Goal: Task Accomplishment & Management: Use online tool/utility

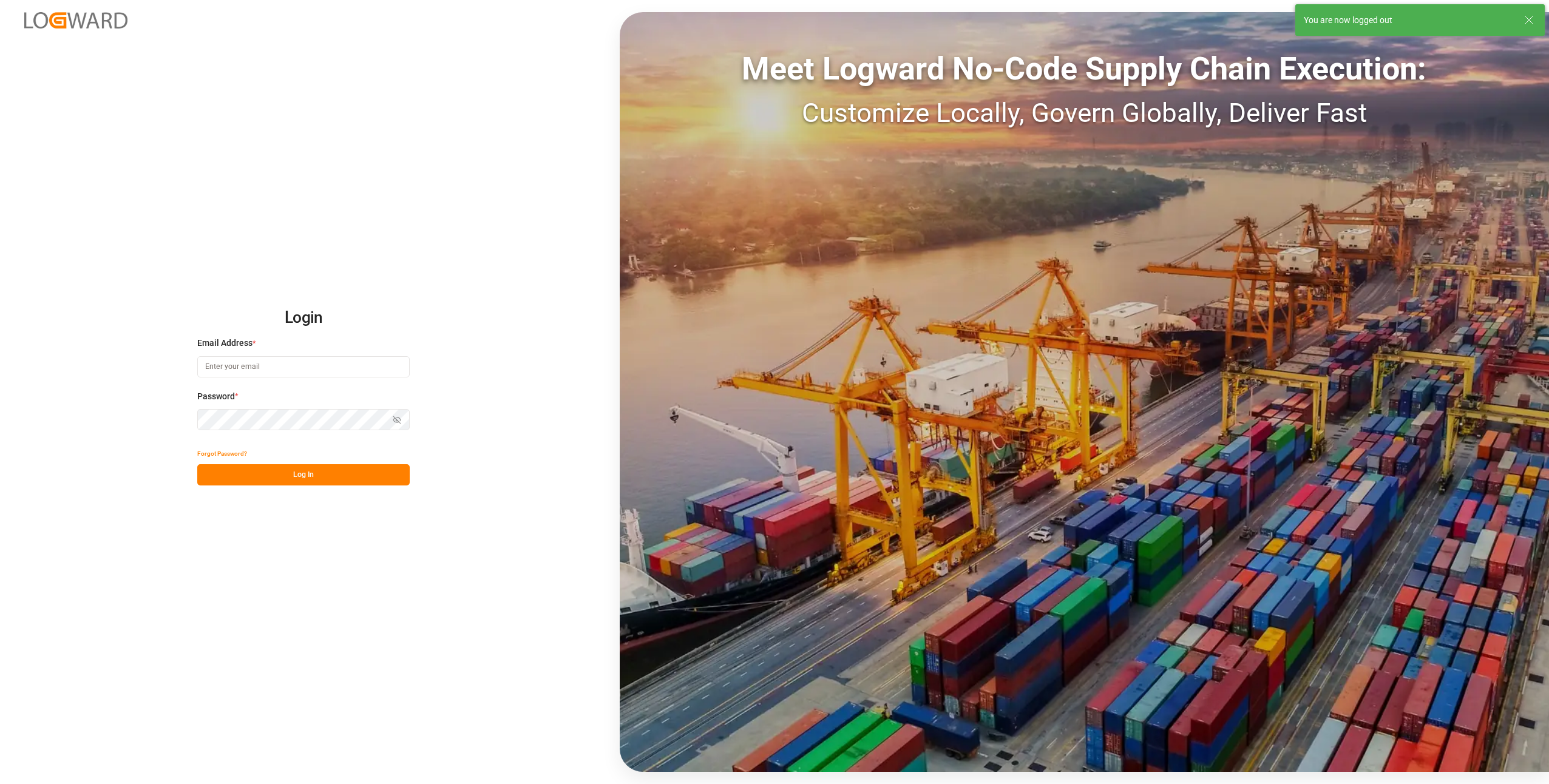
click at [19, 164] on div "Login Email Address * Password * Show password Forgot Password? Log In Meet Log…" at bounding box center [774, 392] width 1549 height 784
click at [202, 374] on input at bounding box center [303, 367] width 213 height 21
type input "duisburg-cs@haegerundschmidt.com"
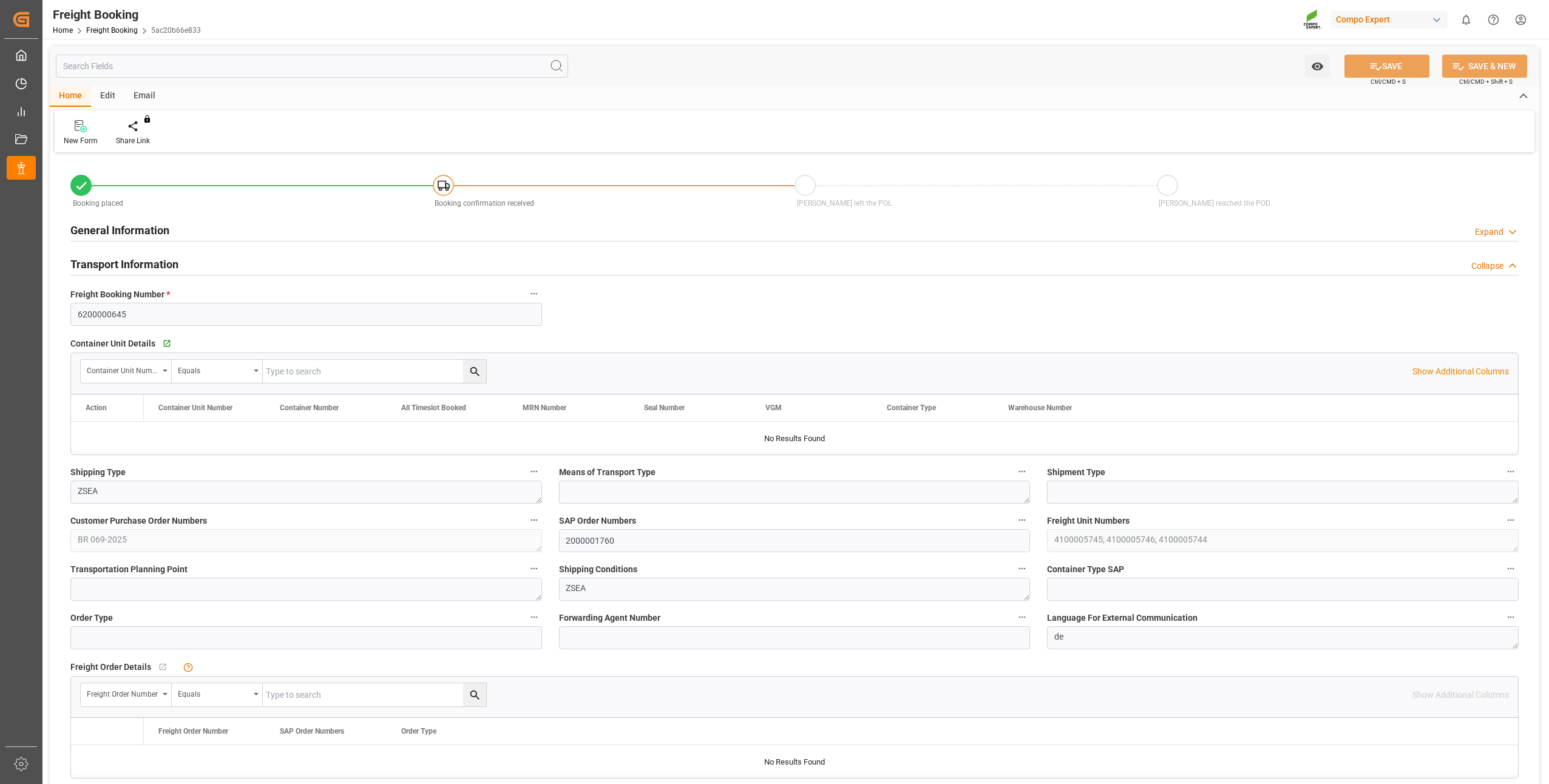
type input "BRPNG"
type input "0"
type input "65091.6"
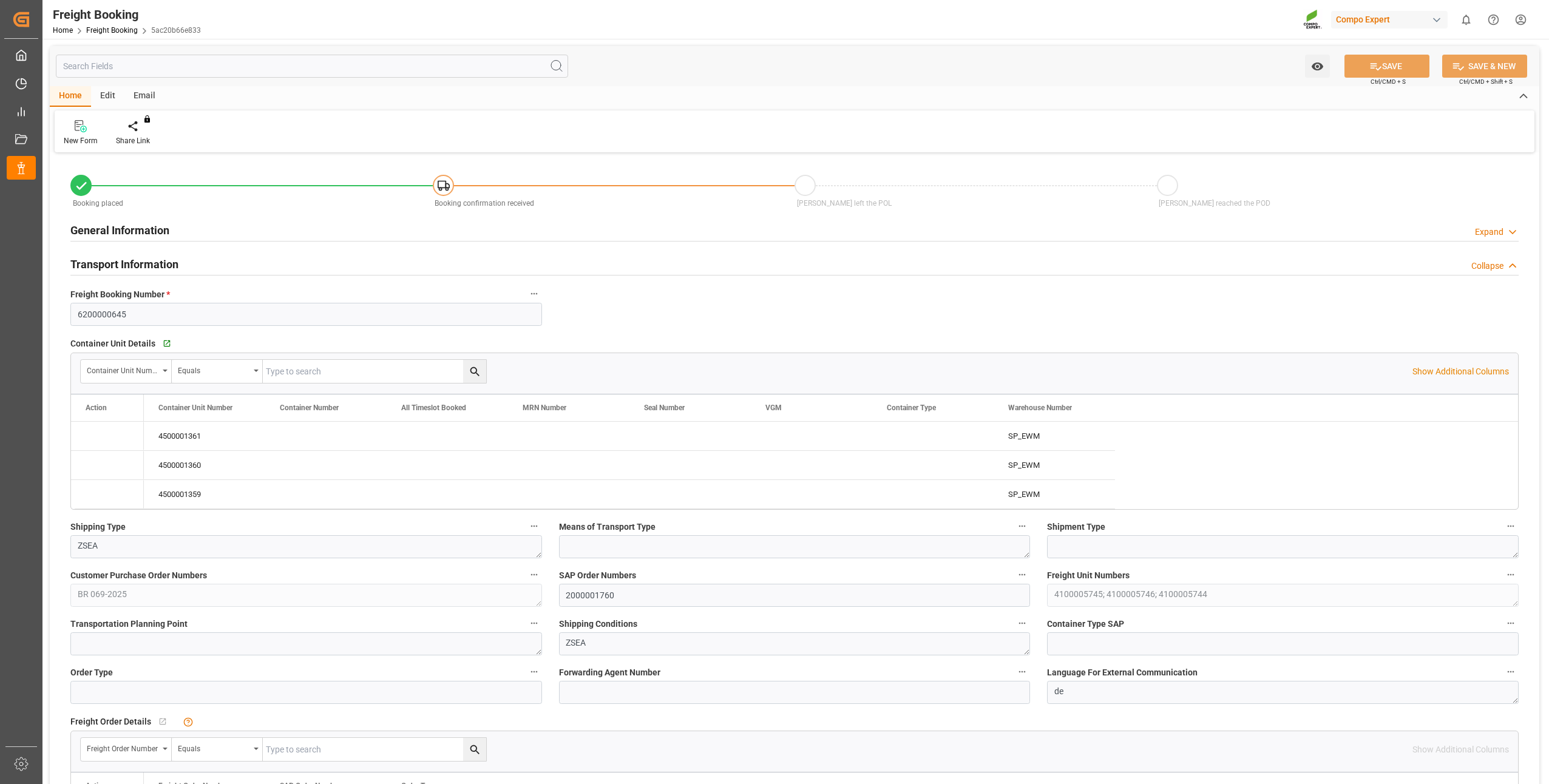
type input "28.10.2025 02:00"
type input "25.09.2025 15:44"
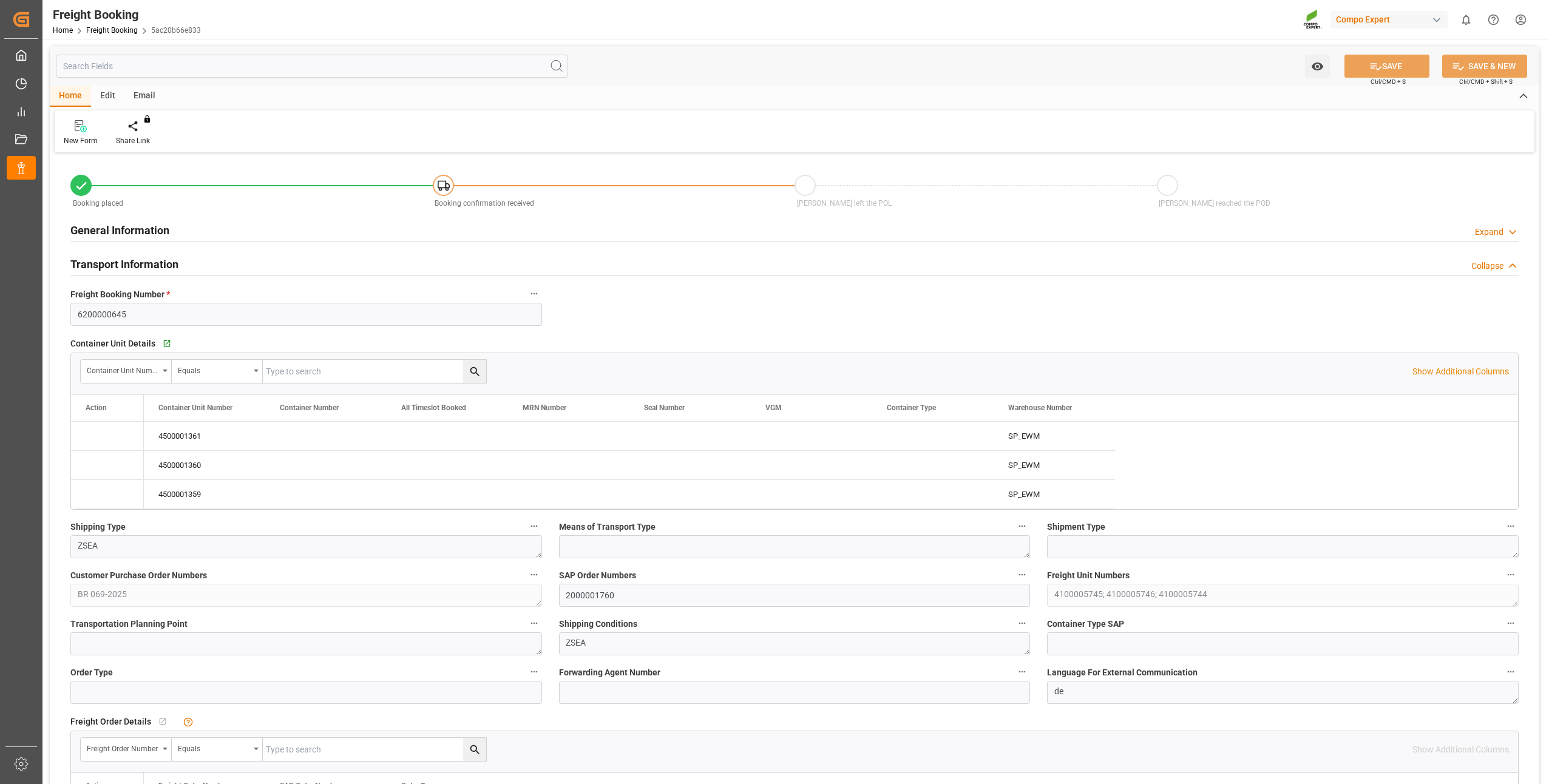
type input "25.09.2025 15:44"
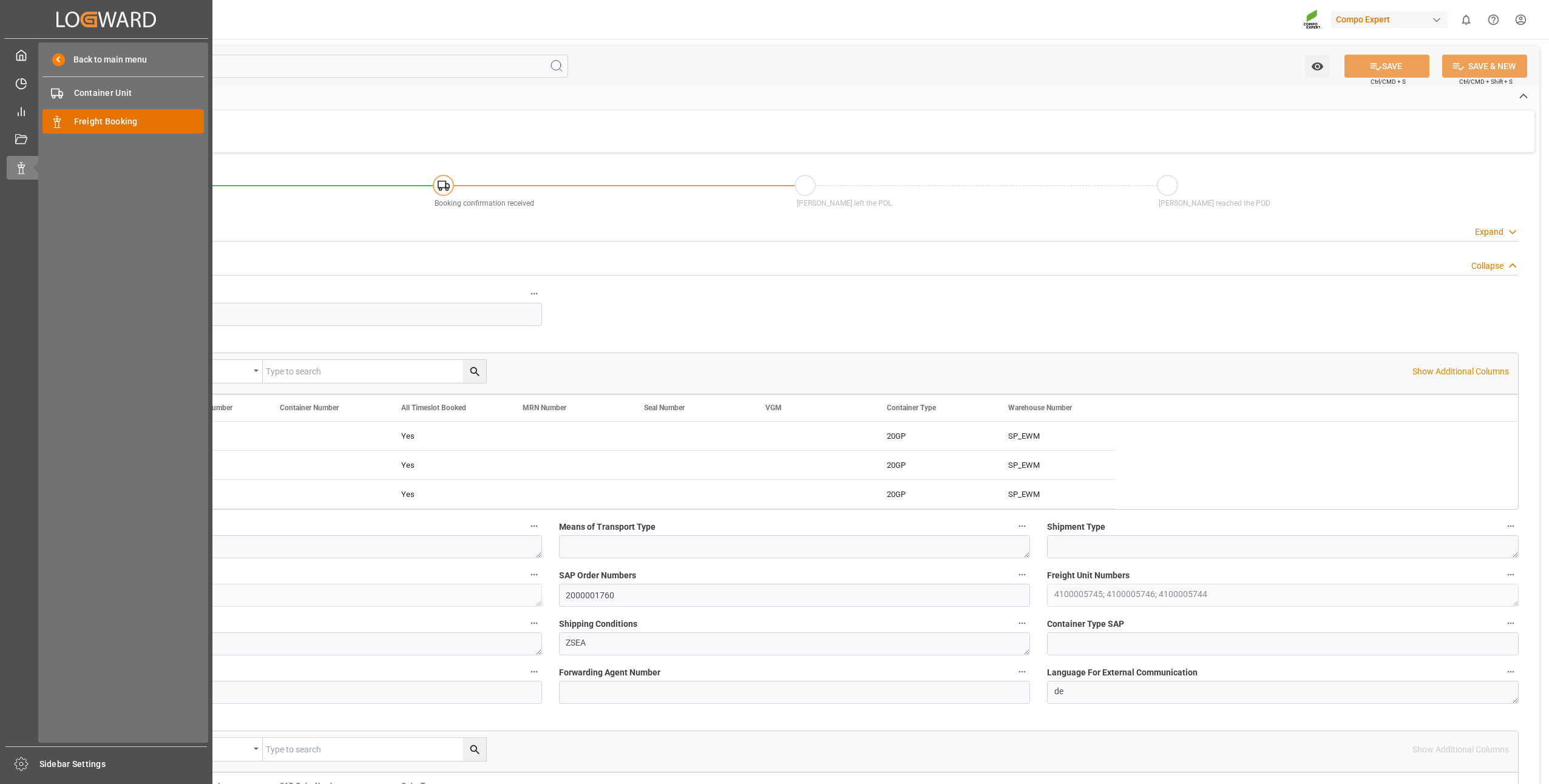
click at [74, 130] on div "Freight Booking Freight Booking" at bounding box center [123, 121] width 161 height 23
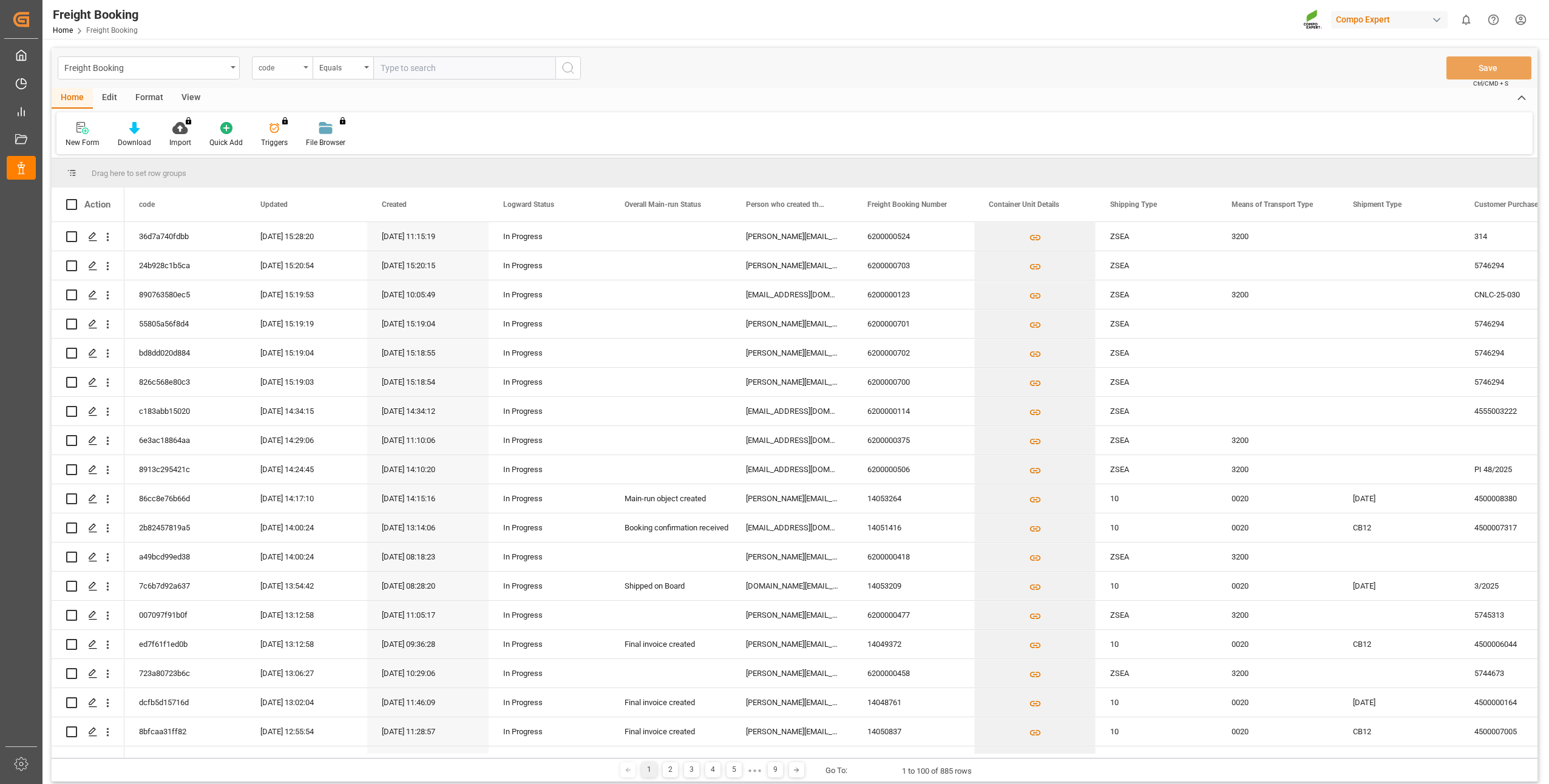
click at [307, 69] on div "code" at bounding box center [282, 67] width 61 height 23
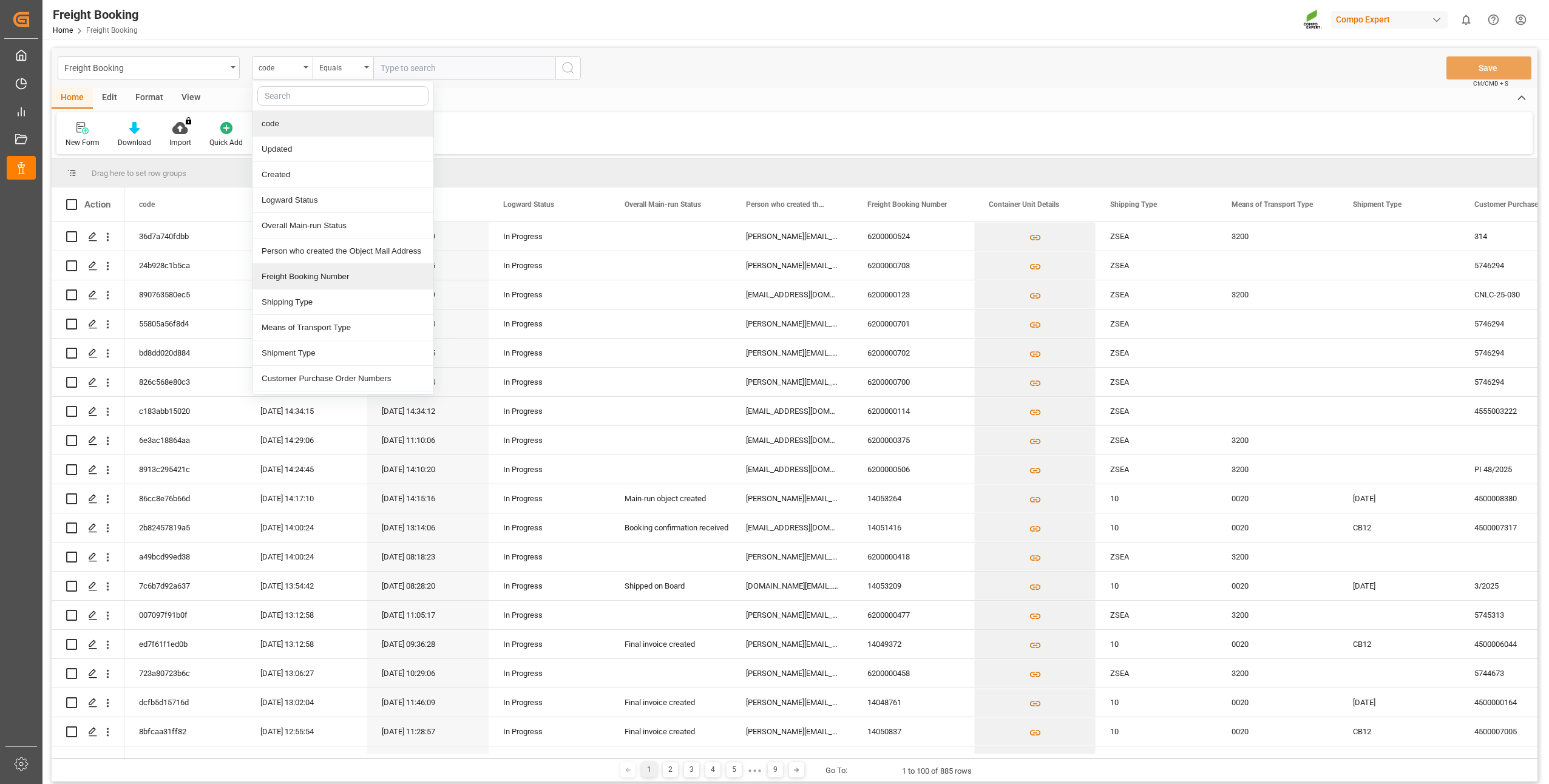
click at [278, 281] on div "Freight Booking Number" at bounding box center [342, 277] width 181 height 26
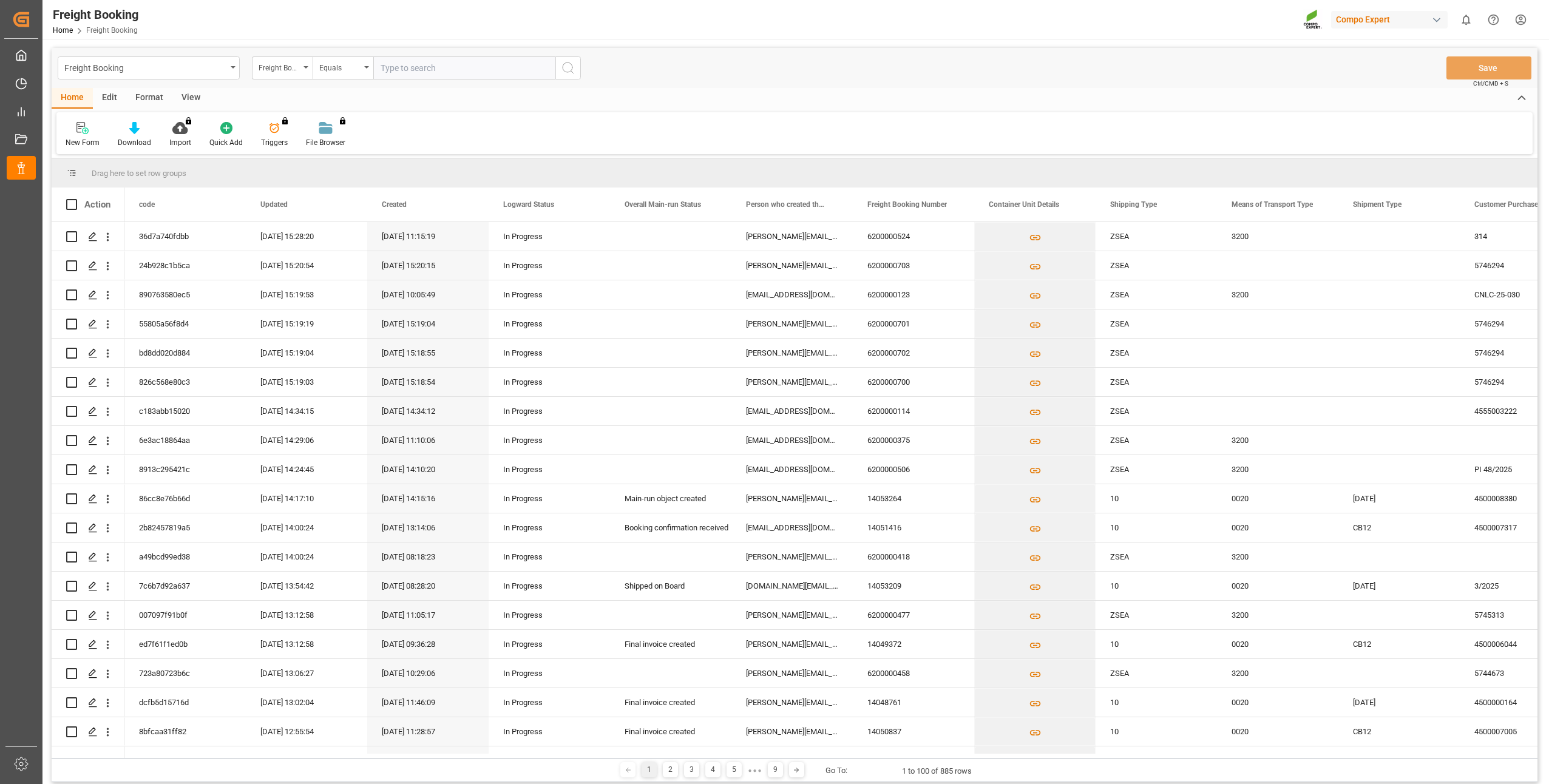
paste input "6200000114"
type input "6200000114"
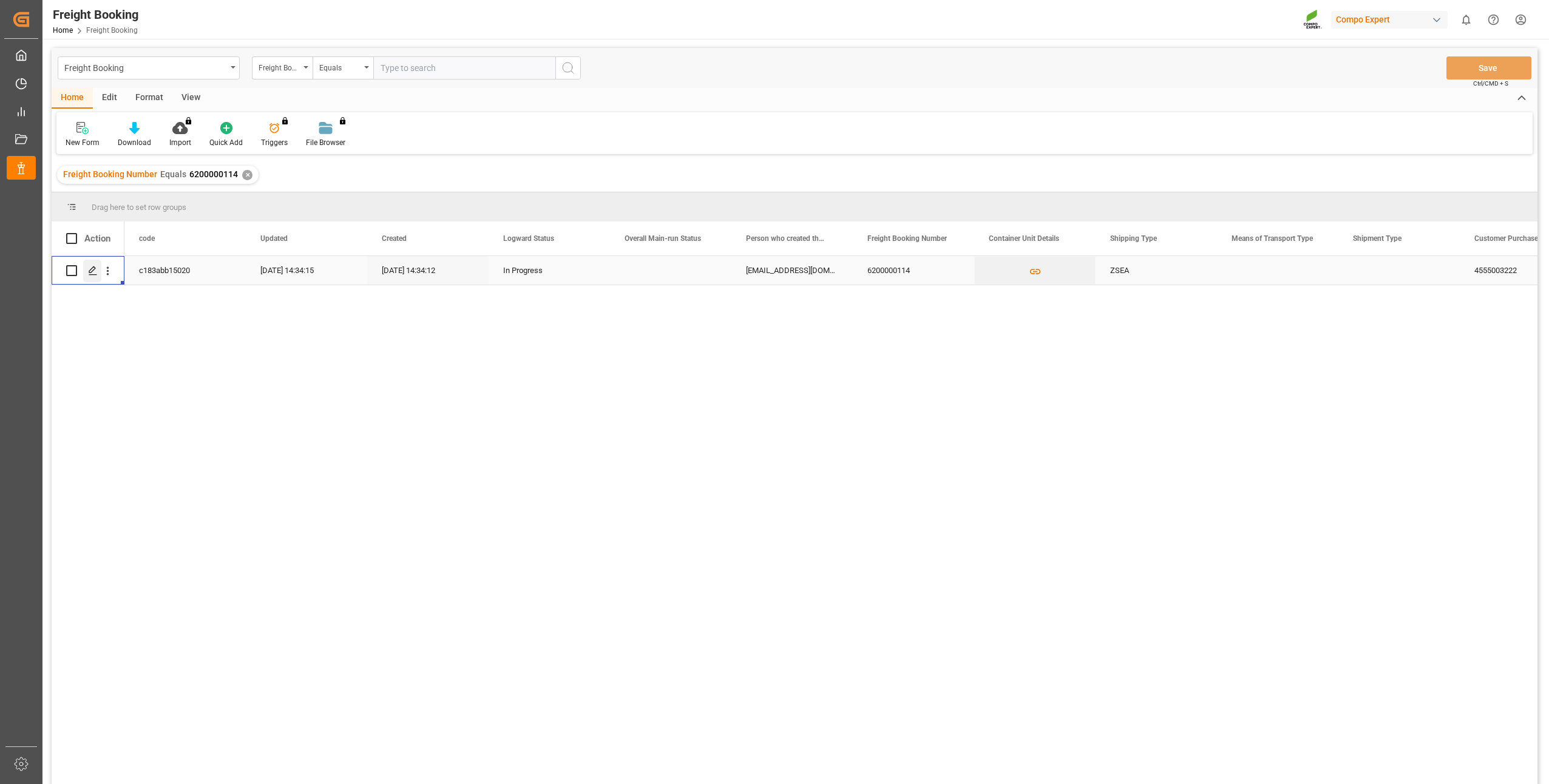
click at [95, 270] on icon "Press SPACE to select this row." at bounding box center [93, 270] width 9 height 9
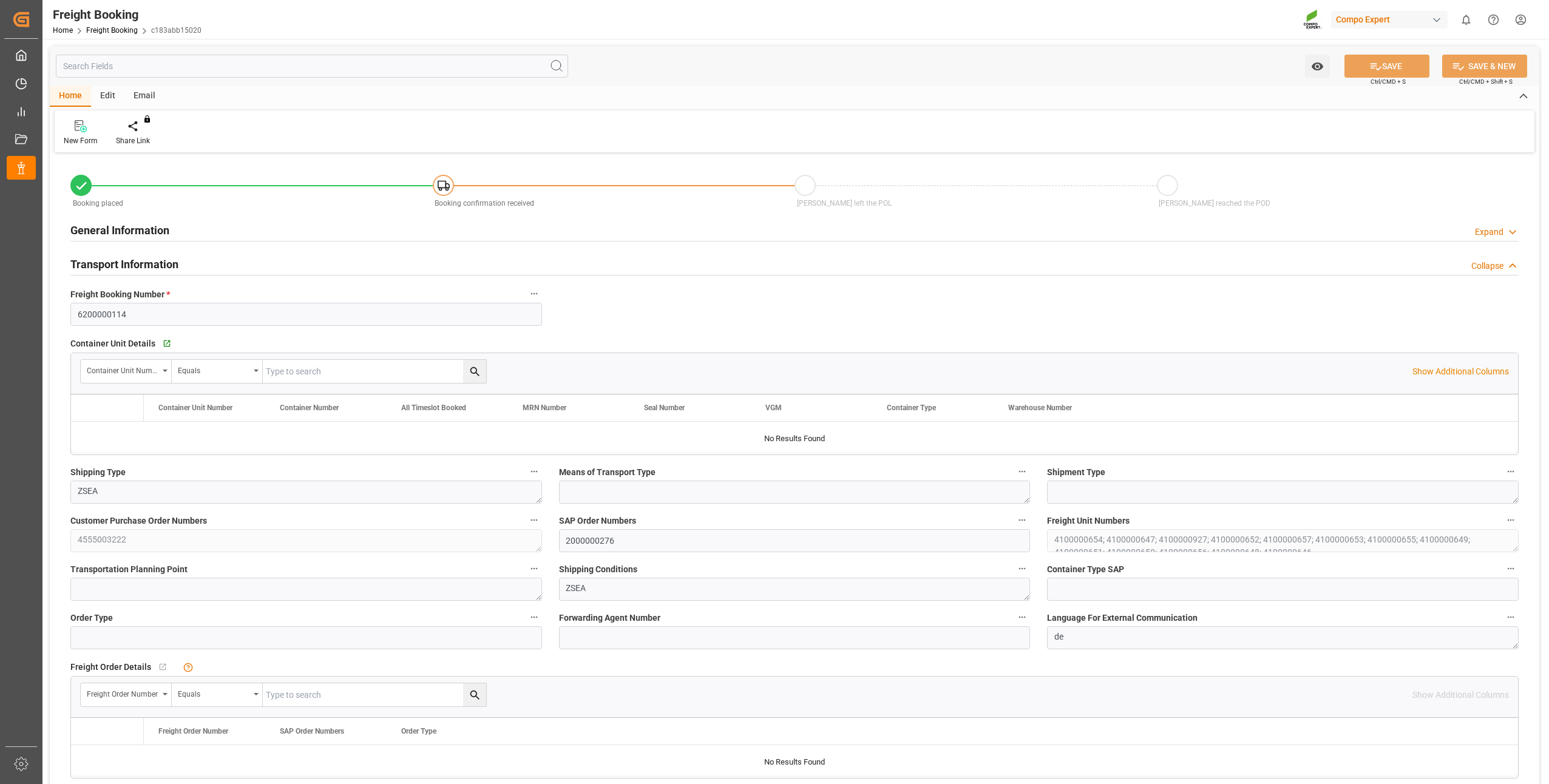
type input "MYPKG"
type input "0"
type input "312000"
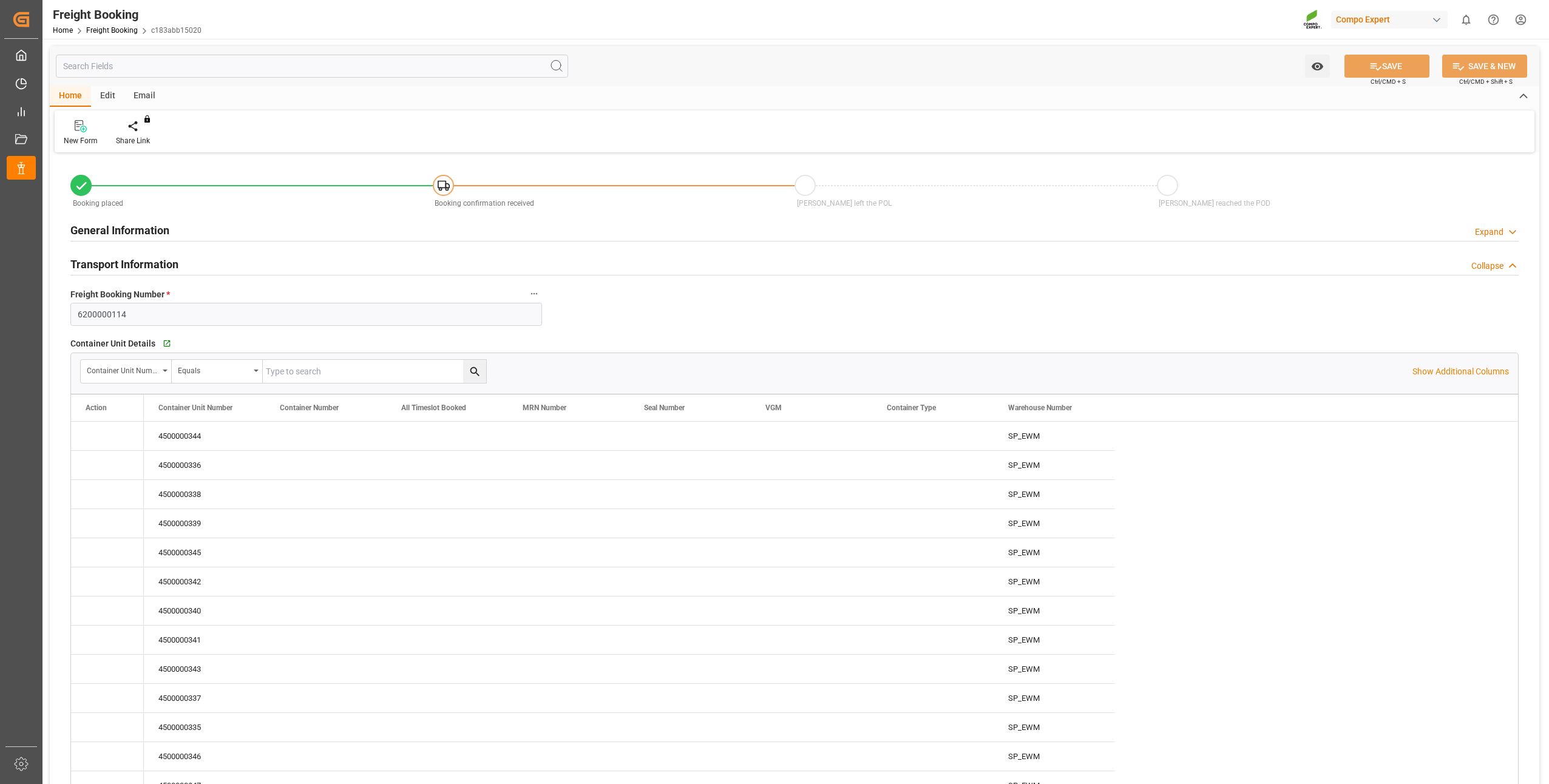
type input "16.07.2025 01:00"
type input "01.10.2025 14:34"
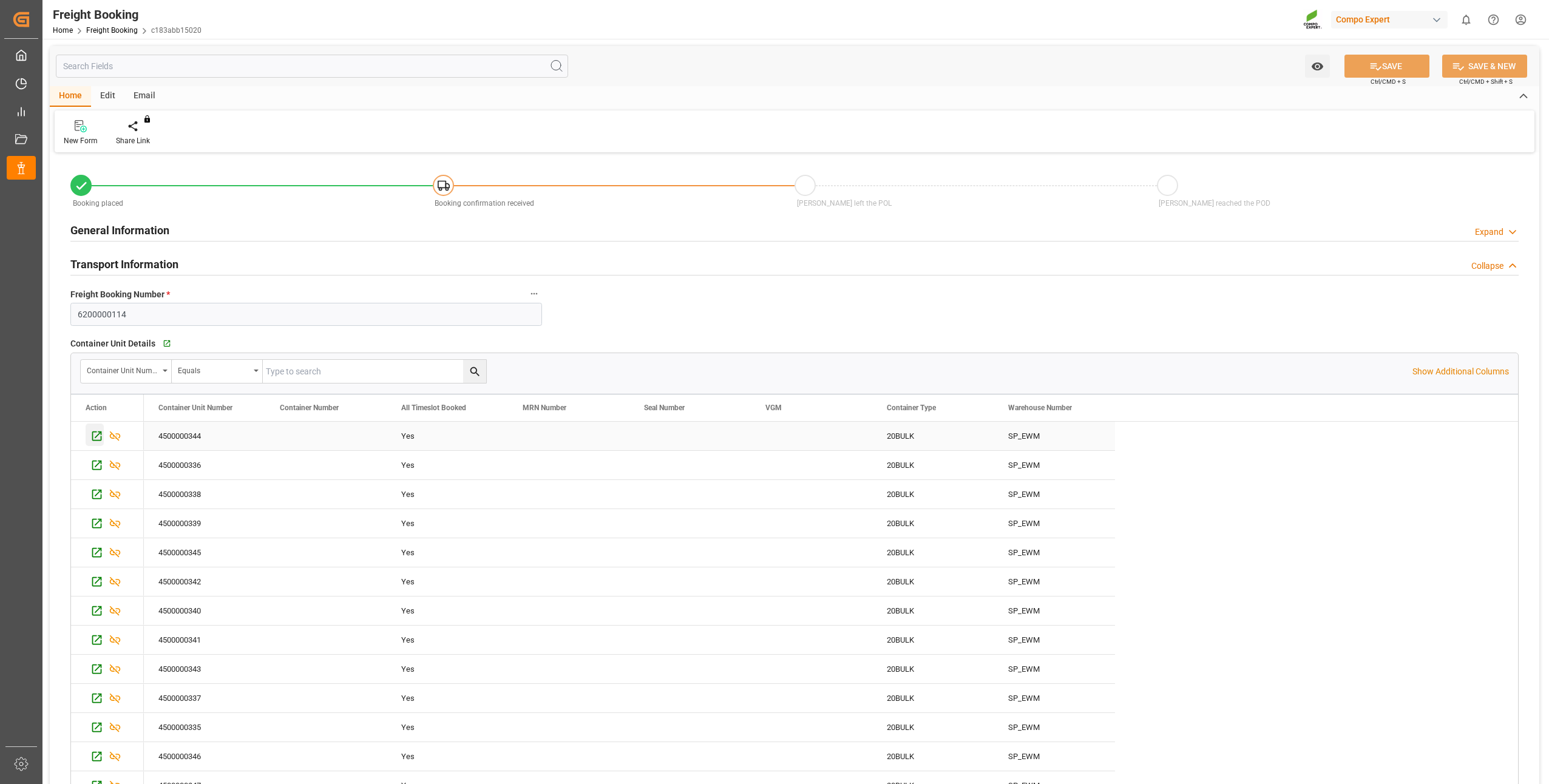
click at [96, 439] on icon "Press SPACE to select this row." at bounding box center [97, 436] width 13 height 13
click at [93, 464] on icon "Press SPACE to select this row." at bounding box center [97, 465] width 9 height 9
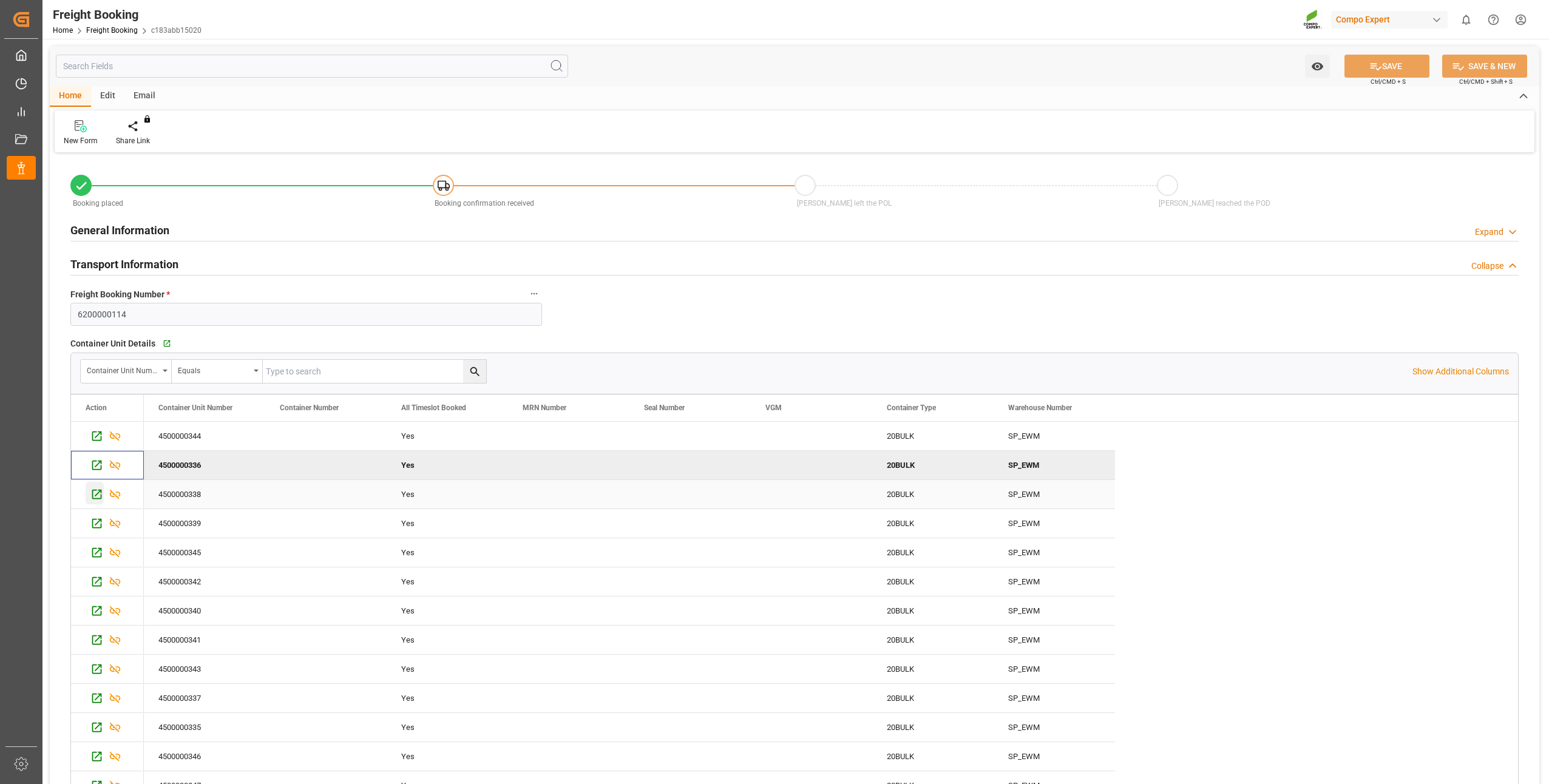
click at [99, 495] on icon "Press SPACE to select this row." at bounding box center [97, 494] width 13 height 13
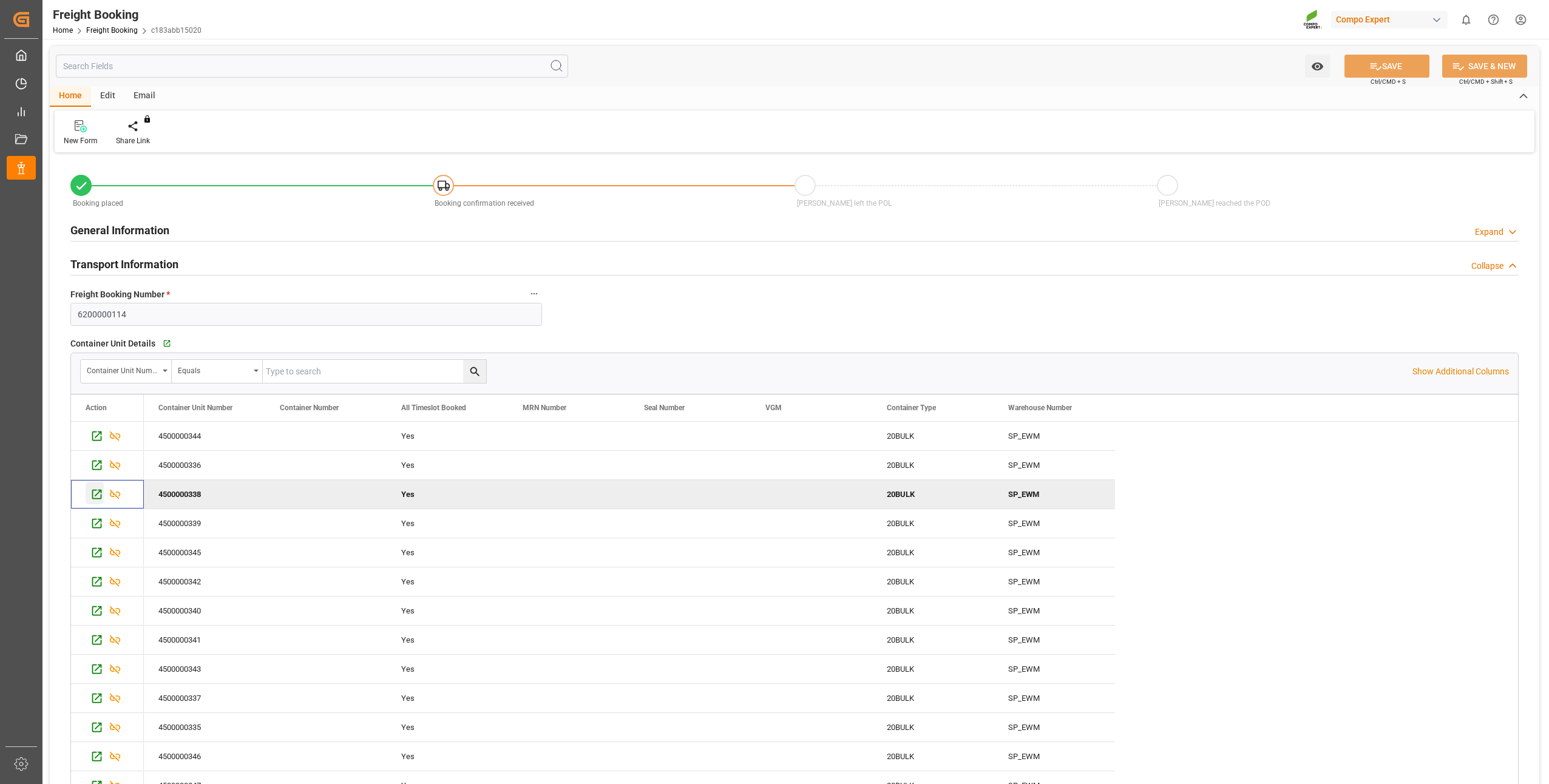
click at [97, 496] on icon "Press SPACE to deselect this row." at bounding box center [97, 494] width 13 height 13
click at [96, 524] on icon "Press SPACE to select this row." at bounding box center [97, 524] width 9 height 9
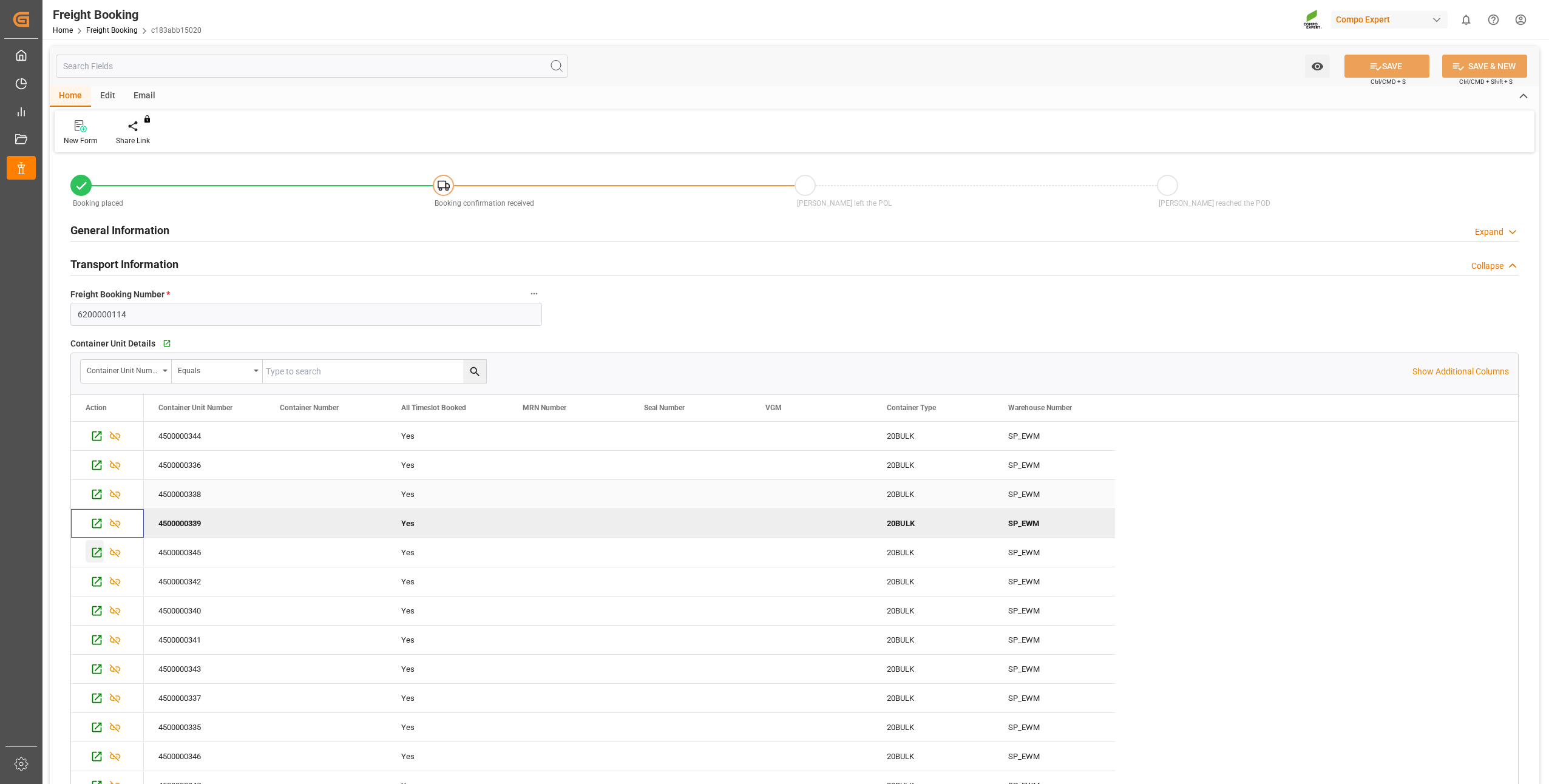
click at [95, 556] on icon "Press SPACE to select this row." at bounding box center [97, 553] width 9 height 9
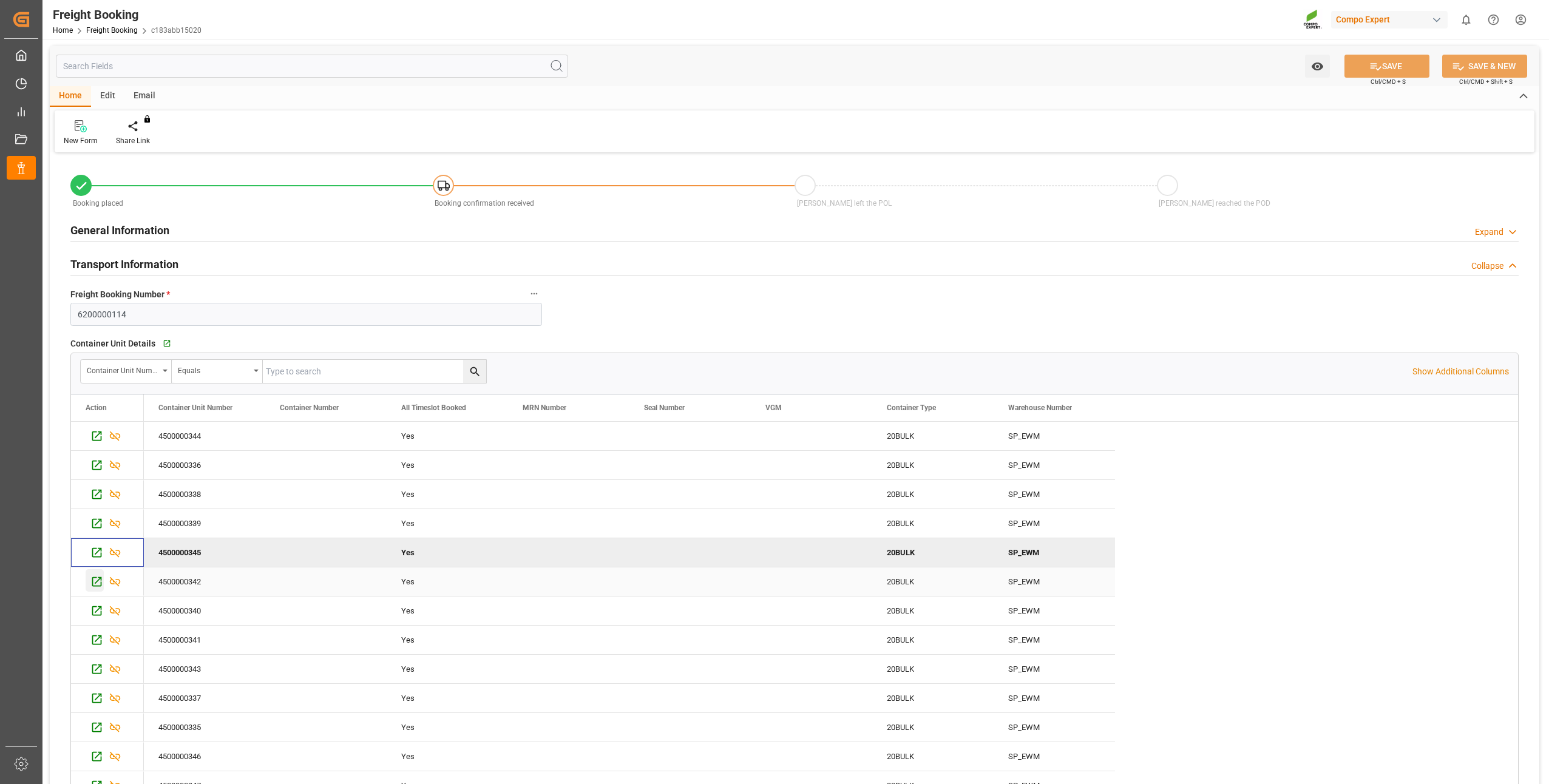
click at [96, 579] on icon "Press SPACE to select this row." at bounding box center [97, 582] width 13 height 13
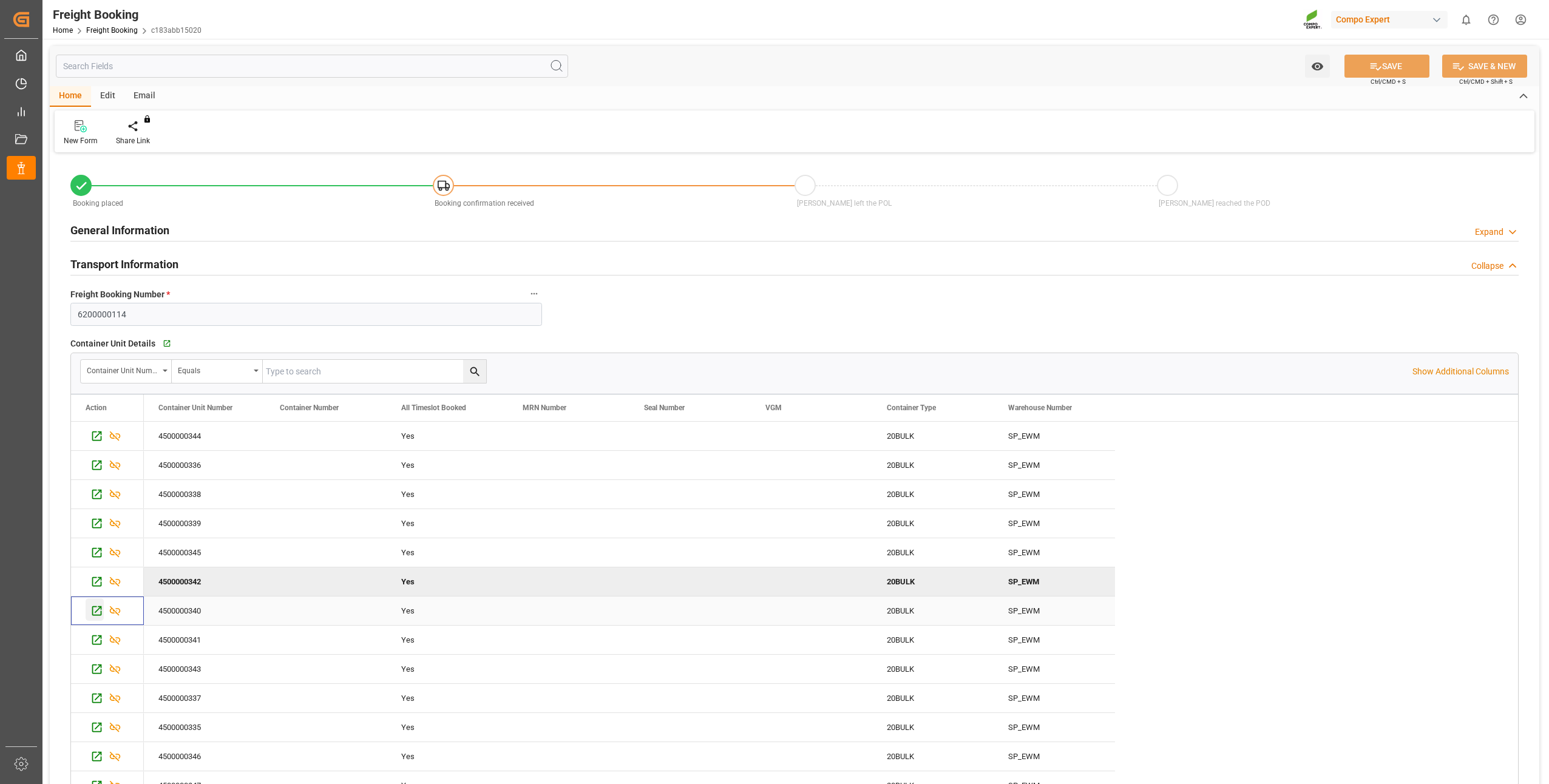
click at [99, 615] on icon "Press SPACE to select this row." at bounding box center [97, 610] width 13 height 13
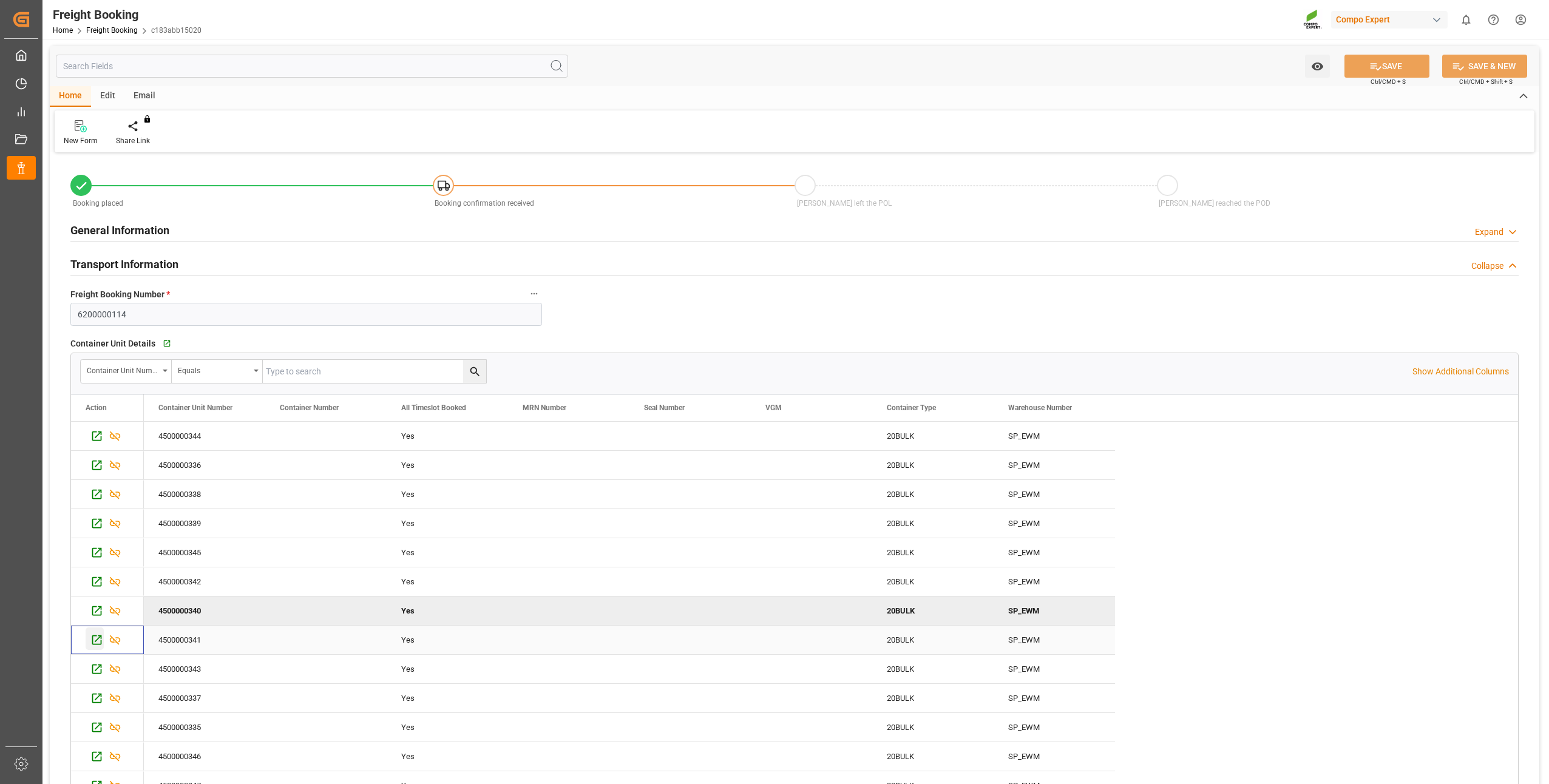
click at [102, 642] on icon "Press SPACE to select this row." at bounding box center [97, 640] width 9 height 9
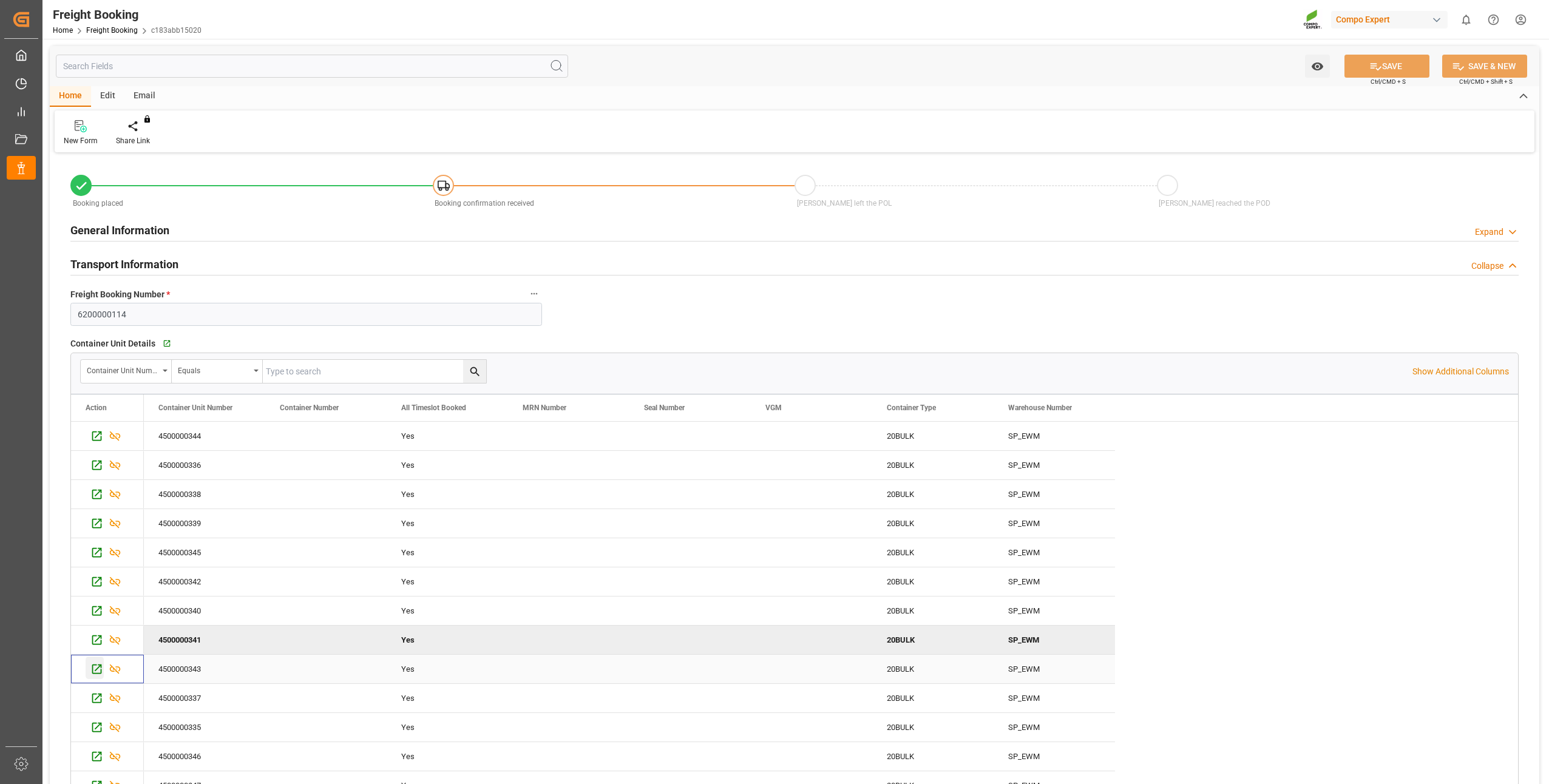
click at [91, 669] on icon "Press SPACE to select this row." at bounding box center [97, 669] width 13 height 13
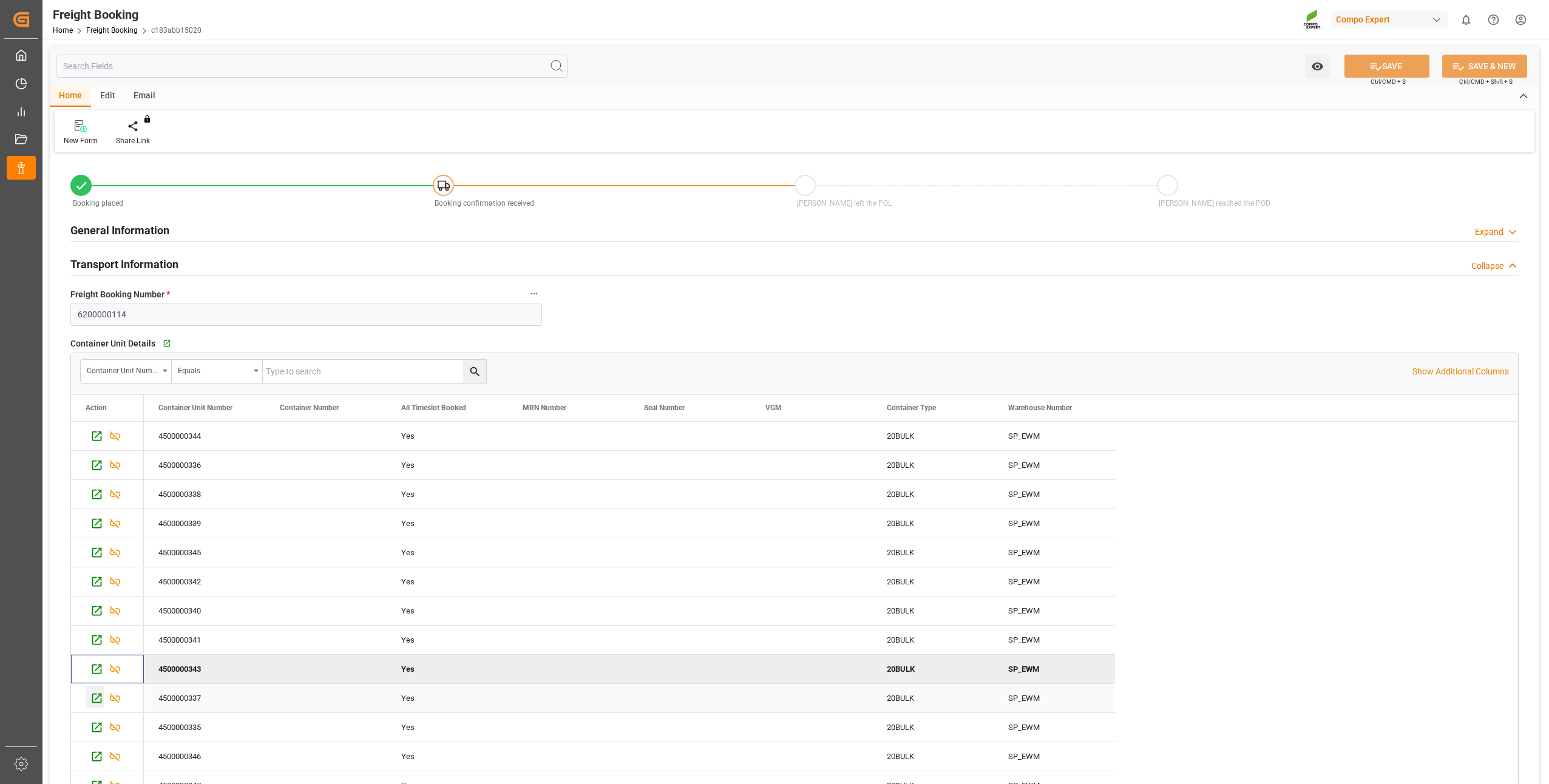
click at [96, 705] on div "Press SPACE to select this row." at bounding box center [94, 696] width 18 height 23
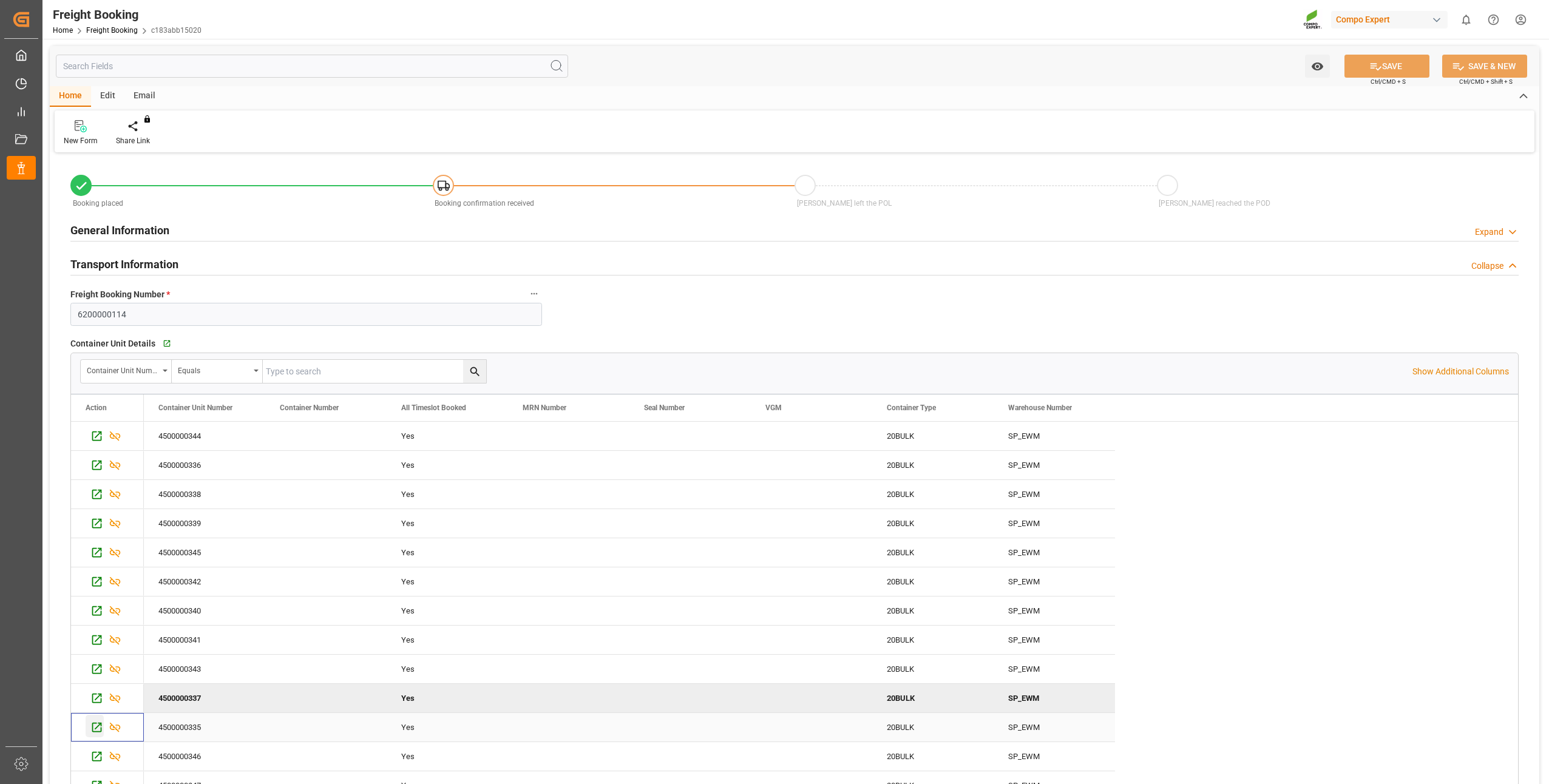
click at [96, 725] on icon "Press SPACE to select this row." at bounding box center [97, 727] width 13 height 13
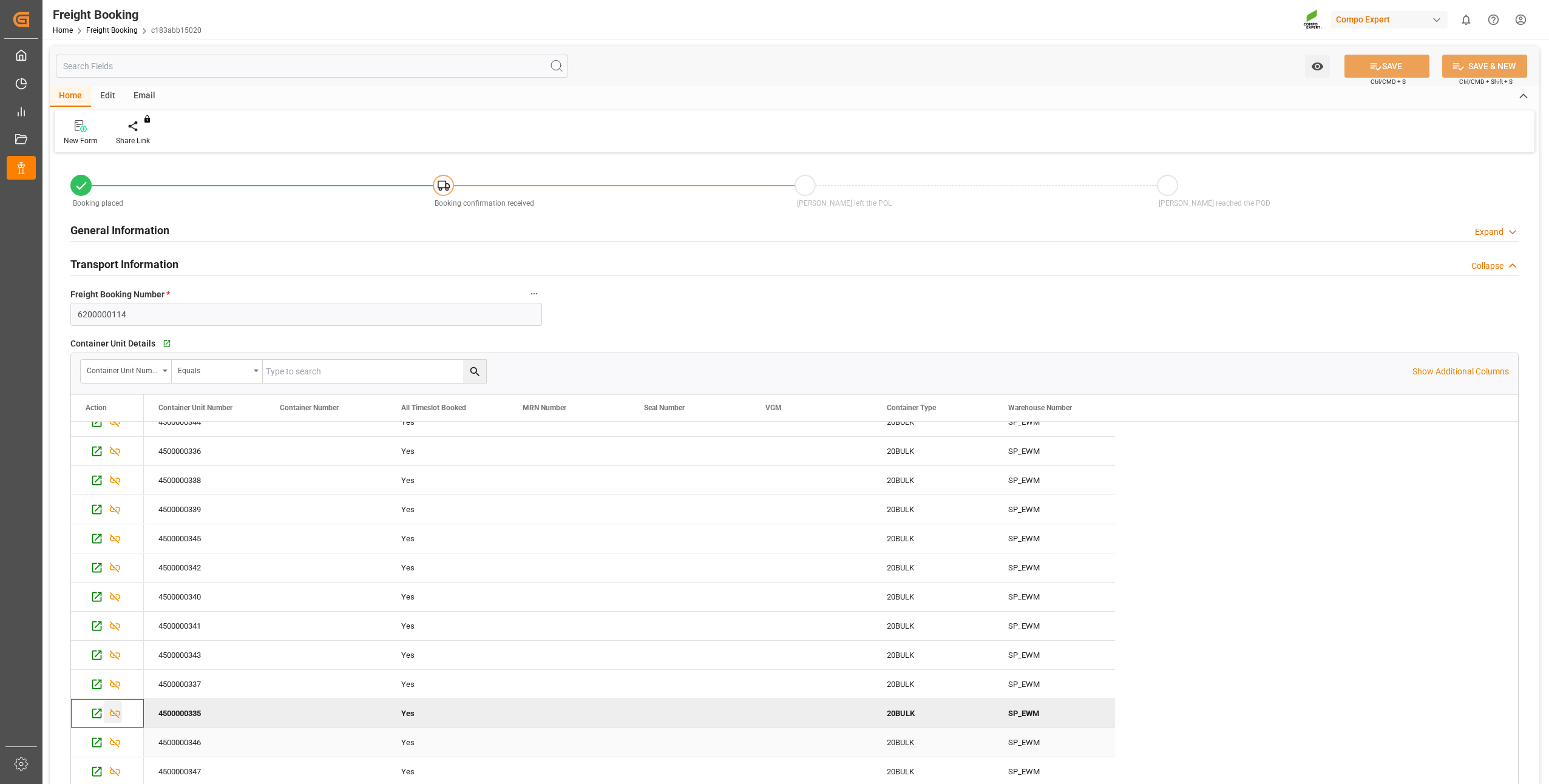
scroll to position [61, 0]
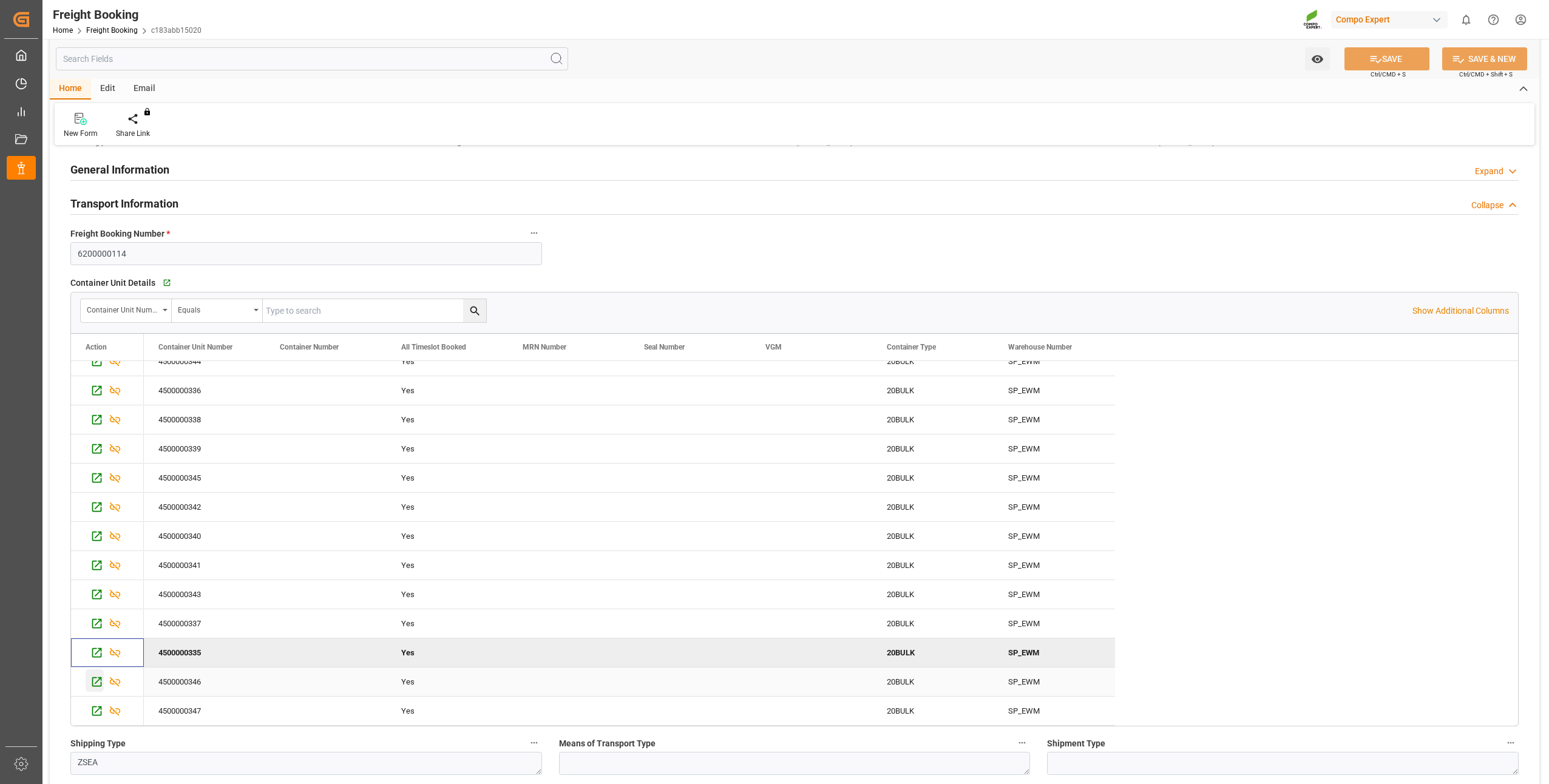
click at [92, 686] on icon "Press SPACE to select this row." at bounding box center [97, 682] width 9 height 9
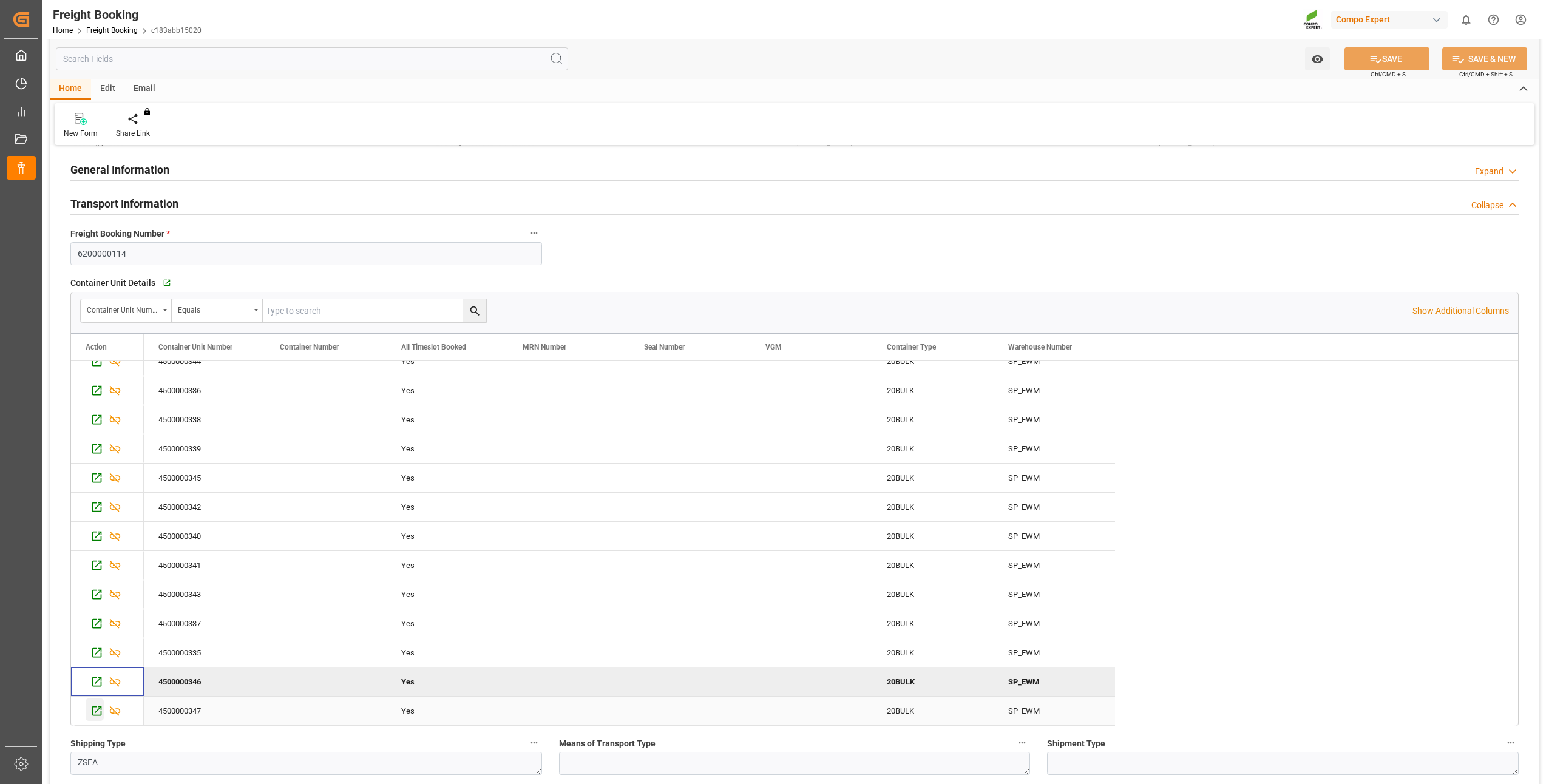
click at [95, 710] on icon "Press SPACE to select this row." at bounding box center [97, 711] width 13 height 13
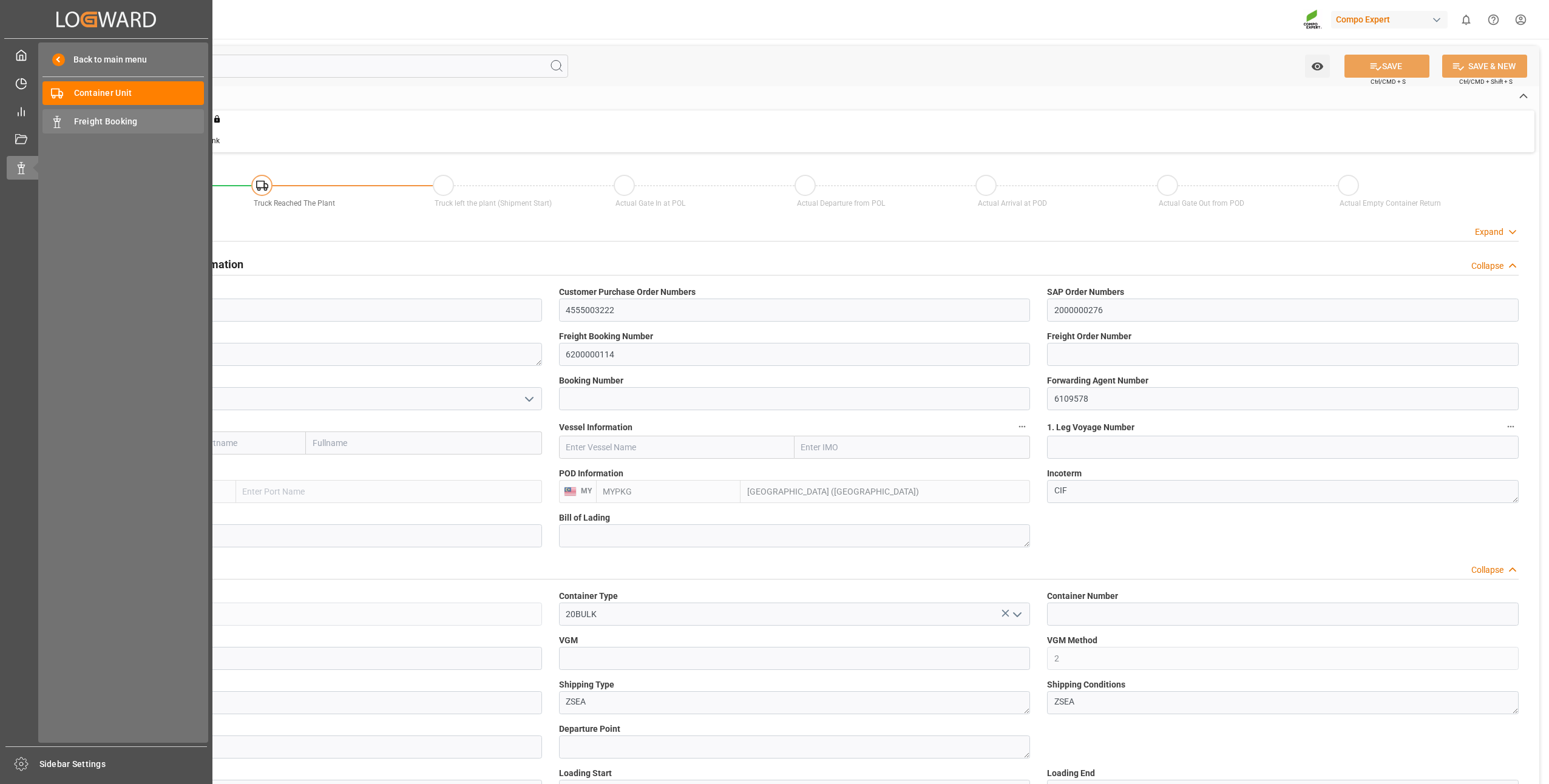
type input "MYPKG"
type input "7"
type input "0"
type input "7"
type input "0"
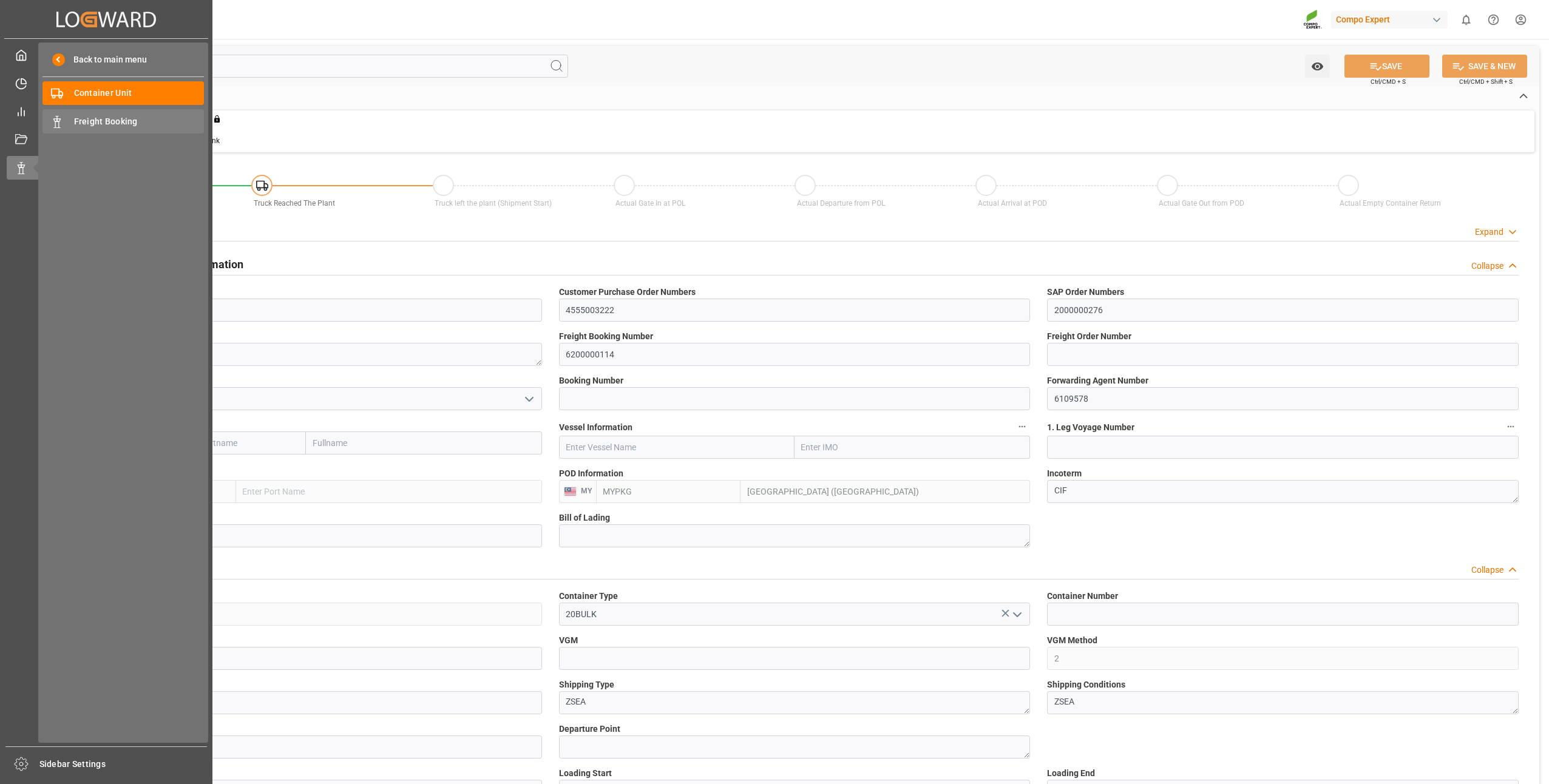
type input "0"
type input "24000"
type input "[DATE]"
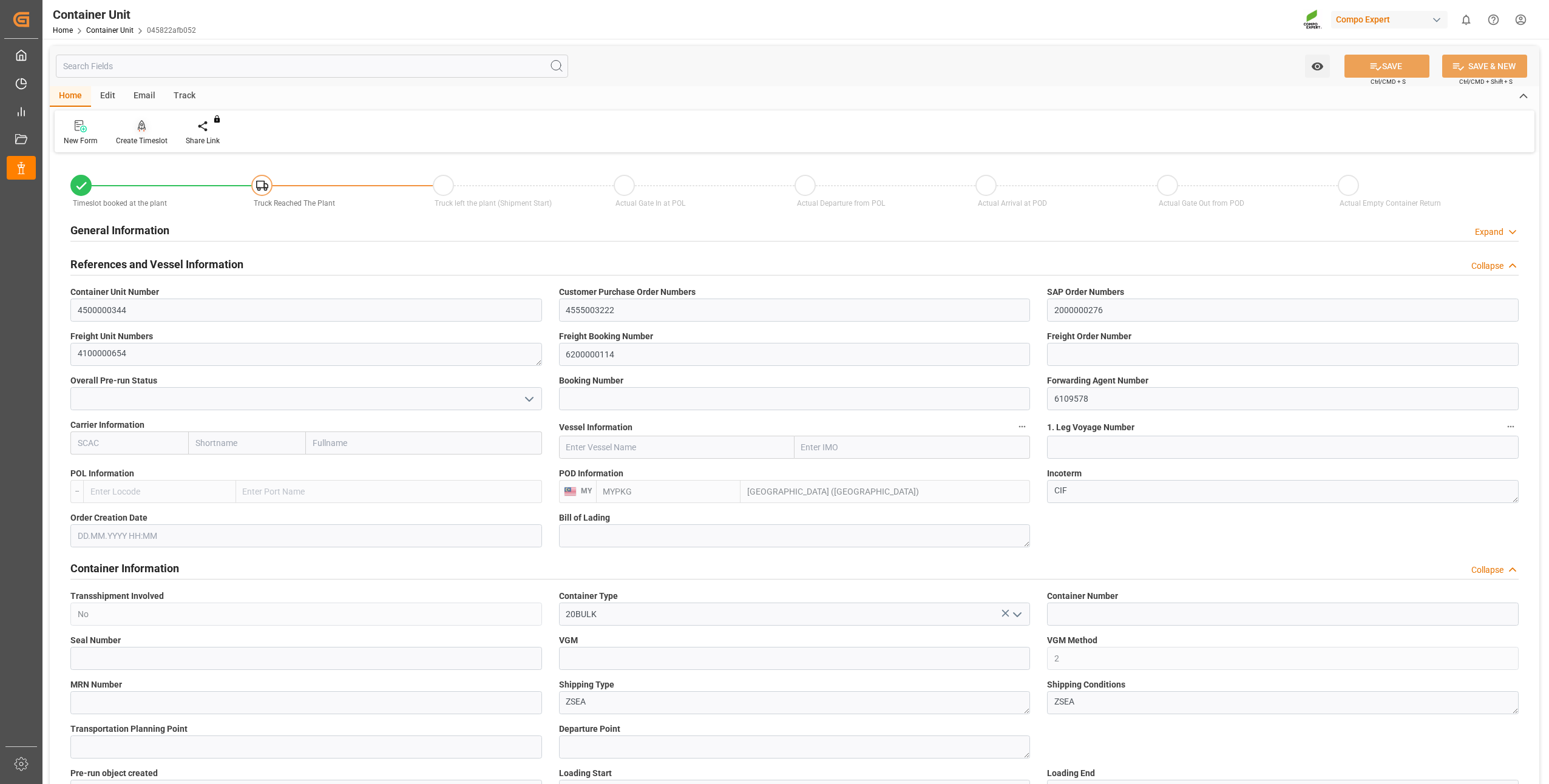
click at [149, 127] on div at bounding box center [142, 126] width 52 height 13
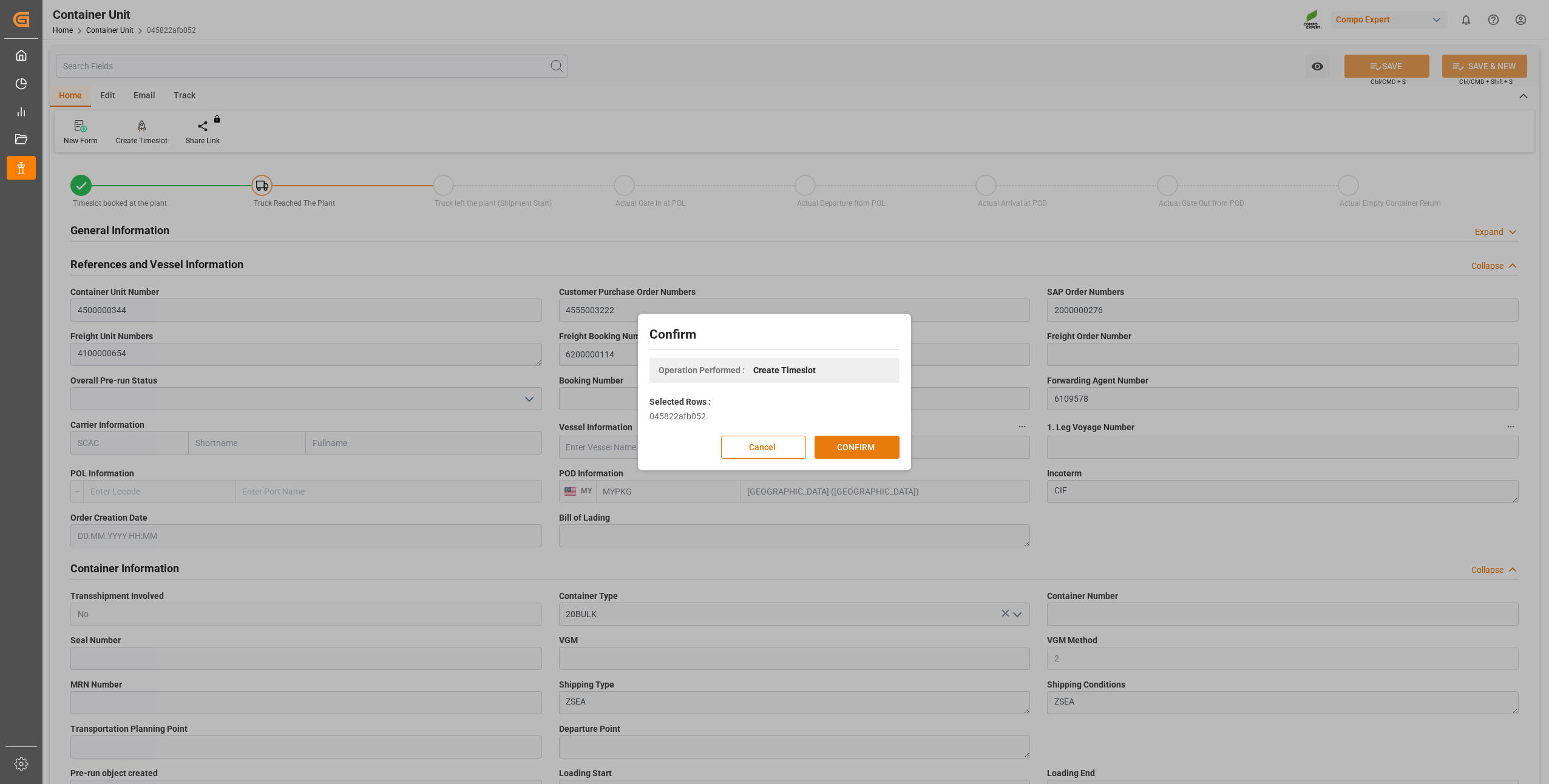
click at [884, 446] on button "CONFIRM" at bounding box center [857, 446] width 85 height 23
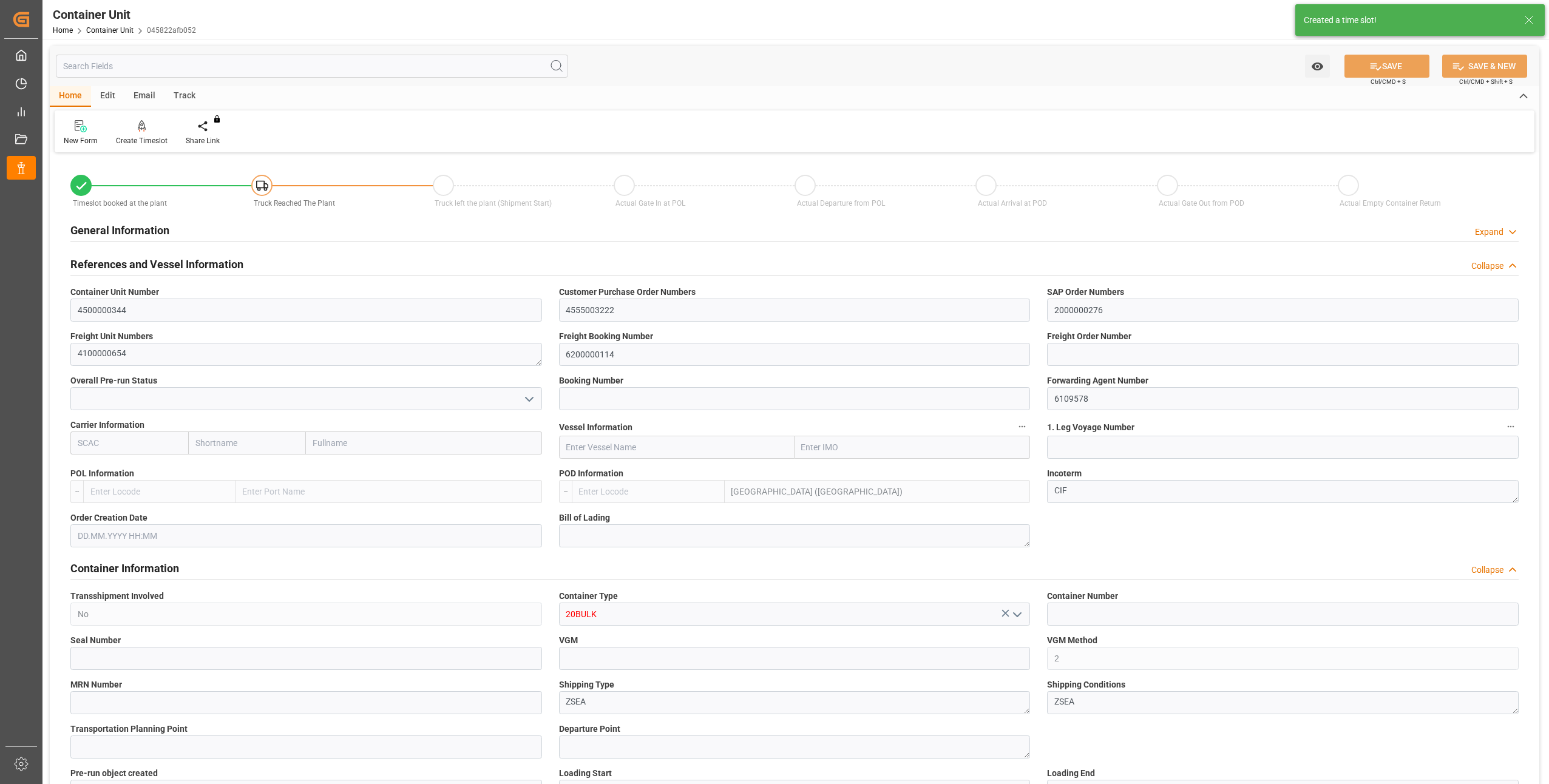
type input "MYPKG"
type input "7"
type input "0"
type input "7"
type input "0"
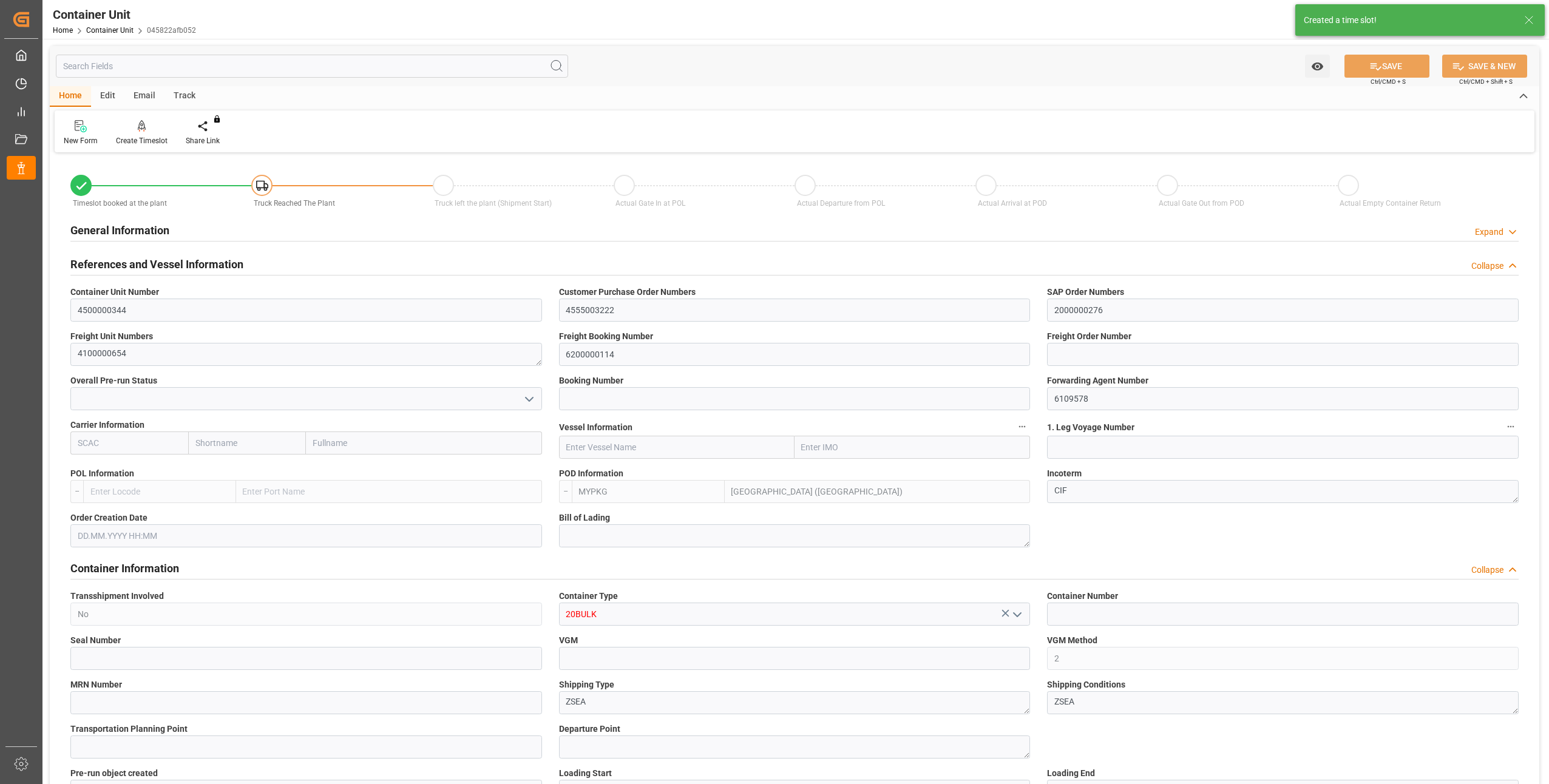
type input "0"
type input "24000"
type input "16.07.2025"
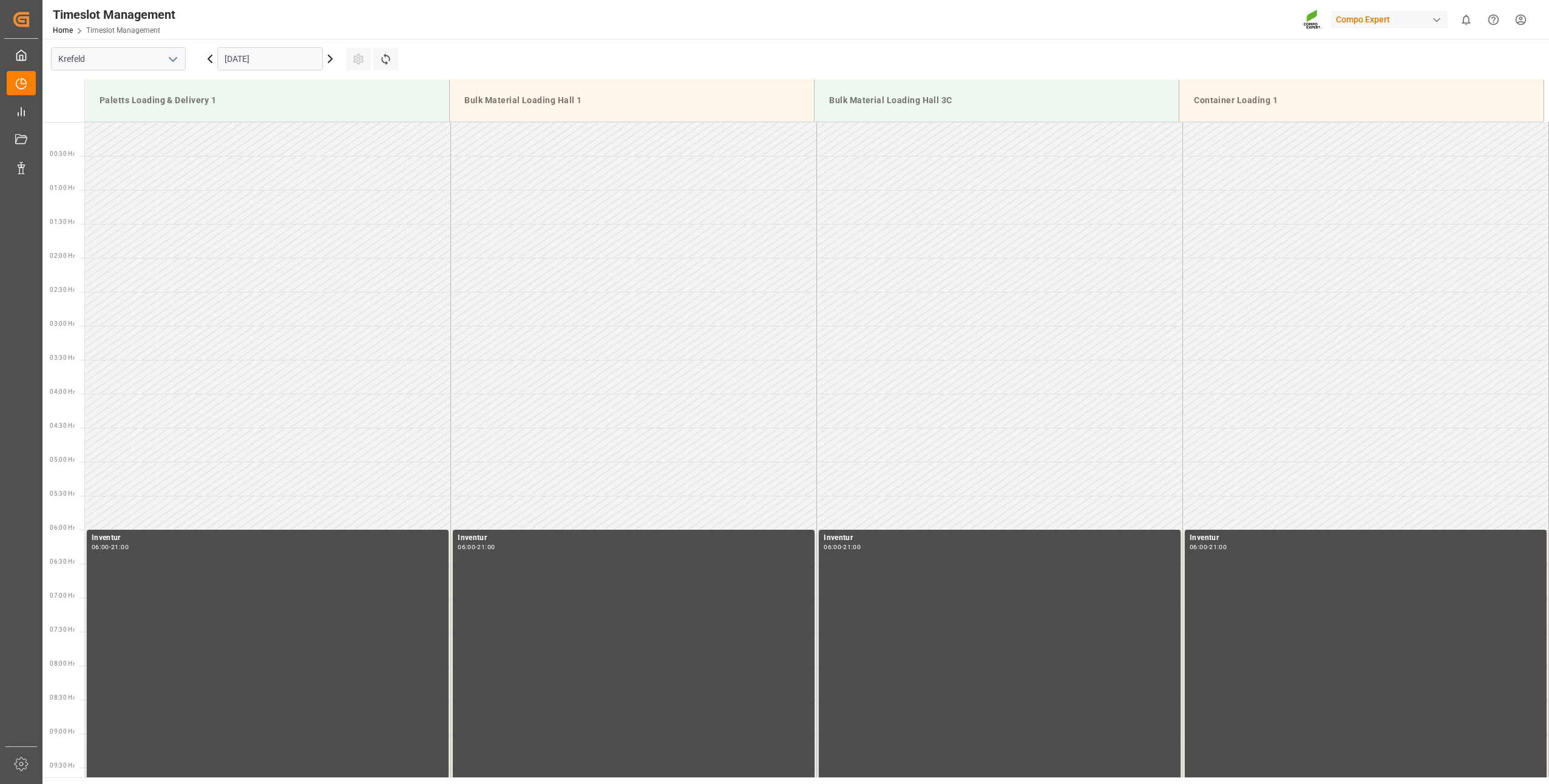
scroll to position [976, 0]
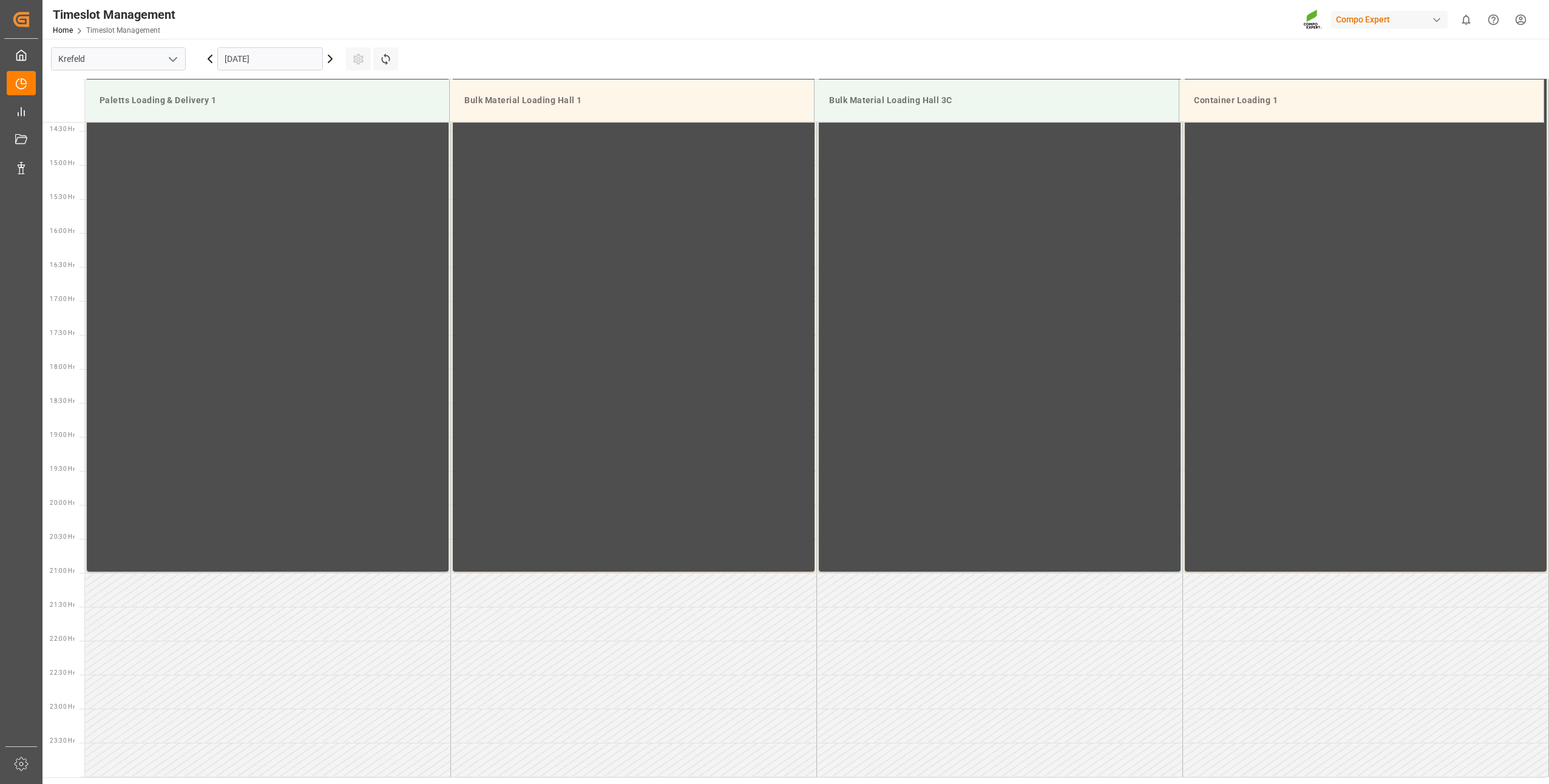
click at [275, 61] on input "01.10.2025" at bounding box center [270, 59] width 106 height 23
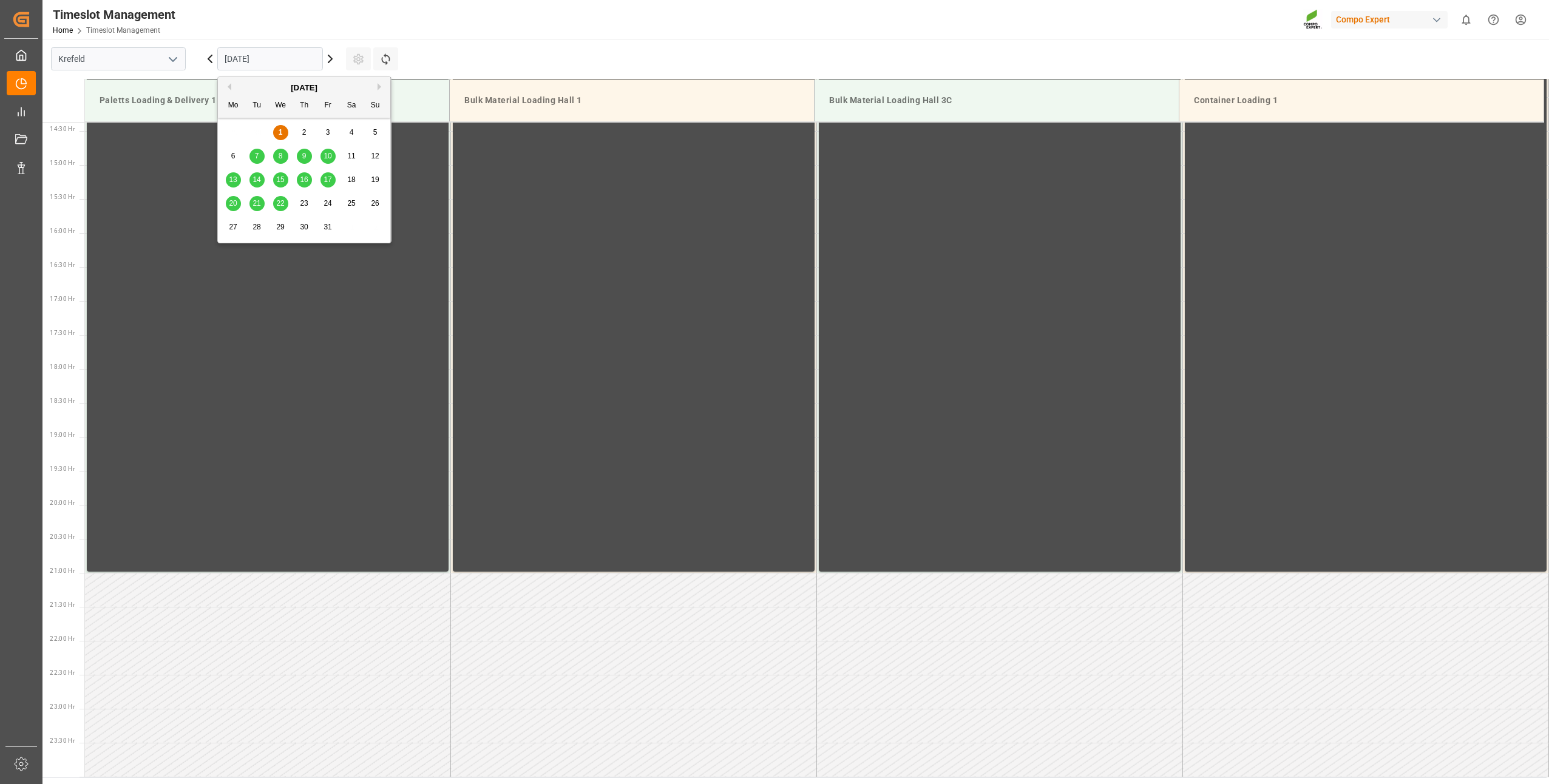
click at [275, 158] on div "8" at bounding box center [280, 156] width 15 height 15
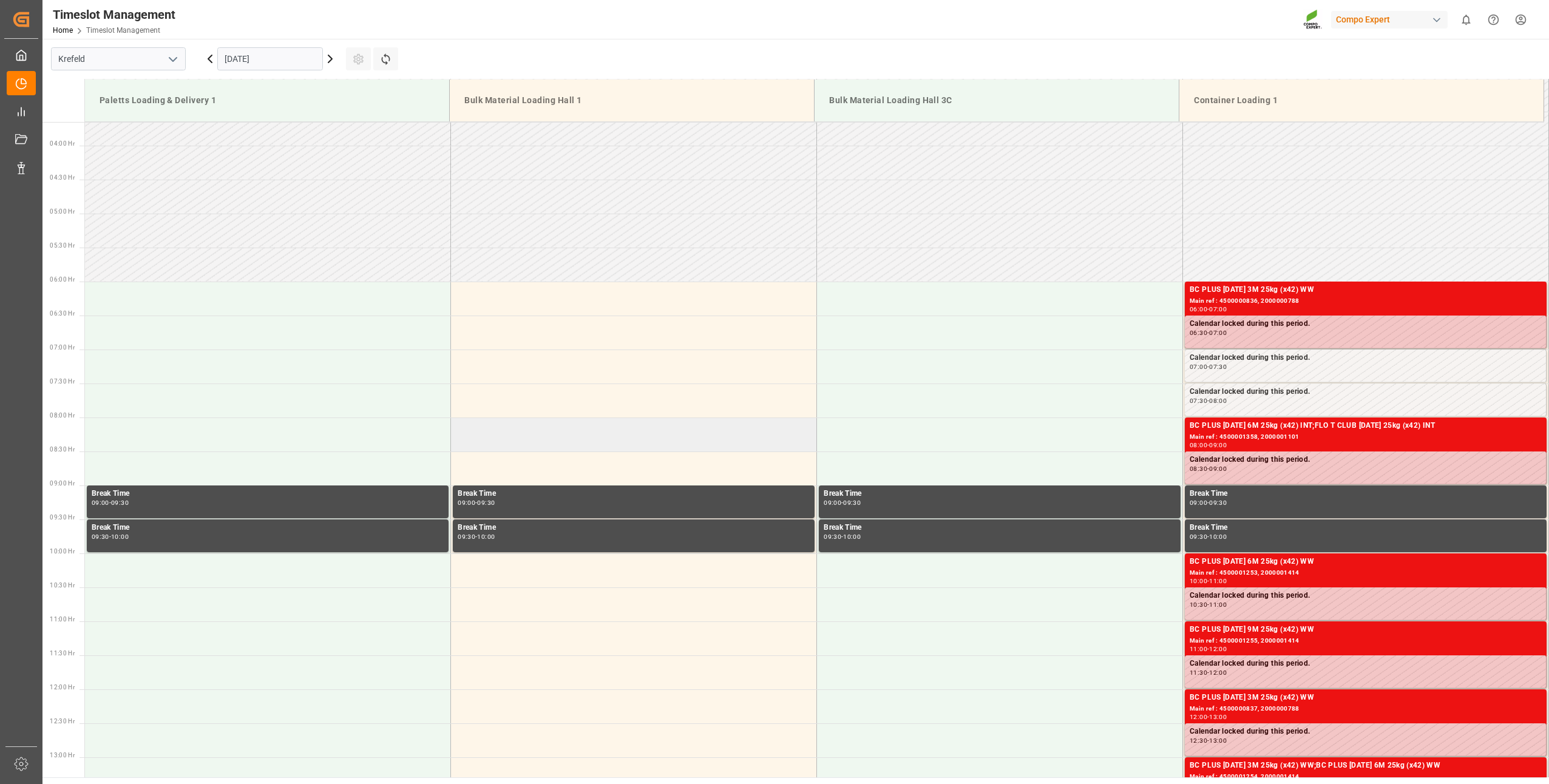
scroll to position [249, 0]
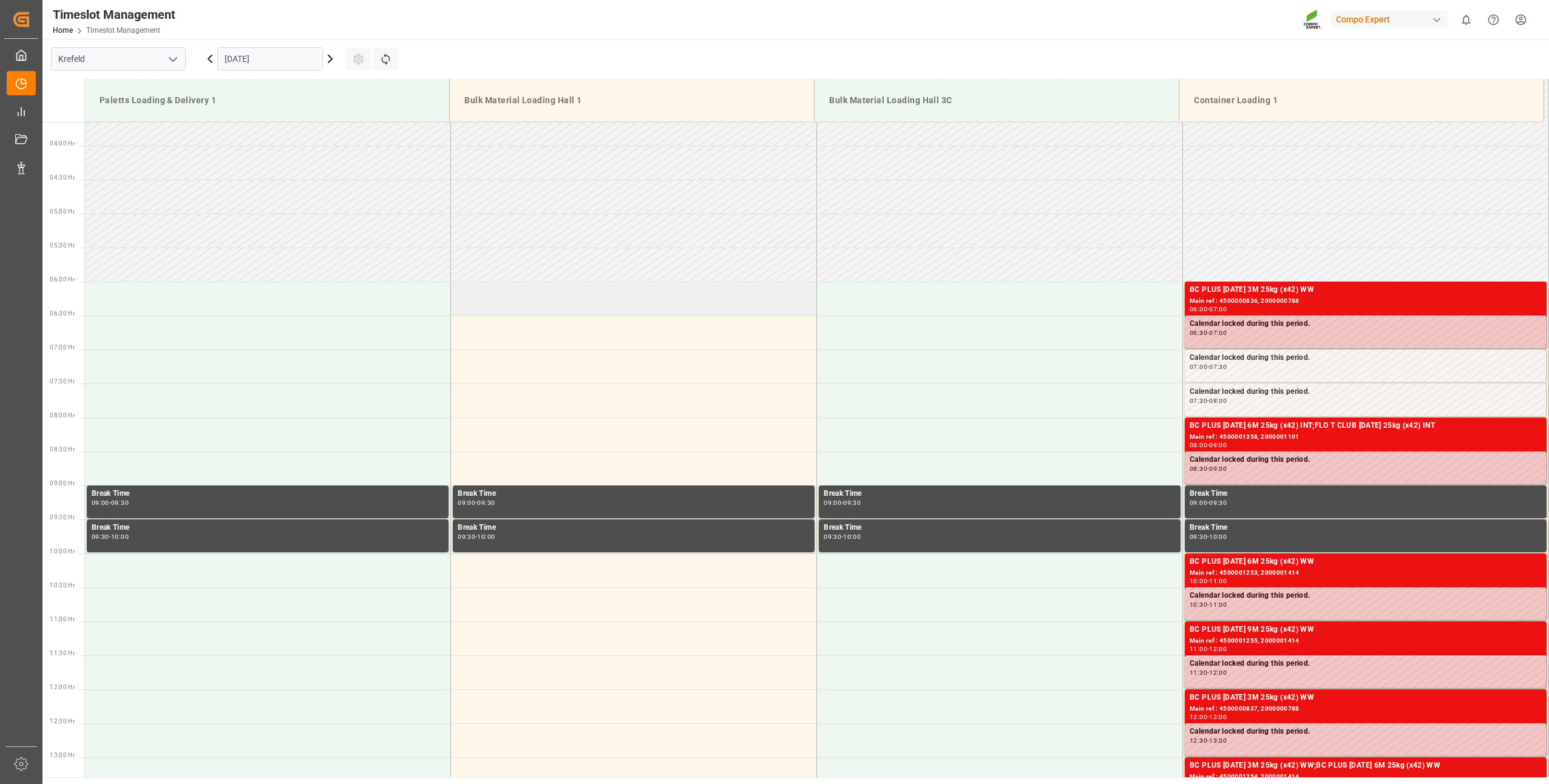
click at [457, 306] on td at bounding box center [634, 298] width 366 height 34
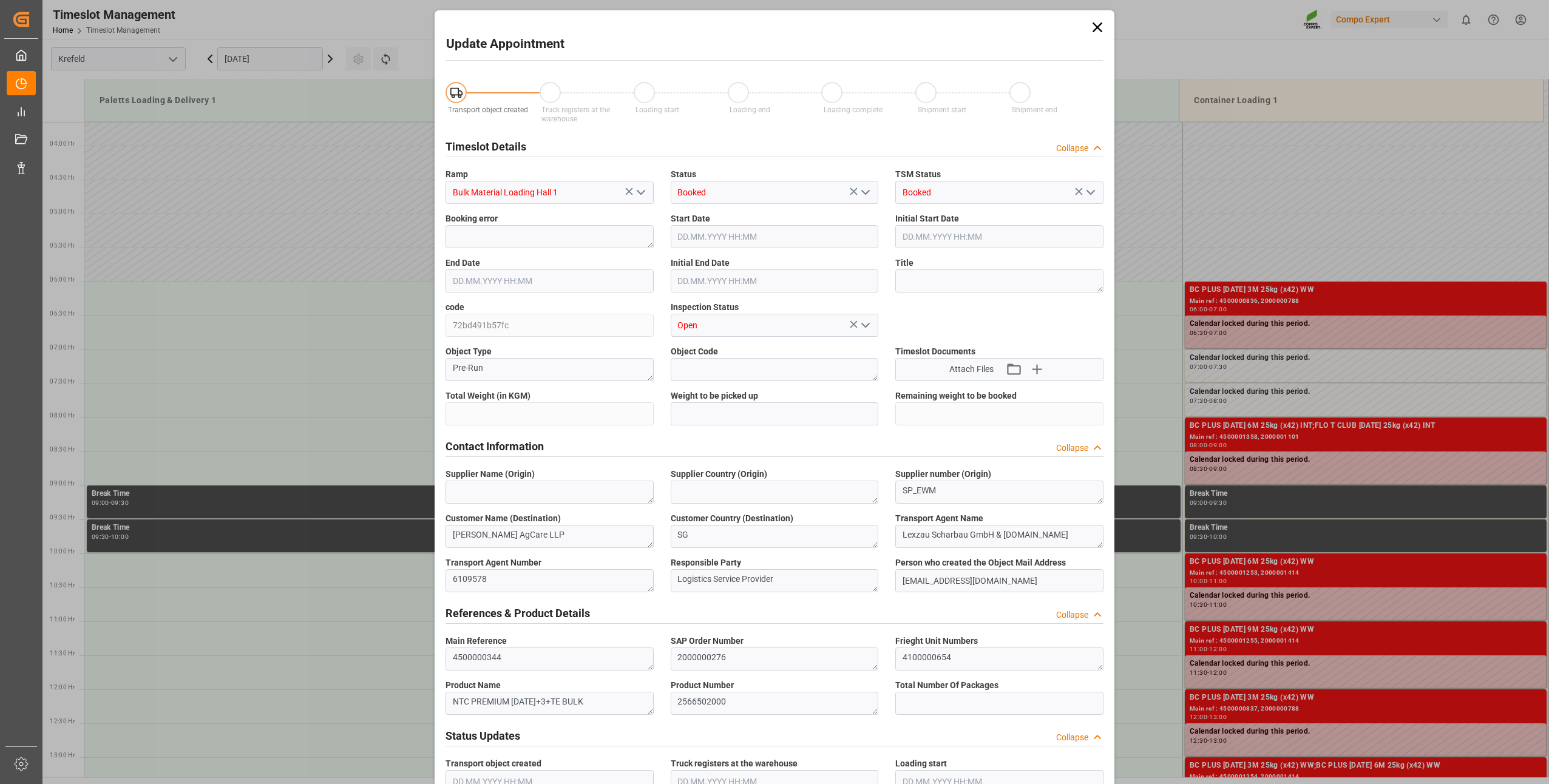
type input "24000"
type input "0"
type input "08.10.2025 06:00"
type input "08.10.2025 06:30"
type input "01.10.2025 13:43"
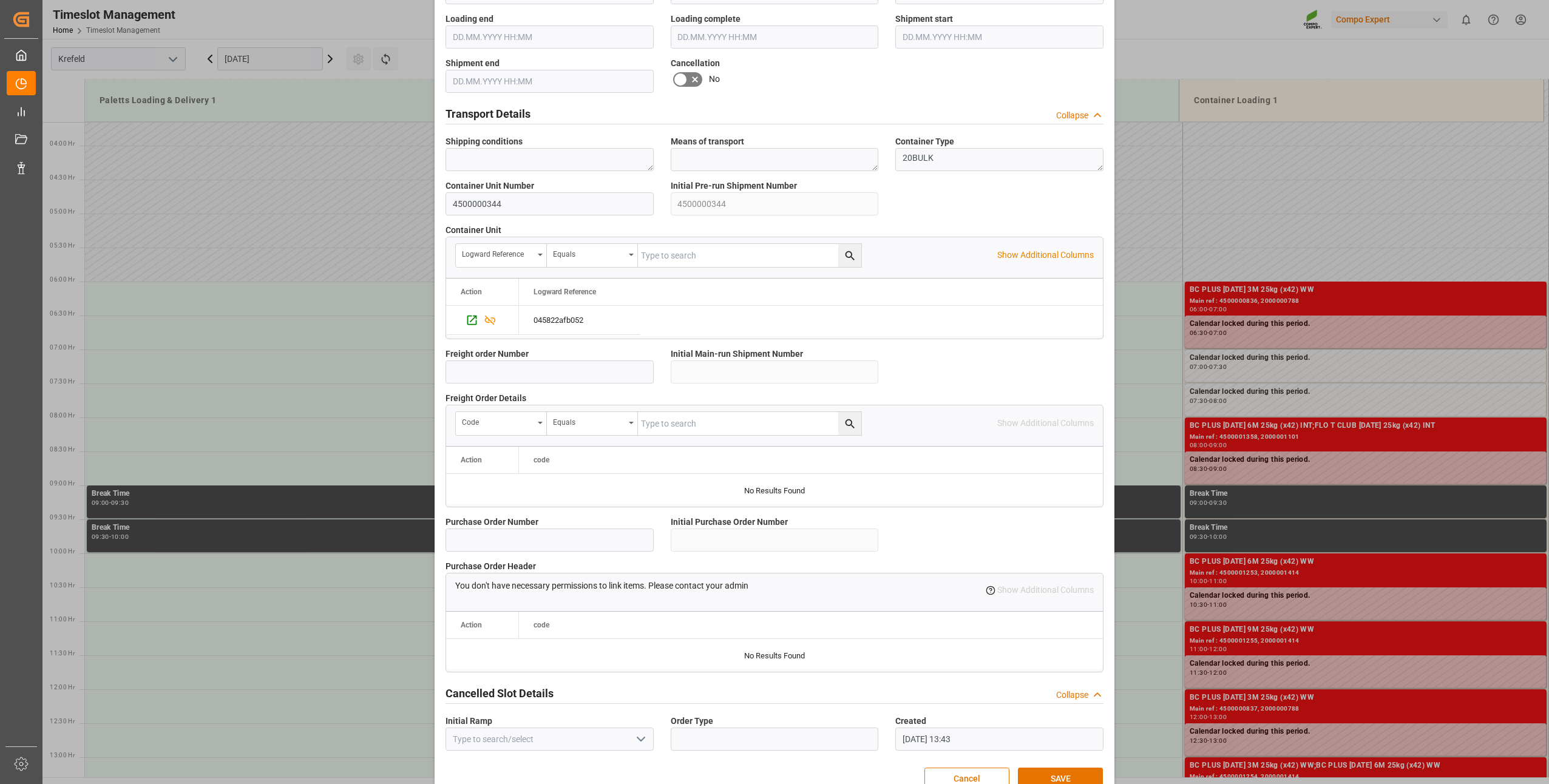
scroll to position [816, 0]
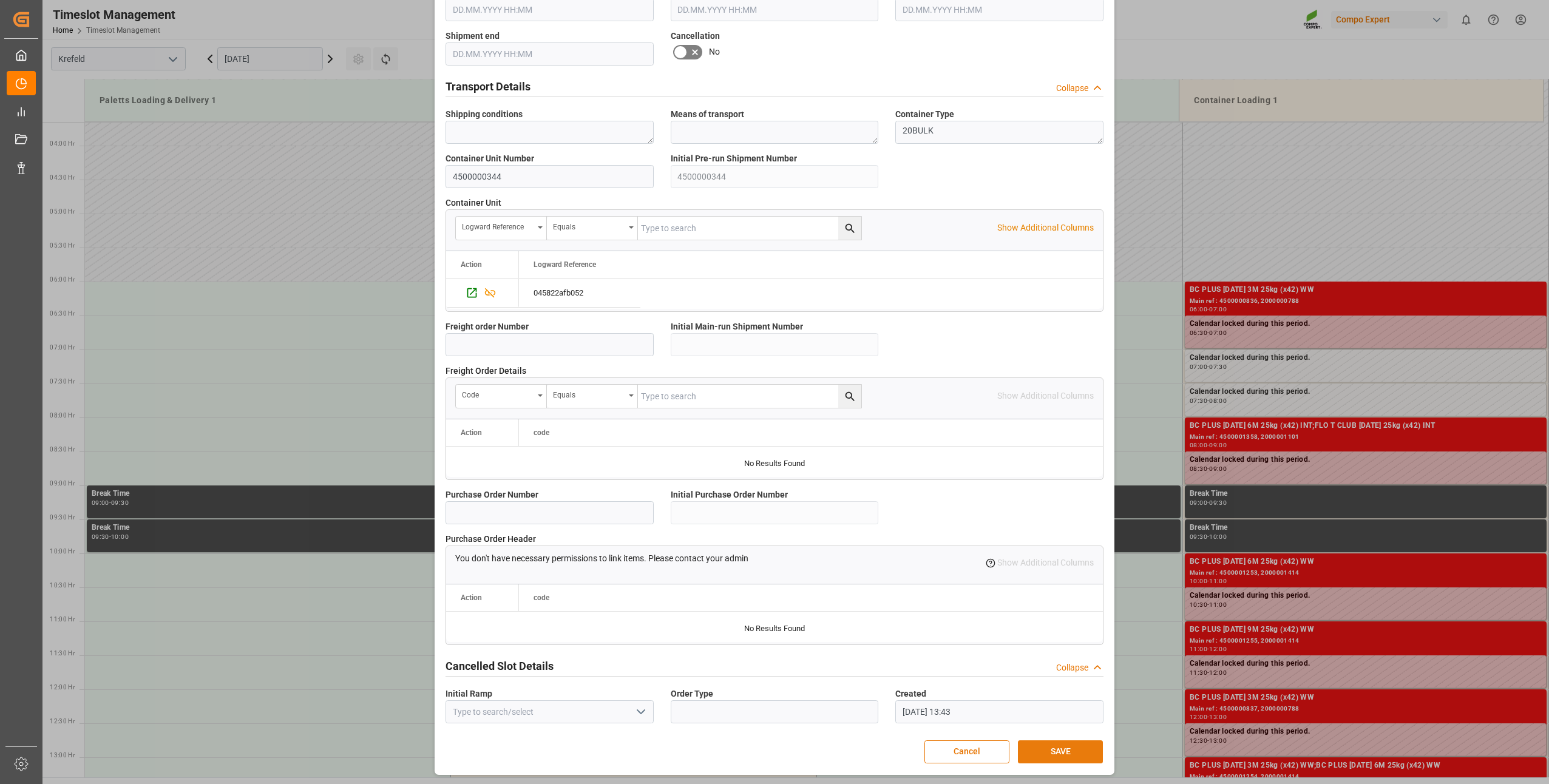
click at [1043, 746] on button "SAVE" at bounding box center [1060, 751] width 85 height 23
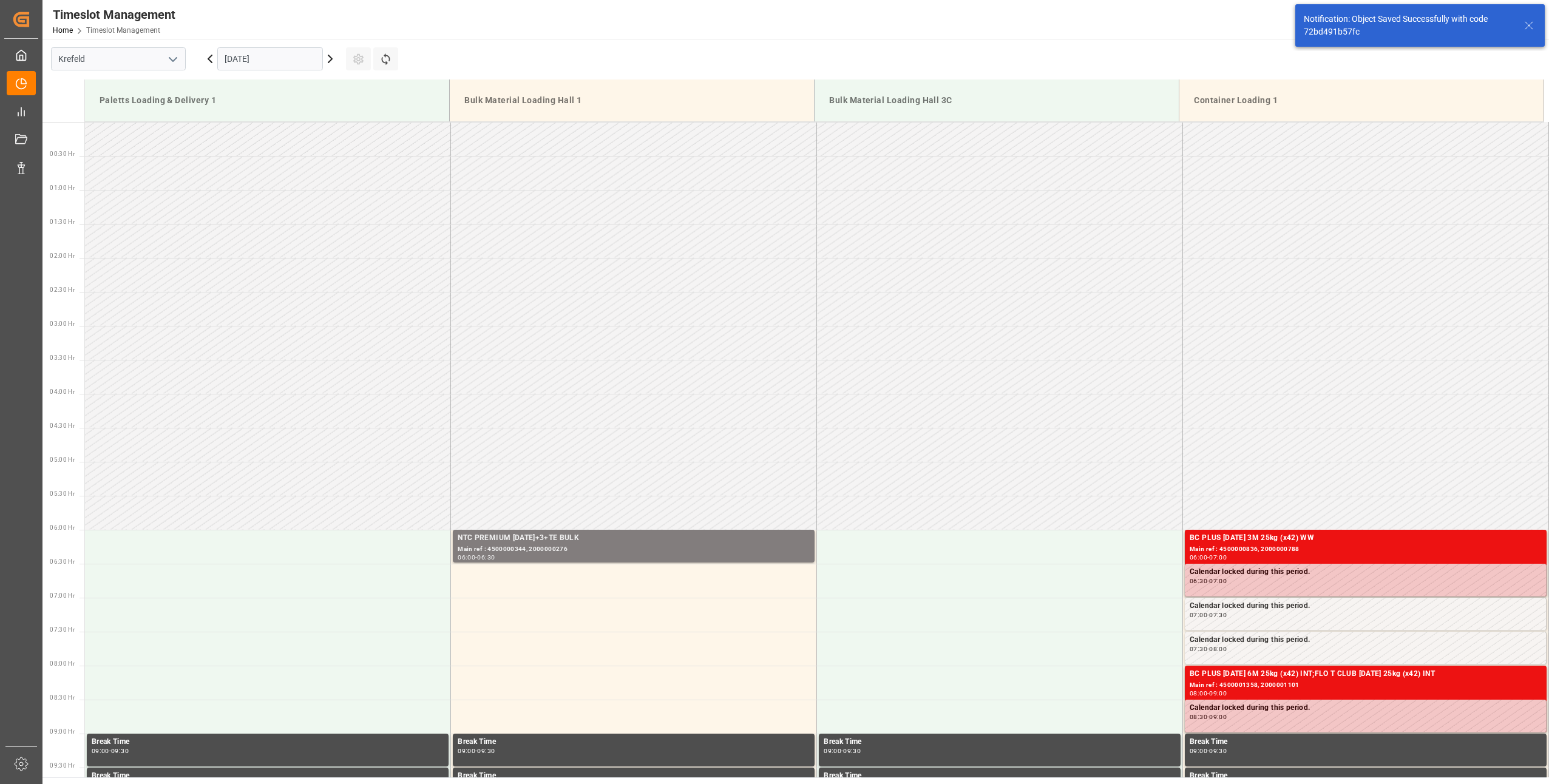
scroll to position [332, 0]
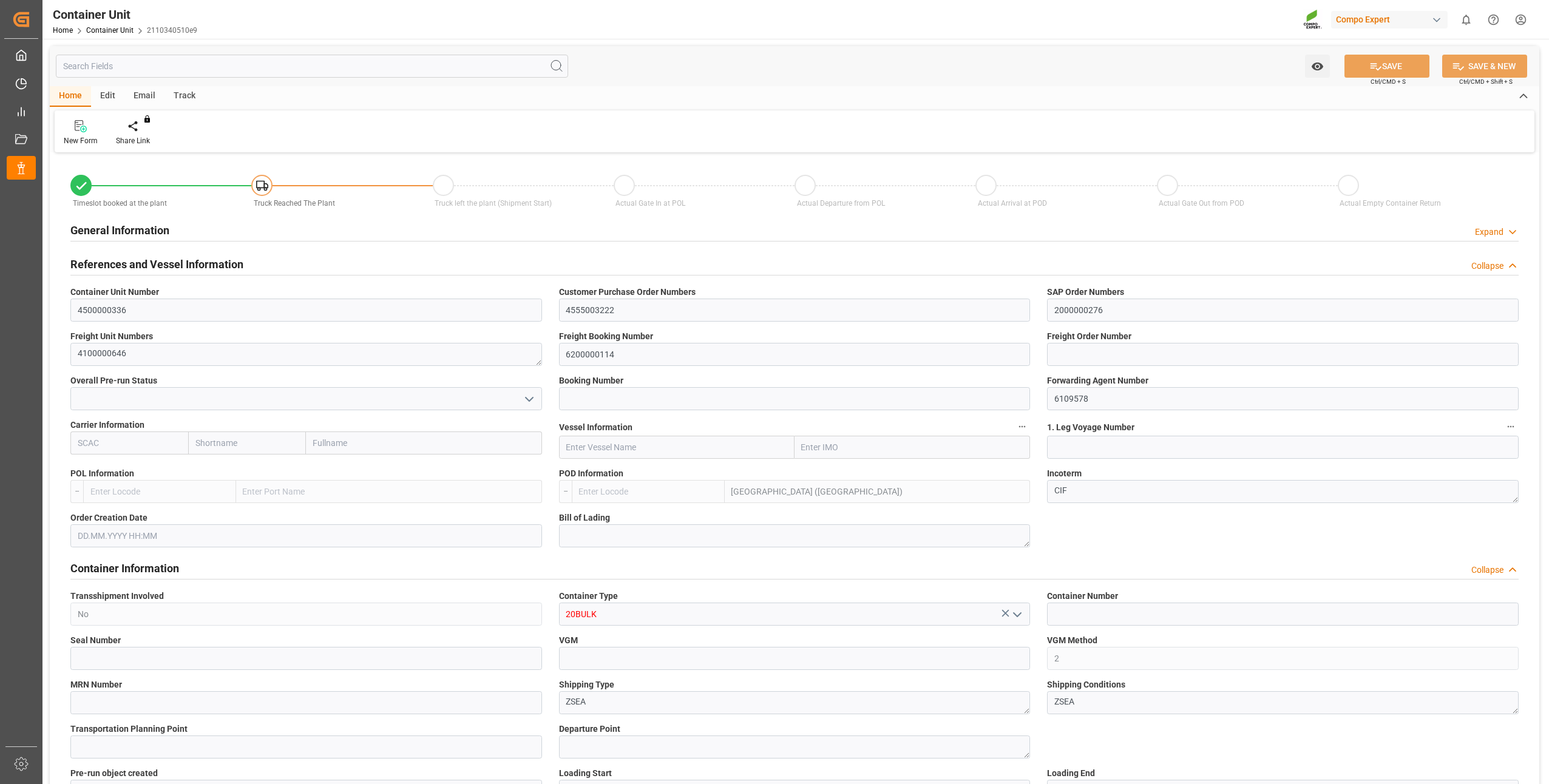
type input "MYPKG"
type input "7"
type input "0"
type input "7"
type input "0"
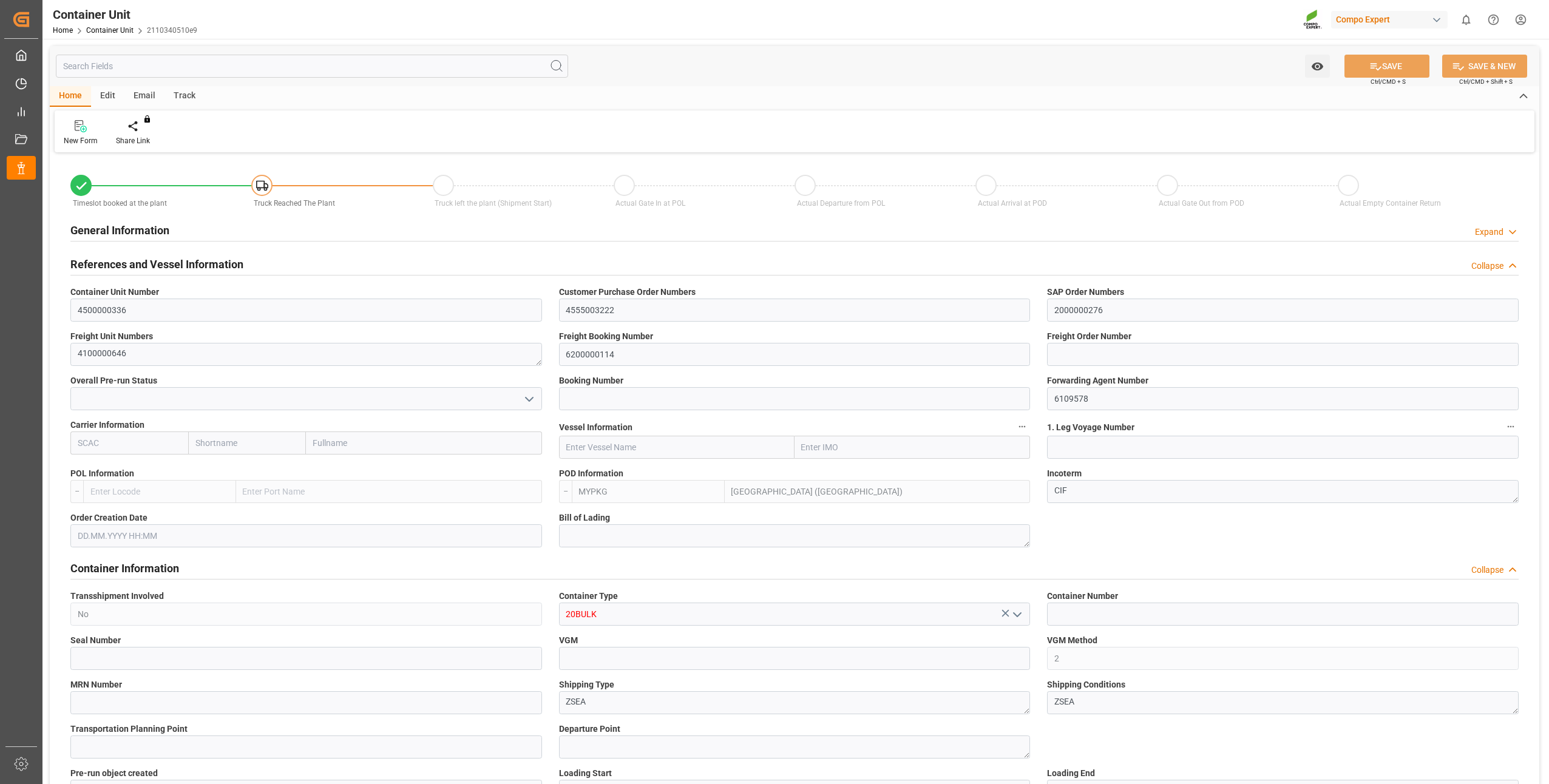
type input "0"
type input "24000"
type input "16.07.2025"
click at [141, 135] on div "Create Timeslot" at bounding box center [142, 141] width 52 height 11
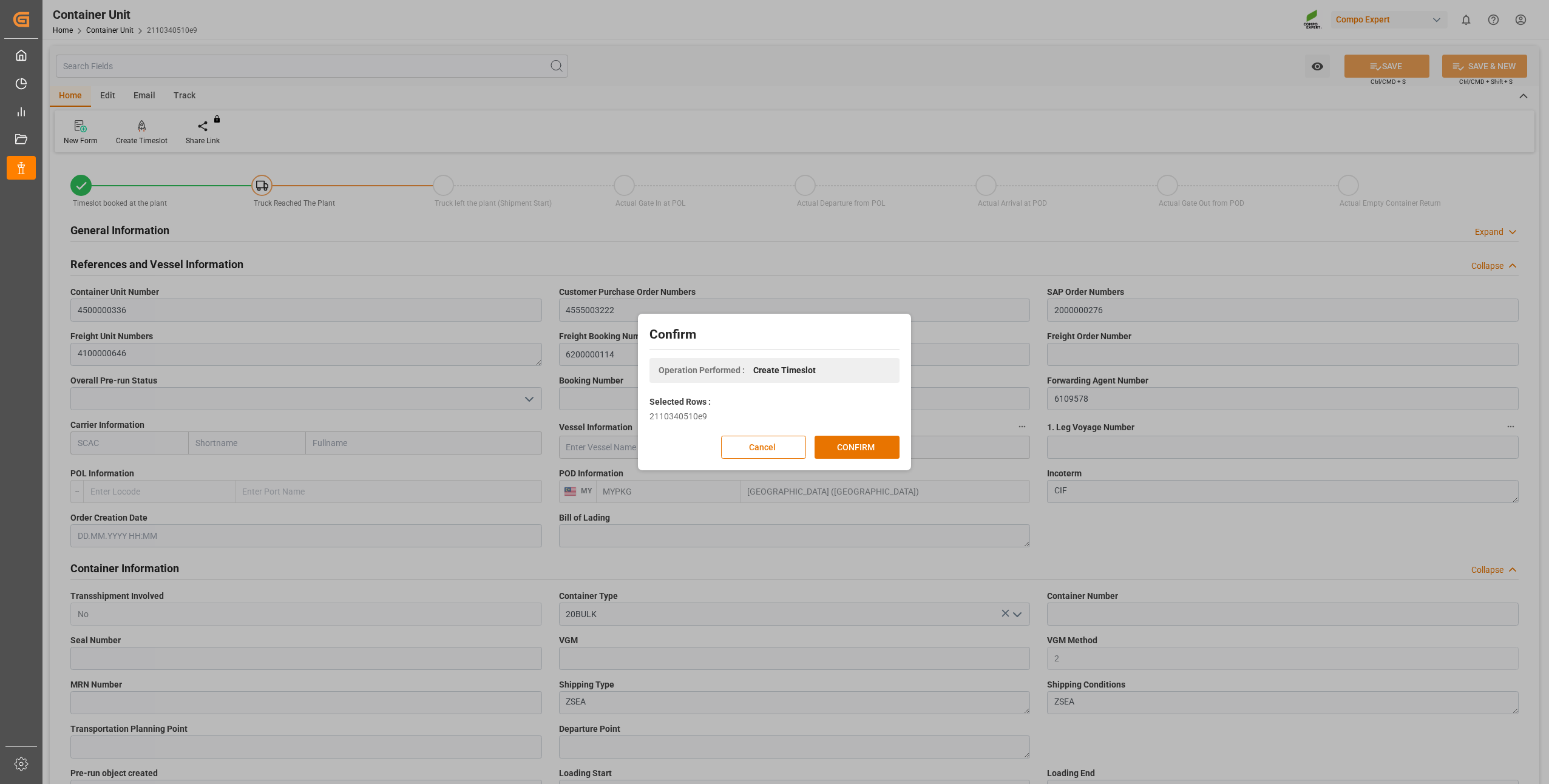
click at [844, 463] on div "Confirm Operation Performed : Create Timeslot Selected Rows : 2110340510e9 Canc…" at bounding box center [775, 392] width 267 height 151
click at [846, 456] on button "CONFIRM" at bounding box center [857, 446] width 85 height 23
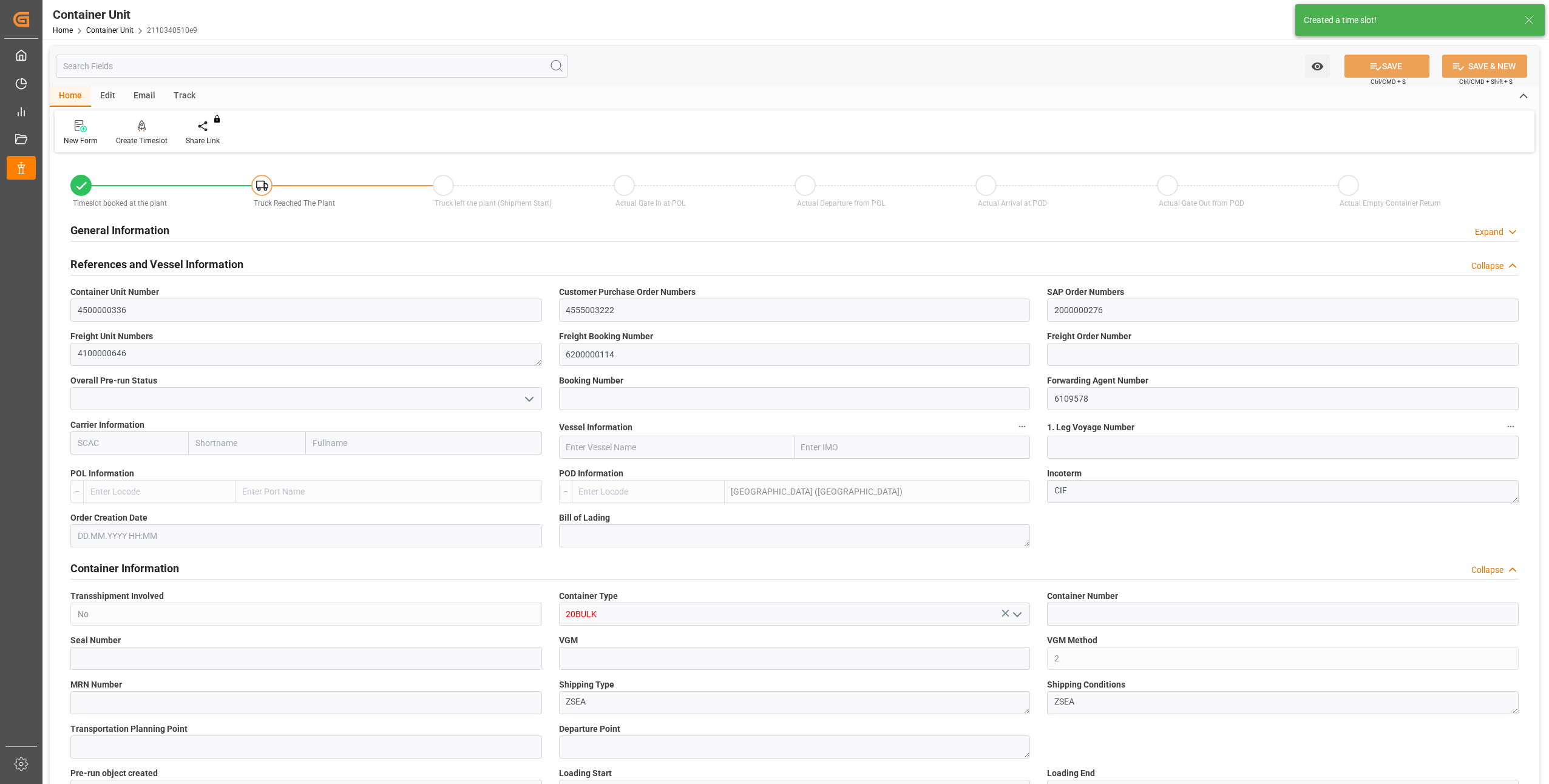
type input "MYPKG"
type input "7"
type input "0"
type input "7"
type input "0"
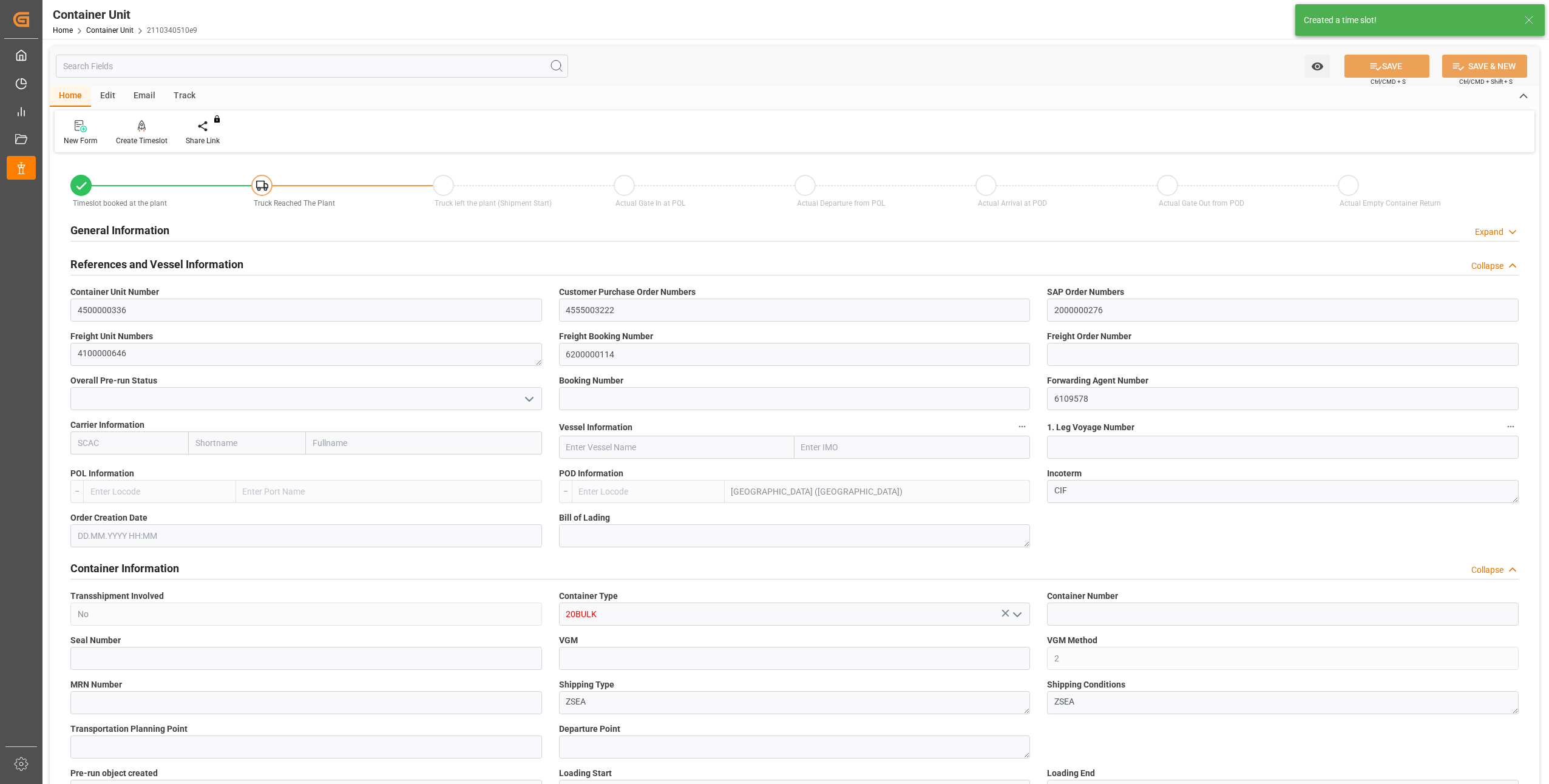
type input "0"
type input "24000"
type input "[DATE]"
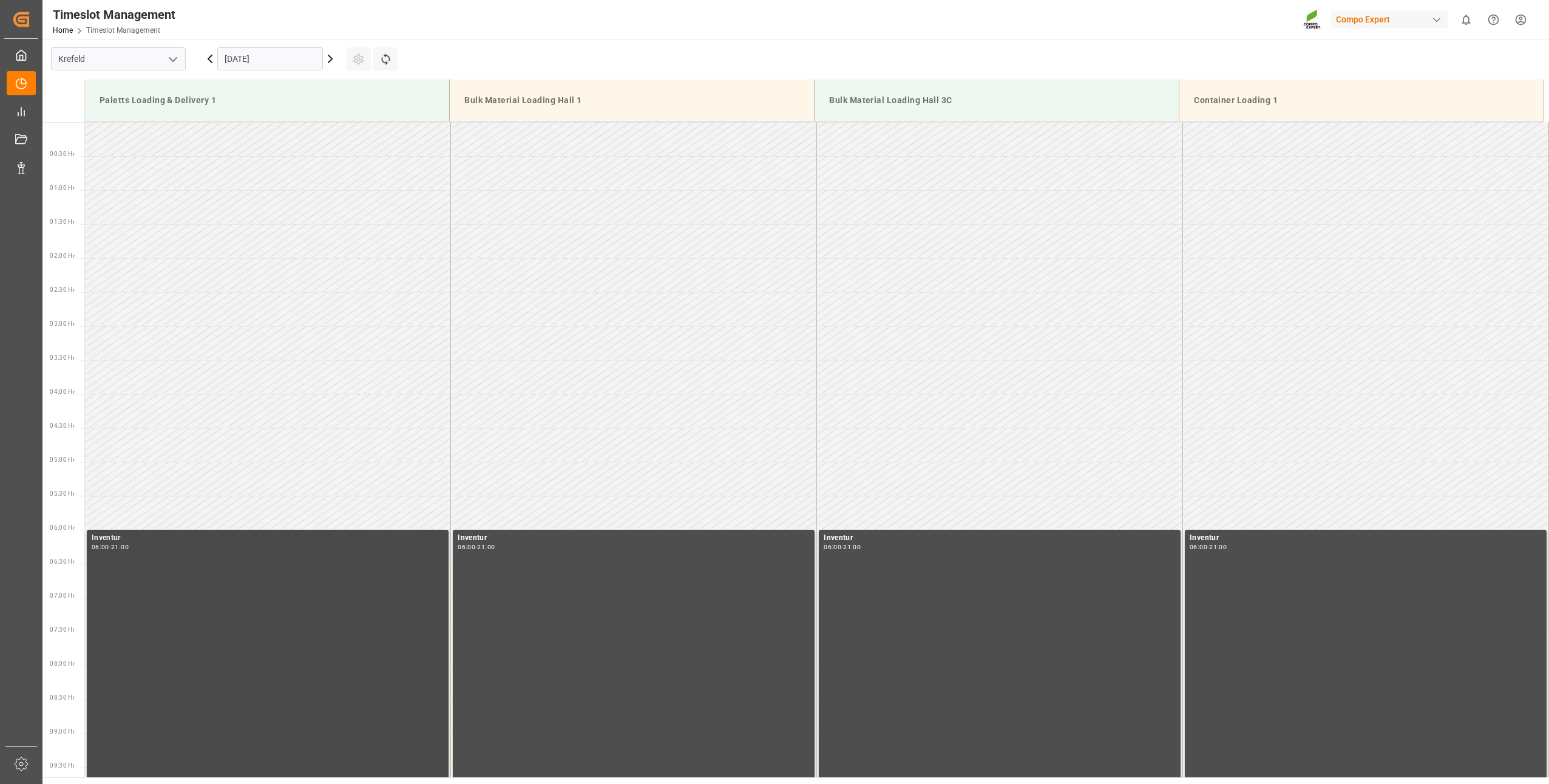
scroll to position [976, 0]
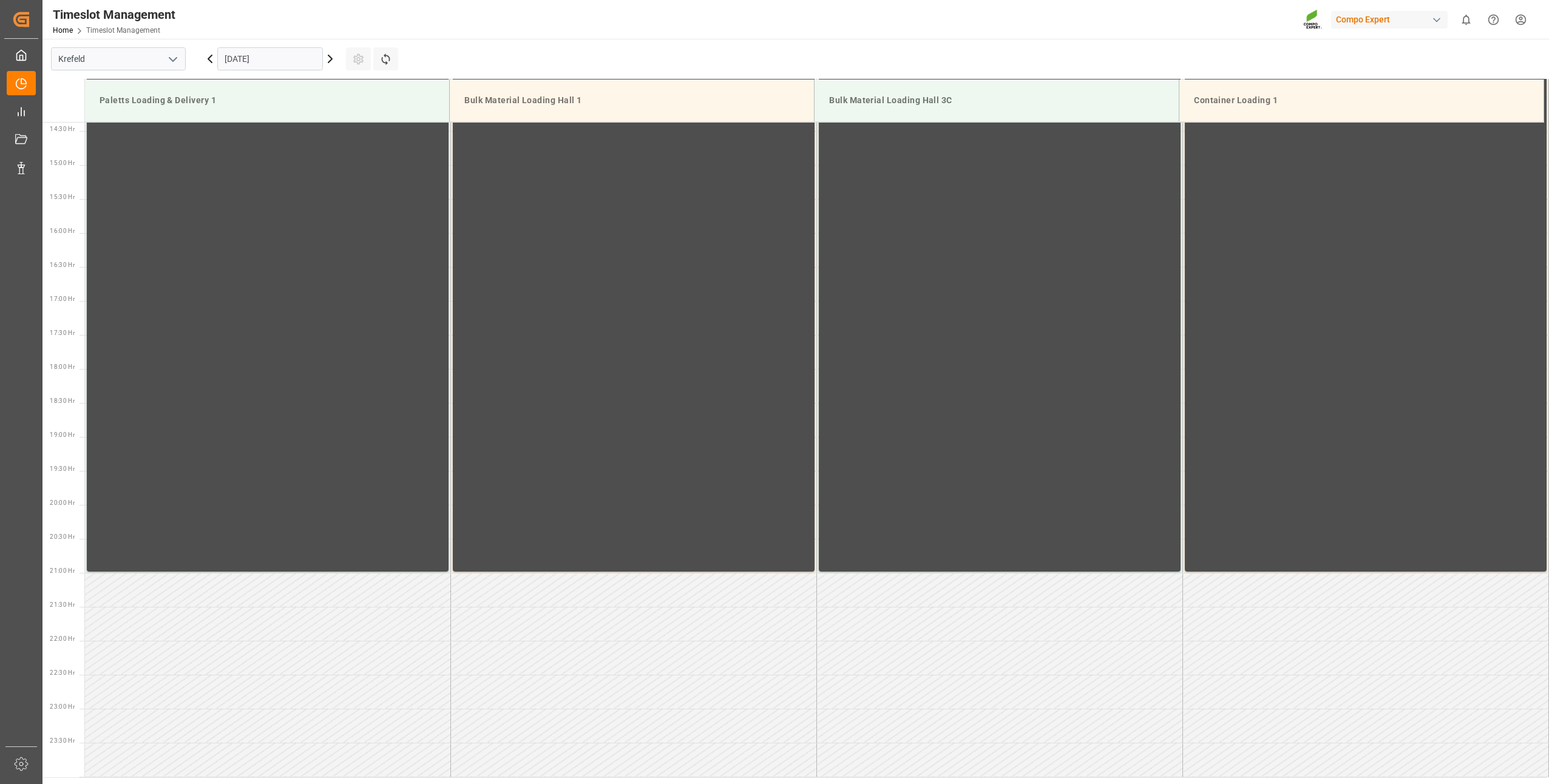
click at [242, 58] on input "[DATE]" at bounding box center [270, 59] width 106 height 23
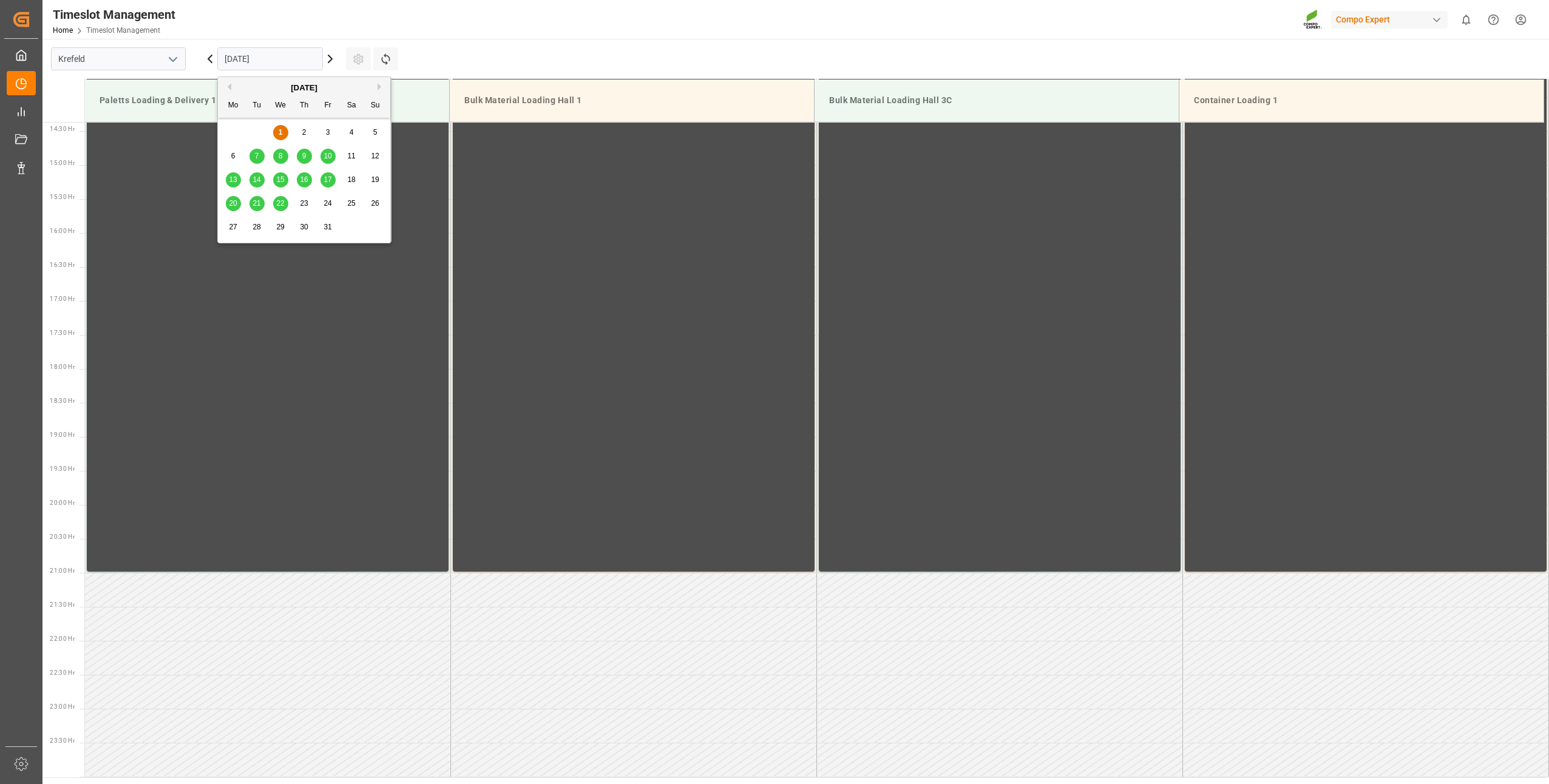
click at [278, 156] on span "8" at bounding box center [280, 156] width 4 height 9
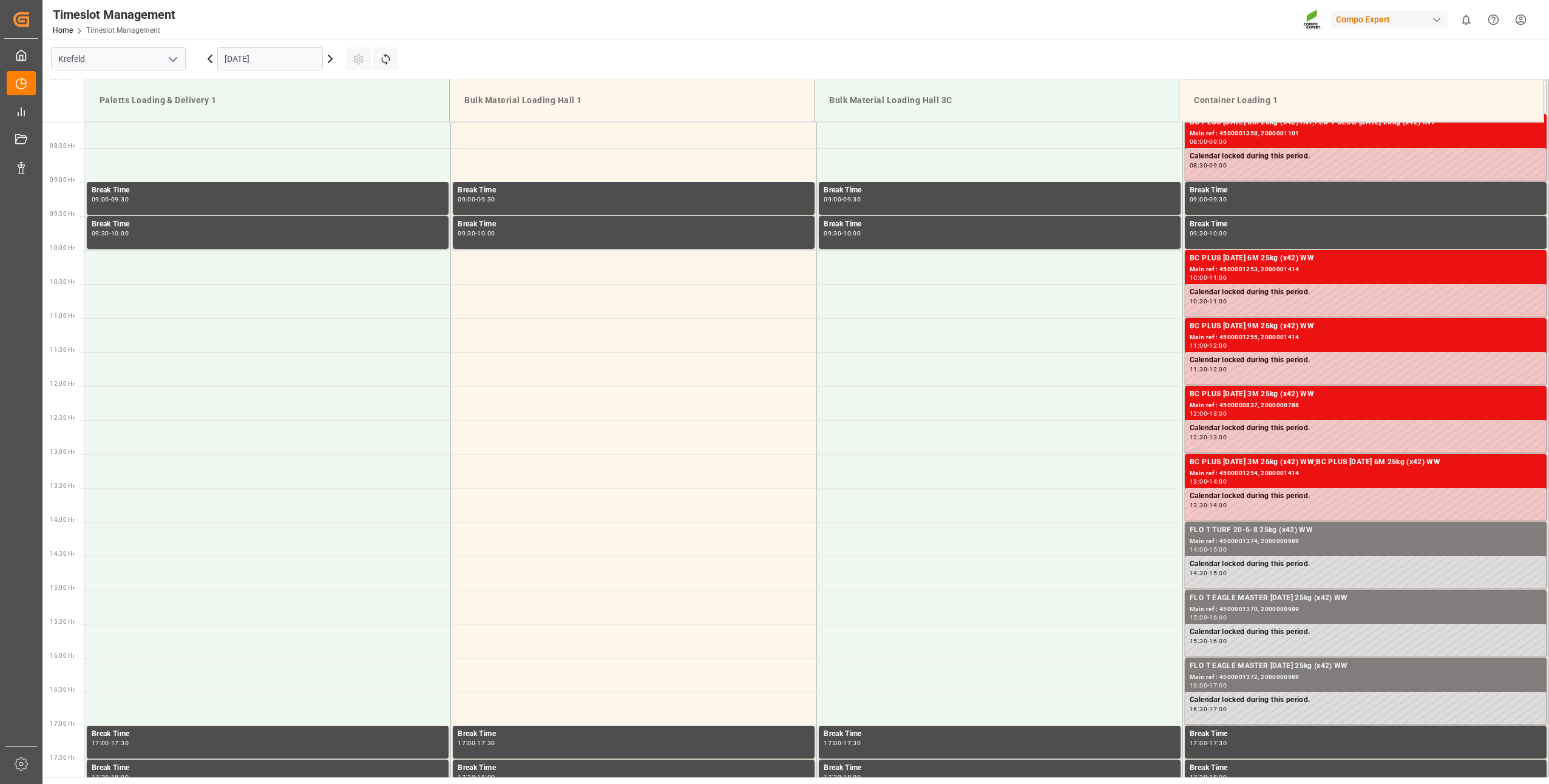
scroll to position [188, 0]
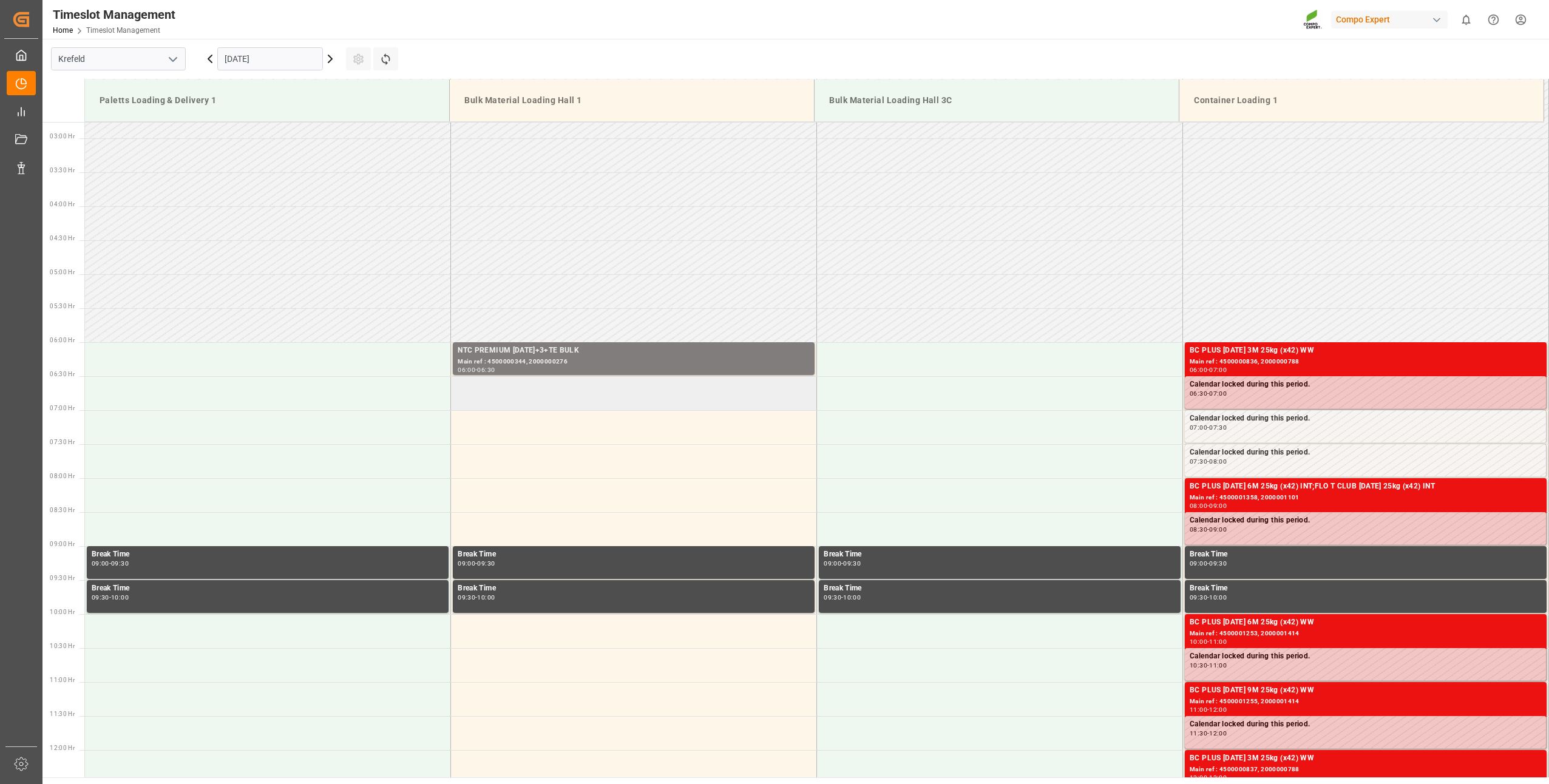
click at [467, 385] on td at bounding box center [634, 392] width 366 height 34
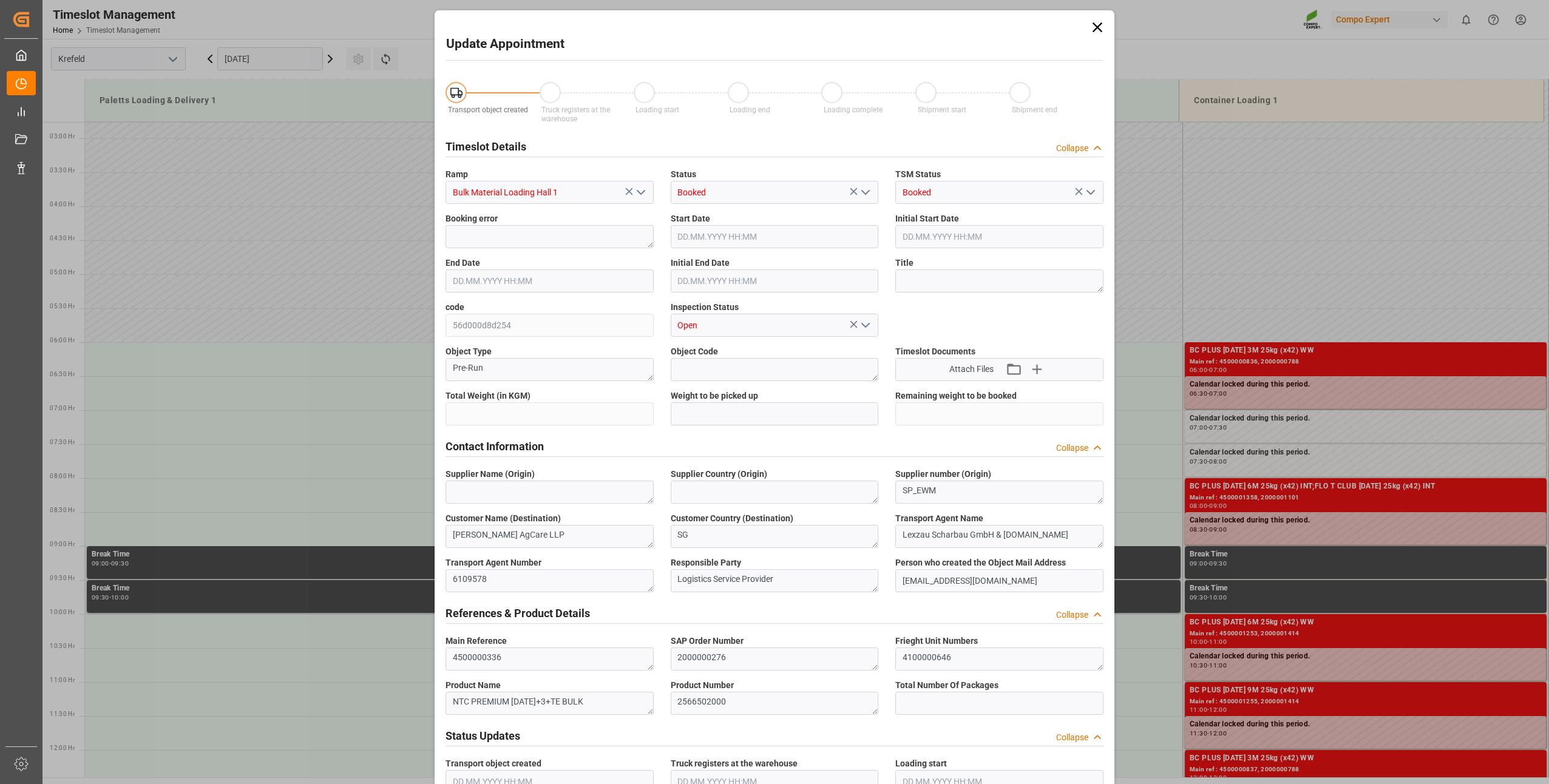
type input "24000"
type input "0"
type input "[DATE] 06:30"
type input "[DATE] 07:00"
type input "[DATE] 13:44"
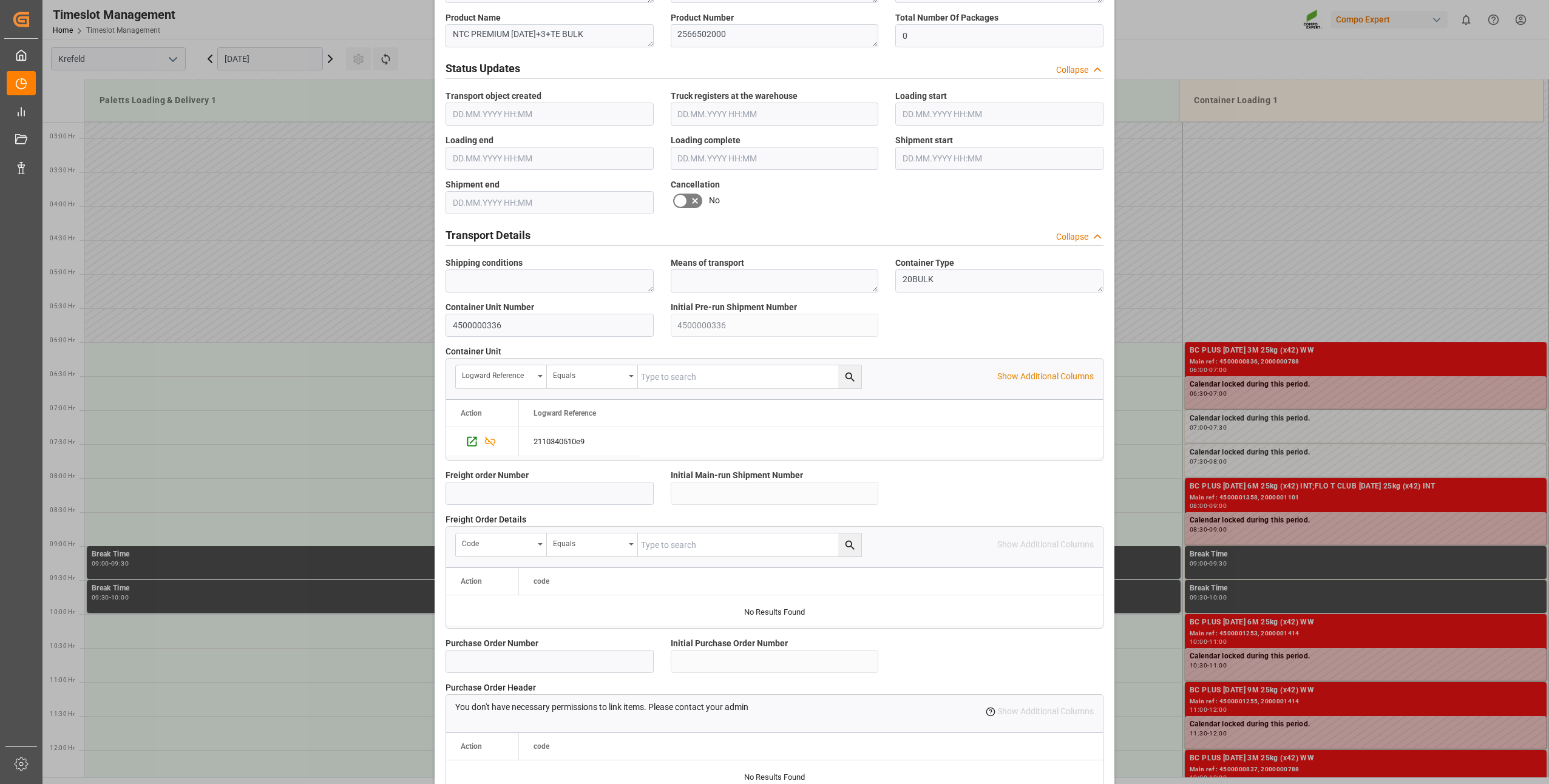
scroll to position [816, 0]
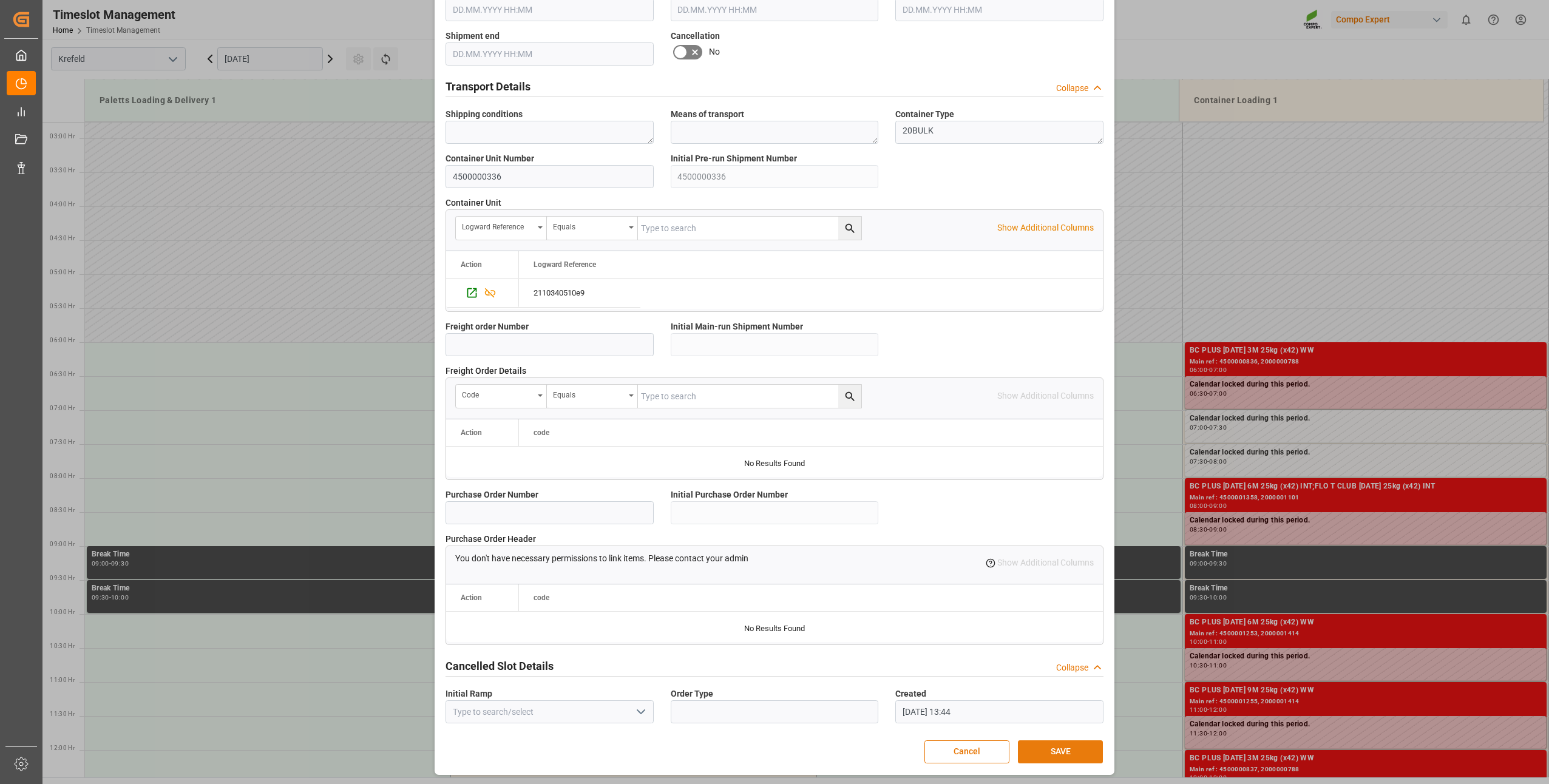
click at [1032, 749] on button "SAVE" at bounding box center [1060, 751] width 85 height 23
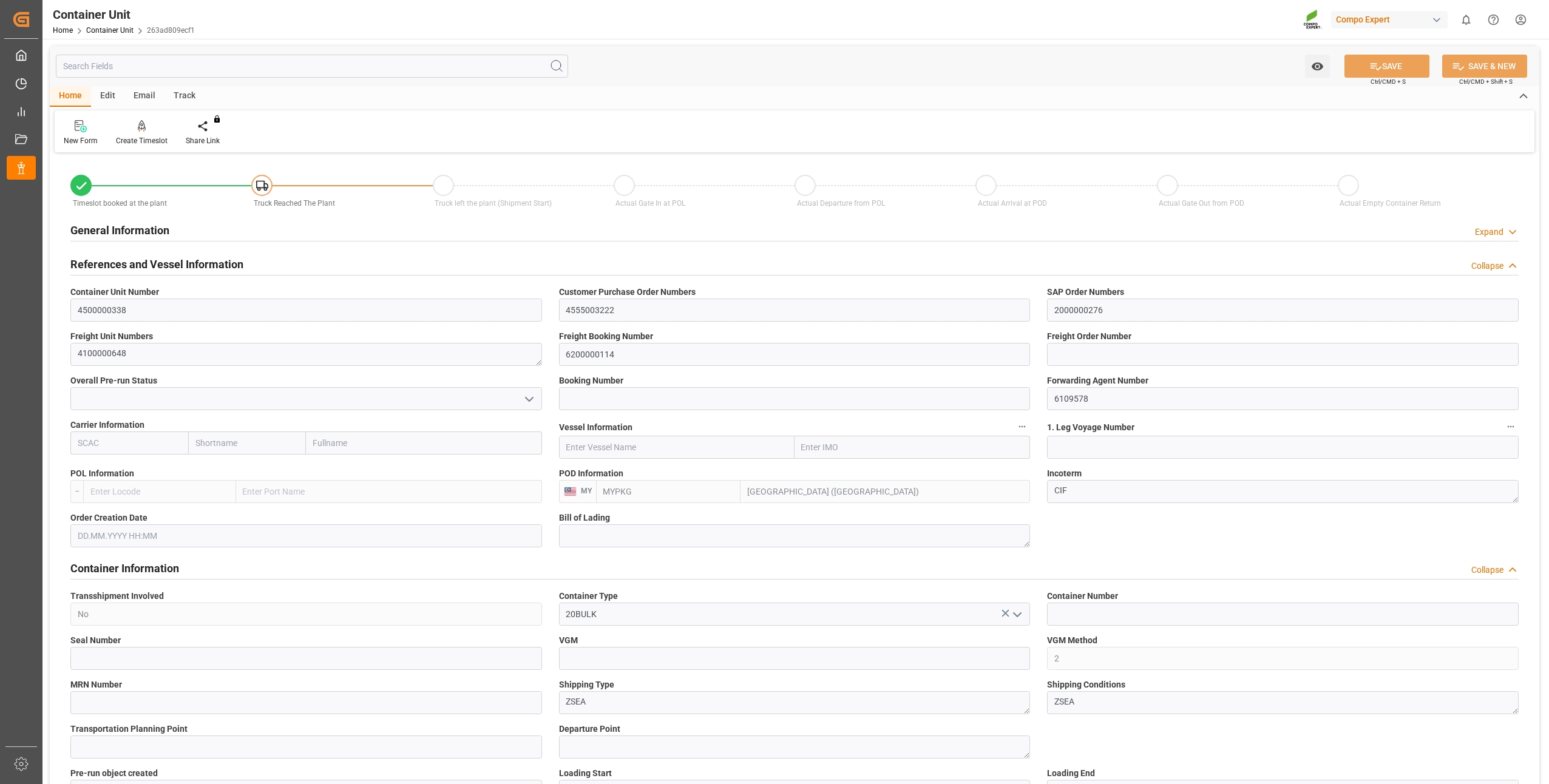
type input "MYPKG"
type input "7"
type input "0"
type input "7"
type input "0"
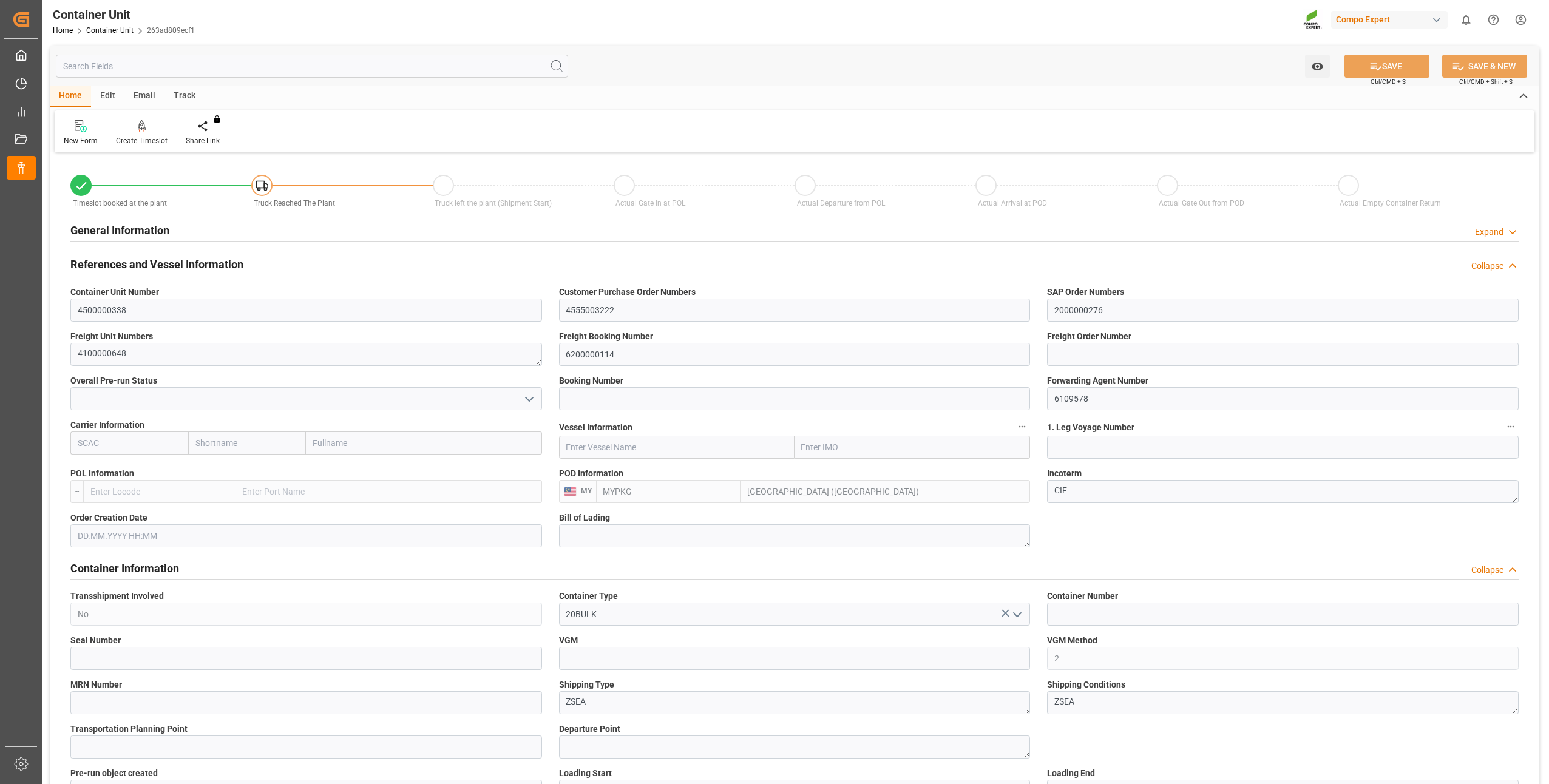
type input "0"
type input "24000"
type input "[DATE]"
type input "MYPKG"
type input "7"
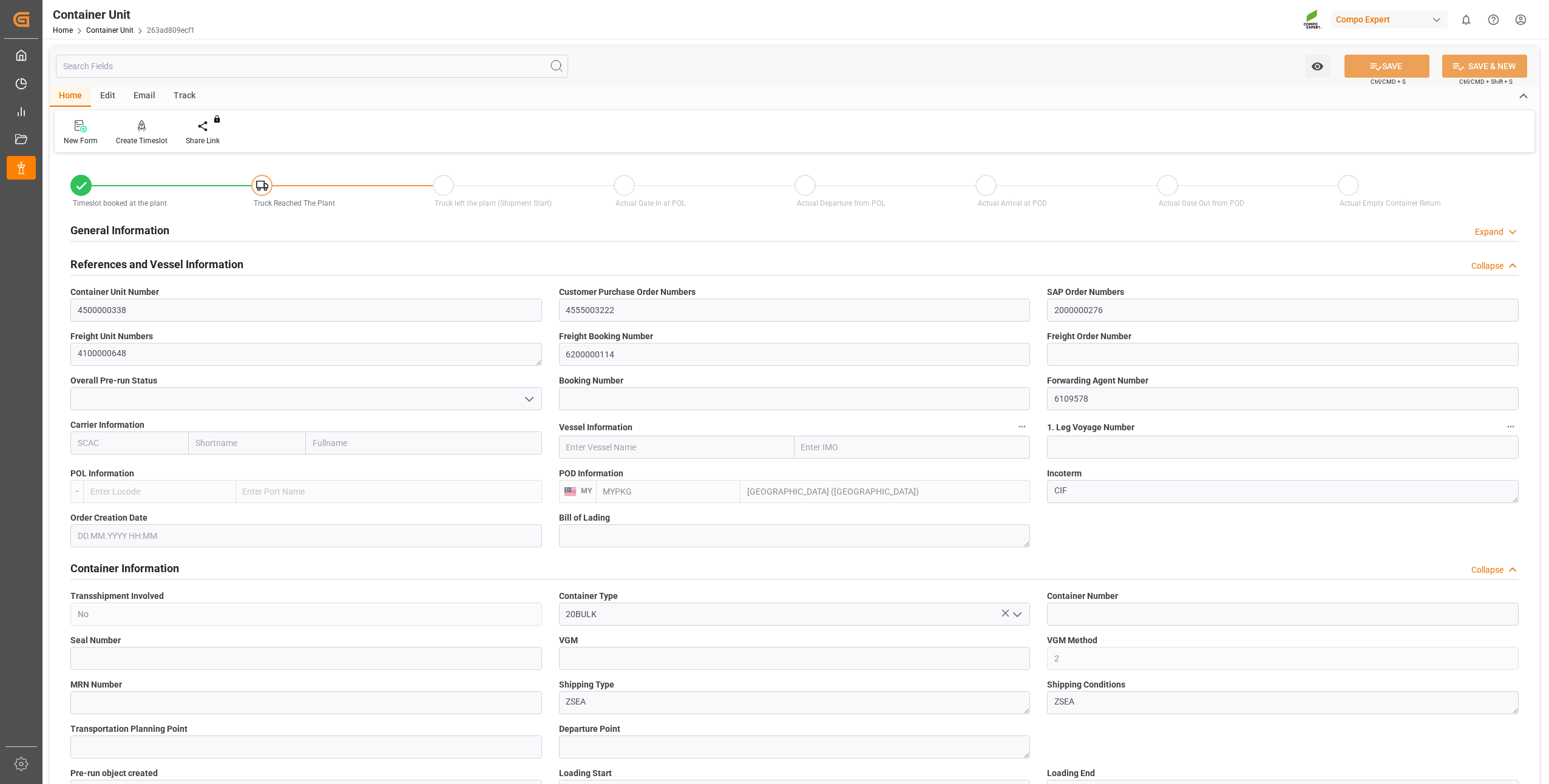
type input "0"
type input "7"
type input "0"
type input "24000"
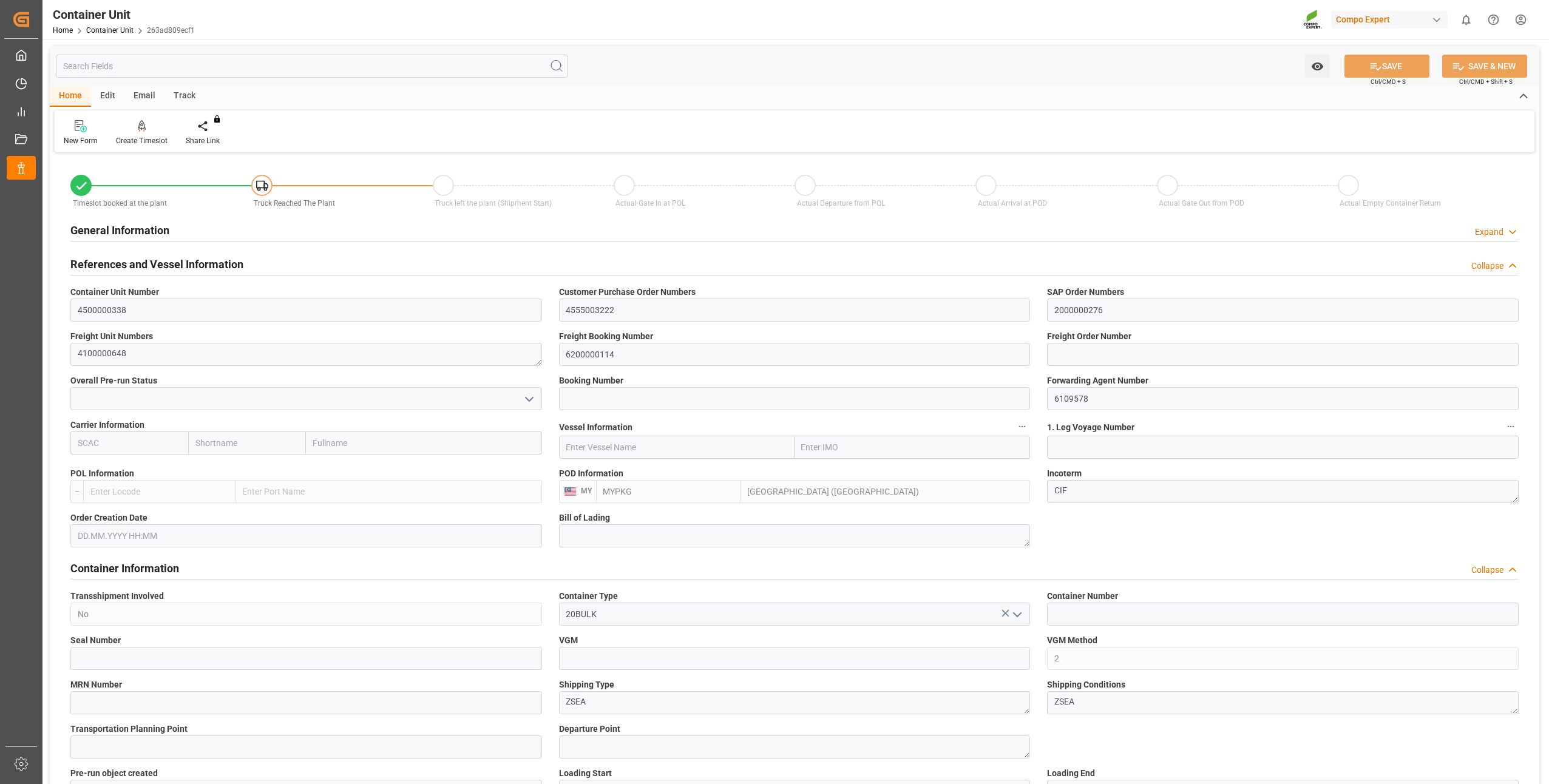
type input "16.07.2025"
click at [132, 138] on div "Create Timeslot" at bounding box center [142, 141] width 52 height 11
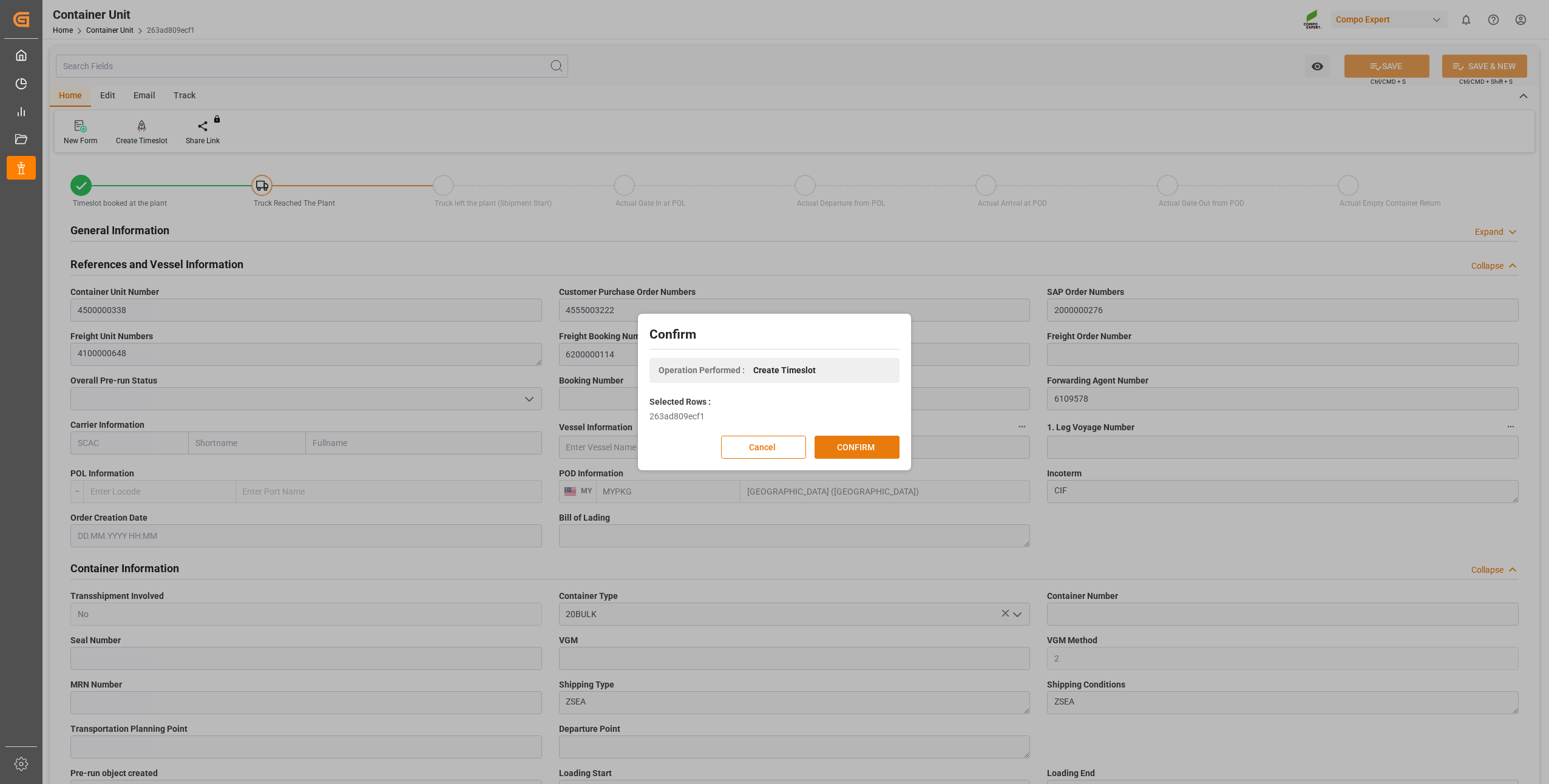
click at [871, 449] on button "CONFIRM" at bounding box center [857, 446] width 85 height 23
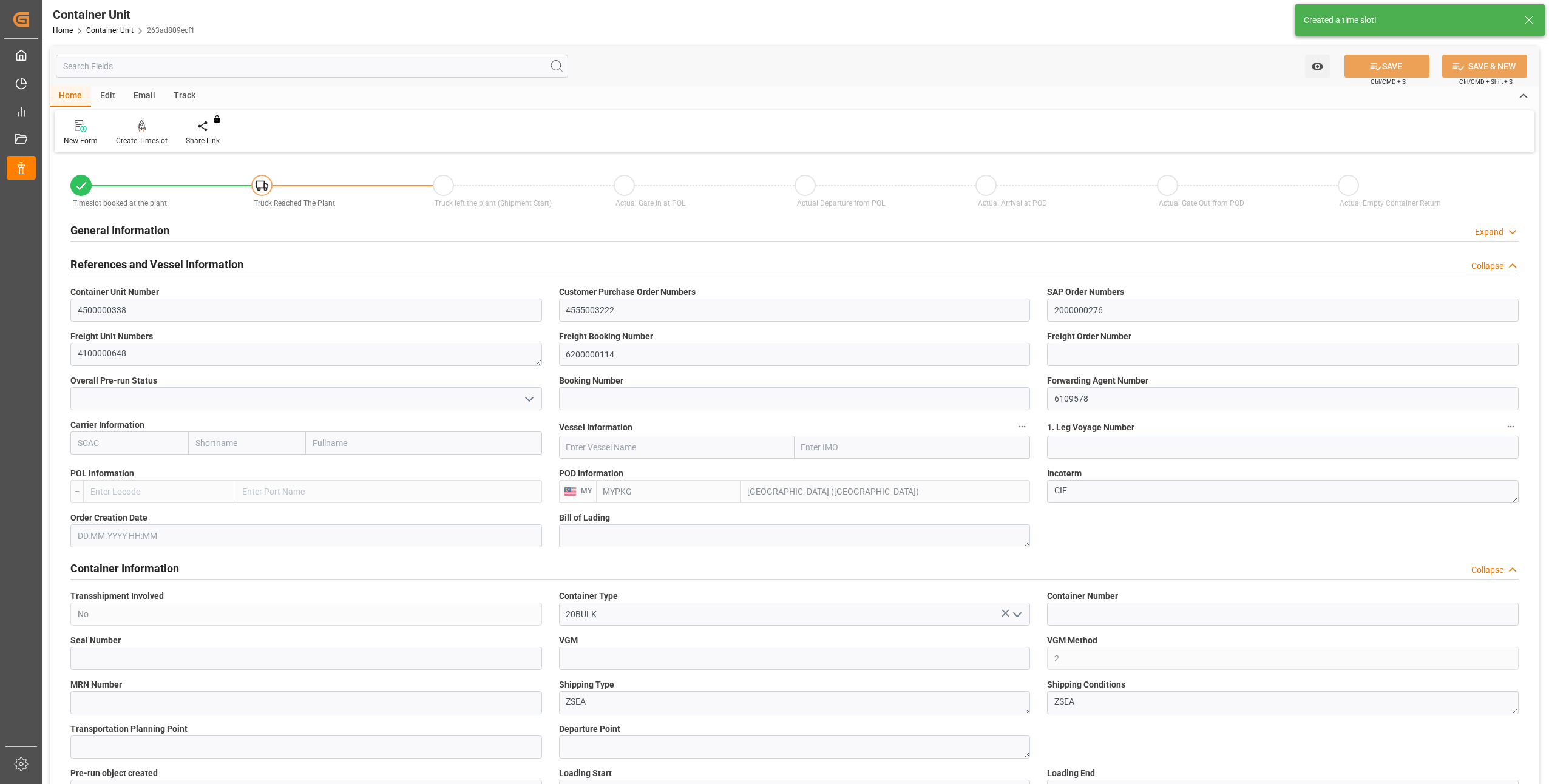
type input "[DATE]"
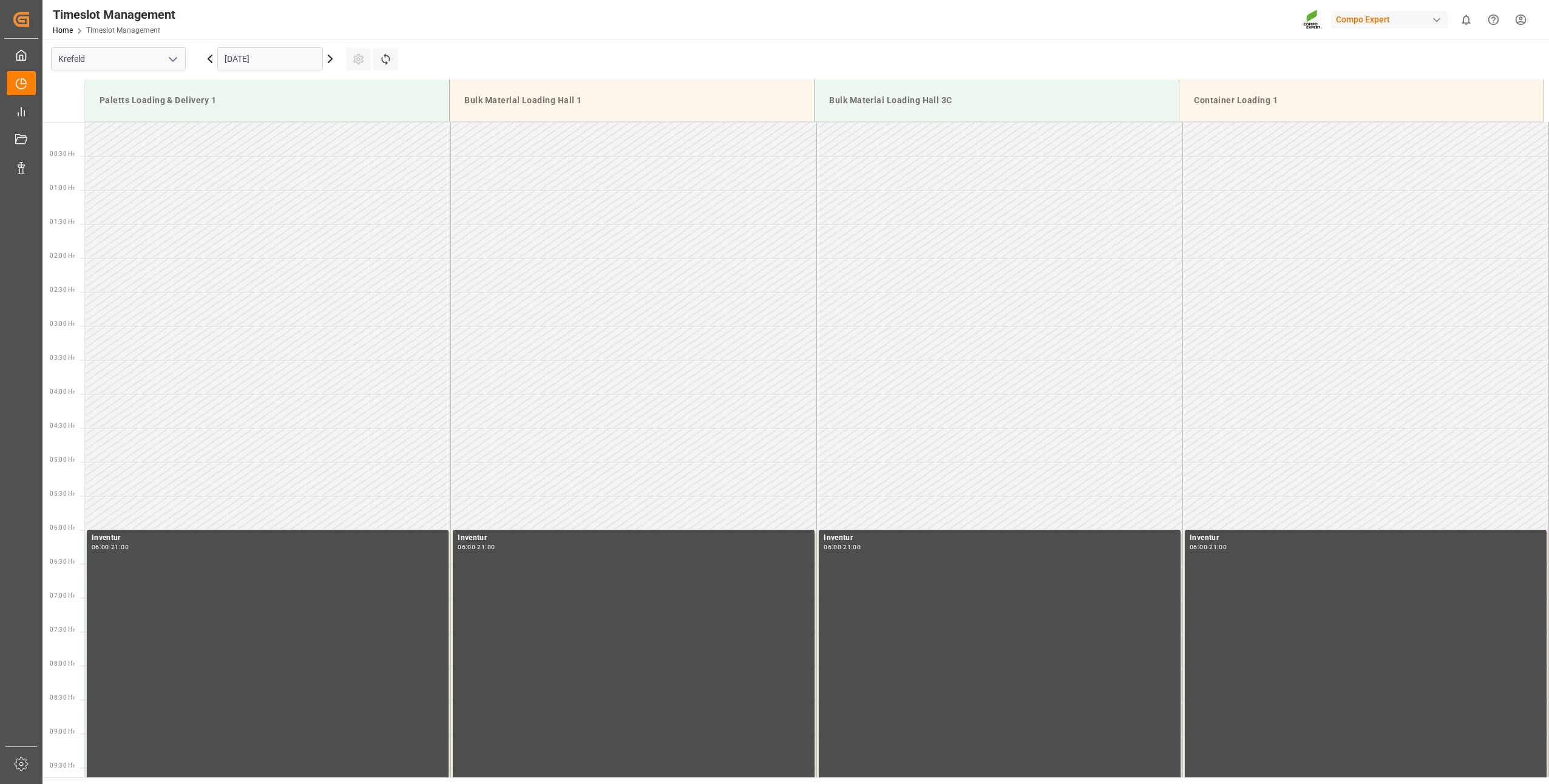
scroll to position [976, 0]
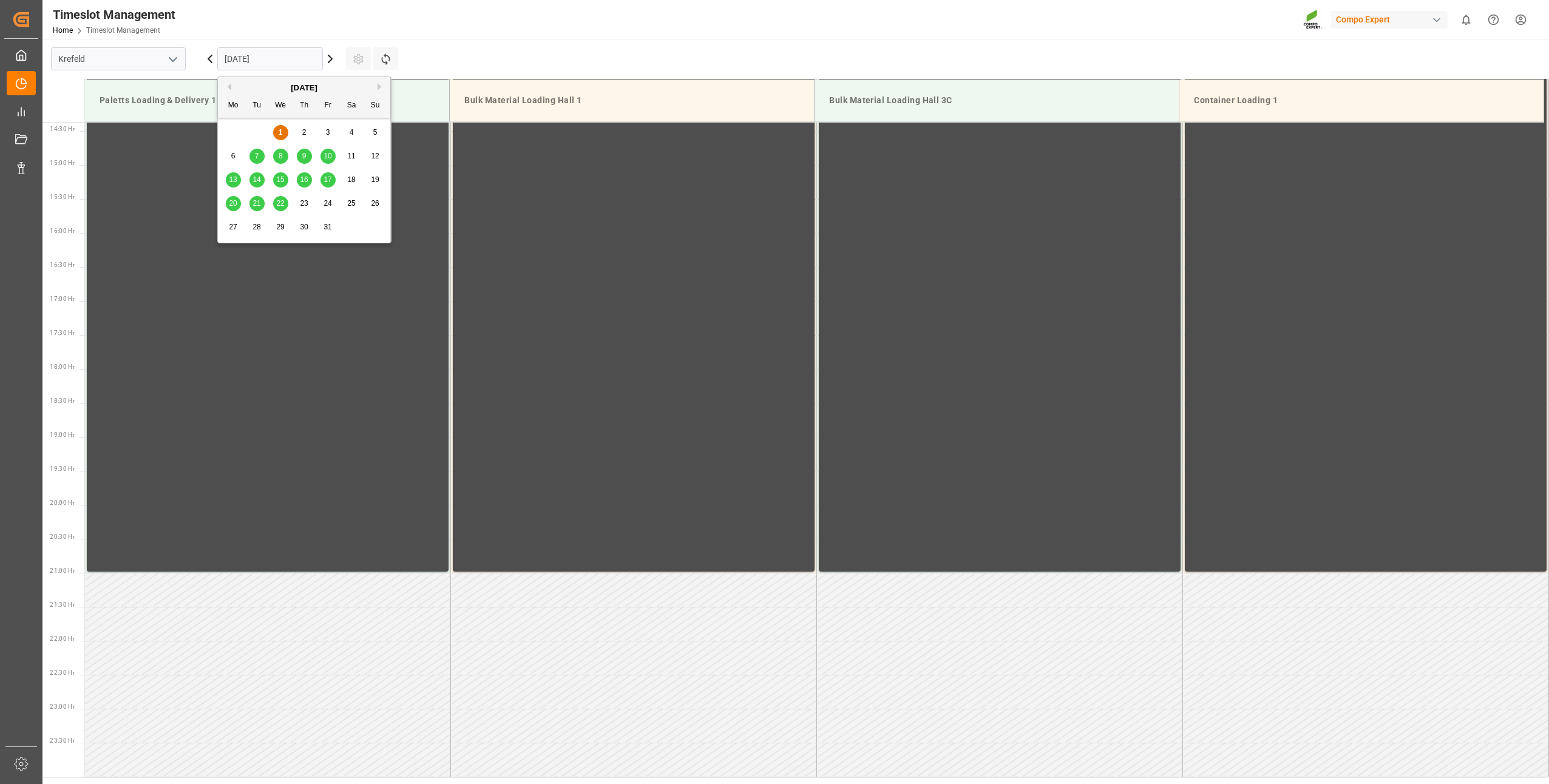
click at [252, 55] on input "[DATE]" at bounding box center [270, 59] width 106 height 23
click at [272, 159] on div "6 7 8 9 10 11 12" at bounding box center [304, 156] width 166 height 23
click at [289, 163] on div "6 7 8 9 10 11 12" at bounding box center [304, 156] width 166 height 23
click at [278, 159] on span "8" at bounding box center [280, 156] width 4 height 9
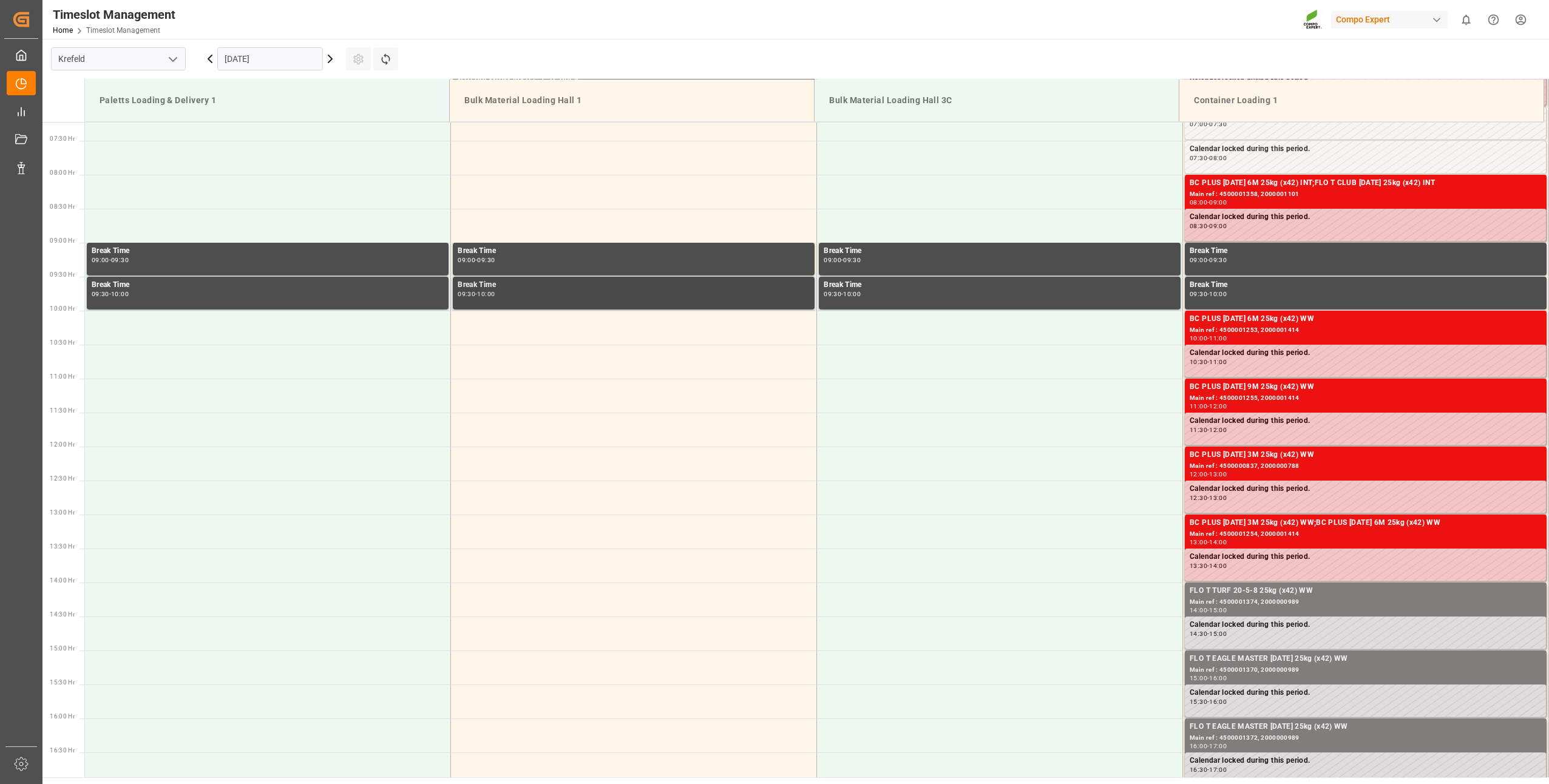
scroll to position [430, 0]
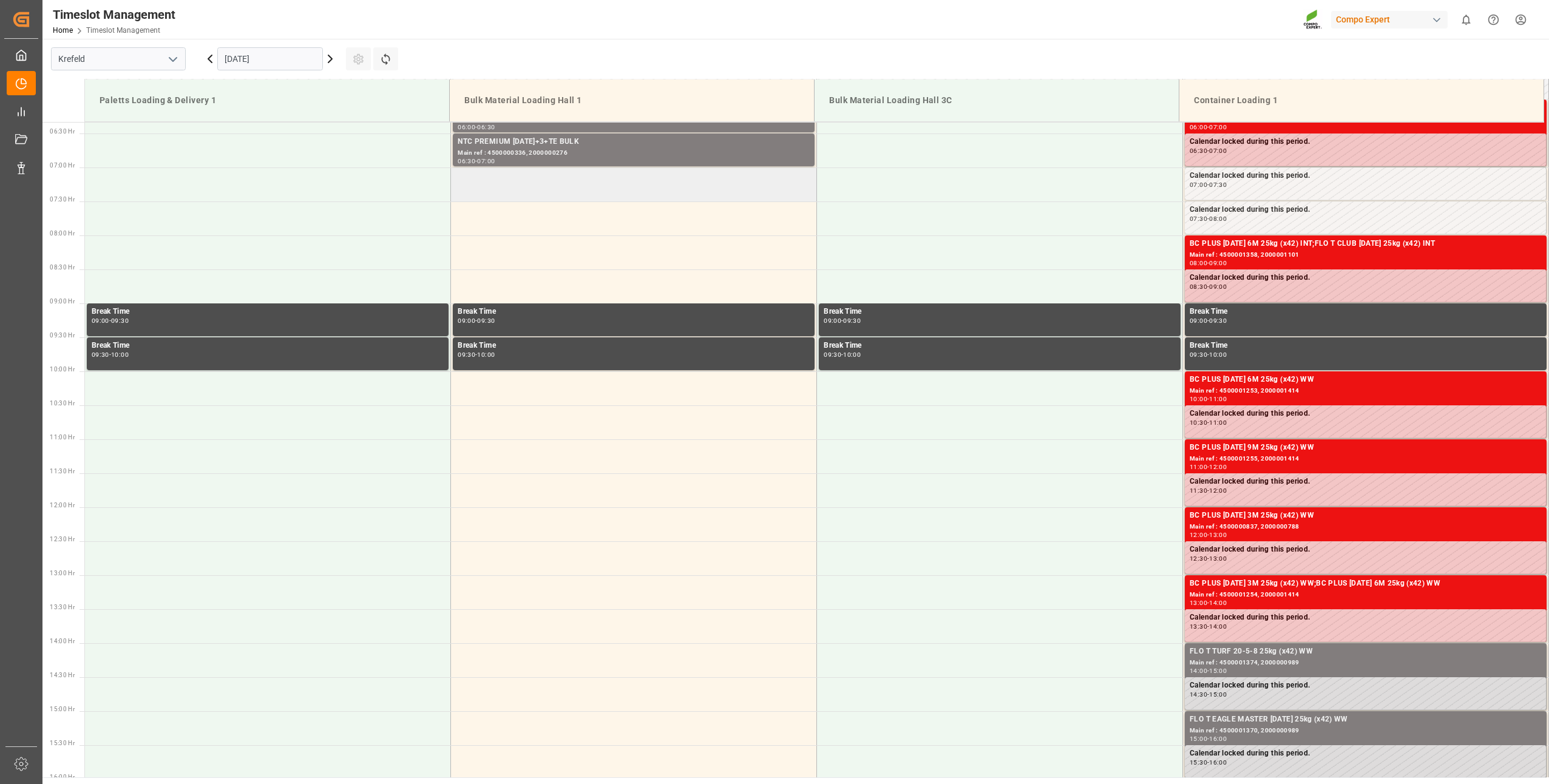
click at [475, 187] on td at bounding box center [634, 184] width 366 height 34
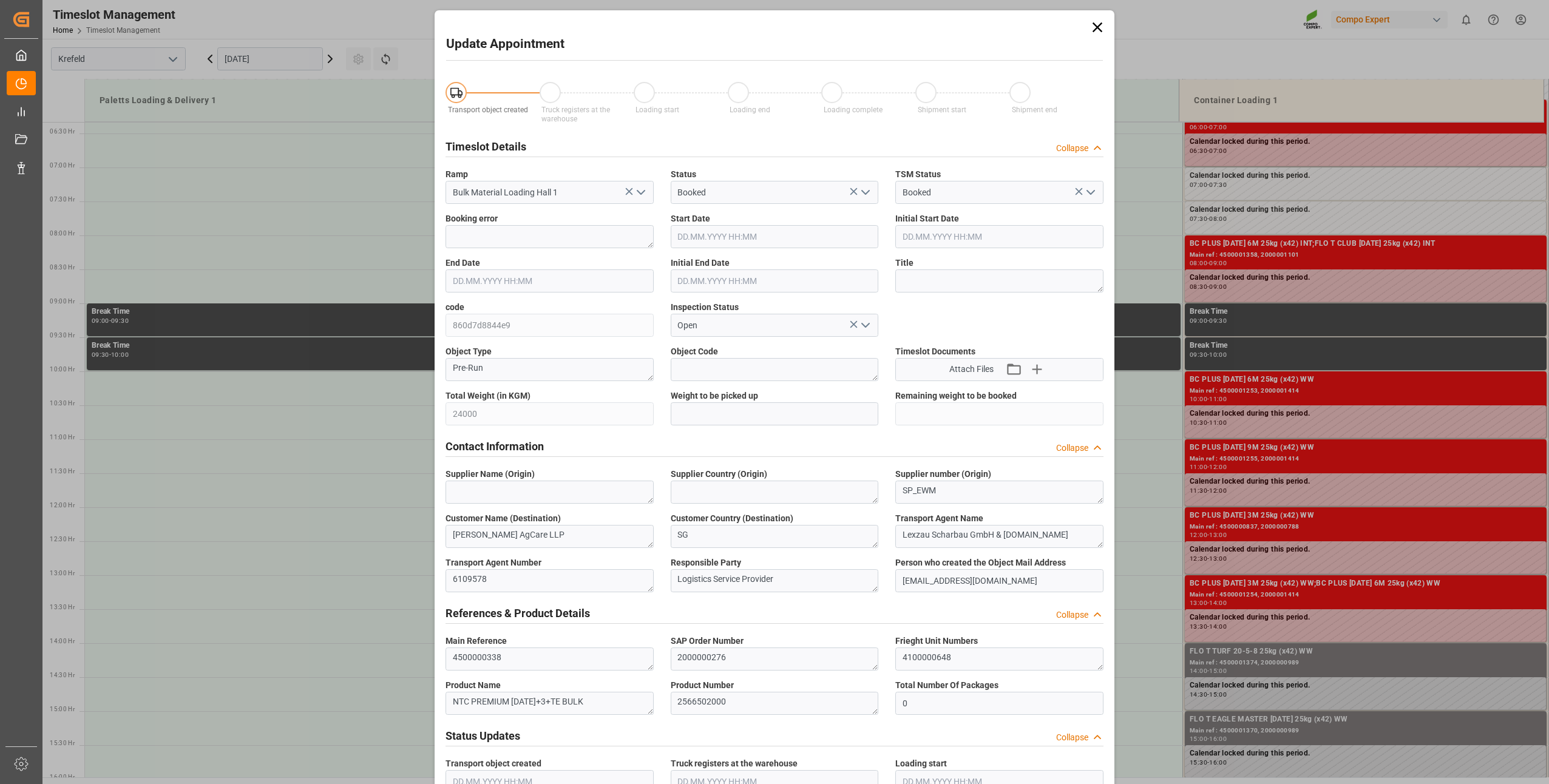
type input "24000"
type input "0"
type input "[DATE] 07:00"
type input "[DATE] 07:30"
type input "[DATE] 13:45"
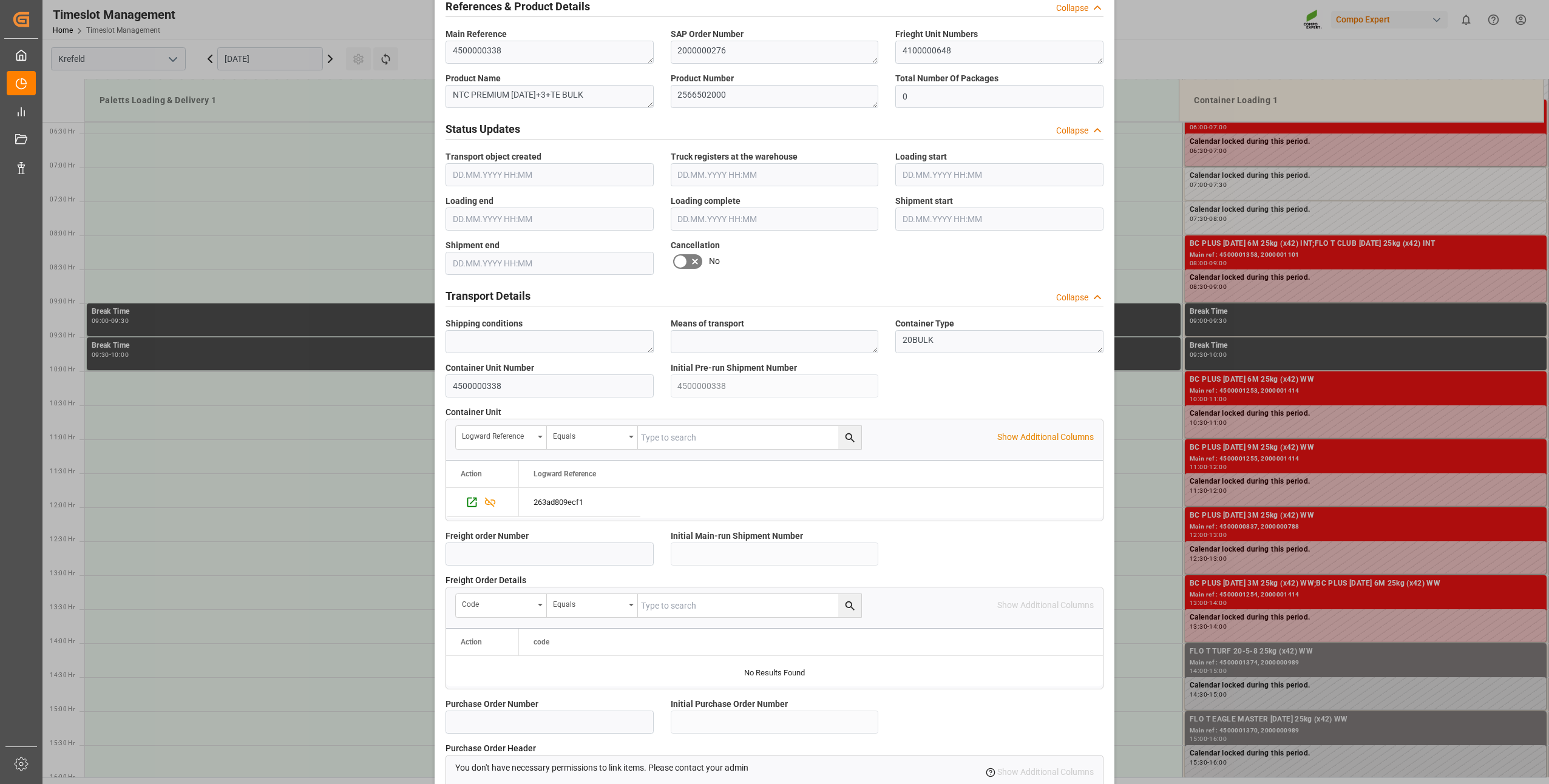
scroll to position [816, 0]
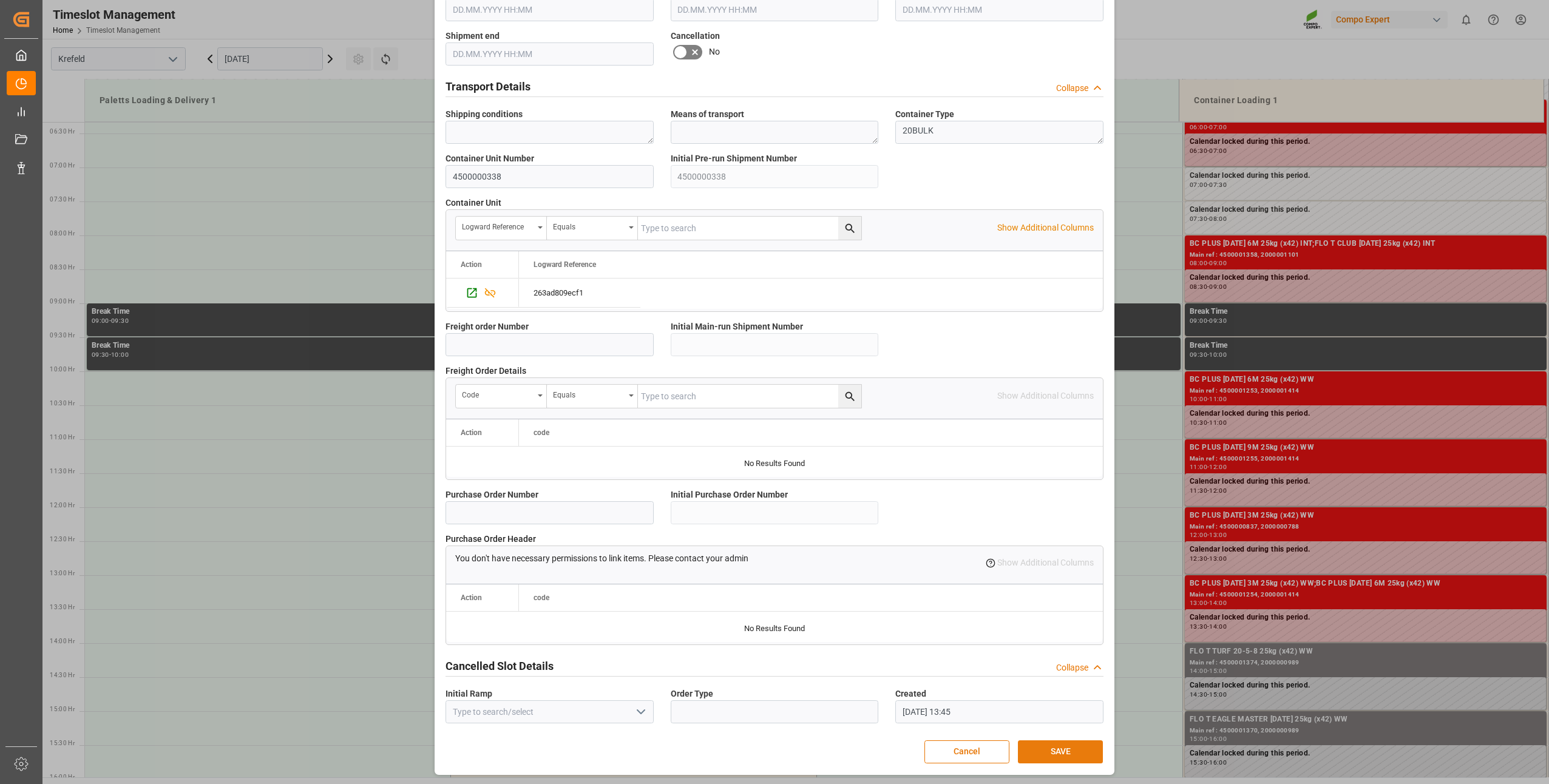
click at [1030, 741] on button "SAVE" at bounding box center [1060, 751] width 85 height 23
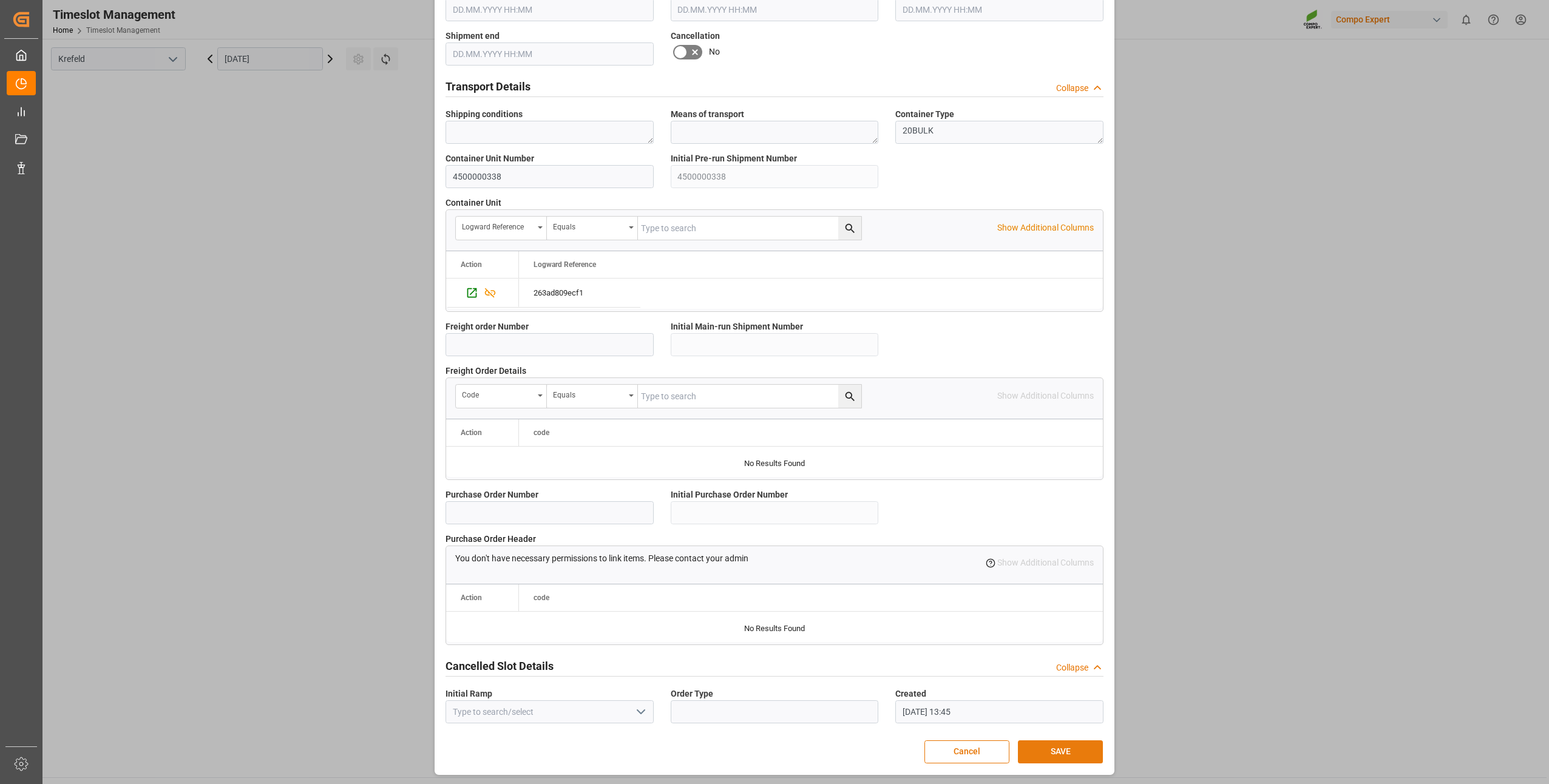
click at [1058, 752] on button "SAVE" at bounding box center [1060, 751] width 85 height 23
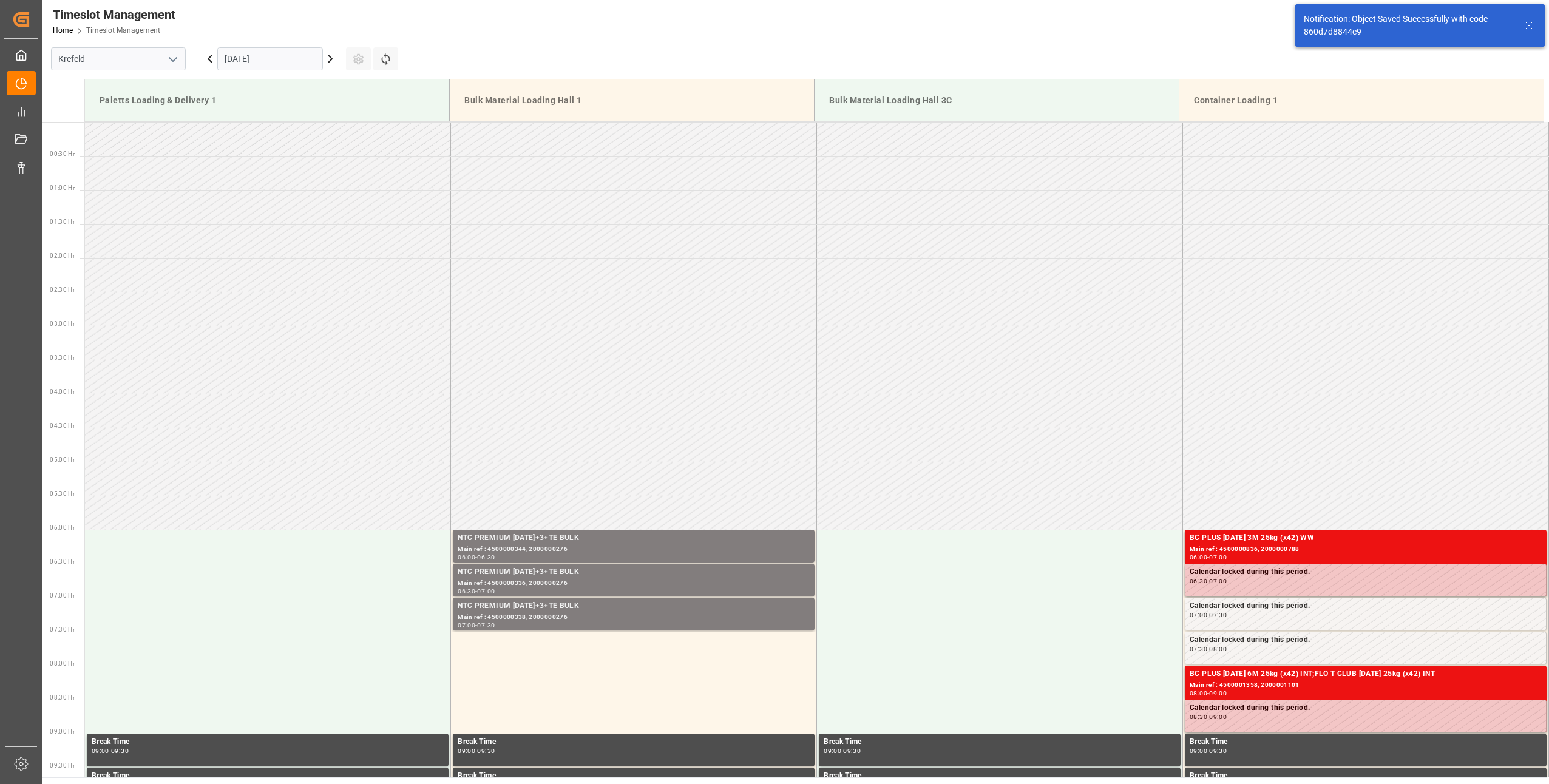
scroll to position [400, 0]
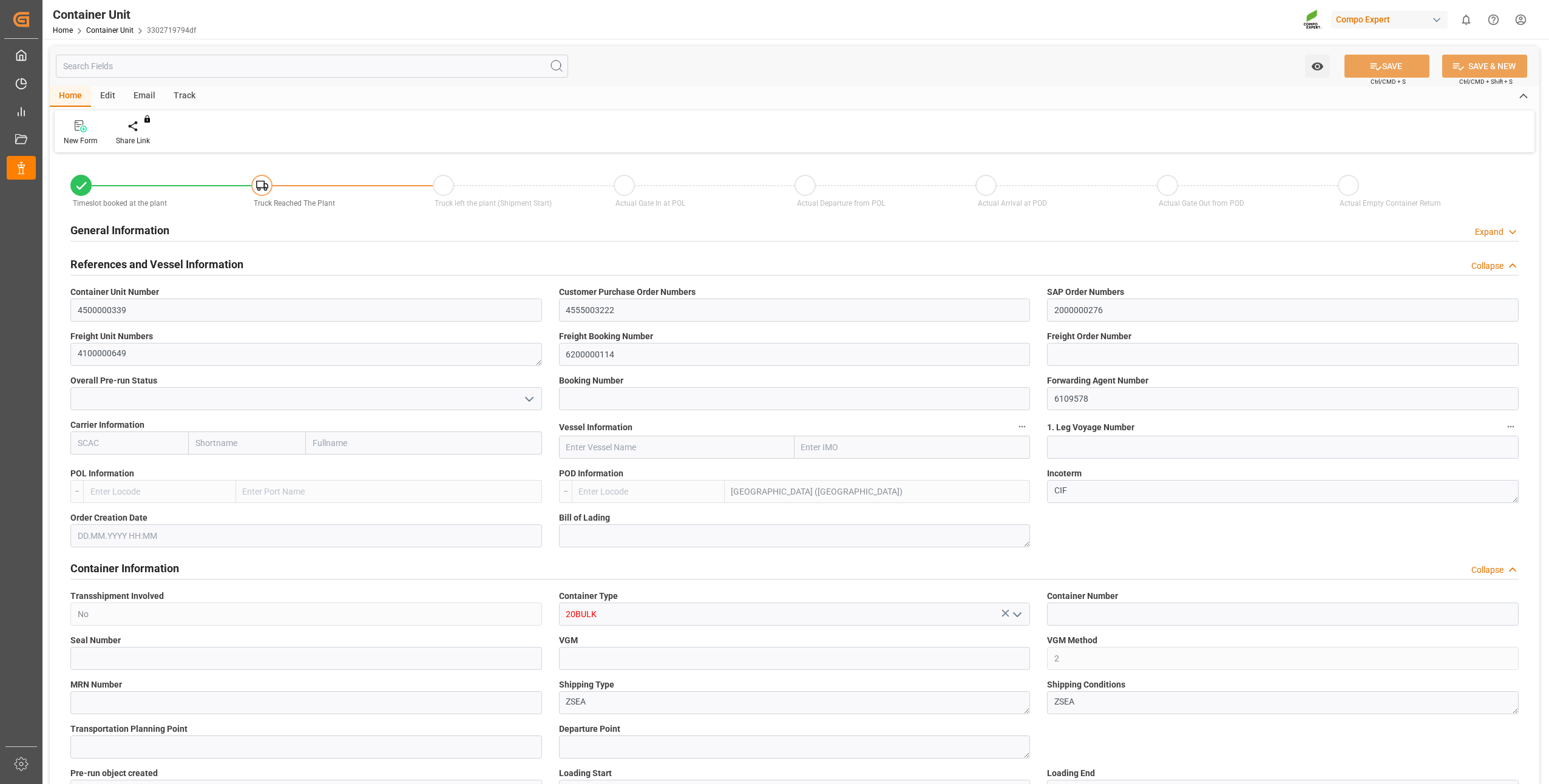
type input "4500000339"
type input "4555003222"
type input "2000000276"
type textarea "4100000649"
type input "6200000114"
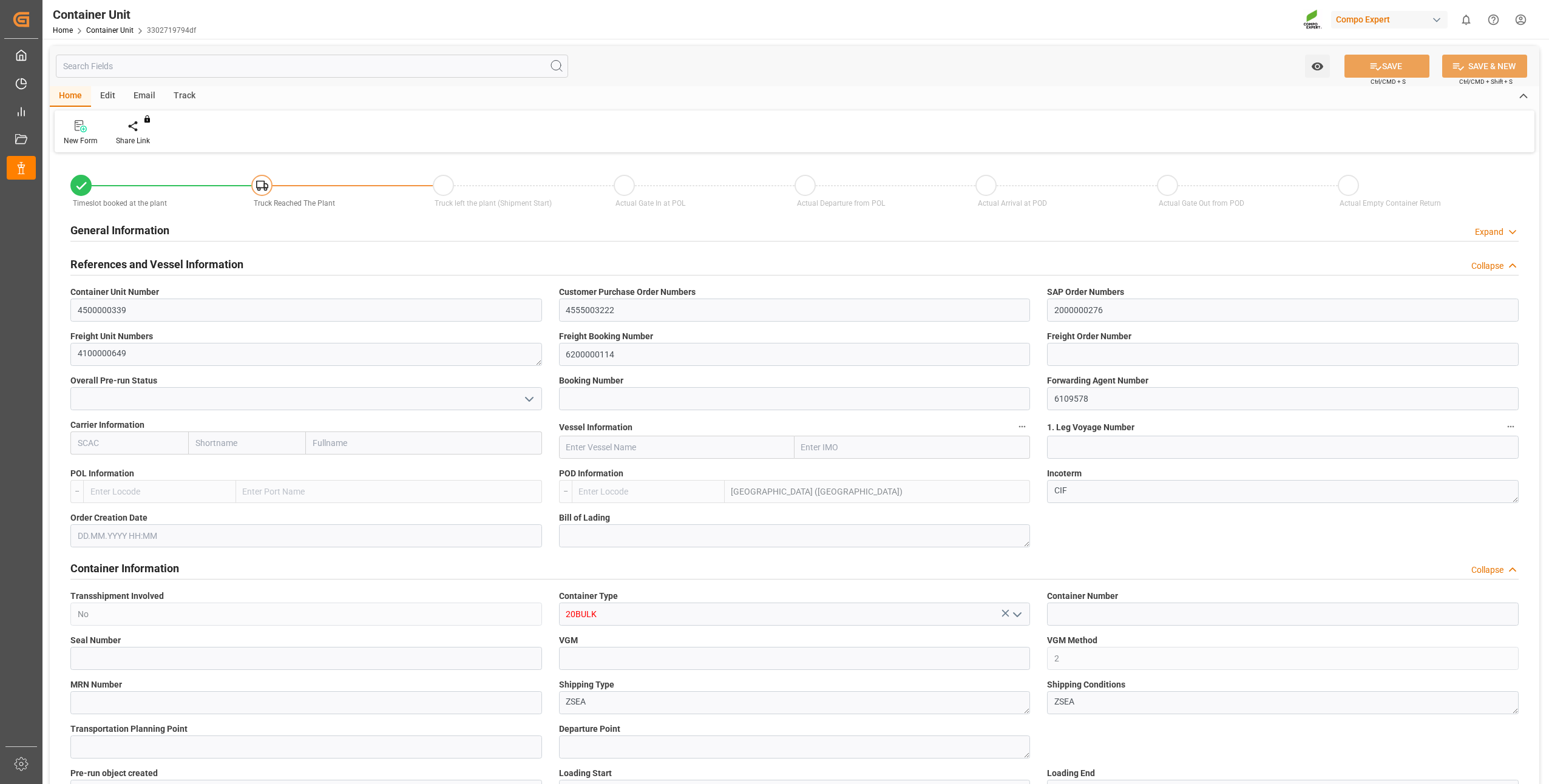
type input "6109578"
type input "Port Klang (Pelabuhan Klang)"
type textarea "CIF"
type input "No"
type input "20BULK"
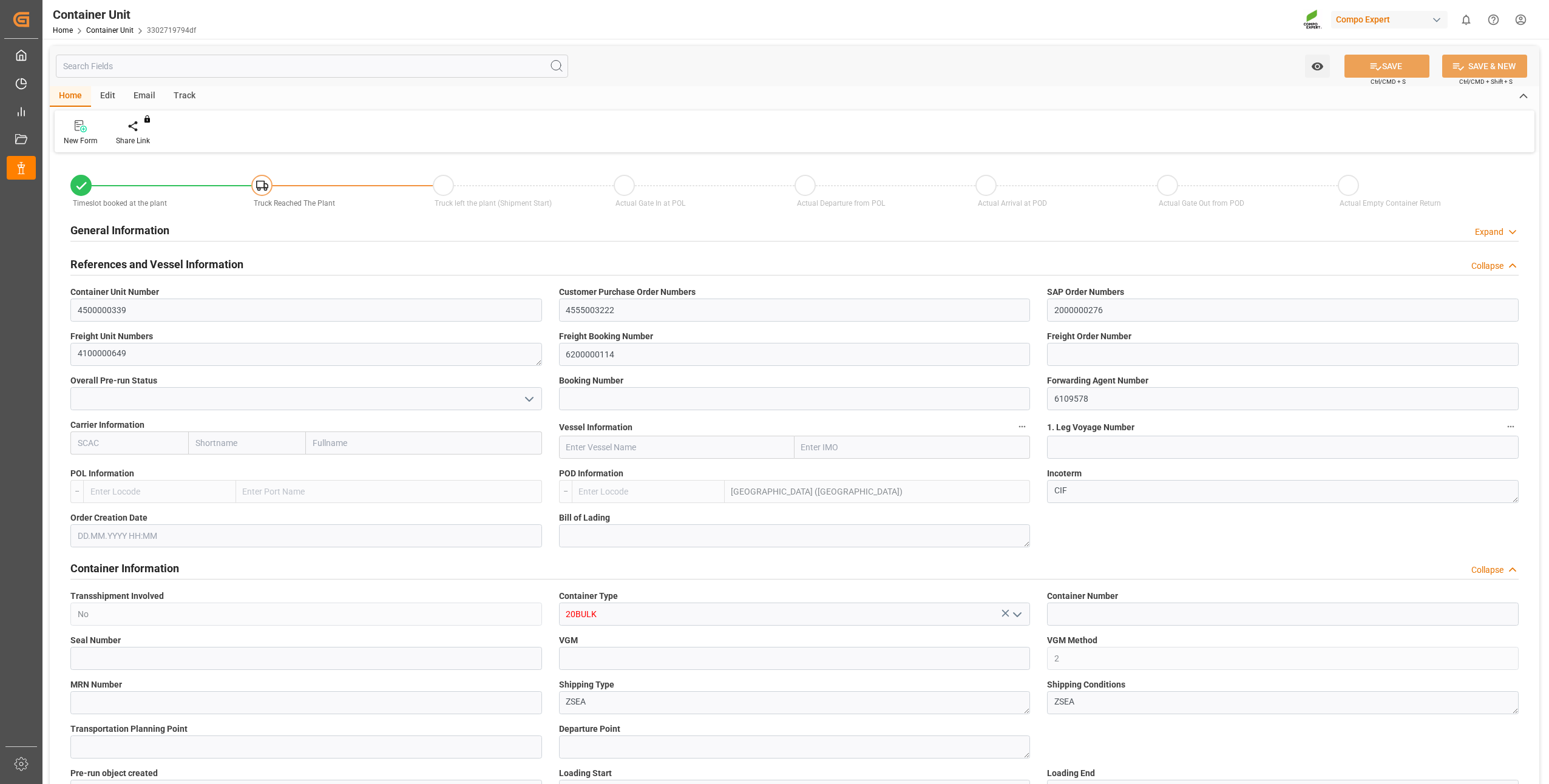
type input "2"
type textarea "ZSEA"
type textarea "47809"
type input "Germany"
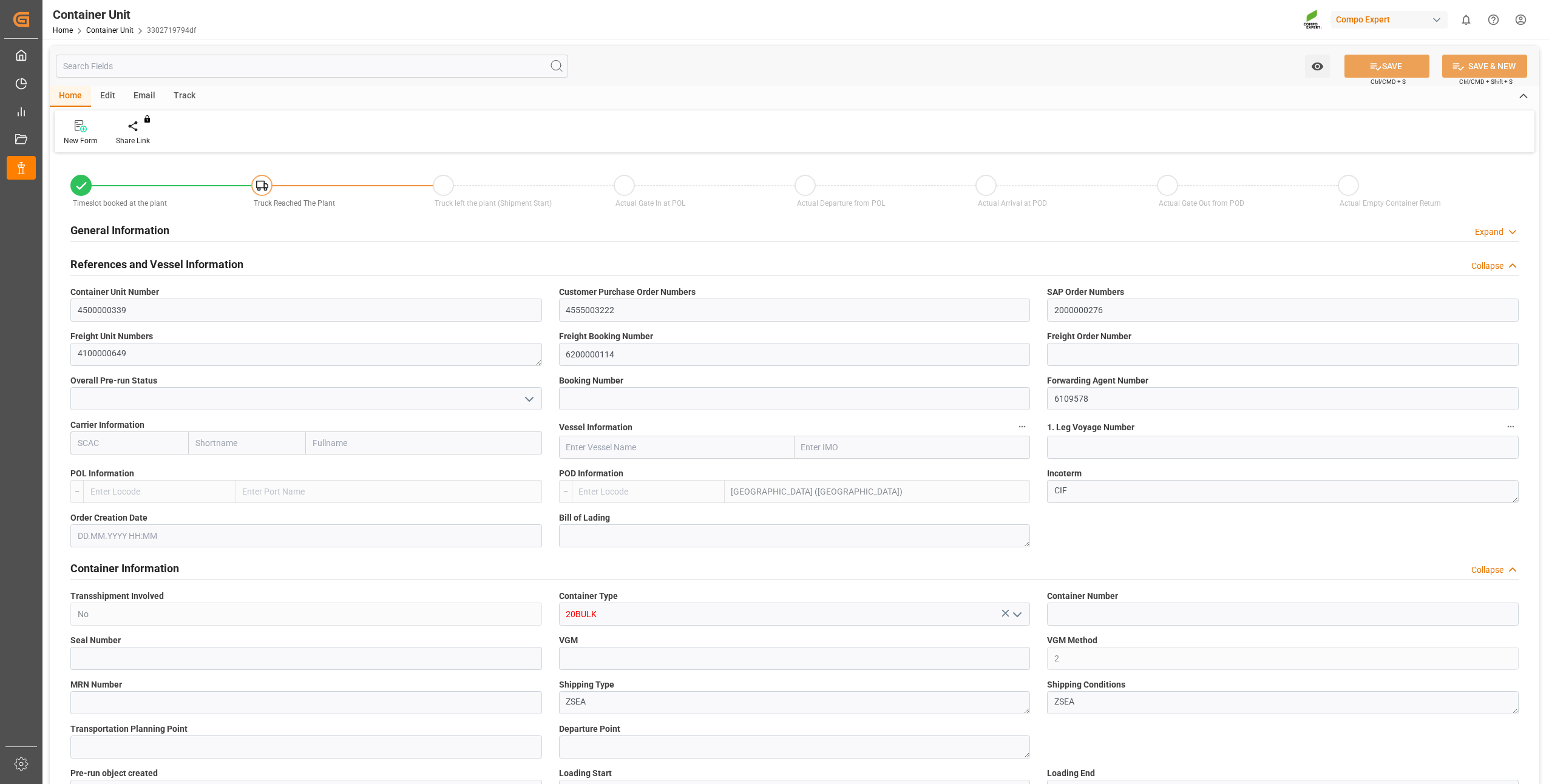
type textarea "47600"
type input "Malaysia"
type input "EUR"
type textarea "NTC PREMIUM [DATE]+3+TE BULK"
type textarea "2566502000"
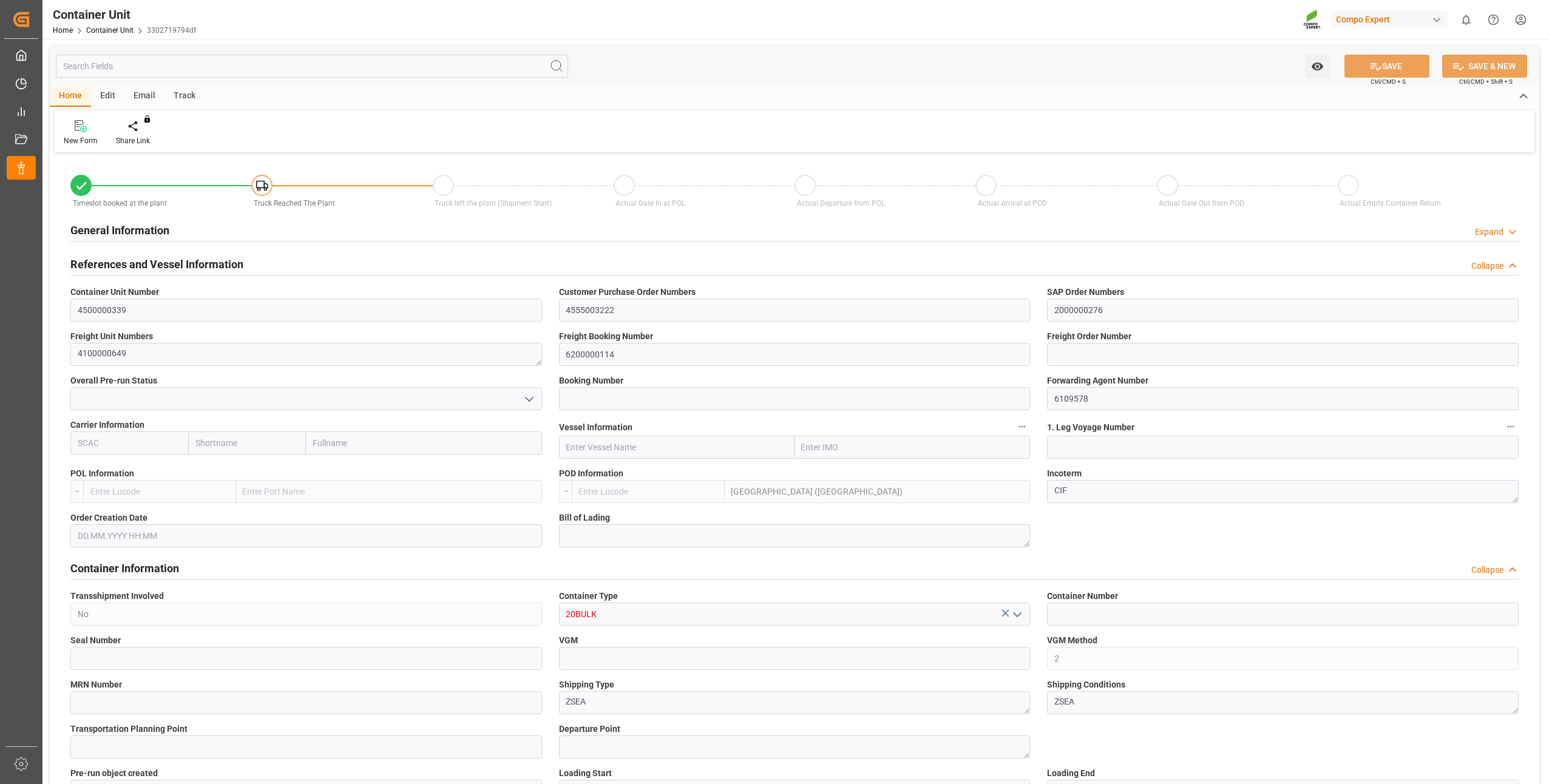
type input "MYPKG"
type input "7"
type input "0"
type input "7"
type input "0"
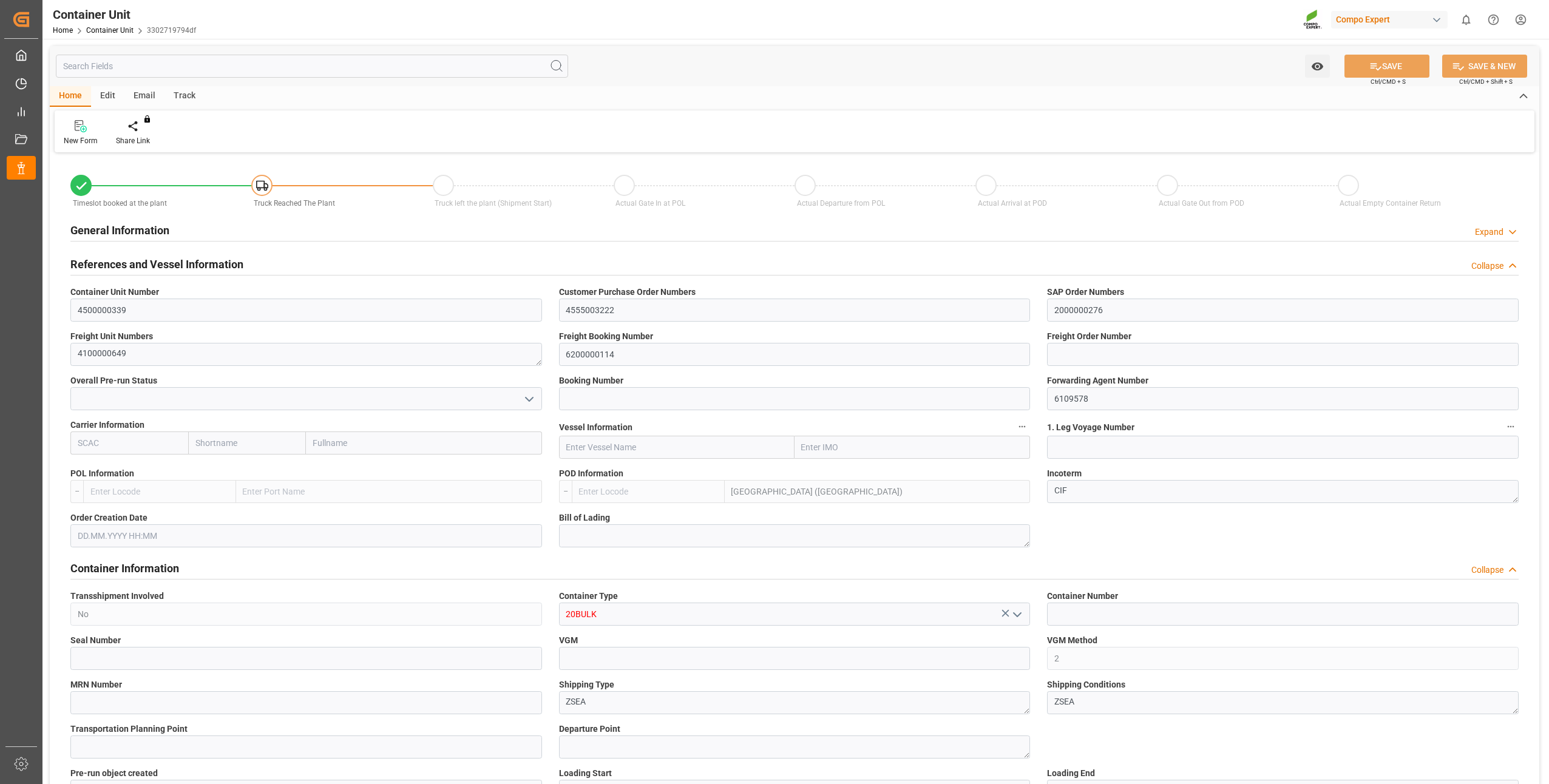
type input "0"
type input "24000"
type input "[DATE]"
click at [141, 139] on div "Create Timeslot" at bounding box center [142, 141] width 52 height 11
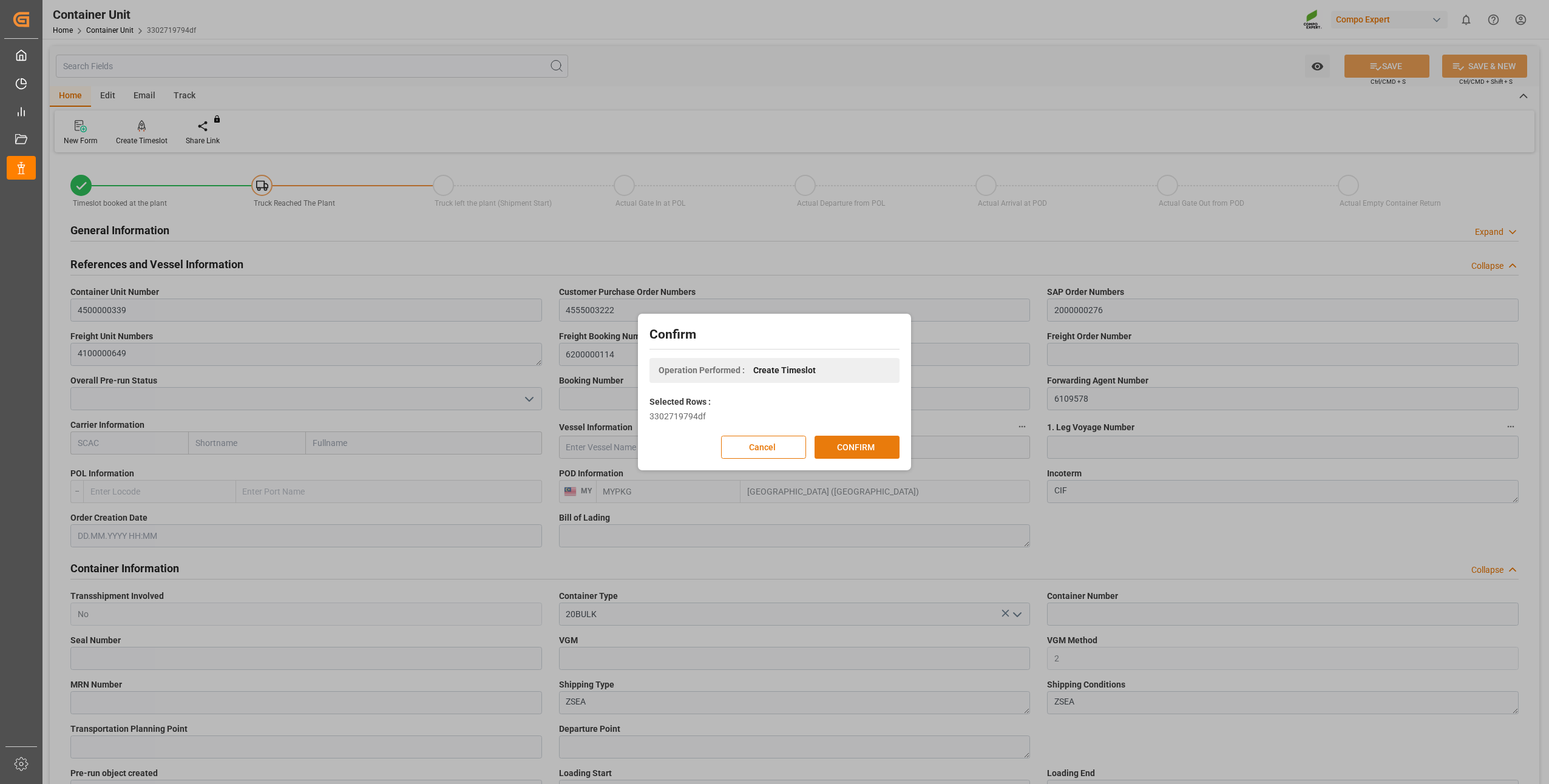
click at [836, 450] on button "CONFIRM" at bounding box center [857, 446] width 85 height 23
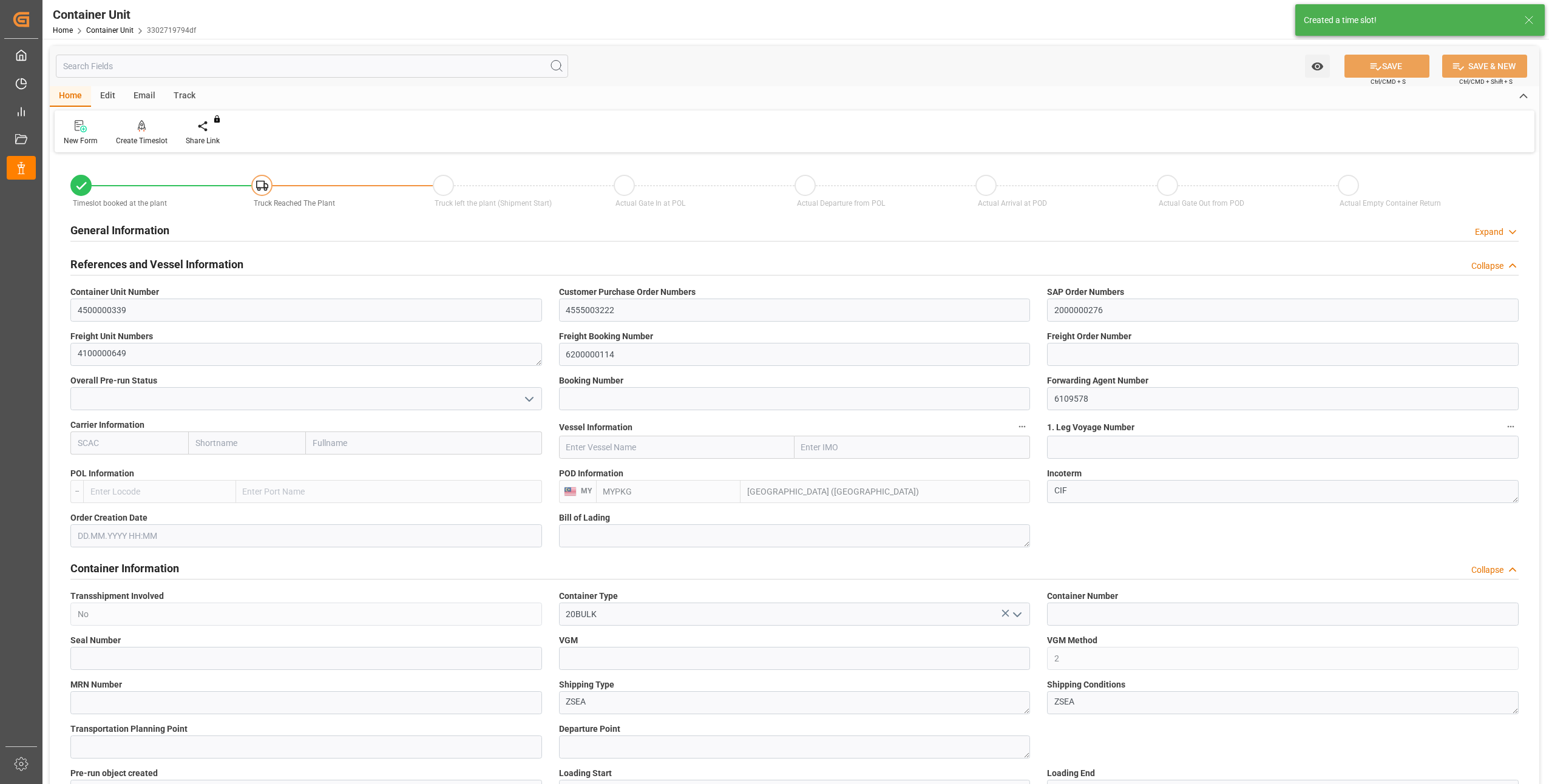
type input "MYPKG"
type input "7"
type input "0"
type input "7"
type input "0"
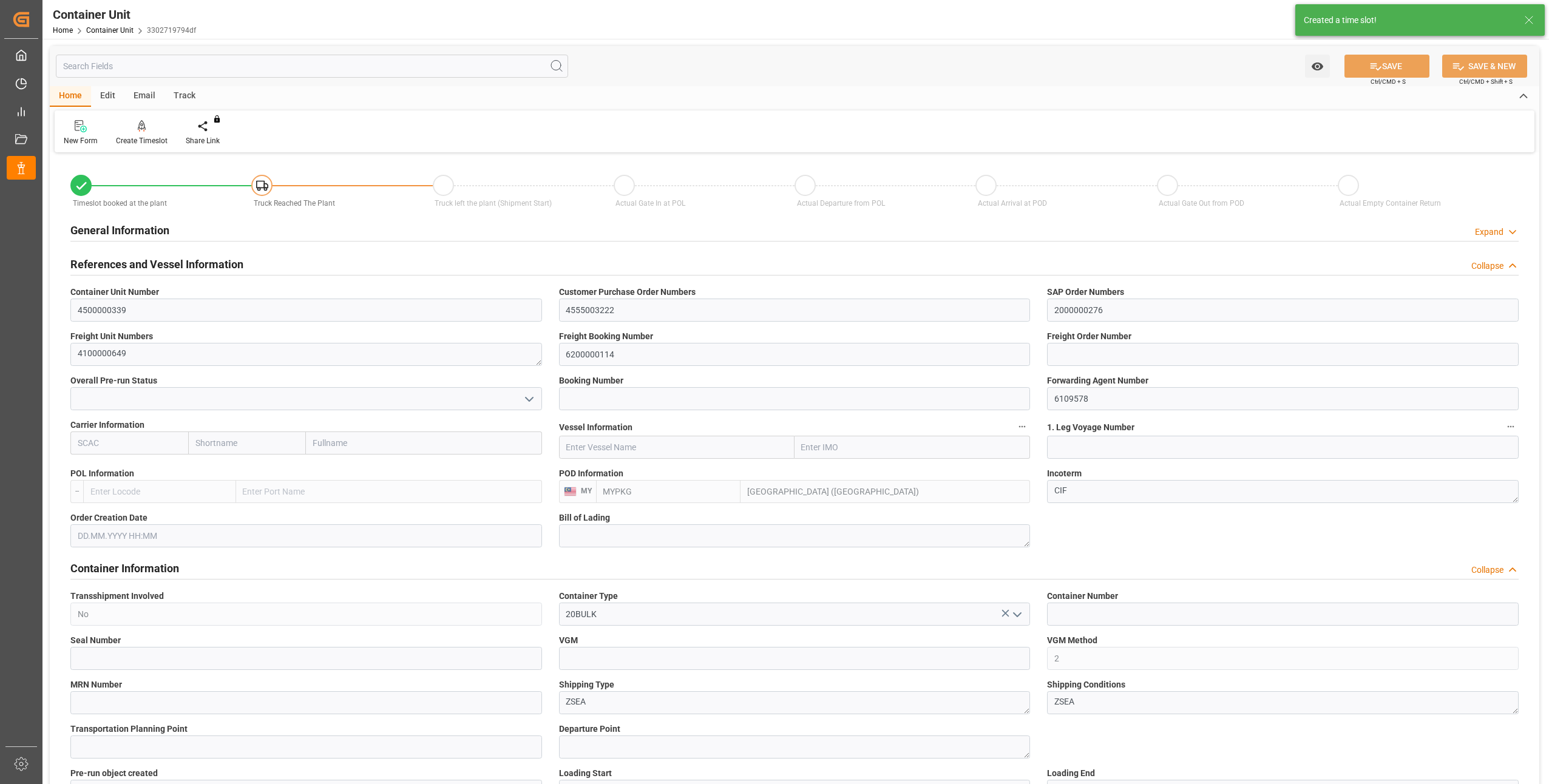
type input "0"
type input "24000"
type input "[DATE]"
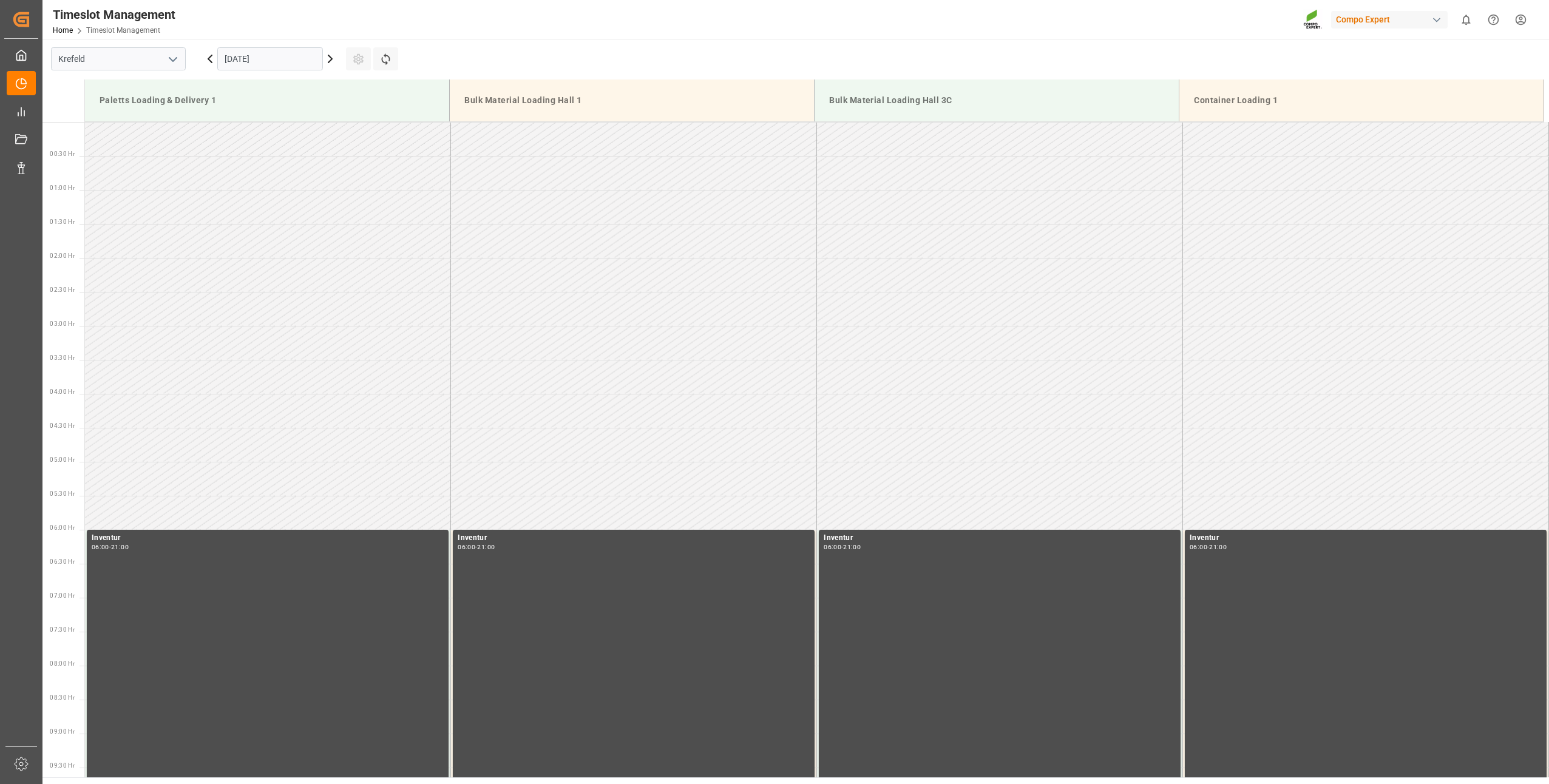
scroll to position [976, 0]
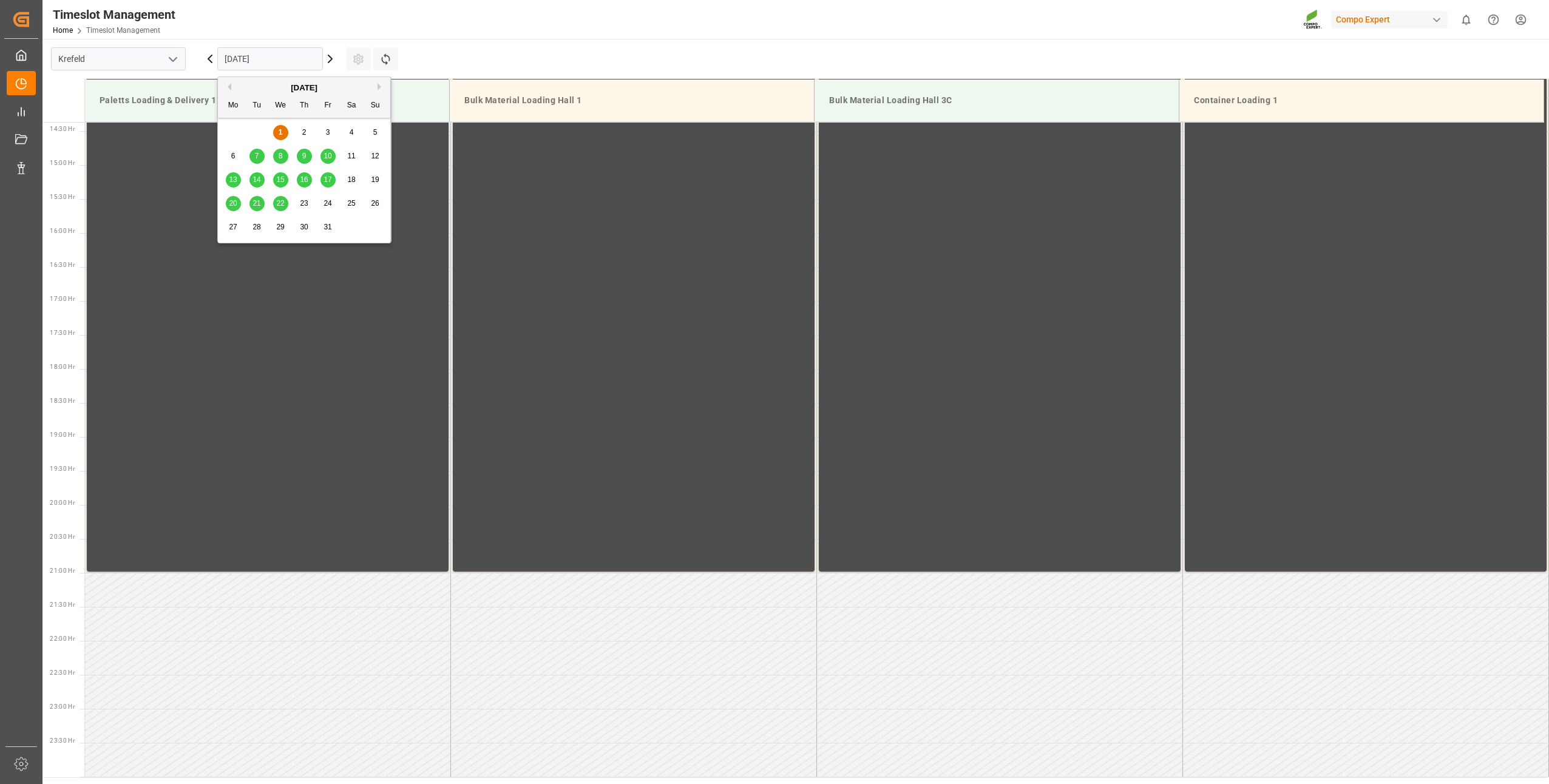
click at [256, 57] on input "[DATE]" at bounding box center [270, 59] width 106 height 23
click at [275, 159] on div "8" at bounding box center [280, 156] width 15 height 15
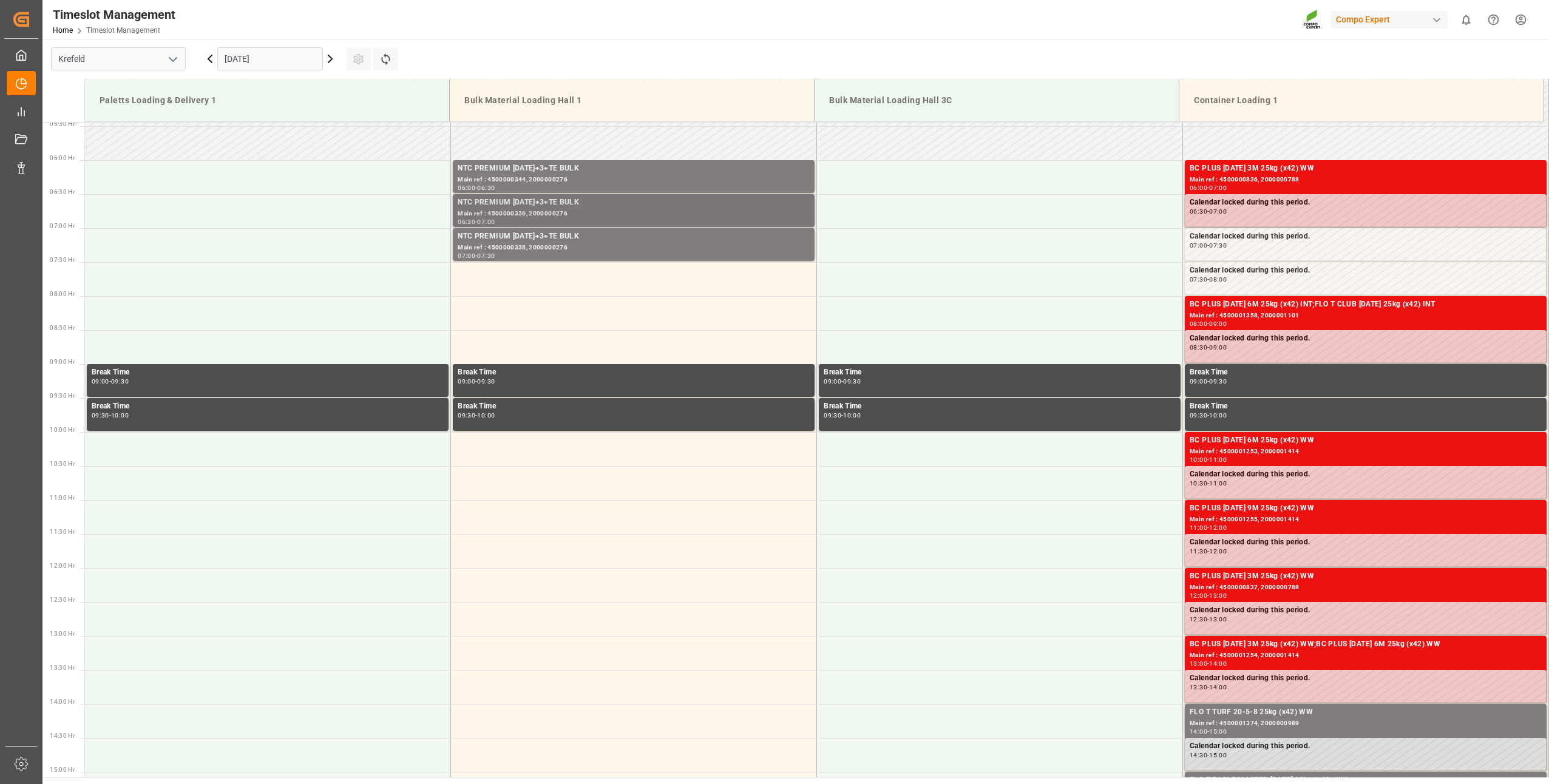
scroll to position [309, 0]
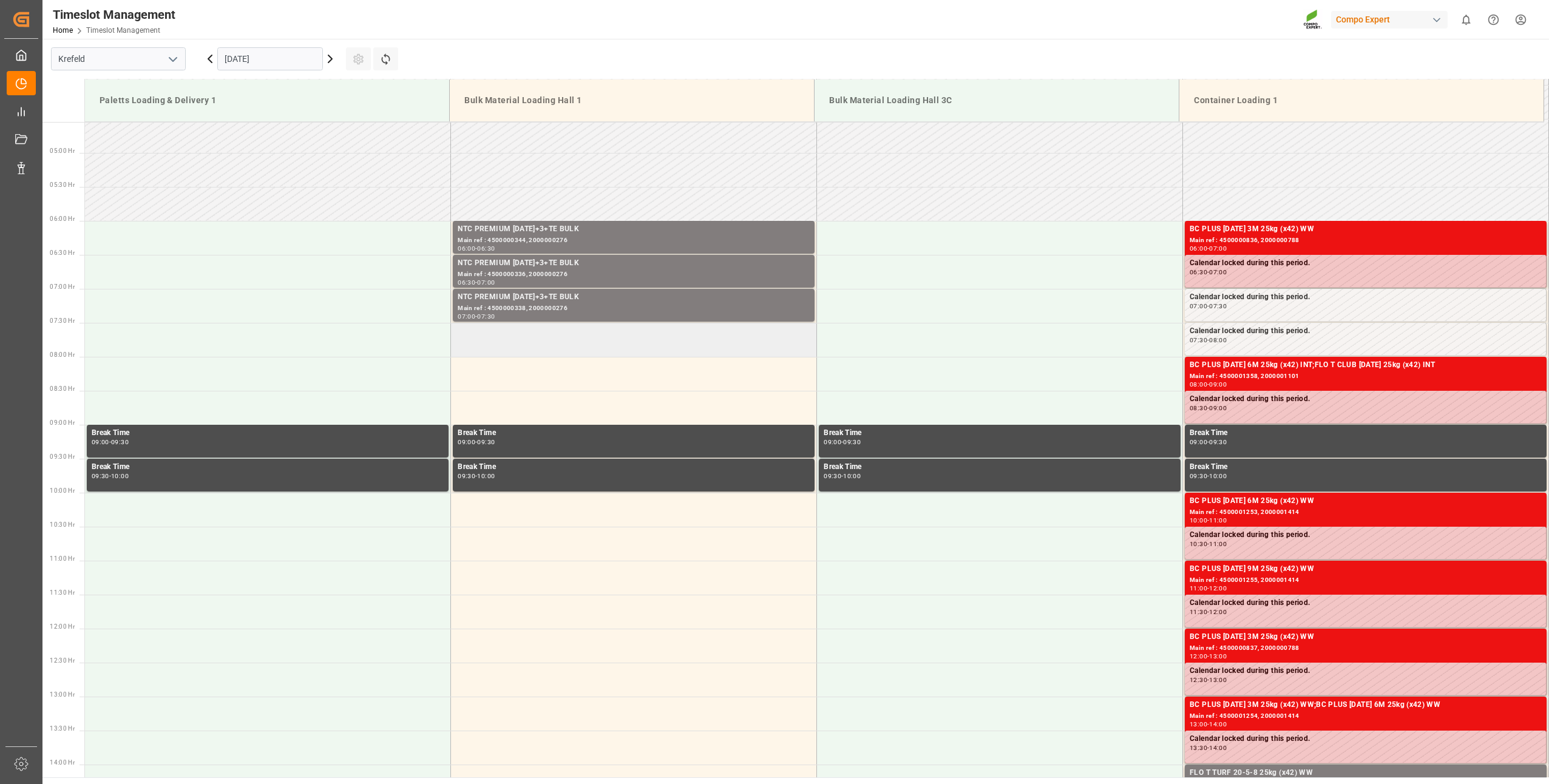
click at [463, 331] on td at bounding box center [634, 339] width 366 height 34
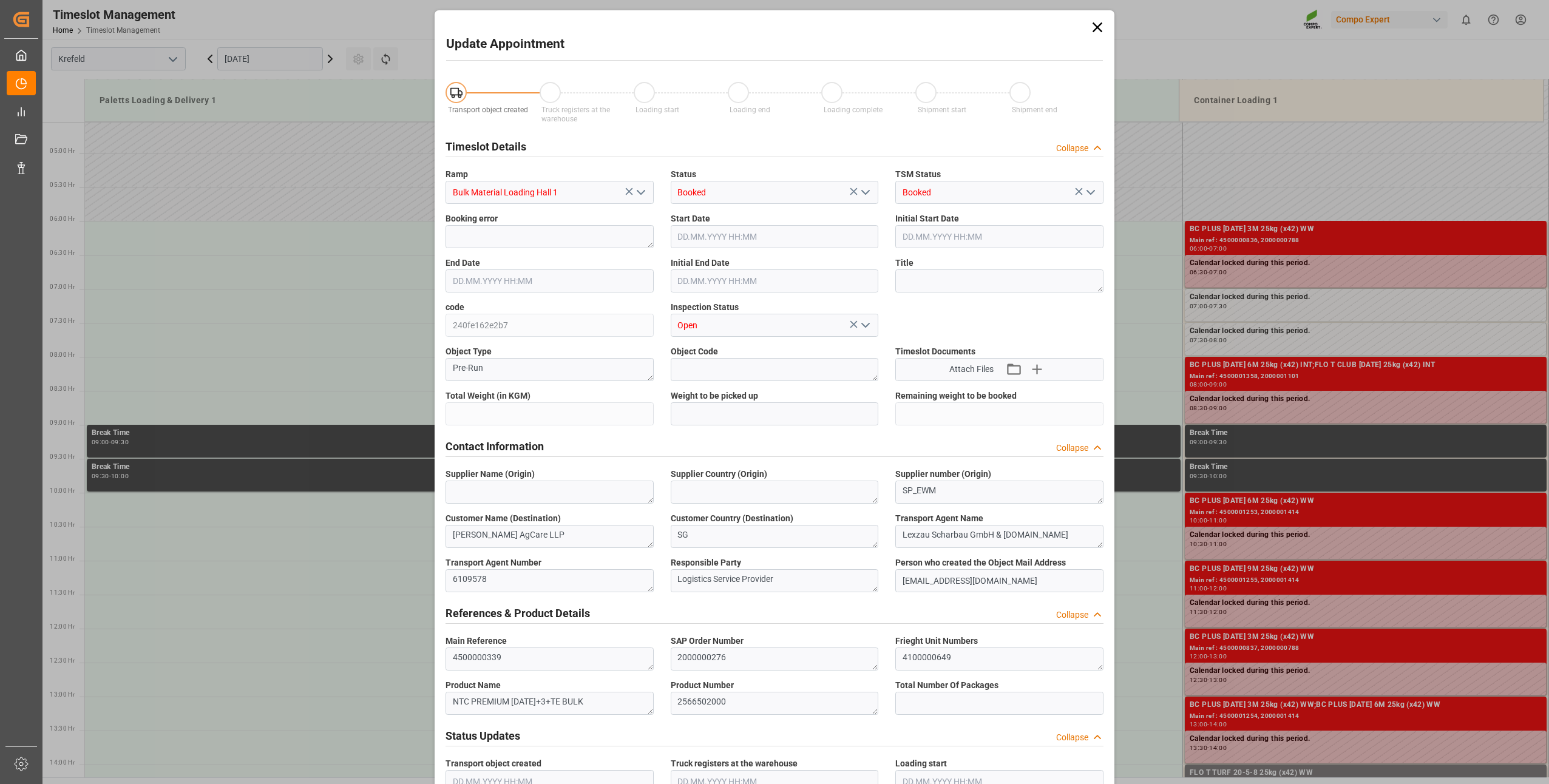
type input "24000"
type input "0"
type input "[DATE] 07:30"
type input "[DATE] 08:00"
type input "[DATE] 13:45"
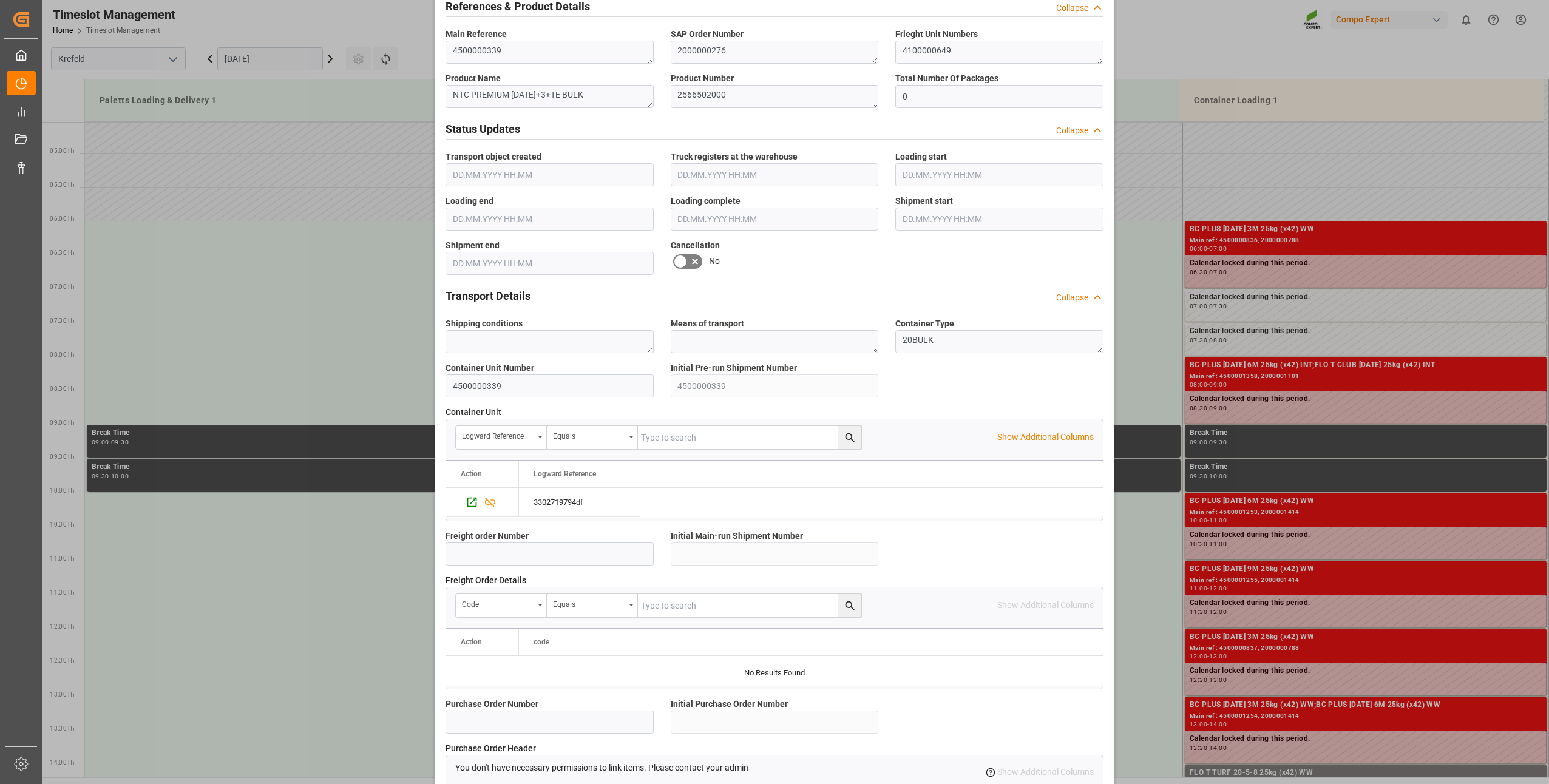
scroll to position [816, 0]
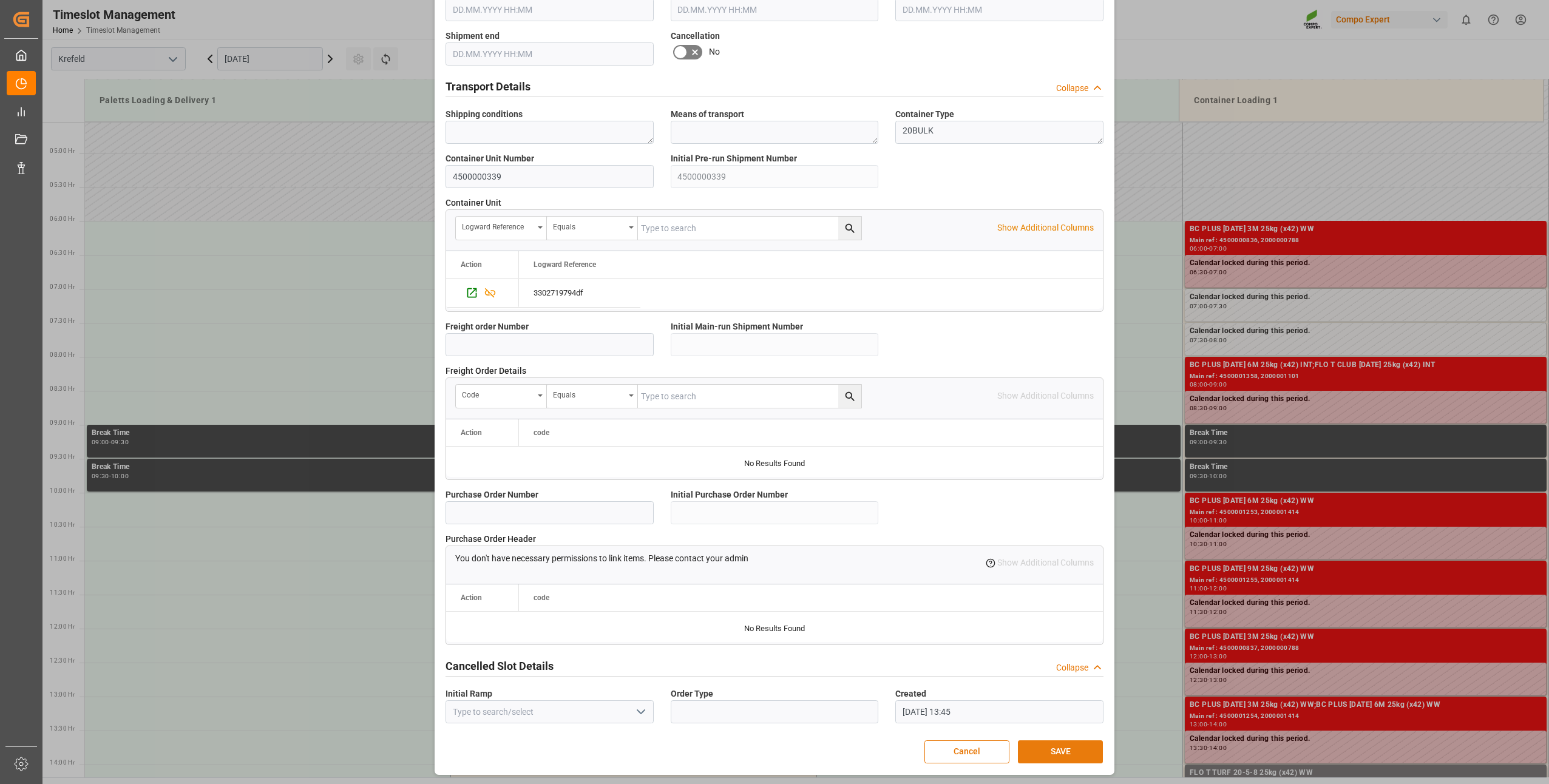
click at [1044, 753] on button "SAVE" at bounding box center [1060, 751] width 85 height 23
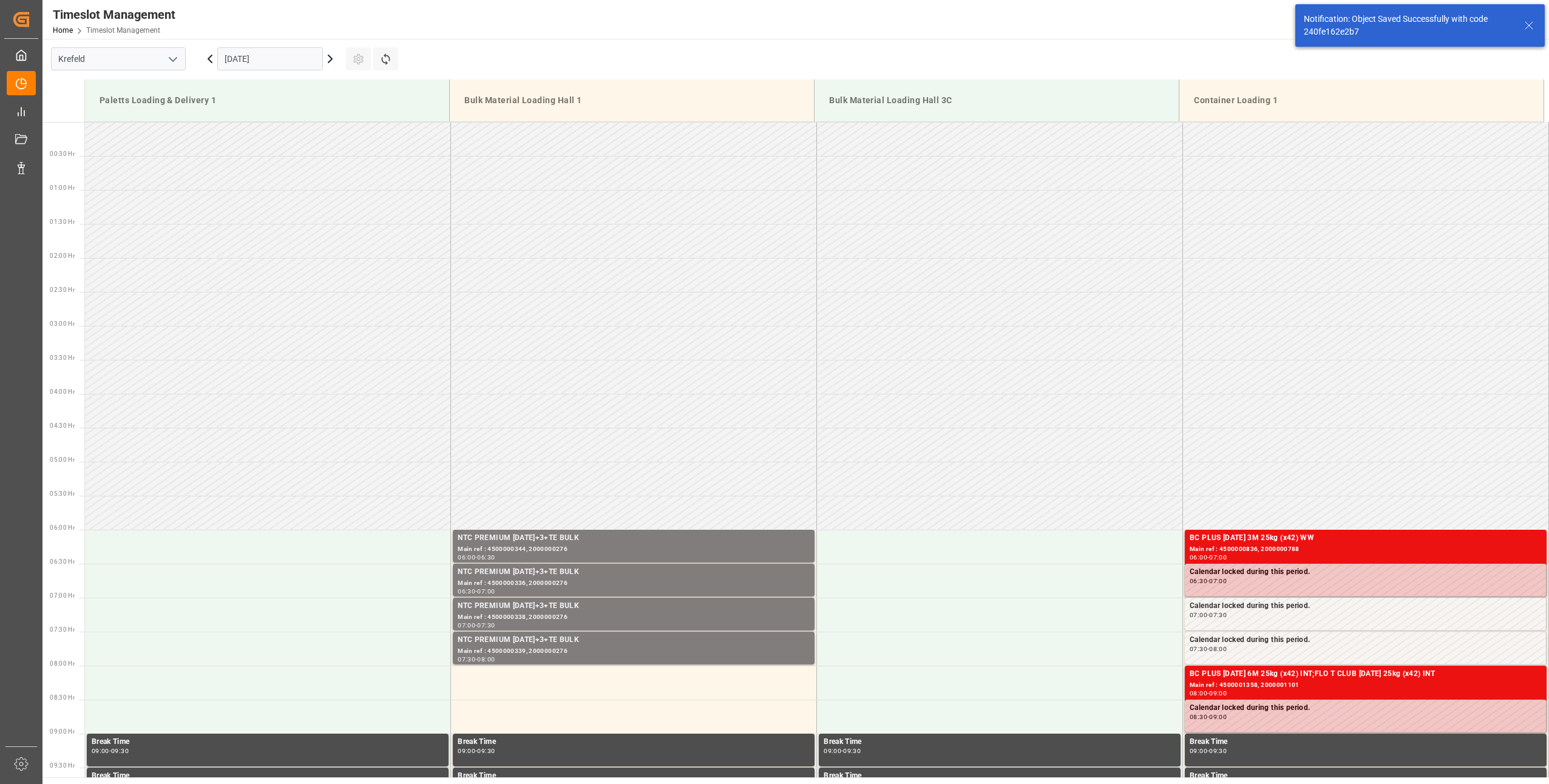
scroll to position [400, 0]
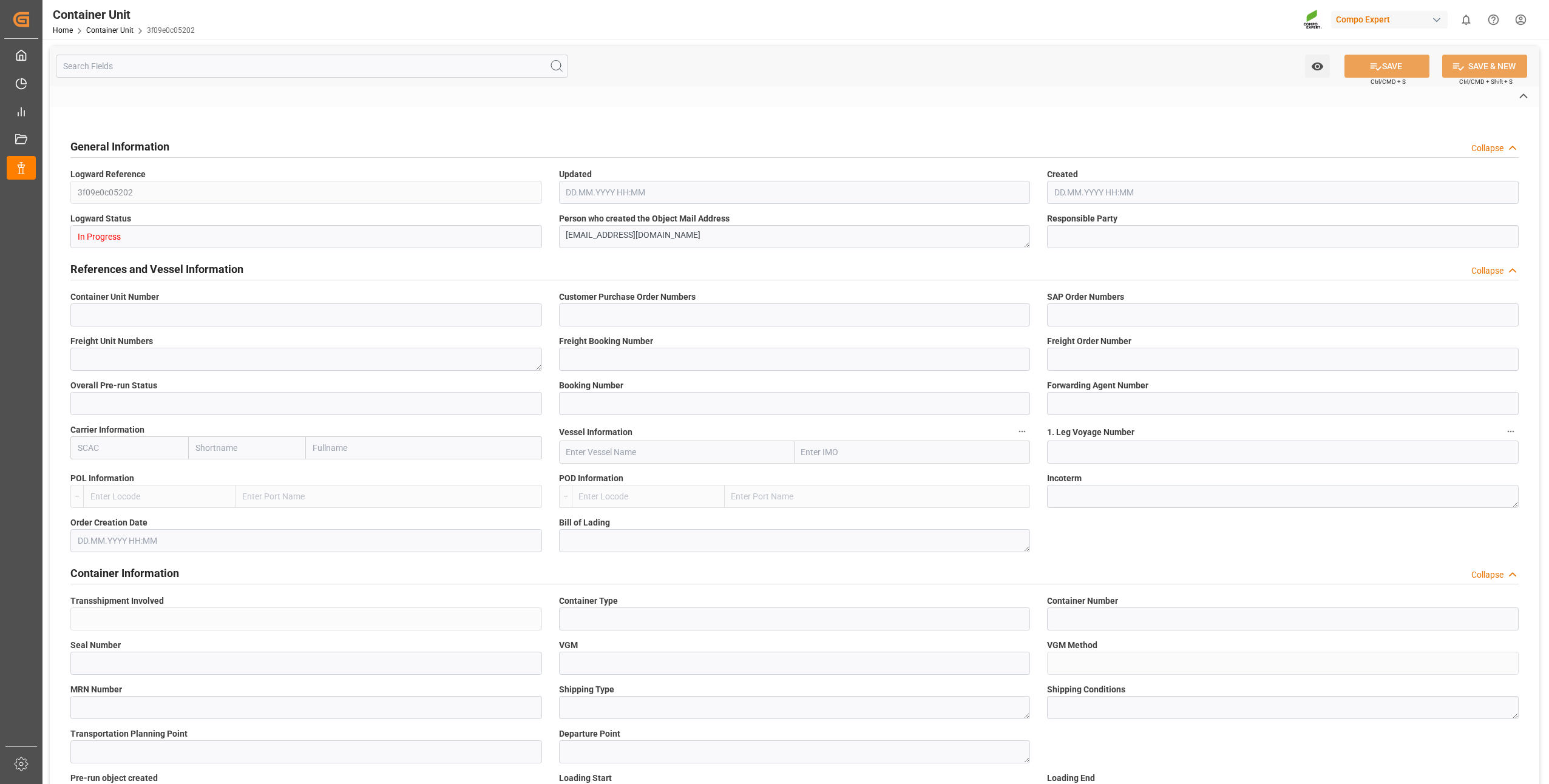
type input "4500000345"
type input "4555003222"
type input "2000000276"
type textarea "4100000655"
type input "6200000114"
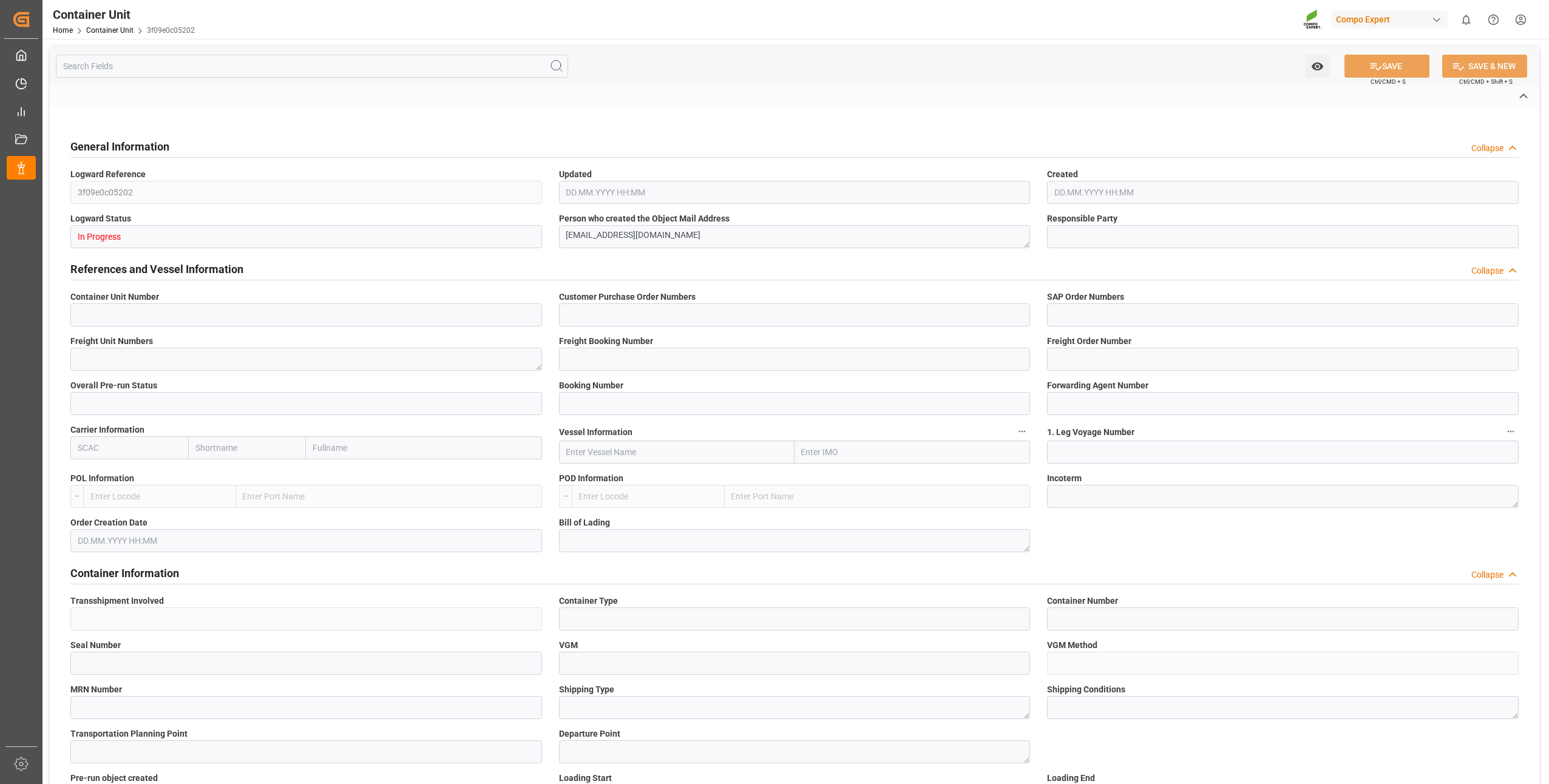
type input "6109578"
type input "[GEOGRAPHIC_DATA] ([GEOGRAPHIC_DATA])"
type textarea "CIF"
type input "No"
type input "20BULK"
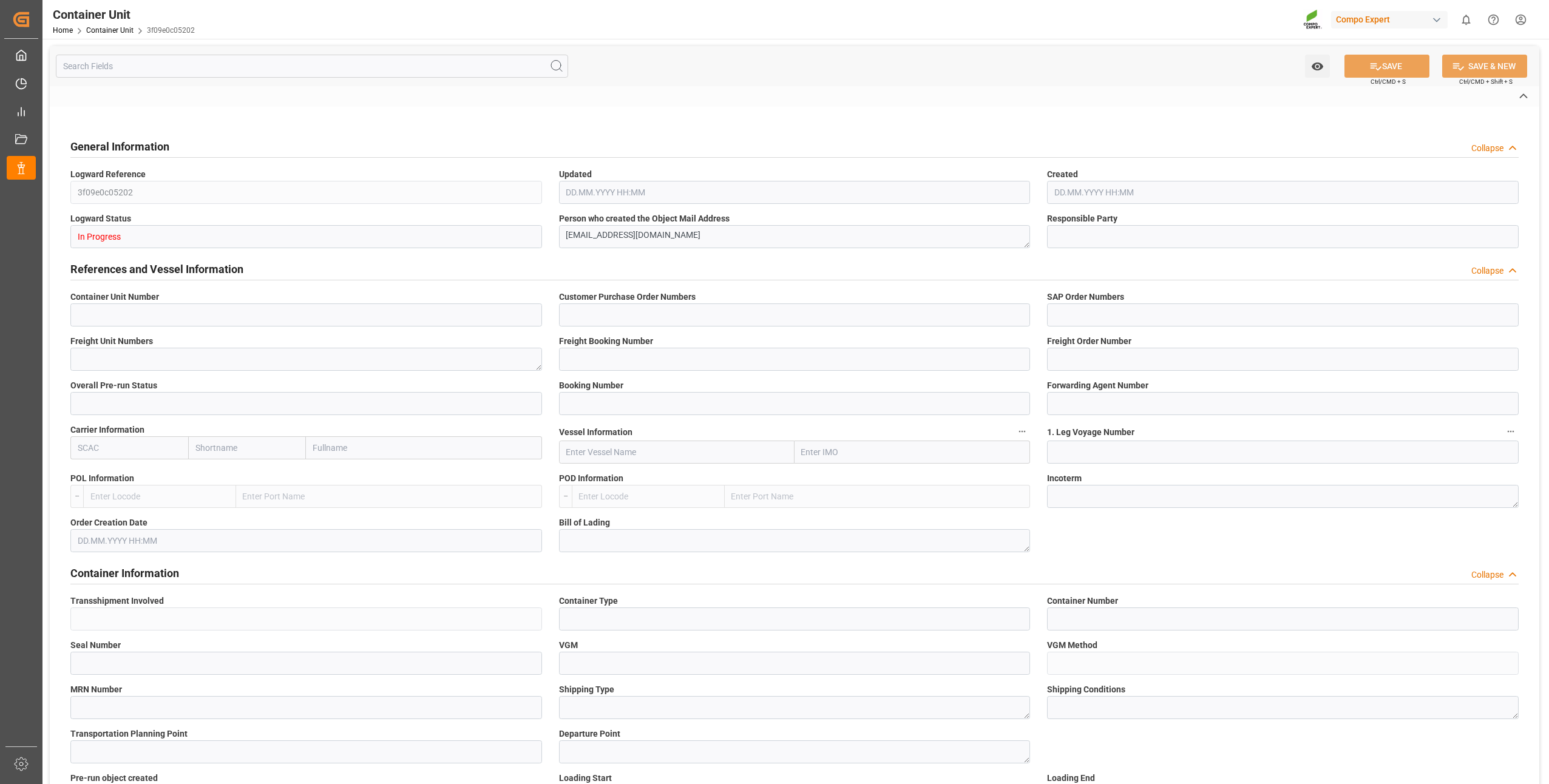
type input "2"
type textarea "ZSEA"
type textarea "47809"
type input "[GEOGRAPHIC_DATA]"
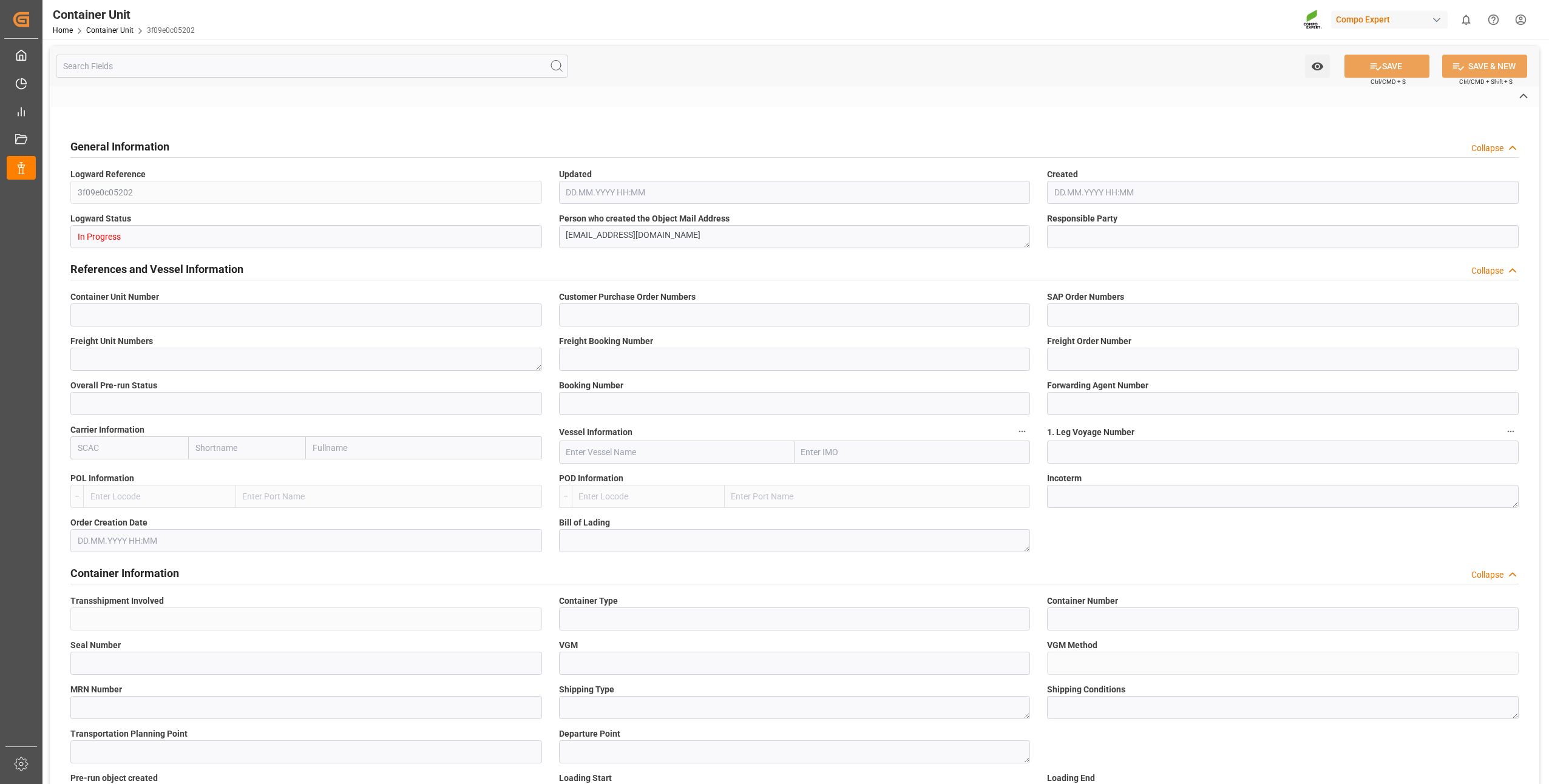
type textarea "47600"
type input "[GEOGRAPHIC_DATA]"
type input "EUR"
type textarea "NTC PREMIUM [DATE]+3+TE BULK"
type textarea "2566502000"
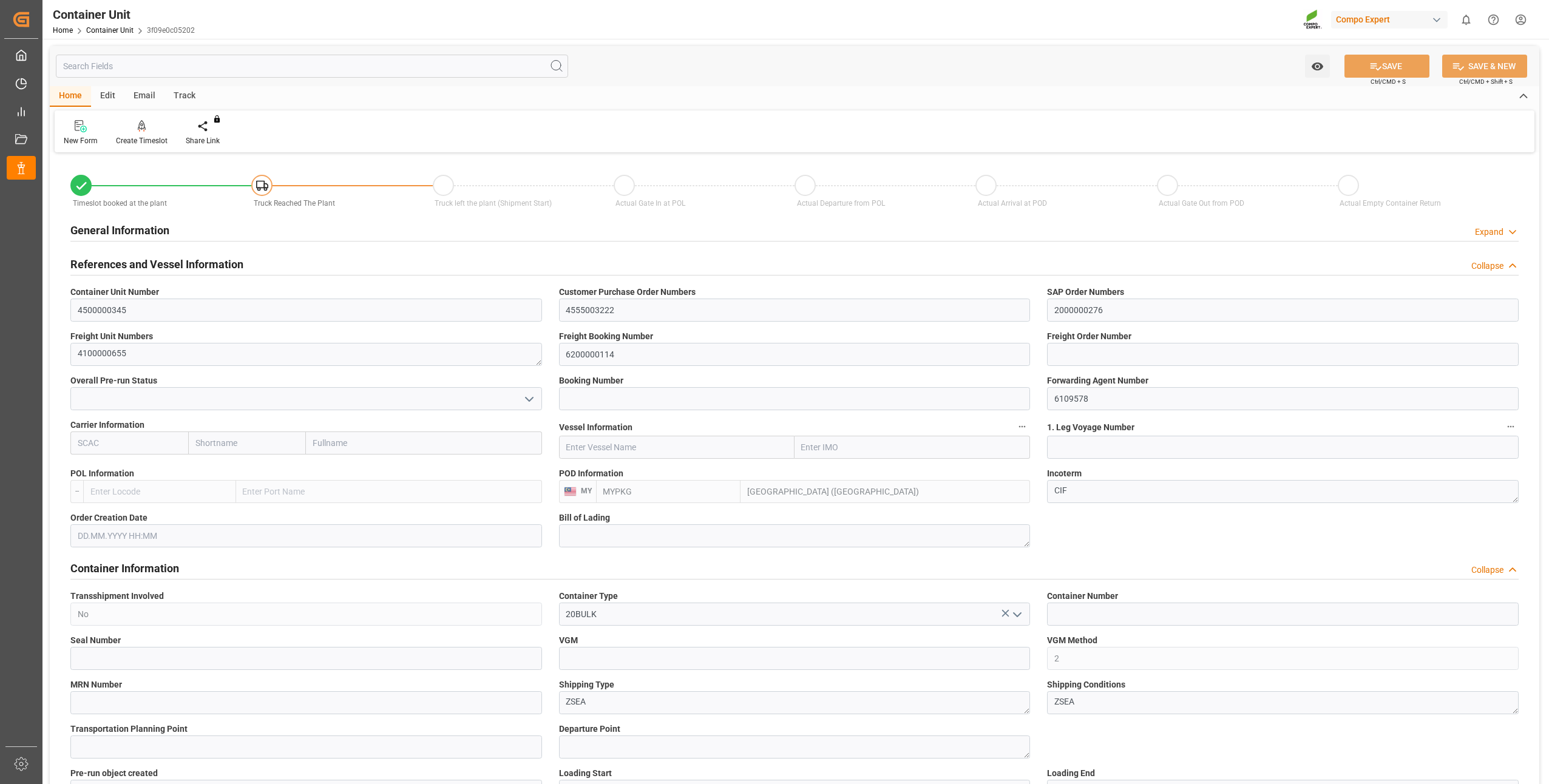
type input "MYPKG"
type input "7"
type input "0"
type input "7"
type input "0"
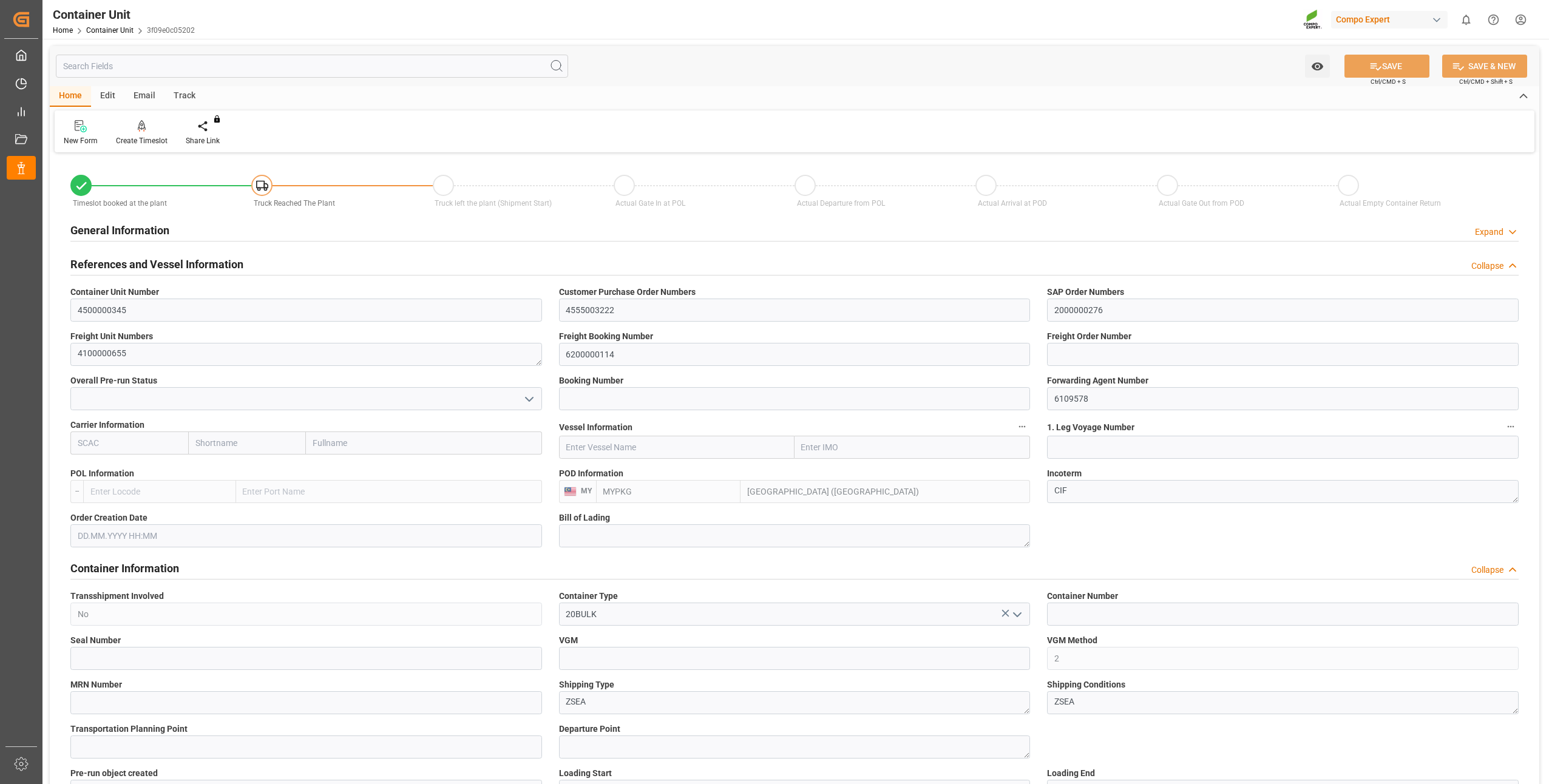
type input "0"
type input "24000"
type input "16.07.2025"
click at [123, 138] on div "Create Timeslot" at bounding box center [142, 141] width 52 height 11
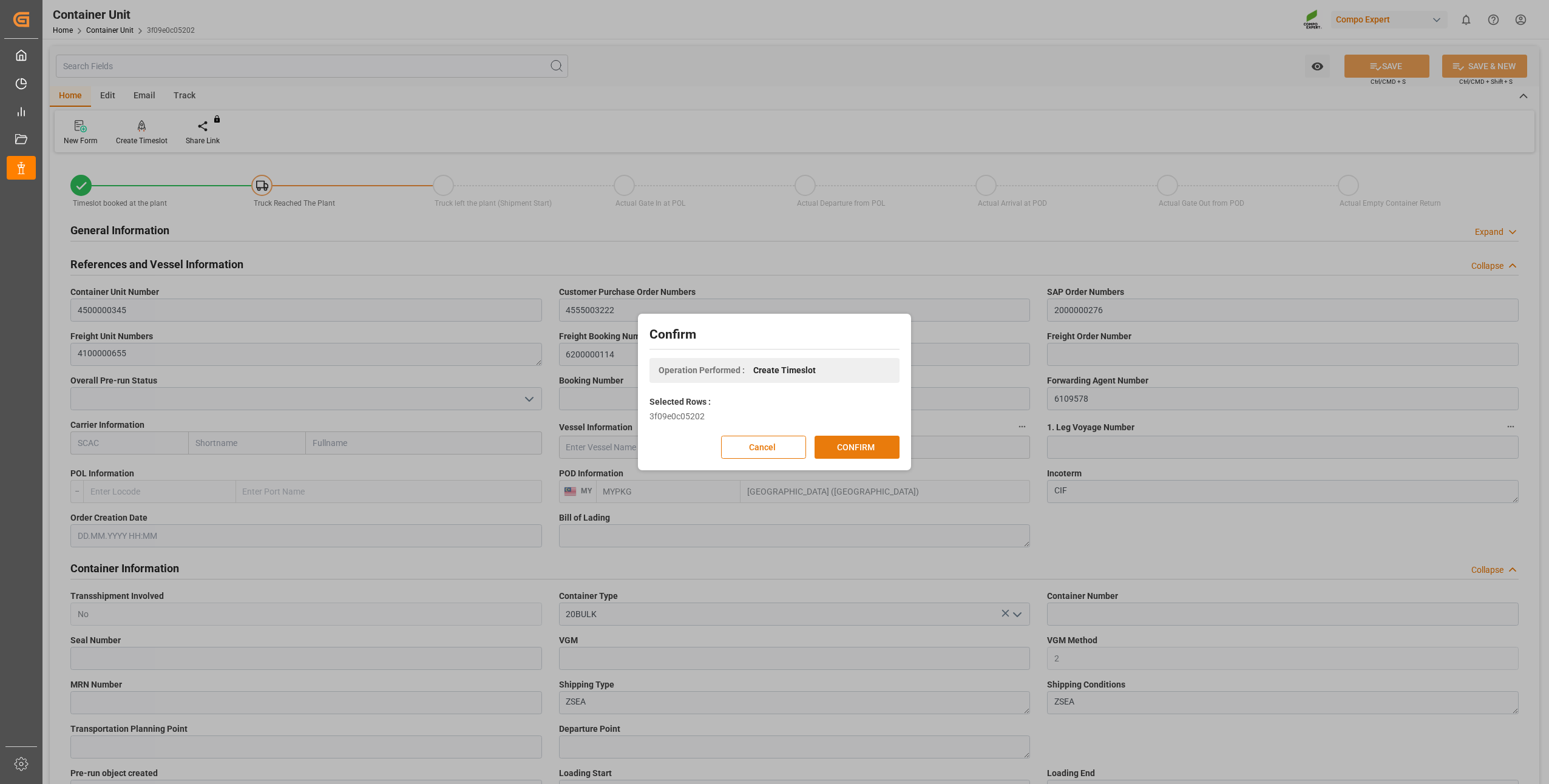
click at [858, 449] on button "CONFIRM" at bounding box center [857, 446] width 85 height 23
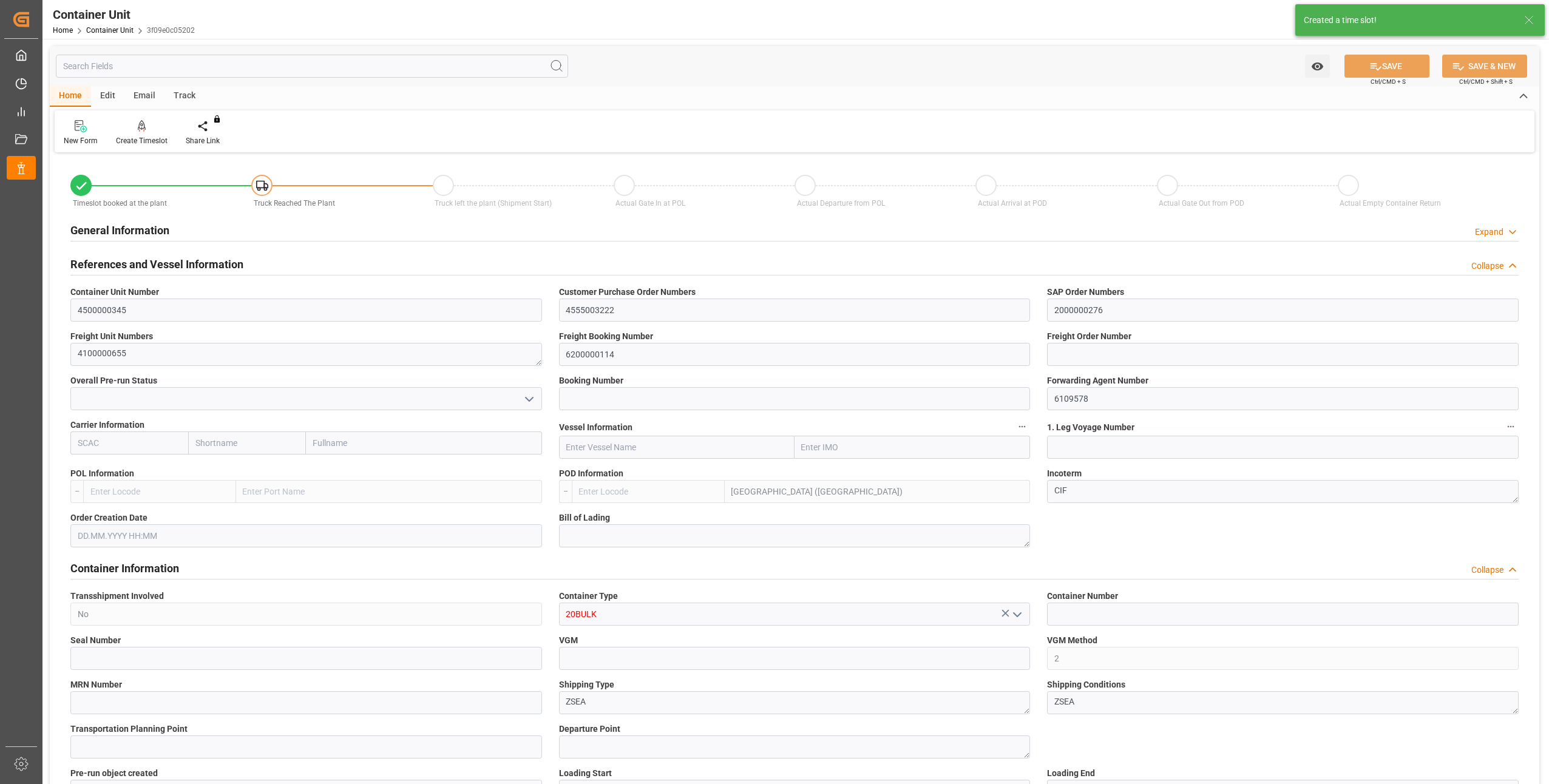
type input "MYPKG"
type input "7"
type input "0"
type input "7"
type input "0"
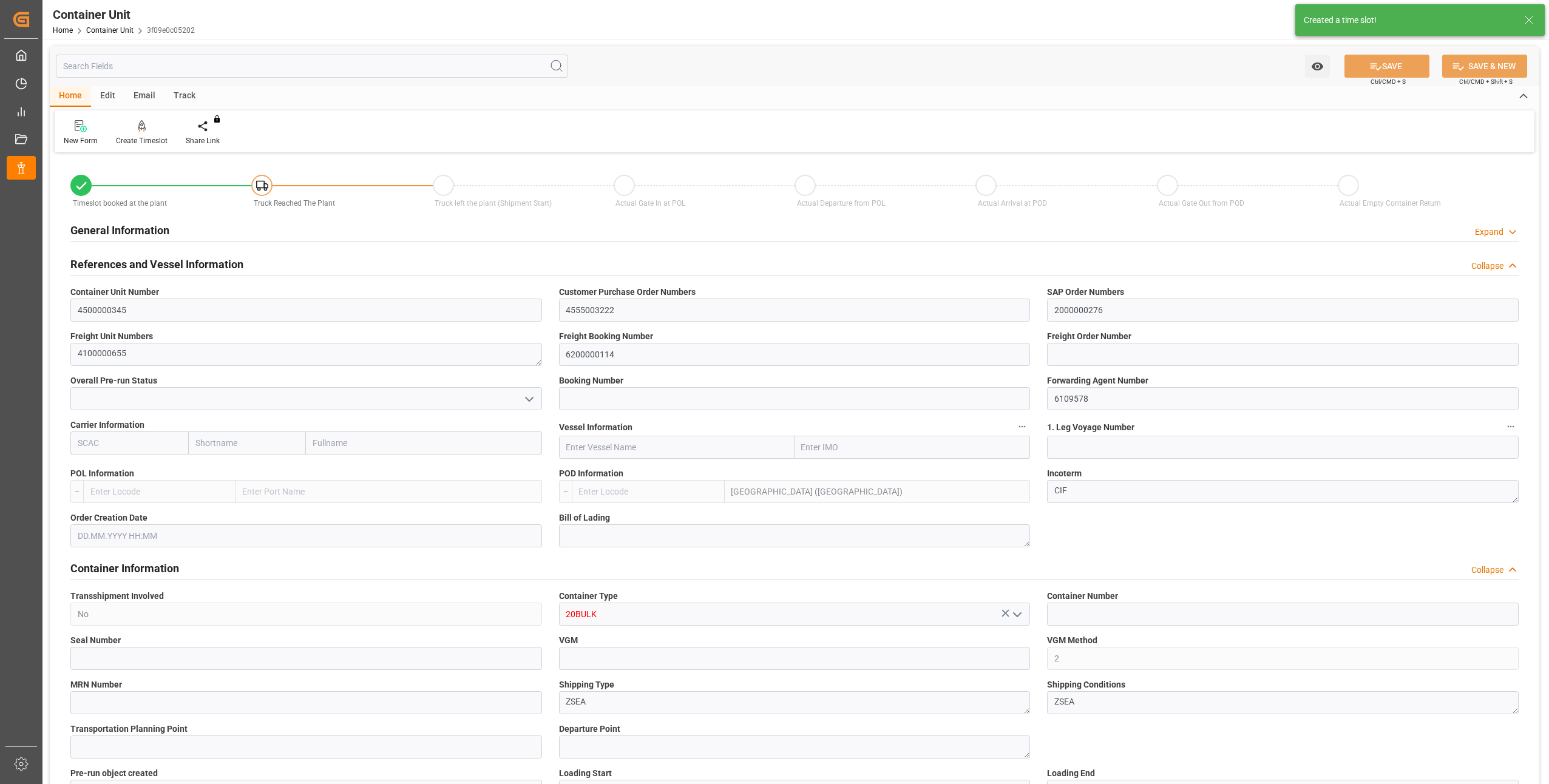
type input "0"
type input "24000"
type input "16.07.2025"
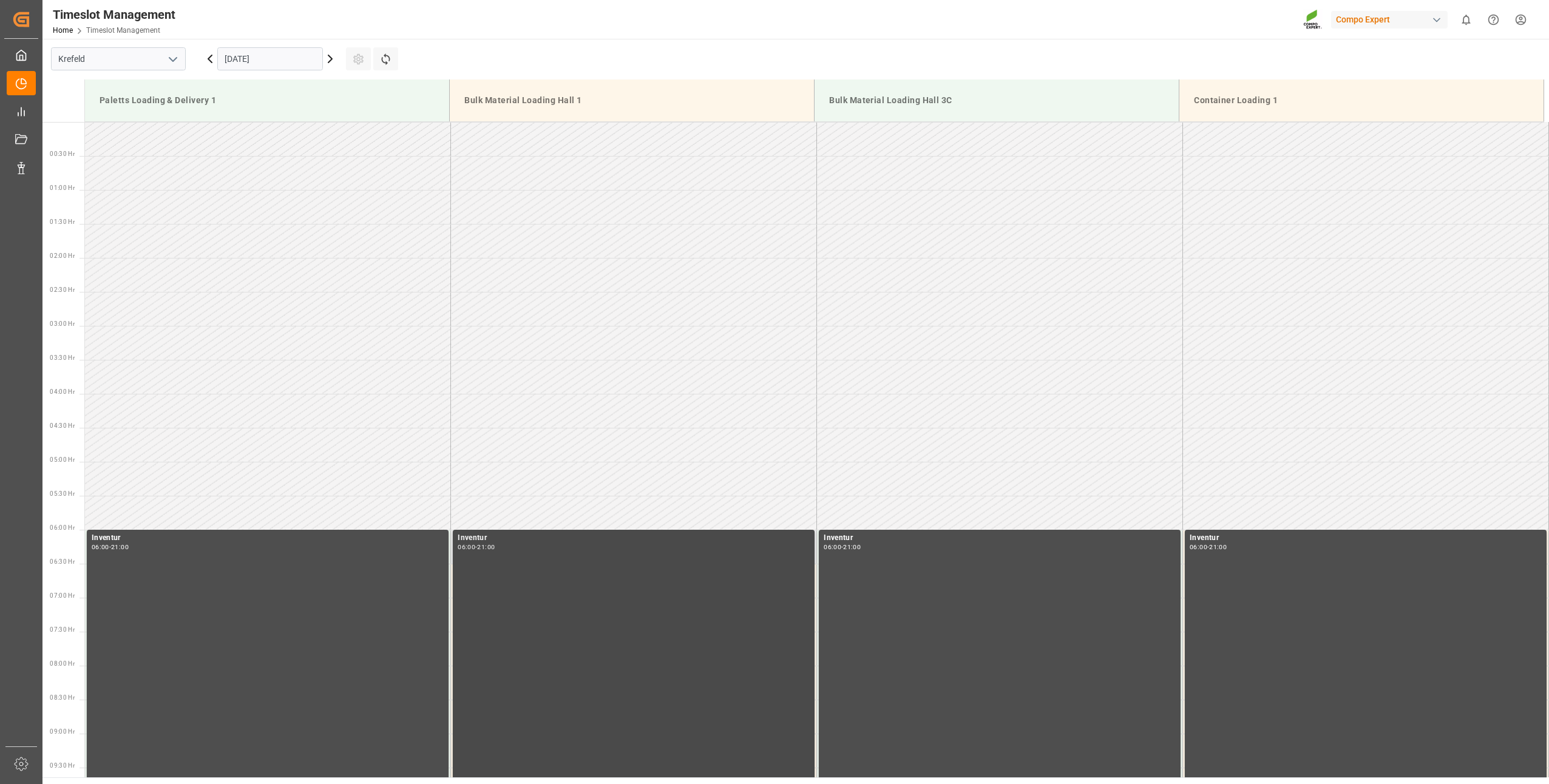
scroll to position [976, 0]
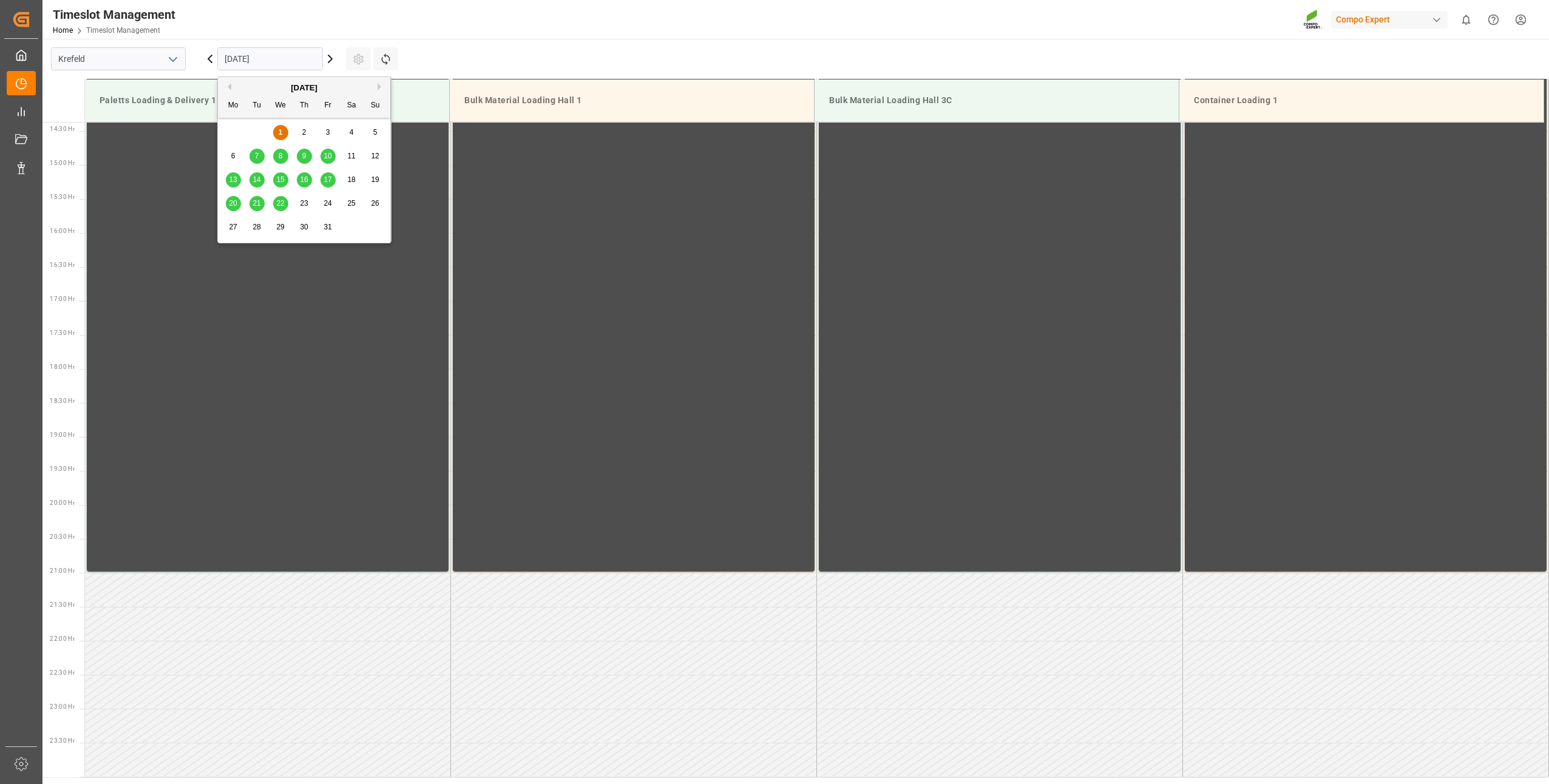
click at [264, 58] on input "[DATE]" at bounding box center [270, 59] width 106 height 23
click at [281, 159] on span "8" at bounding box center [280, 156] width 4 height 9
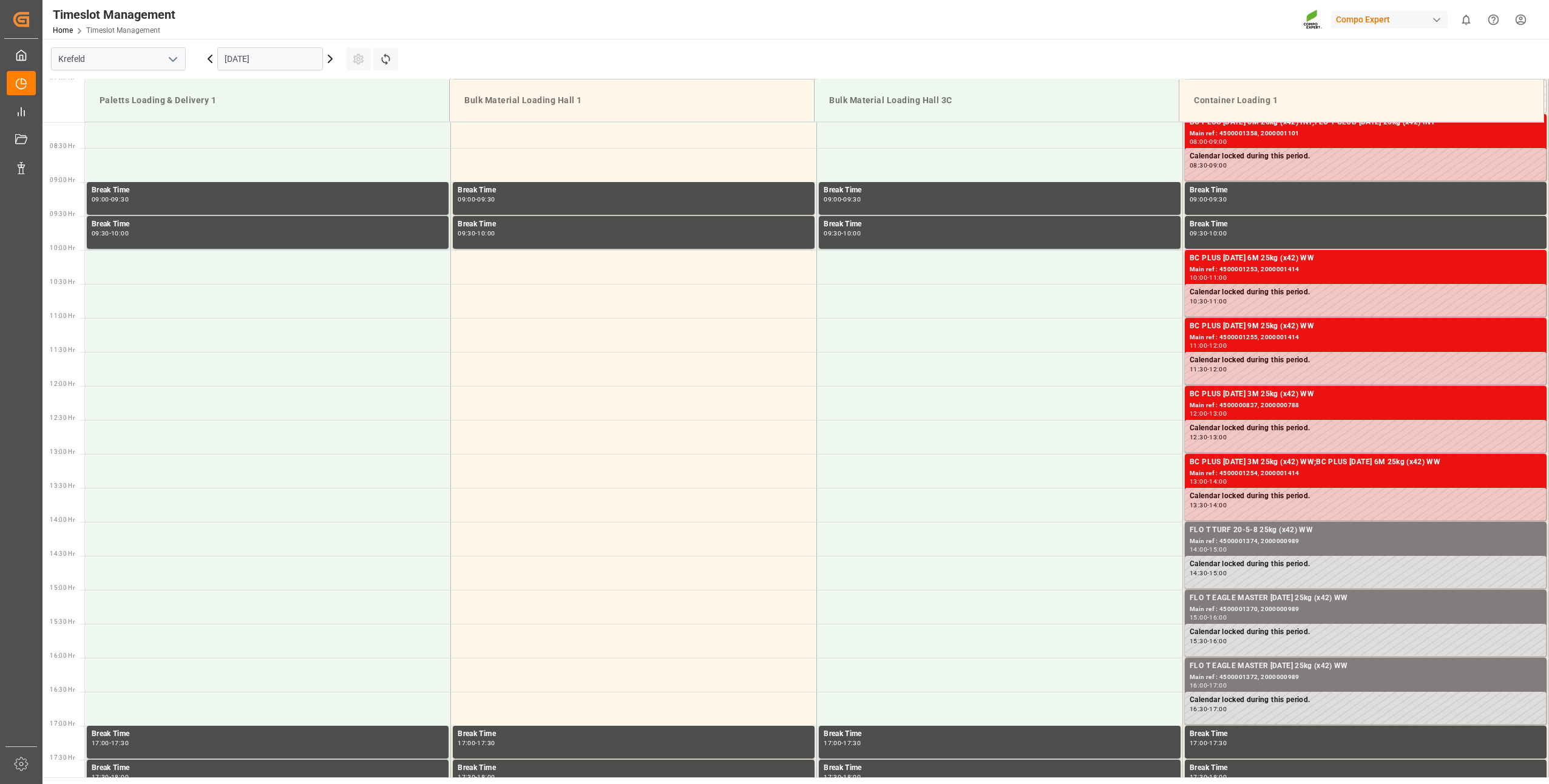
scroll to position [309, 0]
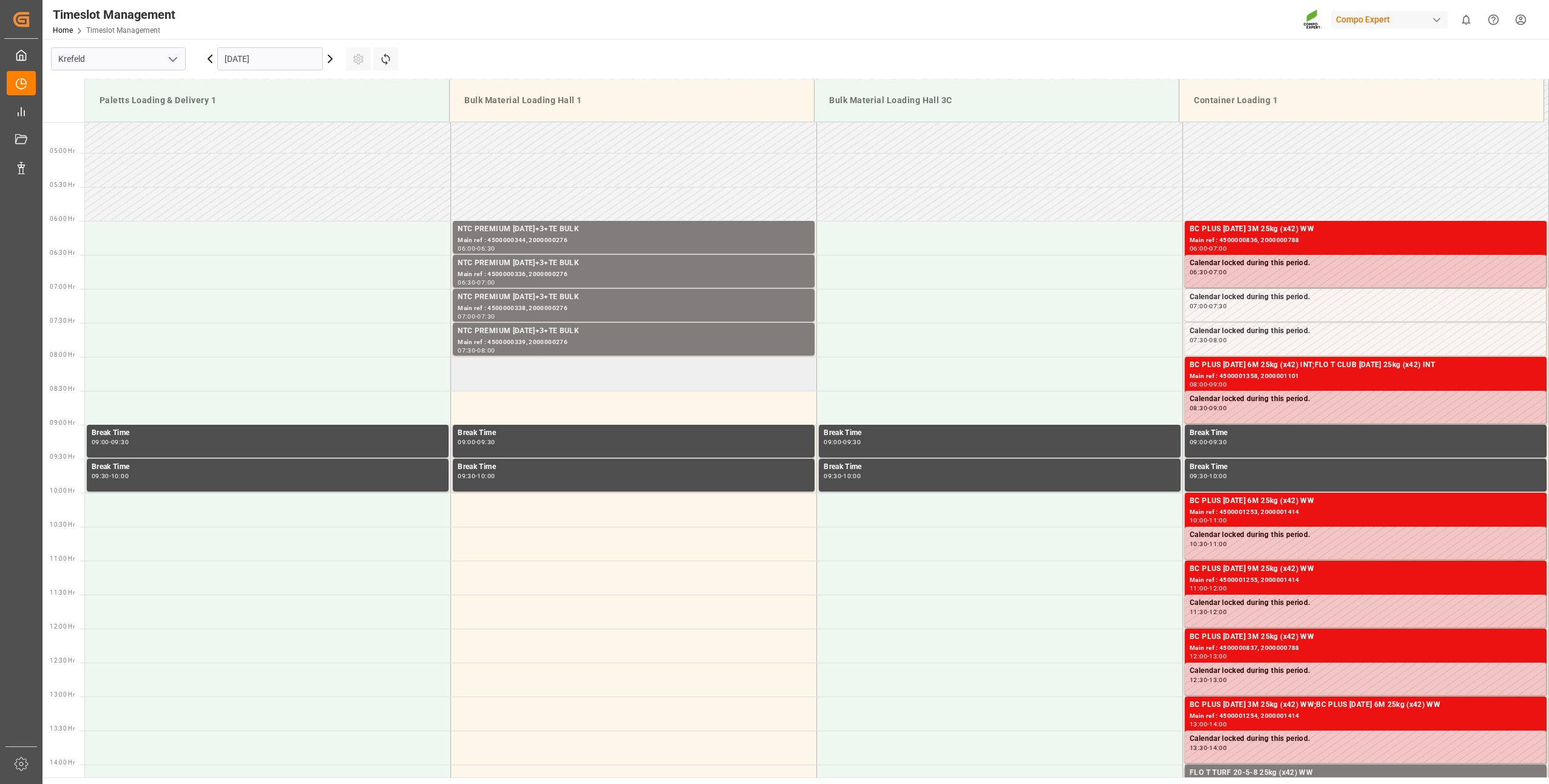
click at [472, 364] on td at bounding box center [634, 373] width 366 height 34
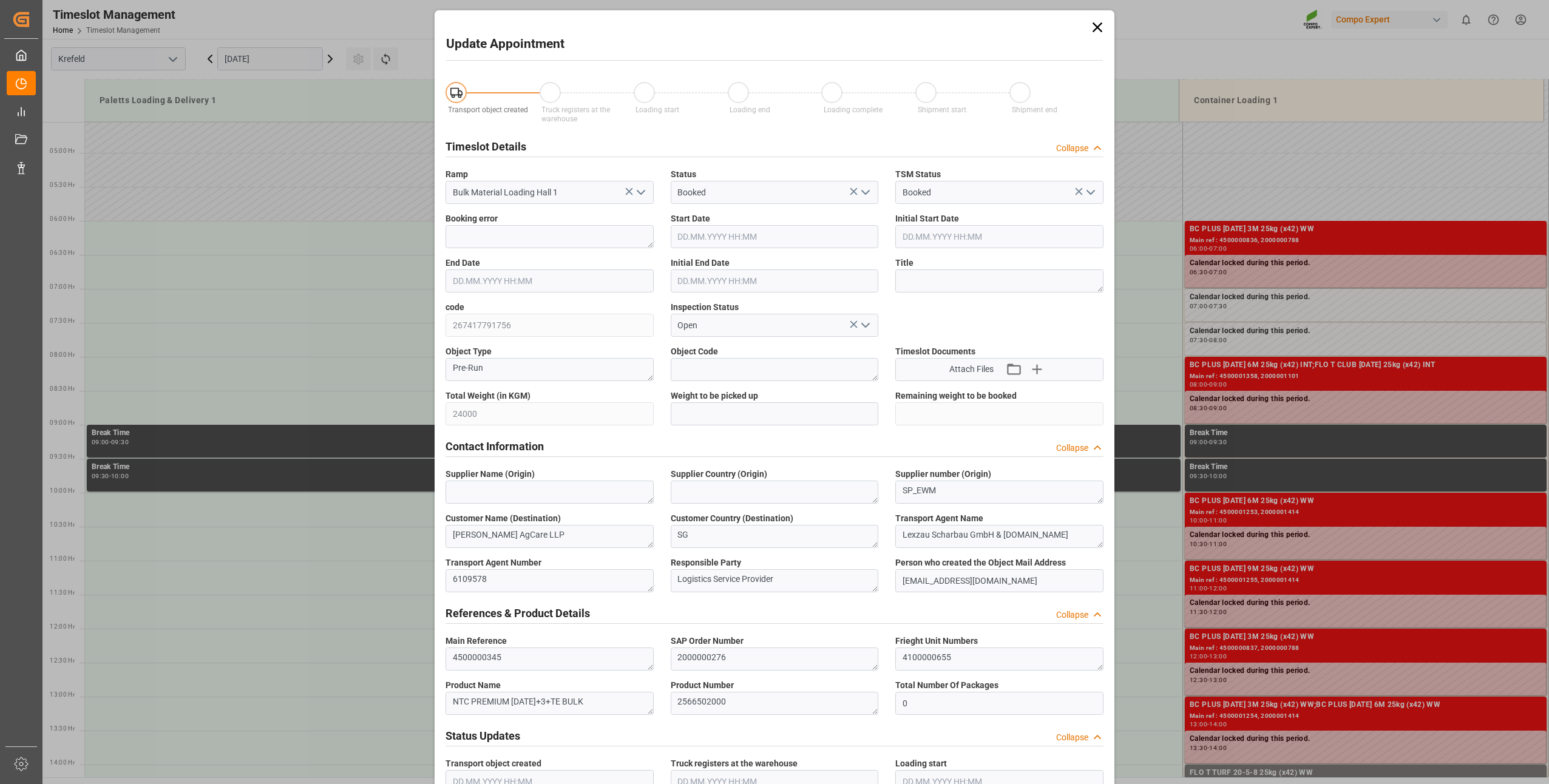
type input "24000"
type input "0"
type input "[DATE] 08:00"
type input "[DATE] 08:30"
type input "[DATE] 13:46"
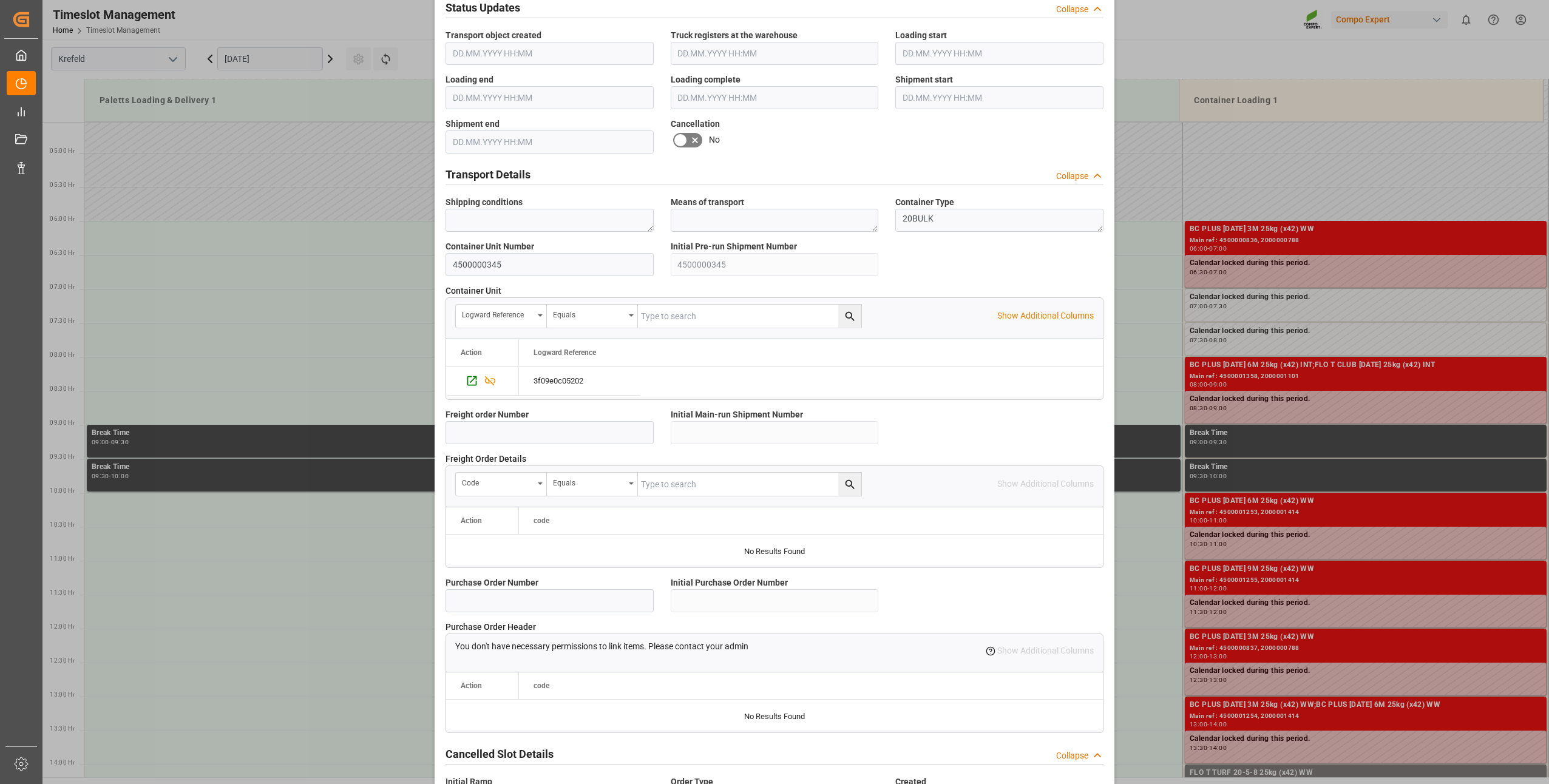
scroll to position [816, 0]
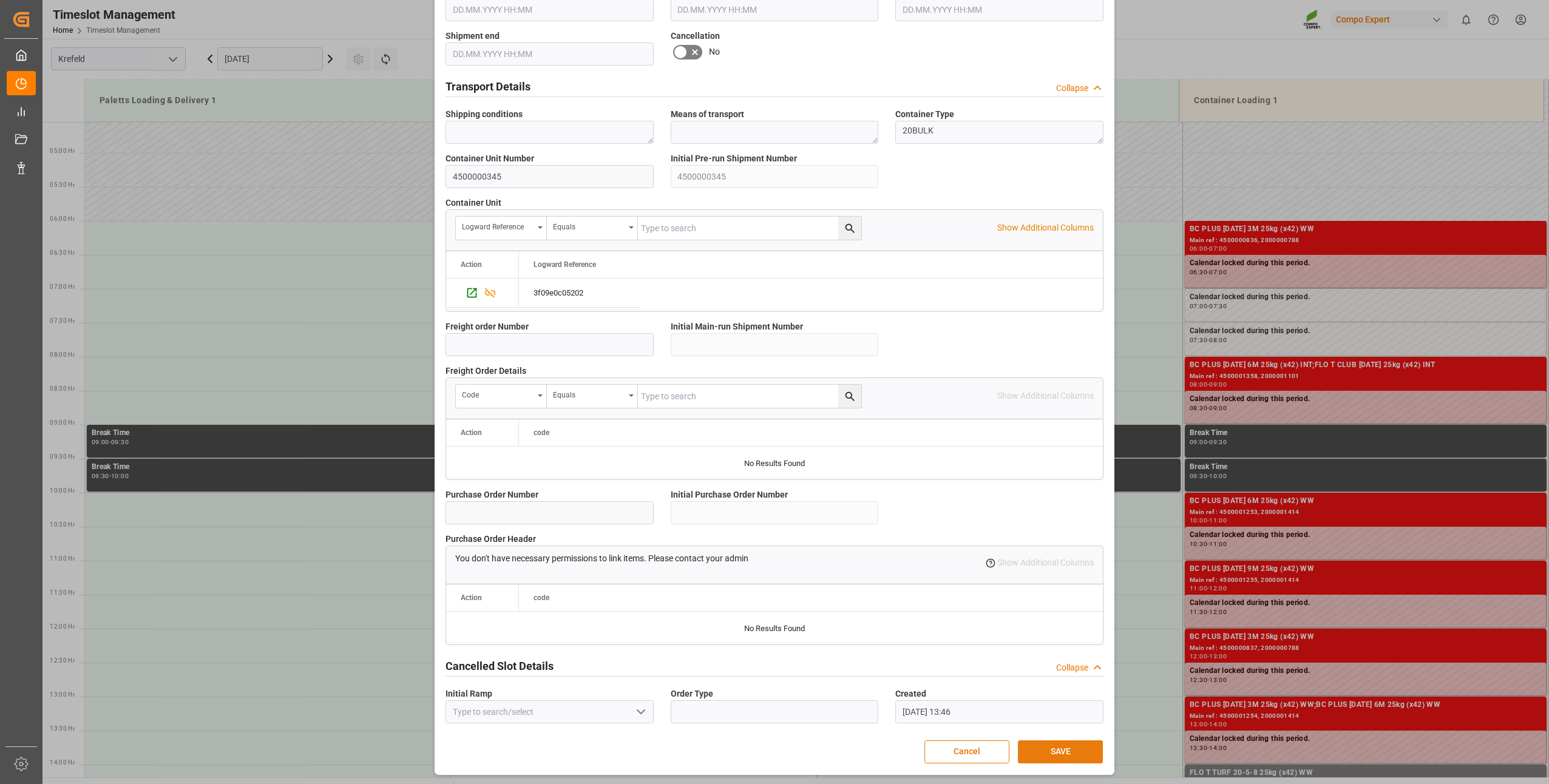
click at [1038, 745] on button "SAVE" at bounding box center [1060, 751] width 85 height 23
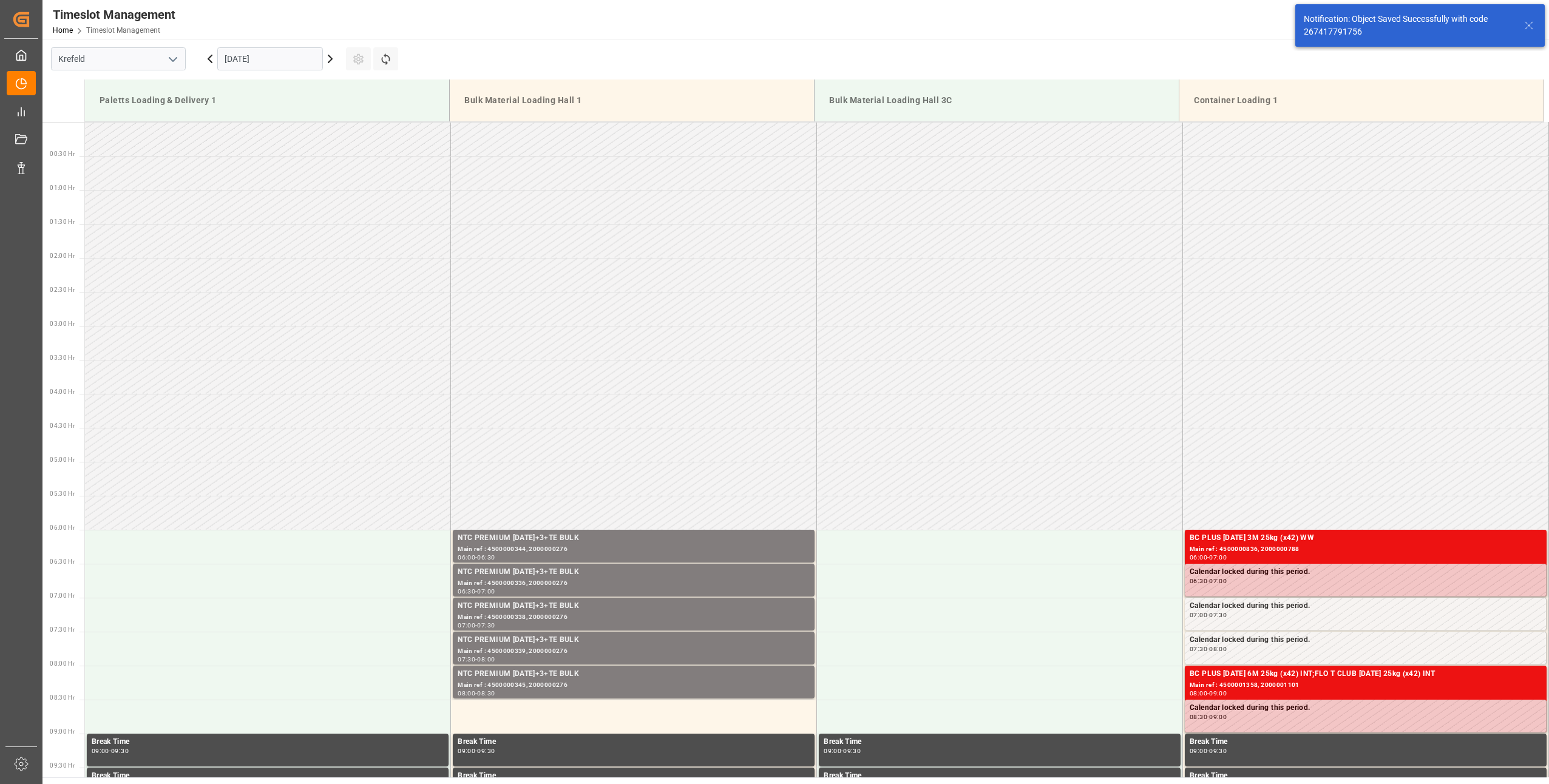
scroll to position [468, 0]
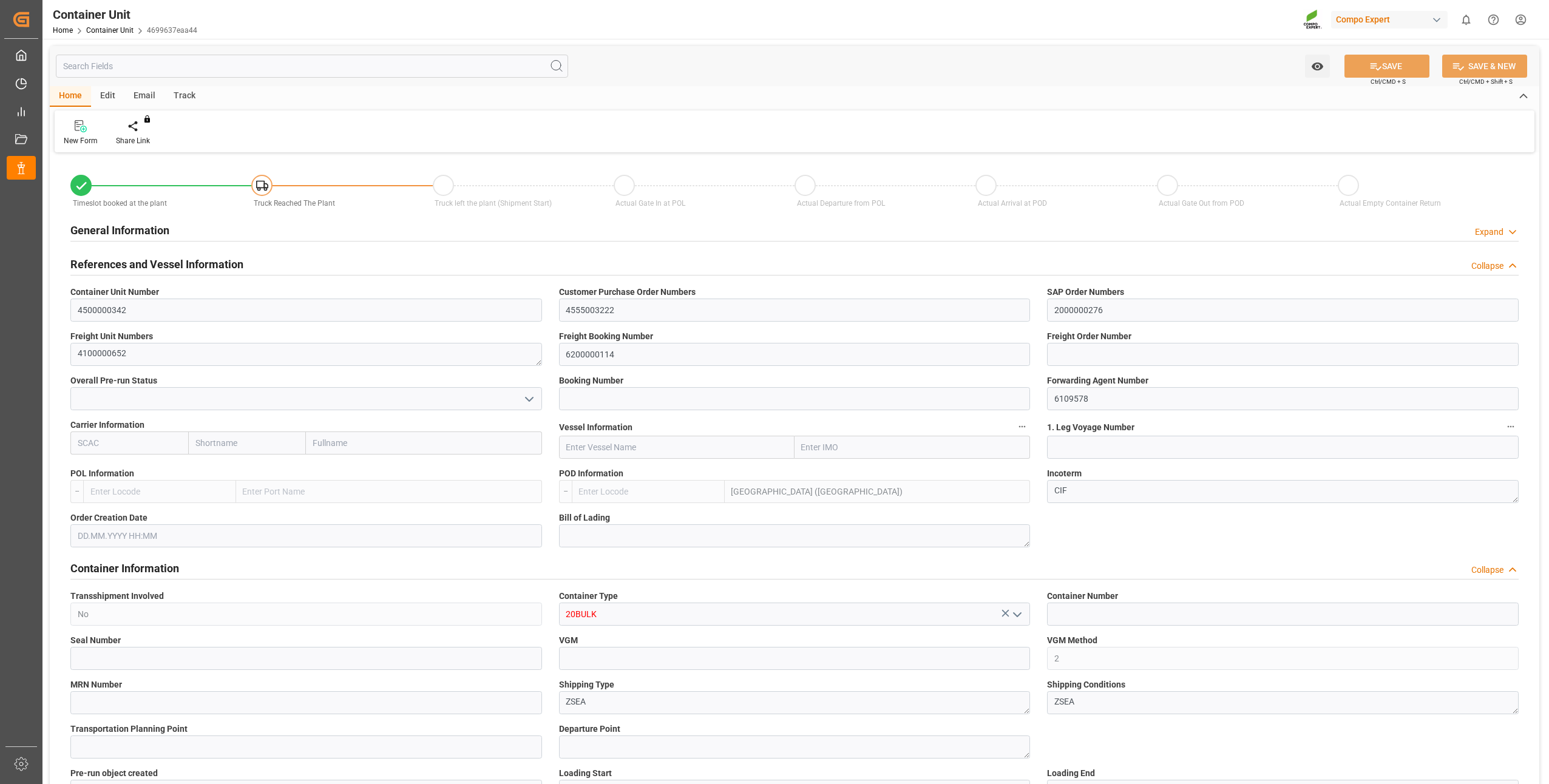
type input "MYPKG"
type input "7"
type input "0"
type input "7"
type input "0"
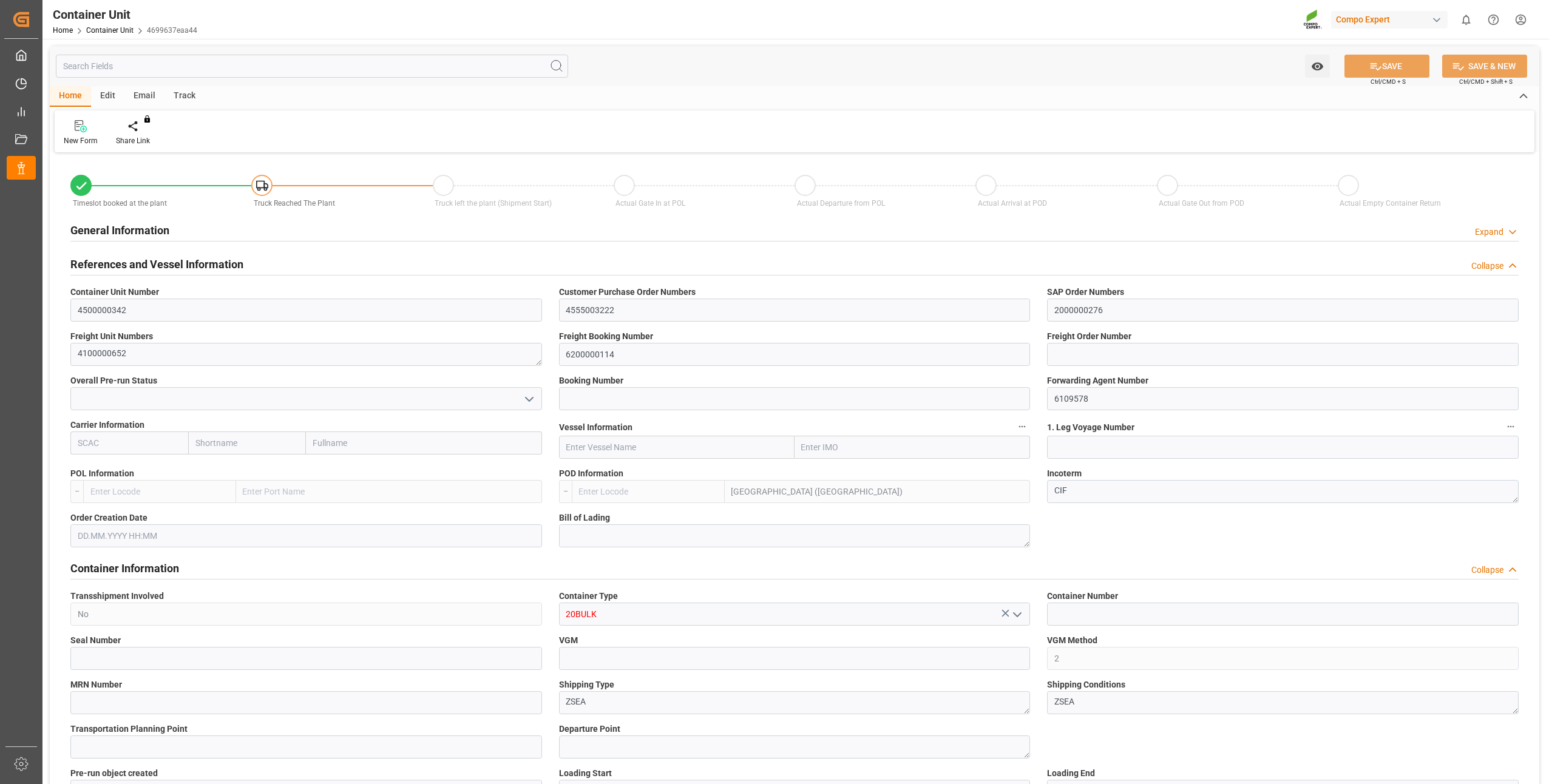
type input "0"
type input "24000"
type input "16.07.2025"
click at [134, 134] on div "Create Timeslot" at bounding box center [142, 133] width 70 height 27
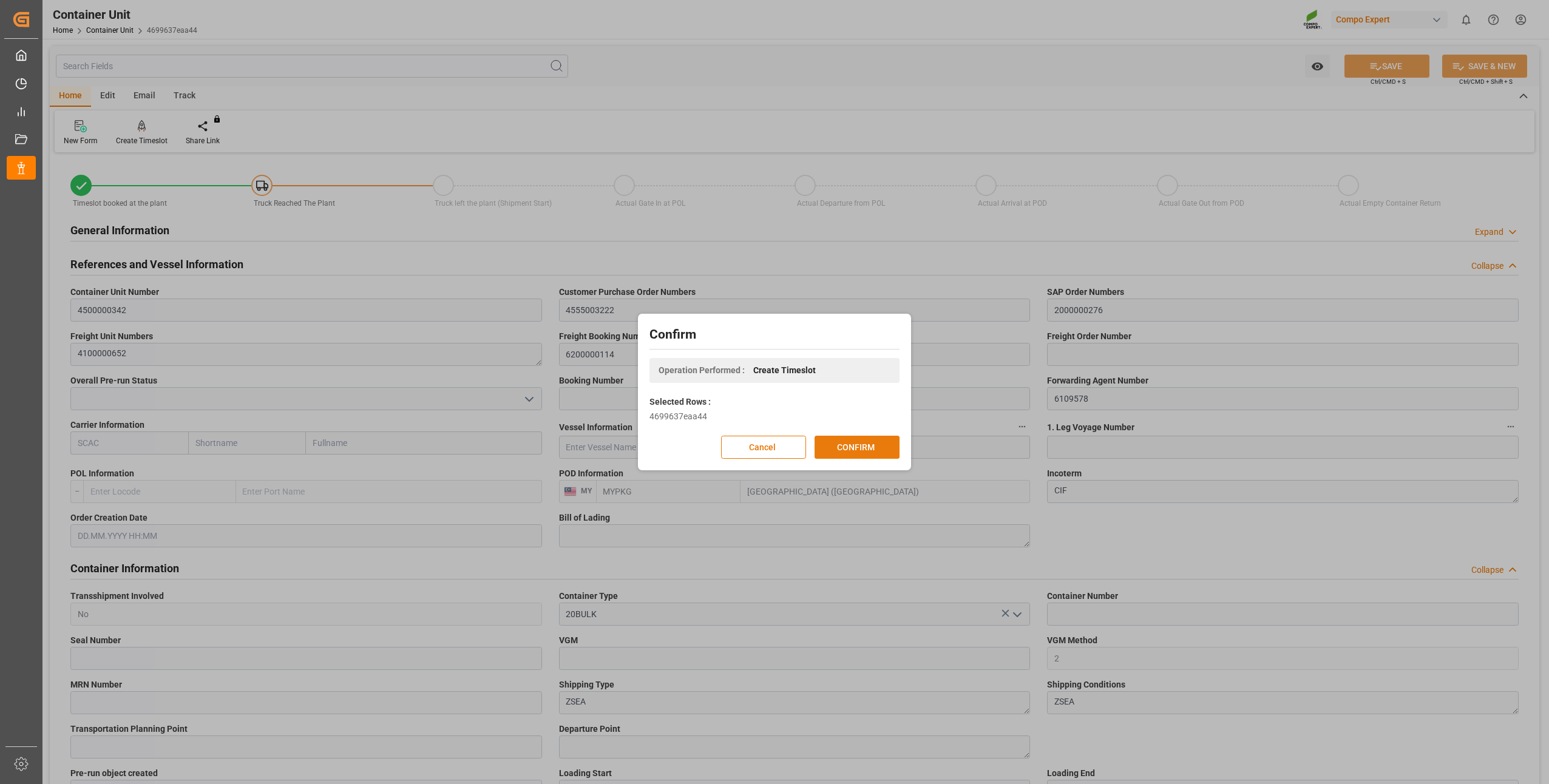
click at [866, 453] on button "CONFIRM" at bounding box center [857, 446] width 85 height 23
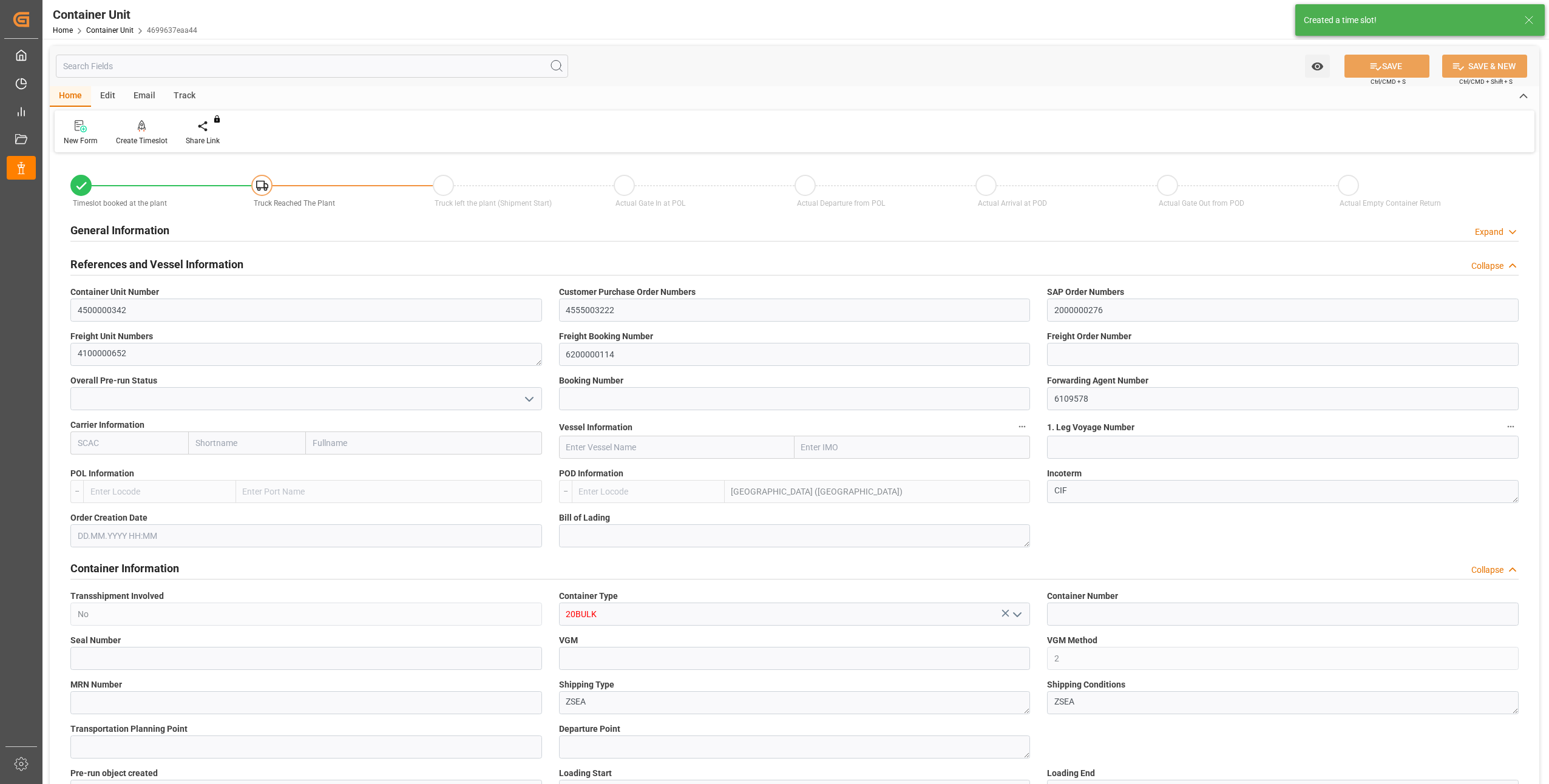
type input "MYPKG"
type input "7"
type input "0"
type input "7"
type input "0"
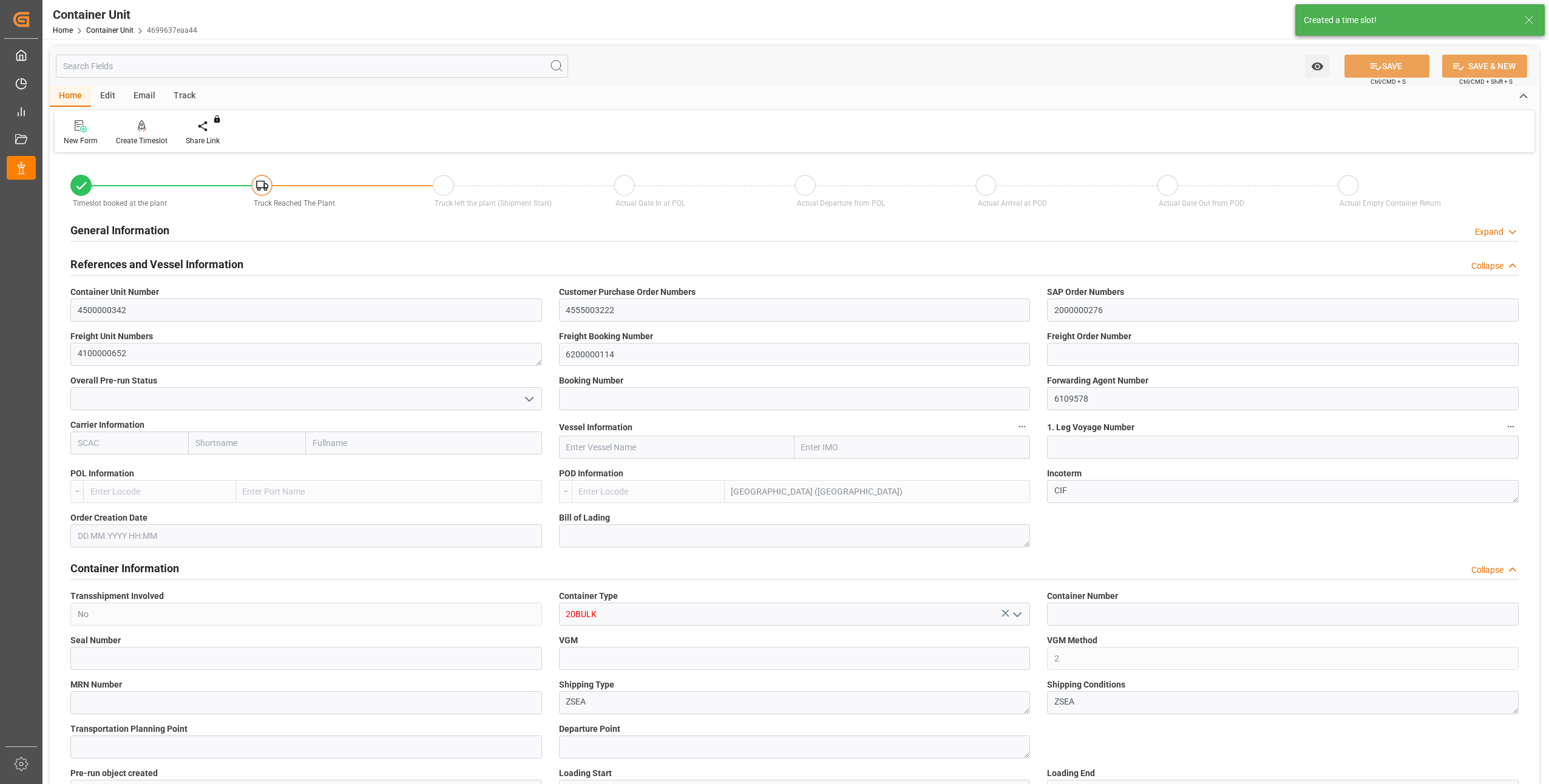
type input "0"
type input "24000"
type input "16.07.2025"
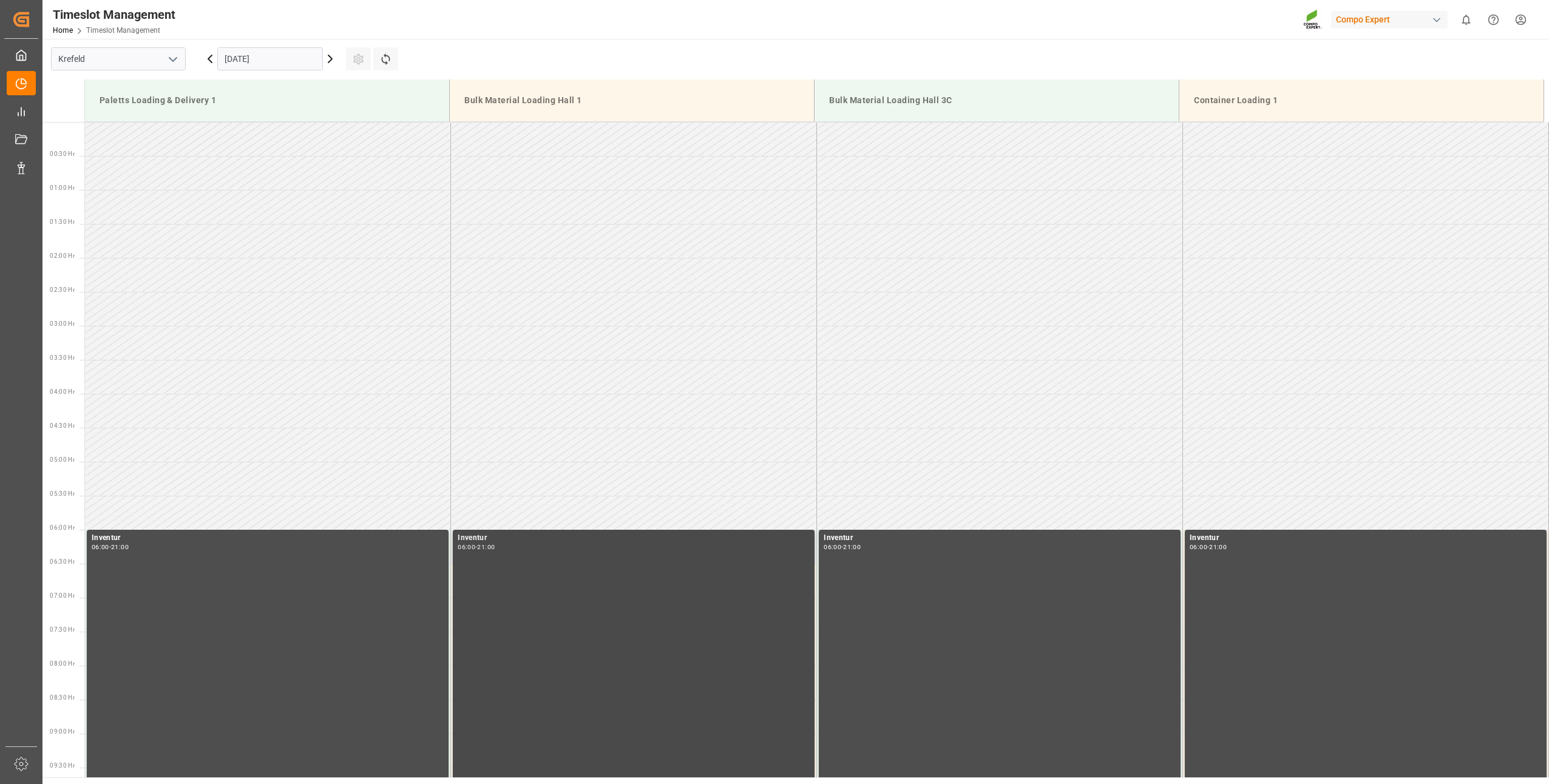
scroll to position [976, 0]
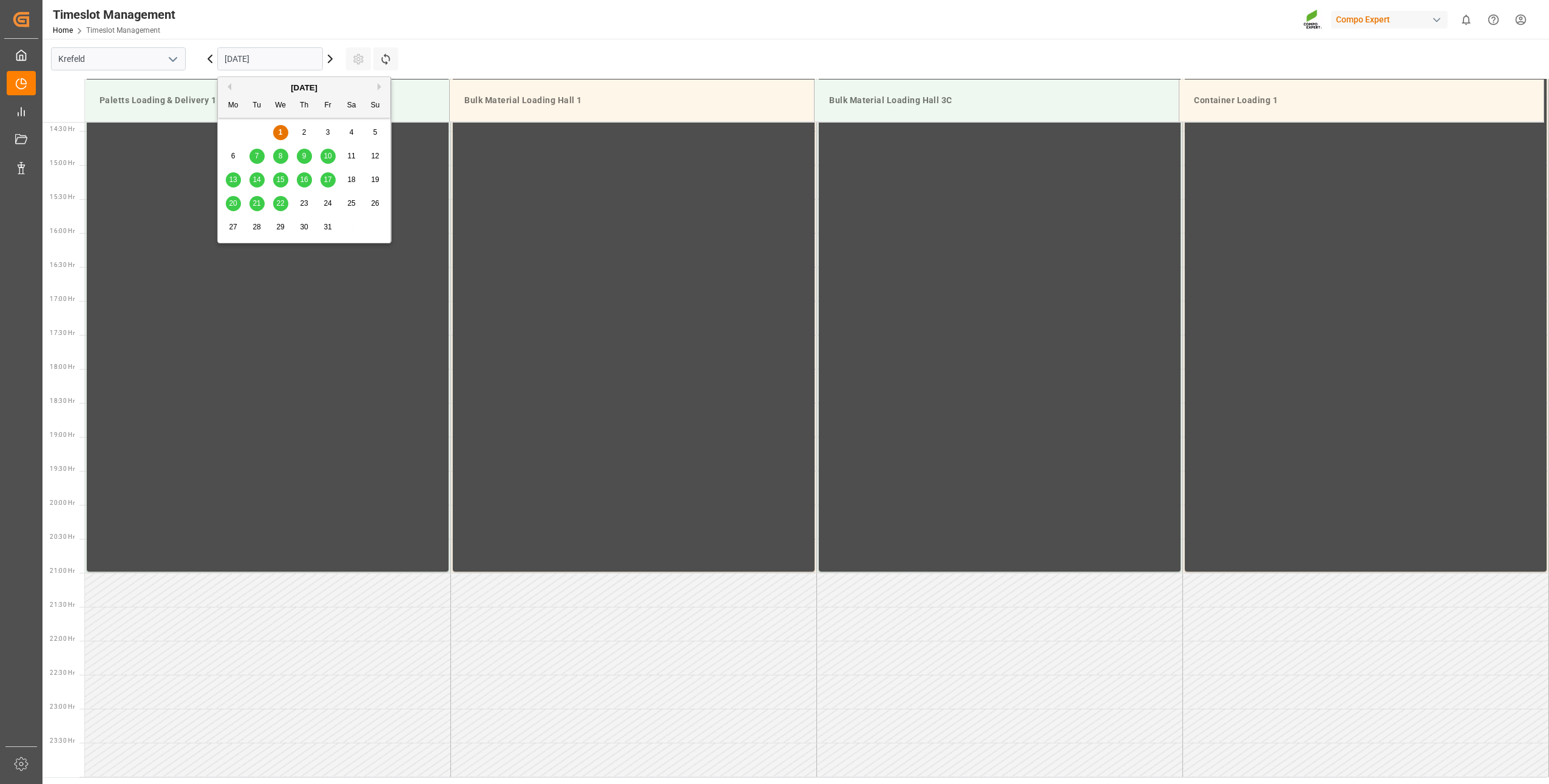
click at [262, 59] on input "[DATE]" at bounding box center [270, 59] width 106 height 23
click at [275, 157] on div "8" at bounding box center [280, 156] width 15 height 15
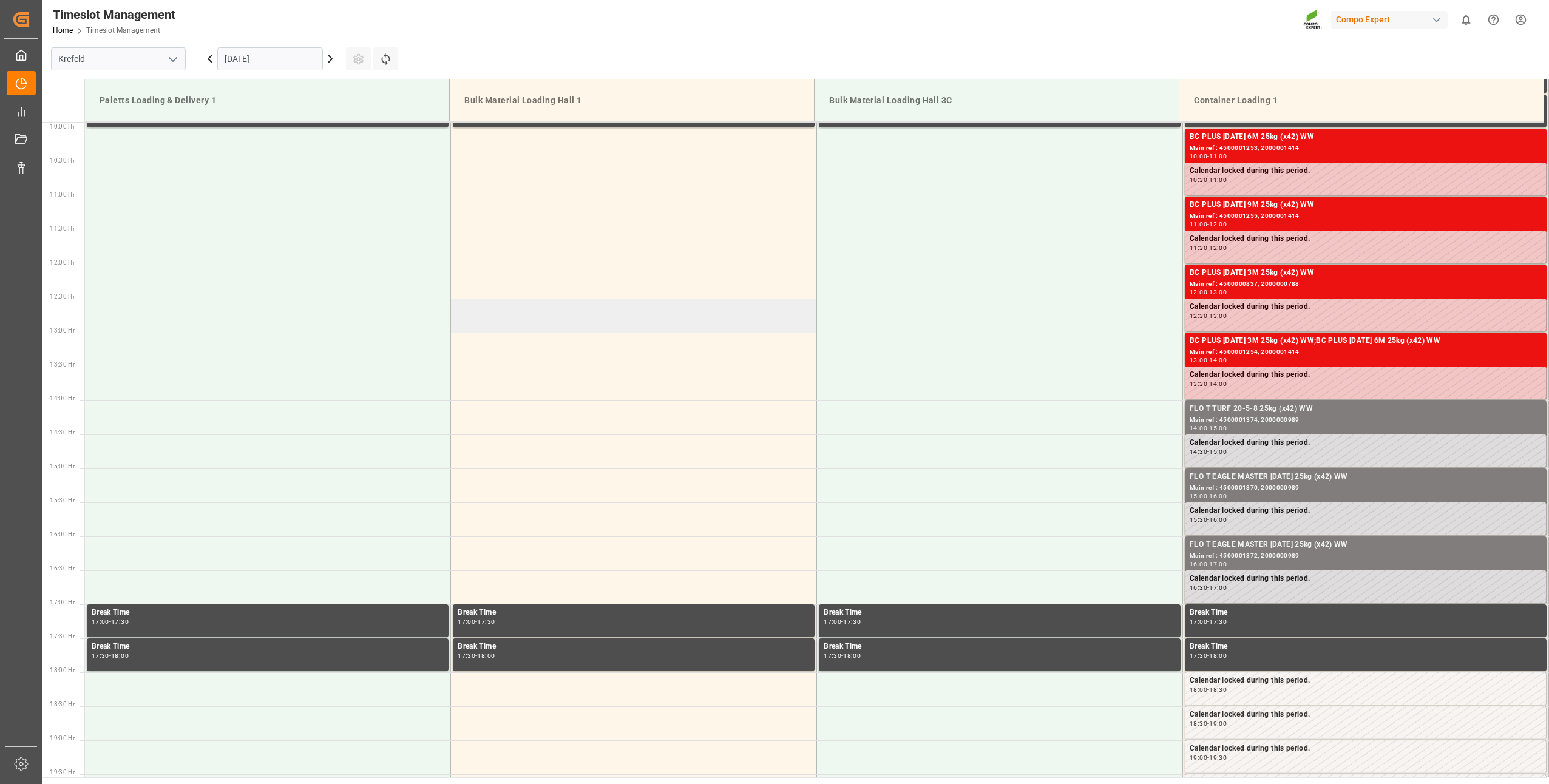
scroll to position [309, 0]
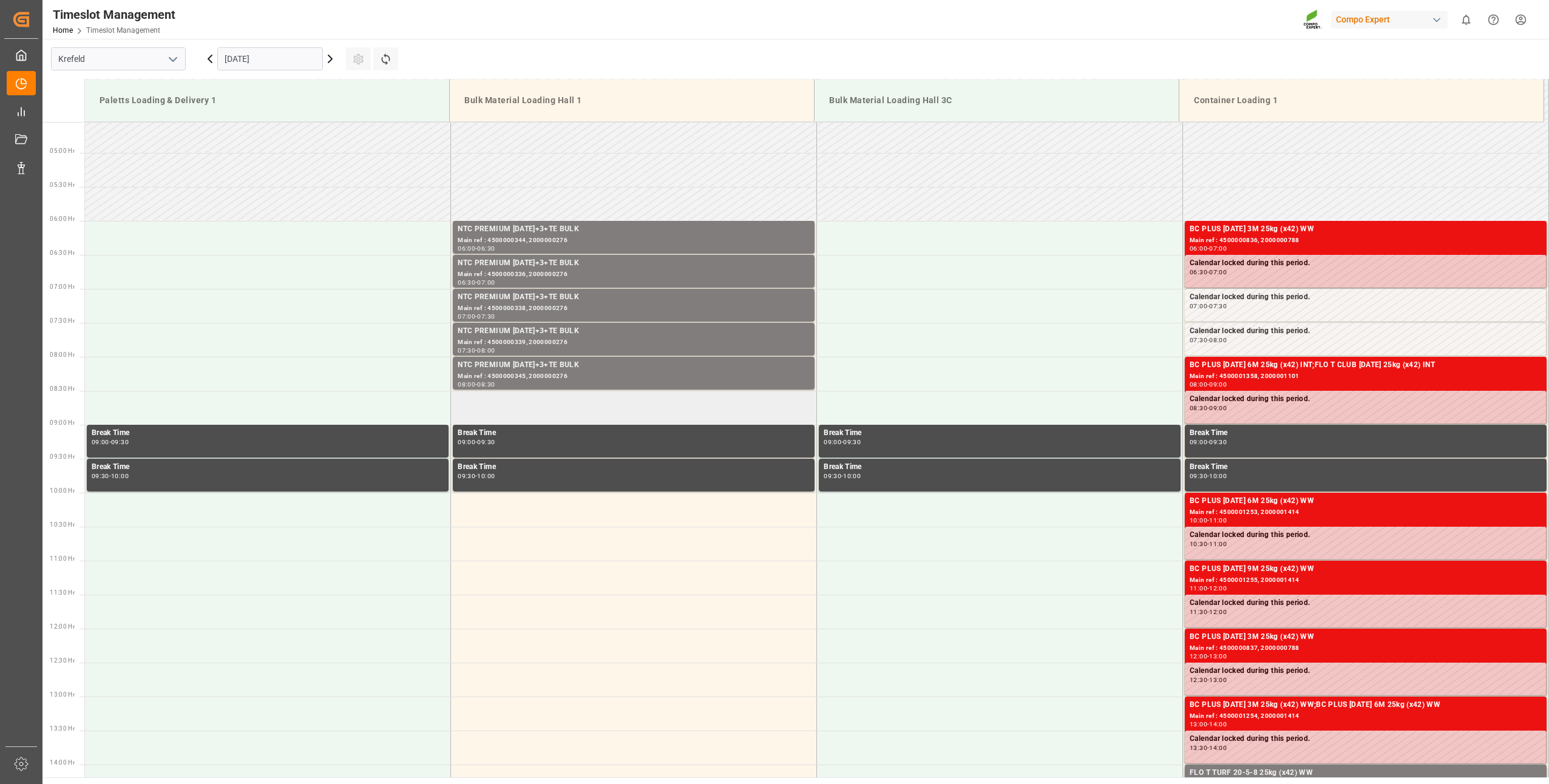
click at [493, 400] on td at bounding box center [634, 407] width 366 height 34
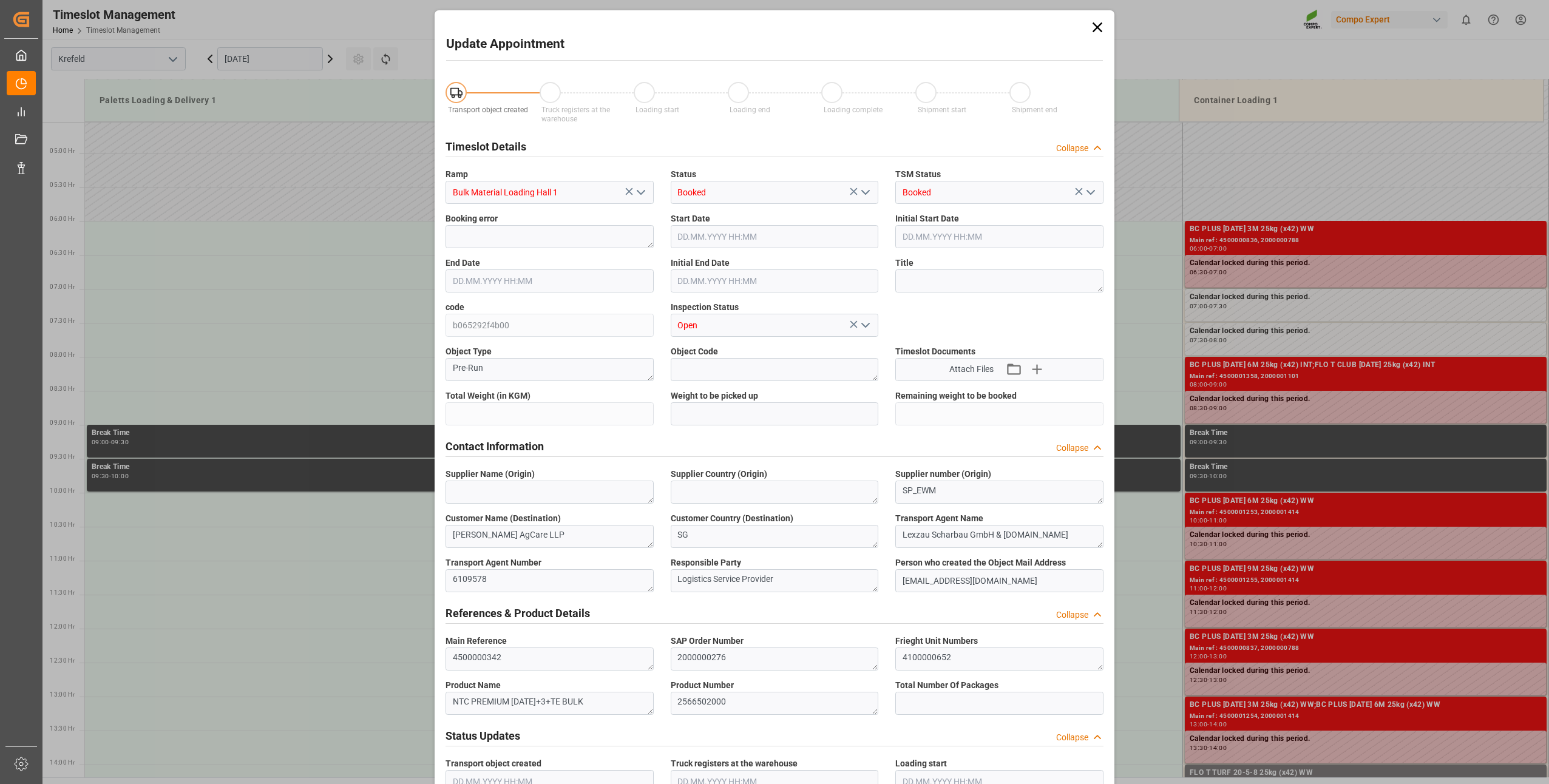
type input "24000"
type input "0"
type input "[DATE] 08:30"
type input "[DATE] 09:00"
type input "[DATE] 13:46"
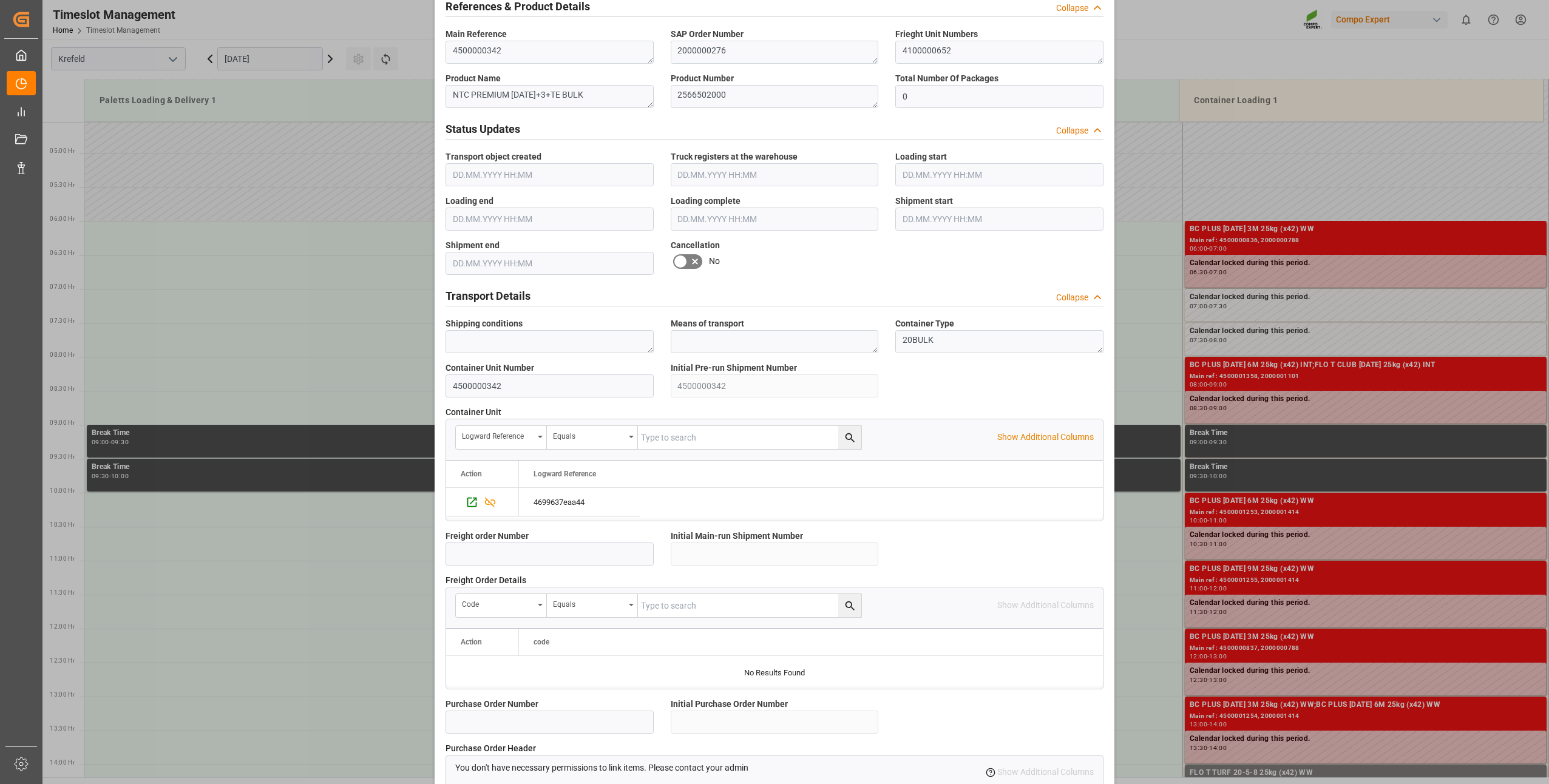
scroll to position [816, 0]
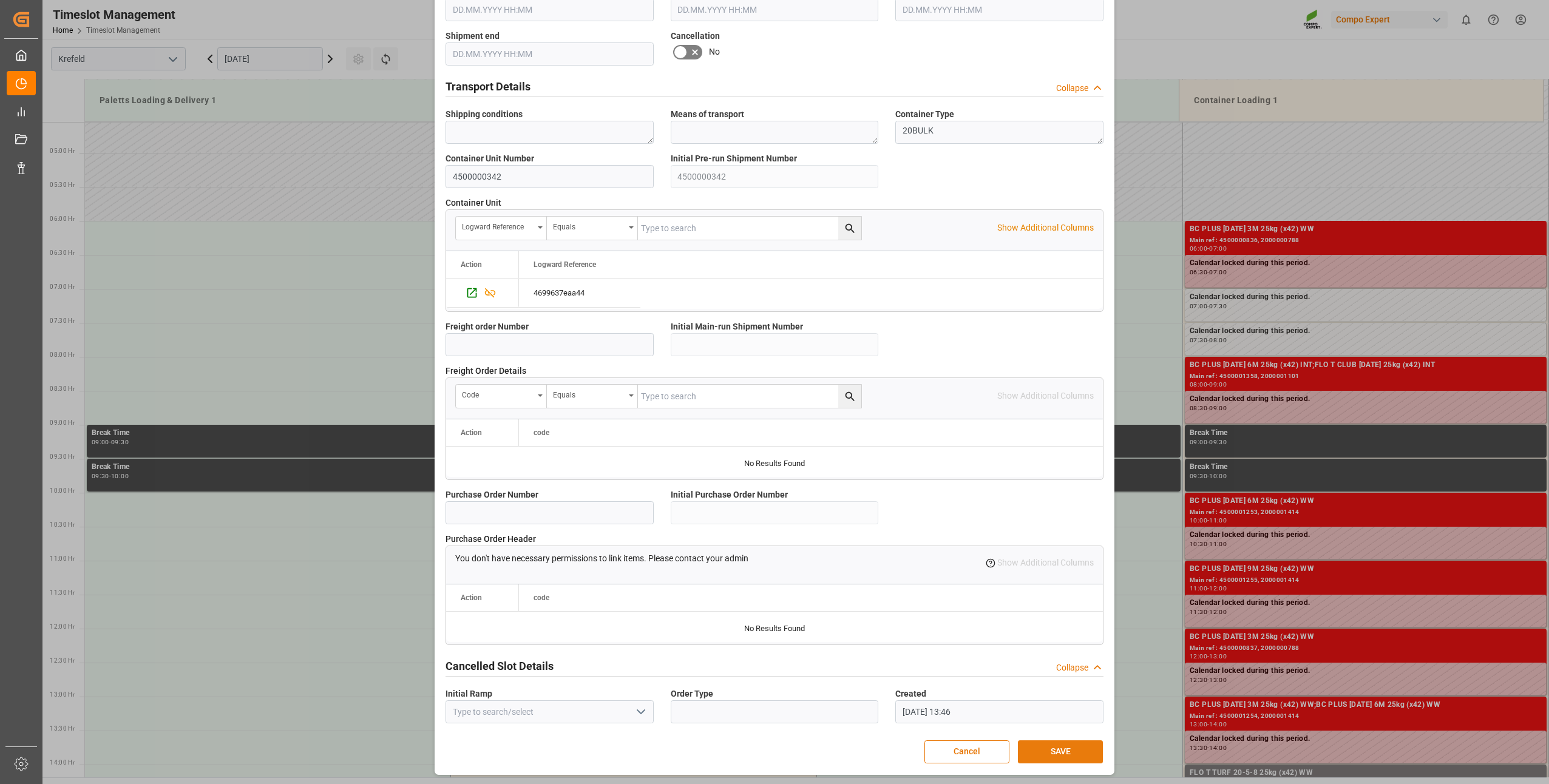
click at [1042, 754] on button "SAVE" at bounding box center [1060, 751] width 85 height 23
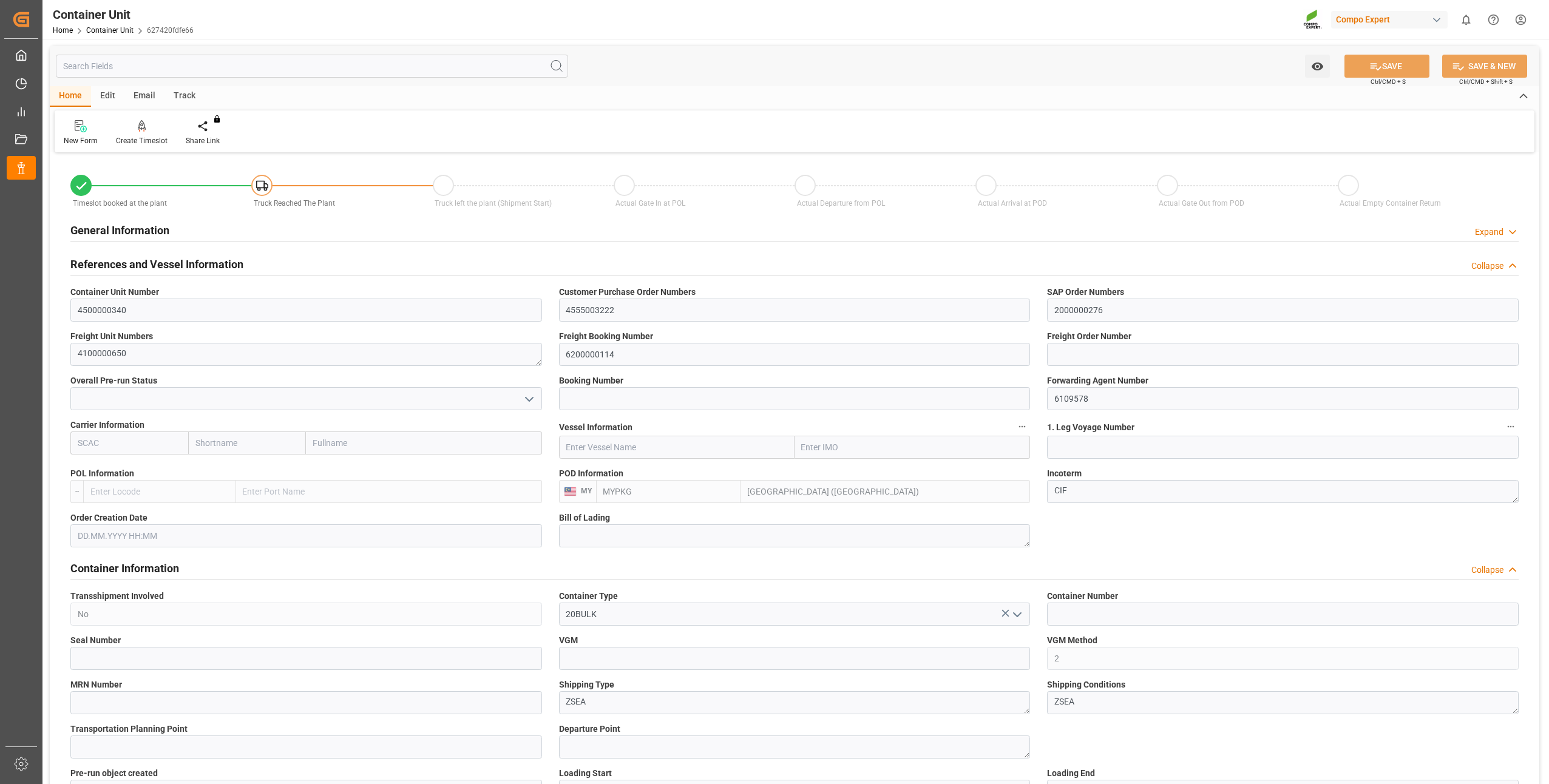
type input "MYPKG"
type input "7"
type input "0"
type input "7"
type input "0"
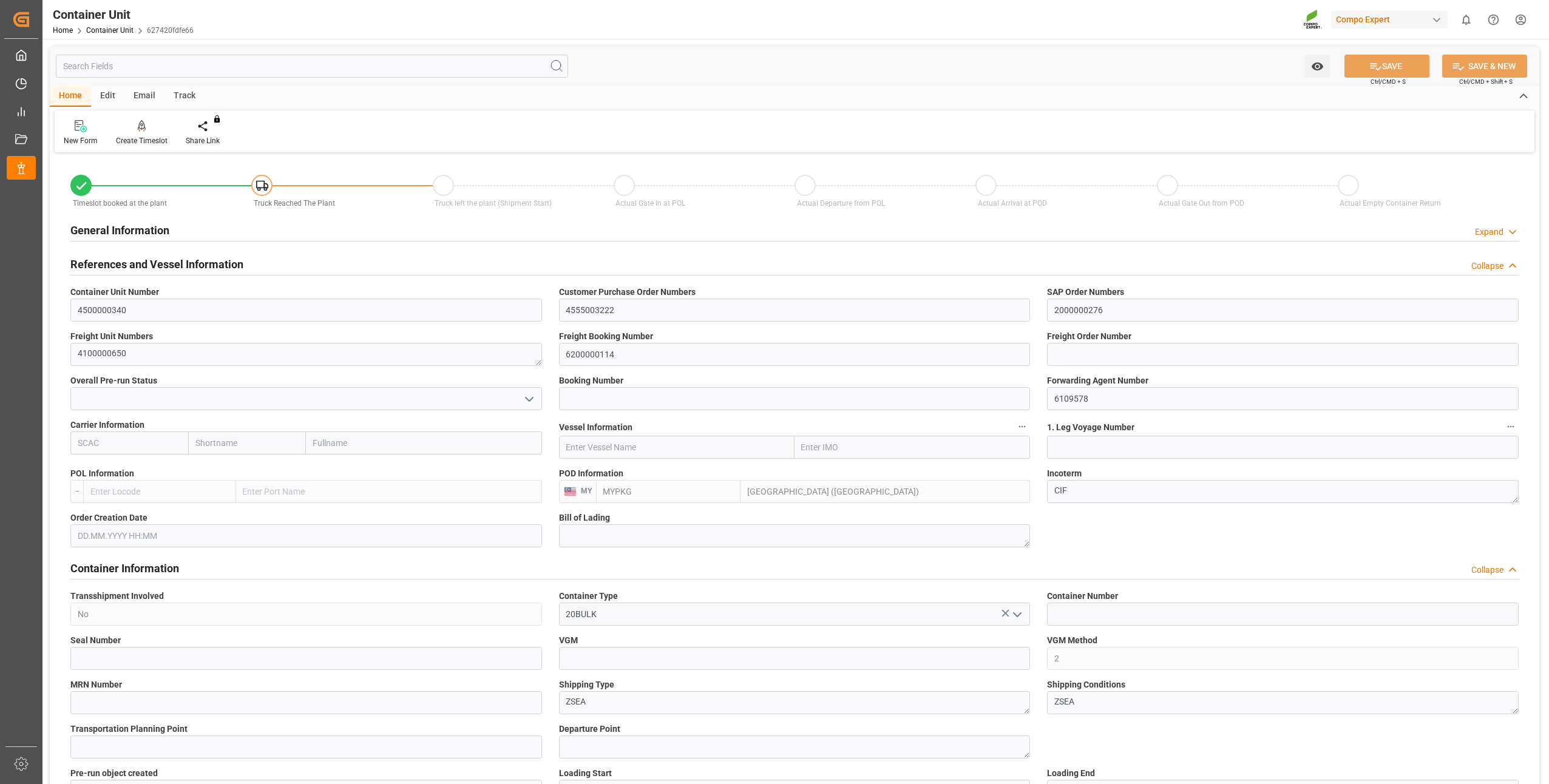
type input "0"
type input "24000"
type input "[DATE]"
click at [267, 192] on div at bounding box center [261, 185] width 21 height 21
click at [134, 134] on div "Create Timeslot" at bounding box center [142, 133] width 70 height 27
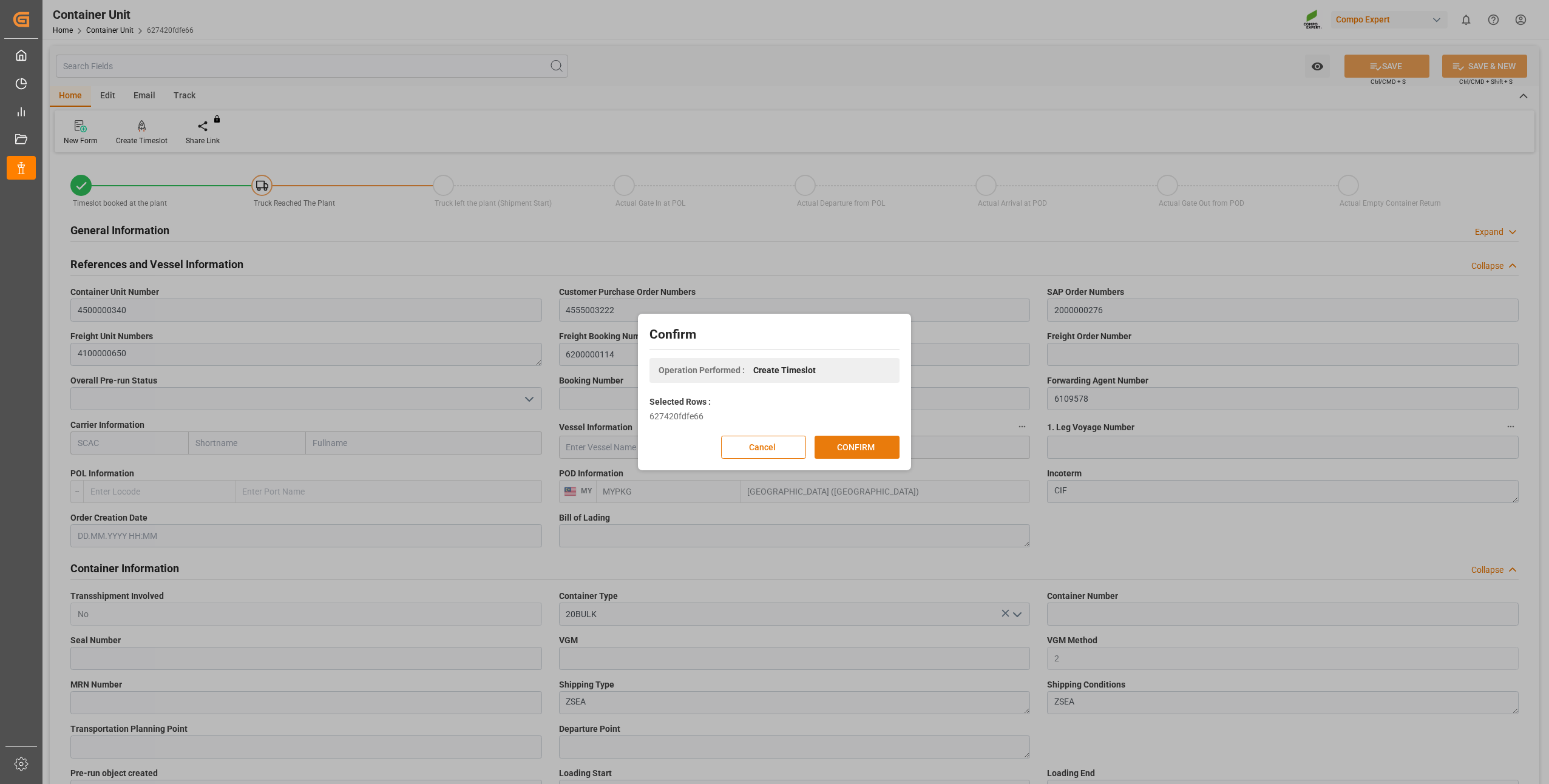
click at [833, 447] on button "CONFIRM" at bounding box center [857, 446] width 85 height 23
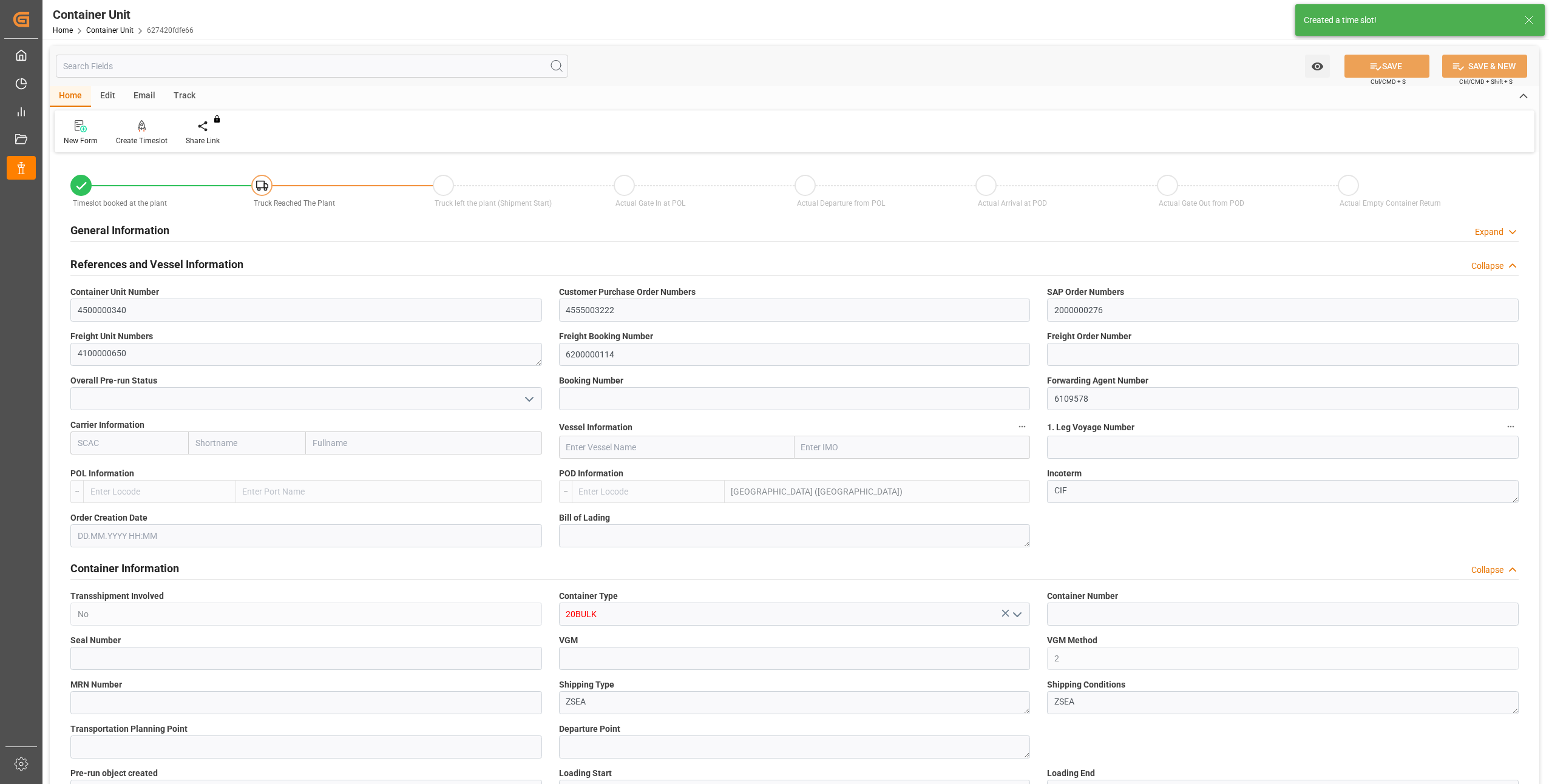
type input "MYPKG"
type input "7"
type input "0"
type input "7"
type input "0"
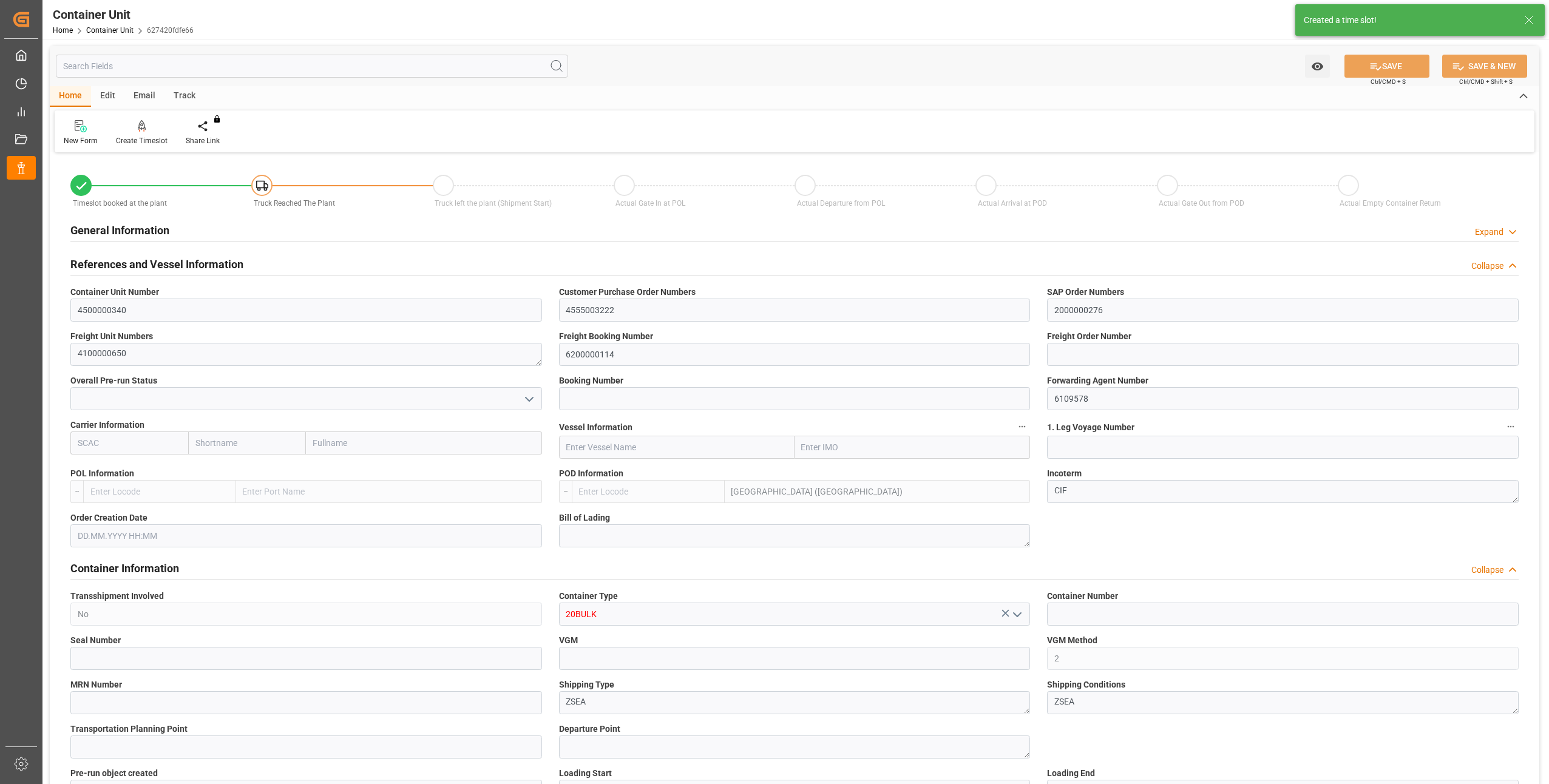
type input "0"
type input "24000"
type input "[DATE]"
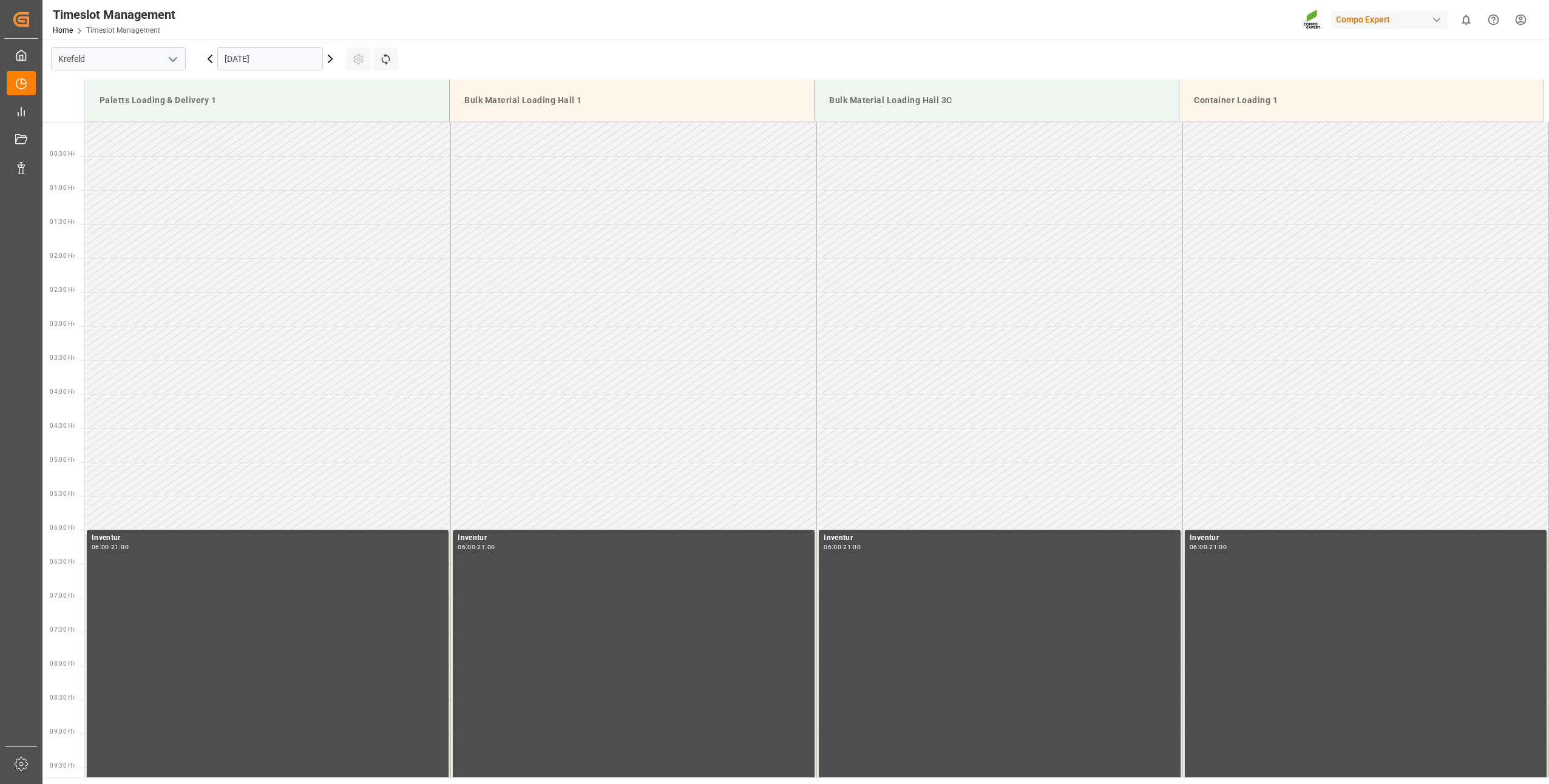
scroll to position [976, 0]
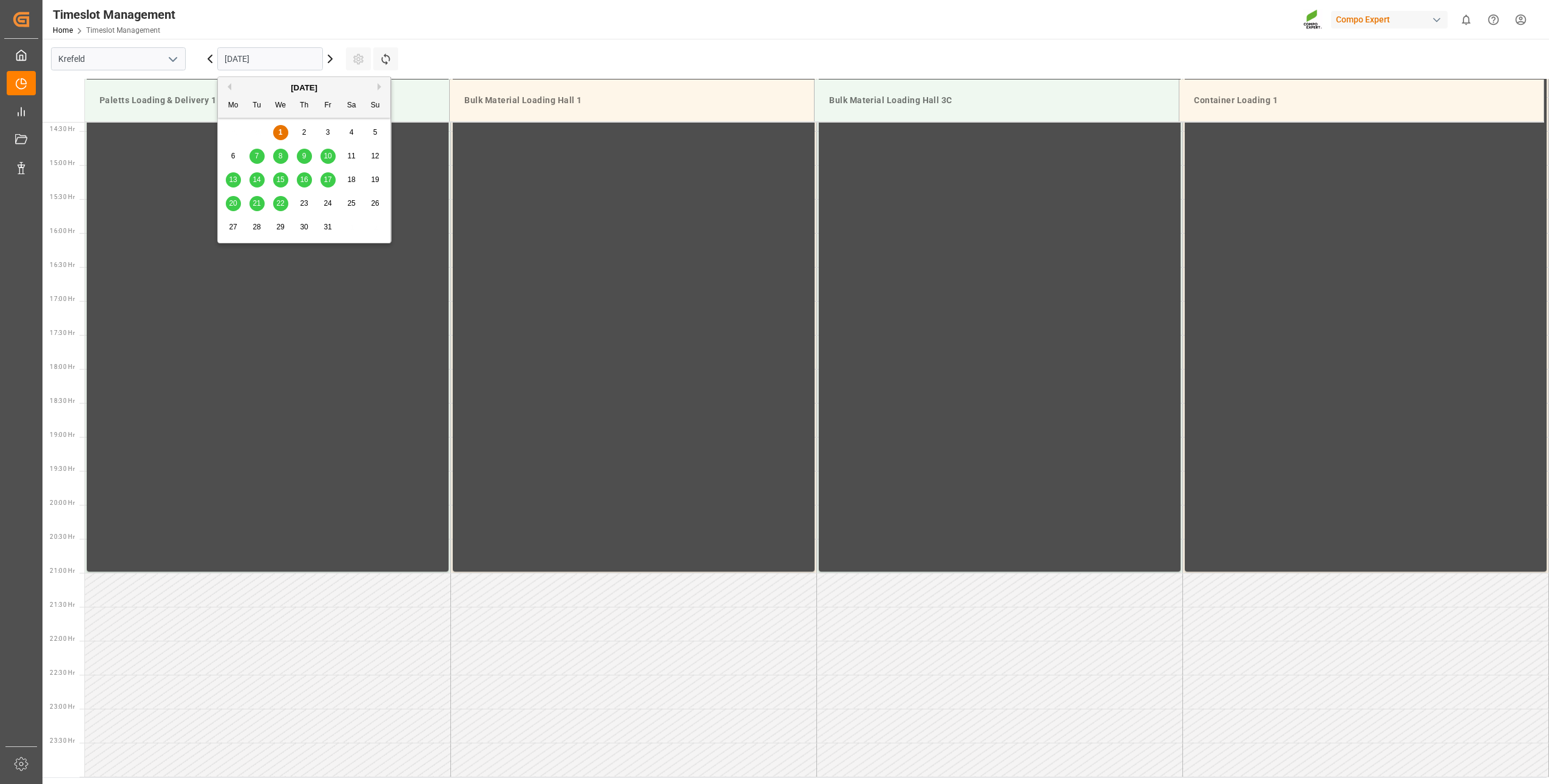
click at [244, 56] on input "01.10.2025" at bounding box center [270, 59] width 106 height 23
click at [278, 156] on div "8" at bounding box center [280, 156] width 15 height 15
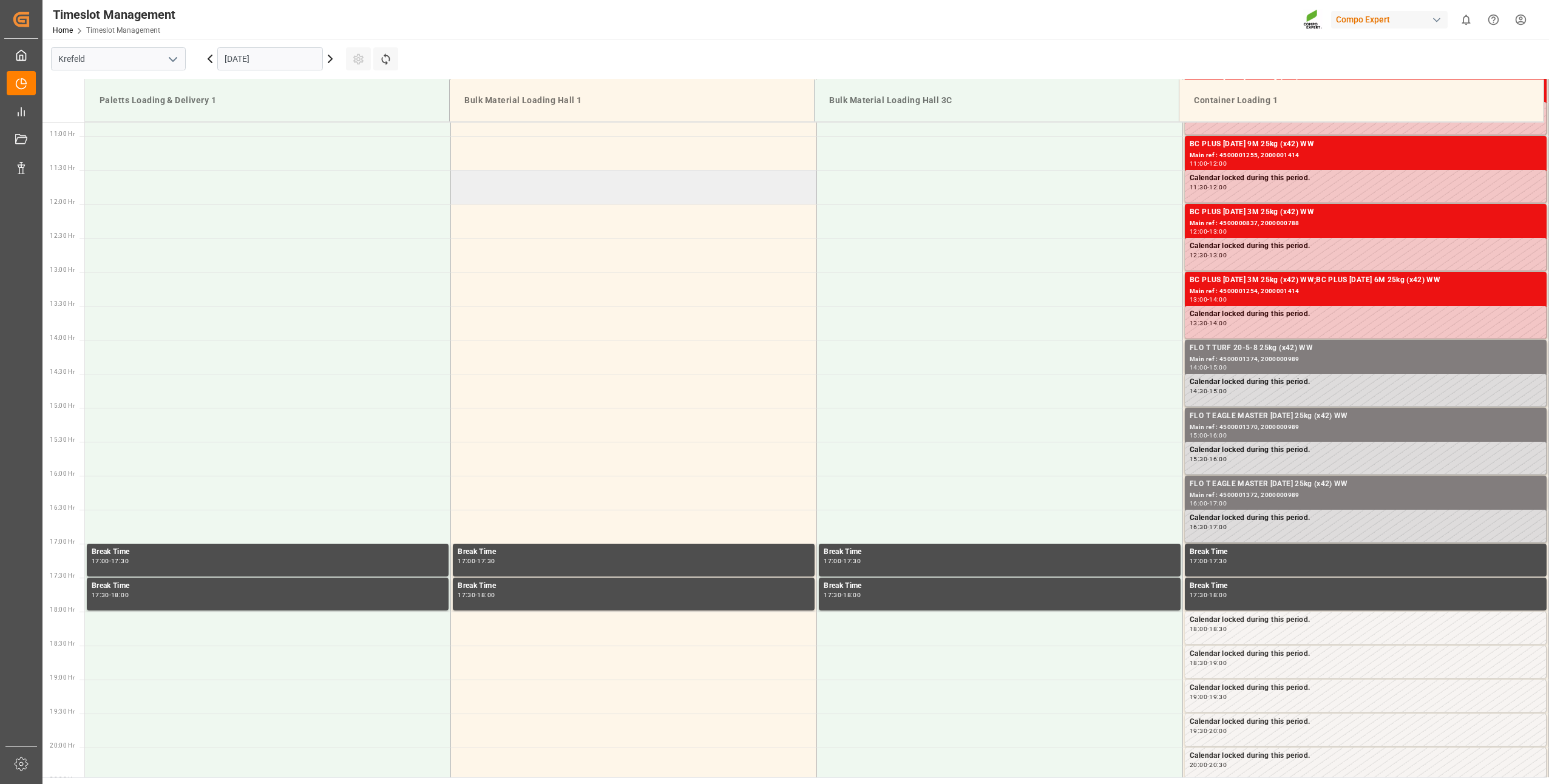
scroll to position [430, 0]
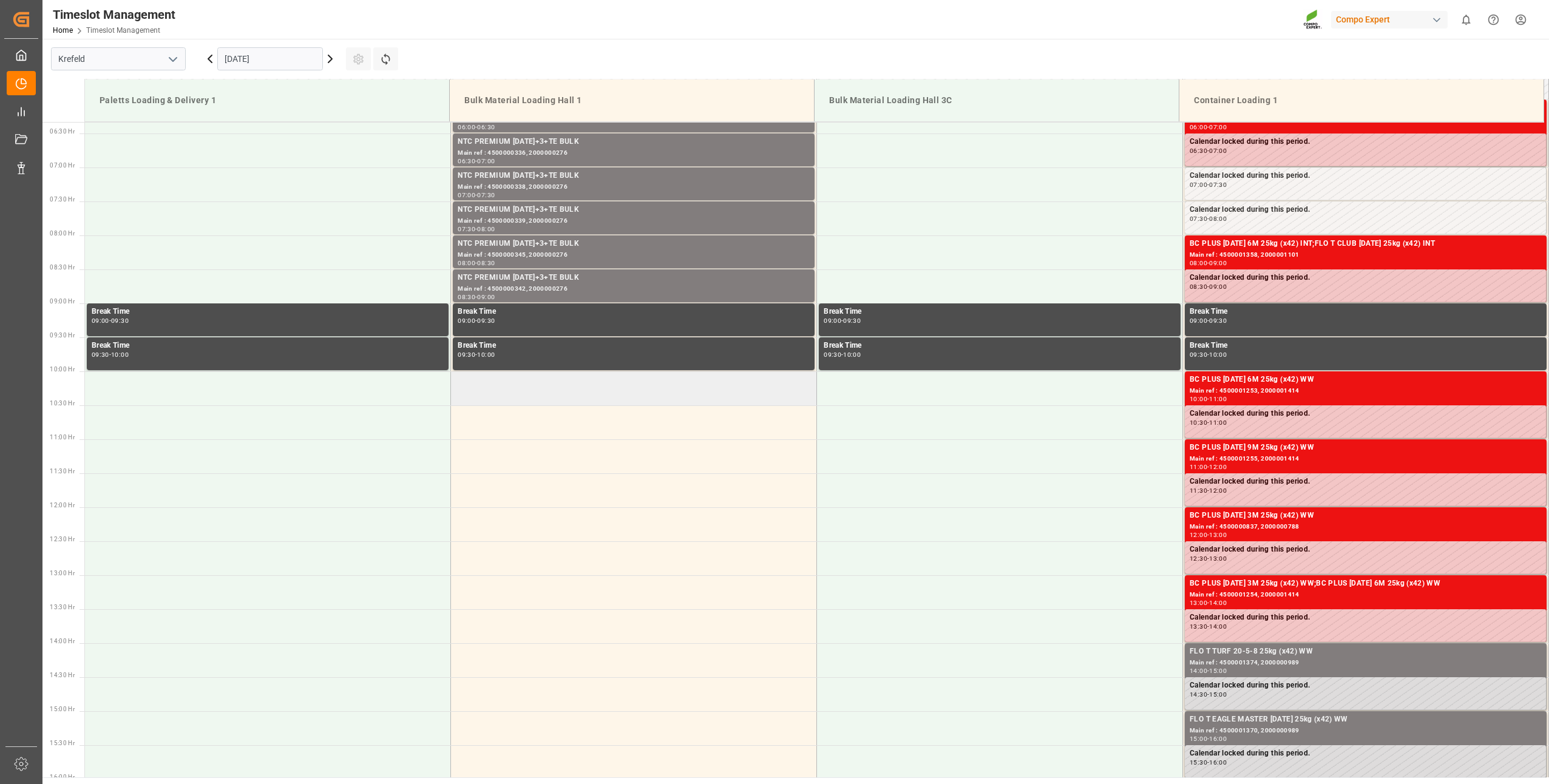
click at [479, 388] on td at bounding box center [634, 388] width 366 height 34
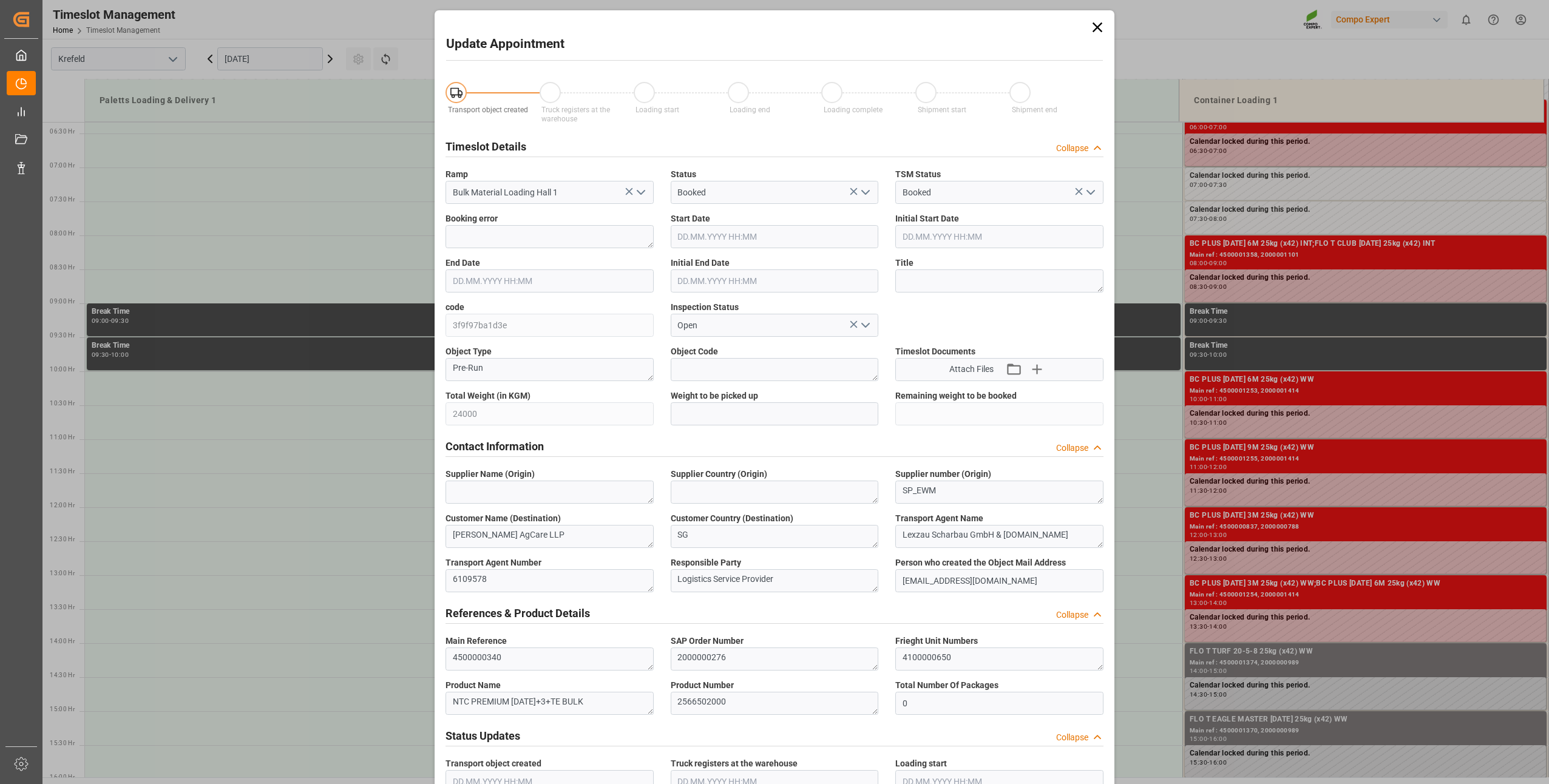
type input "24000"
type input "0"
type input "08.10.2025 10:00"
type input "08.10.2025 10:30"
type input "01.10.2025 13:47"
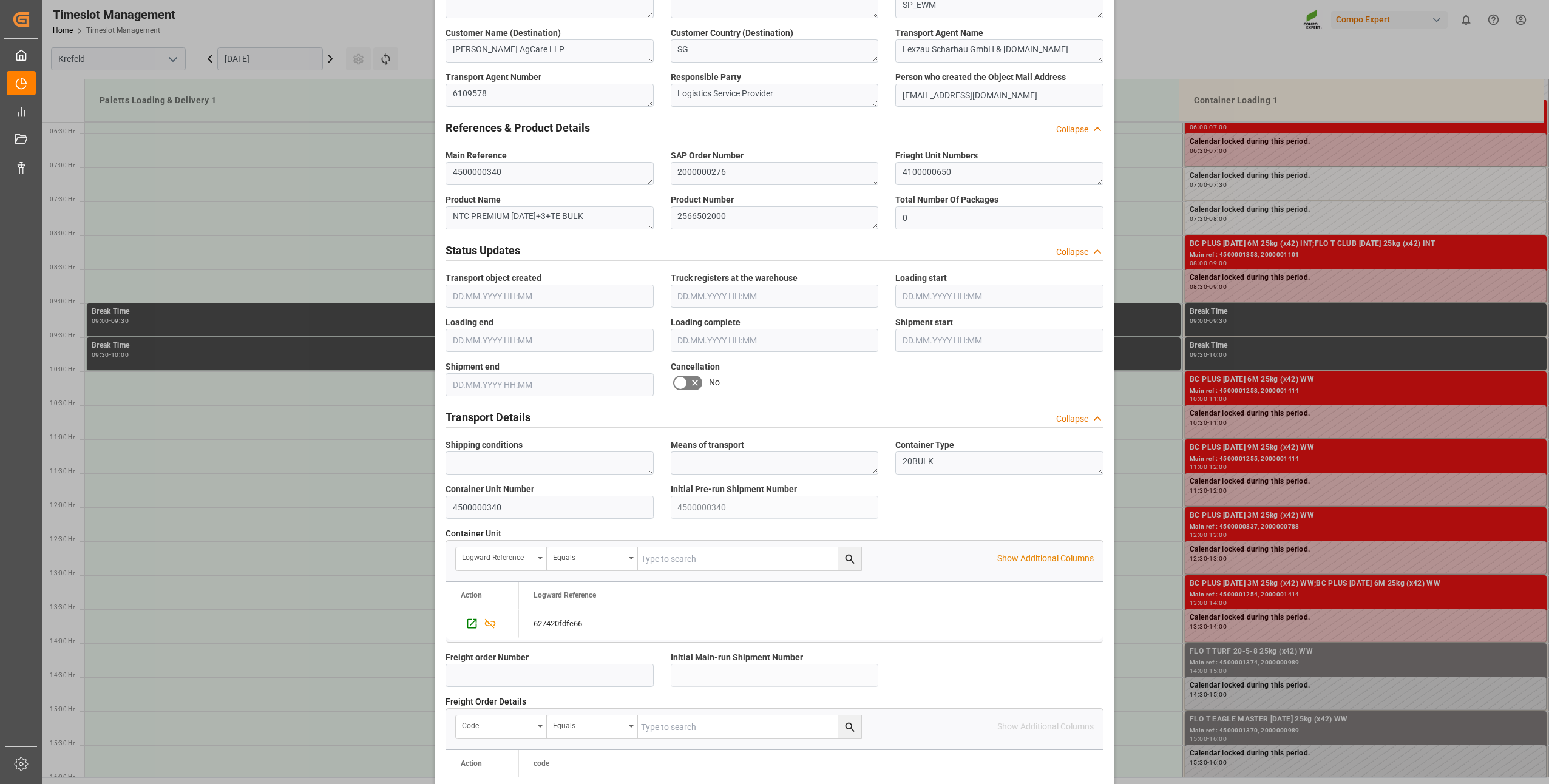
scroll to position [816, 0]
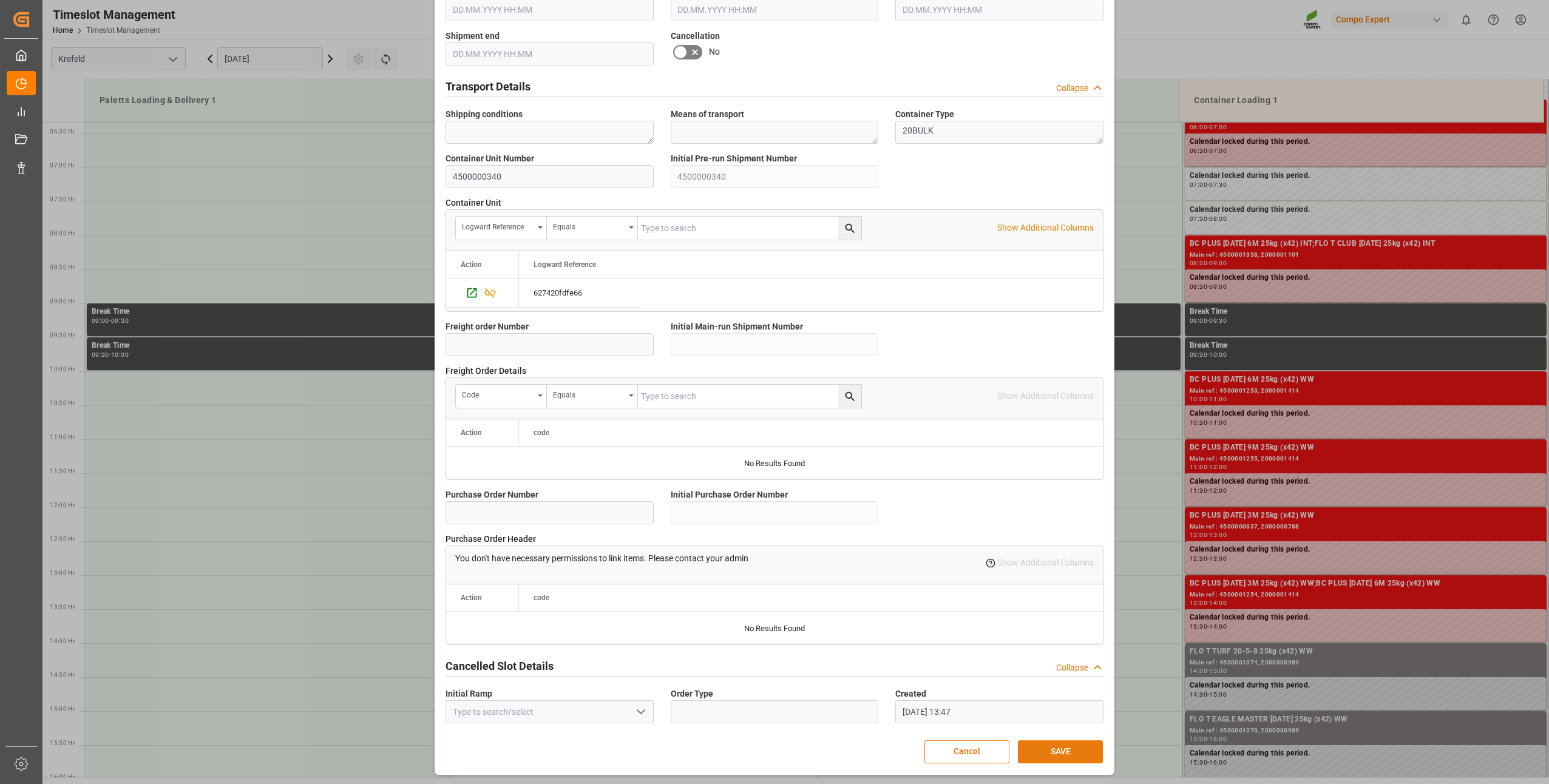
click at [1064, 752] on button "SAVE" at bounding box center [1060, 751] width 85 height 23
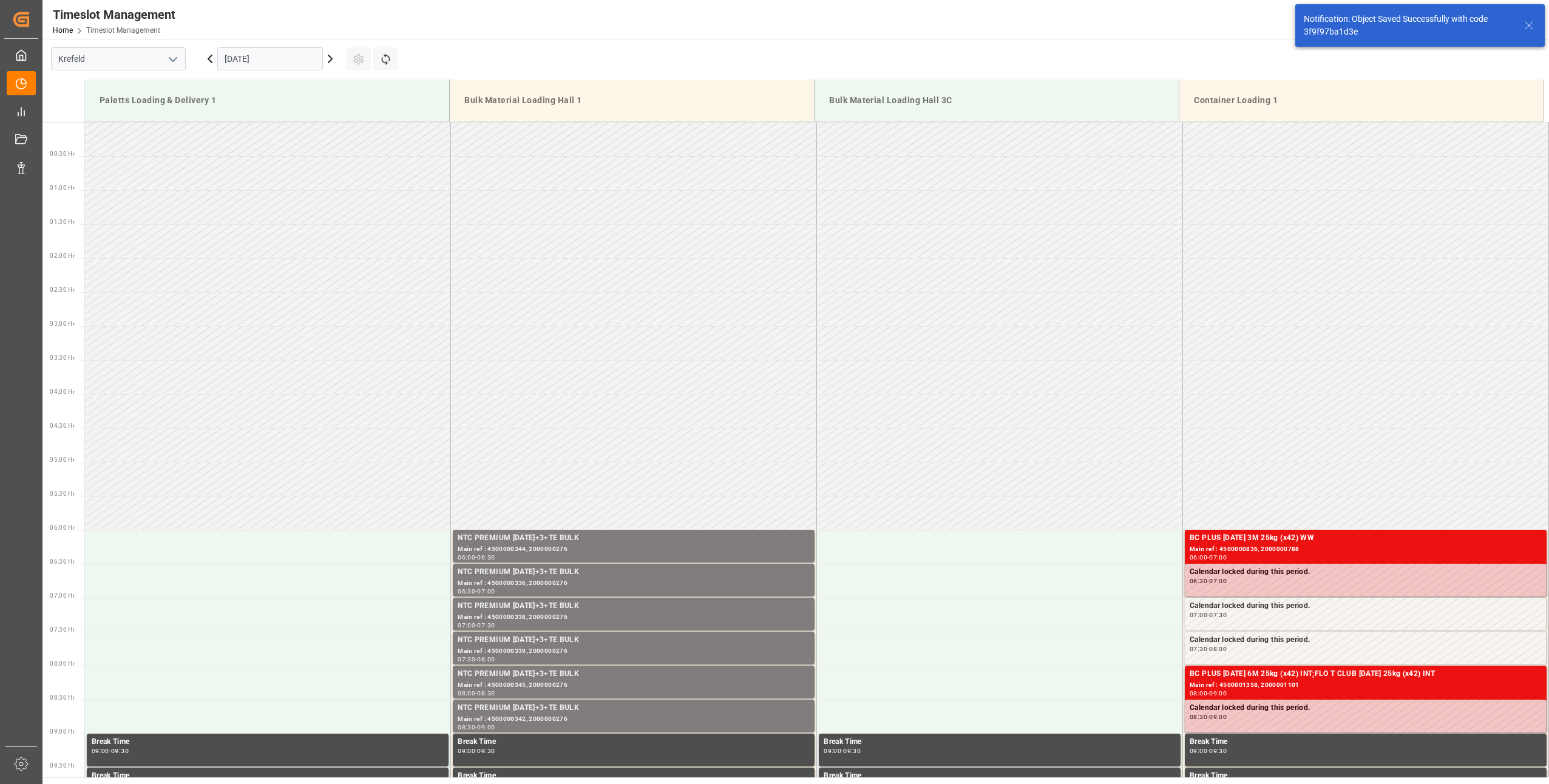
scroll to position [603, 0]
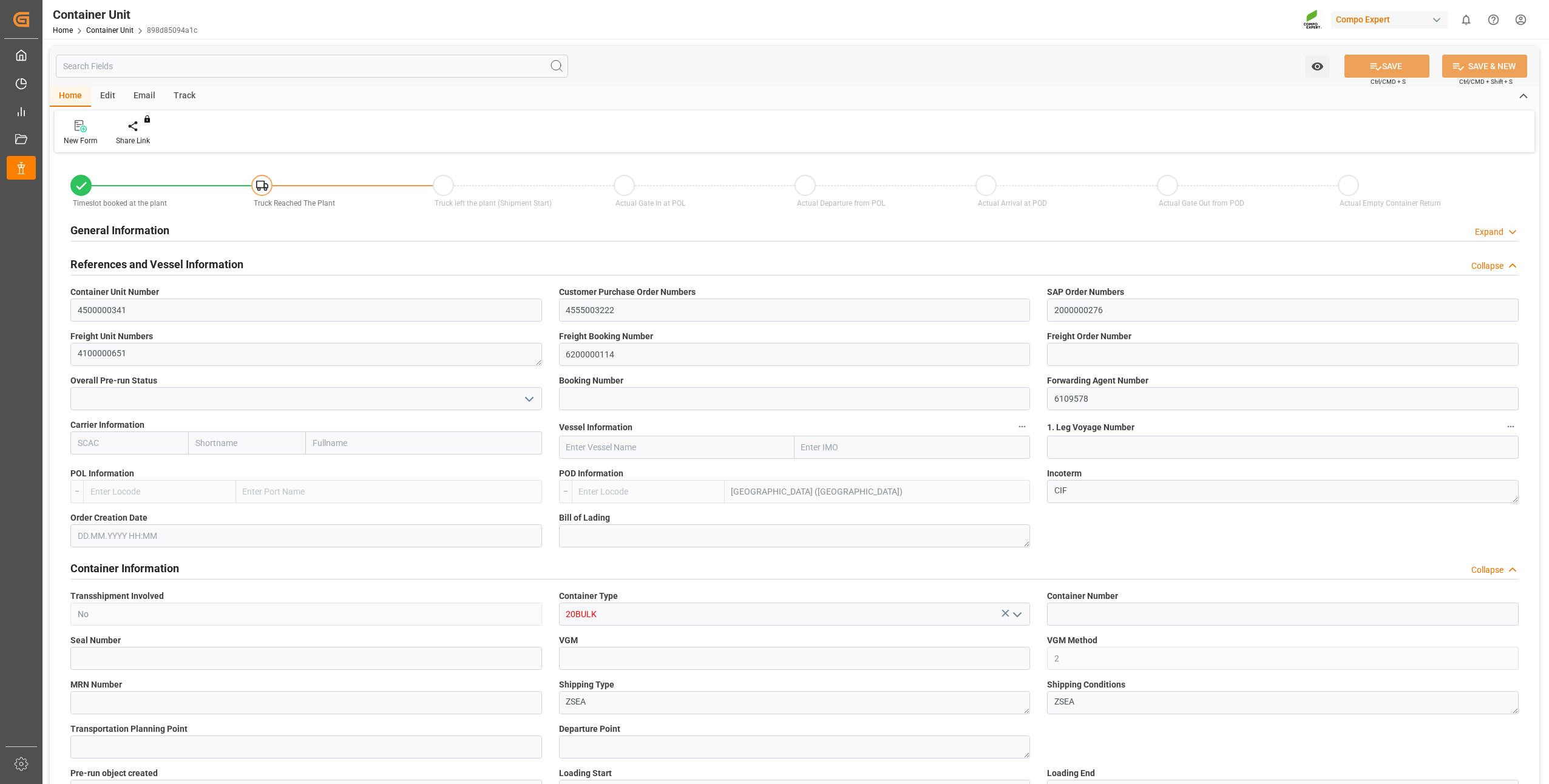
type input "MYPKG"
type input "7"
type input "0"
type input "7"
type input "0"
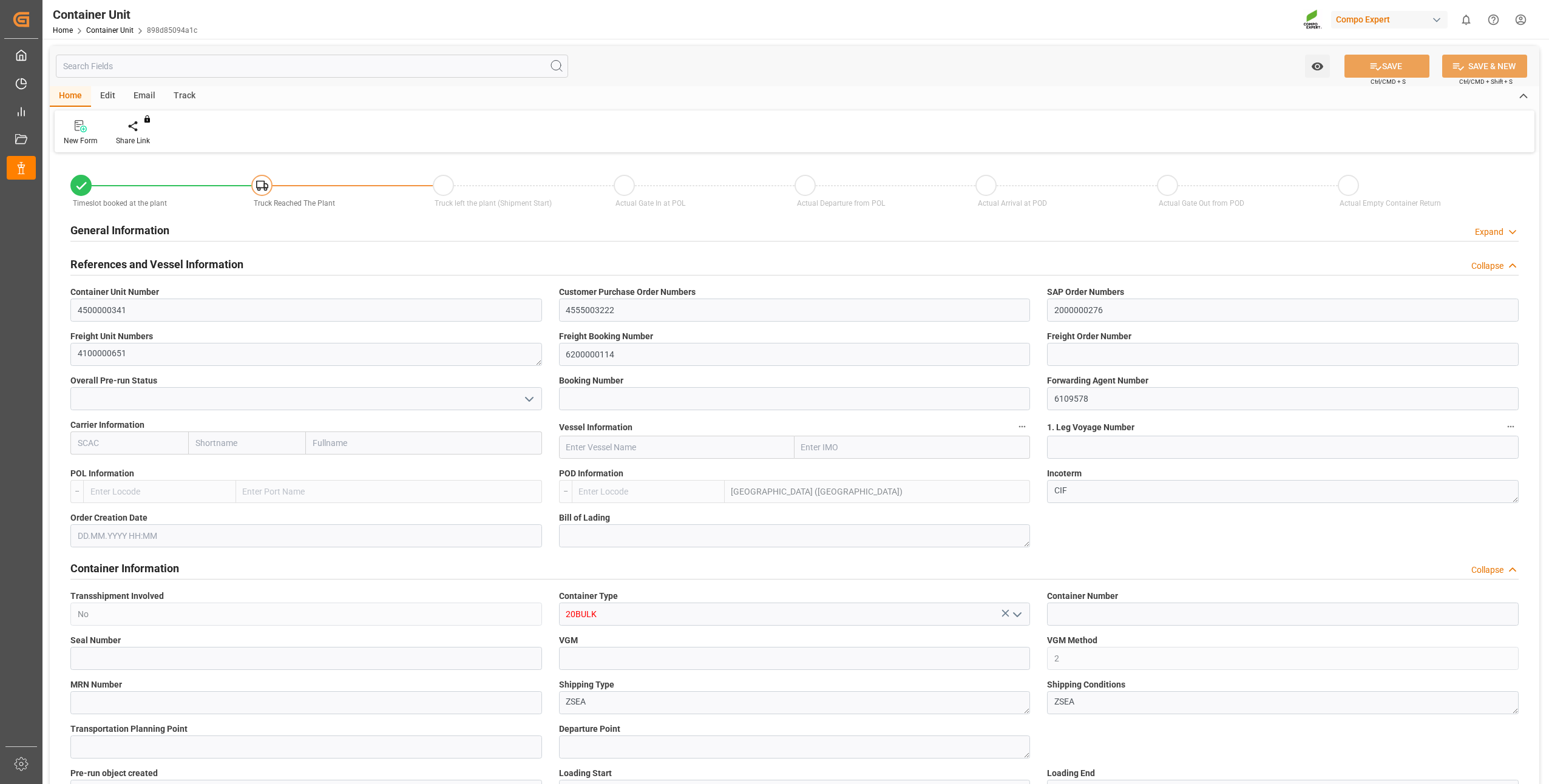
type input "0"
type input "24000"
type input "[DATE]"
click at [139, 129] on icon at bounding box center [142, 125] width 9 height 10
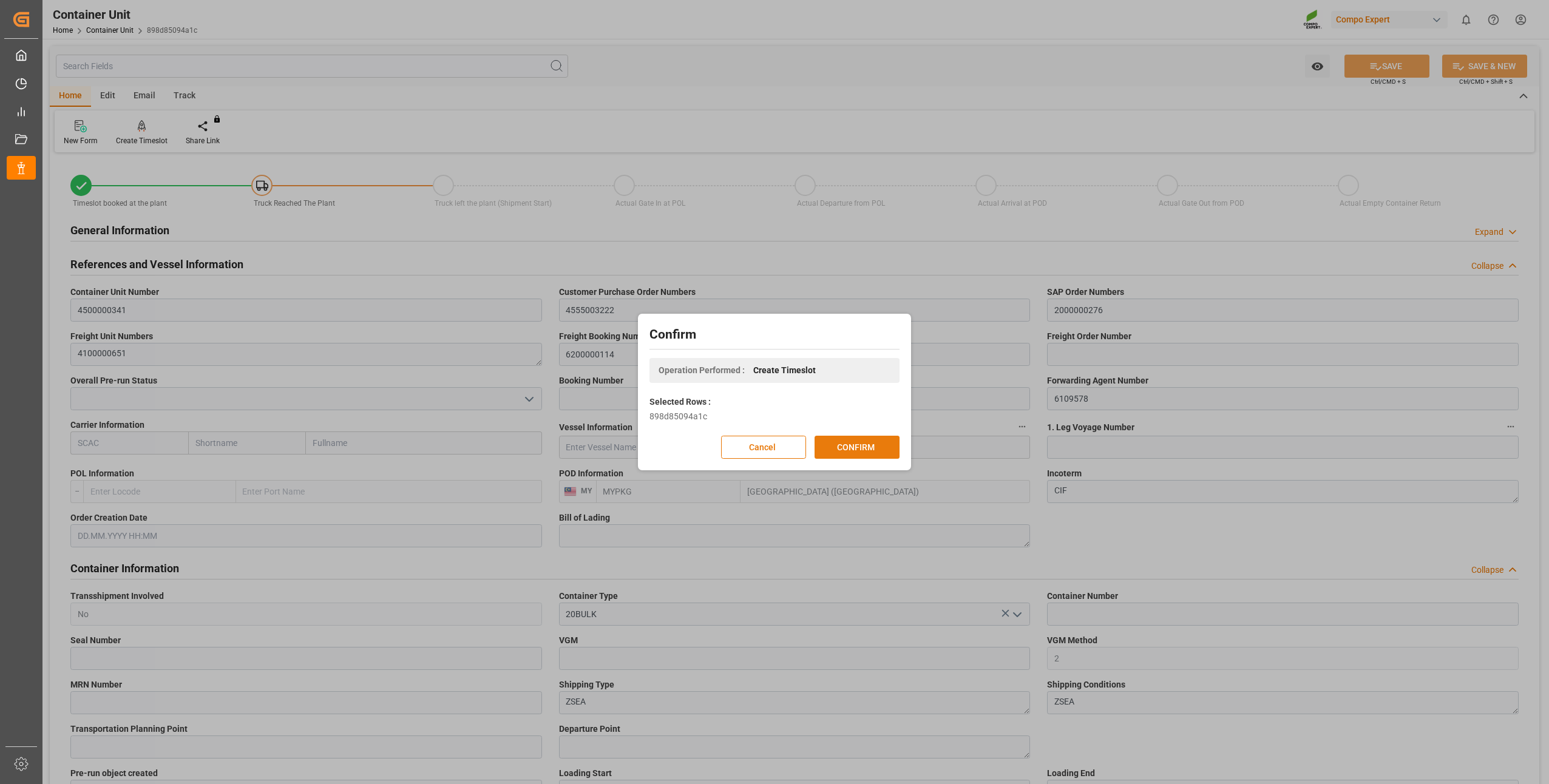
click at [842, 458] on button "CONFIRM" at bounding box center [857, 446] width 85 height 23
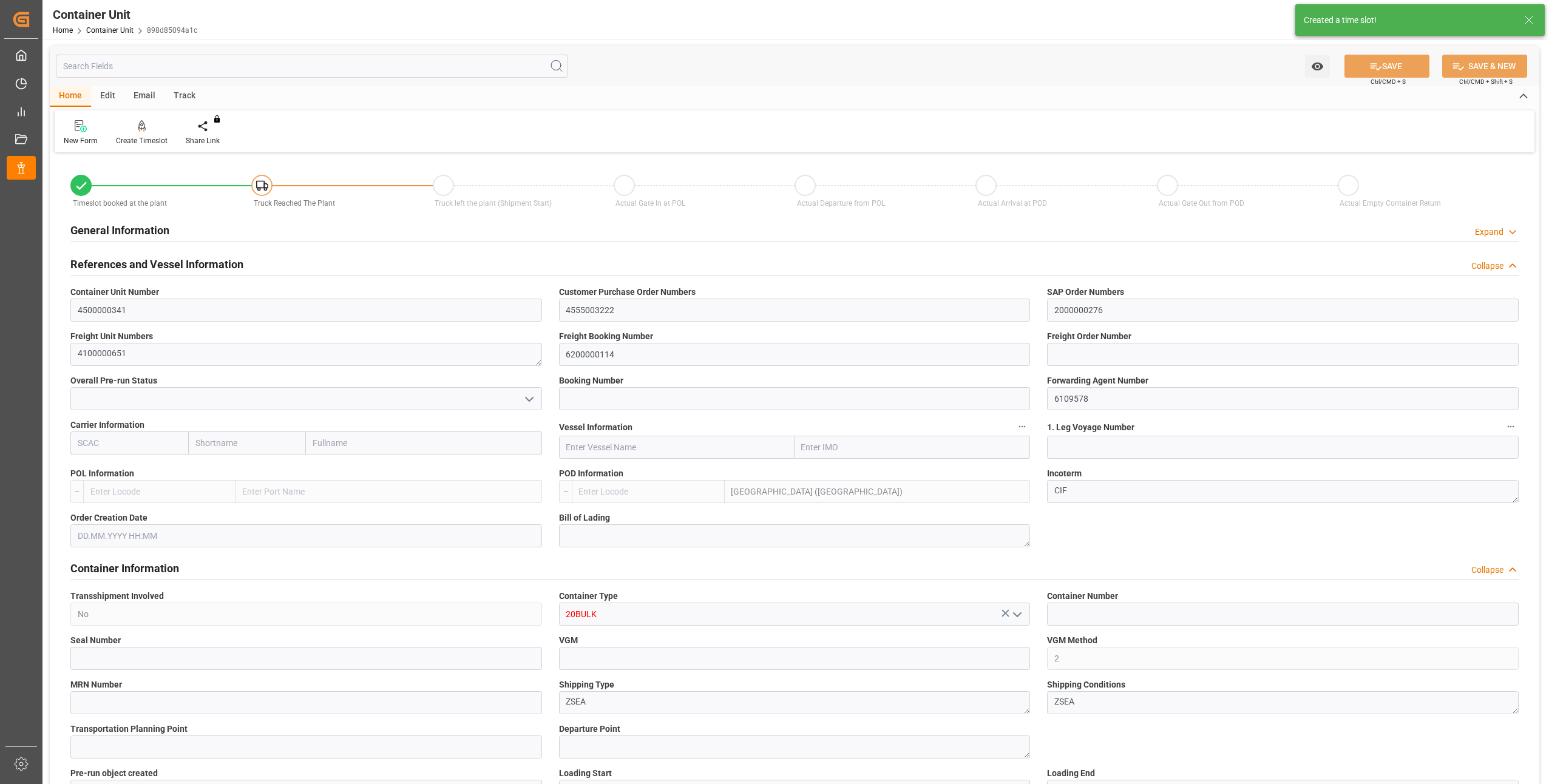
type input "MYPKG"
type input "7"
type input "0"
type input "7"
type input "0"
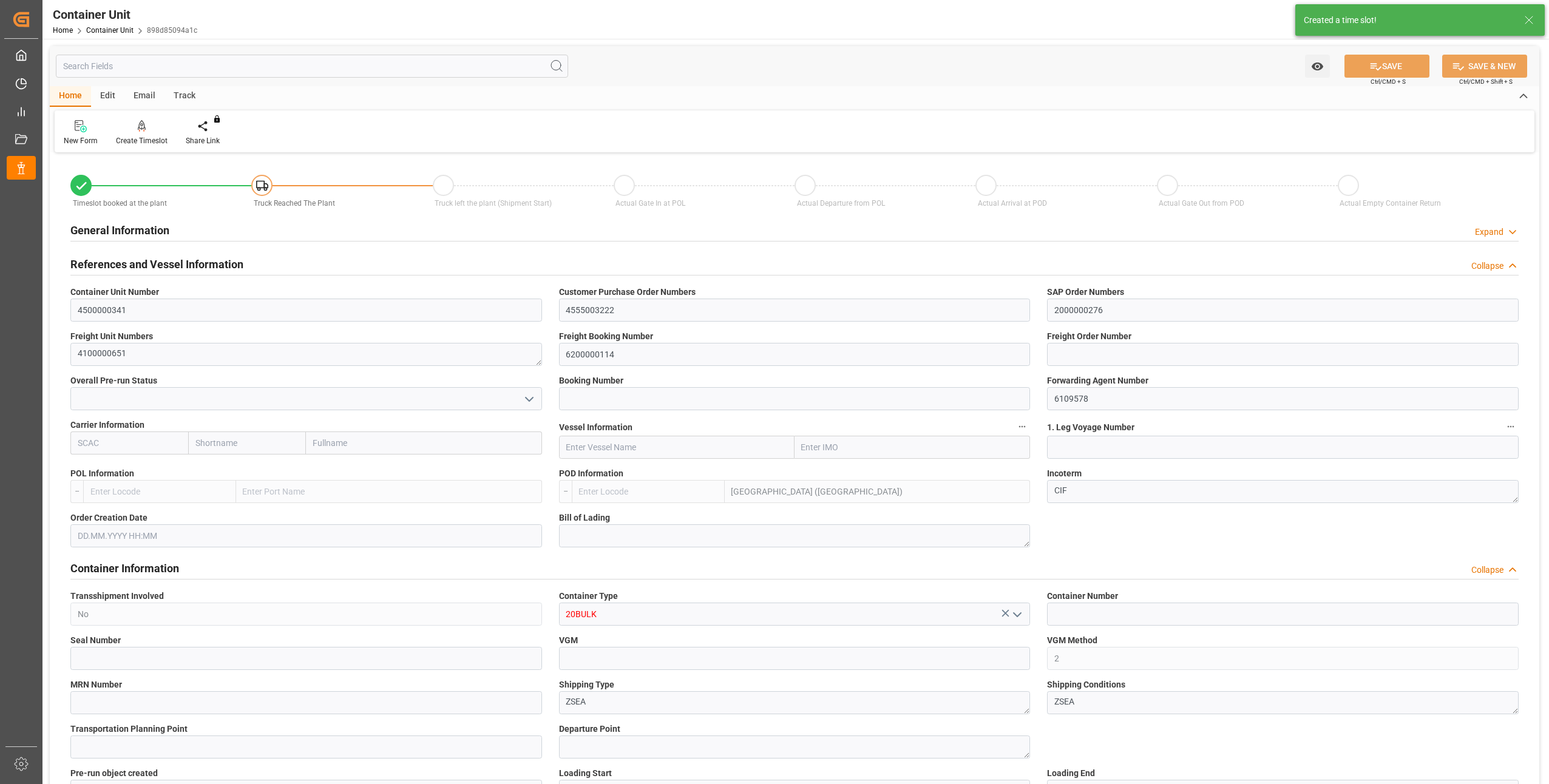
type input "0"
type input "24000"
type input "[DATE]"
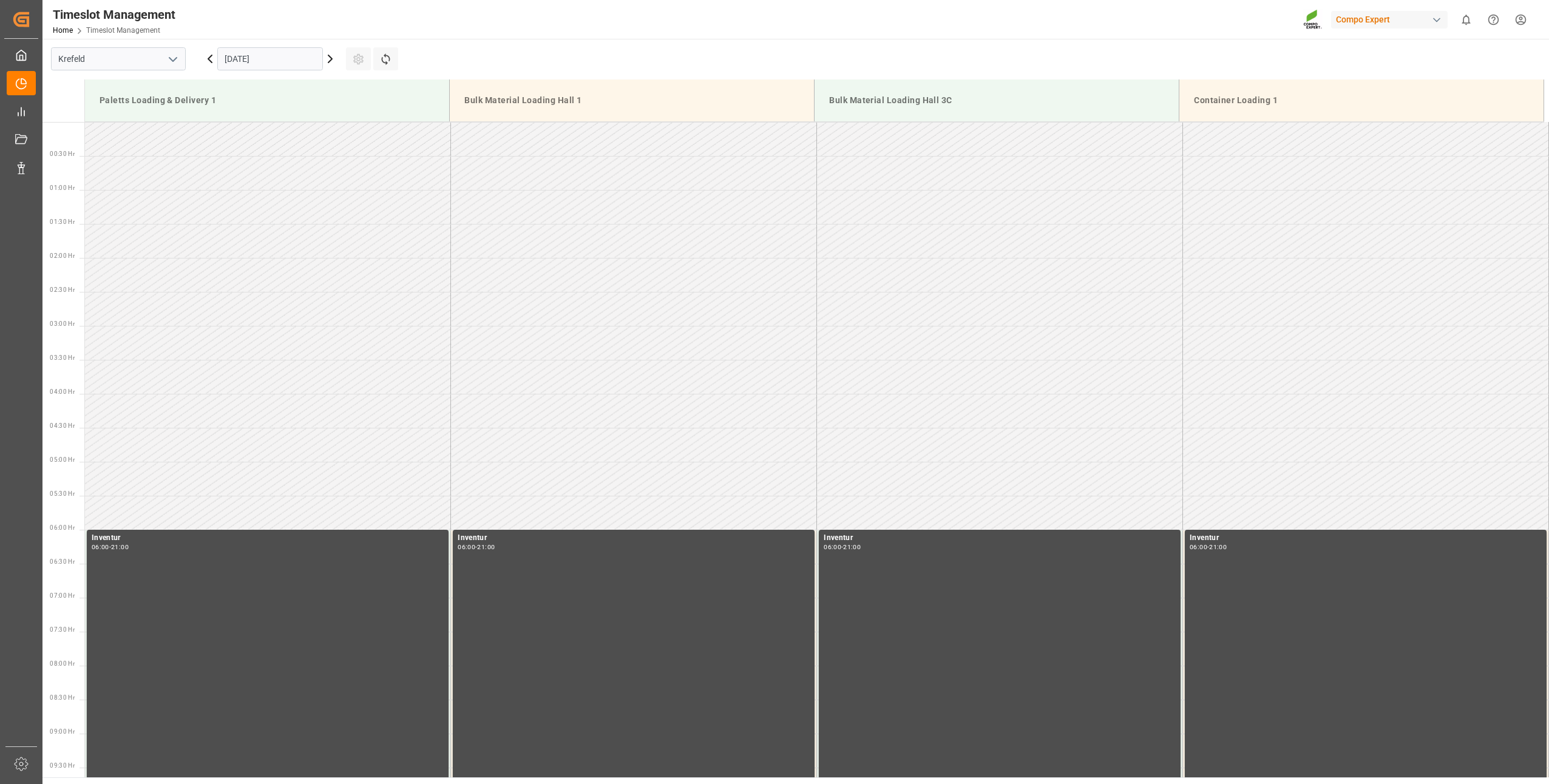
scroll to position [976, 0]
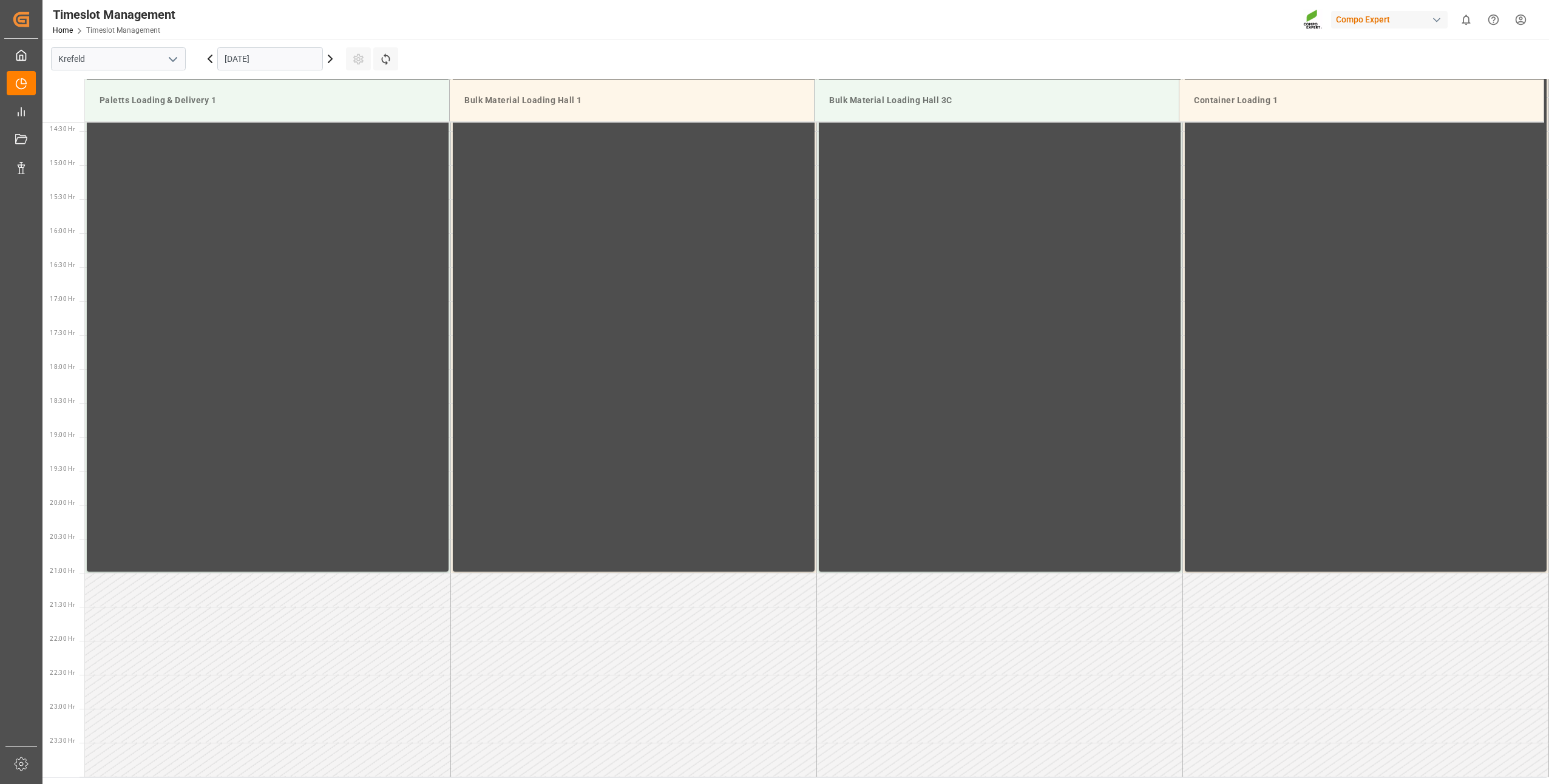
click at [236, 63] on input "[DATE]" at bounding box center [270, 59] width 106 height 23
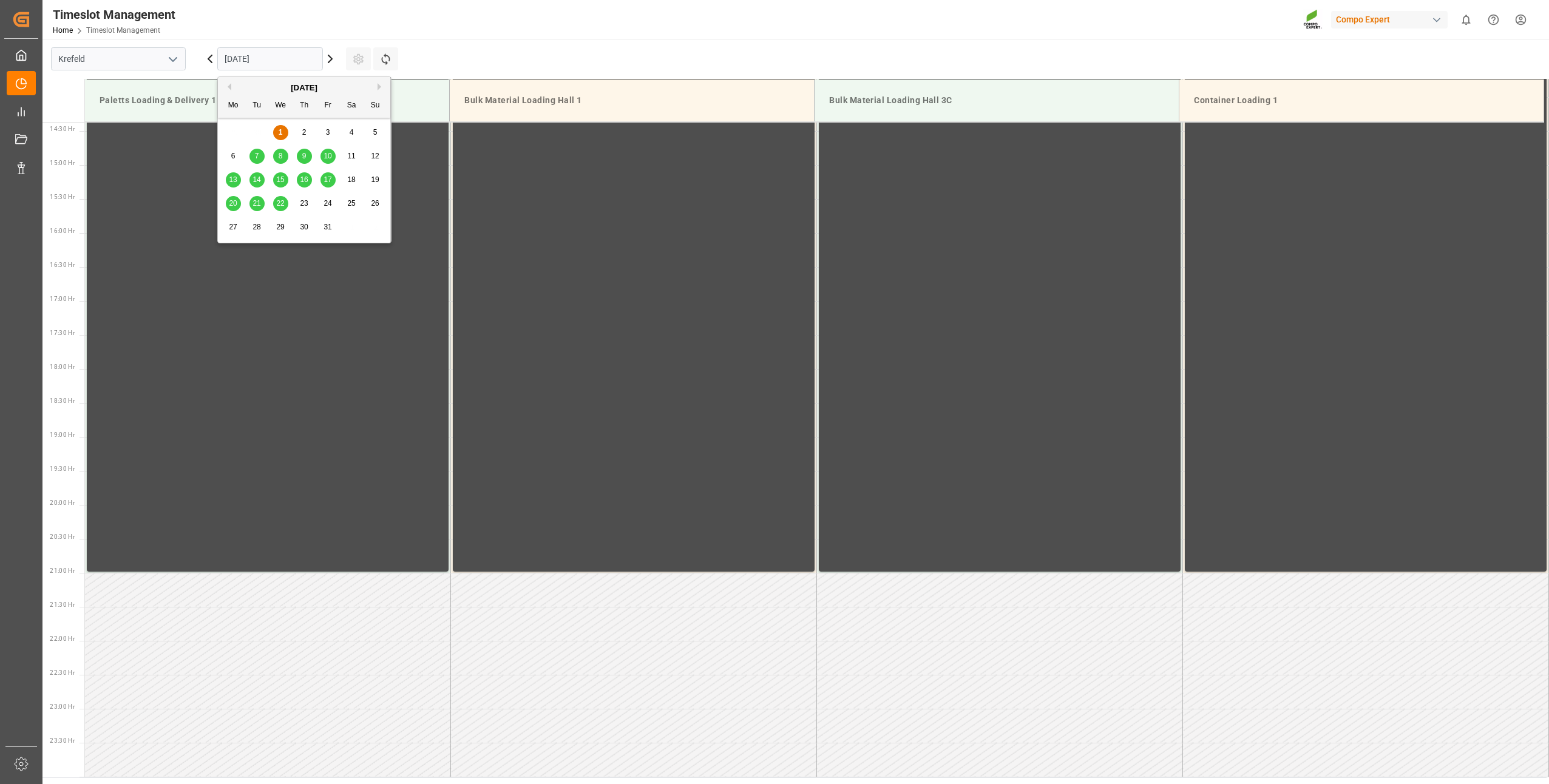
click at [283, 158] on div "8" at bounding box center [280, 156] width 15 height 15
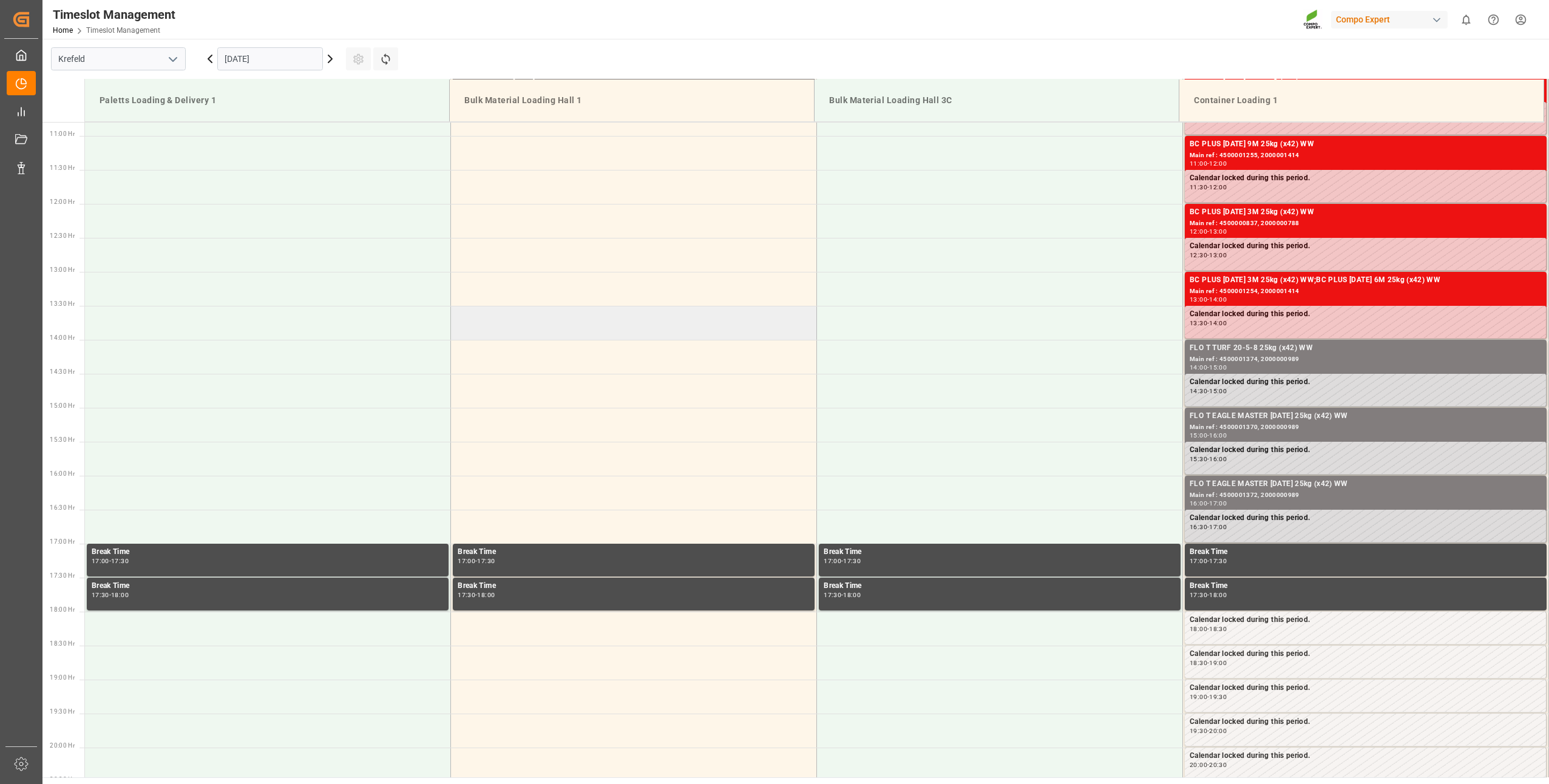
scroll to position [491, 0]
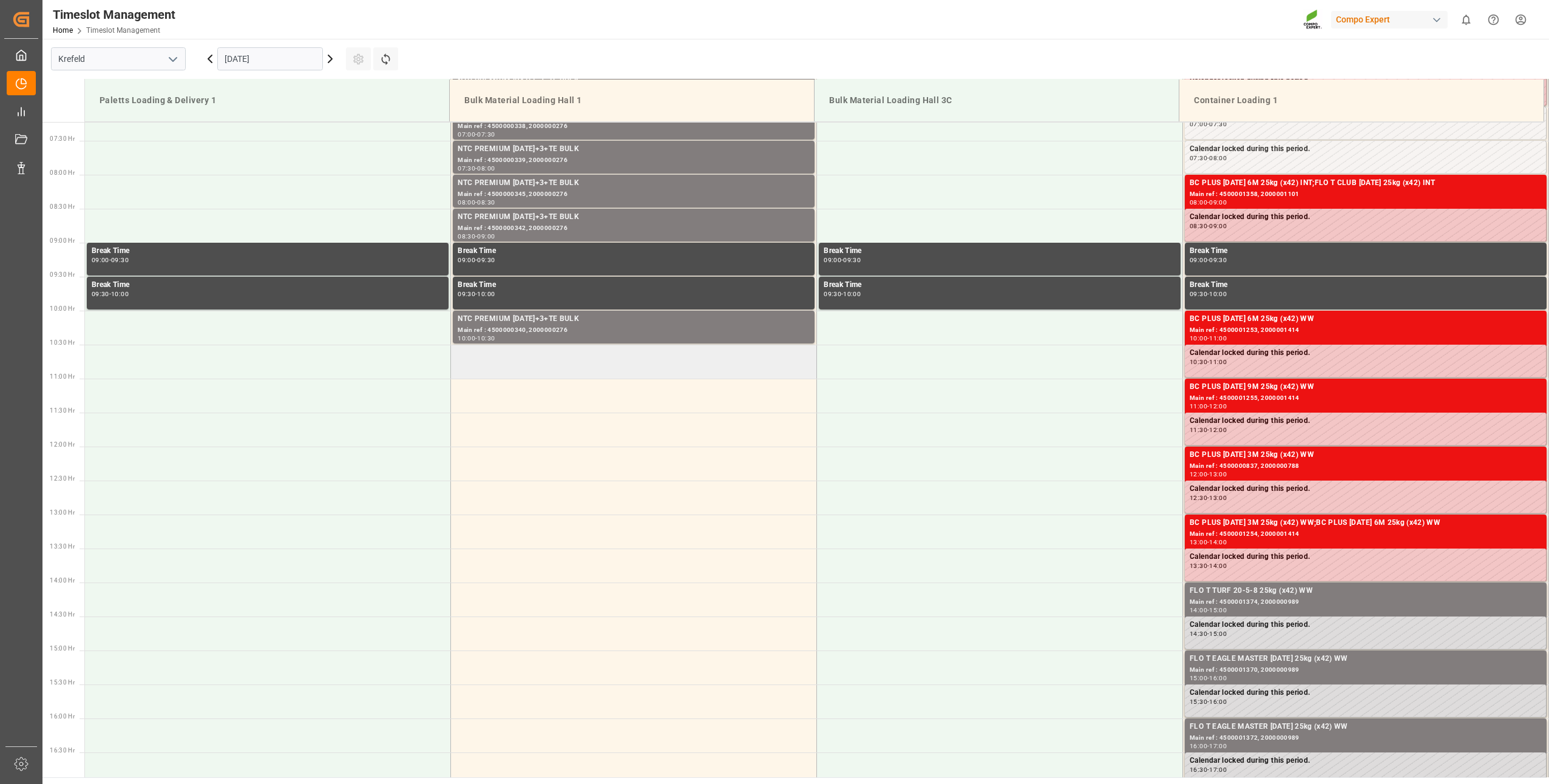
click at [479, 362] on td at bounding box center [634, 361] width 366 height 34
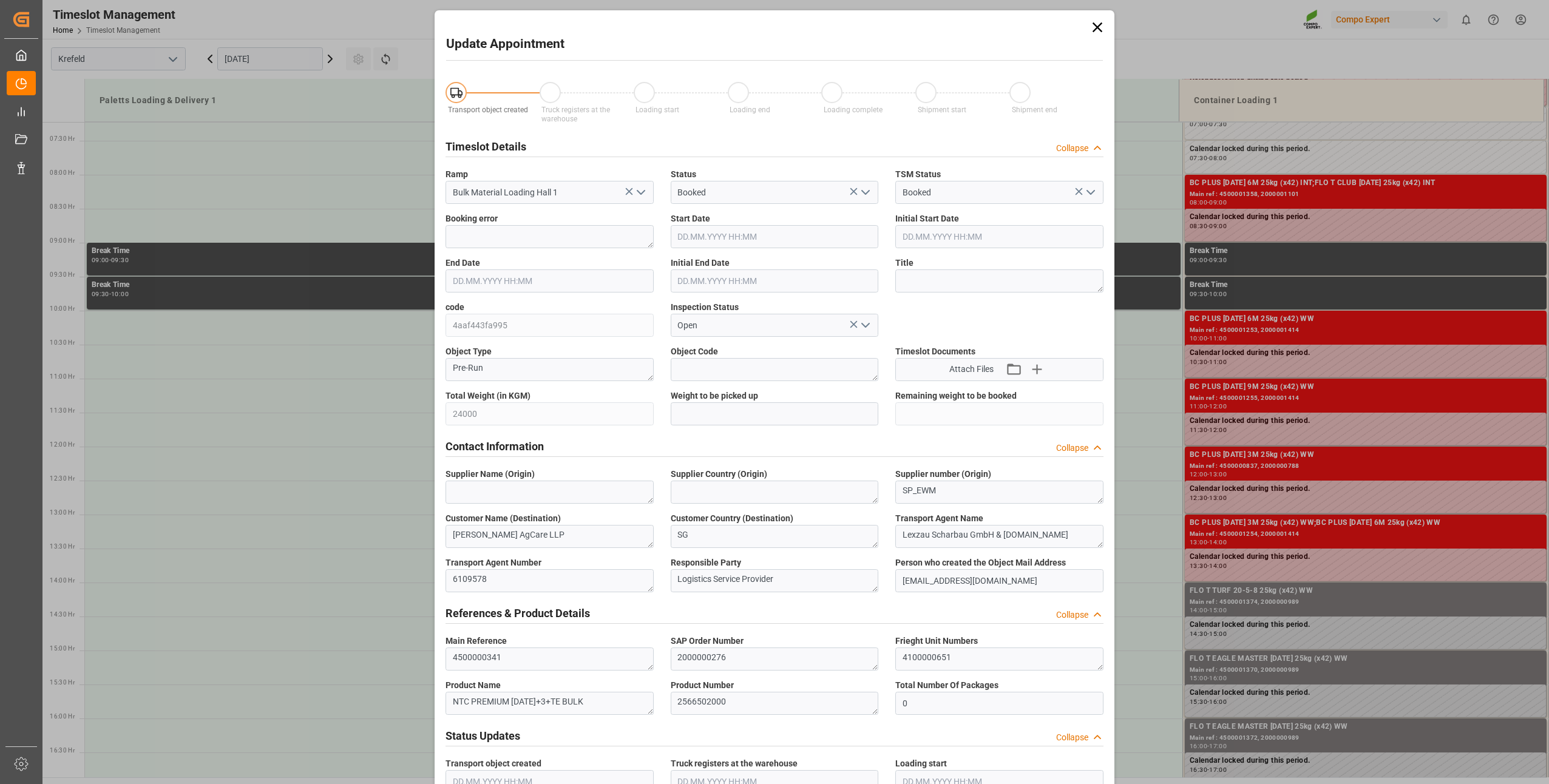
type input "24000"
type input "0"
type input "[DATE] 10:30"
type input "[DATE] 11:00"
type input "[DATE] 13:47"
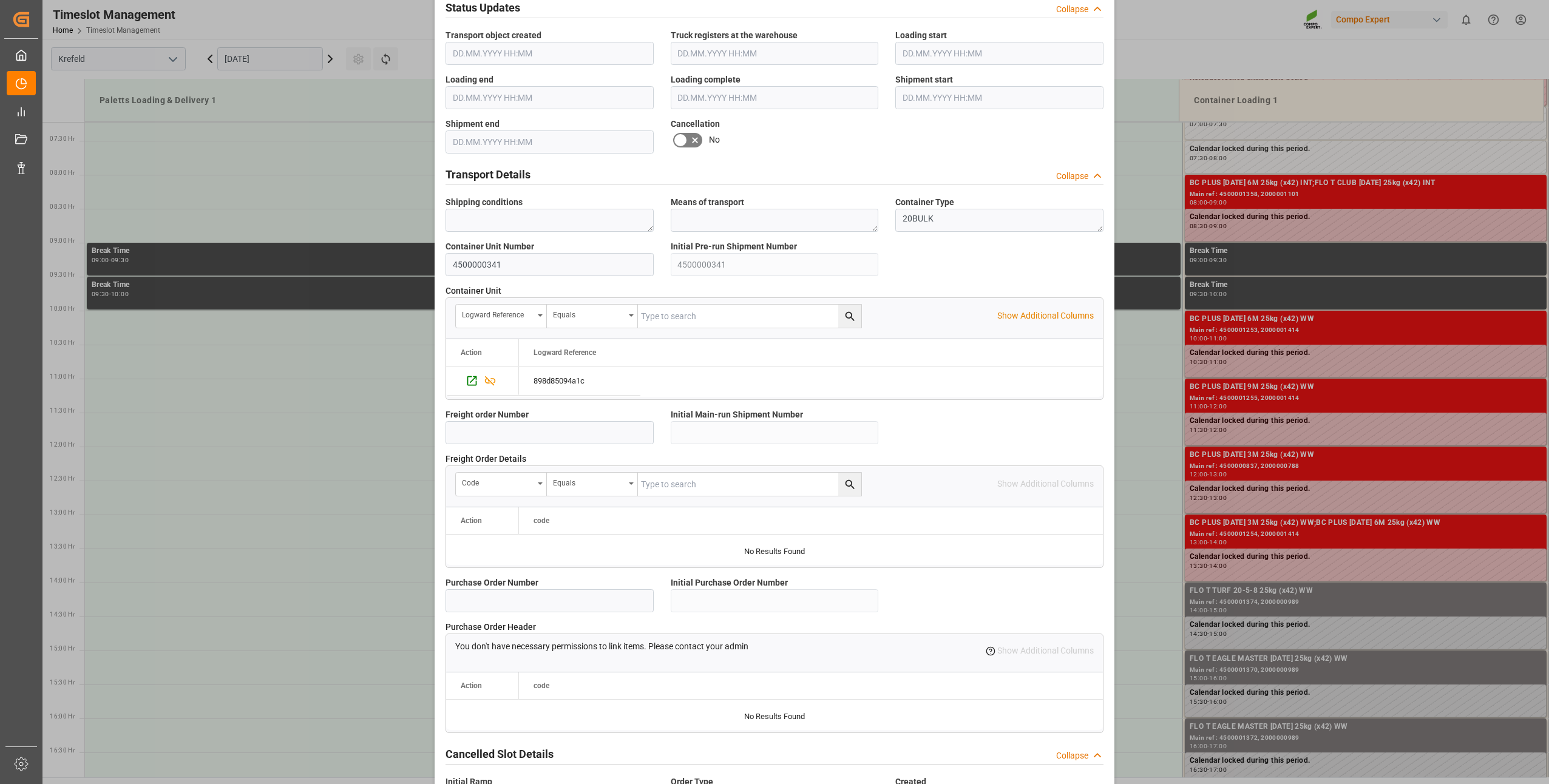
scroll to position [816, 0]
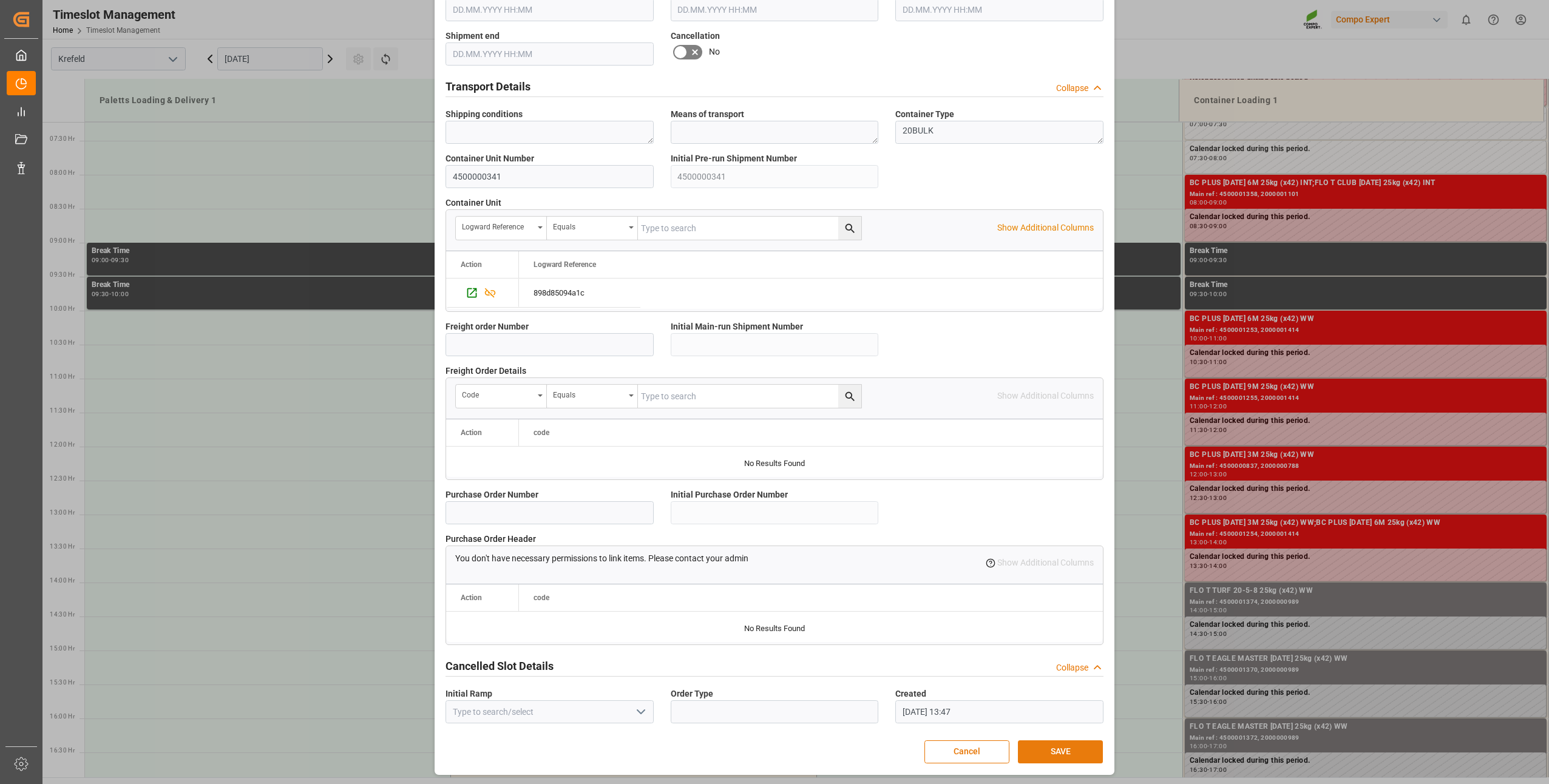
click at [1024, 745] on button "SAVE" at bounding box center [1060, 751] width 85 height 23
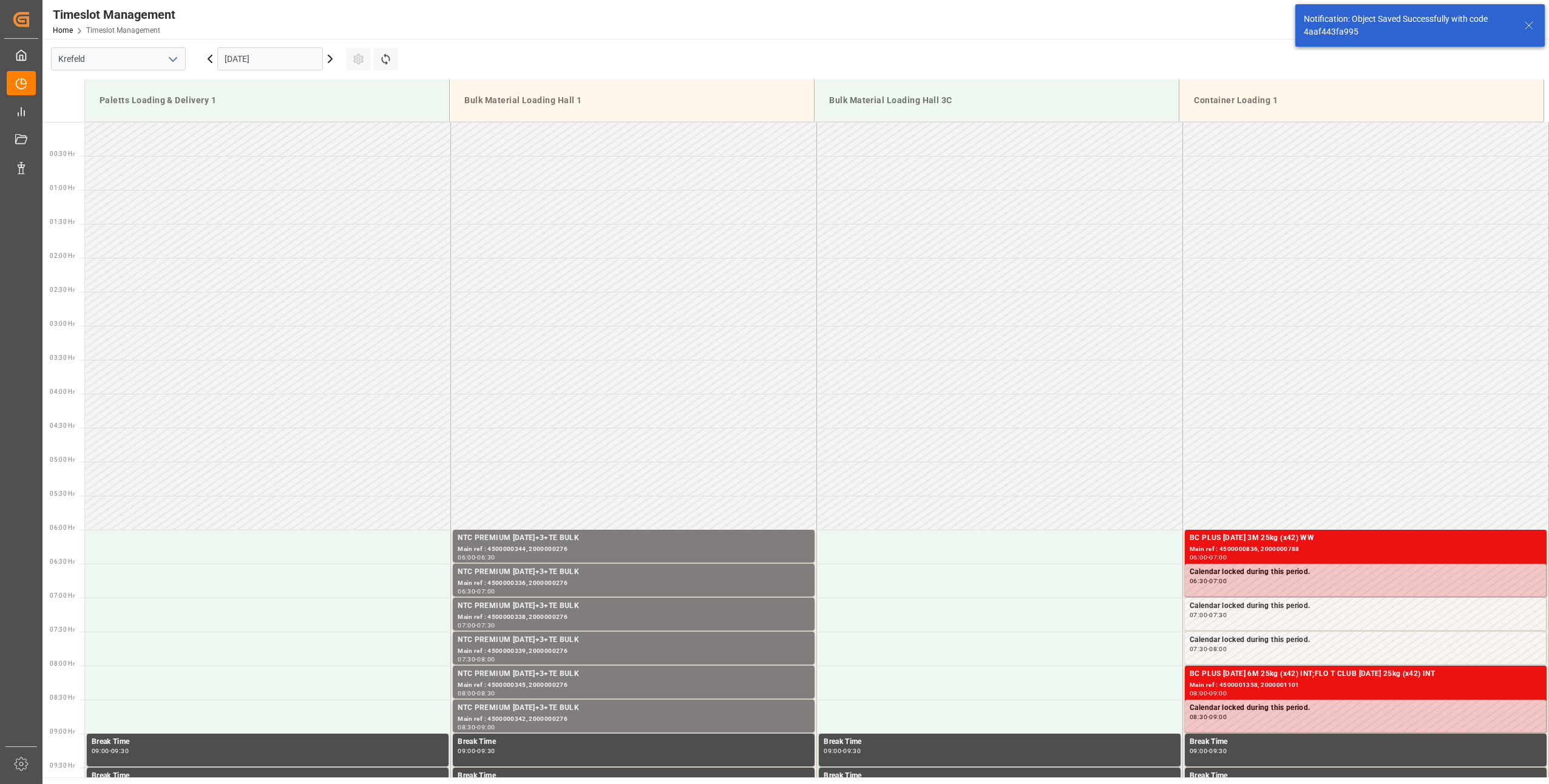
scroll to position [603, 0]
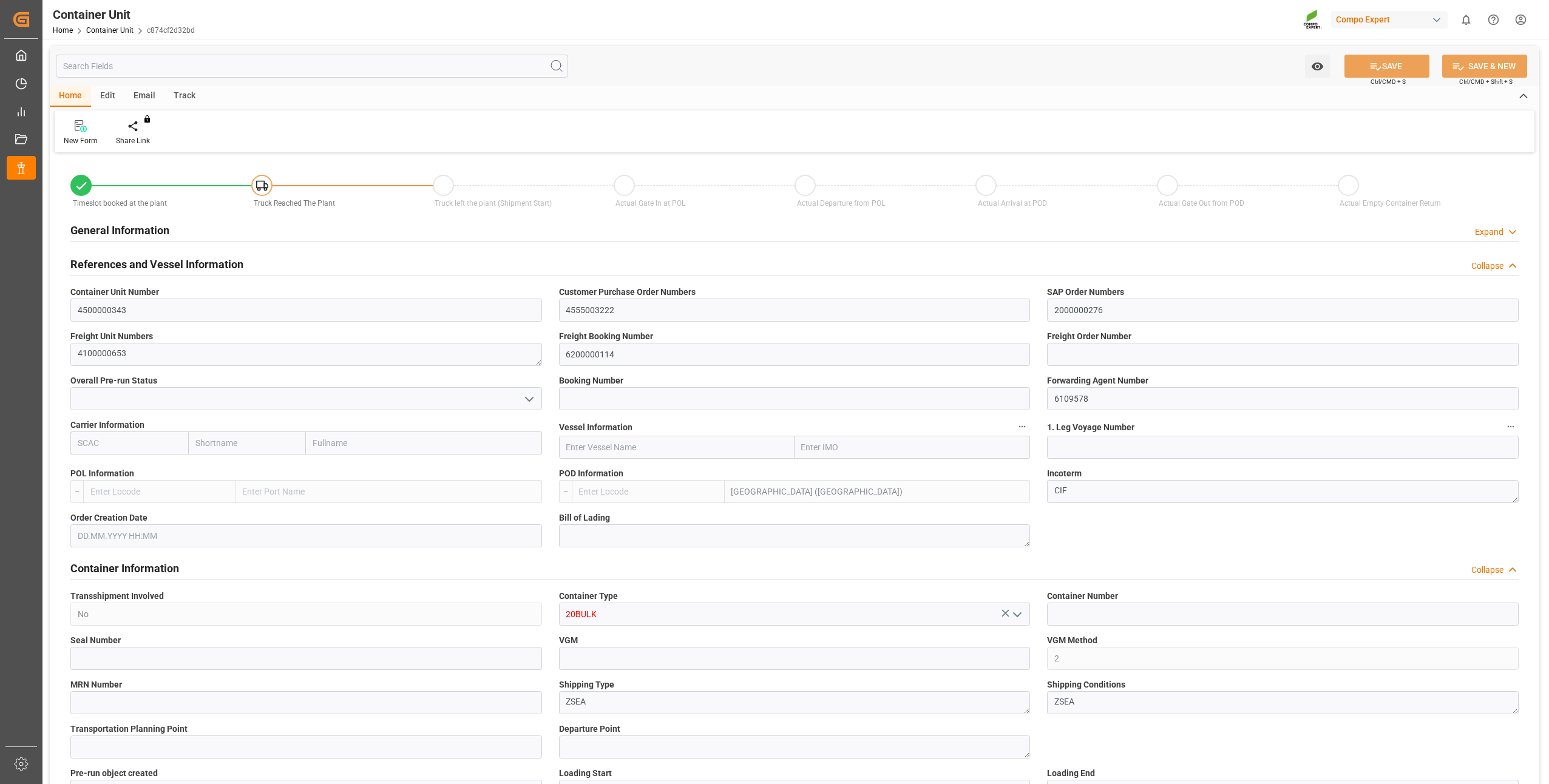
type input "MYPKG"
type input "7"
type input "0"
type input "7"
type input "0"
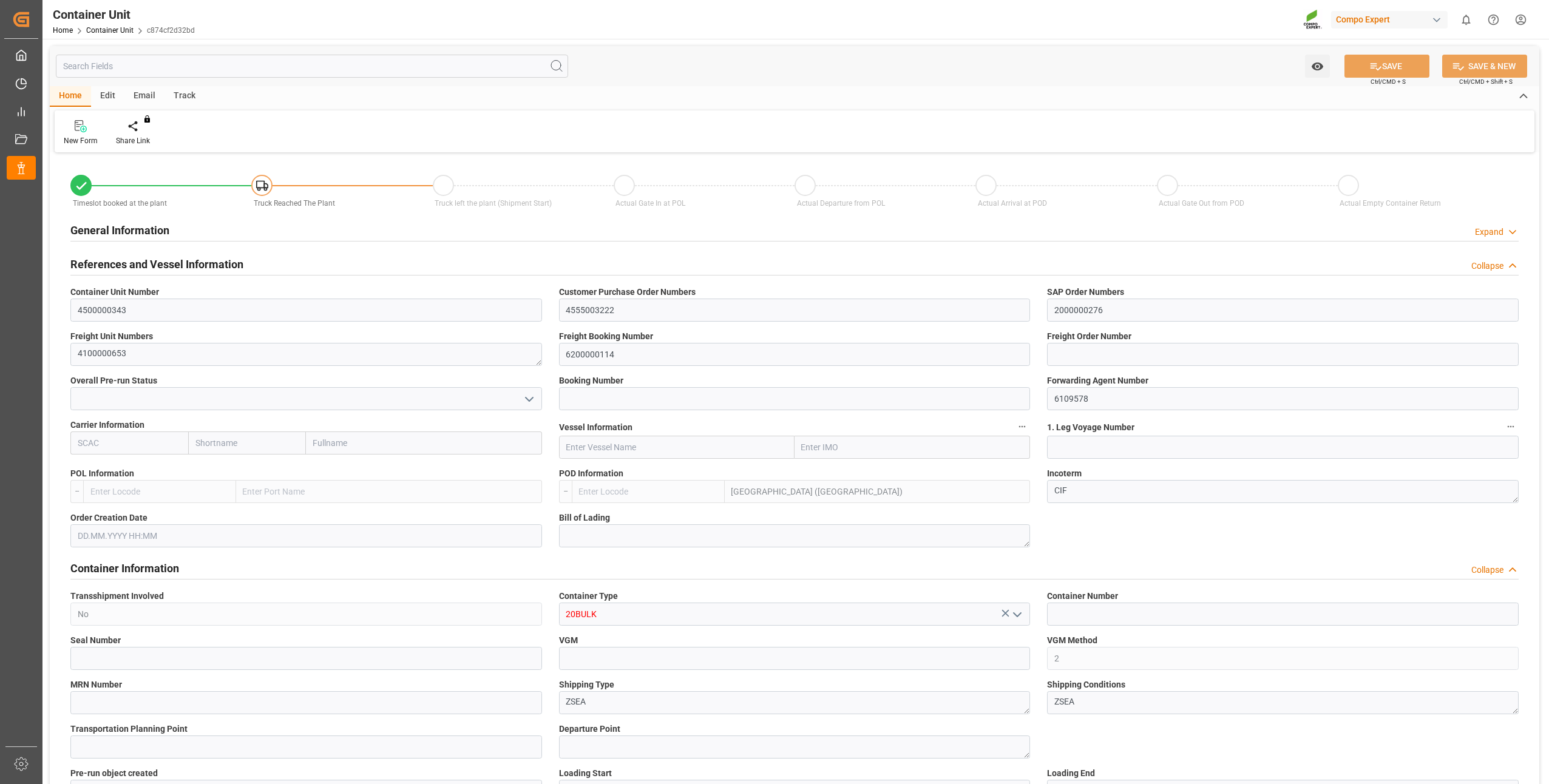
type input "0"
type input "24000"
type input "[DATE]"
click at [145, 140] on div "Create Timeslot" at bounding box center [142, 141] width 52 height 11
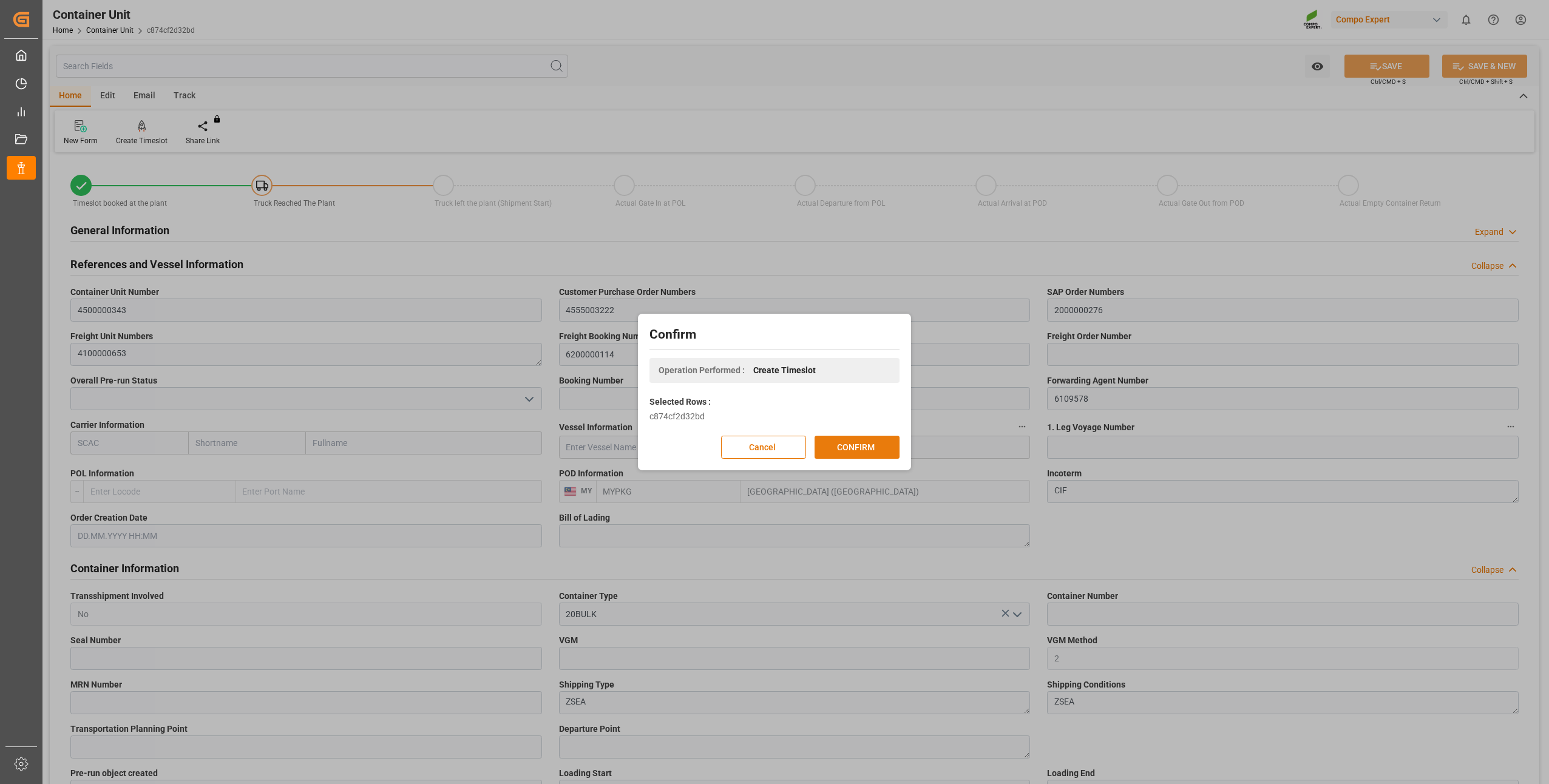
click at [826, 444] on button "CONFIRM" at bounding box center [857, 446] width 85 height 23
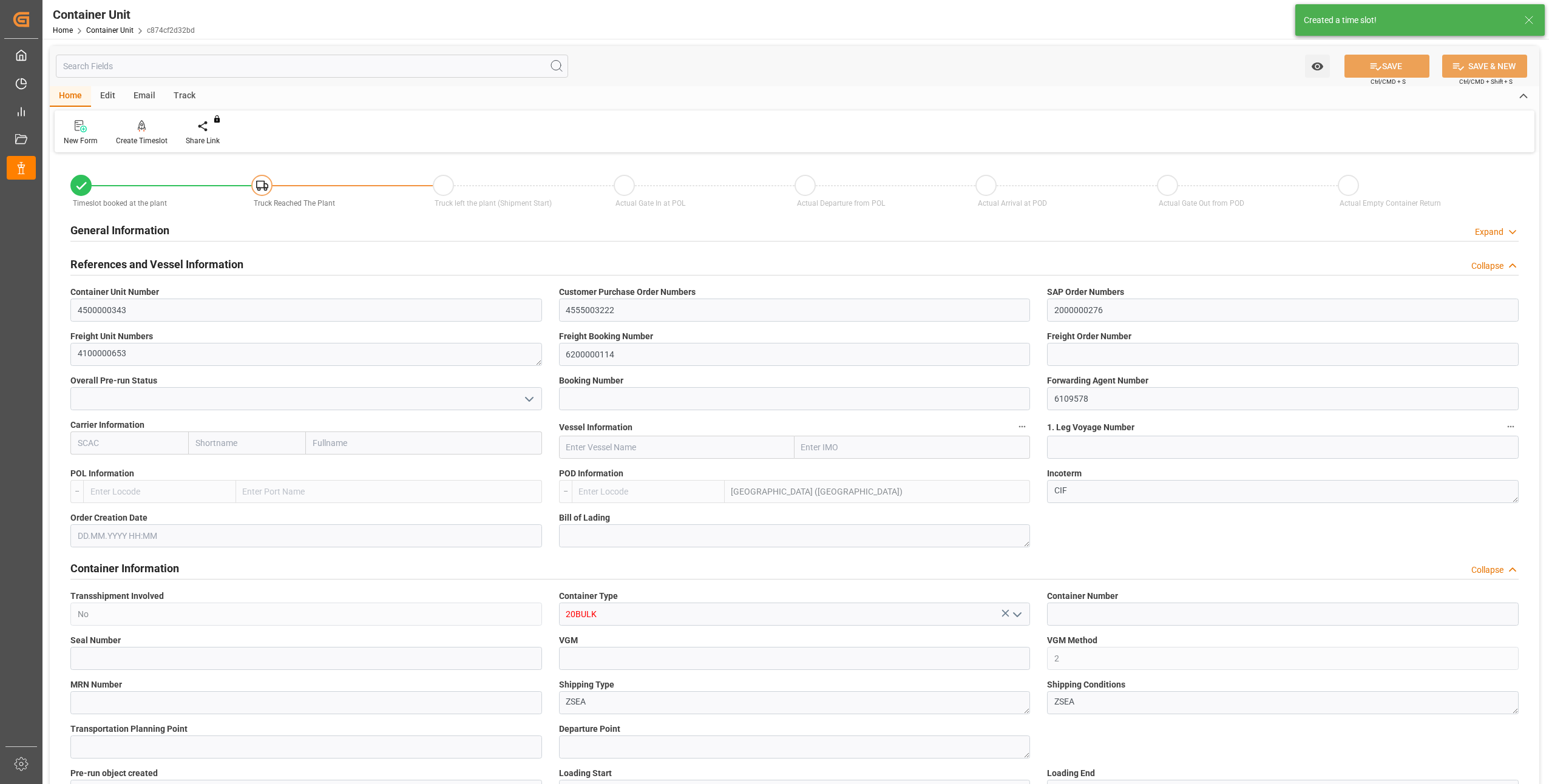
type input "MYPKG"
type input "7"
type input "0"
type input "7"
type input "0"
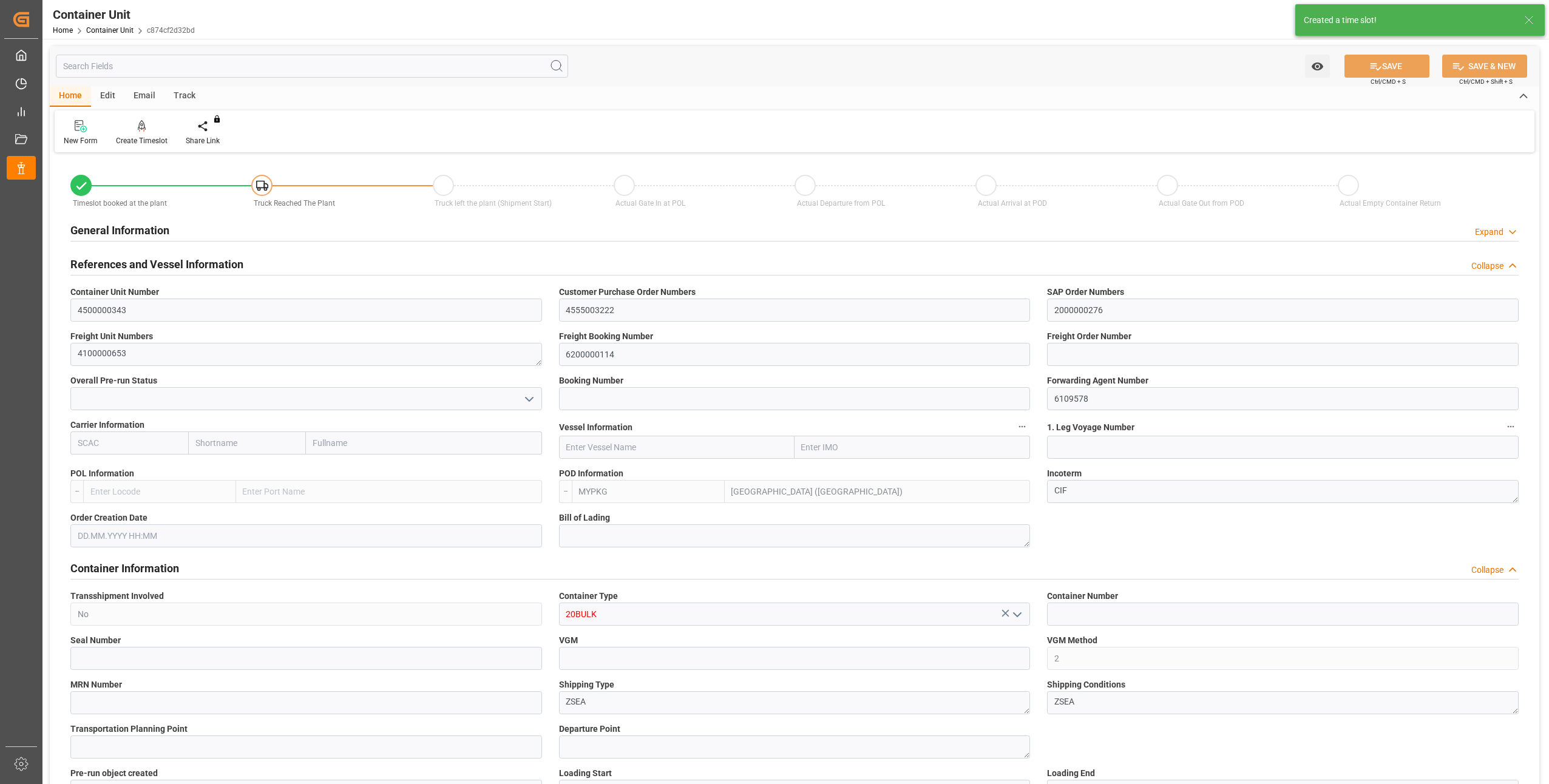
type input "0"
type input "24000"
type input "[DATE]"
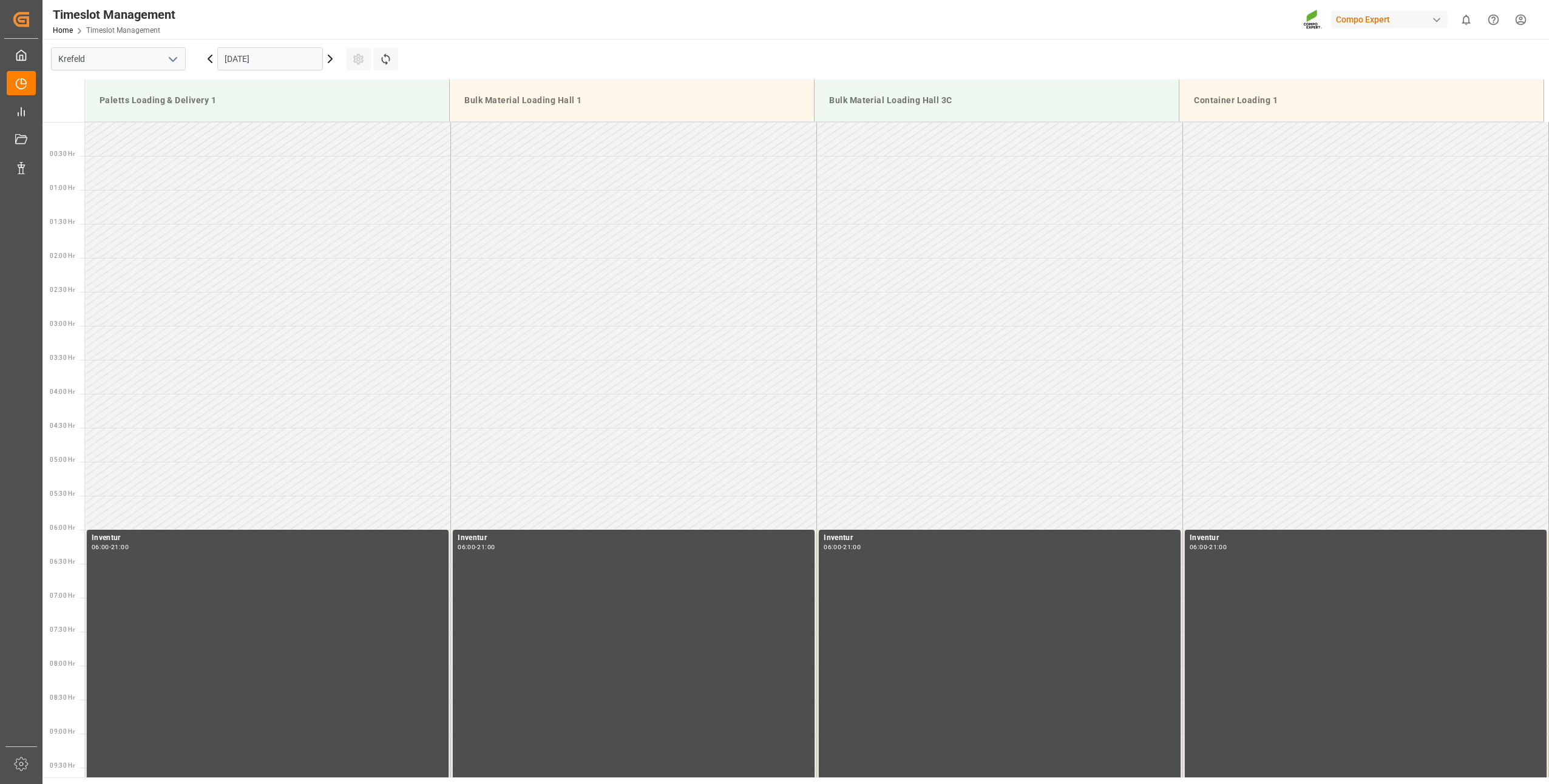
scroll to position [976, 0]
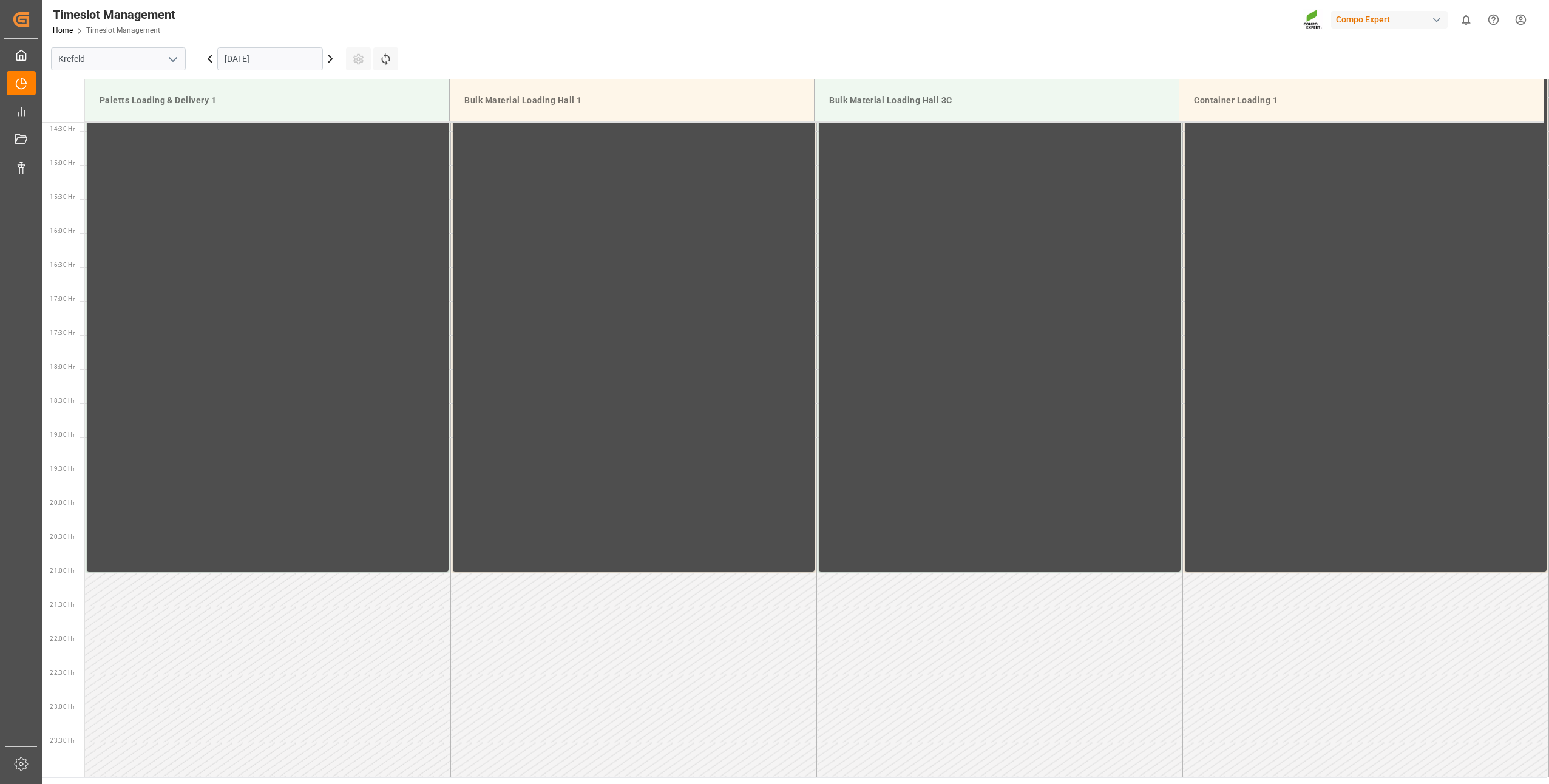
click at [231, 66] on input "[DATE]" at bounding box center [270, 59] width 106 height 23
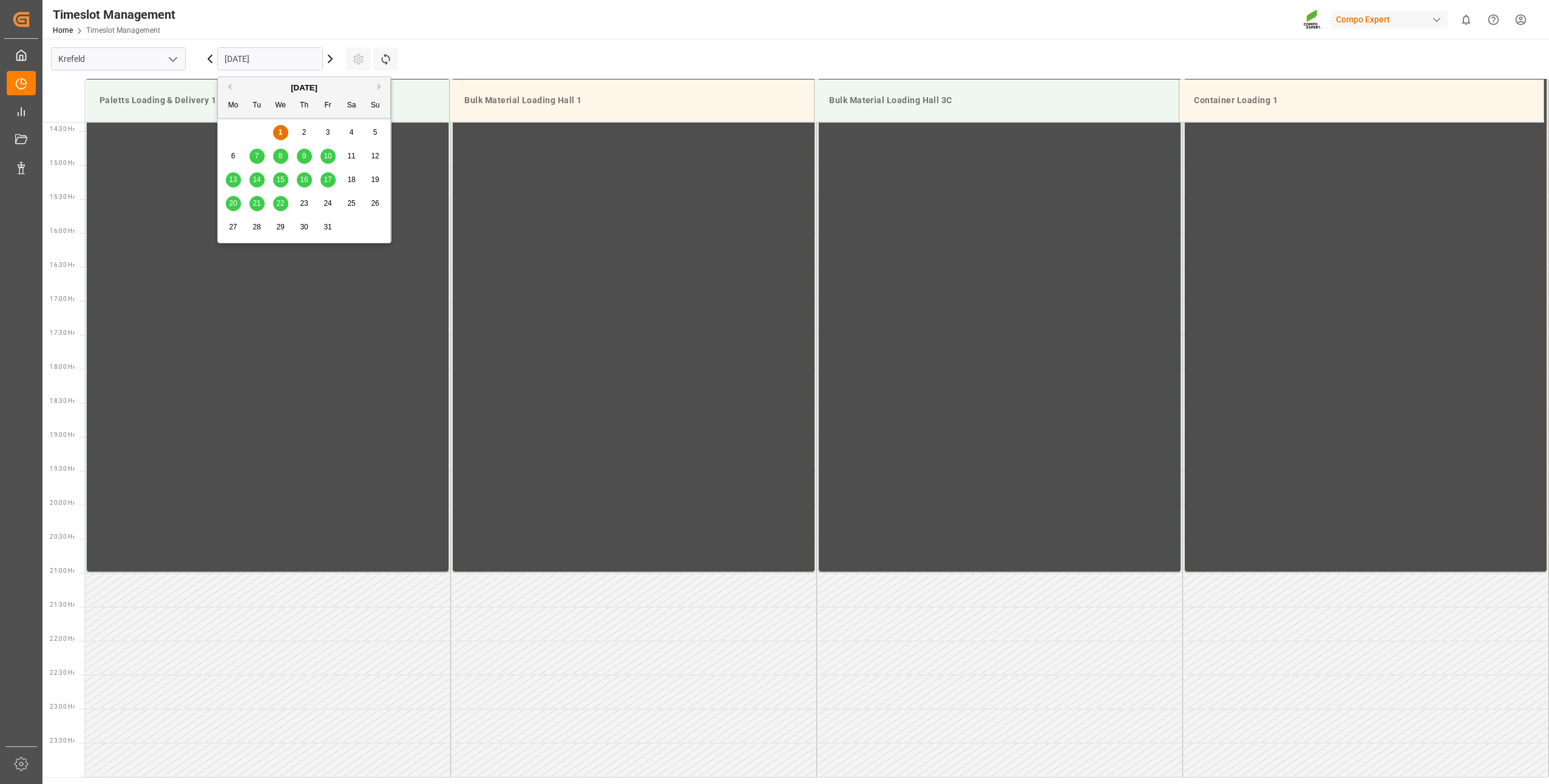
click at [284, 153] on div "8" at bounding box center [280, 156] width 15 height 15
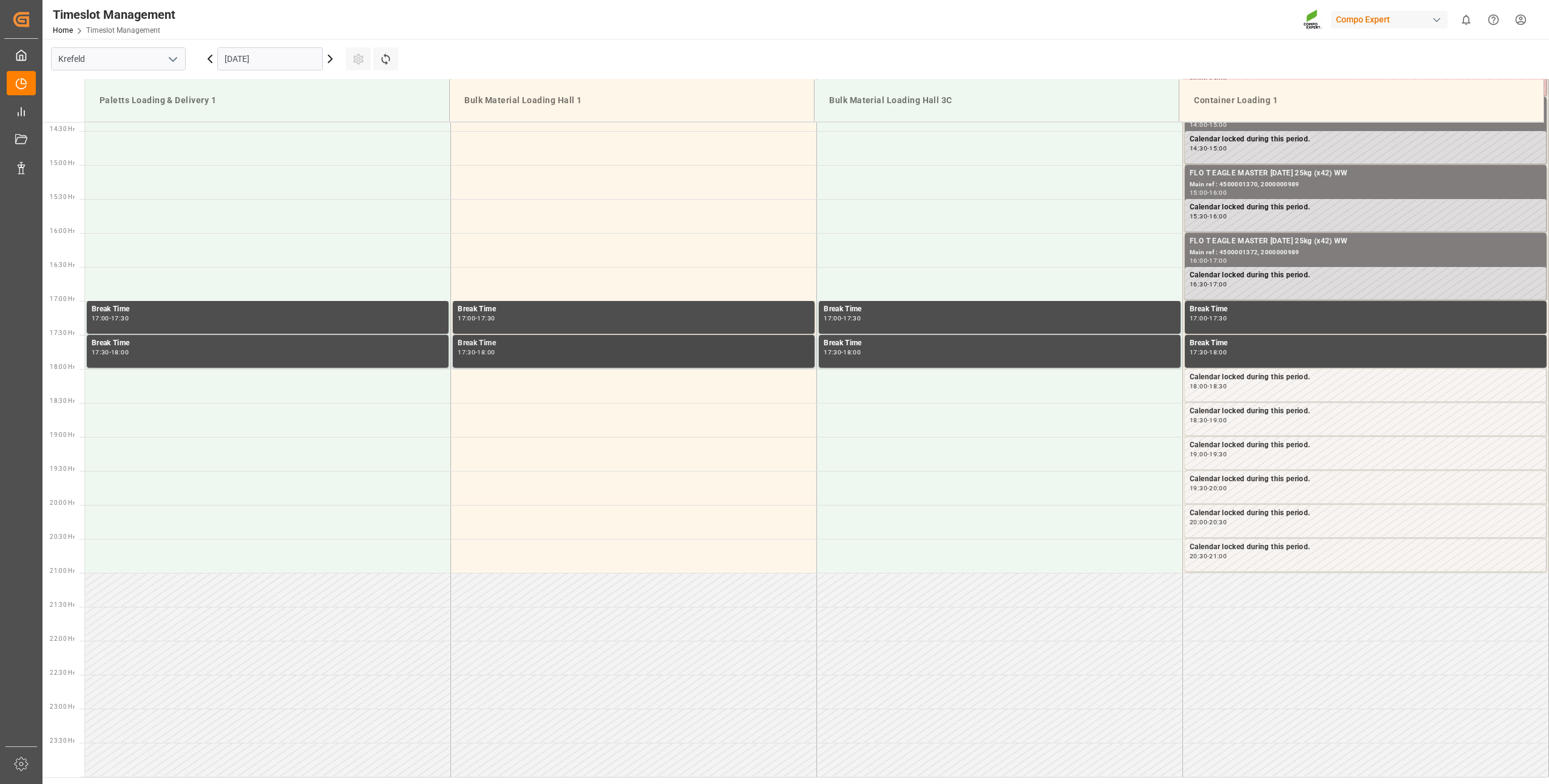
scroll to position [673, 0]
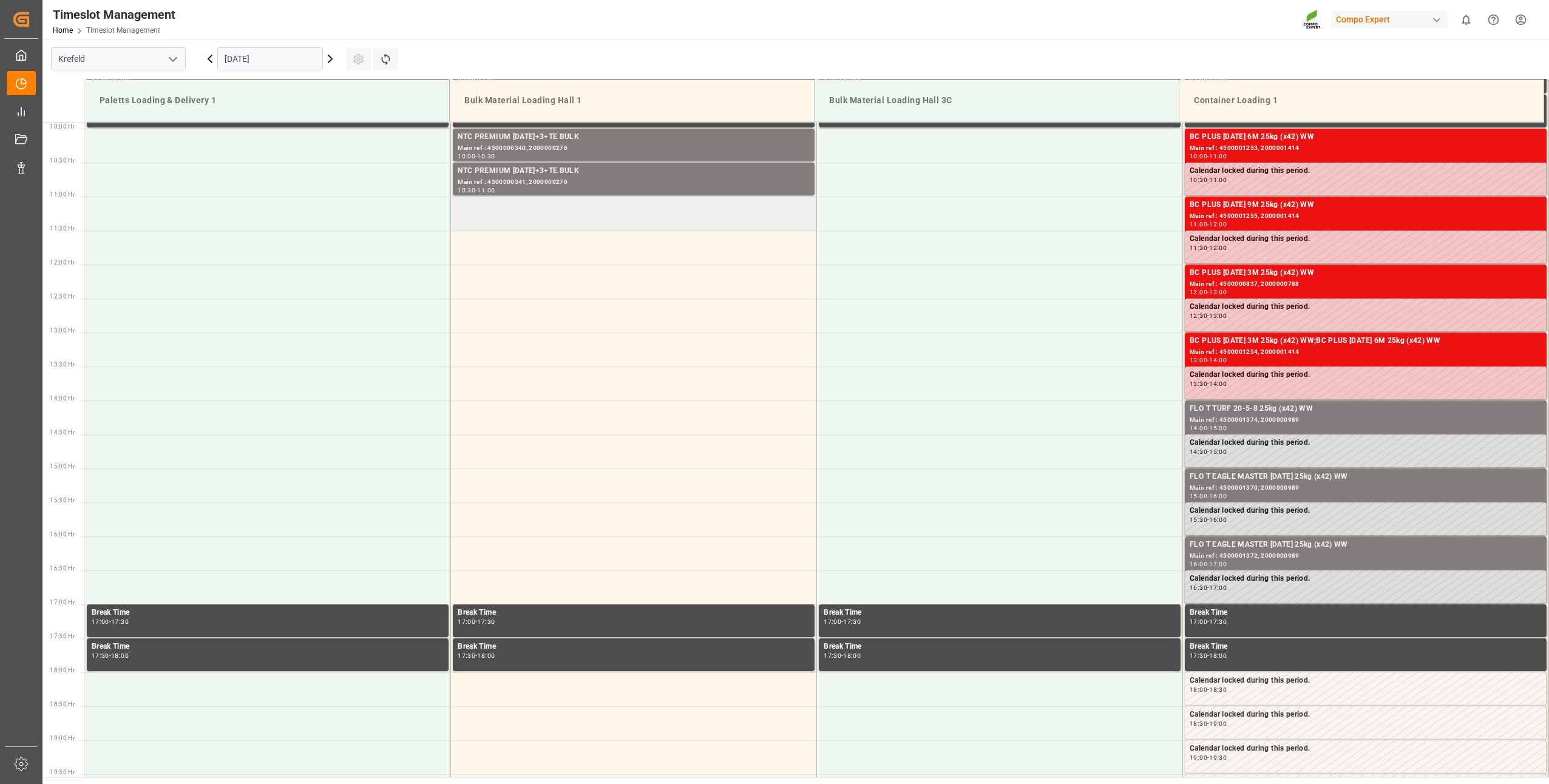
click at [474, 222] on td at bounding box center [634, 213] width 366 height 34
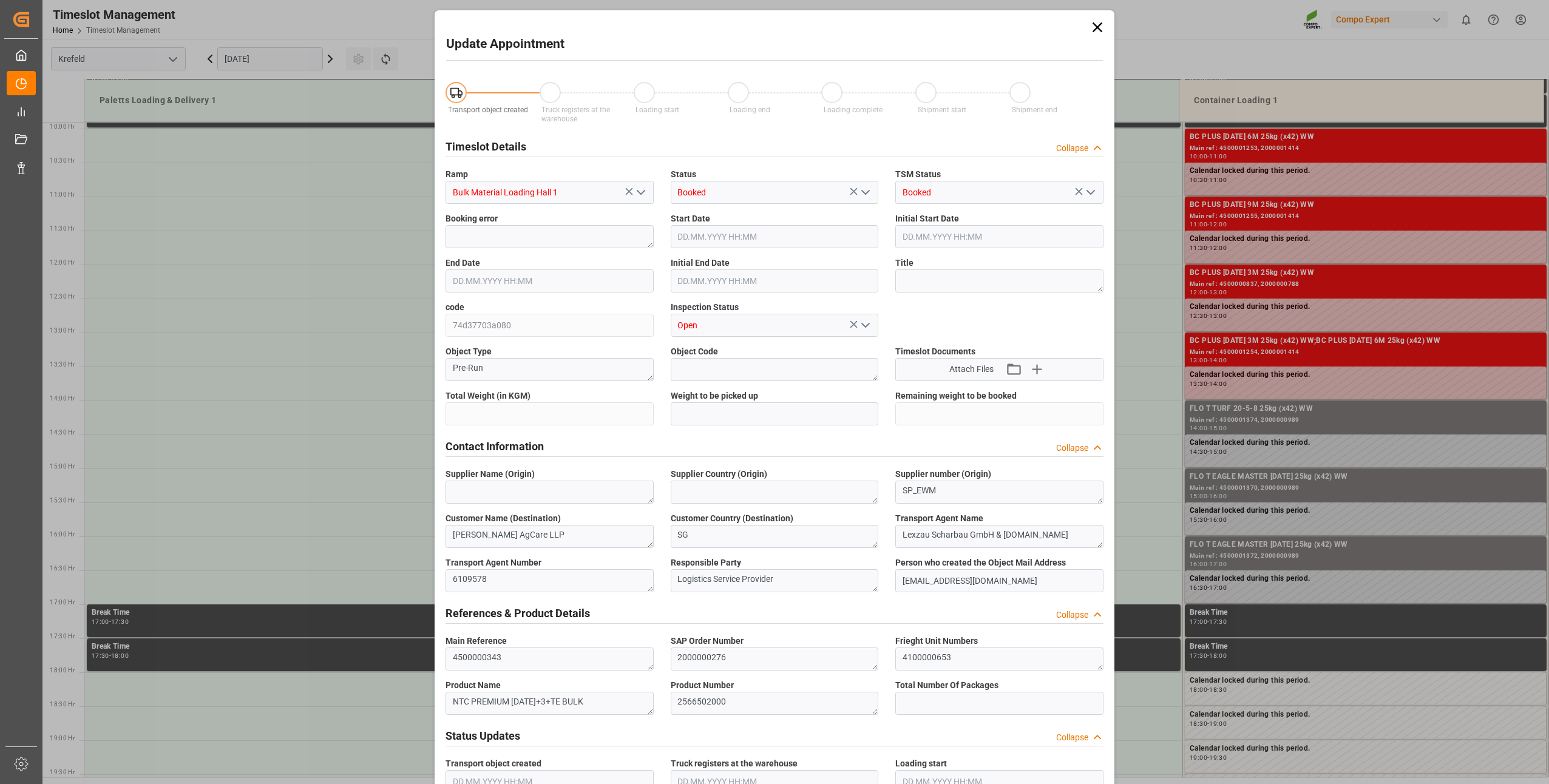
type input "24000"
type input "0"
type input "08.10.2025 11:00"
type input "08.10.2025 11:30"
type input "01.10.2025 13:48"
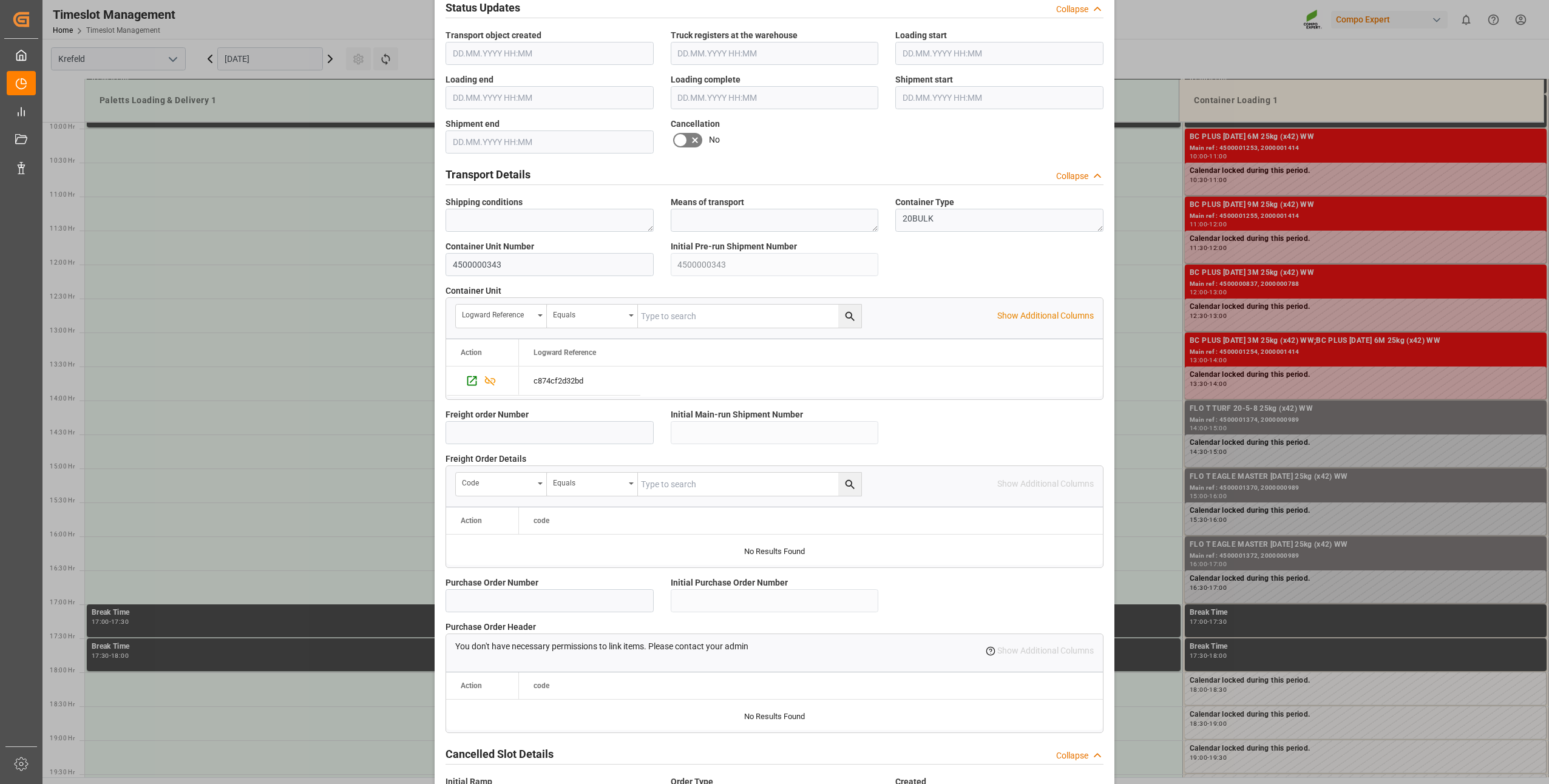
scroll to position [816, 0]
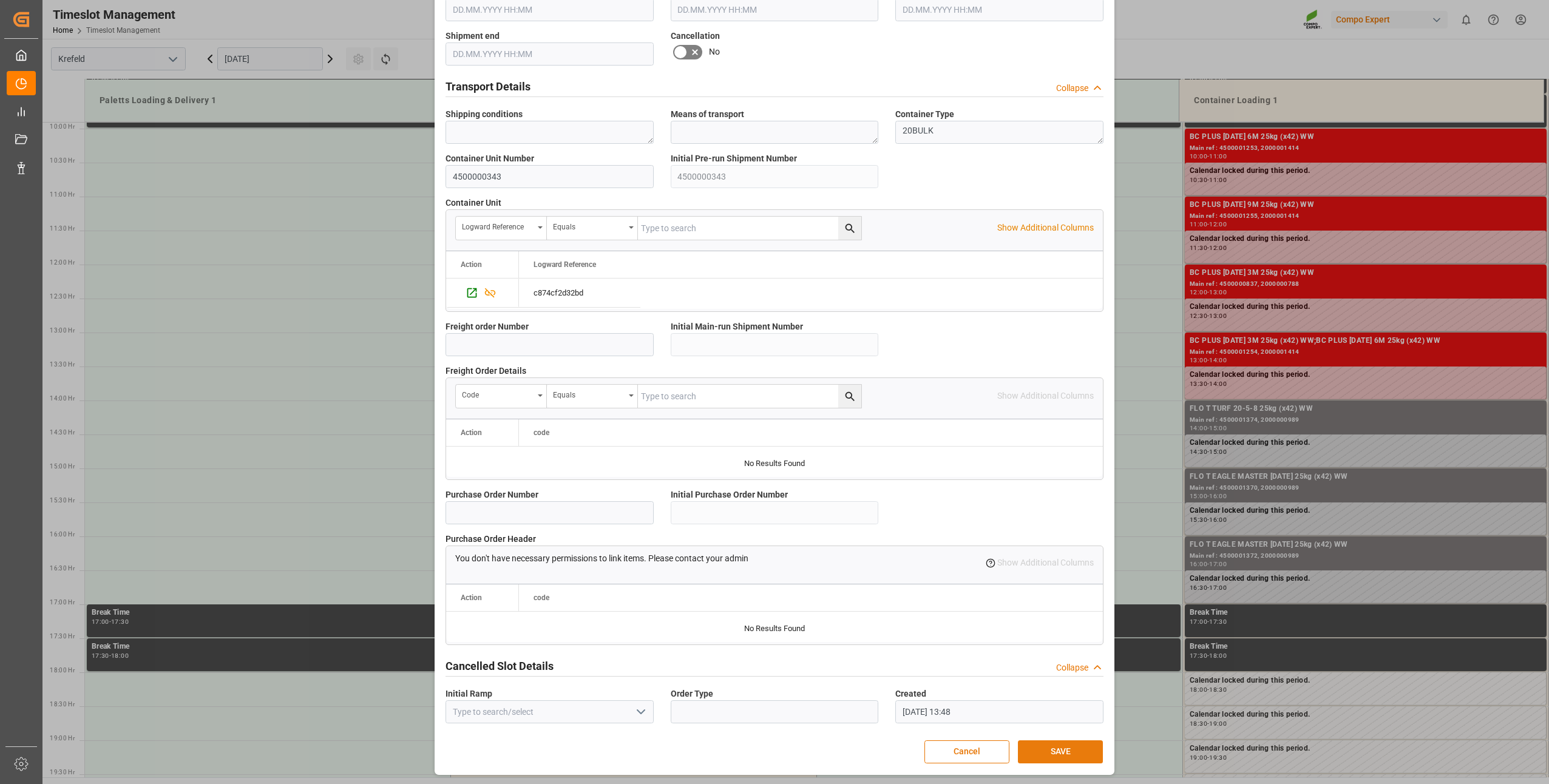
click at [1048, 746] on button "SAVE" at bounding box center [1060, 751] width 85 height 23
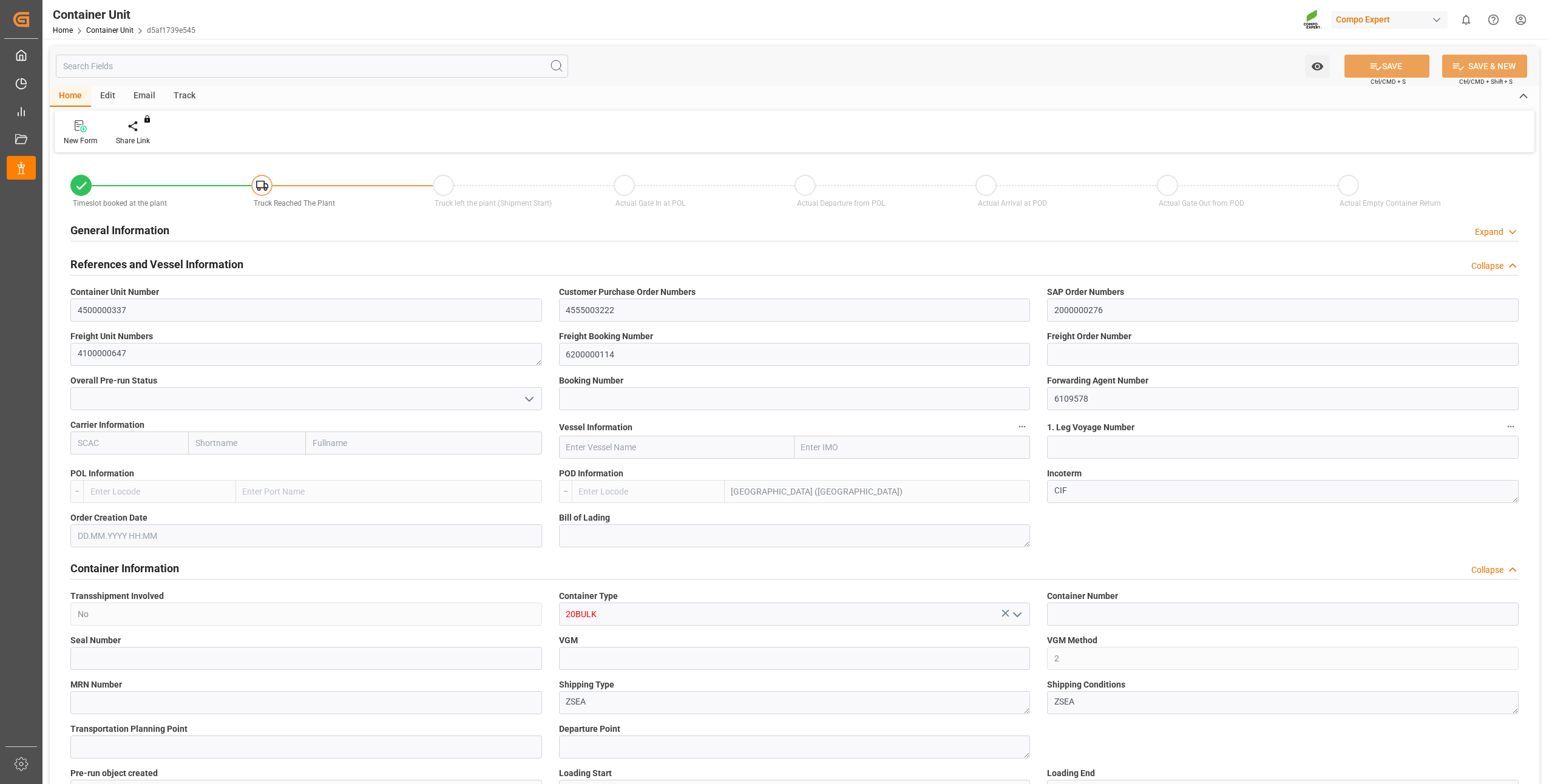
type input "MYPKG"
type input "7"
type input "0"
type input "7"
type input "0"
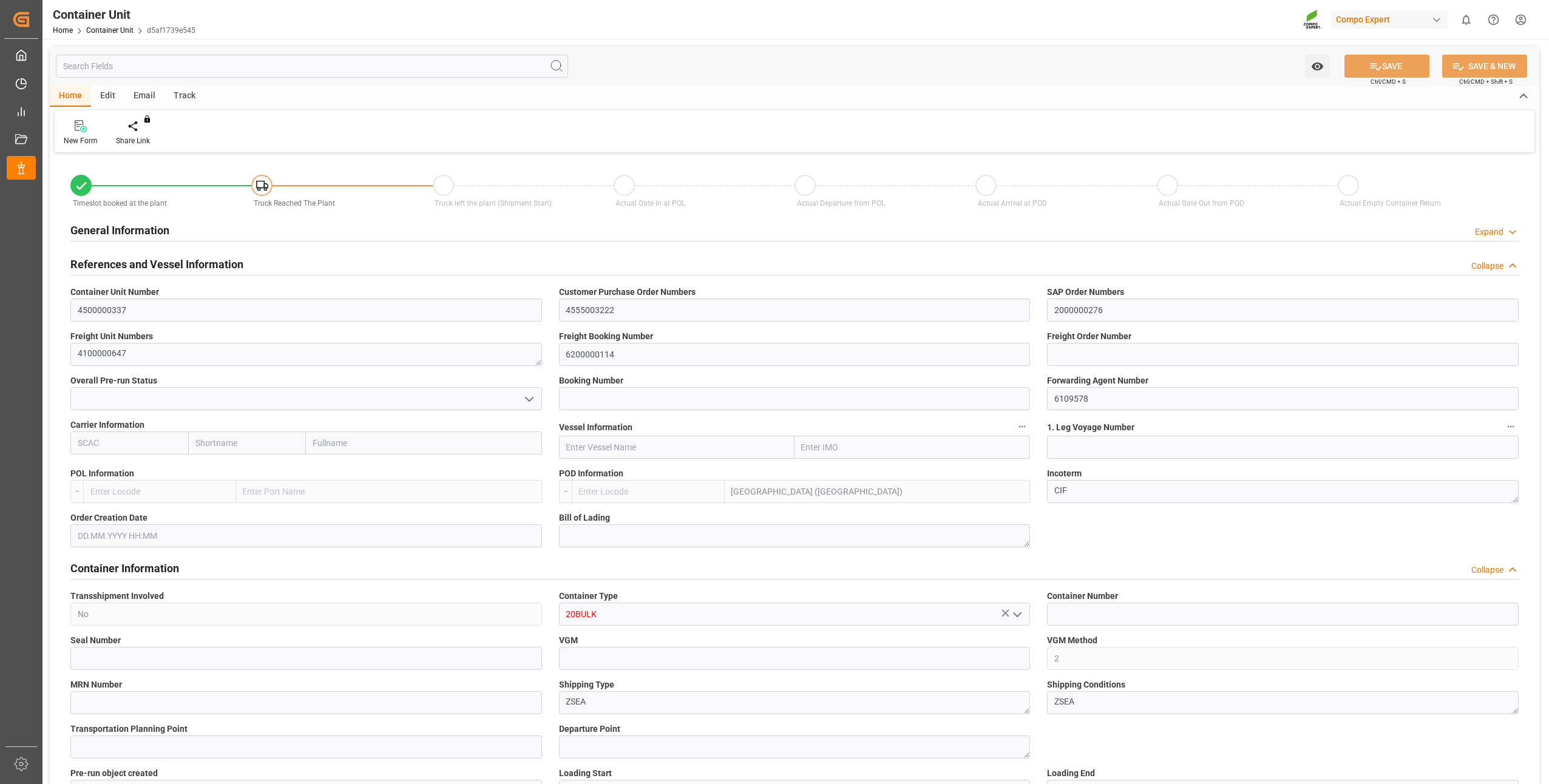
type input "0"
type input "24000"
type input "16.07.2025"
click at [131, 137] on div "Create Timeslot" at bounding box center [142, 141] width 52 height 11
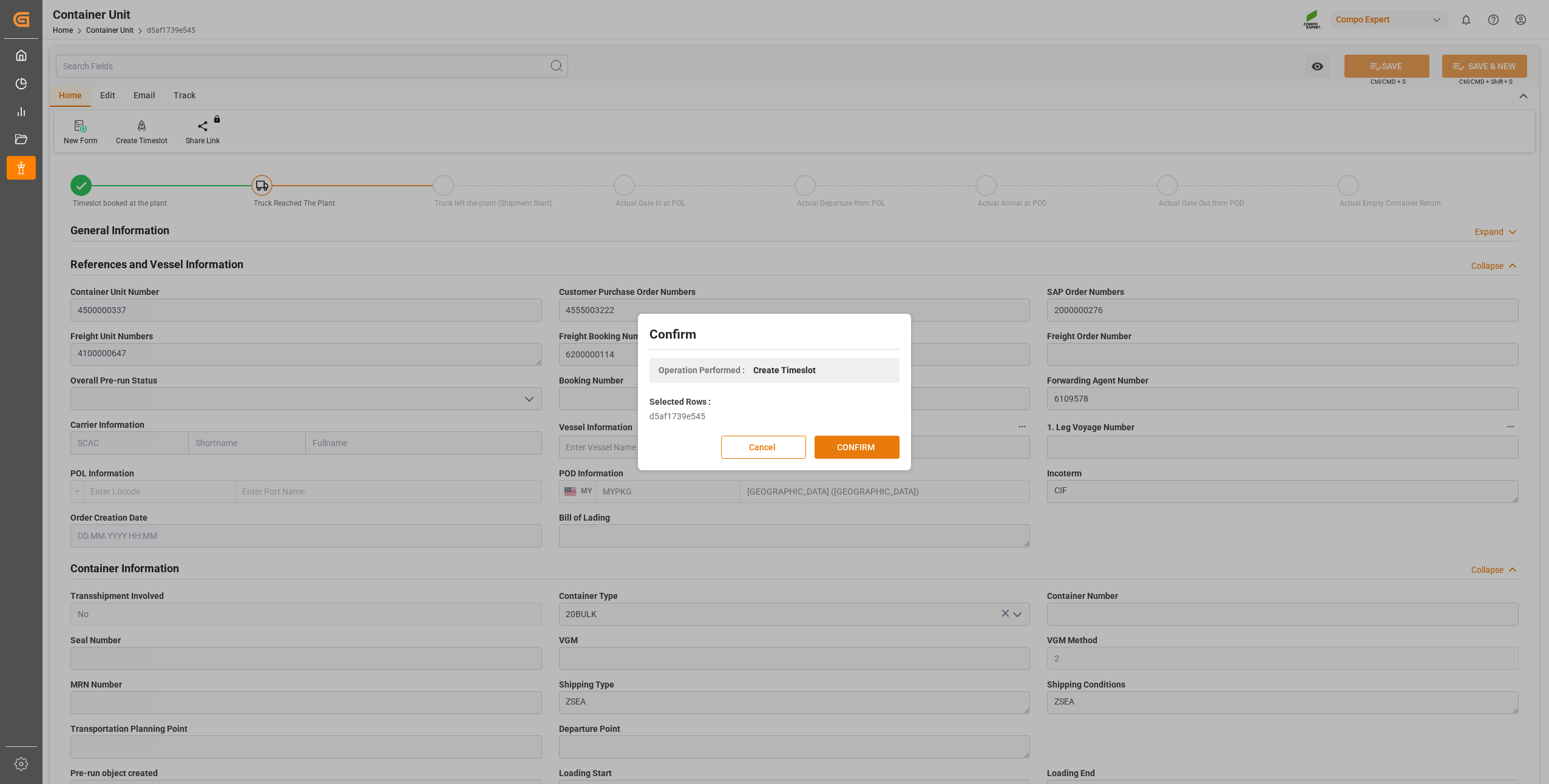
click at [845, 444] on button "CONFIRM" at bounding box center [857, 446] width 85 height 23
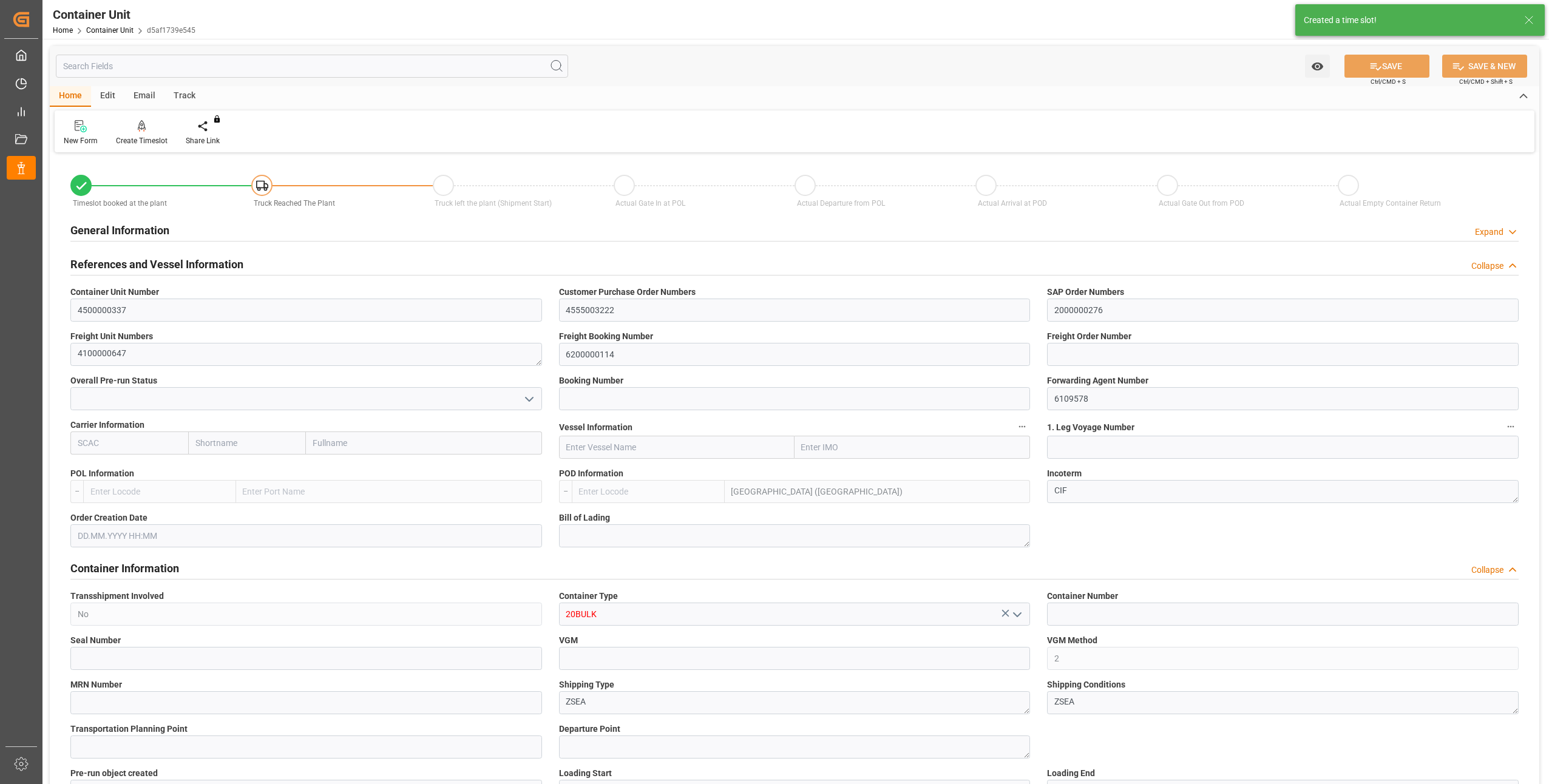
type input "MYPKG"
type input "7"
type input "0"
type input "7"
type input "0"
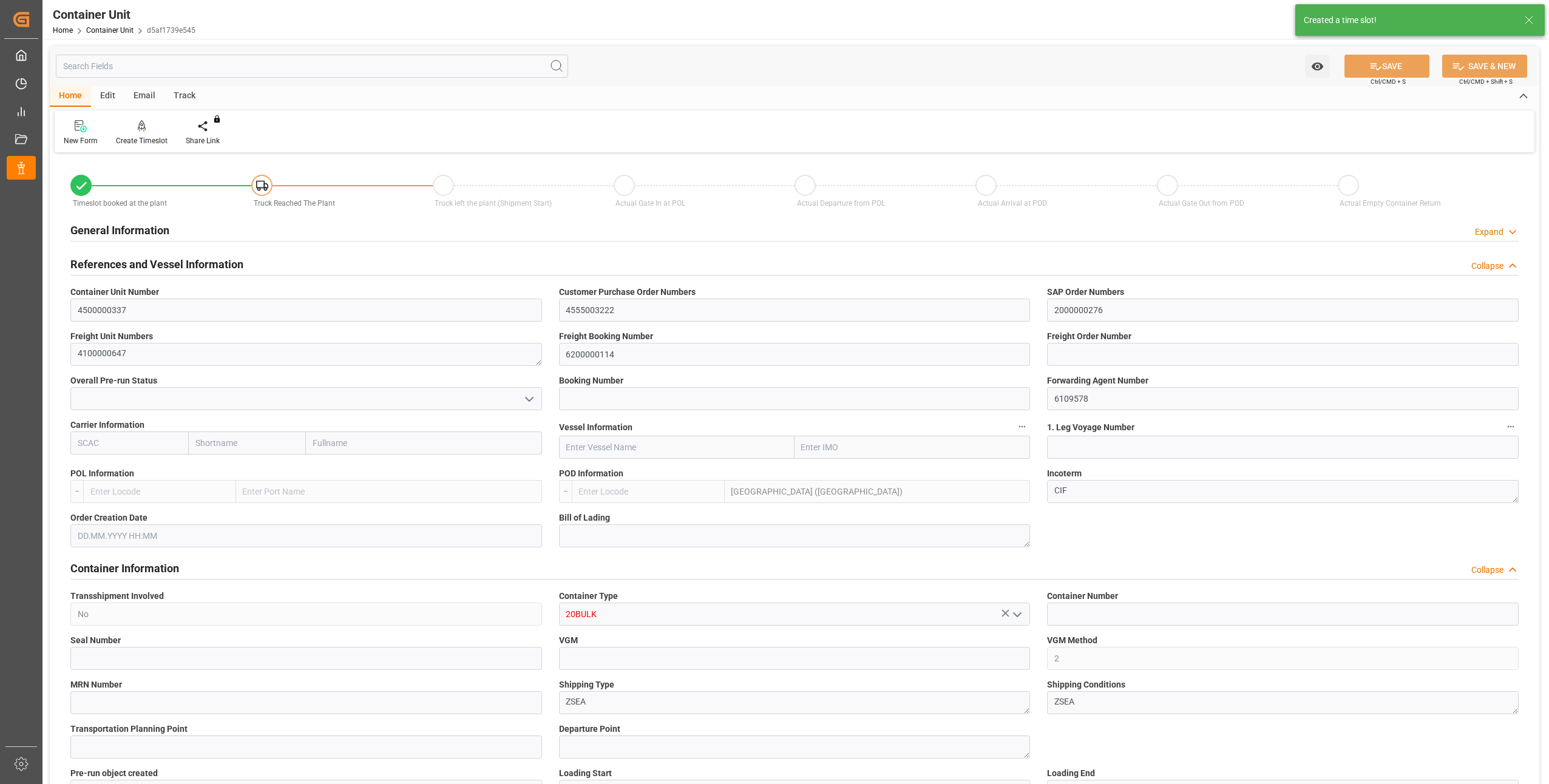
type input "0"
type input "24000"
type input "16.07.2025"
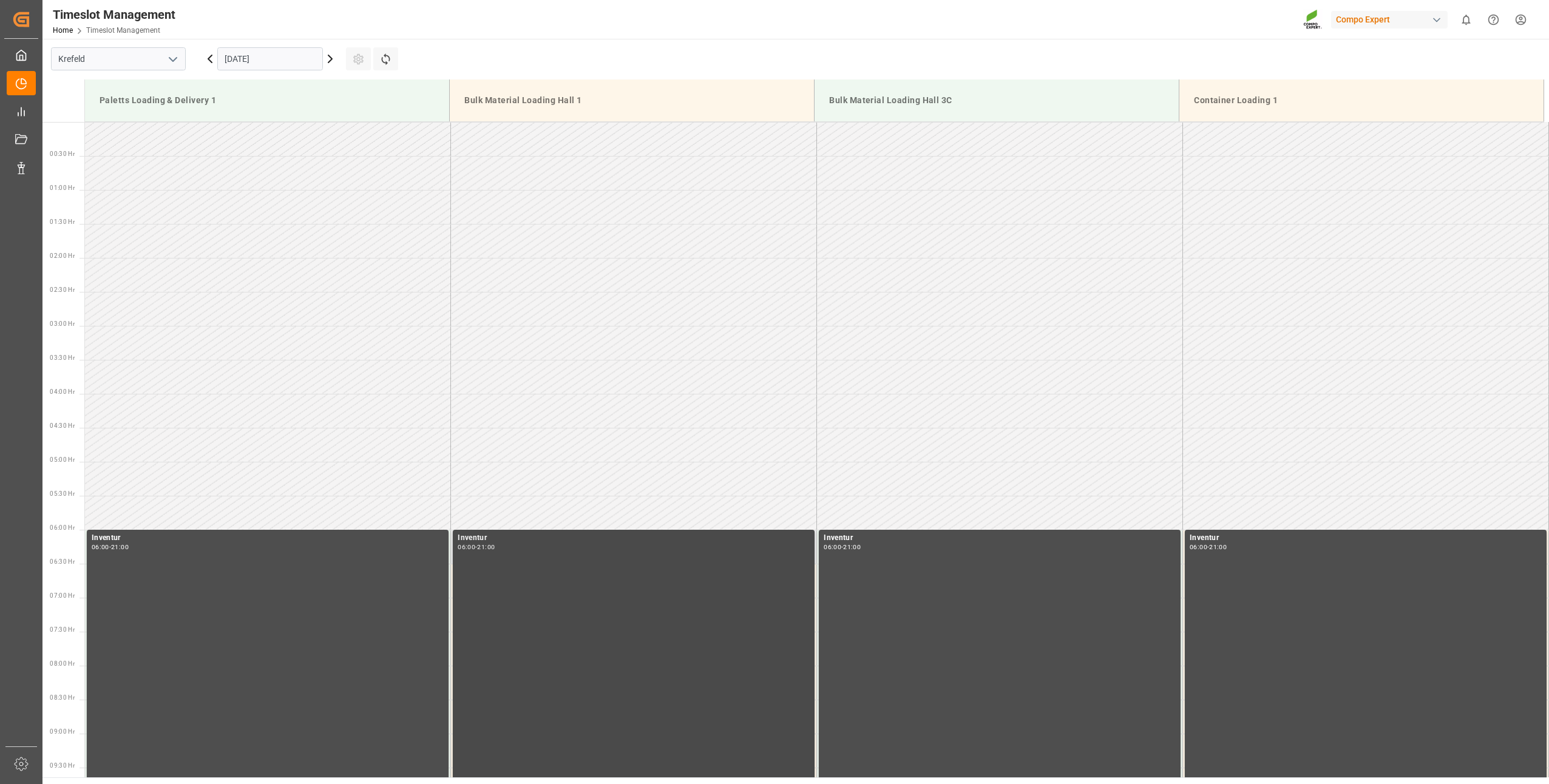
scroll to position [976, 0]
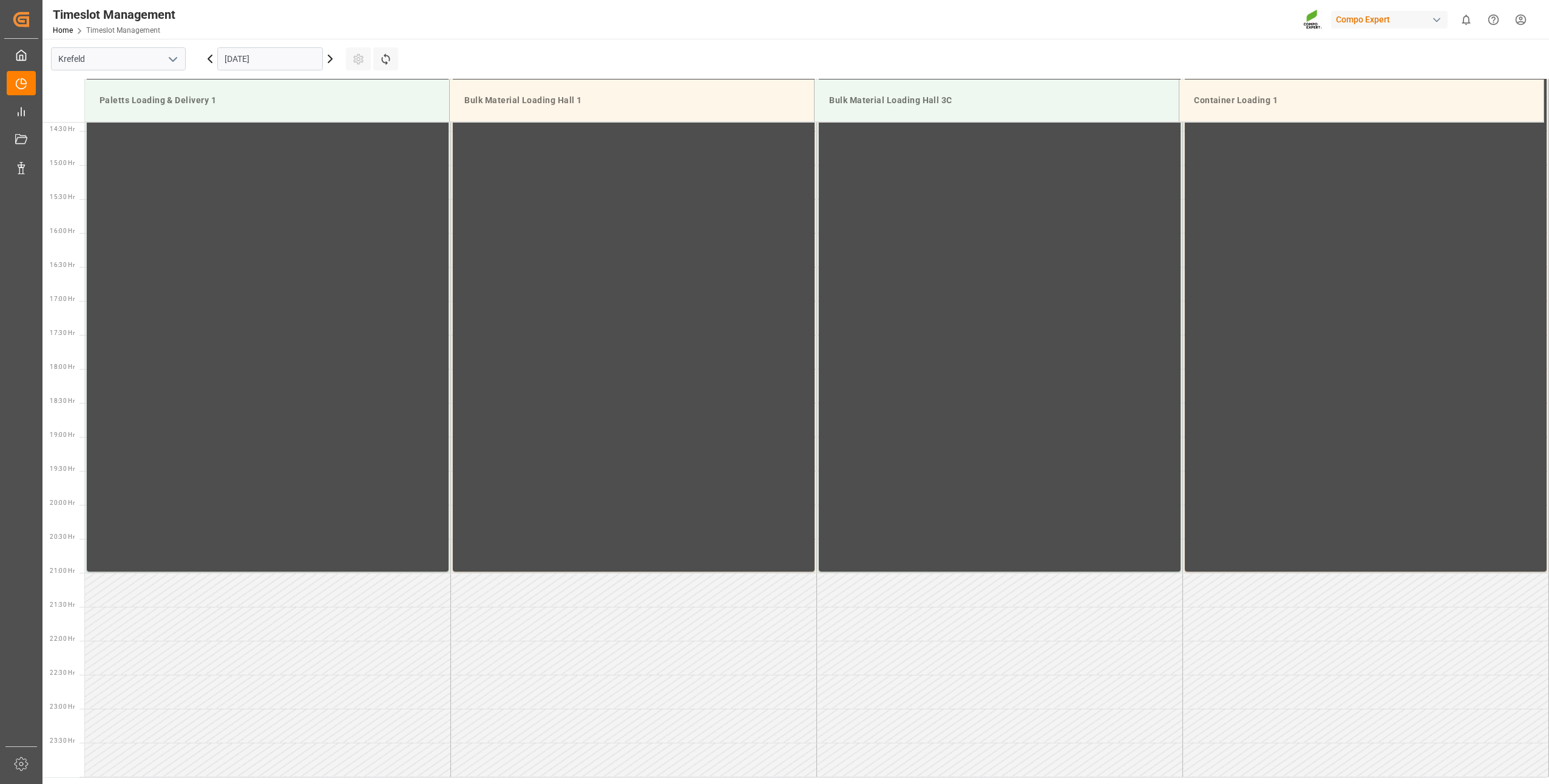
click at [250, 64] on input "[DATE]" at bounding box center [270, 59] width 106 height 23
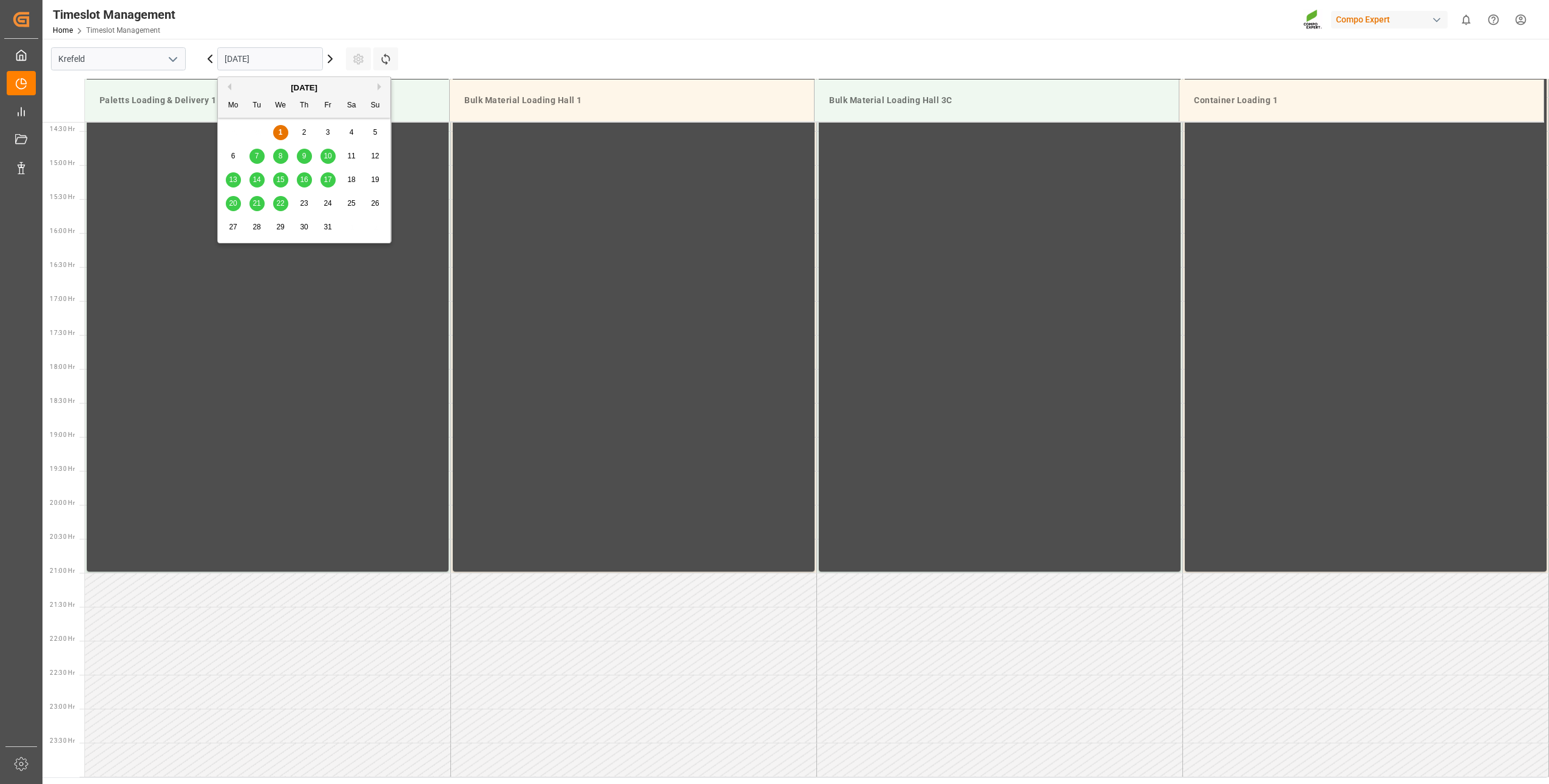
click at [274, 154] on div "8" at bounding box center [280, 156] width 15 height 15
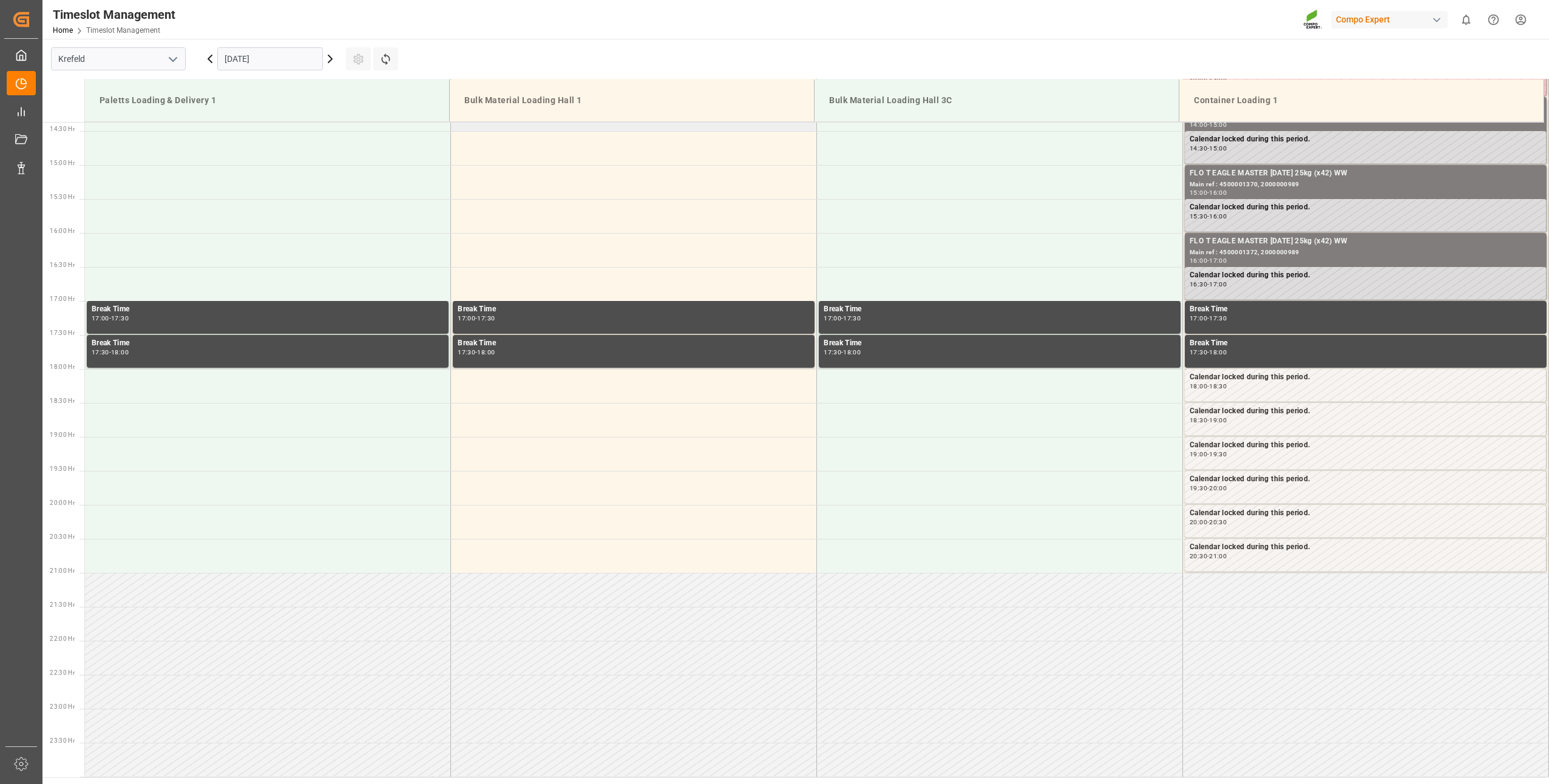
scroll to position [734, 0]
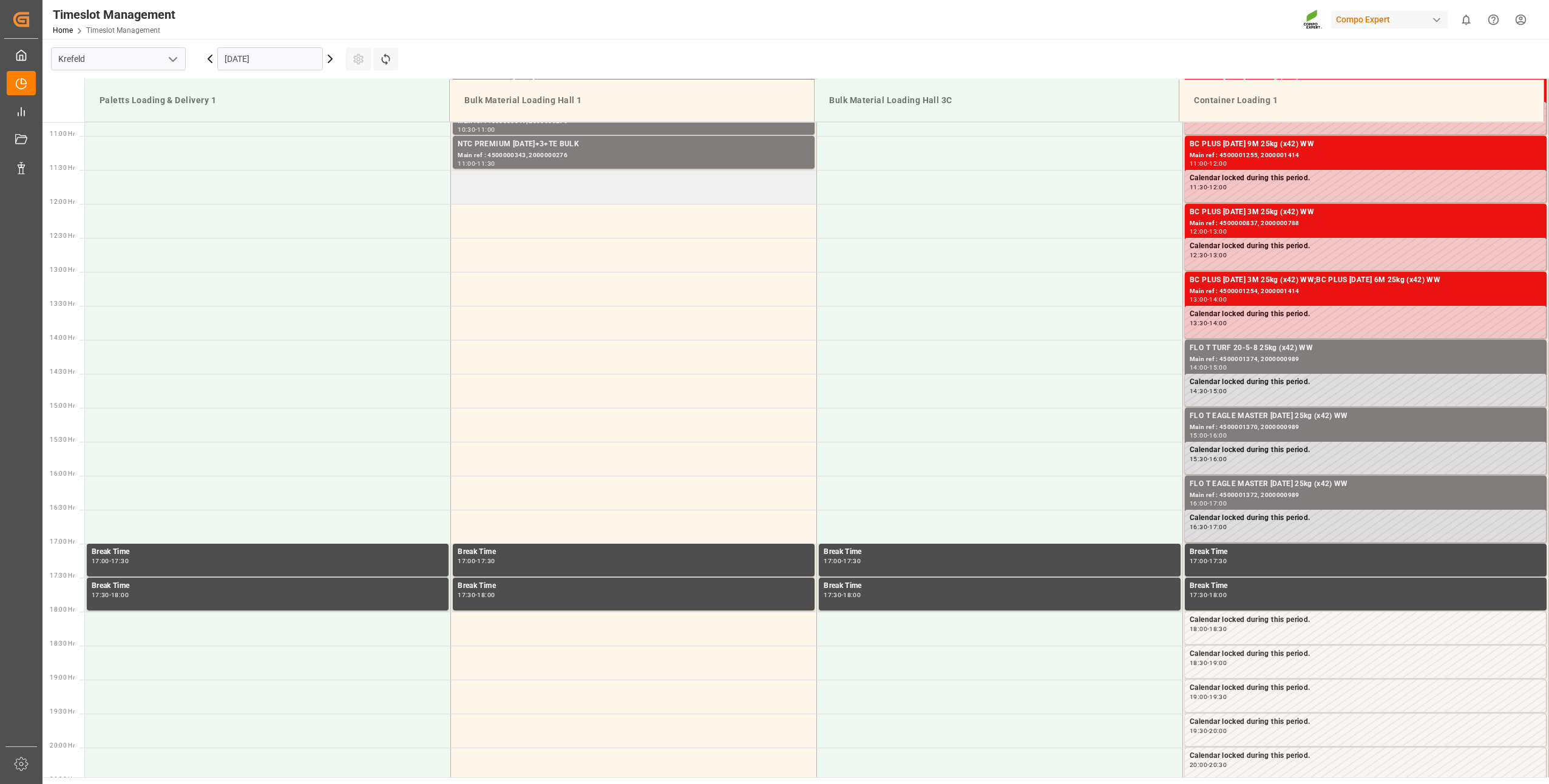
click at [461, 193] on td at bounding box center [634, 186] width 366 height 34
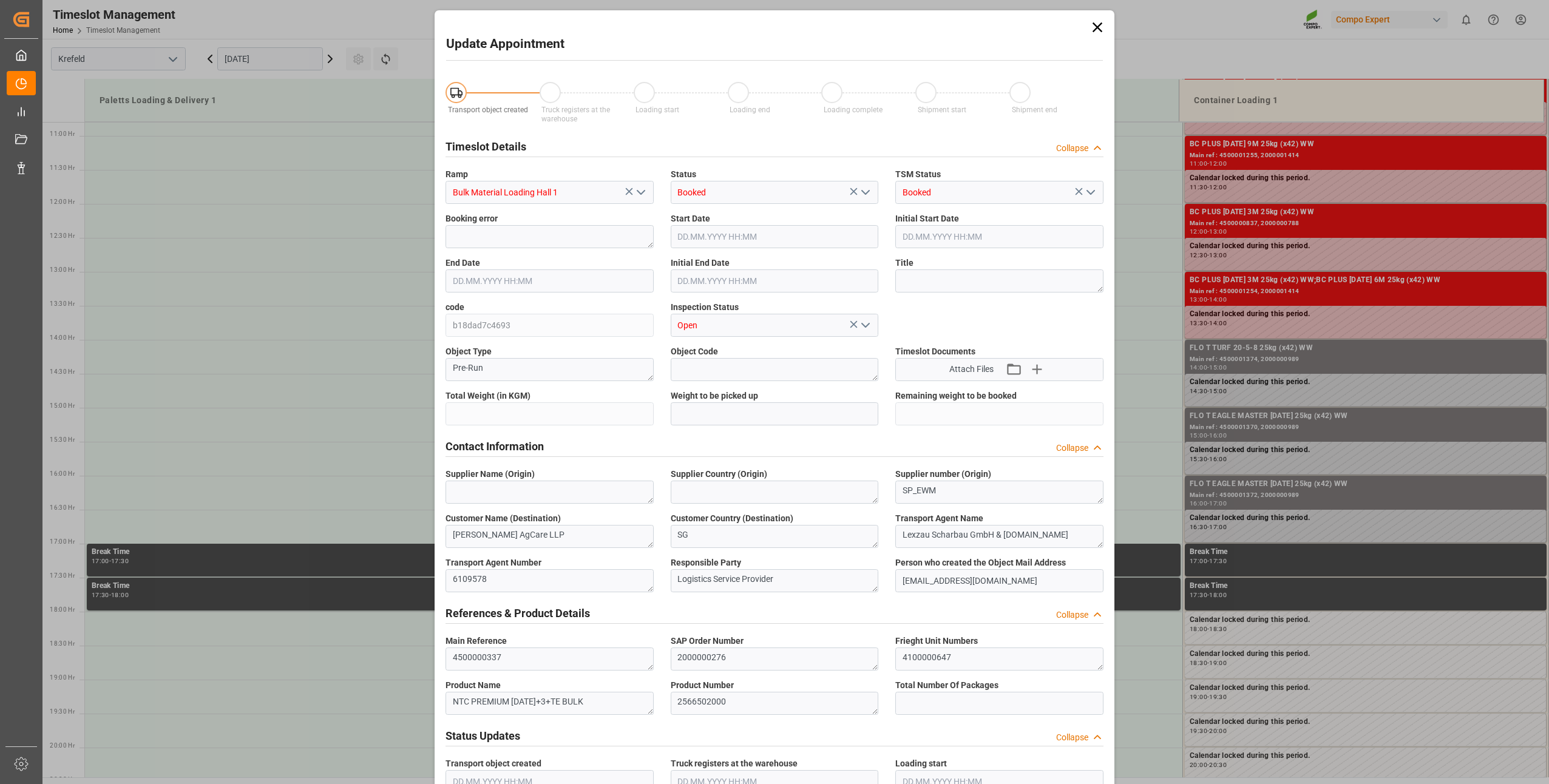
type input "24000"
type input "0"
type input "[DATE] 11:30"
type input "[DATE] 12:00"
type input "[DATE] 13:48"
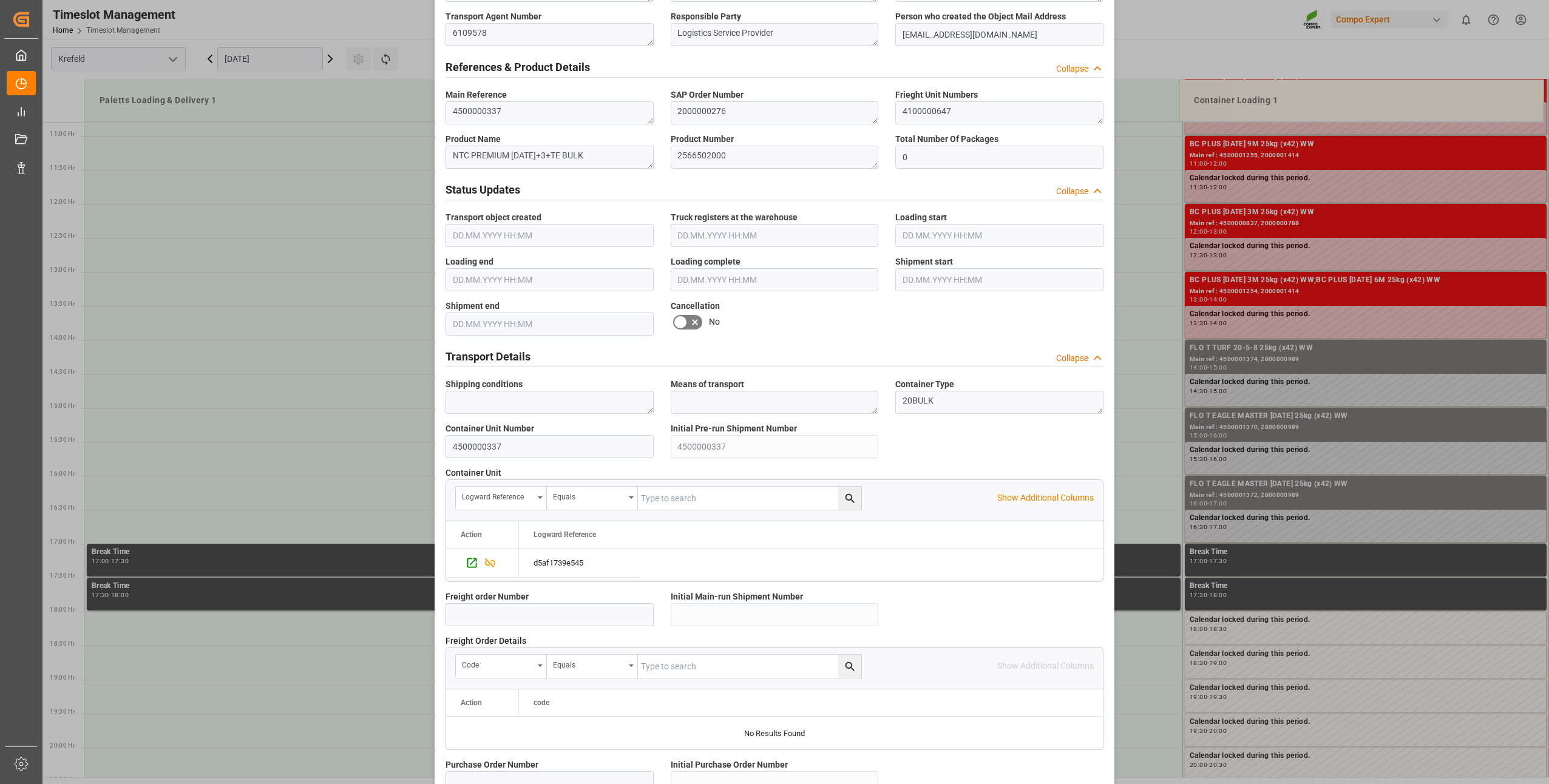
scroll to position [816, 0]
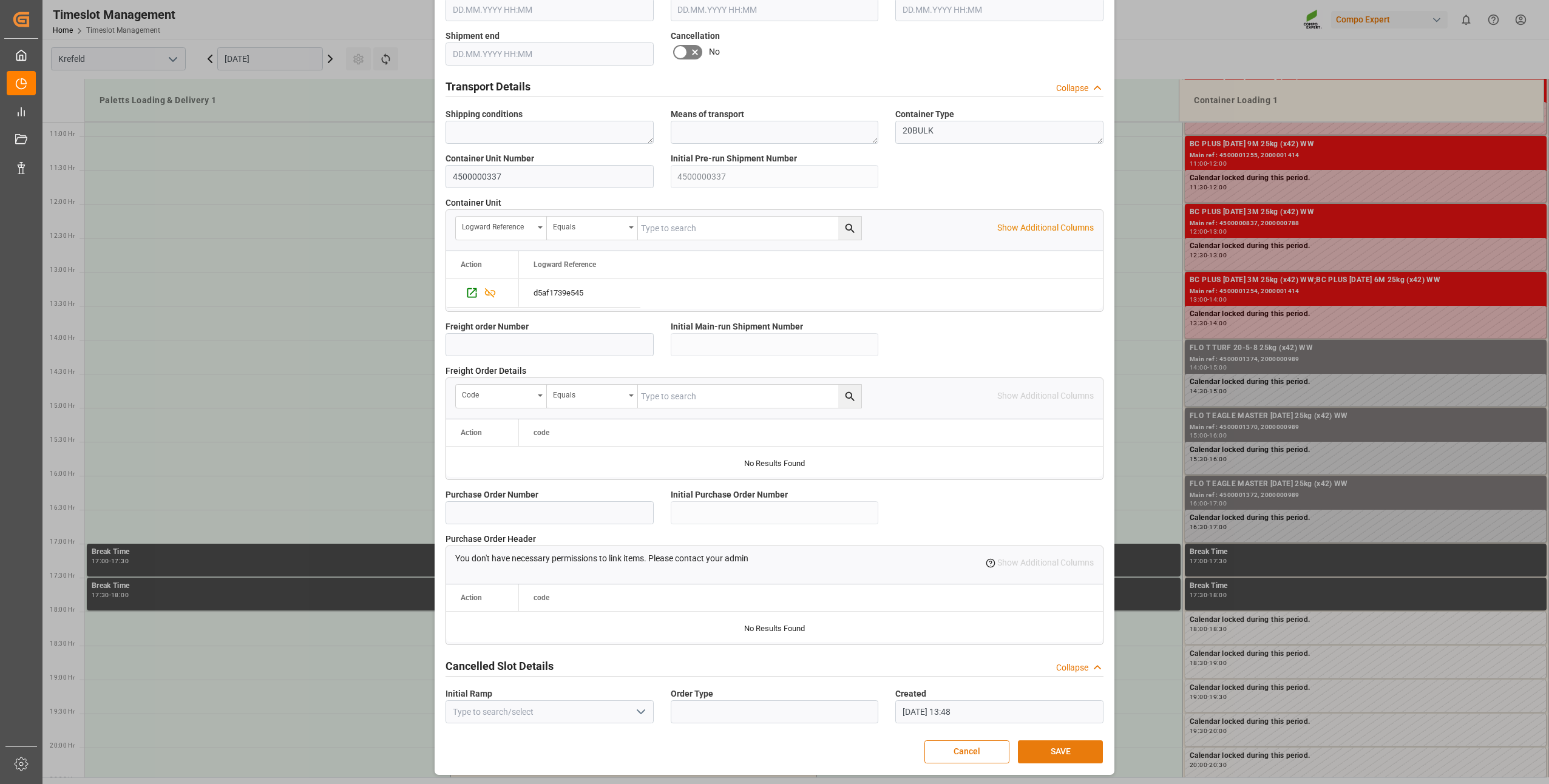
click at [1060, 740] on button "SAVE" at bounding box center [1060, 751] width 85 height 23
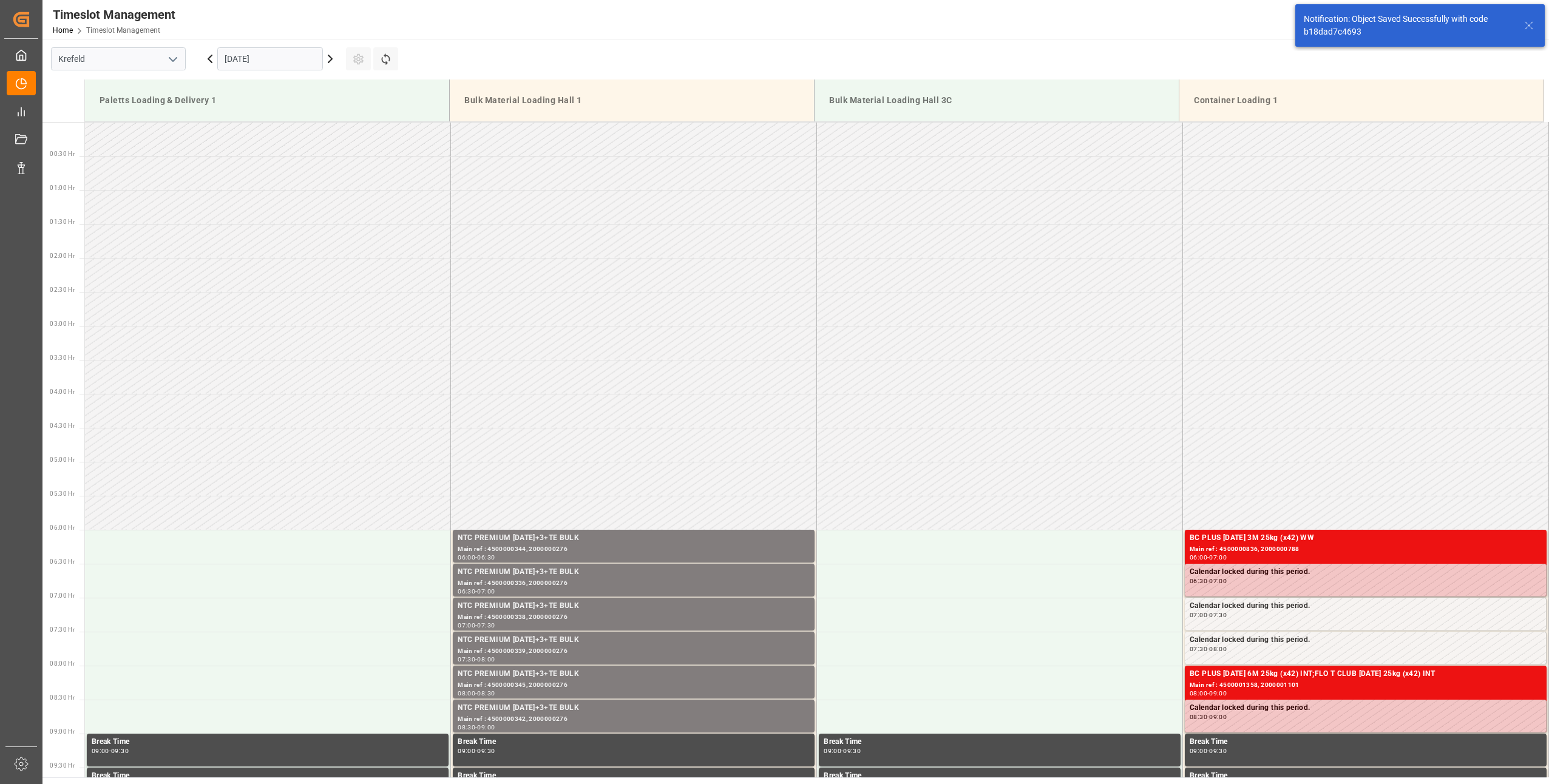
scroll to position [671, 0]
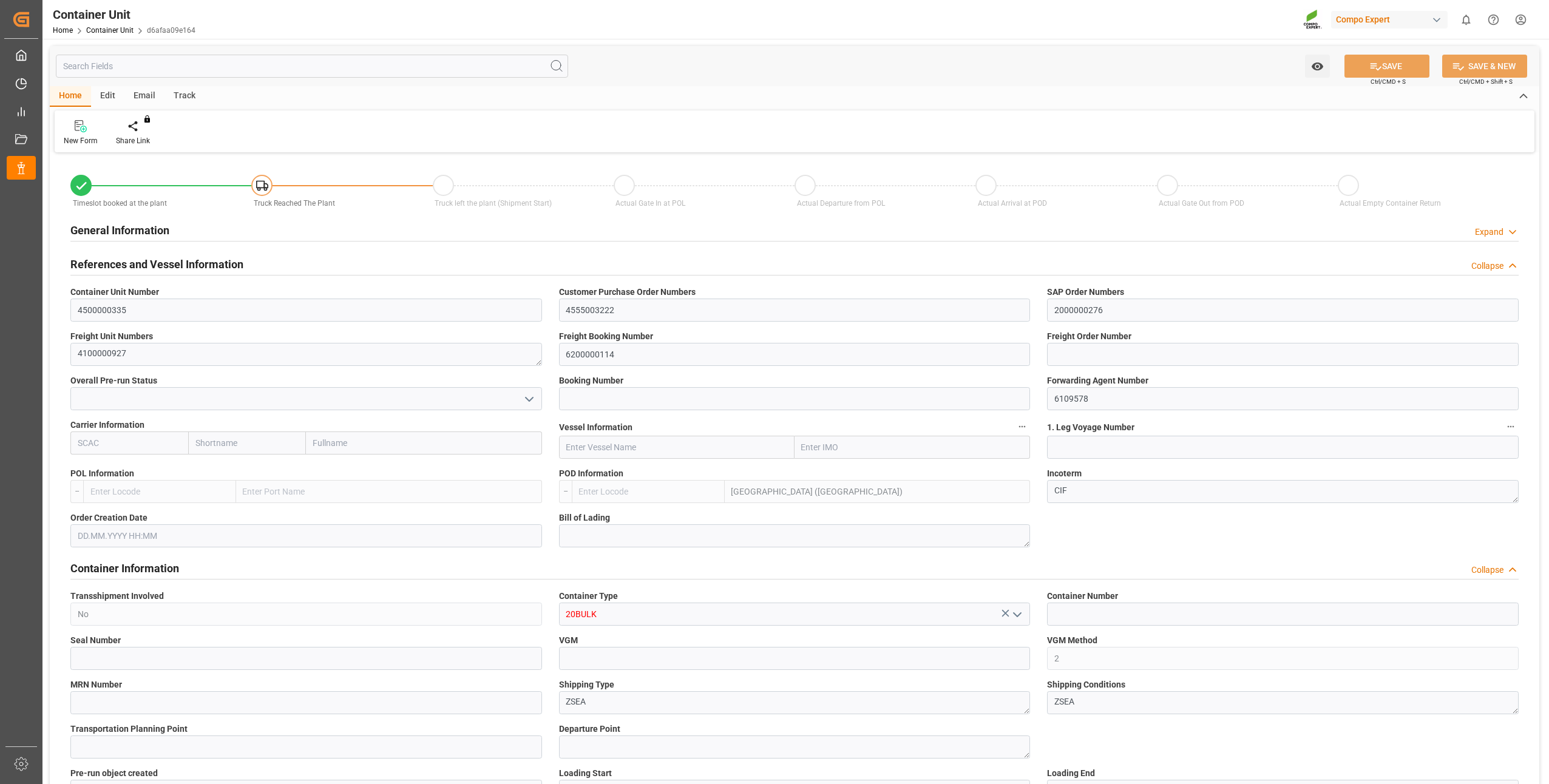
type input "MYPKG"
type input "7"
type input "0"
type input "7"
type input "0"
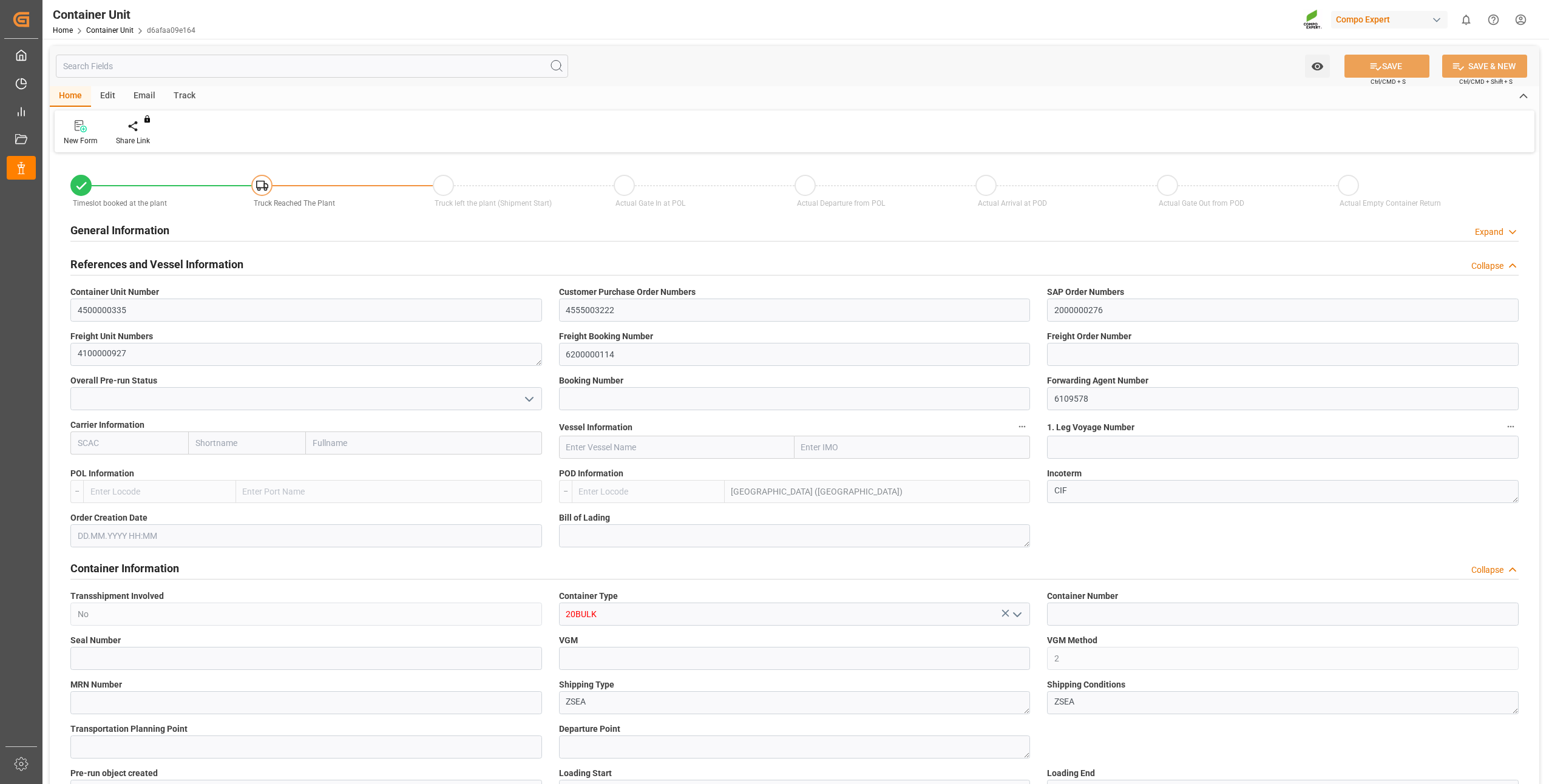
type input "0"
type input "24000"
type input "[DATE]"
click at [138, 129] on icon at bounding box center [142, 127] width 9 height 13
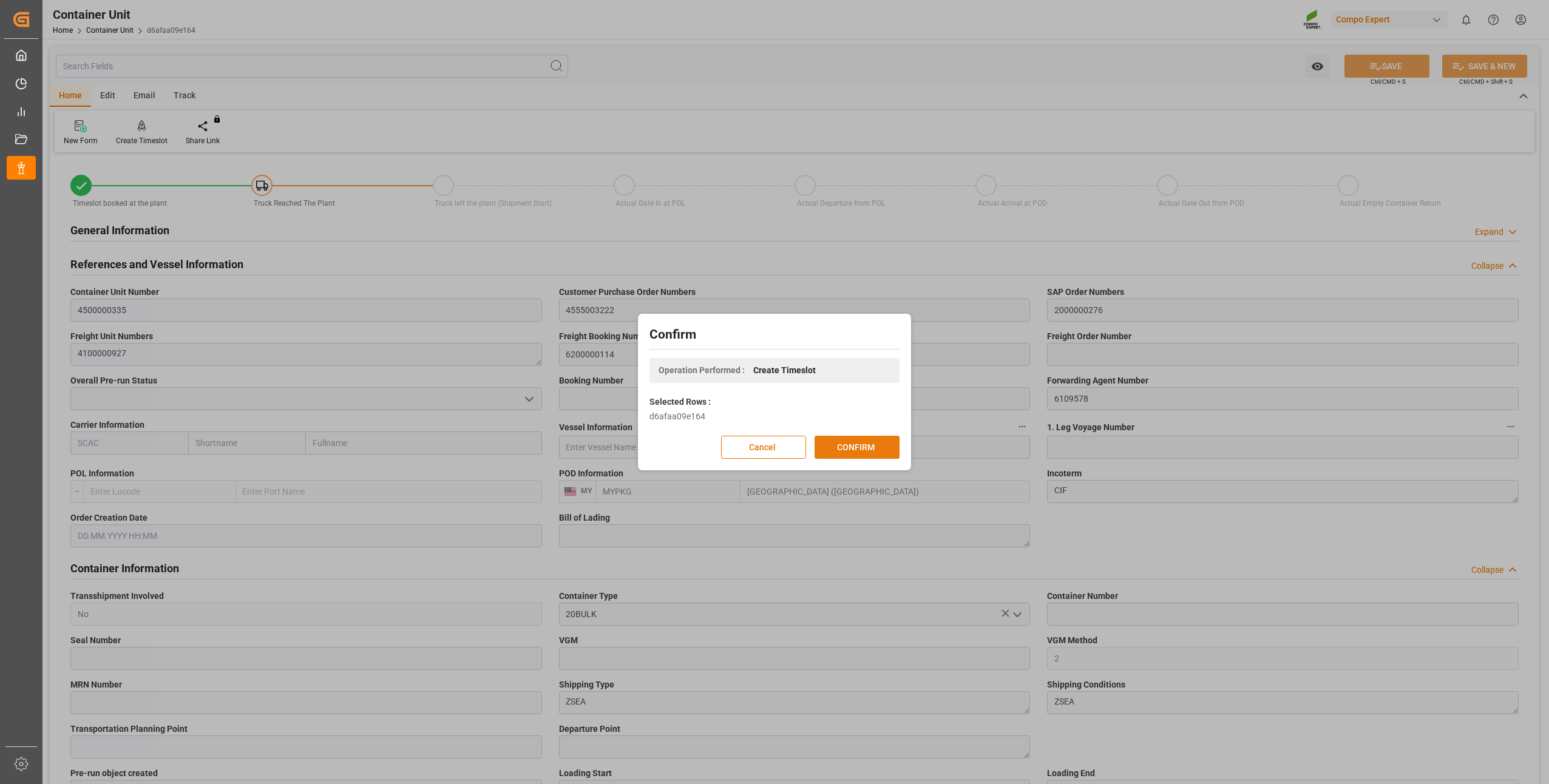
click at [830, 452] on button "CONFIRM" at bounding box center [857, 446] width 85 height 23
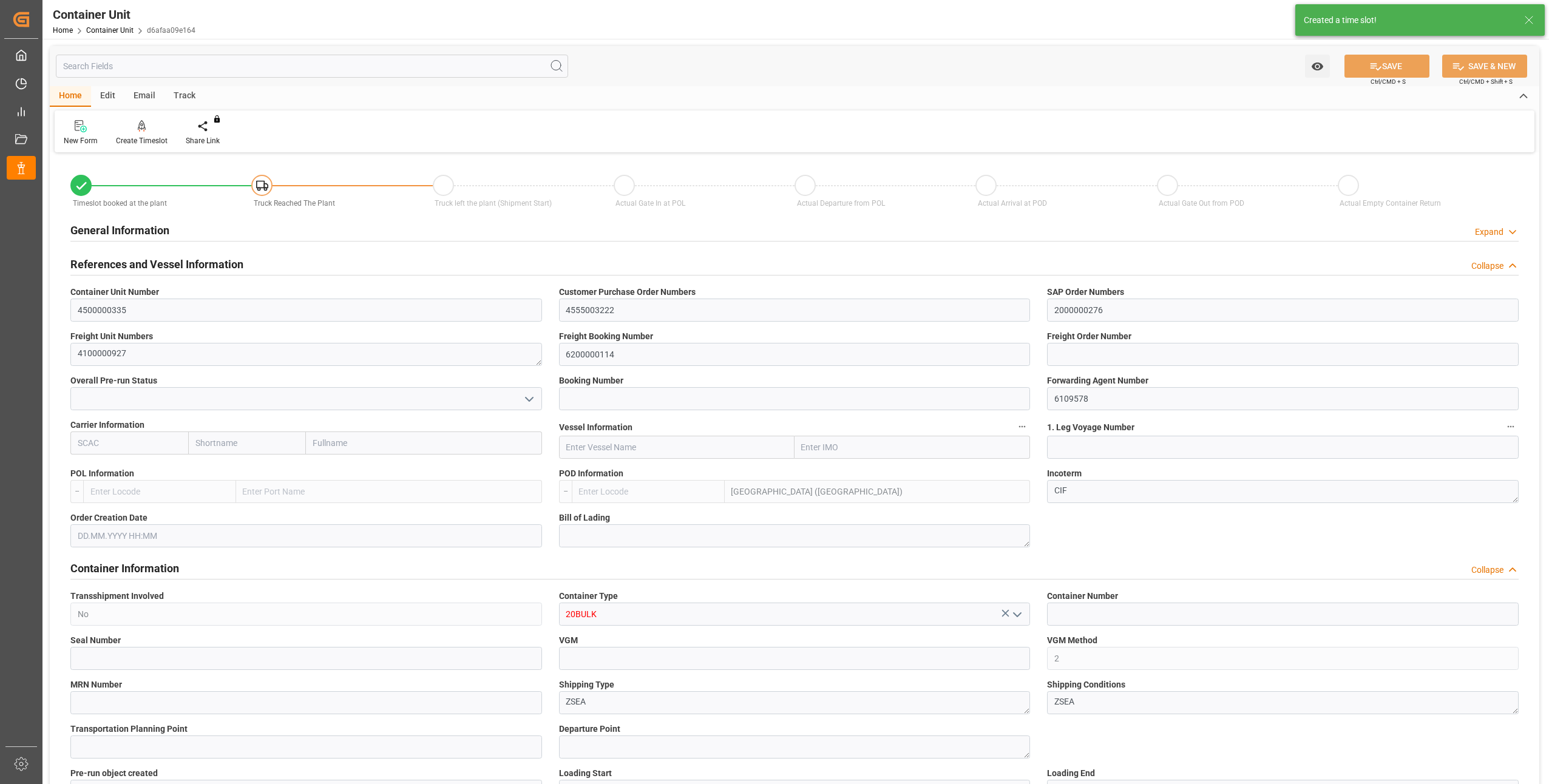
type input "MYPKG"
type input "7"
type input "0"
type input "7"
type input "0"
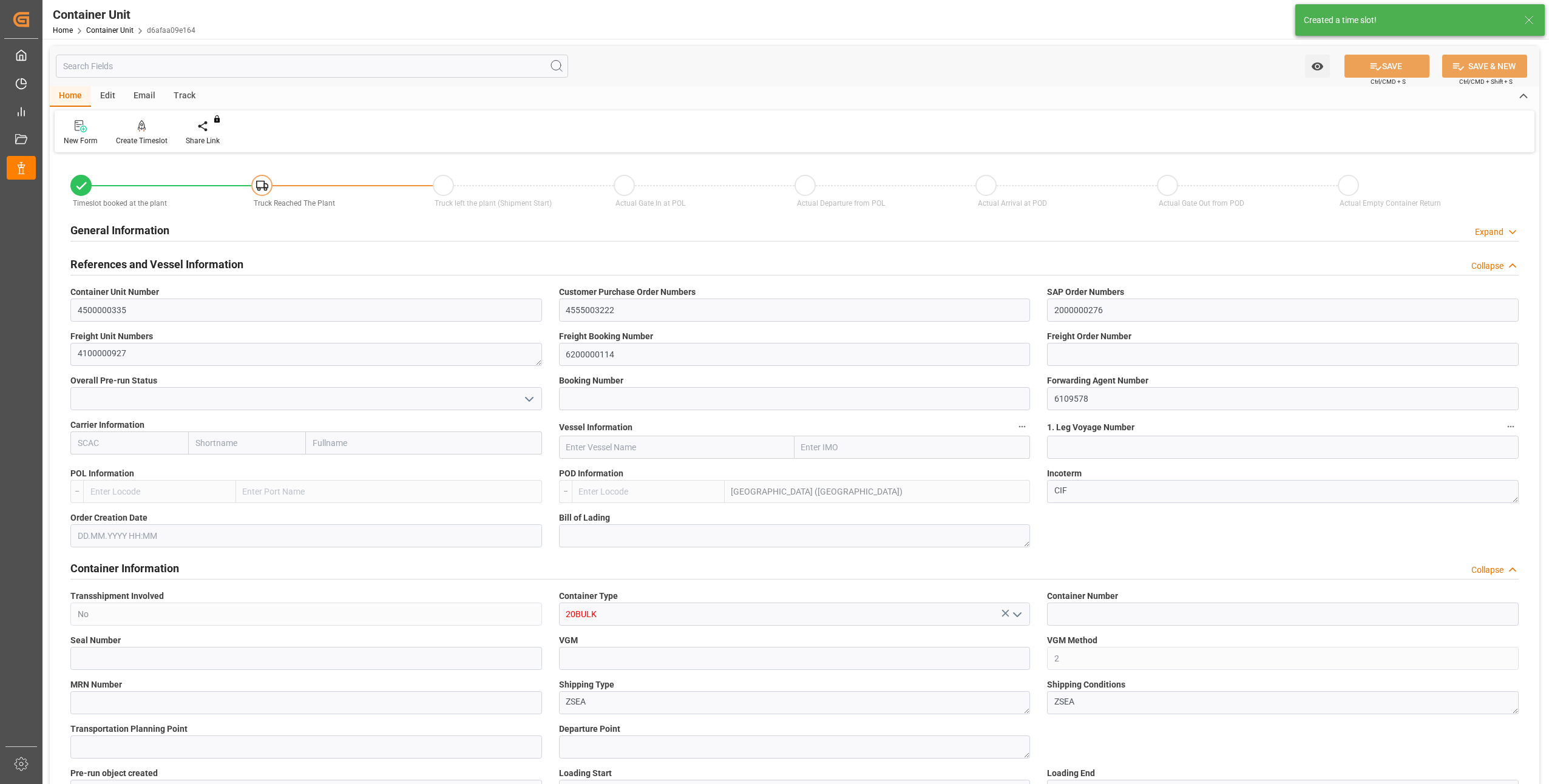
type input "0"
type input "24000"
type input "16.07.2025"
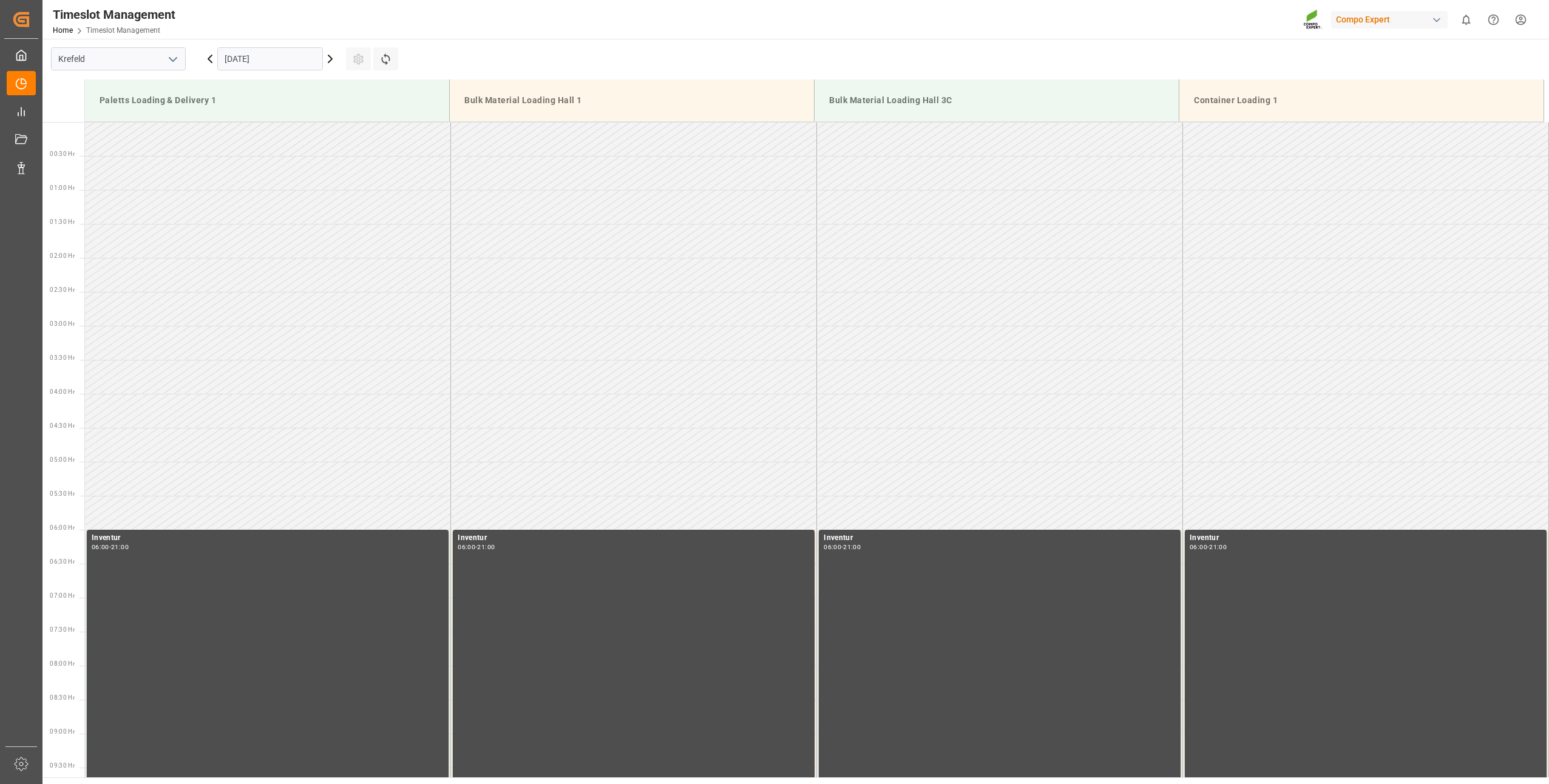
scroll to position [976, 0]
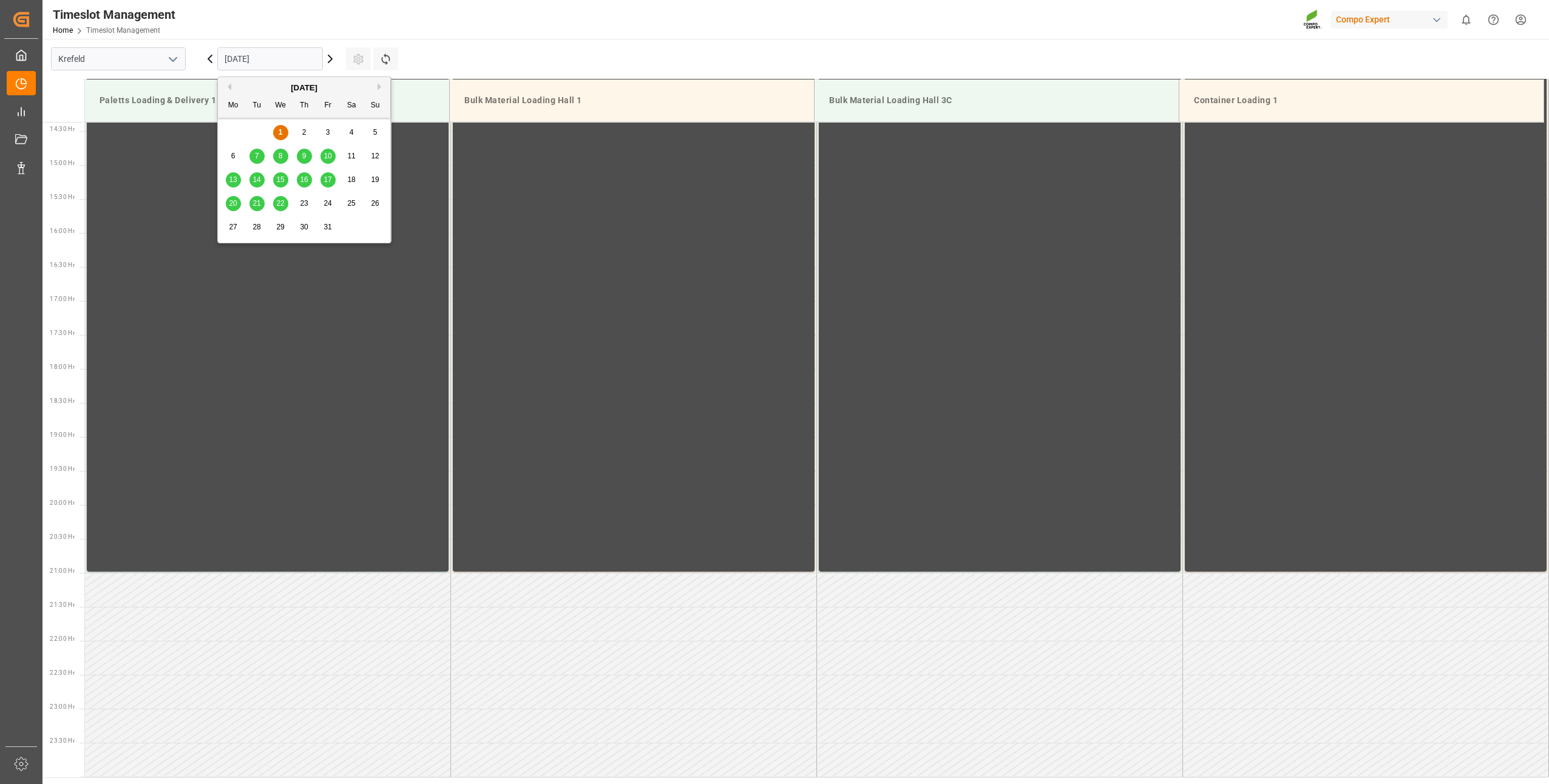
click at [227, 55] on input "[DATE]" at bounding box center [270, 59] width 106 height 23
click at [275, 156] on div "8" at bounding box center [280, 156] width 15 height 15
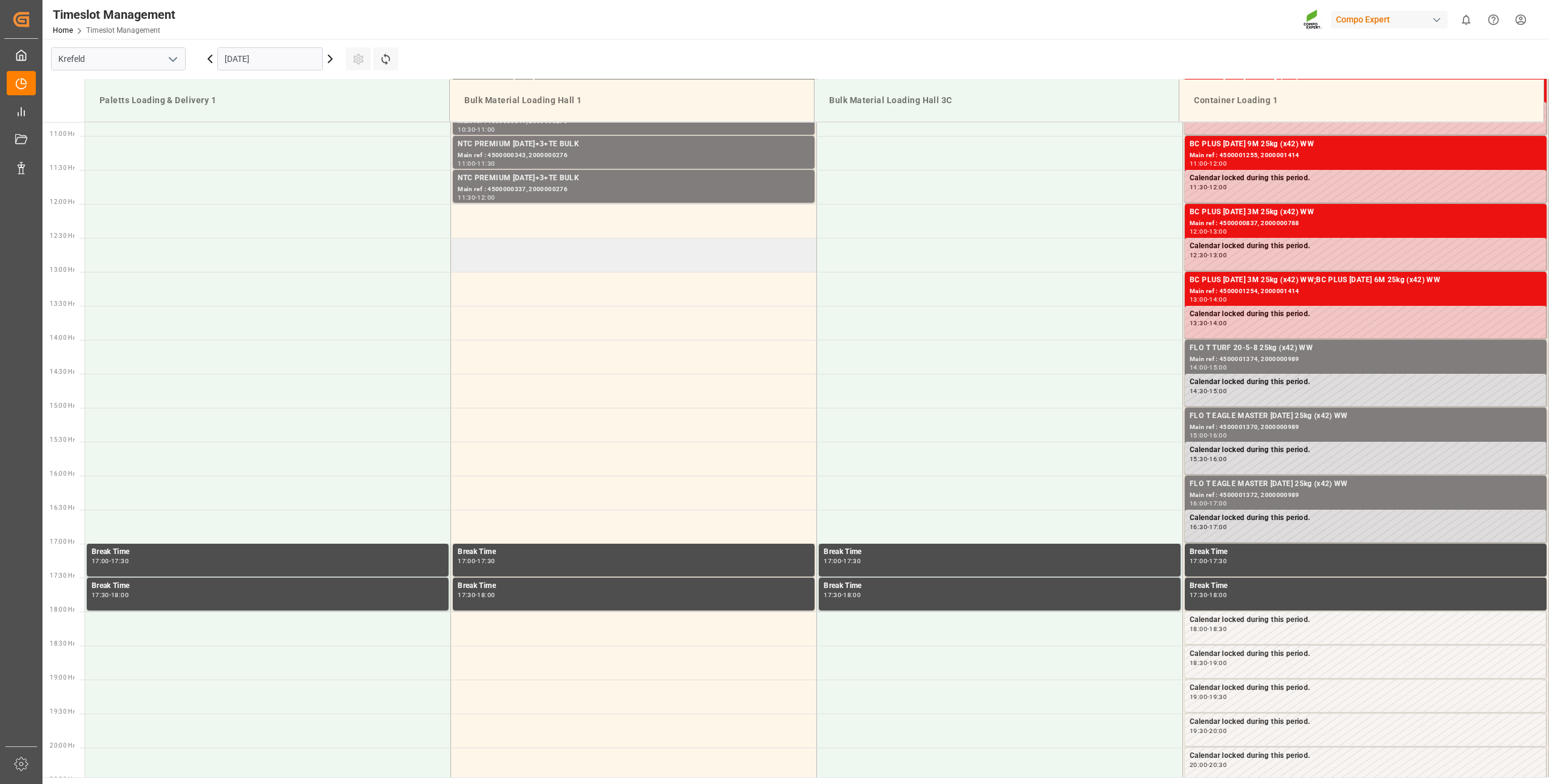
scroll to position [612, 0]
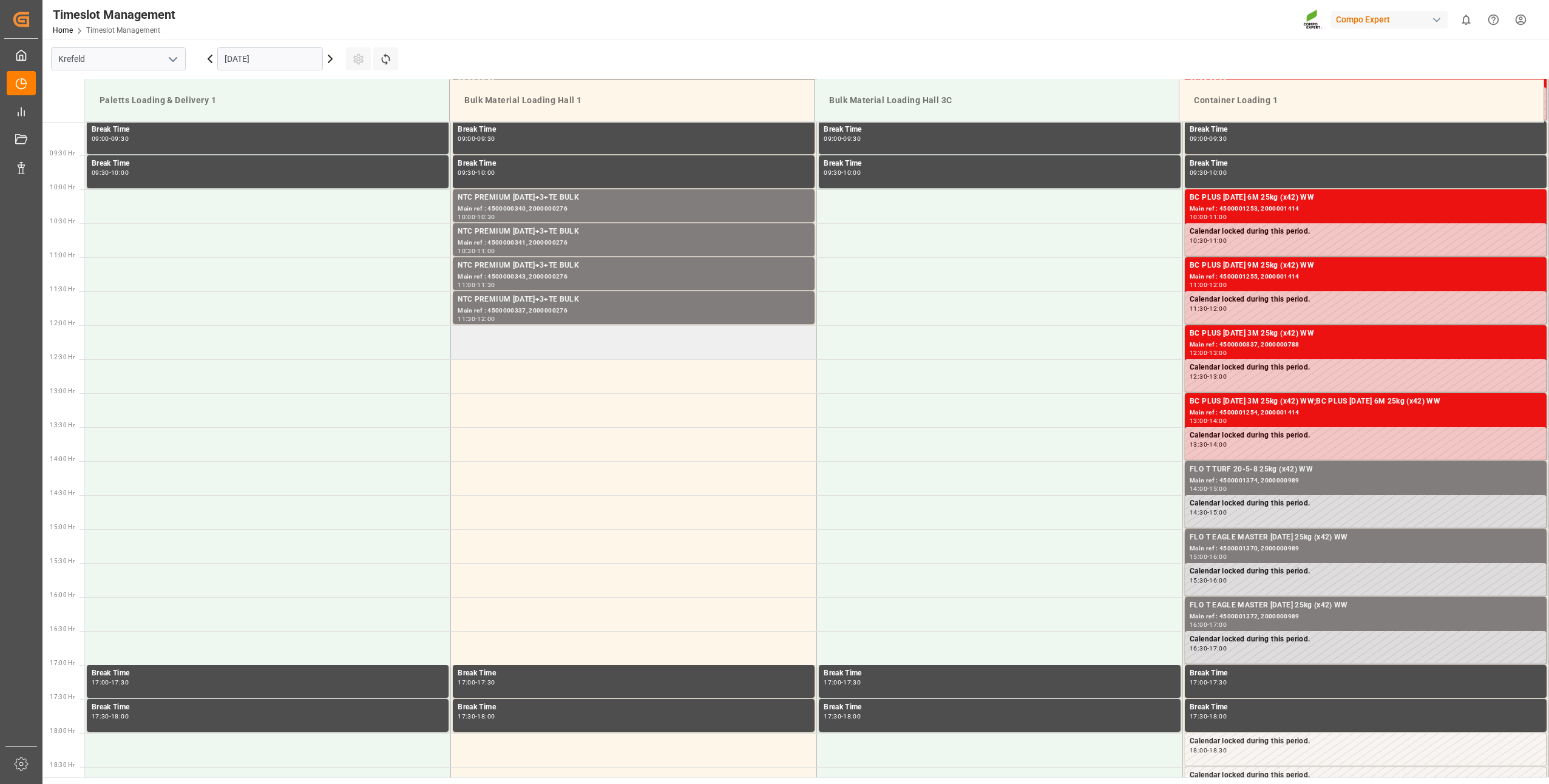
click at [456, 339] on td at bounding box center [634, 342] width 366 height 34
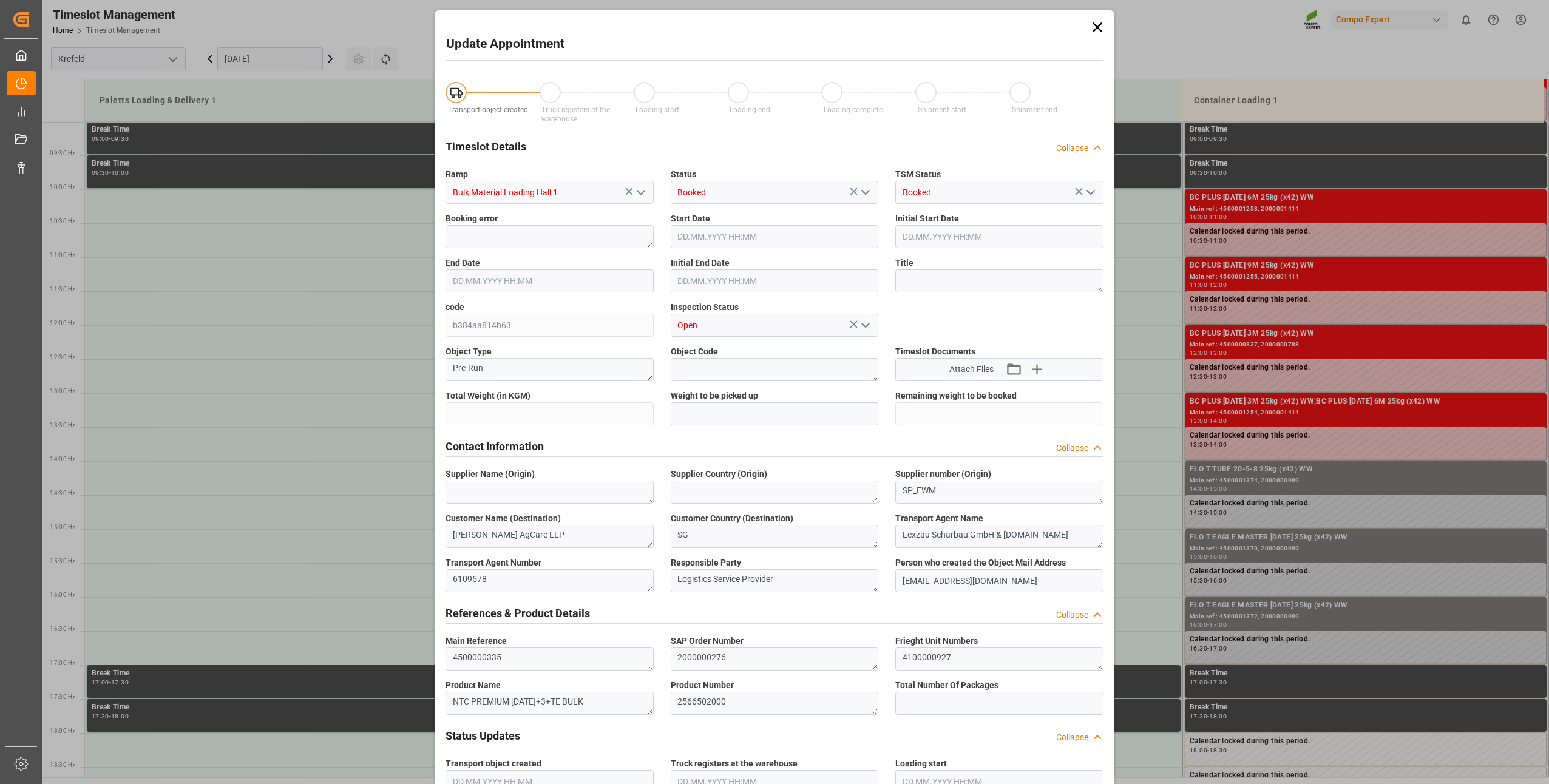
type input "24000"
type input "0"
type input "08.10.2025 12:00"
type input "08.10.2025 12:30"
type input "01.10.2025 13:49"
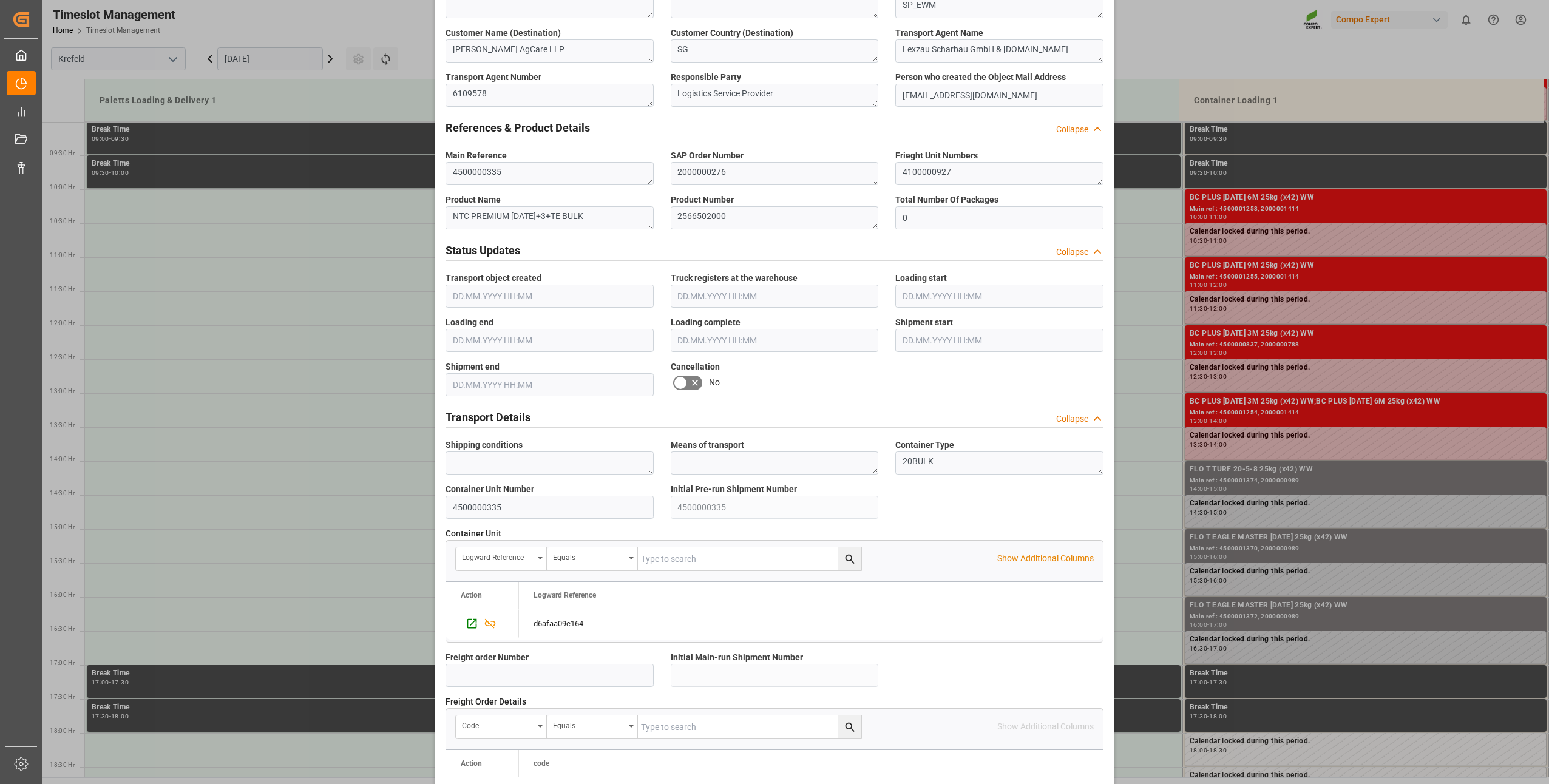
scroll to position [816, 0]
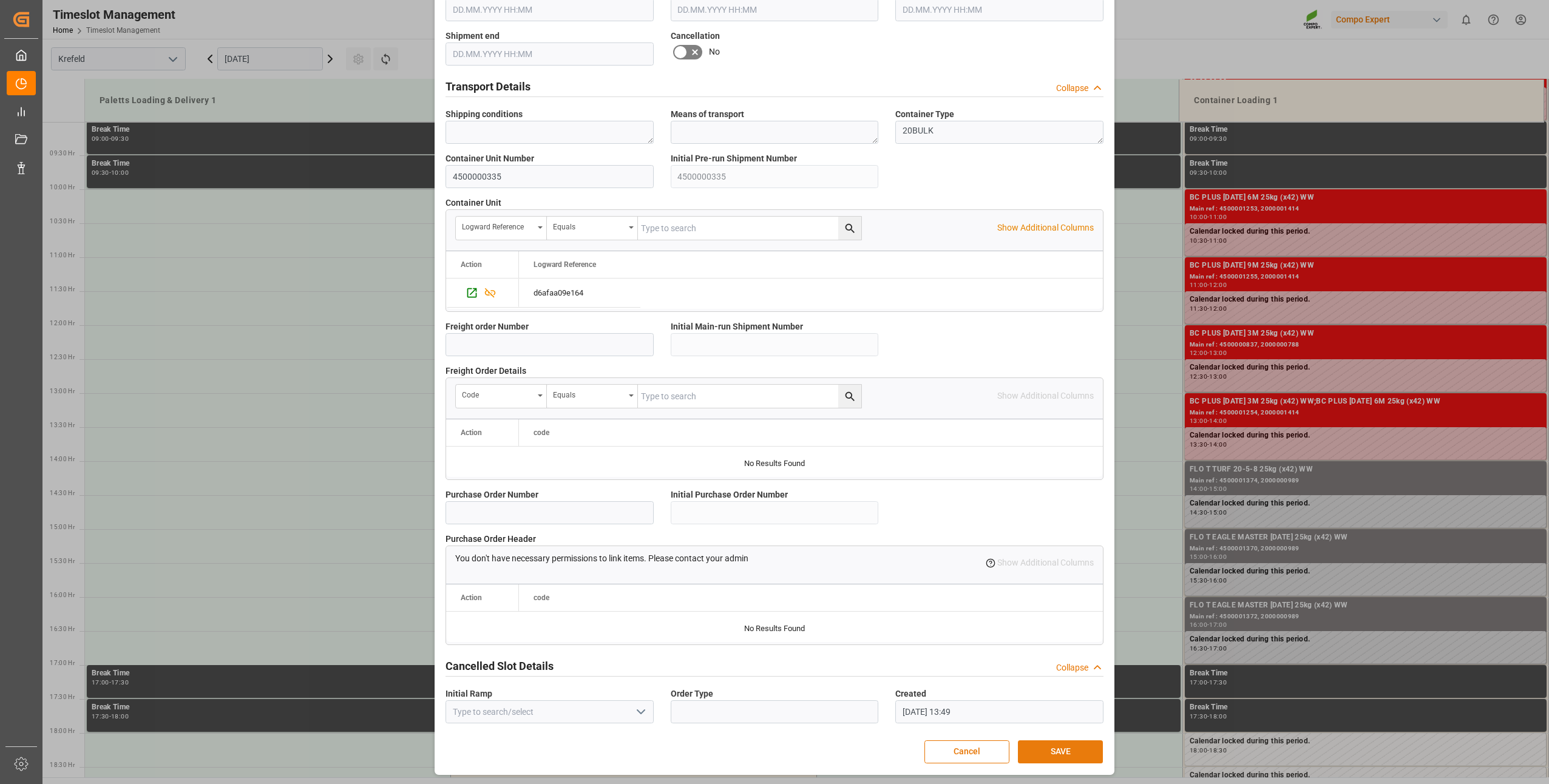
click at [1034, 753] on button "SAVE" at bounding box center [1060, 751] width 85 height 23
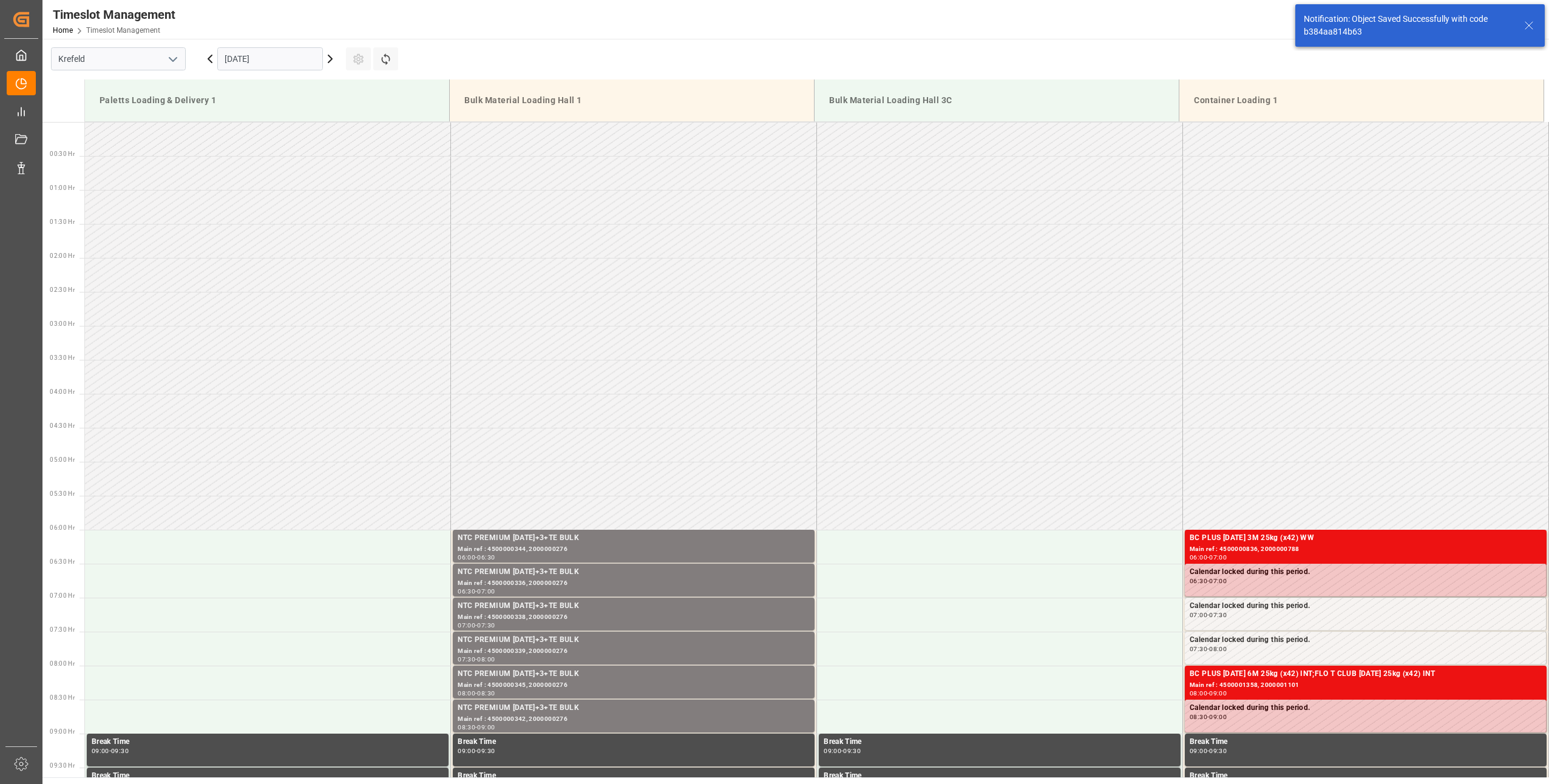
scroll to position [739, 0]
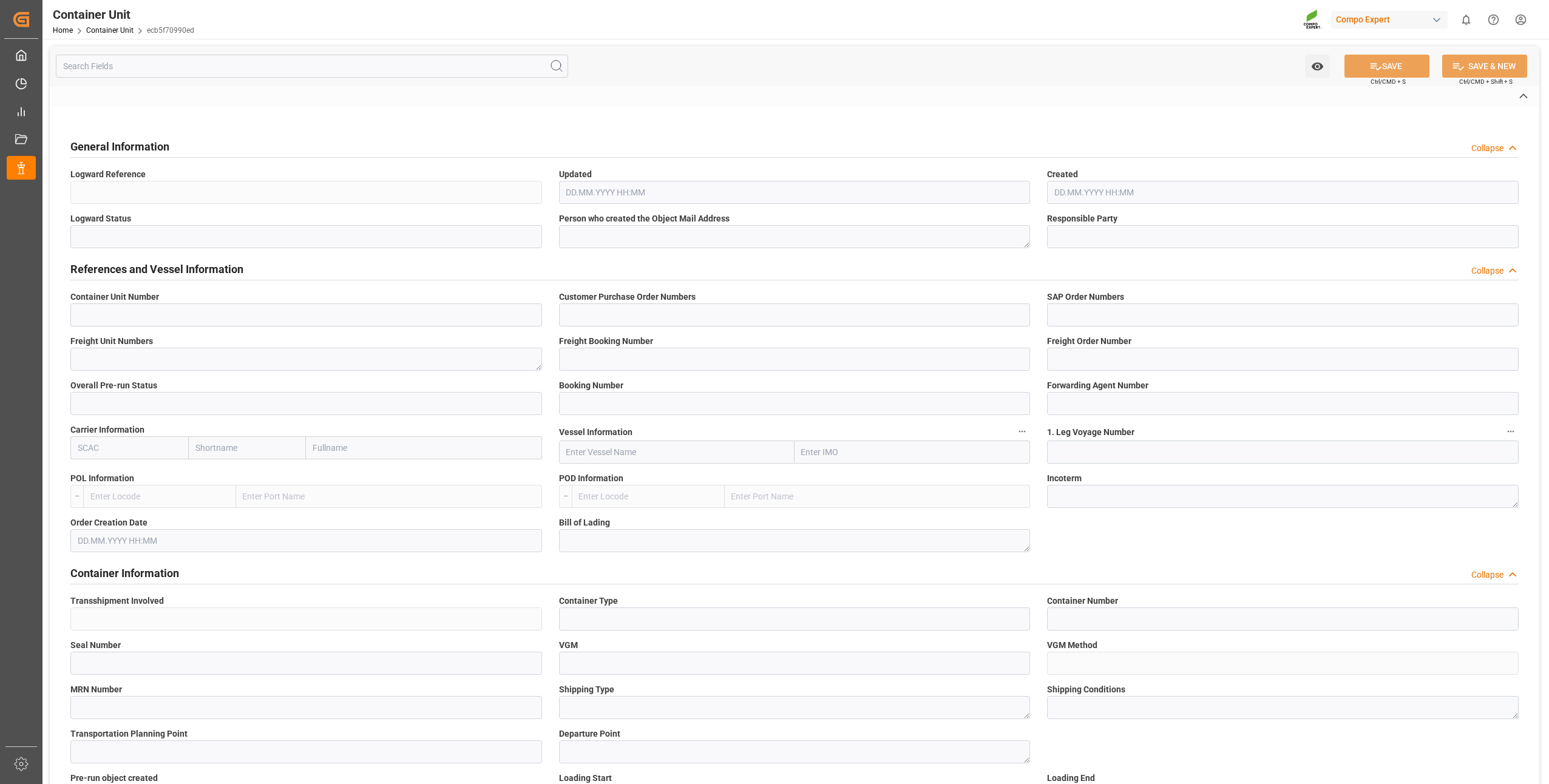
type input "4500000346"
type input "4555003222"
type input "2000000276"
type textarea "4100000656"
type input "6200000114"
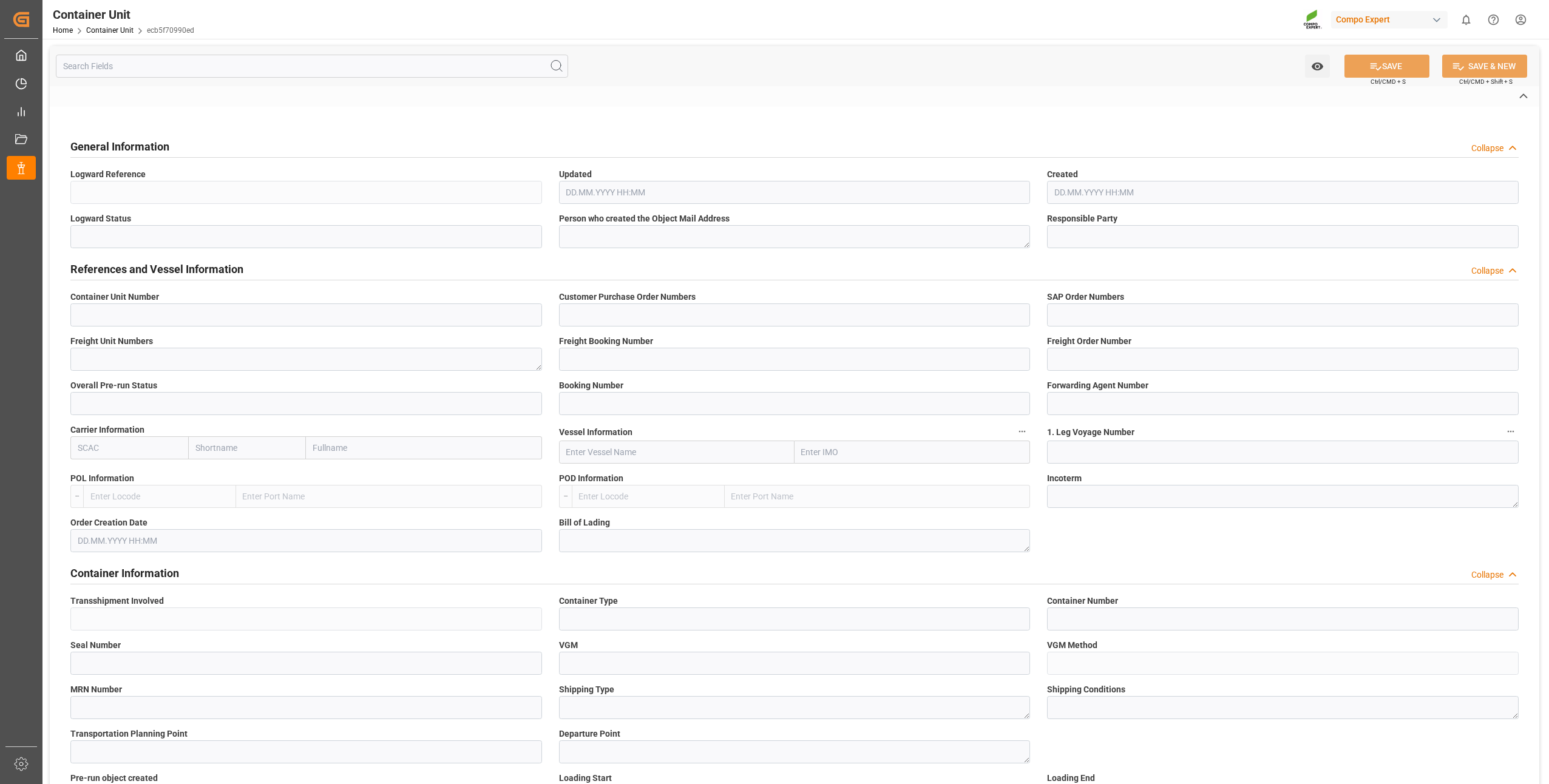
type input "6109578"
type input "[GEOGRAPHIC_DATA] ([GEOGRAPHIC_DATA])"
type textarea "CIF"
type input "No"
type input "20BULK"
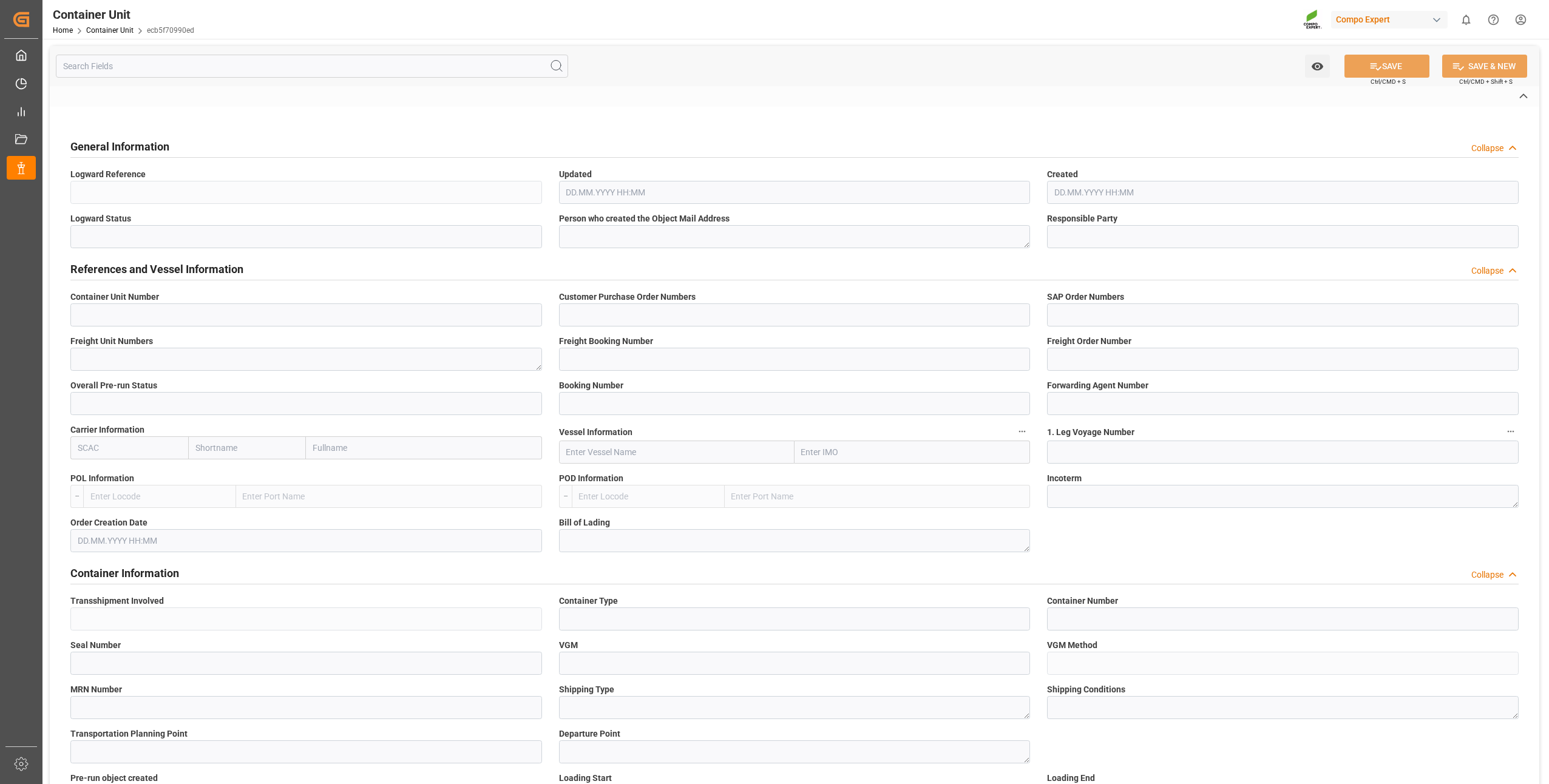
type input "2"
type textarea "ZSEA"
type textarea "47809"
type input "[GEOGRAPHIC_DATA]"
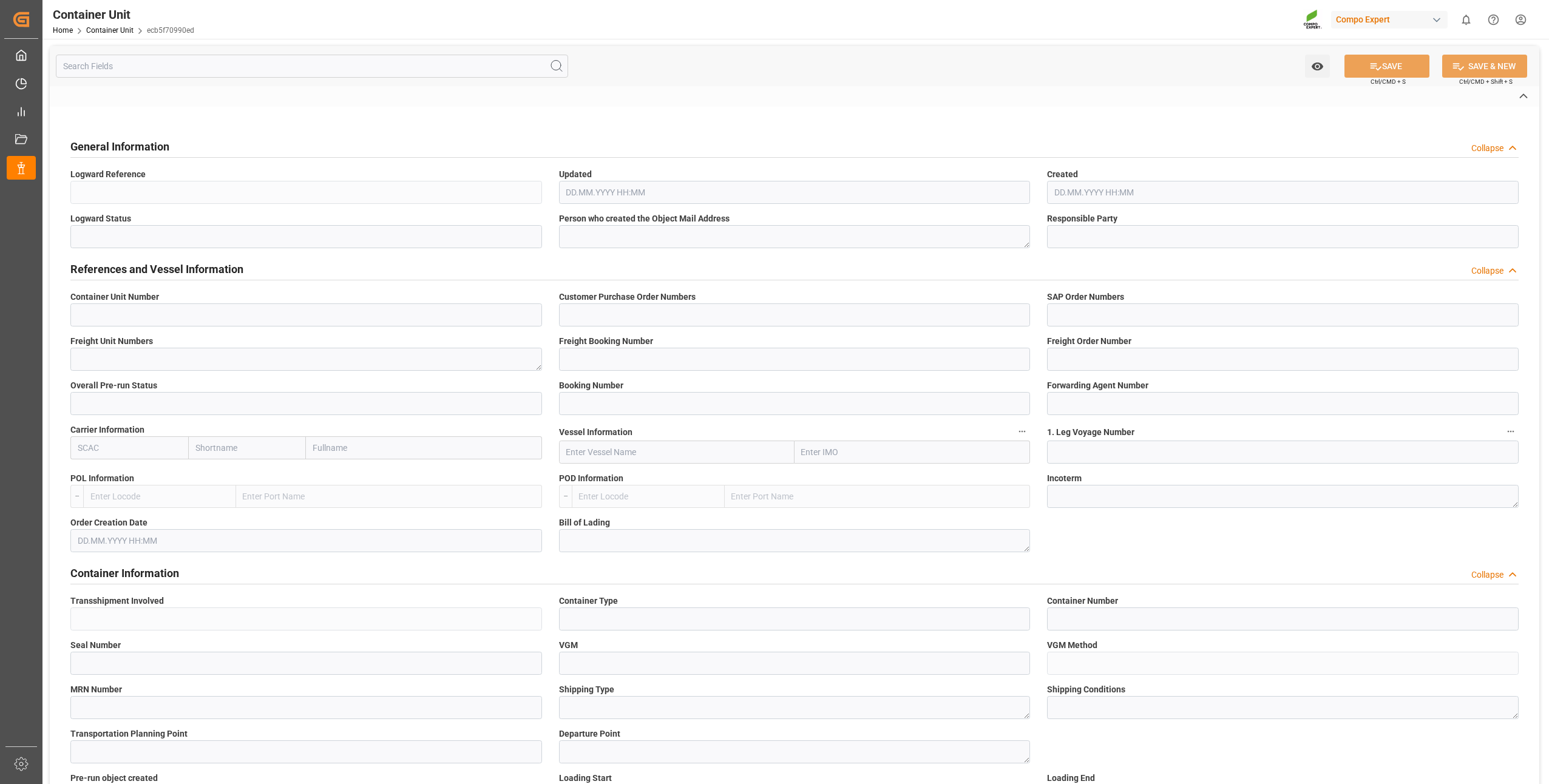
type textarea "47600"
type input "[GEOGRAPHIC_DATA]"
type input "EUR"
type textarea "NTC PREMIUM [DATE]+3+TE BULK"
type textarea "2566502000"
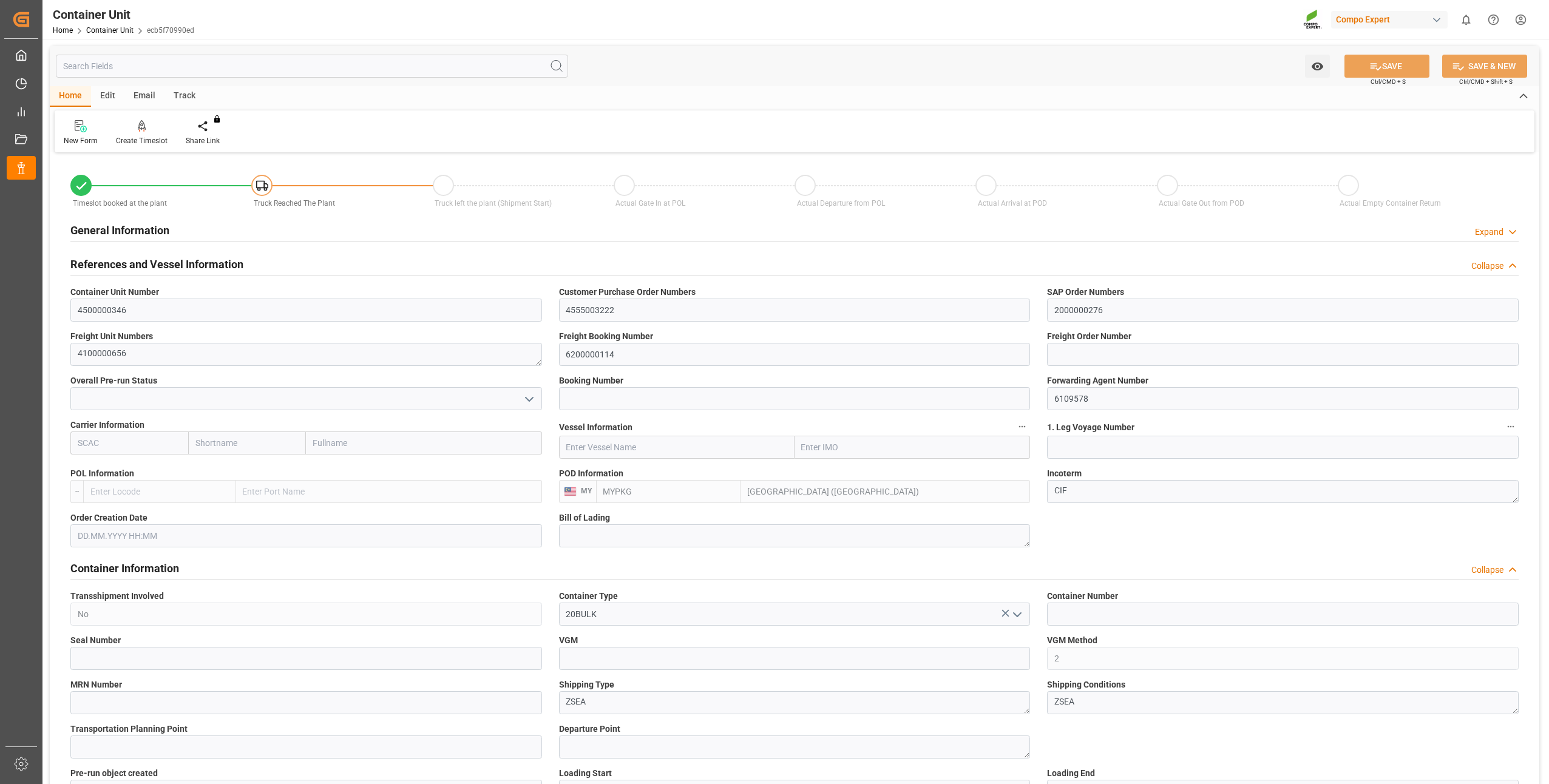
type input "MYPKG"
type input "7"
type input "0"
type input "7"
type input "0"
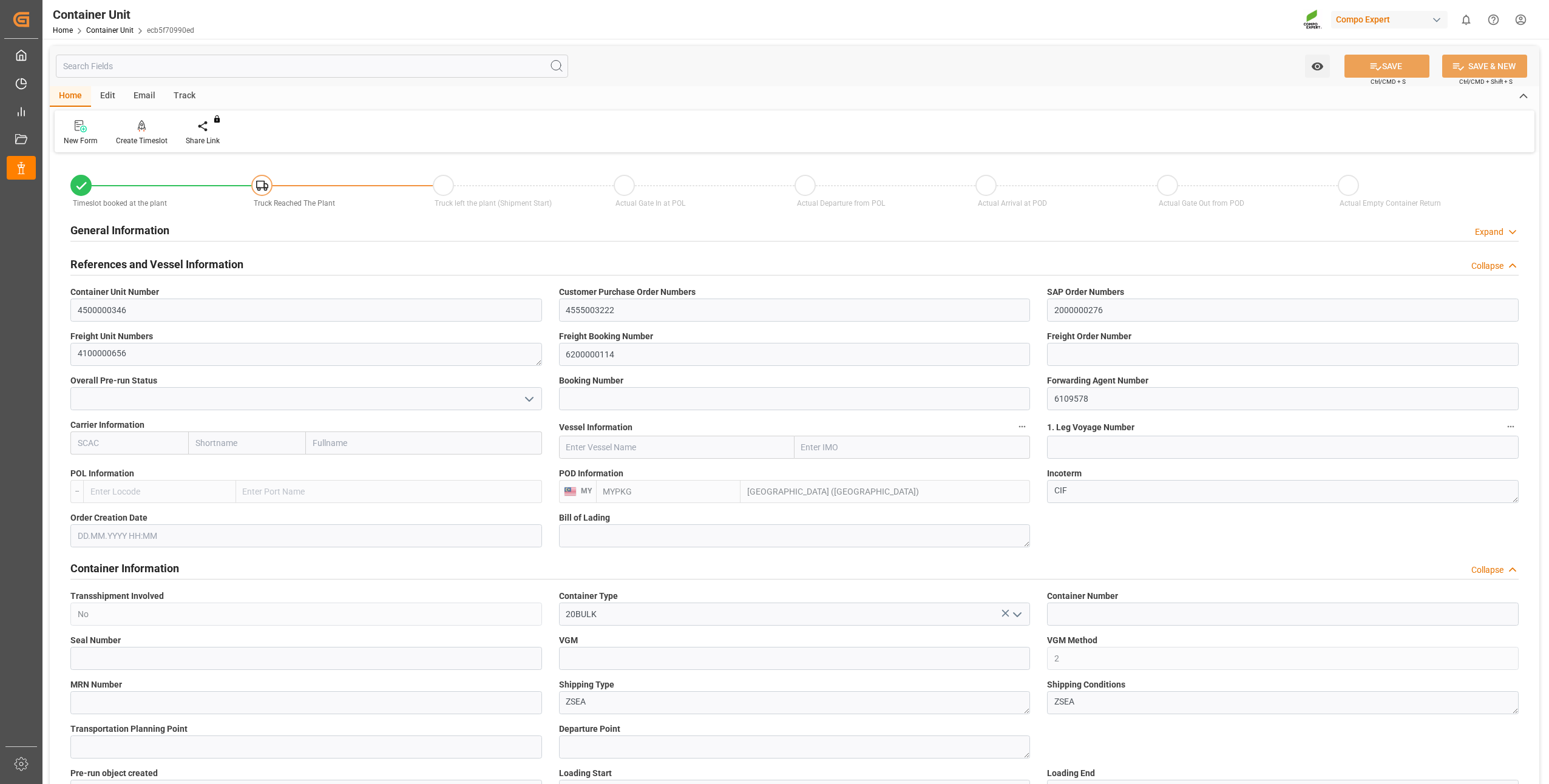
type input "0"
type input "24000"
type input "[DATE]"
click at [143, 141] on div "Create Timeslot" at bounding box center [142, 141] width 52 height 11
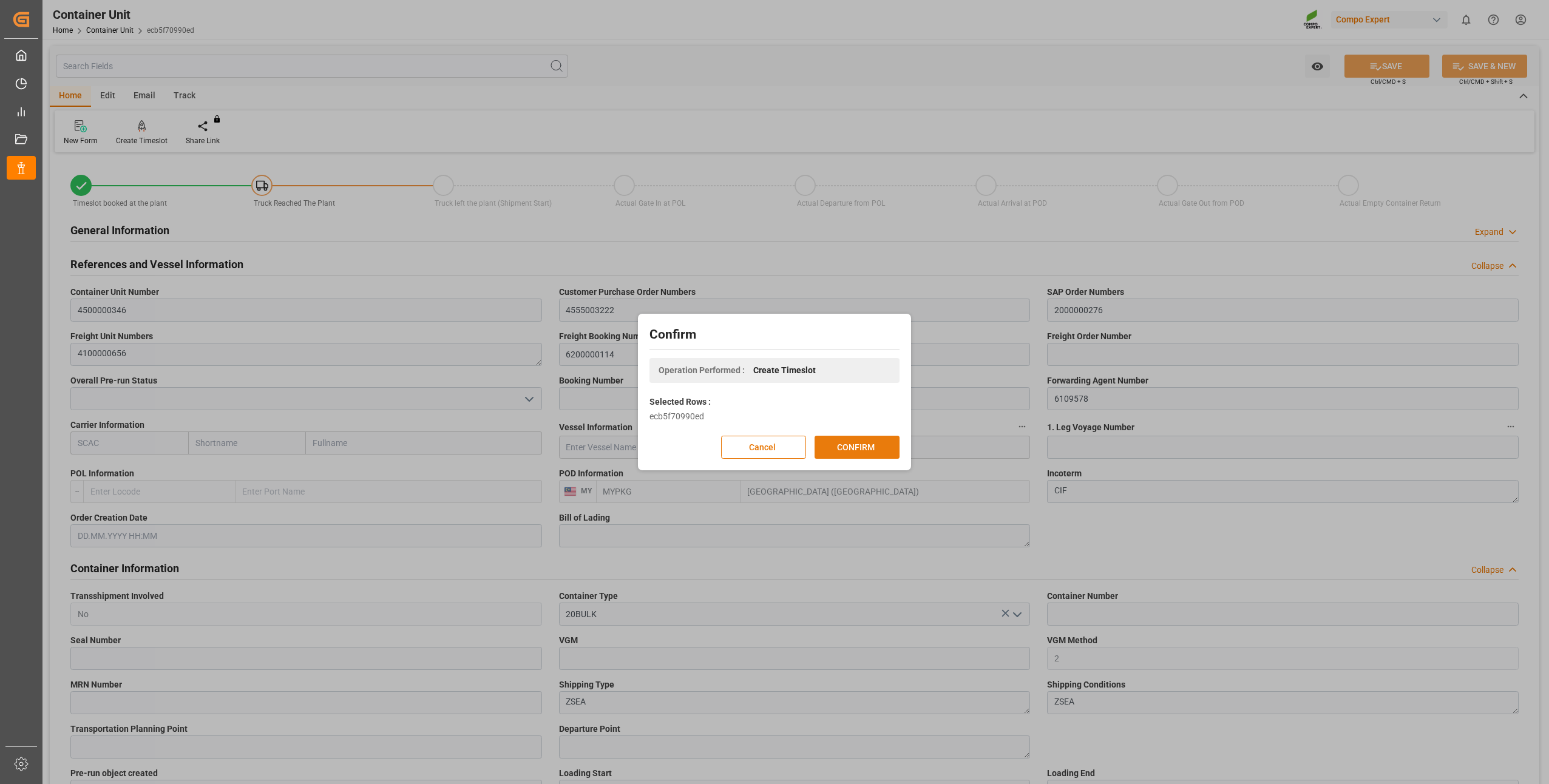
click at [877, 451] on button "CONFIRM" at bounding box center [857, 446] width 85 height 23
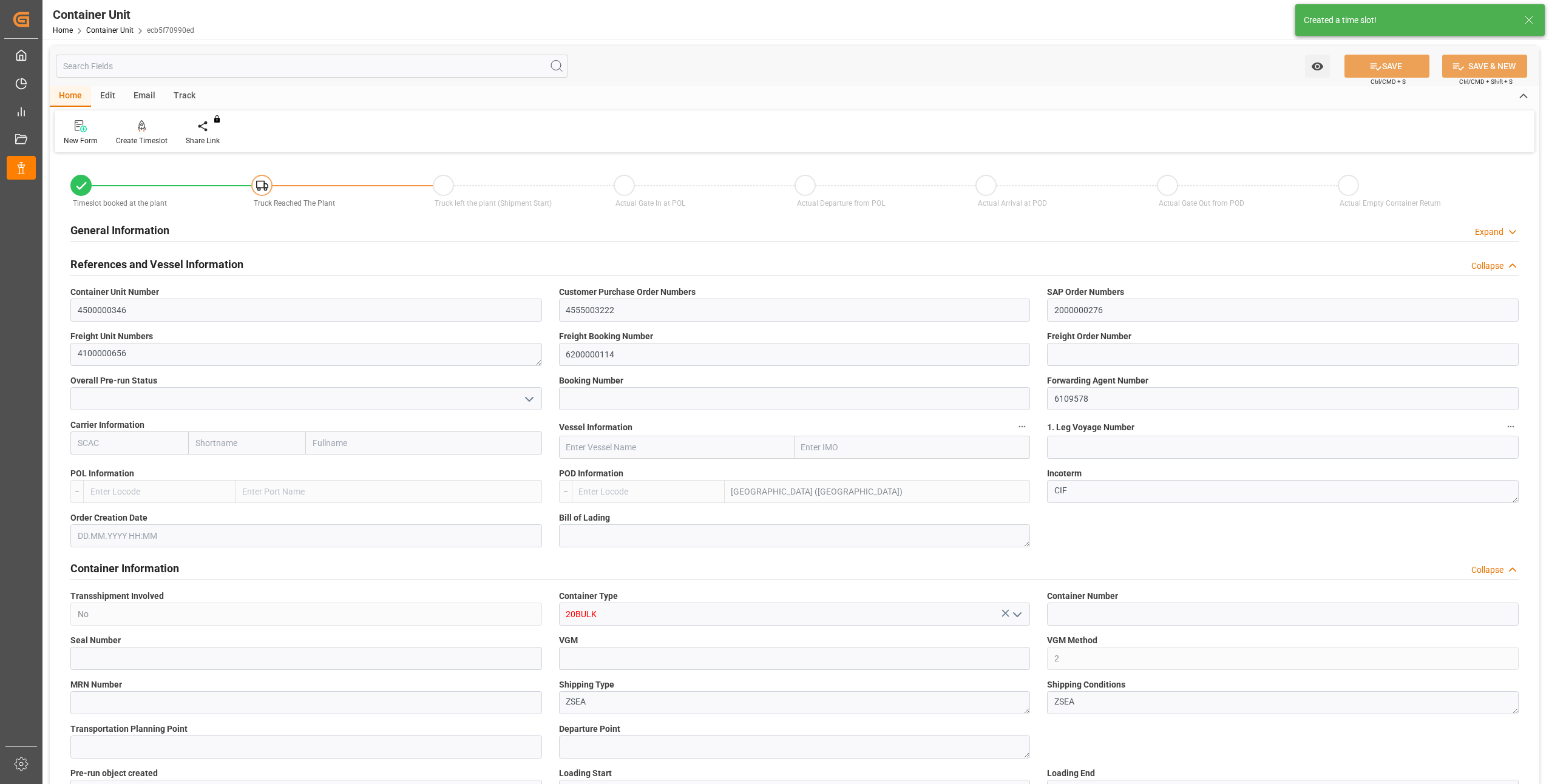
type input "MYPKG"
type input "7"
type input "0"
type input "7"
type input "0"
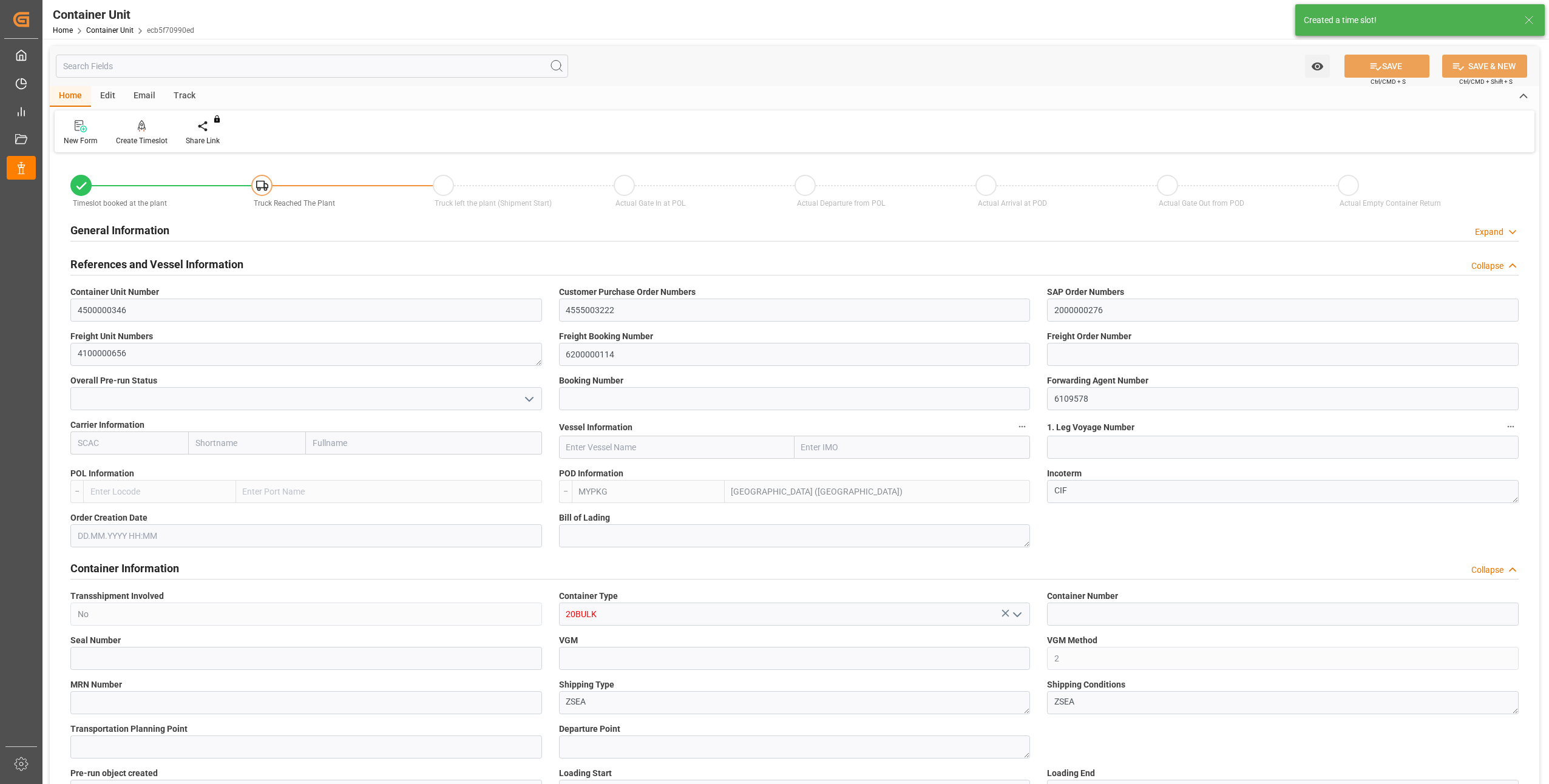
type input "0"
type input "24000"
type input "[DATE]"
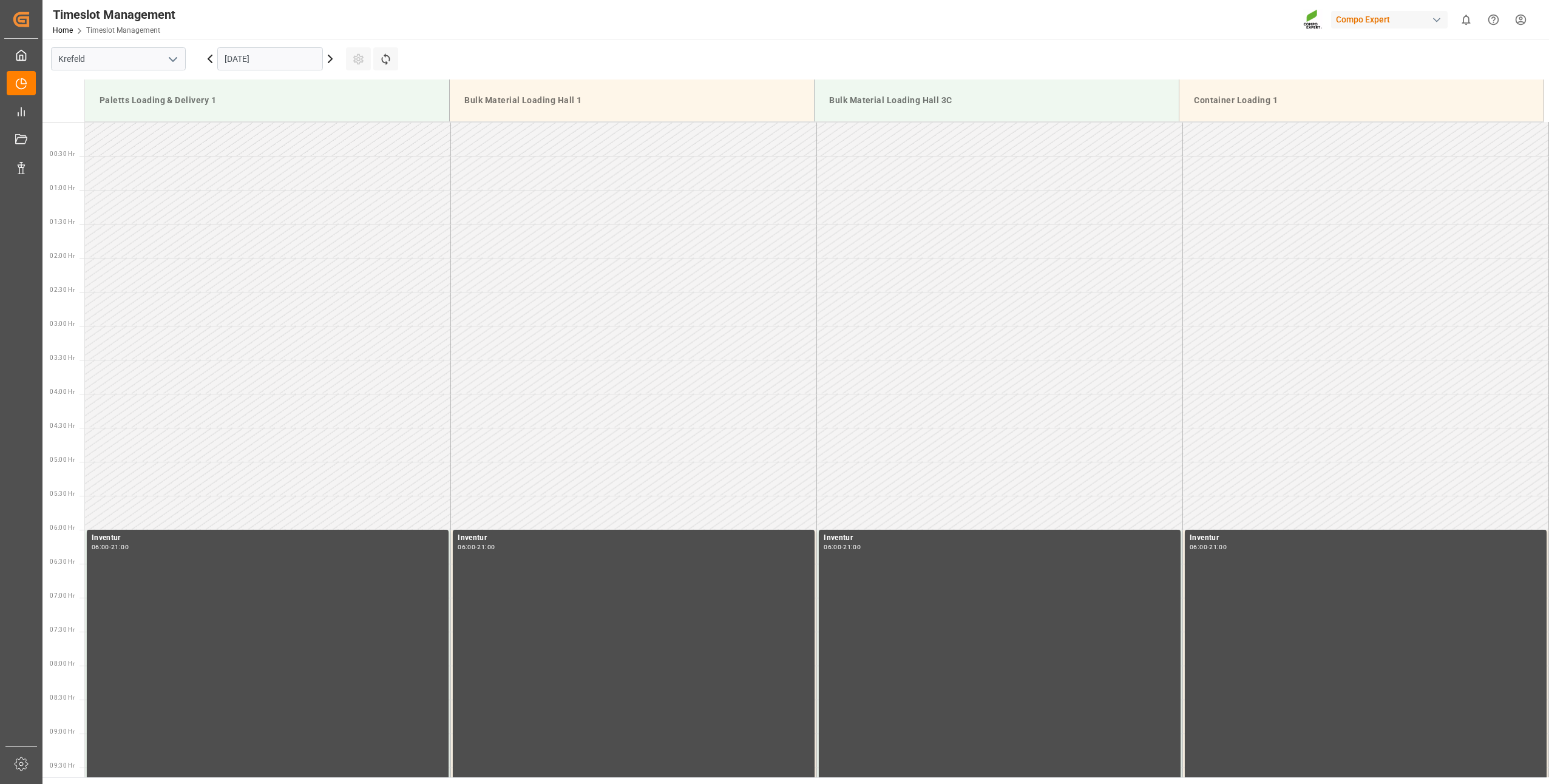
scroll to position [976, 0]
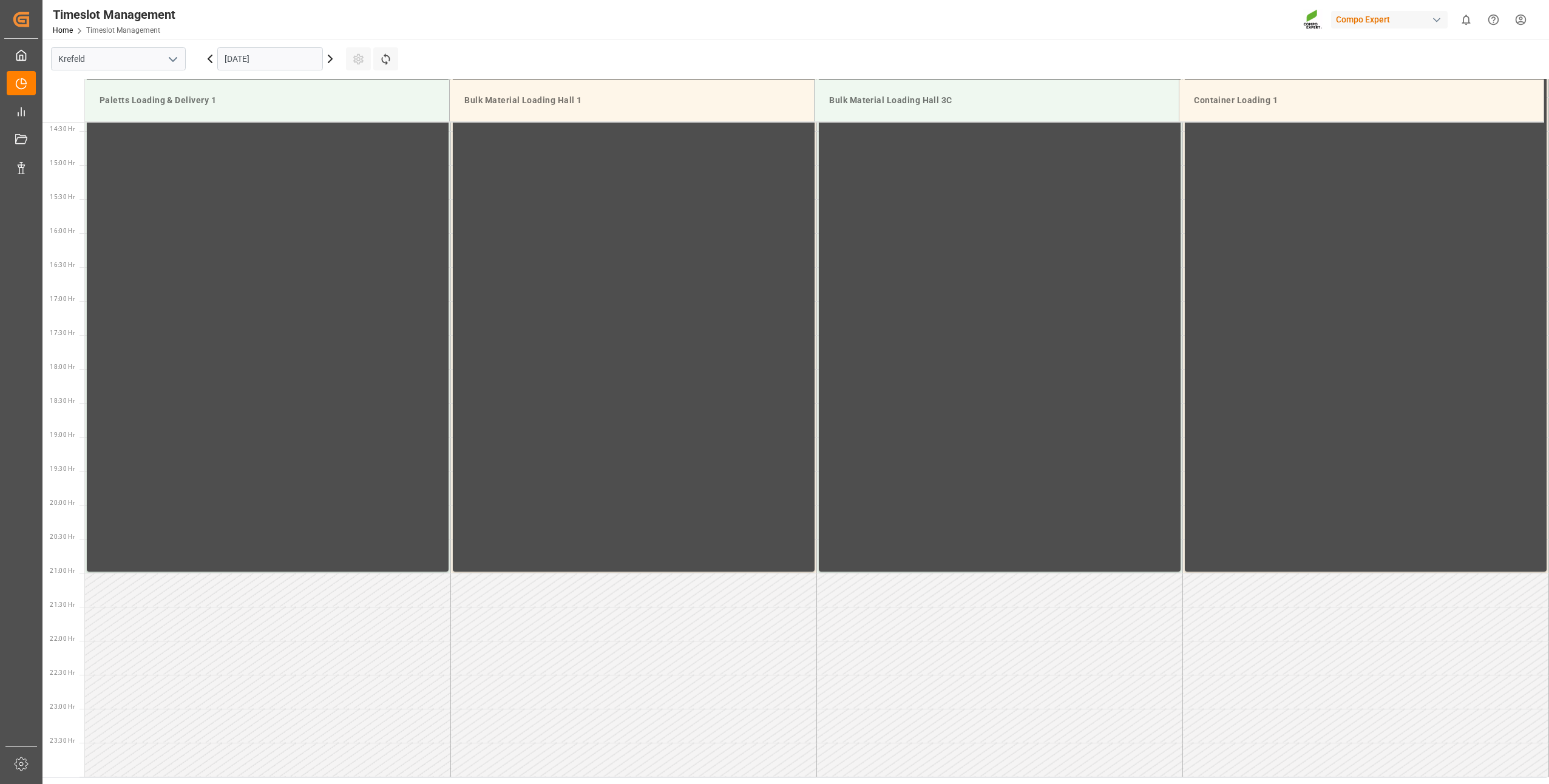
click at [246, 53] on input "[DATE]" at bounding box center [270, 59] width 106 height 23
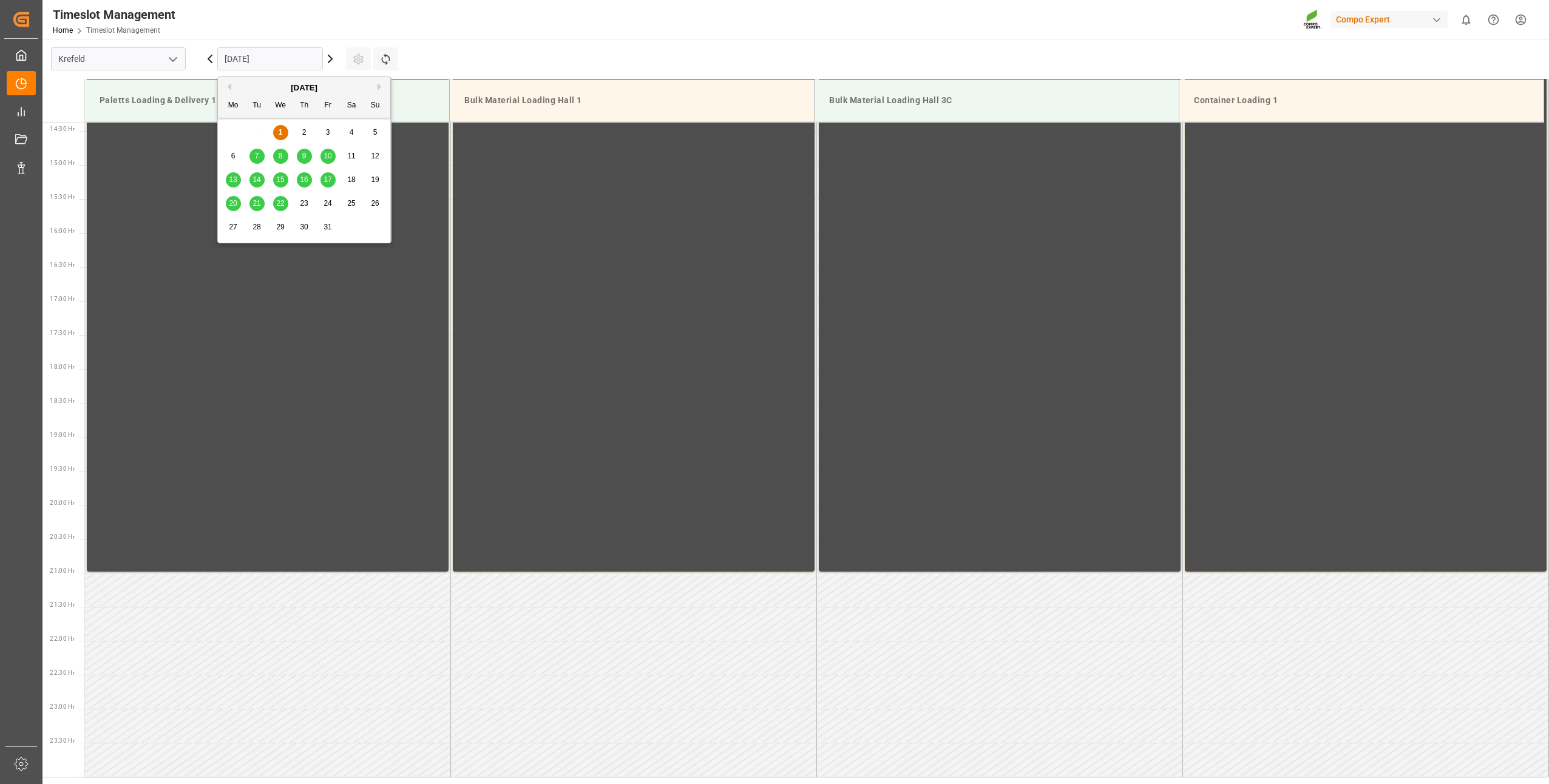
click at [280, 156] on span "8" at bounding box center [280, 156] width 4 height 9
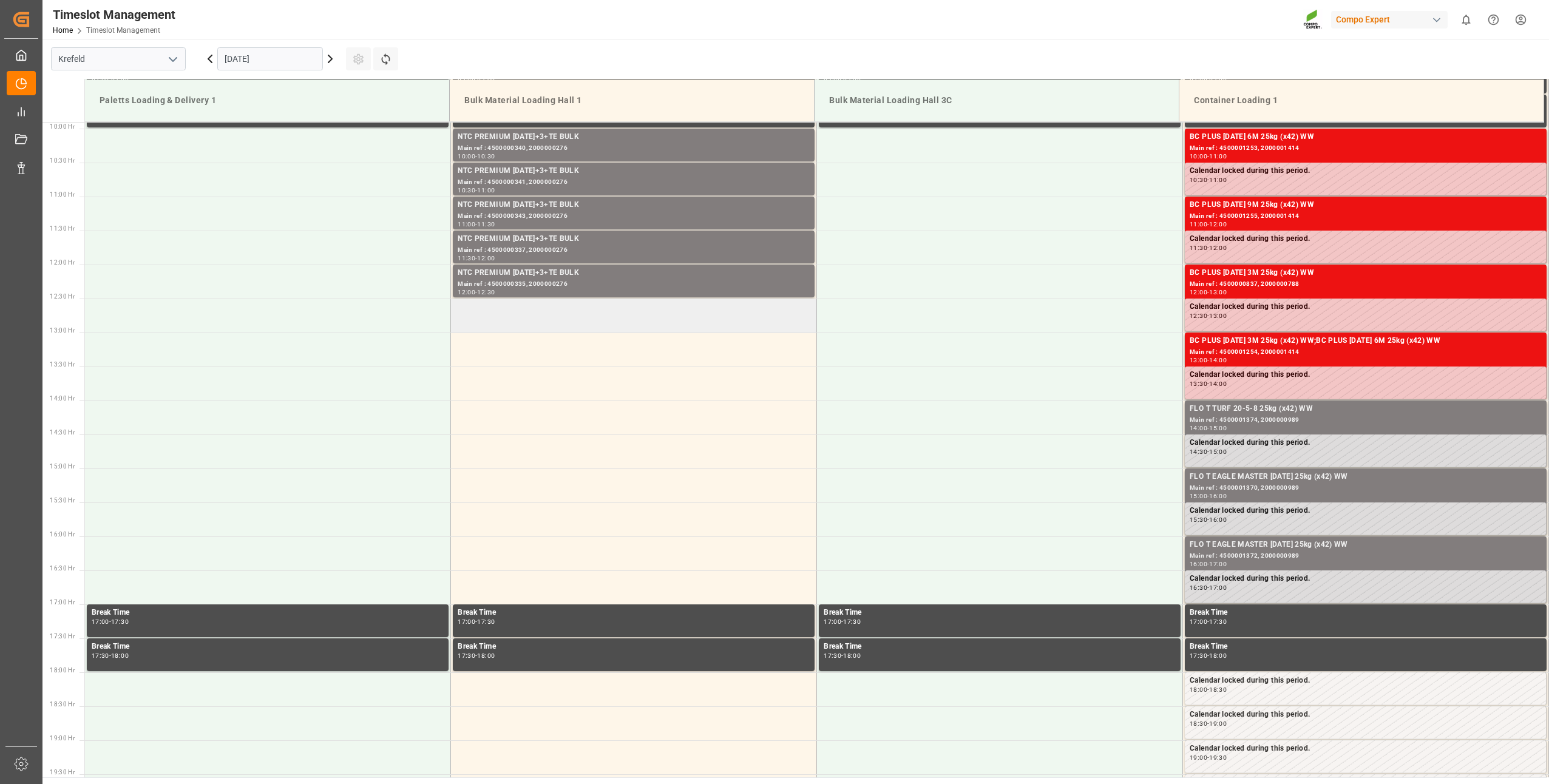
scroll to position [612, 0]
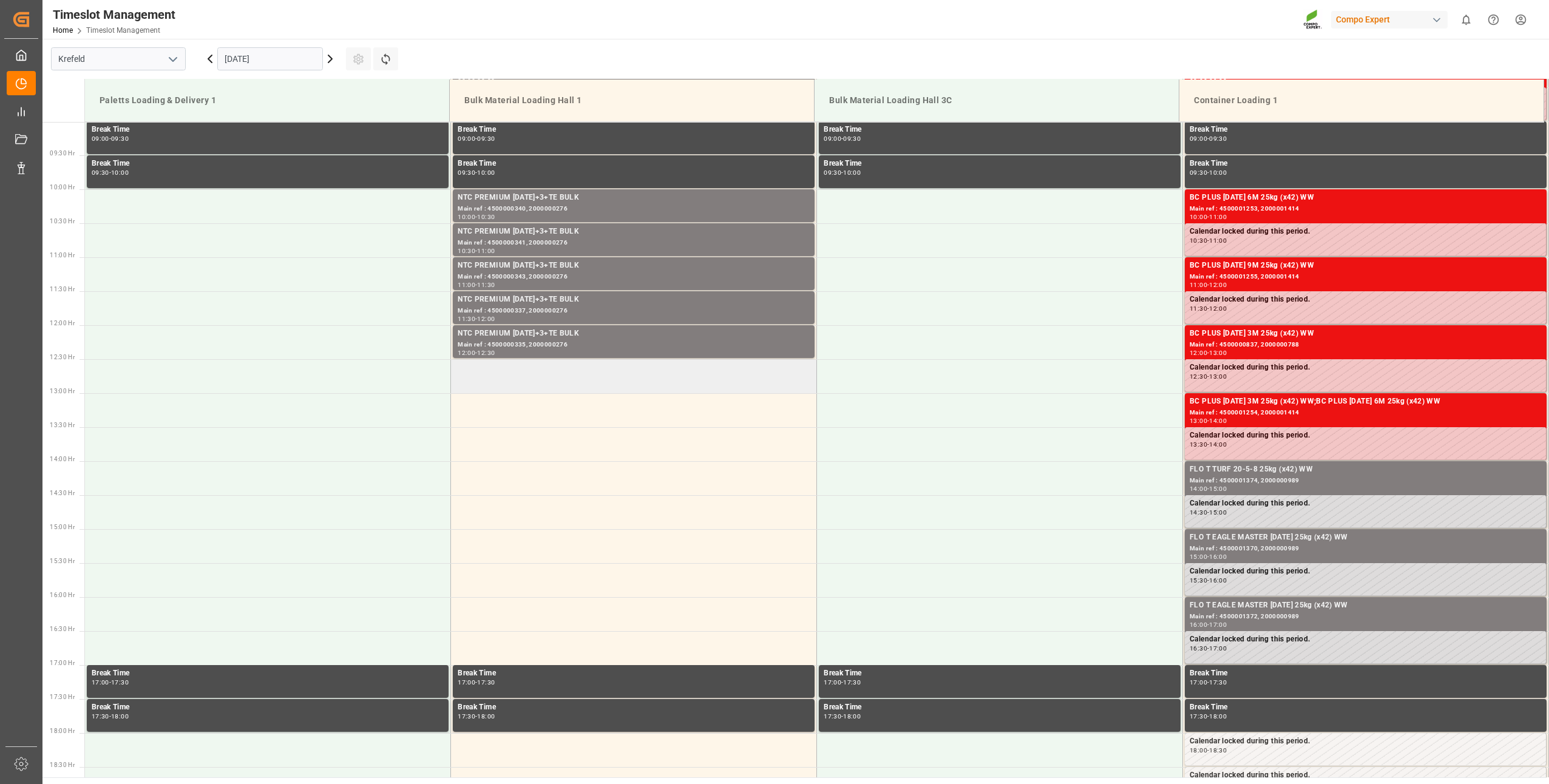
click at [467, 377] on td at bounding box center [634, 376] width 366 height 34
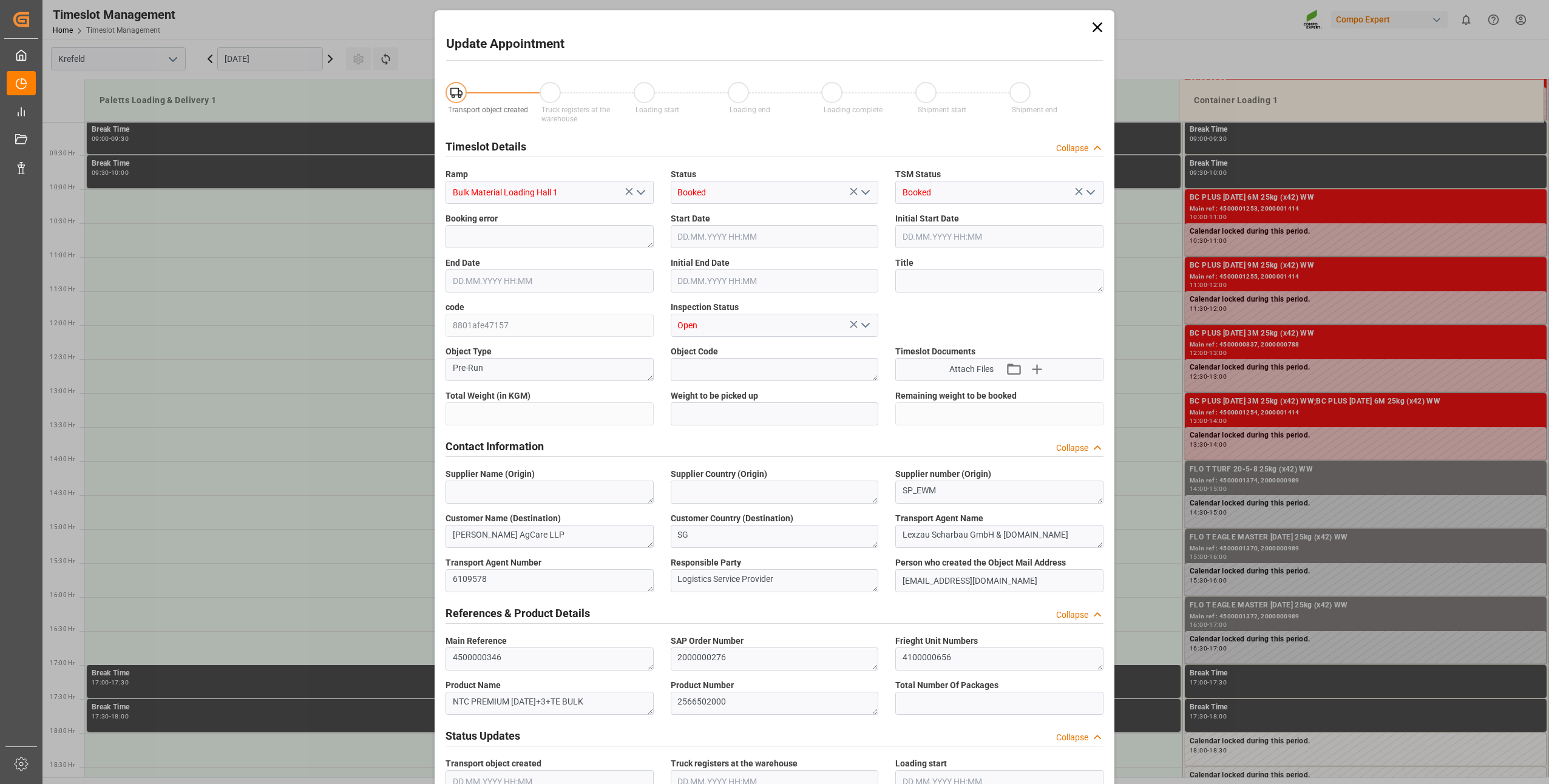
type input "24000"
type input "0"
type input "08.10.2025 12:30"
type input "08.10.2025 13:00"
type input "01.10.2025 13:49"
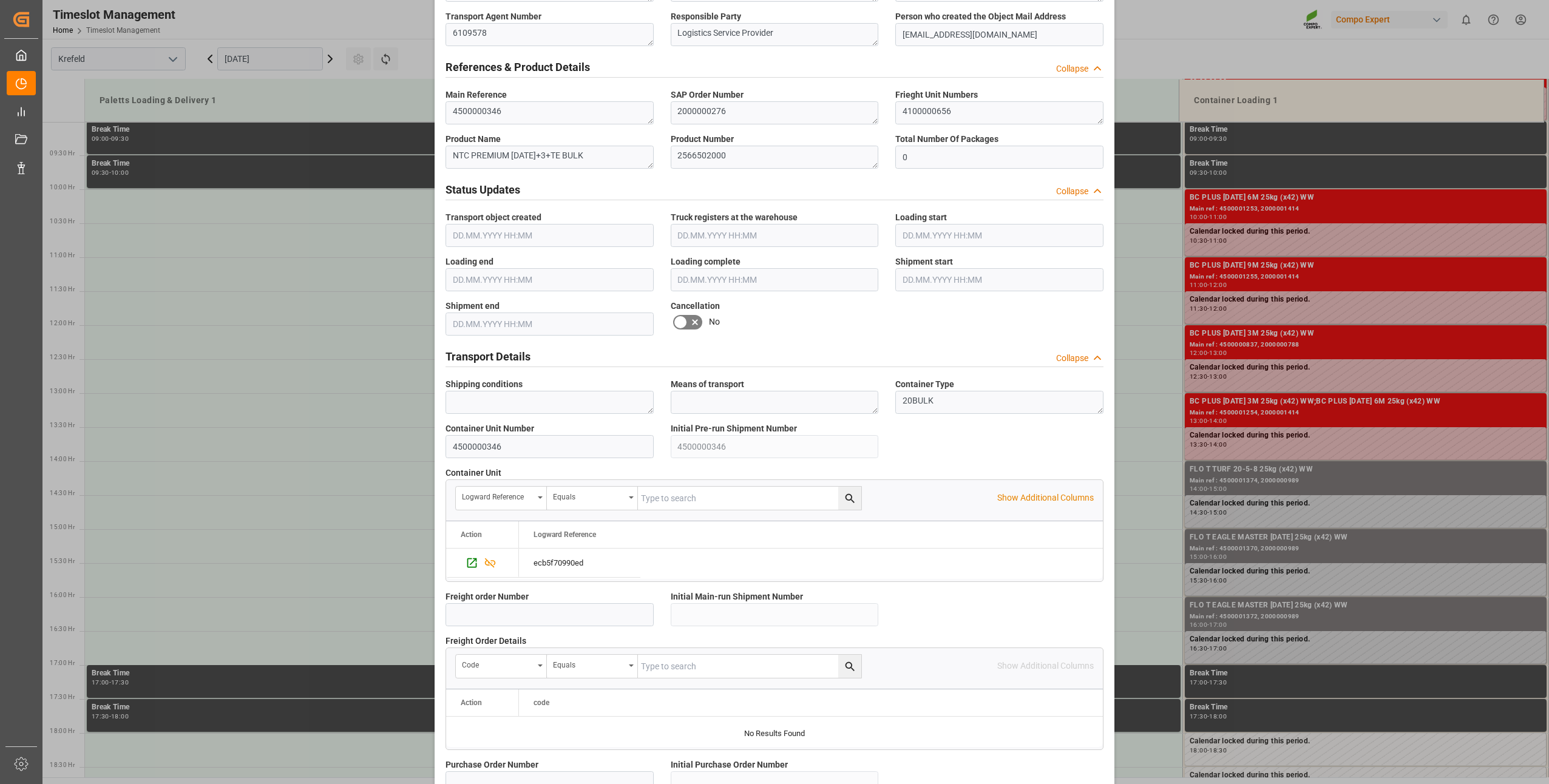
scroll to position [816, 0]
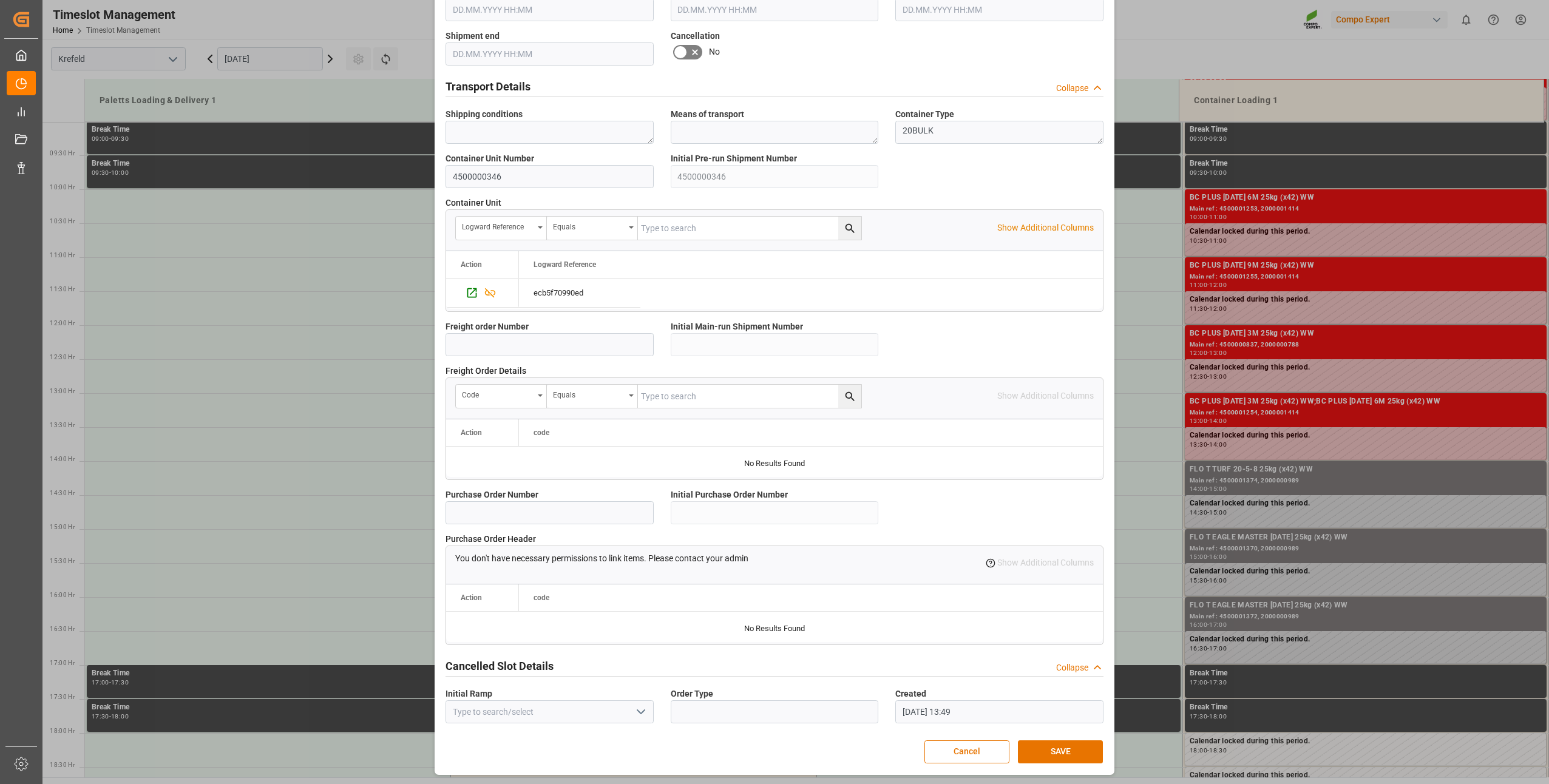
click at [1065, 745] on button "SAVE" at bounding box center [1060, 751] width 85 height 23
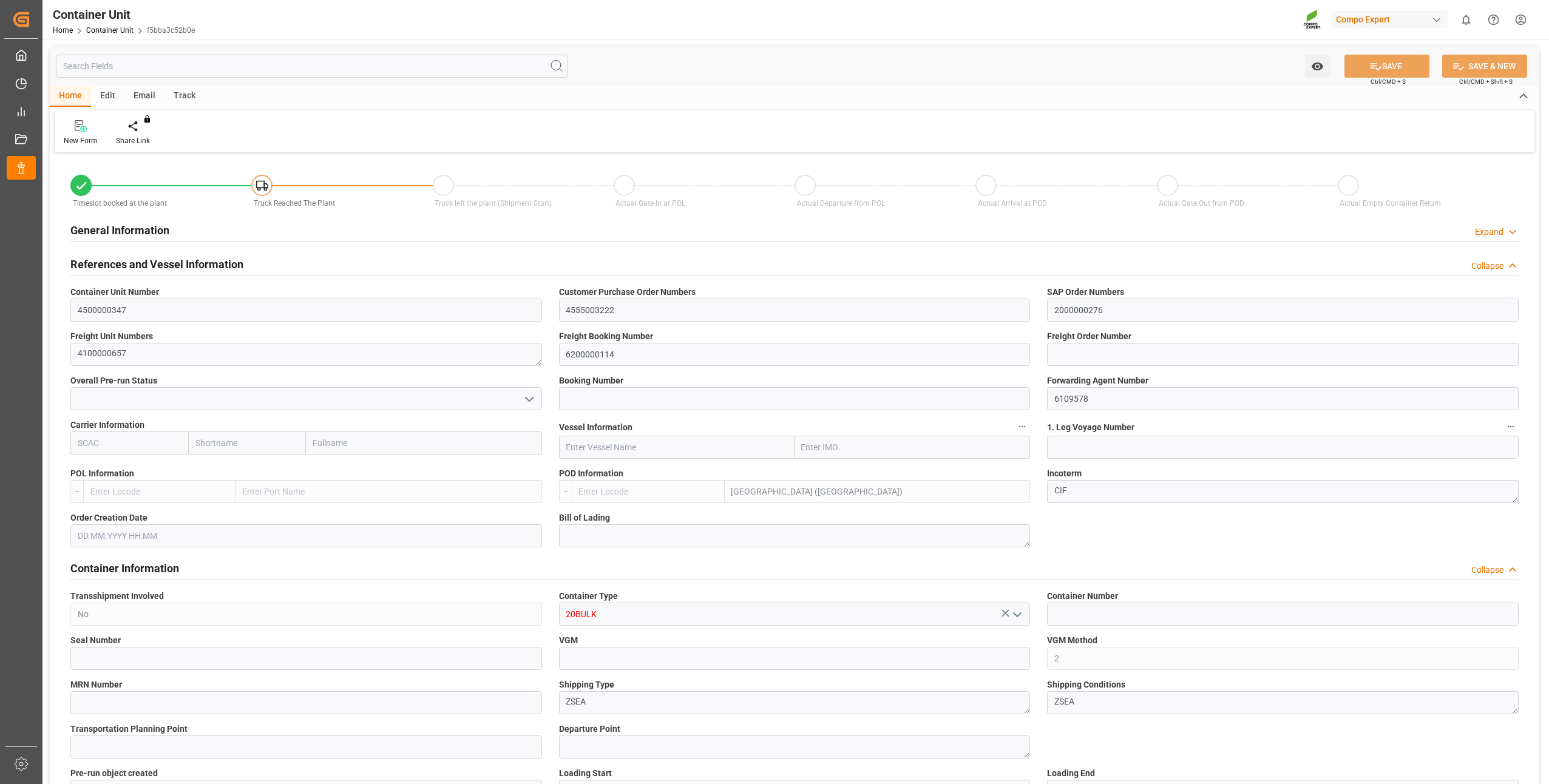
type input "MYPKG"
type input "7"
type input "0"
type input "7"
type input "0"
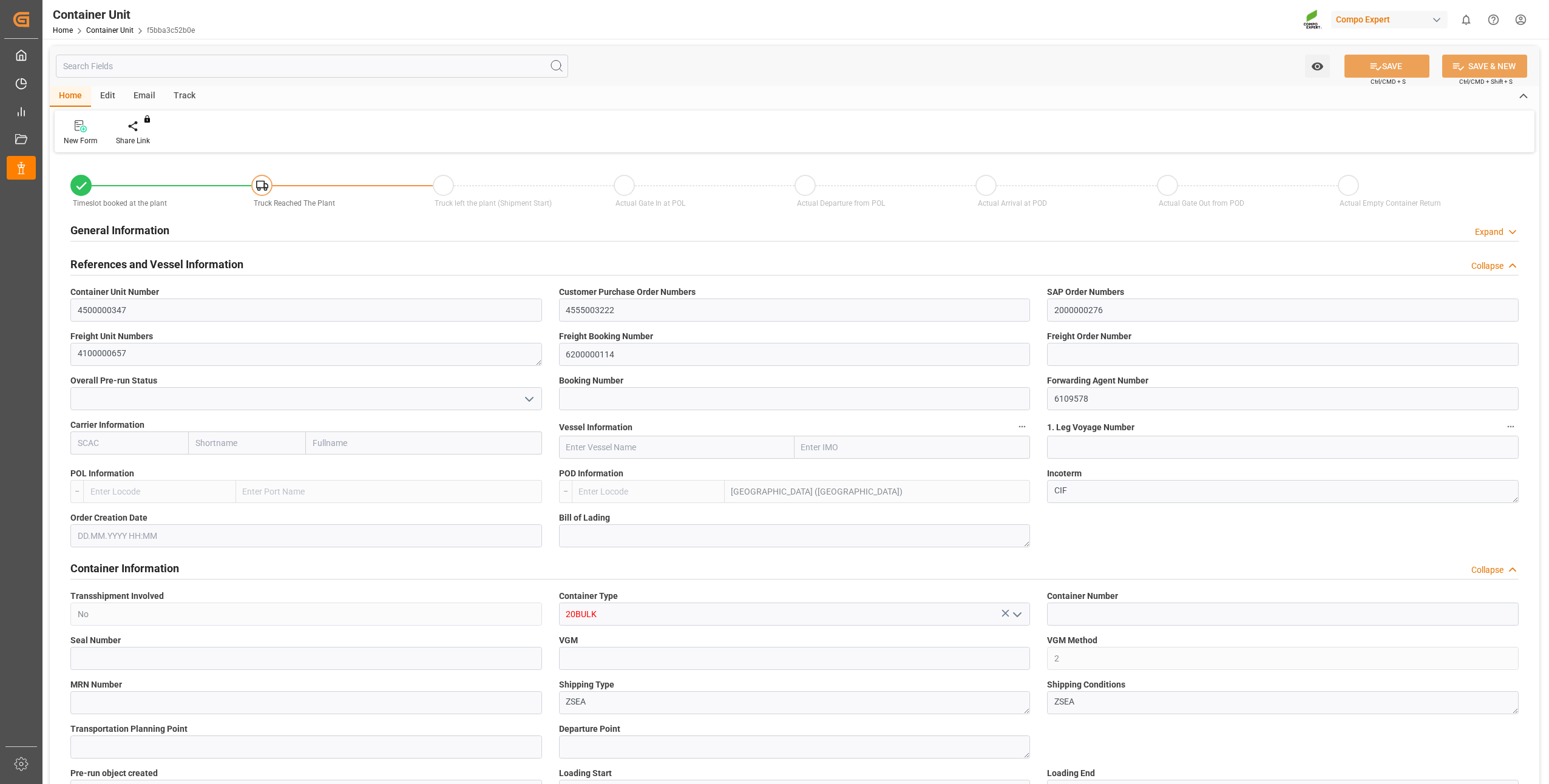
type input "0"
type input "24000"
type input "[DATE]"
click at [145, 140] on div "Create Timeslot" at bounding box center [142, 141] width 52 height 11
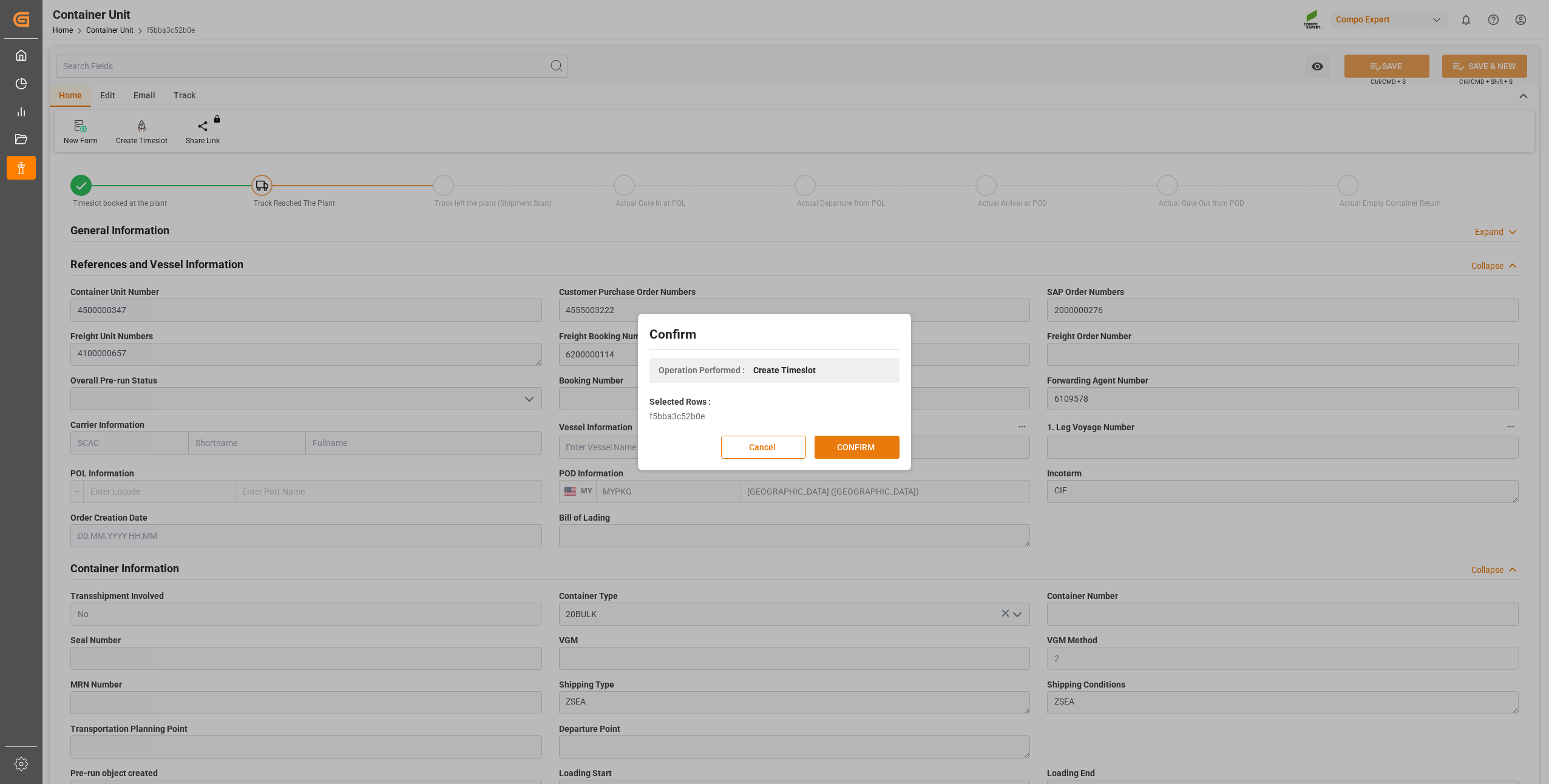
click at [843, 449] on button "CONFIRM" at bounding box center [857, 446] width 85 height 23
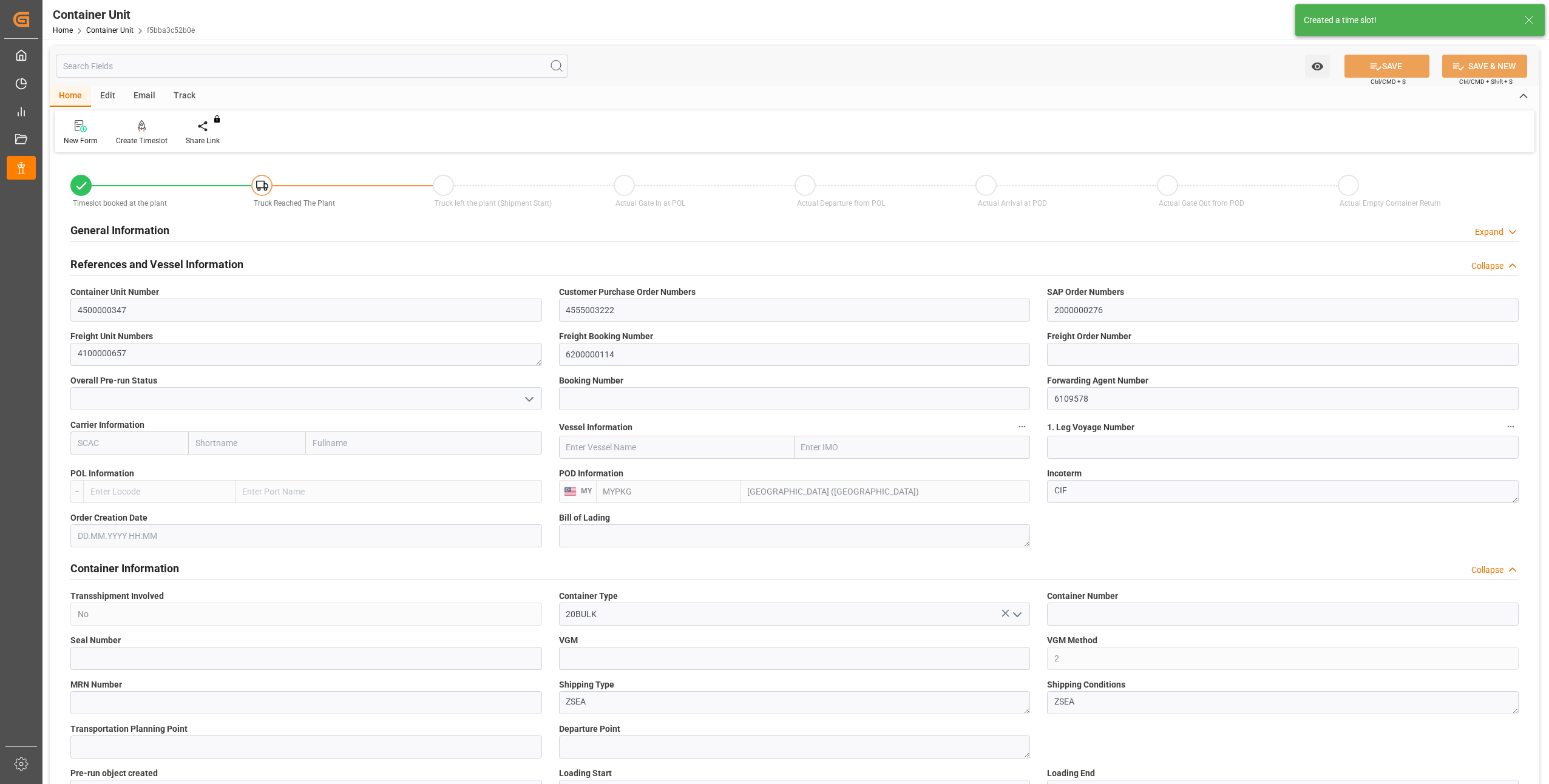
type input "MYPKG"
type input "7"
type input "0"
type input "7"
type input "0"
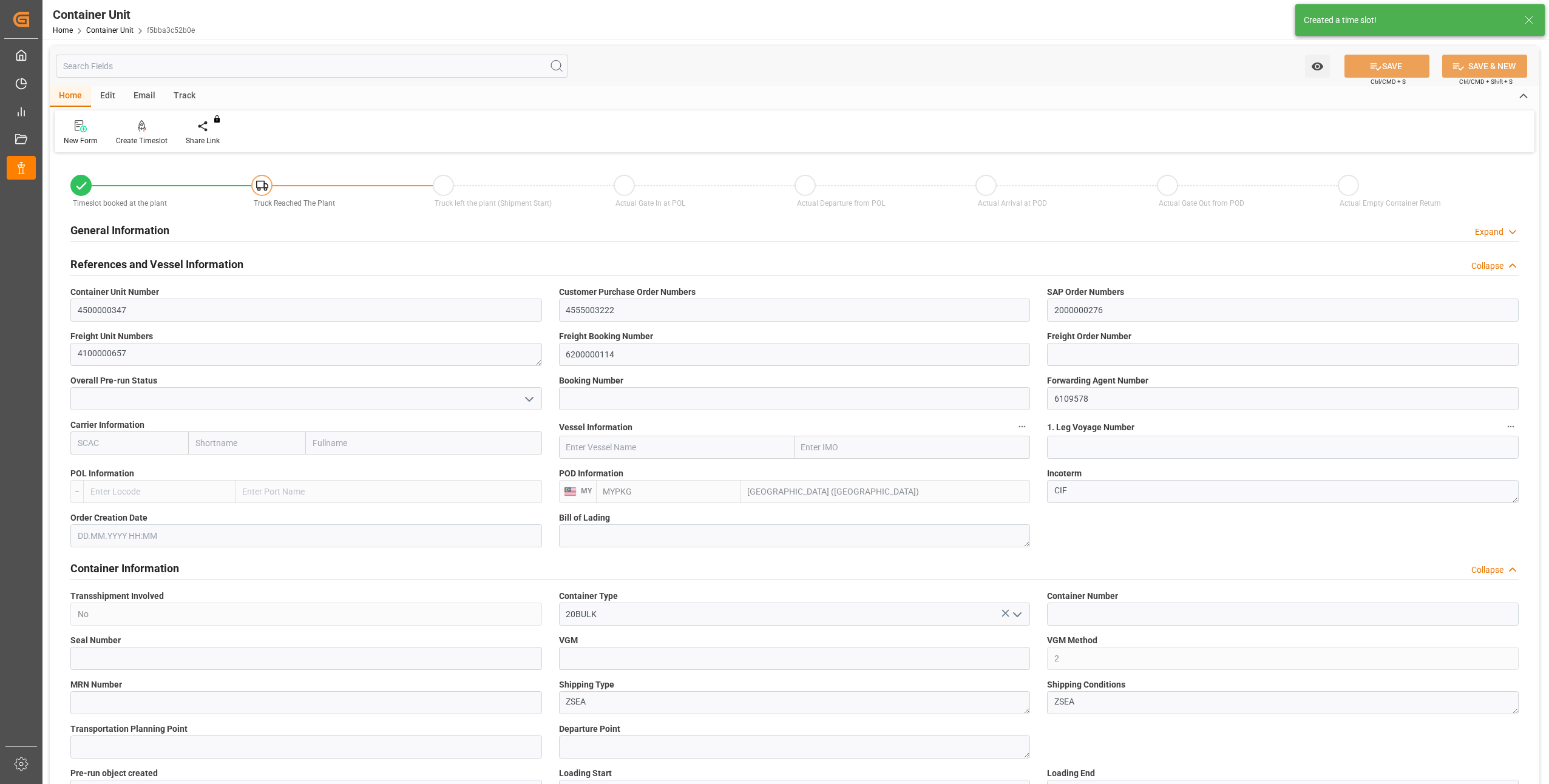
type input "0"
type input "24000"
type input "16.07.2025"
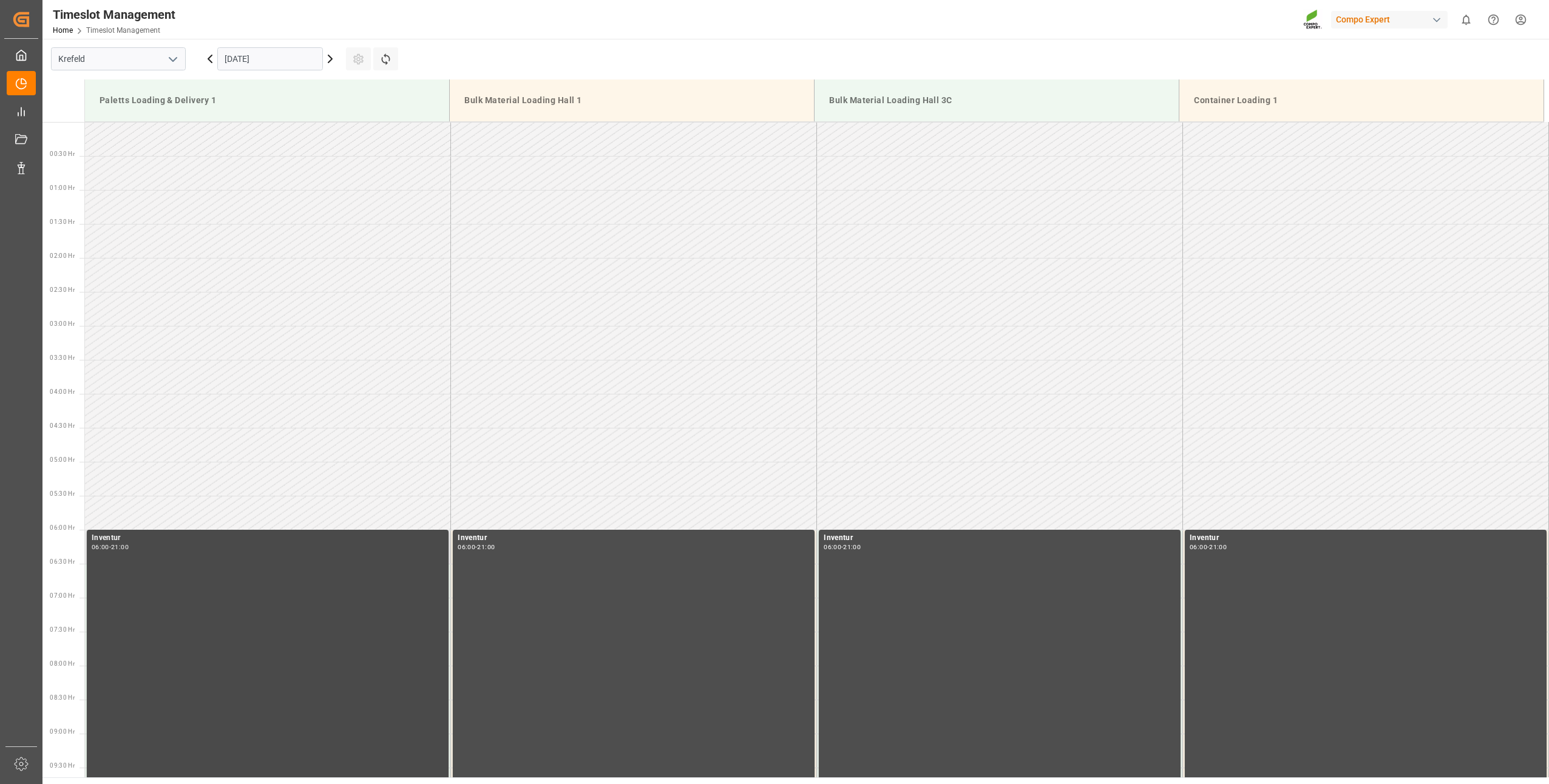
scroll to position [976, 0]
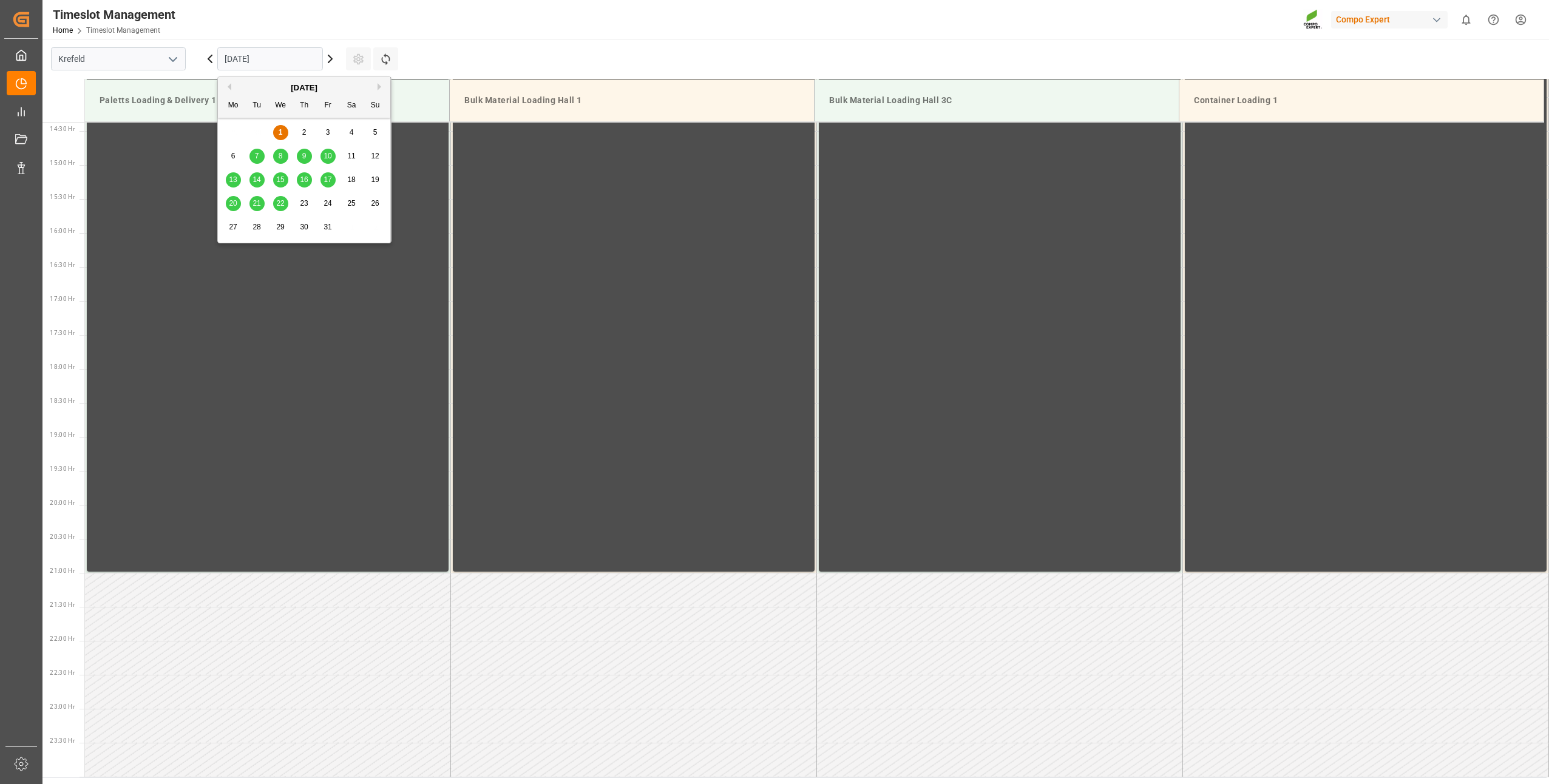
click at [258, 66] on input "[DATE]" at bounding box center [270, 59] width 106 height 23
click at [282, 159] on span "8" at bounding box center [280, 156] width 4 height 9
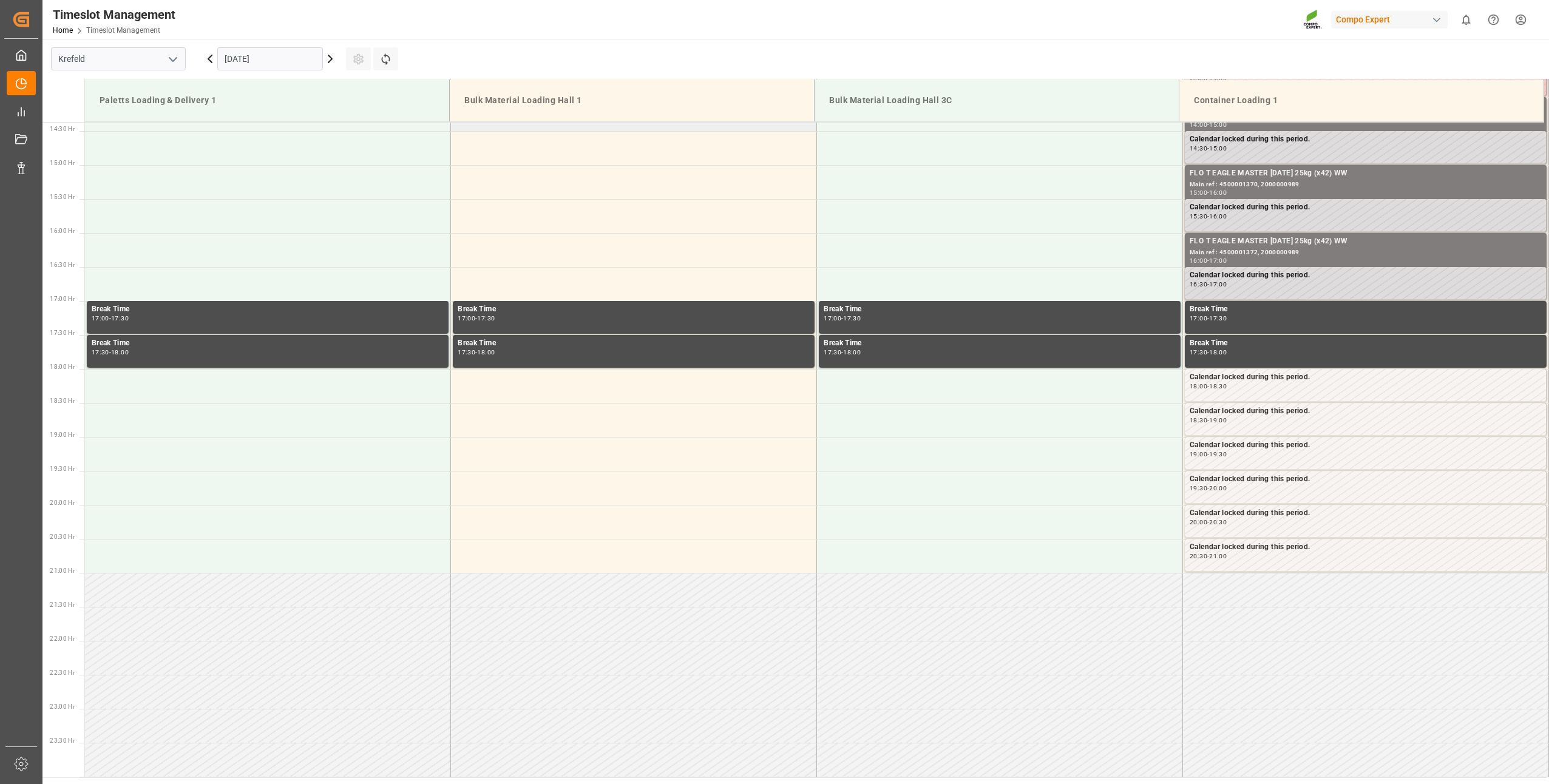
scroll to position [673, 0]
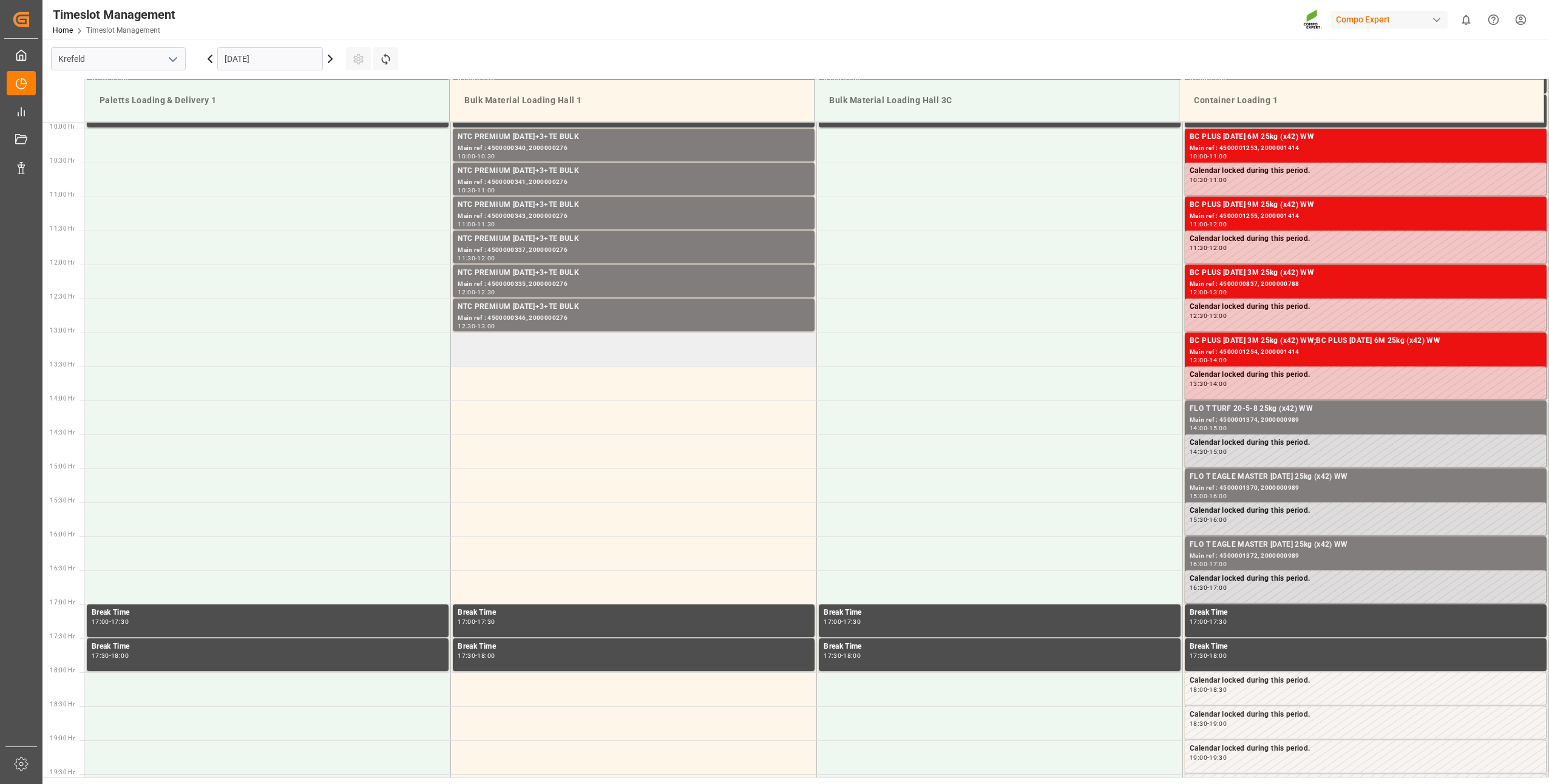
click at [498, 348] on td at bounding box center [634, 349] width 366 height 34
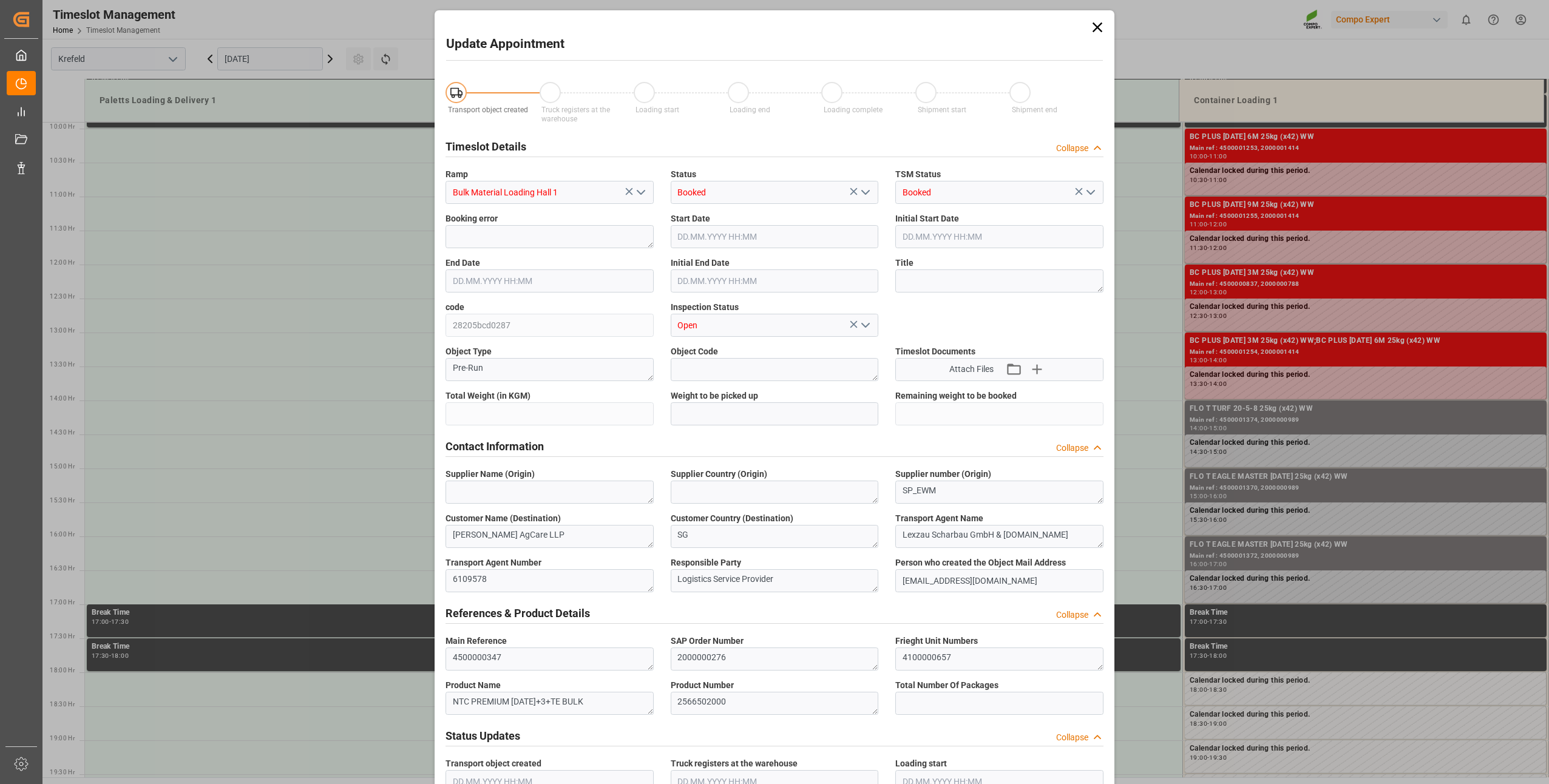
type input "24000"
type input "0"
type input "[DATE] 13:00"
type input "[DATE] 13:30"
type input "[DATE] 13:50"
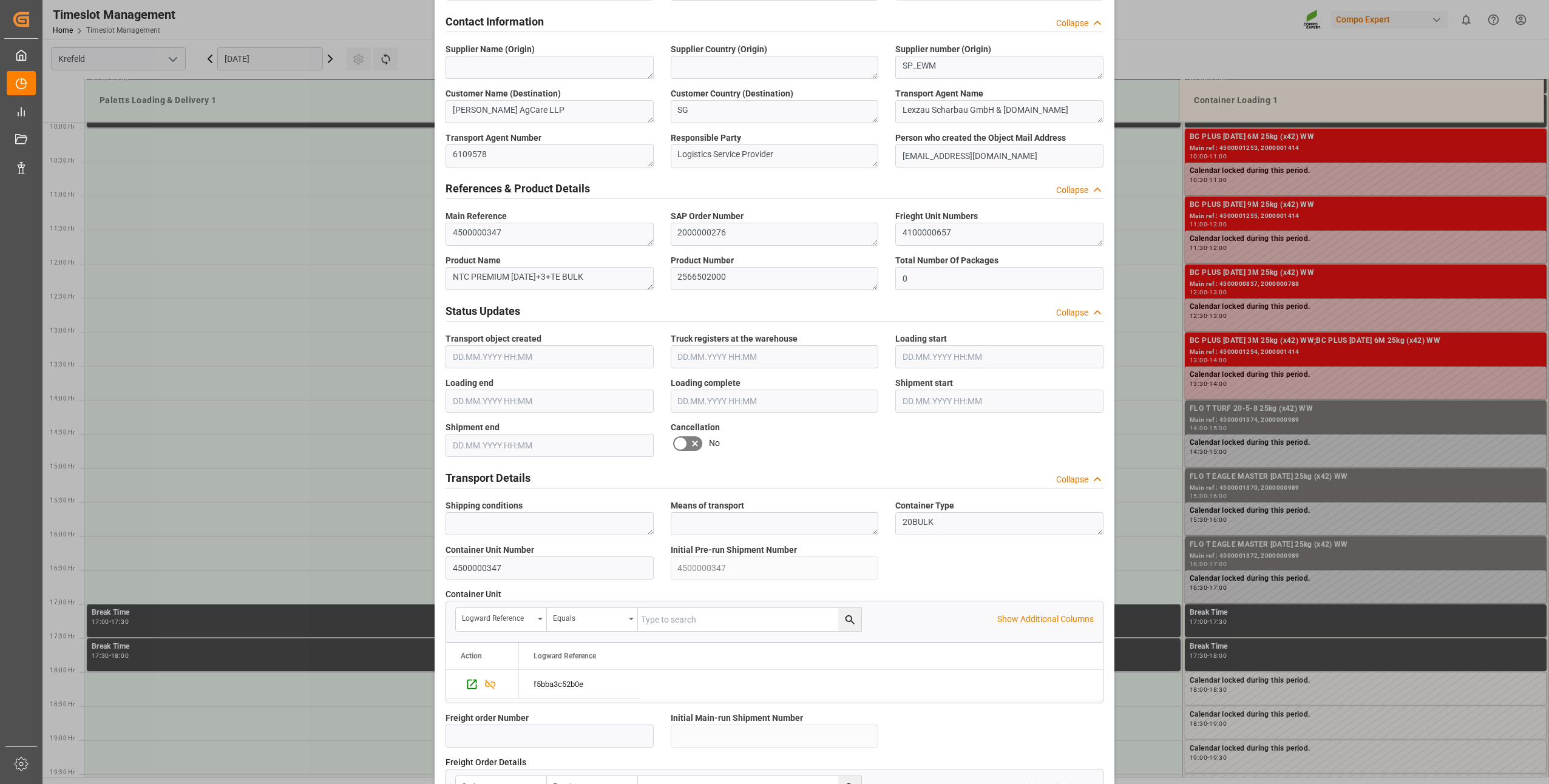
scroll to position [816, 0]
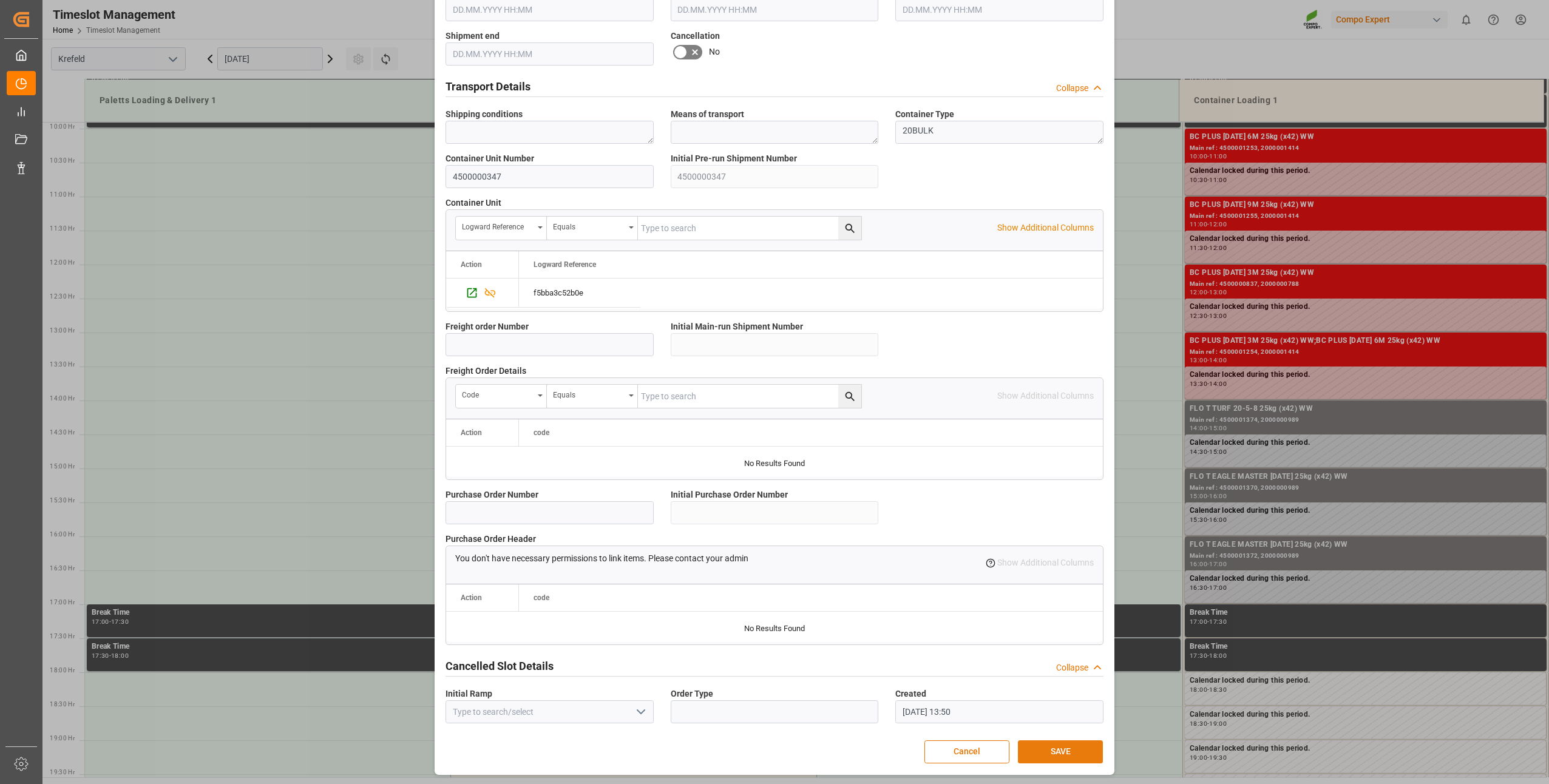
click at [1042, 757] on button "SAVE" at bounding box center [1060, 751] width 85 height 23
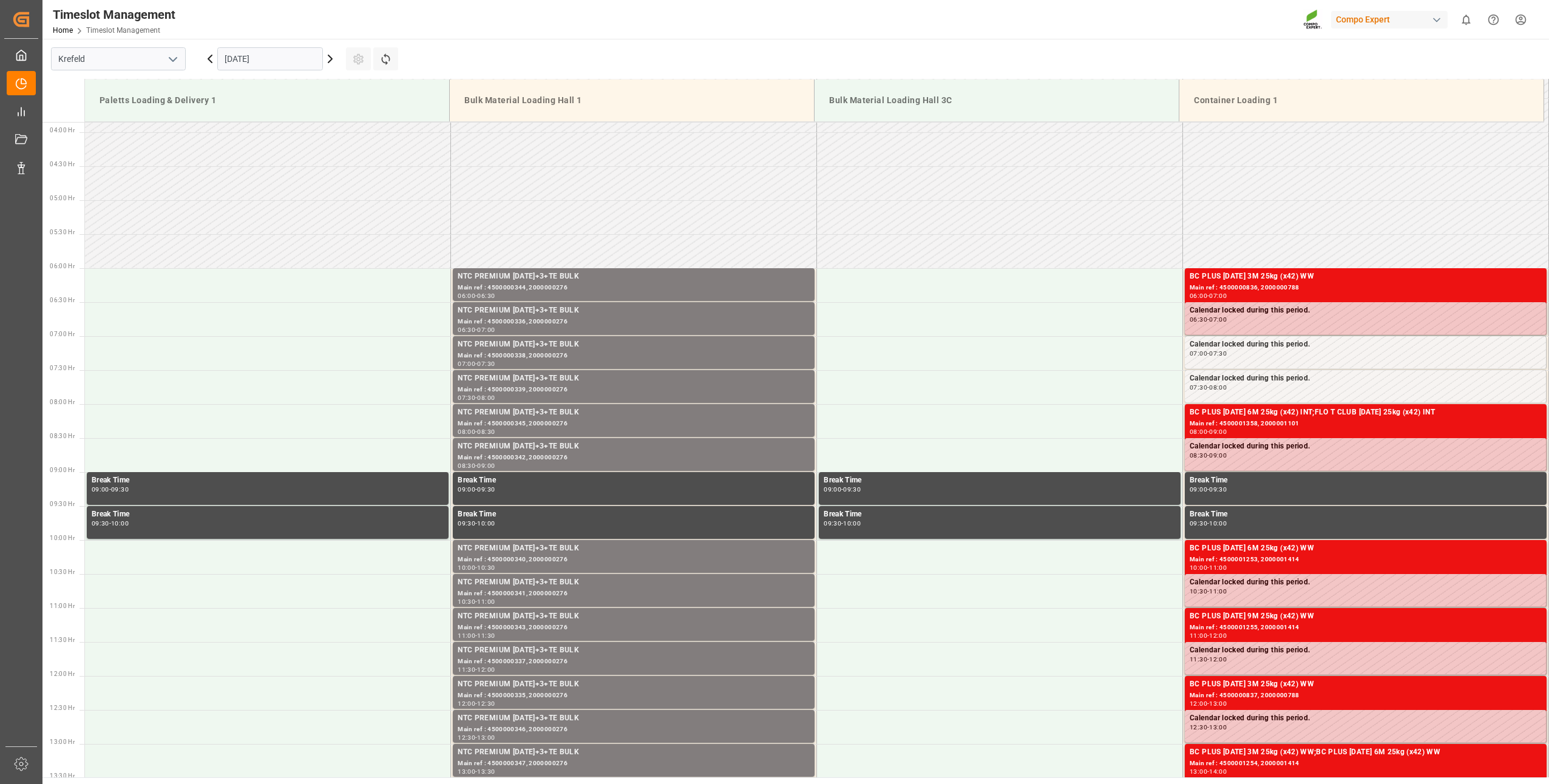
scroll to position [565, 0]
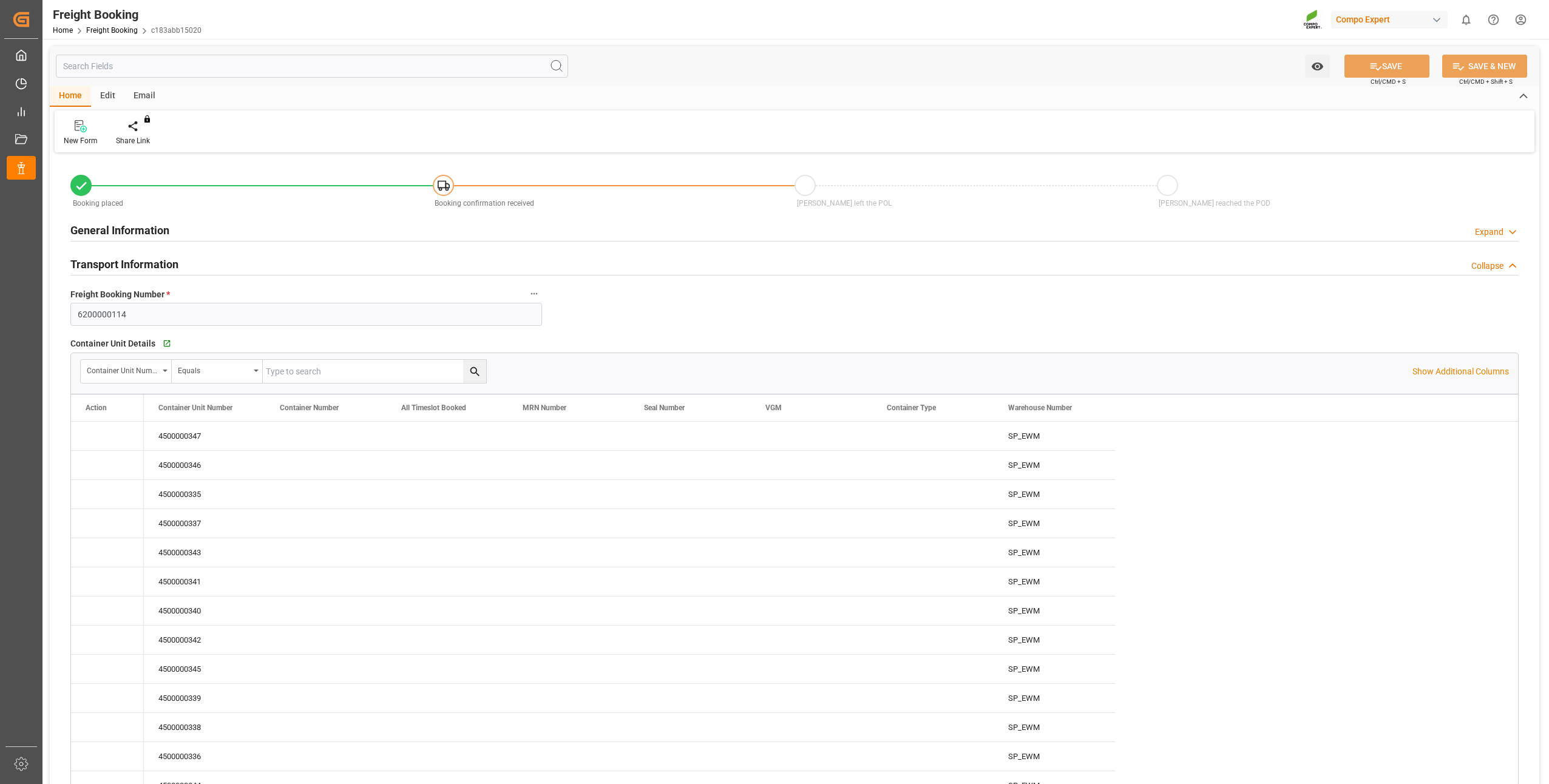
type input "MYPKG"
type input "0"
type input "312000"
type input "16.07.2025 01:00"
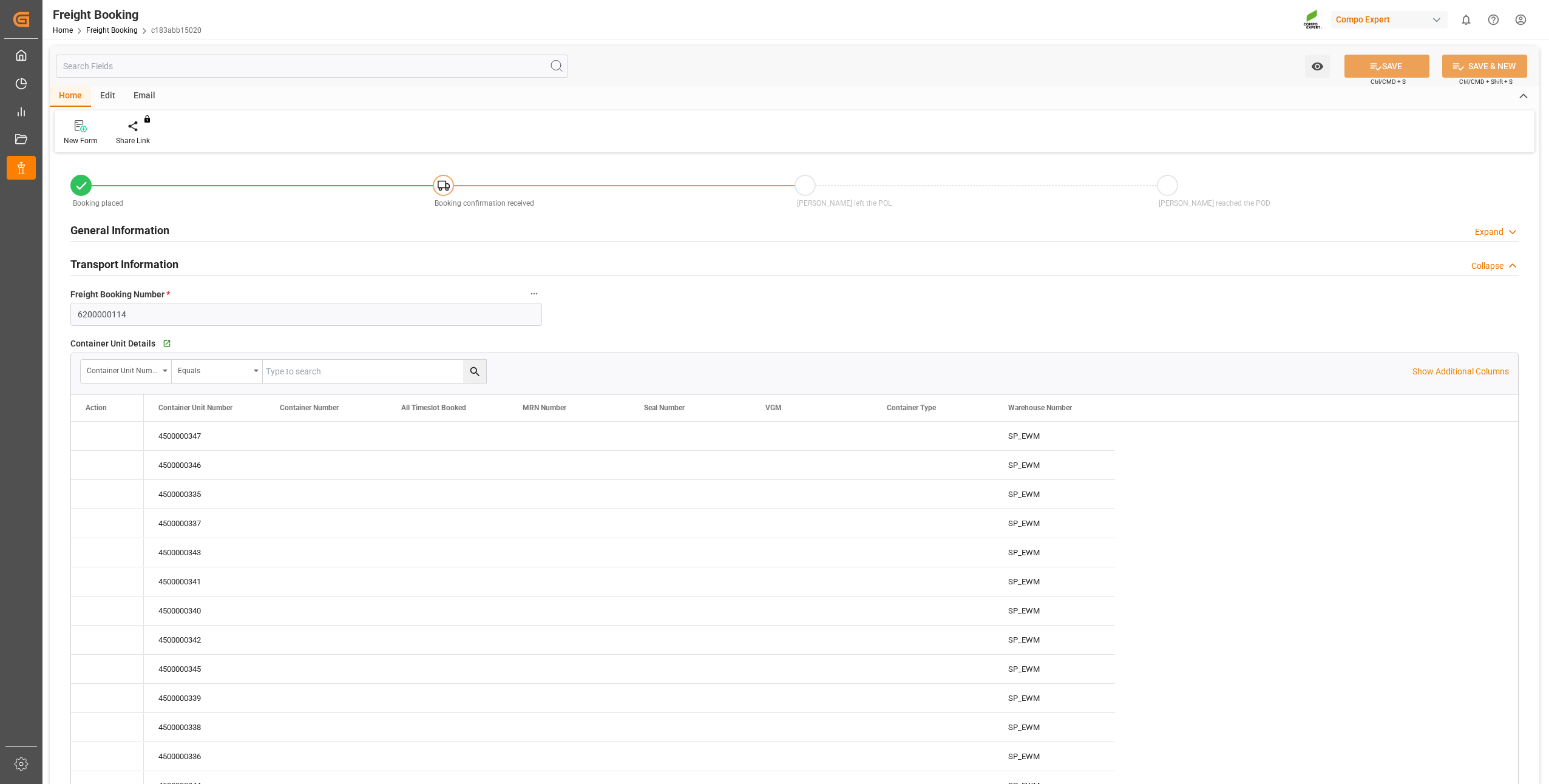
type input "01.10.2025 14:34"
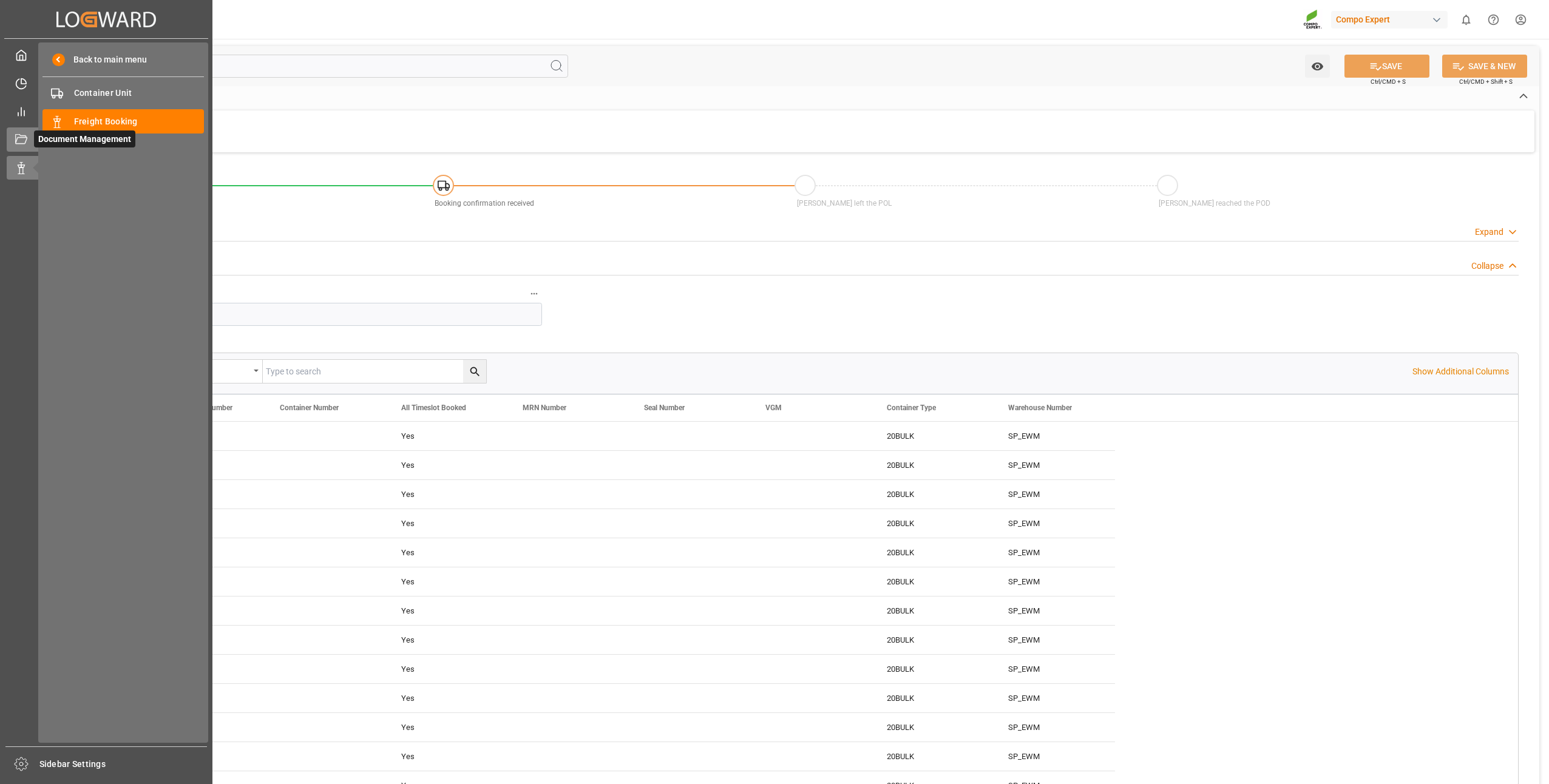
click at [26, 141] on icon at bounding box center [21, 139] width 13 height 9
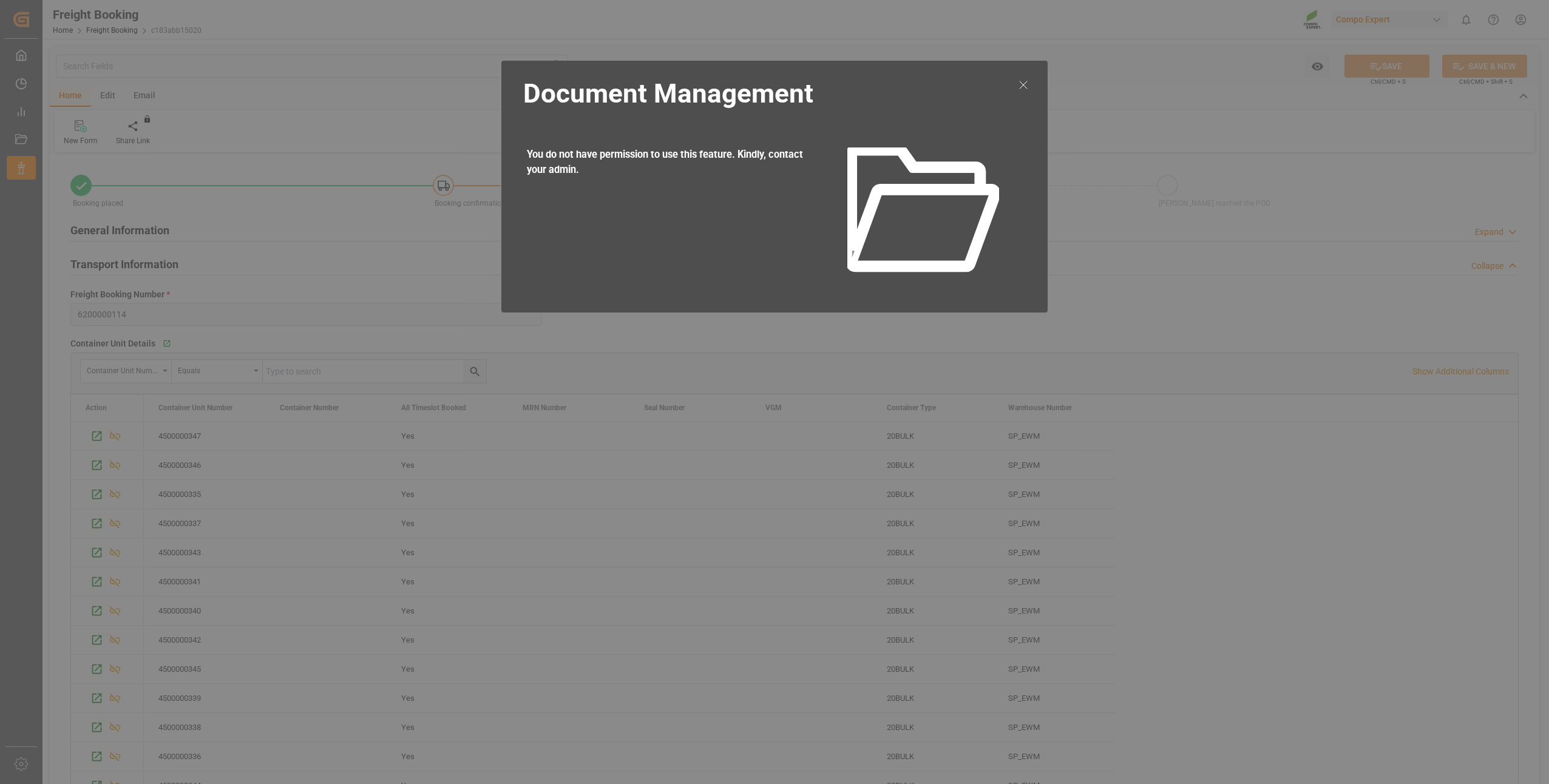
click at [1022, 84] on line at bounding box center [1023, 84] width 7 height 7
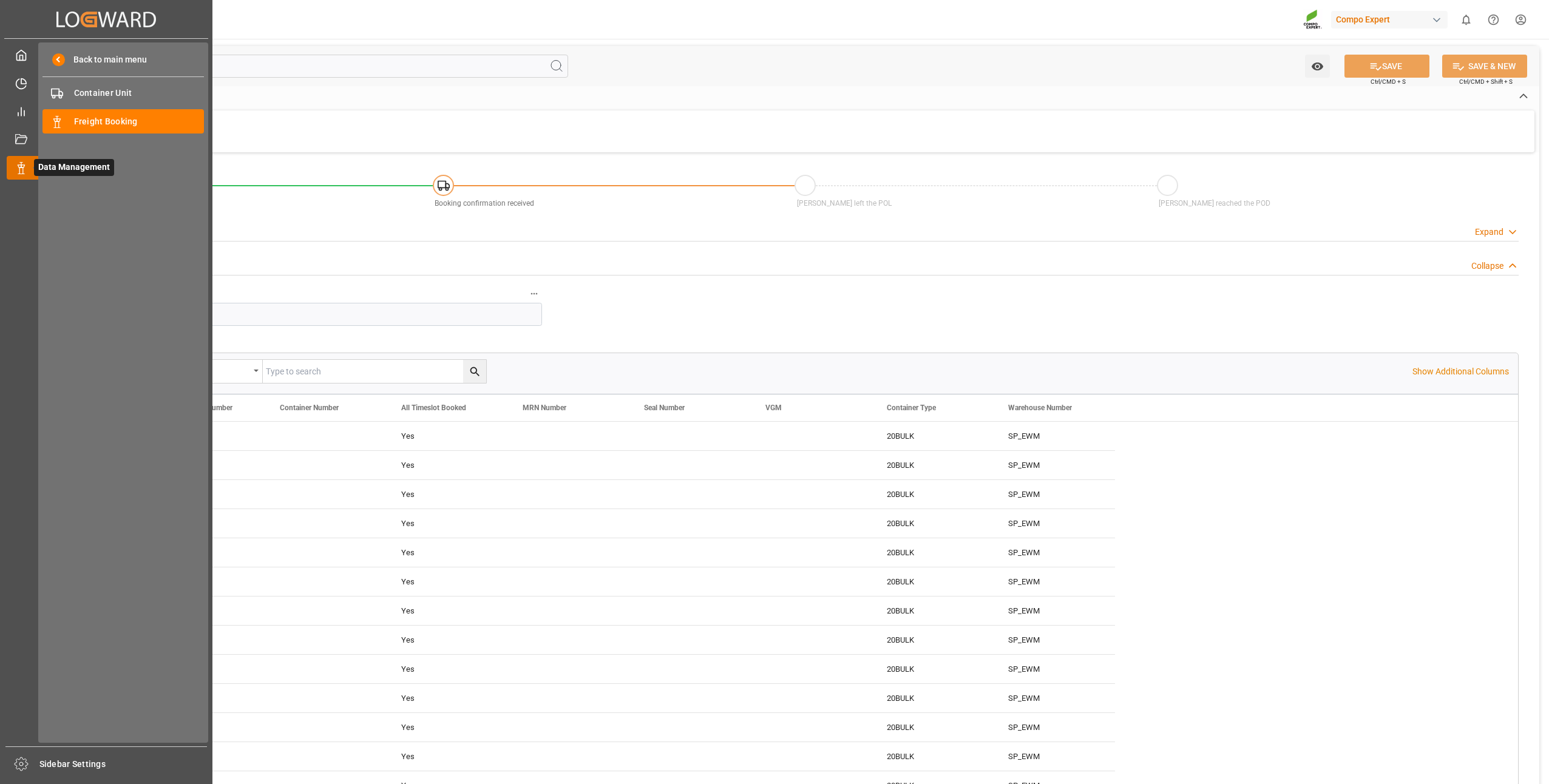
click at [18, 169] on icon at bounding box center [21, 168] width 13 height 13
click at [83, 124] on span "Freight Booking" at bounding box center [139, 121] width 131 height 13
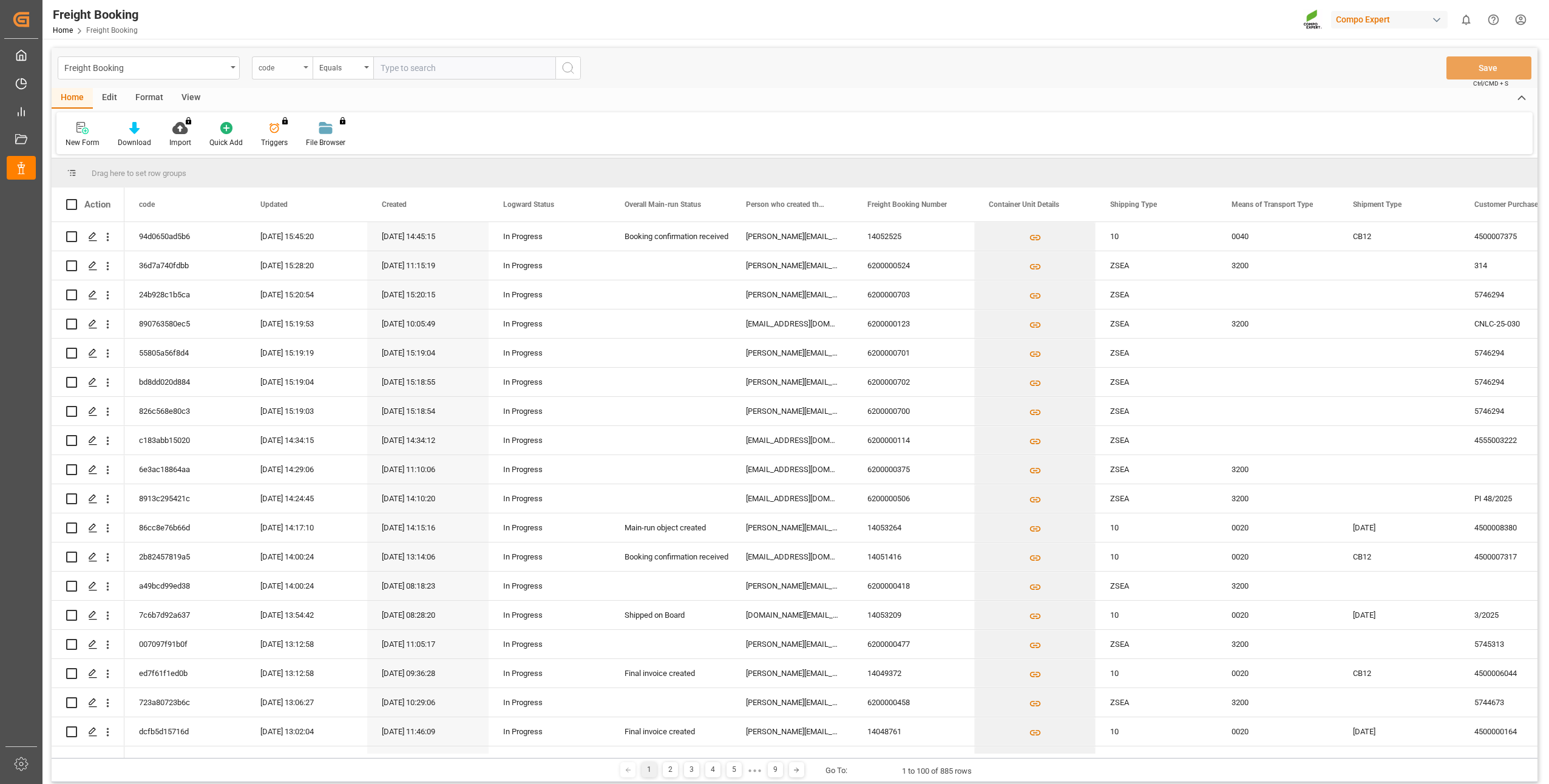
click at [308, 72] on div "code" at bounding box center [282, 67] width 61 height 23
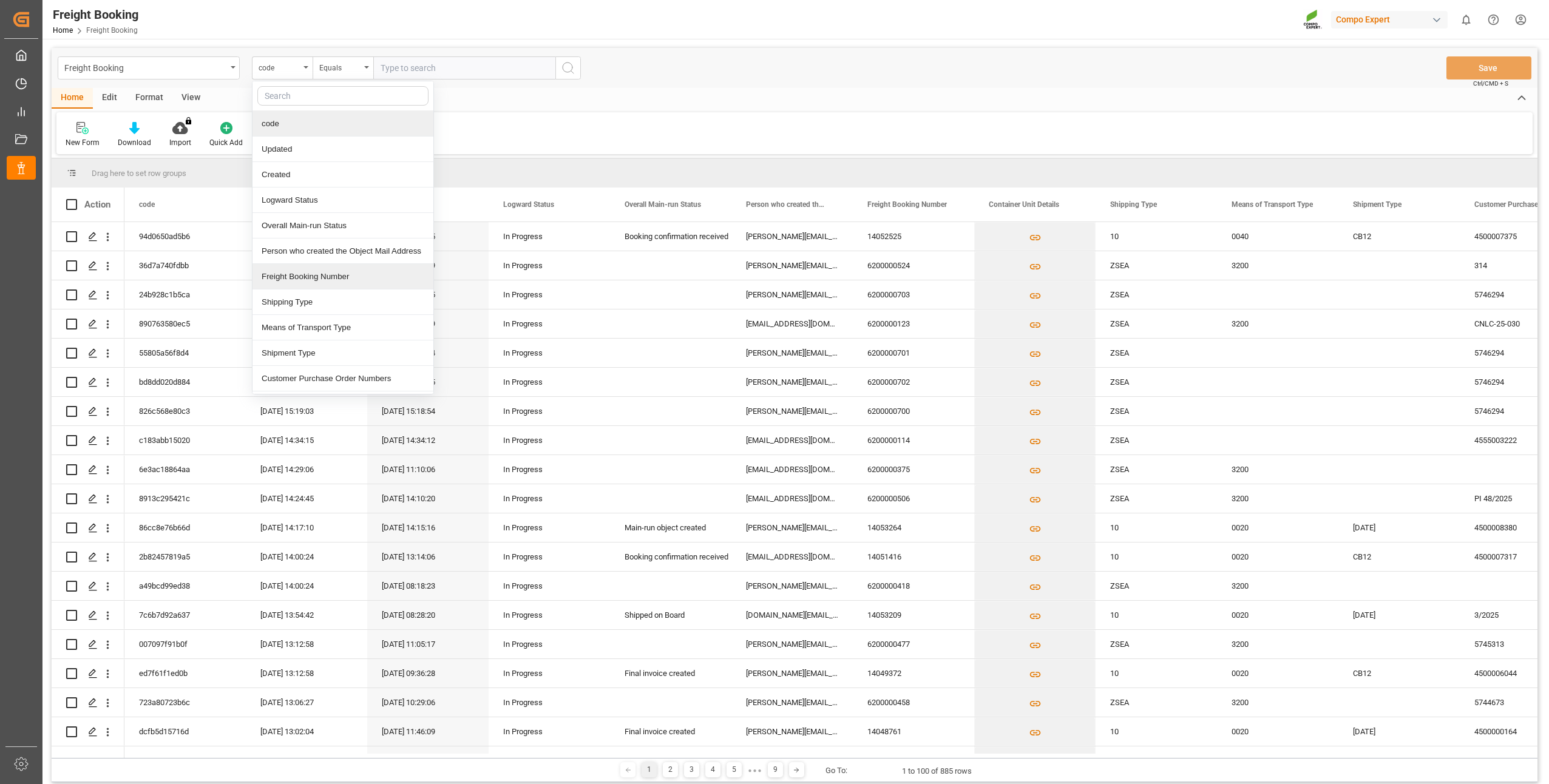
click at [283, 278] on div "Freight Booking Number" at bounding box center [342, 277] width 181 height 26
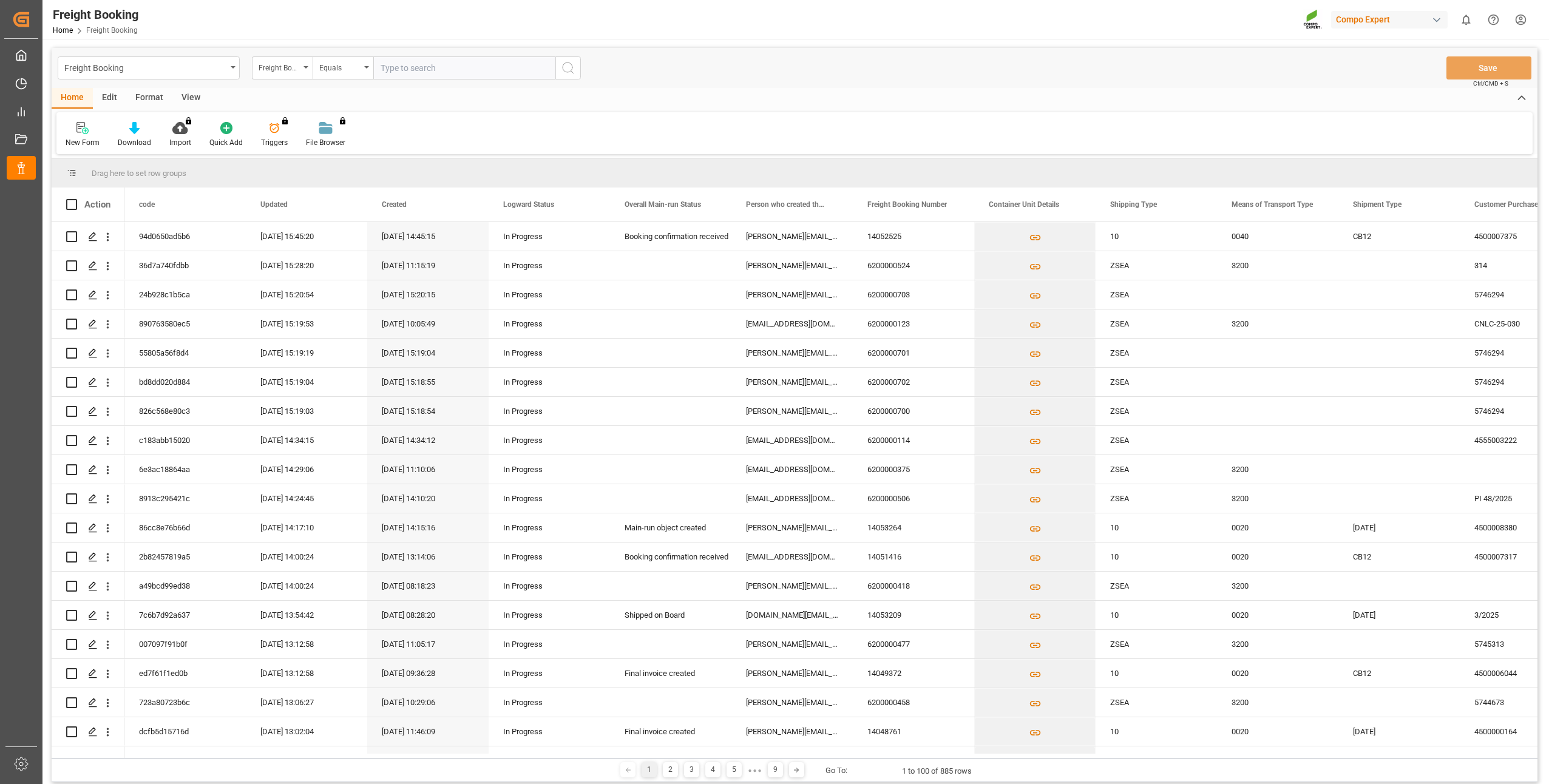
paste input "6200000648"
type input "6200000648"
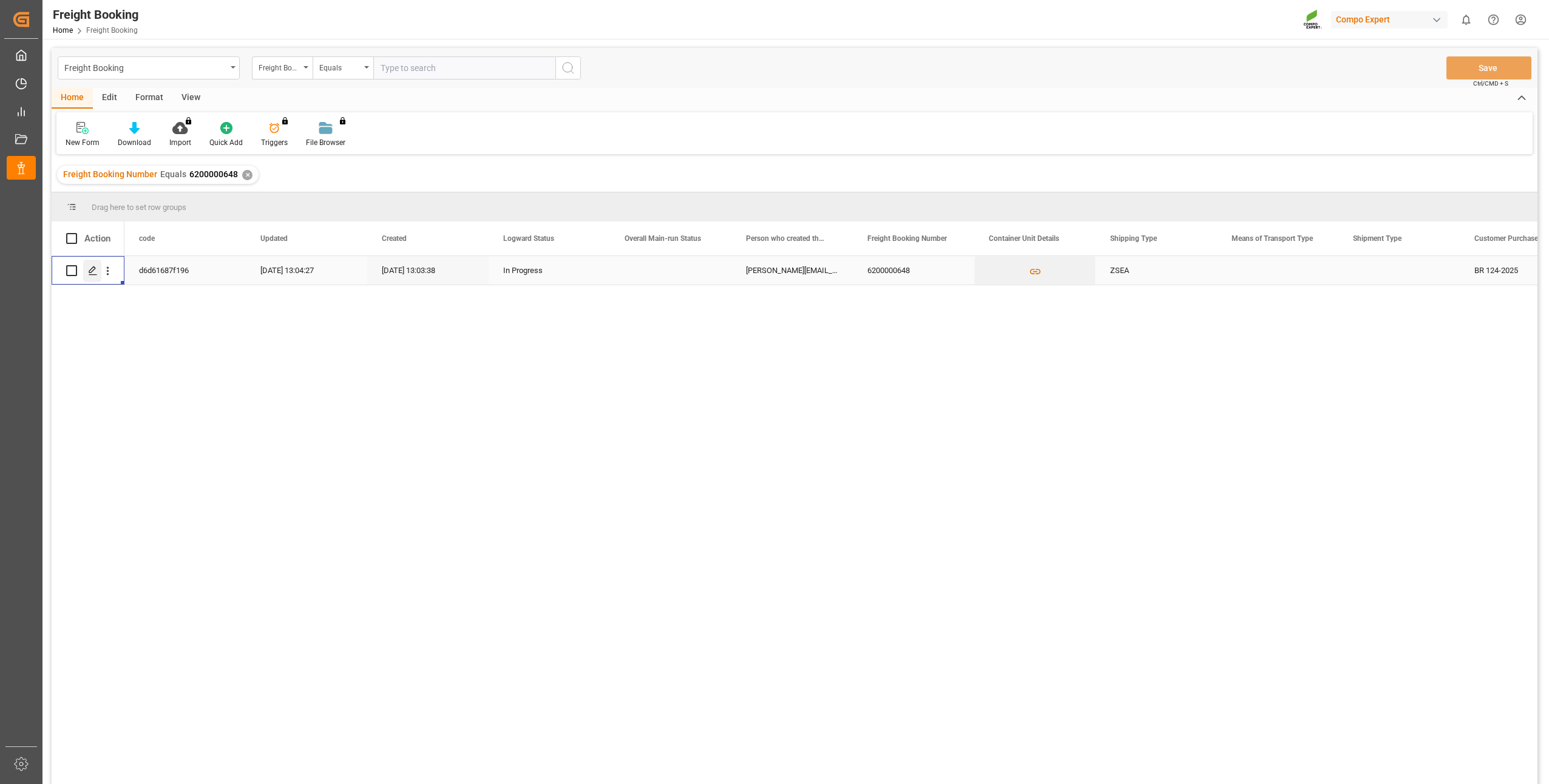
click at [91, 270] on polygon "Press SPACE to select this row." at bounding box center [92, 270] width 6 height 6
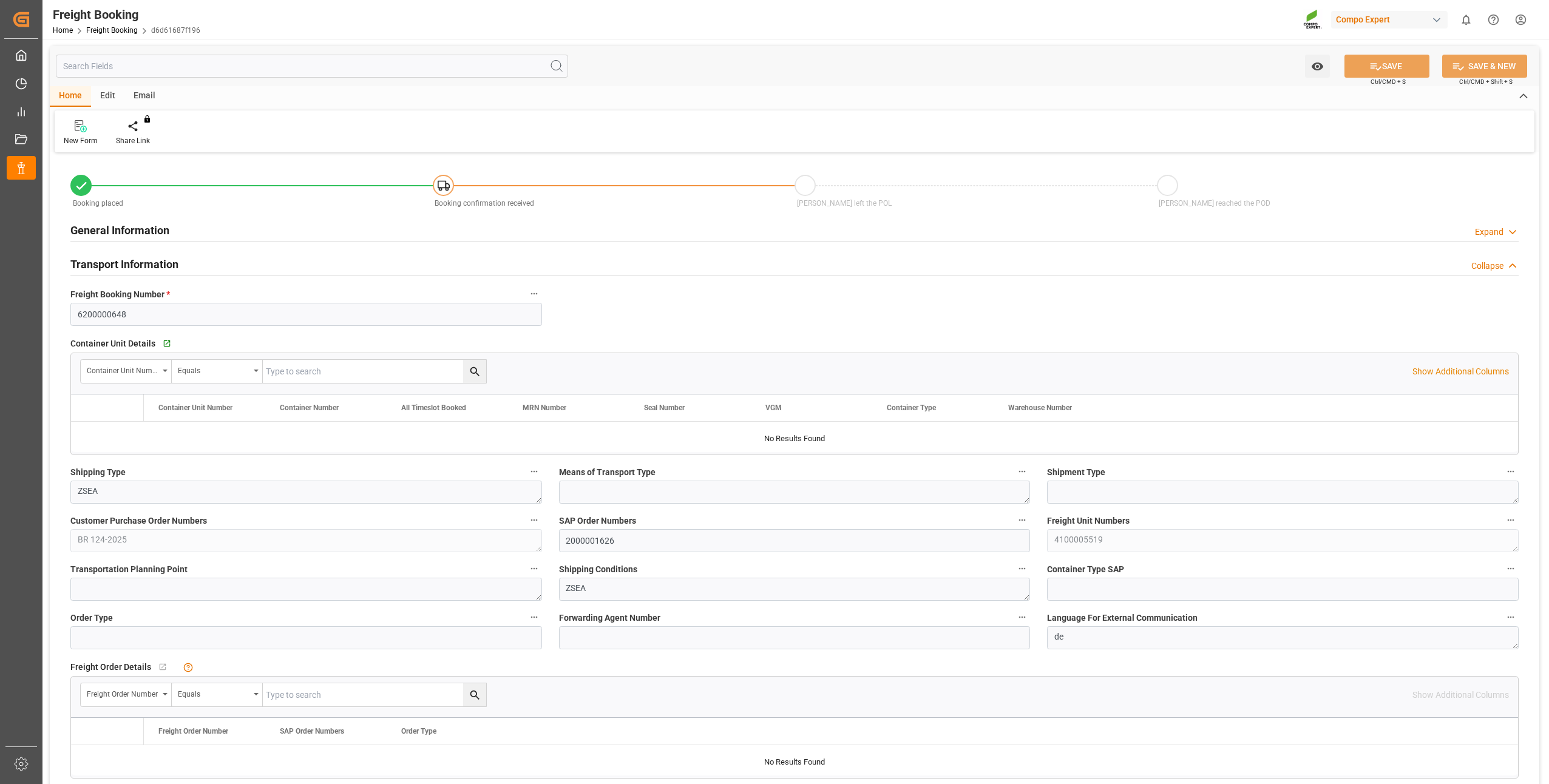
type input "BRPNG"
type input "0"
type input "18368"
type input "06.10.2025 01:00"
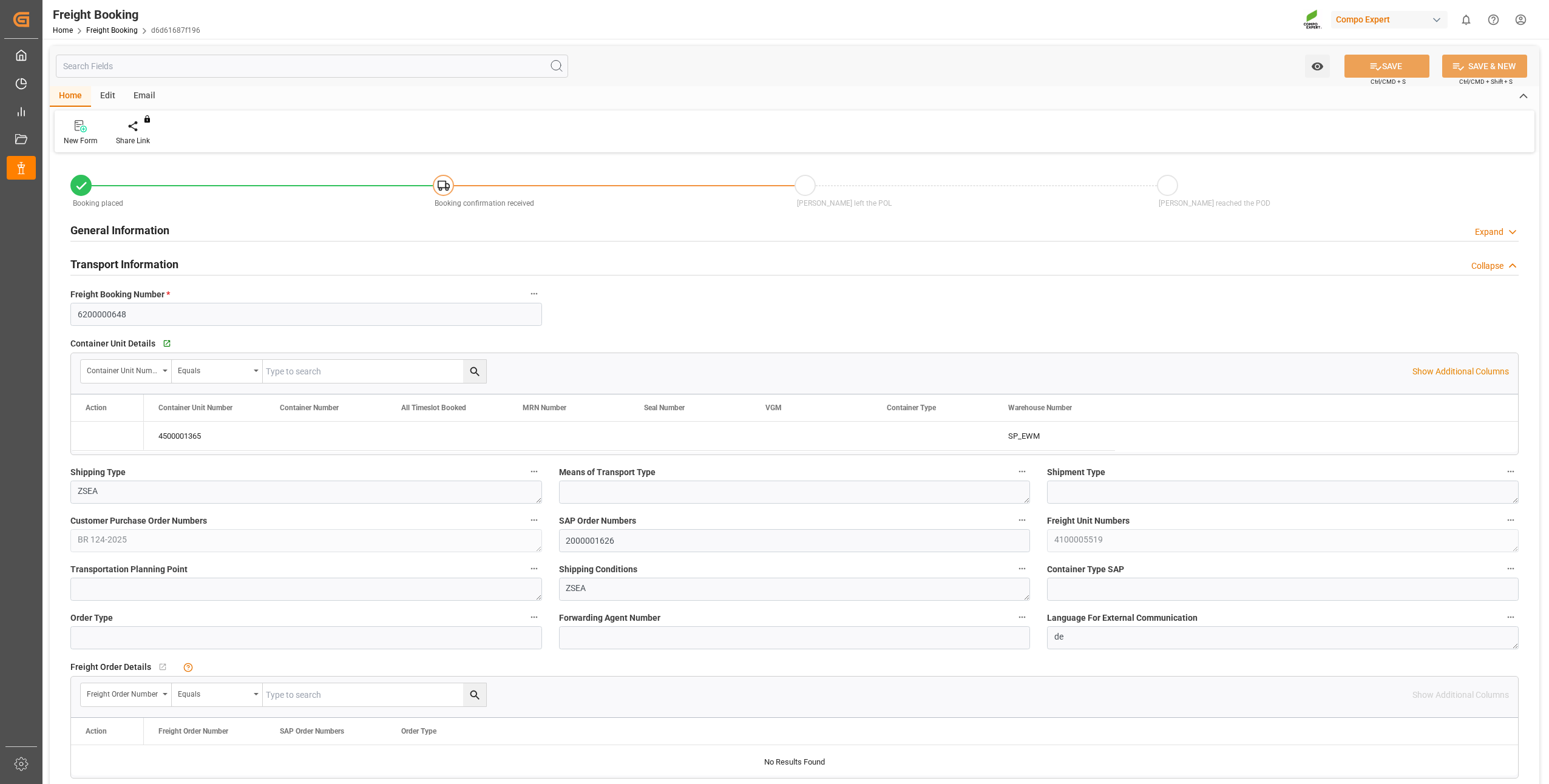
type input "26.09.2025 13:03"
type input "26.09.2025 13:04"
click at [99, 437] on icon "Press SPACE to select this row." at bounding box center [97, 436] width 13 height 13
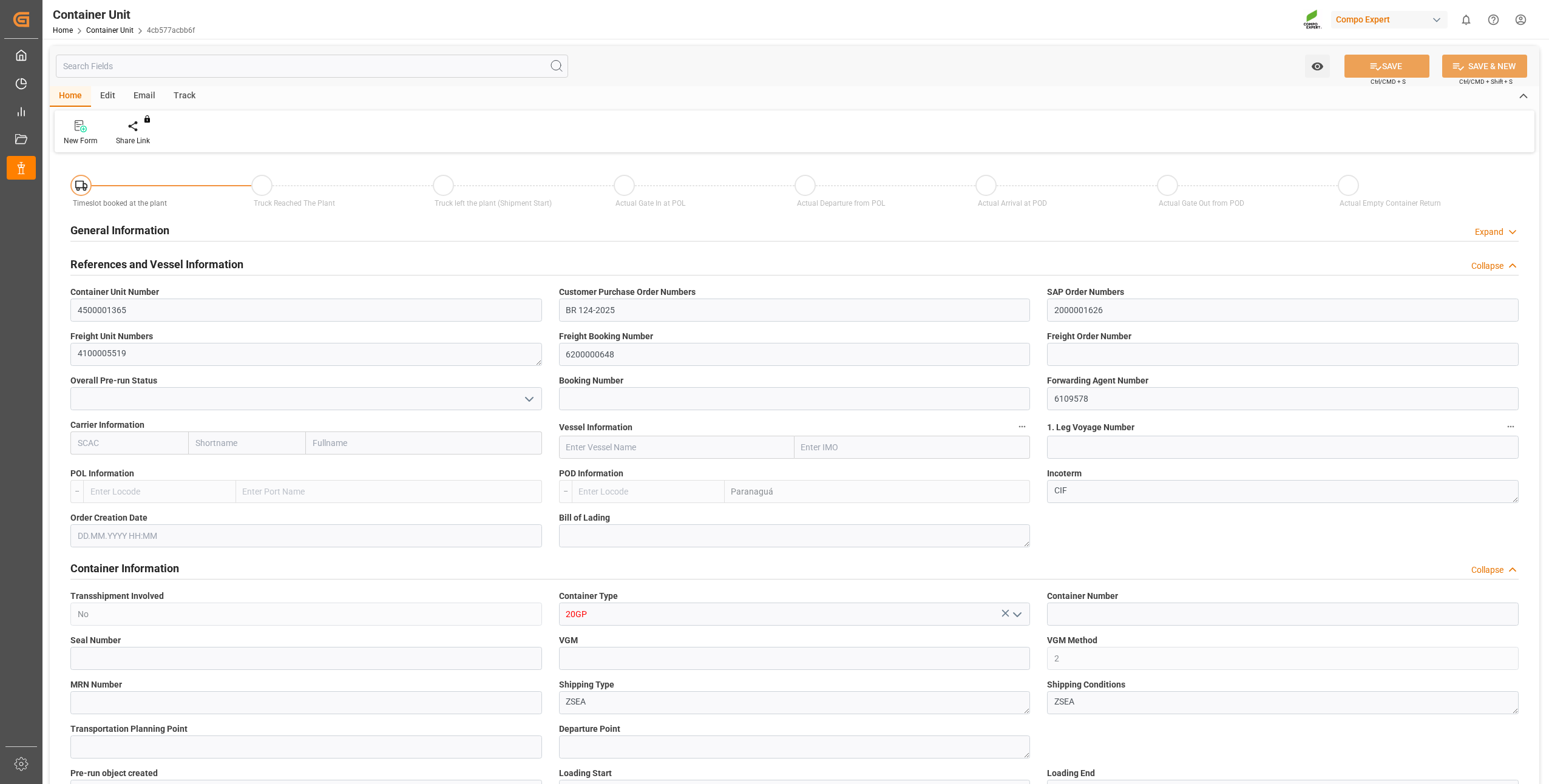
type input "BRPNG"
type input "10"
type input "0"
type input "10"
type input "0"
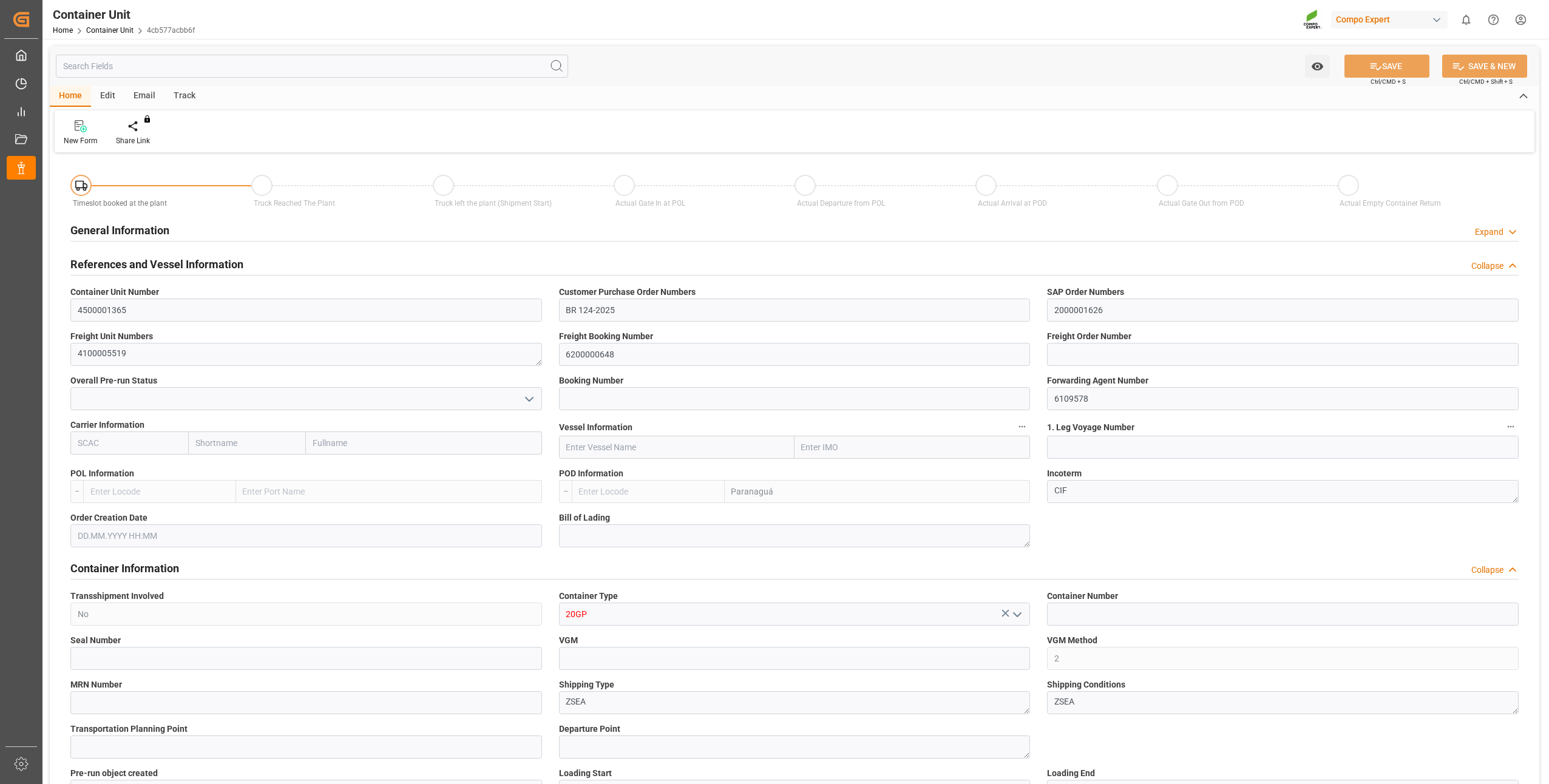
type input "0"
type input "18368"
type input "06.10.2025"
click at [149, 140] on div "Create Timeslot" at bounding box center [142, 141] width 52 height 11
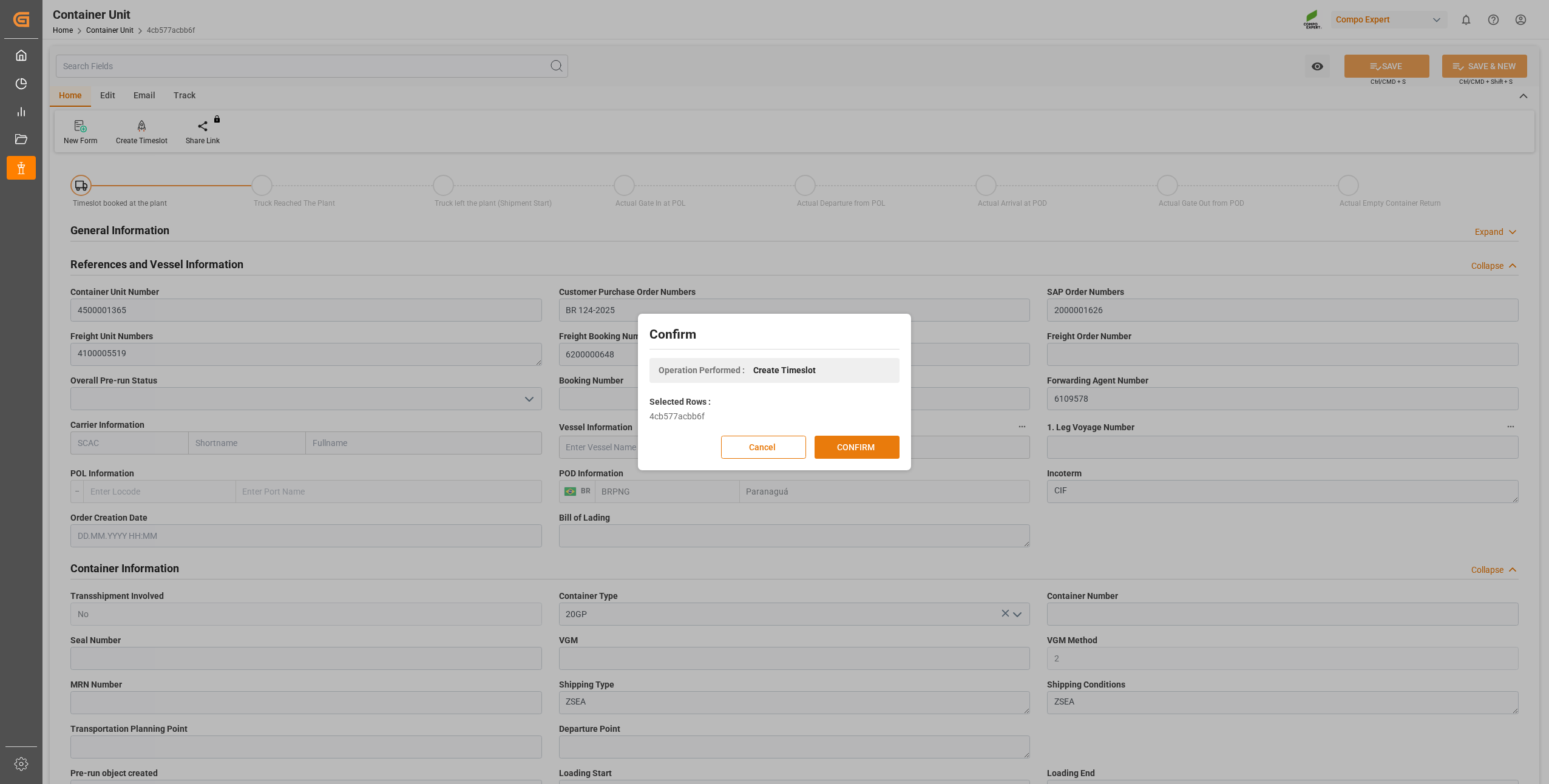
click at [857, 442] on button "CONFIRM" at bounding box center [857, 446] width 85 height 23
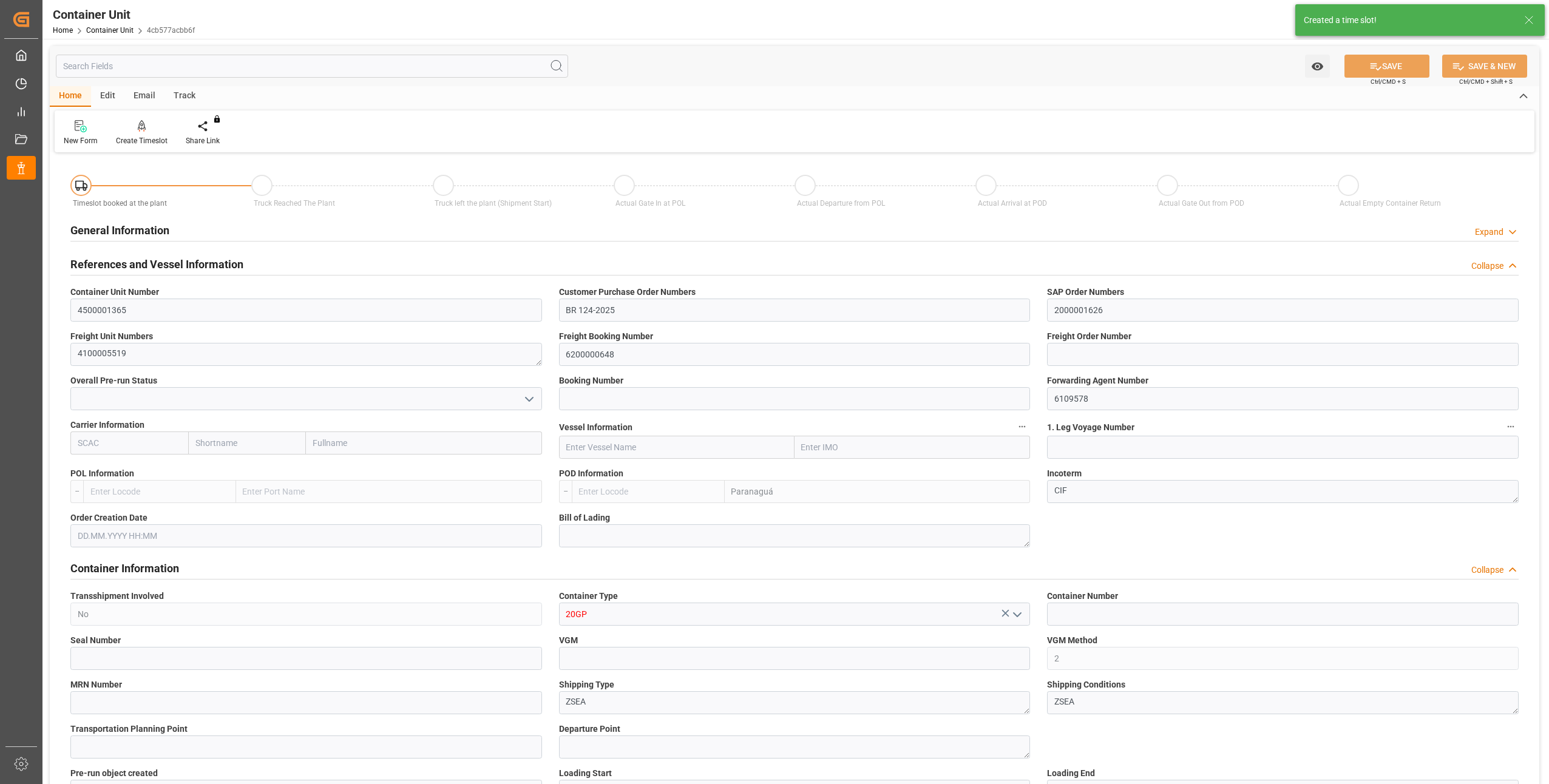
type input "BRPNG"
type input "10"
type input "0"
type input "10"
type input "0"
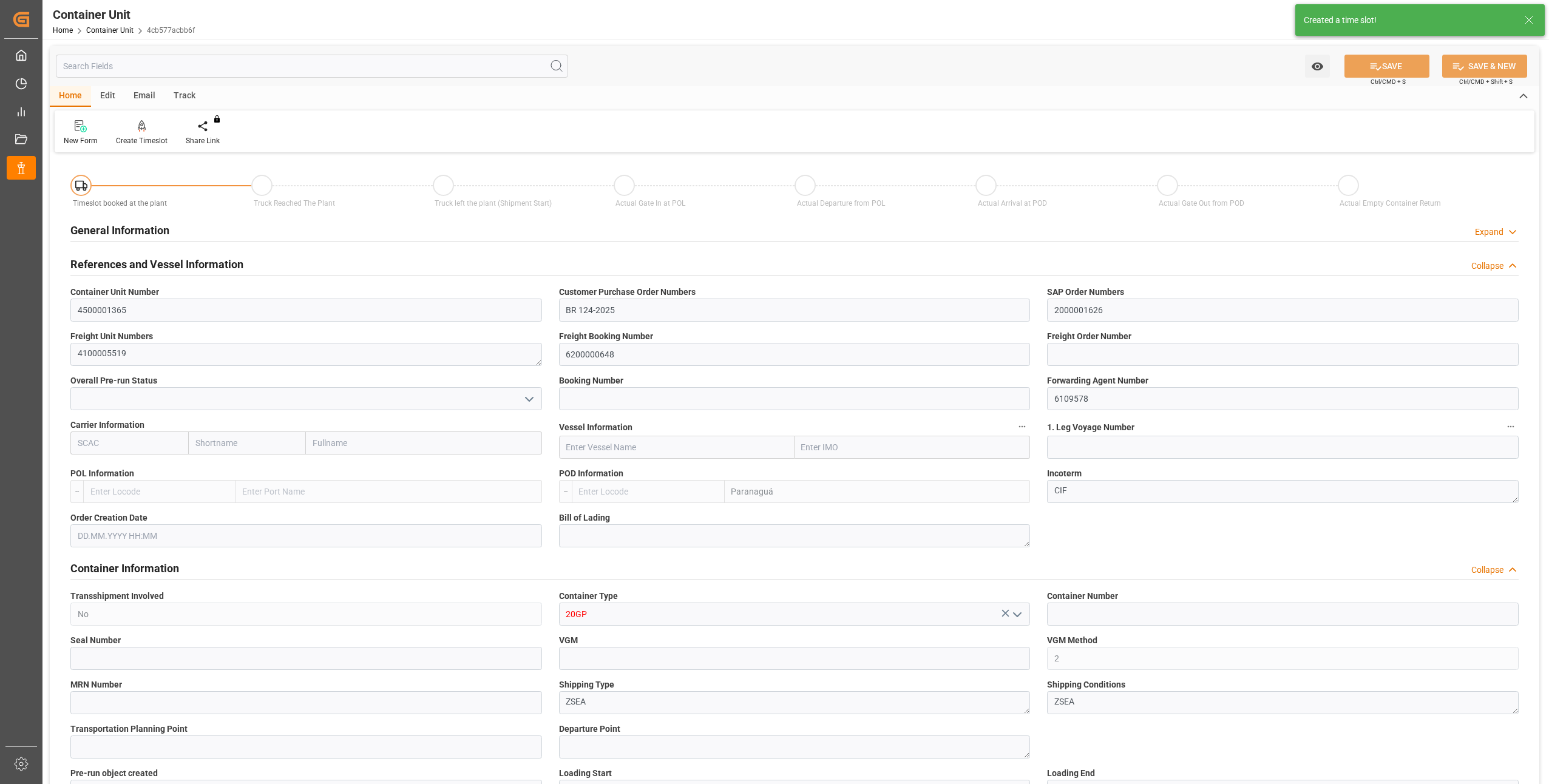
type input "0"
type input "18368"
type input "06.10.2025"
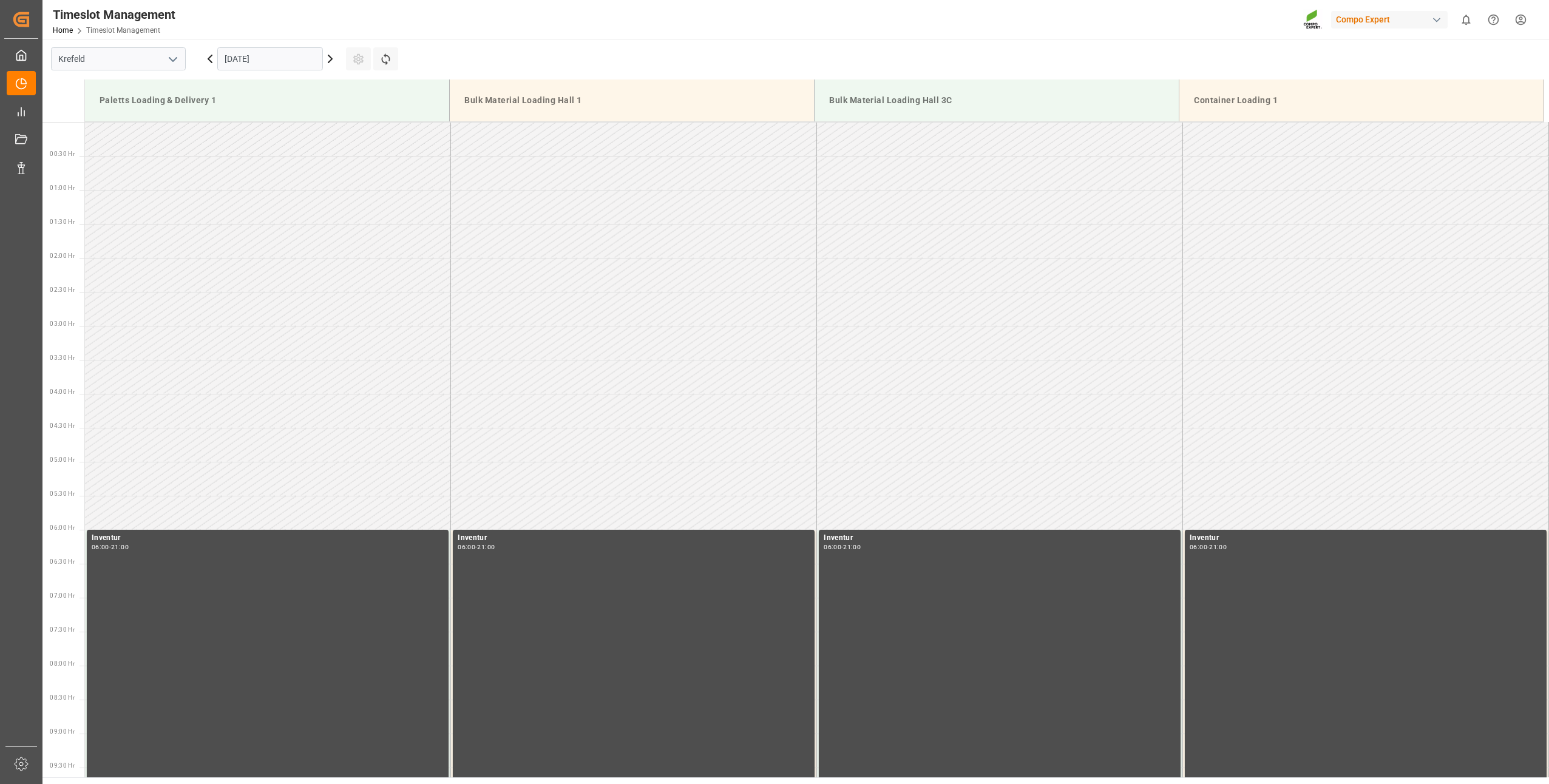
scroll to position [976, 0]
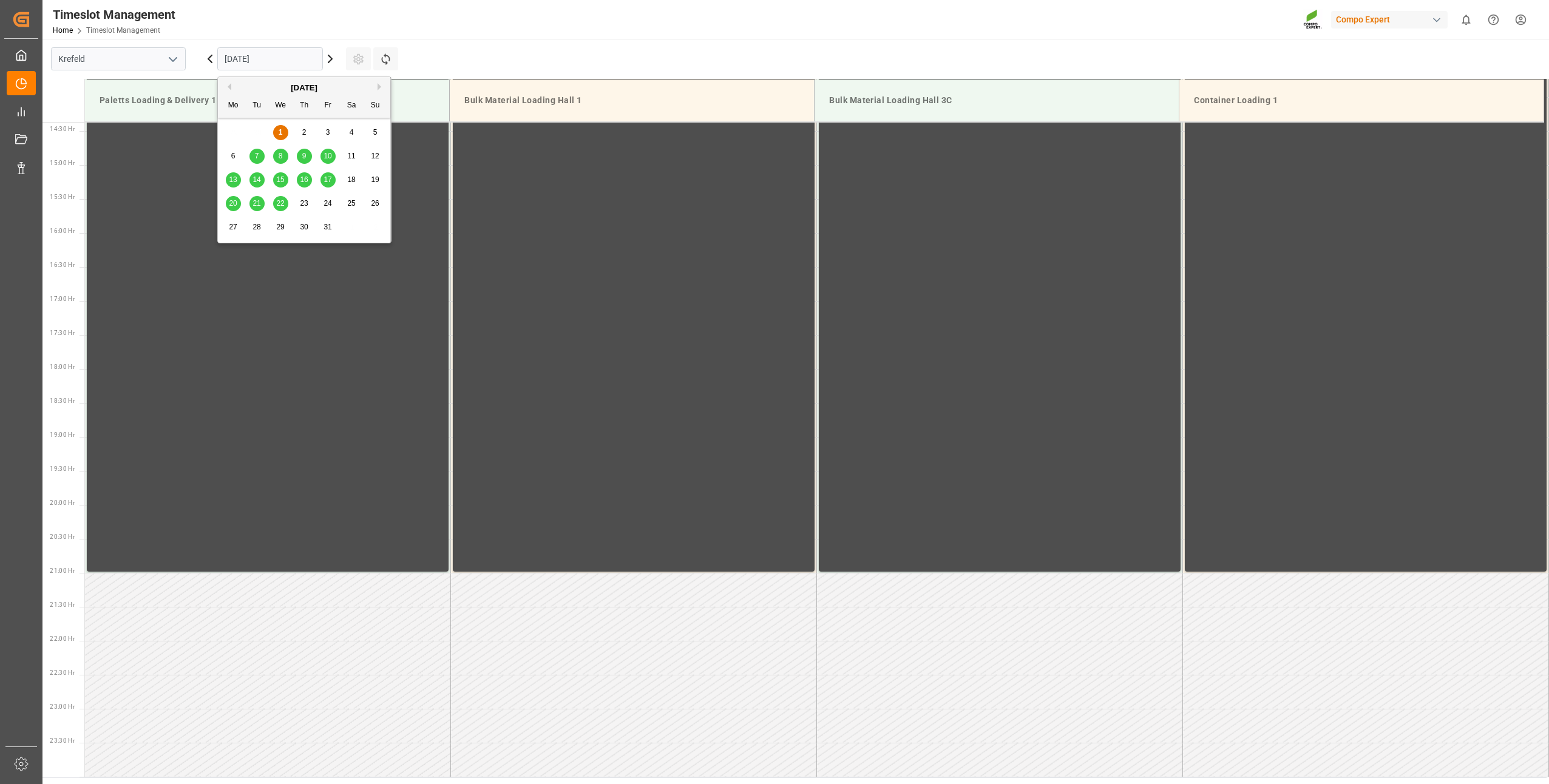
click at [238, 61] on input "[DATE]" at bounding box center [270, 59] width 106 height 23
click at [281, 158] on span "8" at bounding box center [280, 156] width 4 height 9
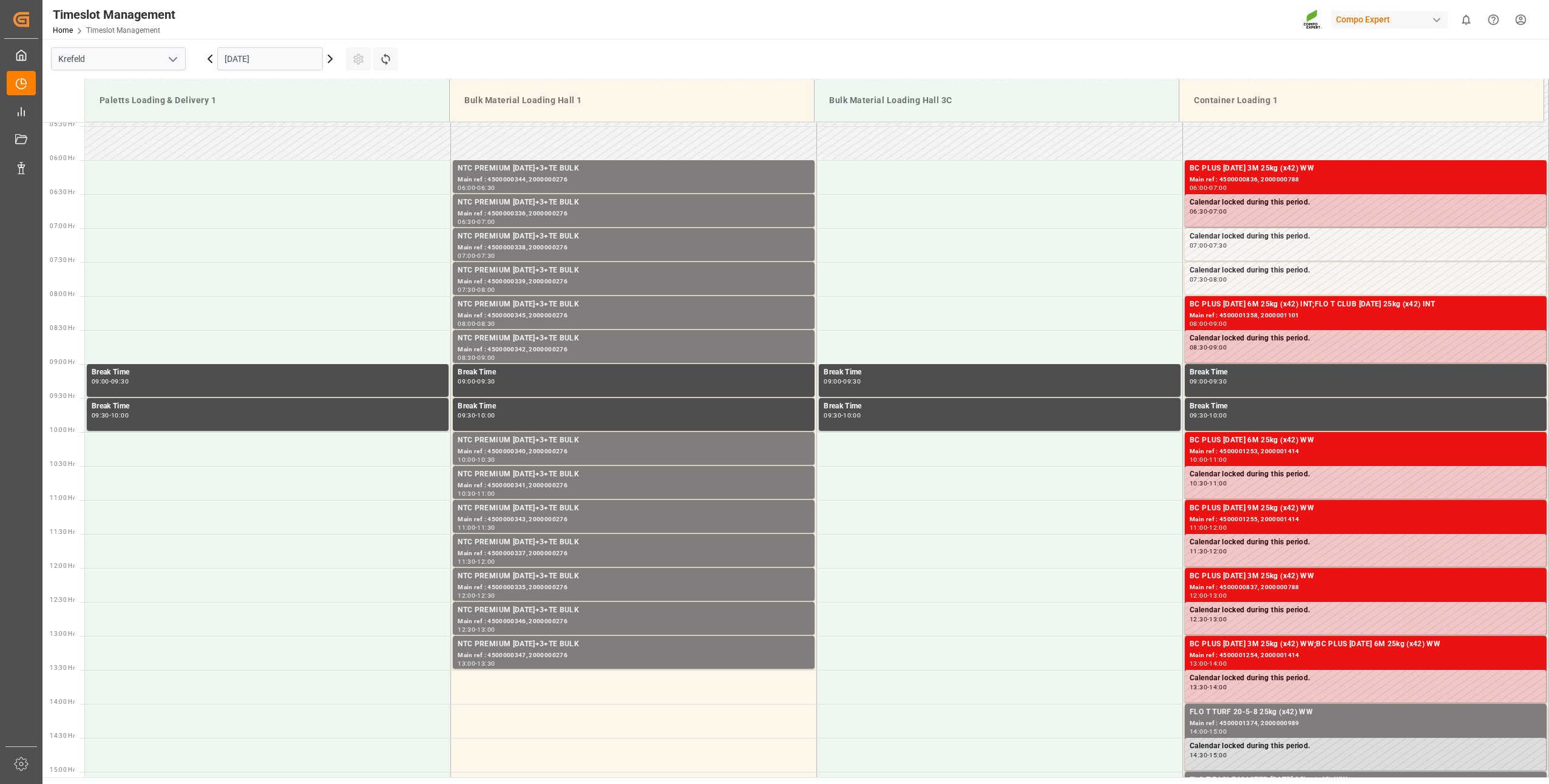
scroll to position [0, 0]
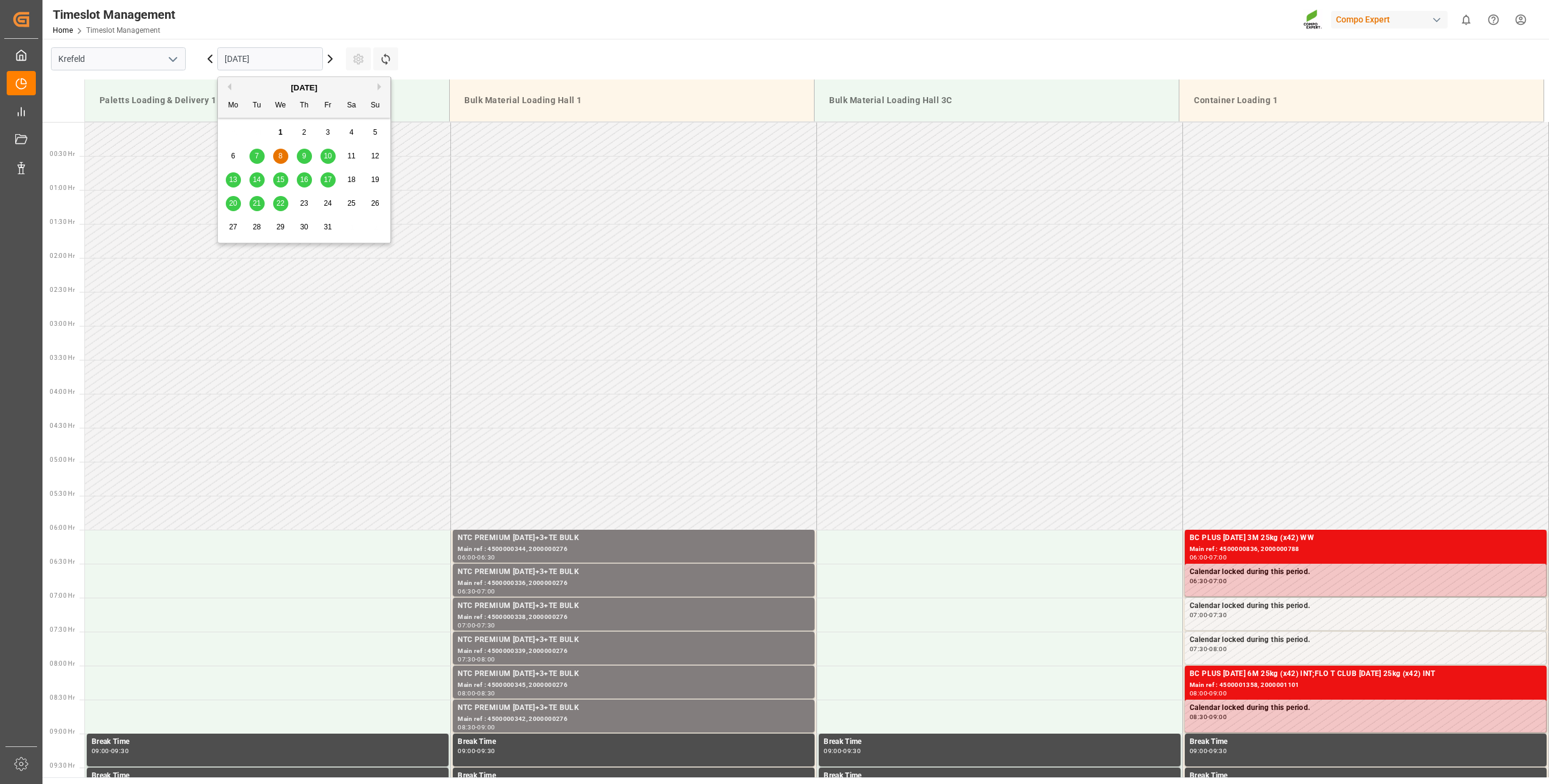
click at [249, 63] on input "[DATE]" at bounding box center [270, 59] width 106 height 23
click at [229, 208] on div "20" at bounding box center [233, 204] width 15 height 15
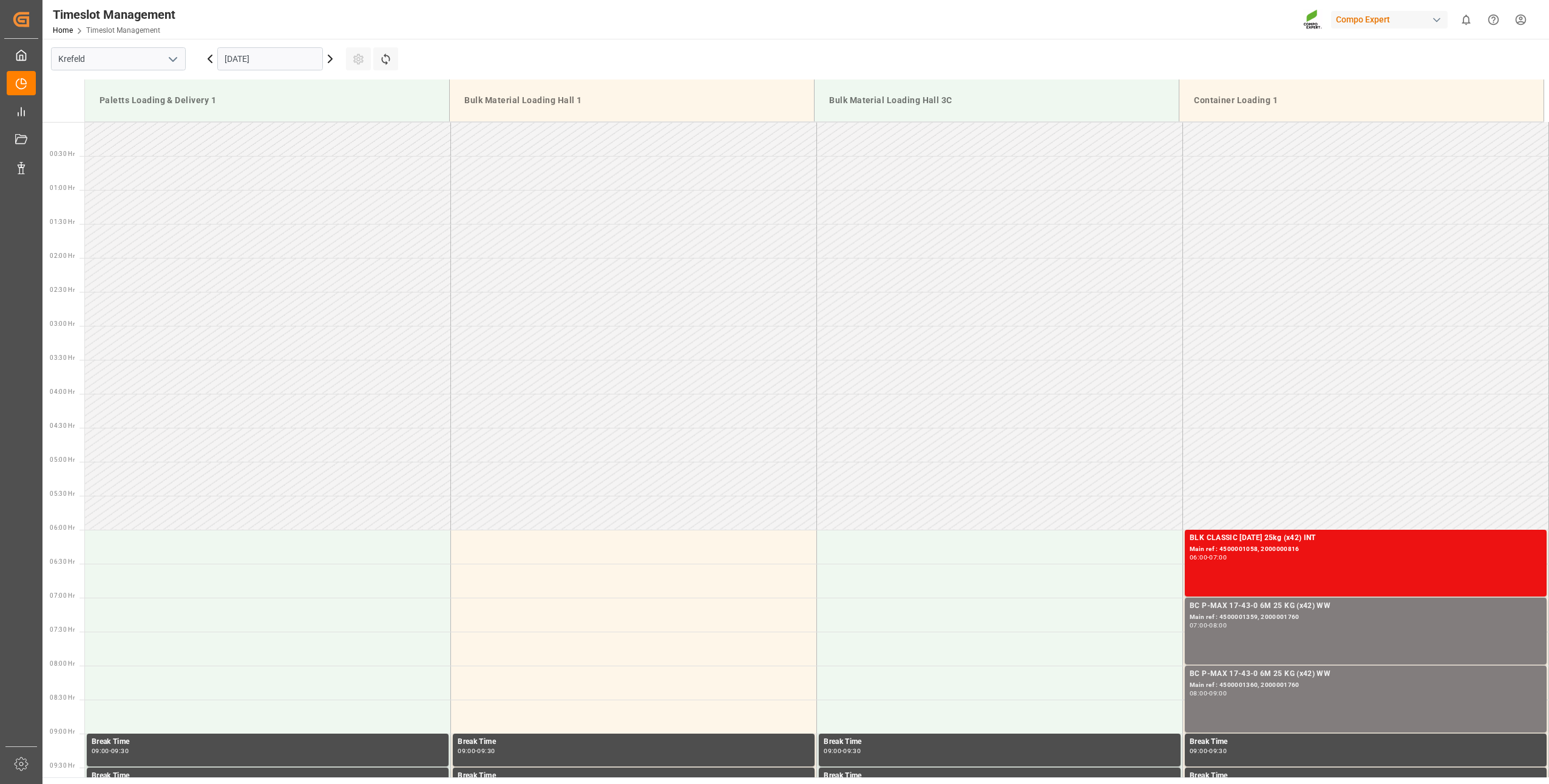
scroll to position [364, 0]
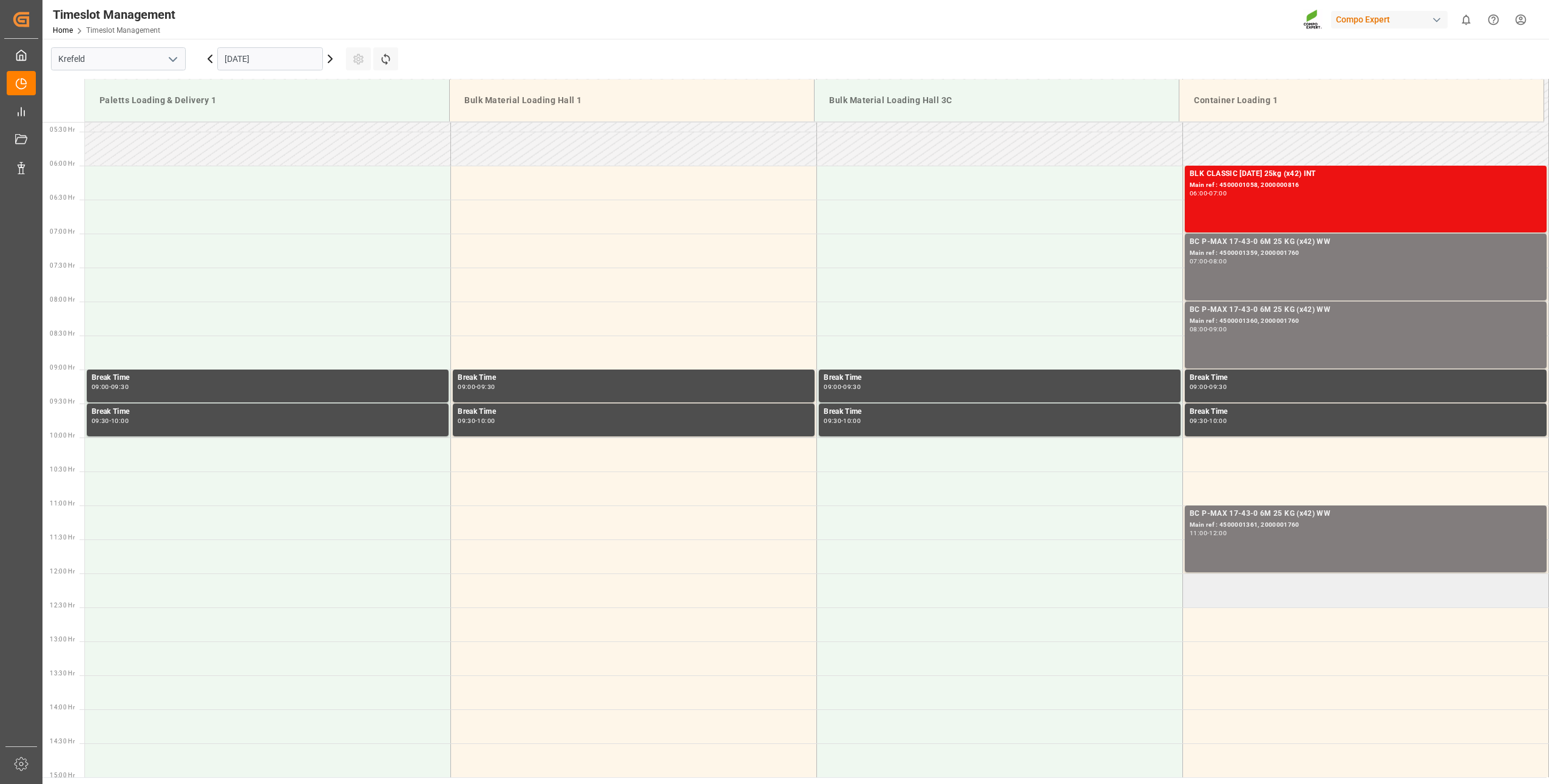
click at [1224, 589] on td at bounding box center [1366, 590] width 366 height 34
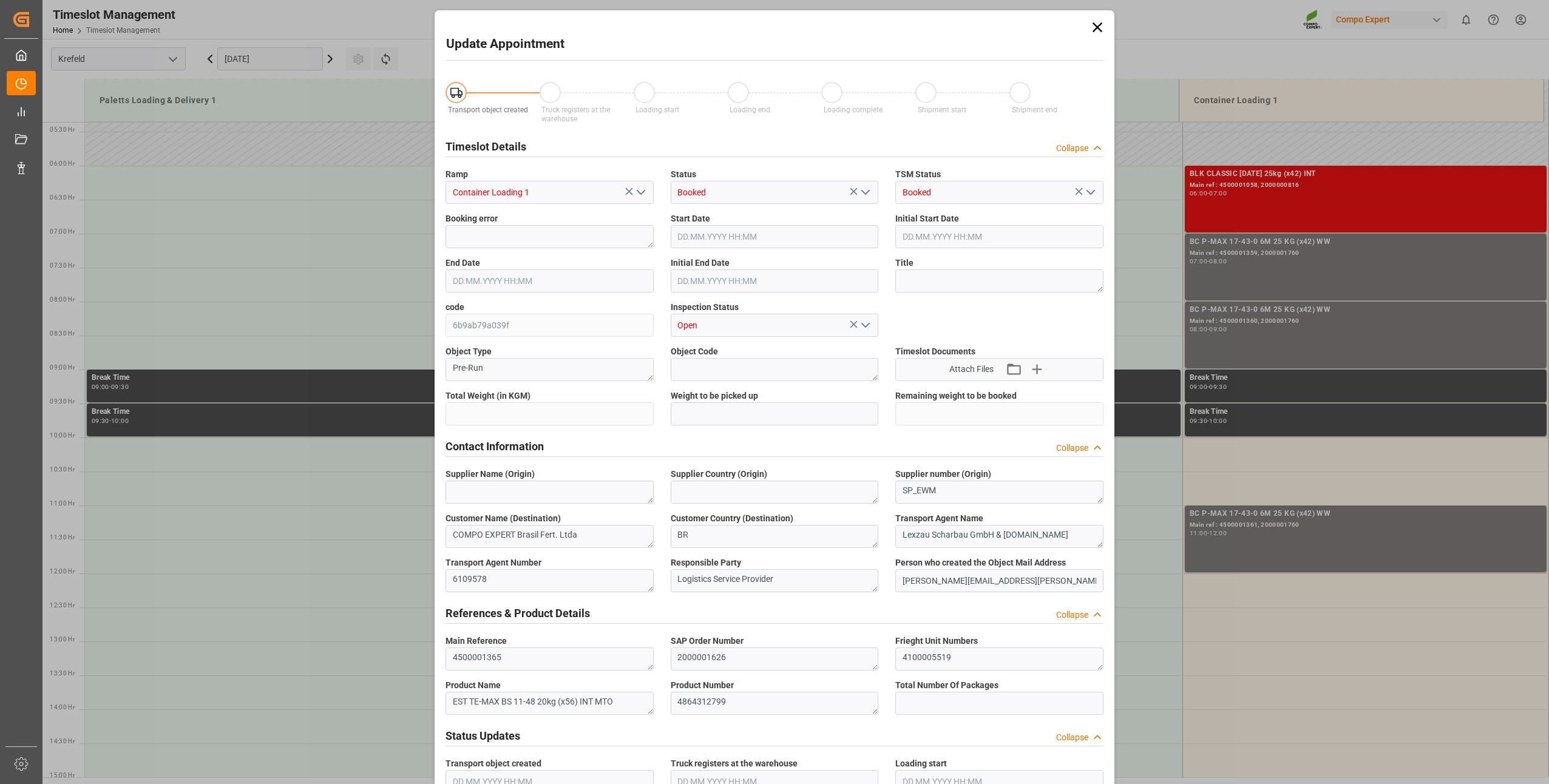
type input "18368"
type input "0"
type input "[DATE] 12:00"
type input "[DATE] 12:30"
type input "[DATE] 13:54"
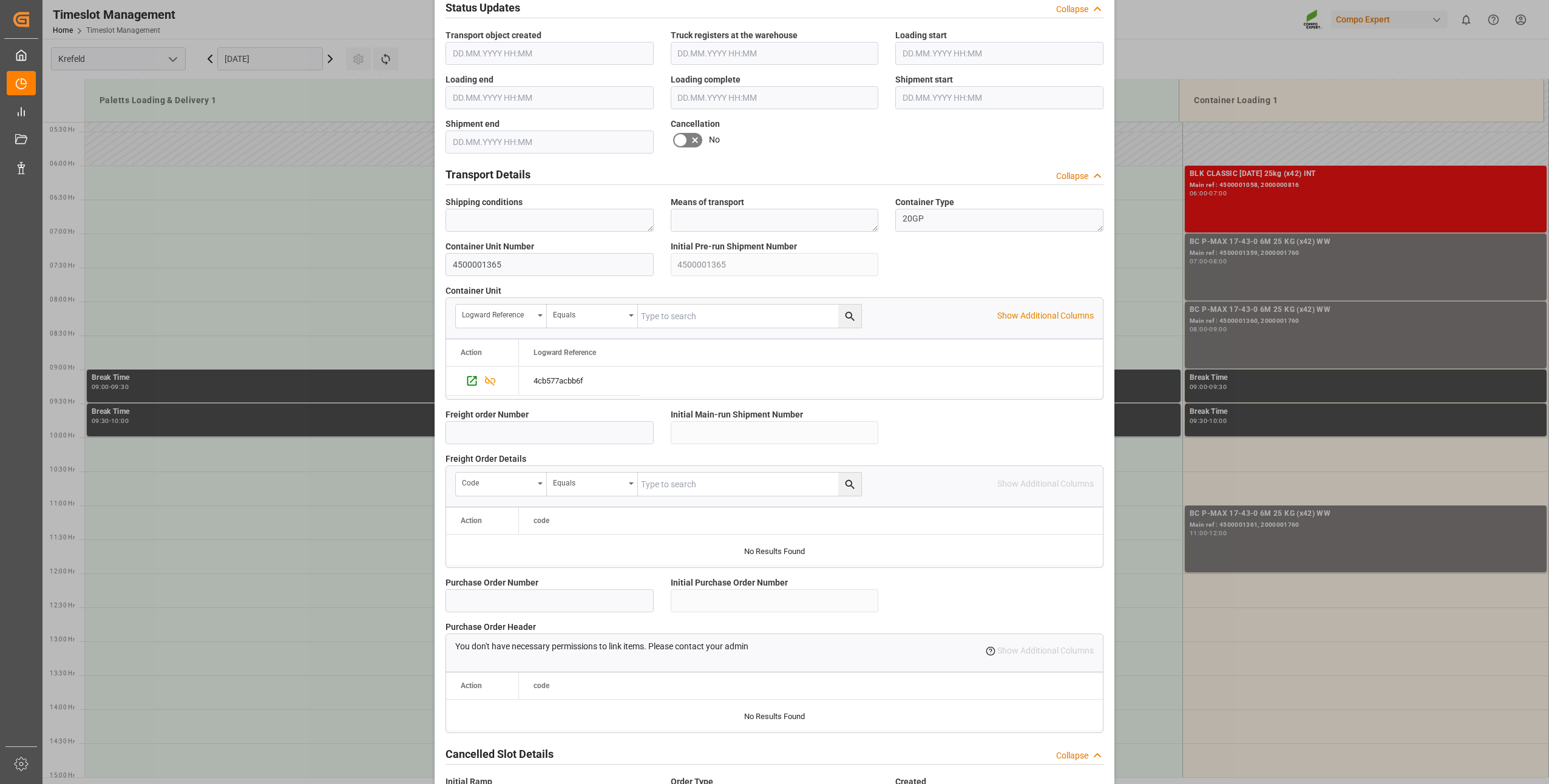
scroll to position [816, 0]
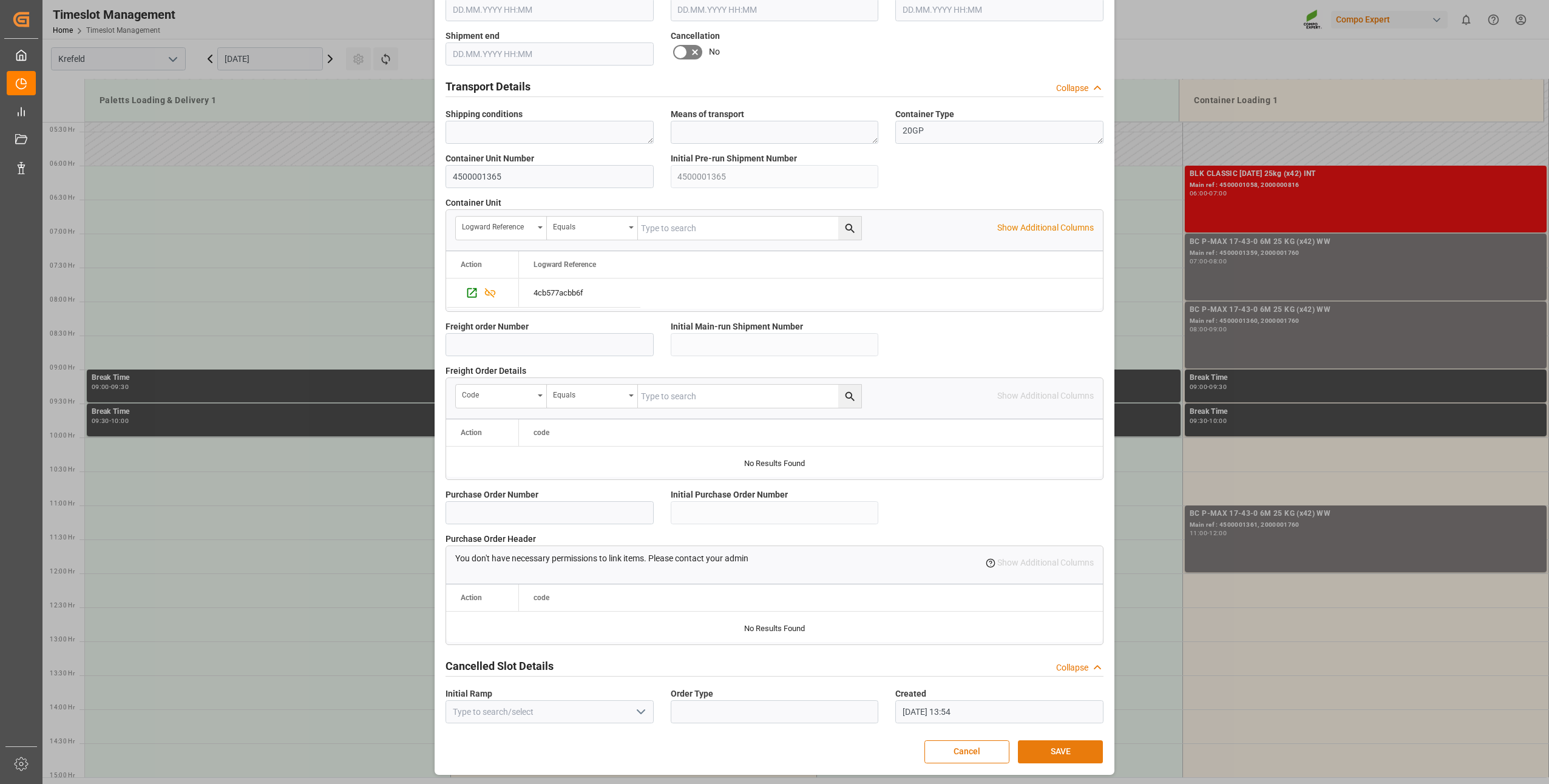
click at [1031, 750] on button "SAVE" at bounding box center [1060, 751] width 85 height 23
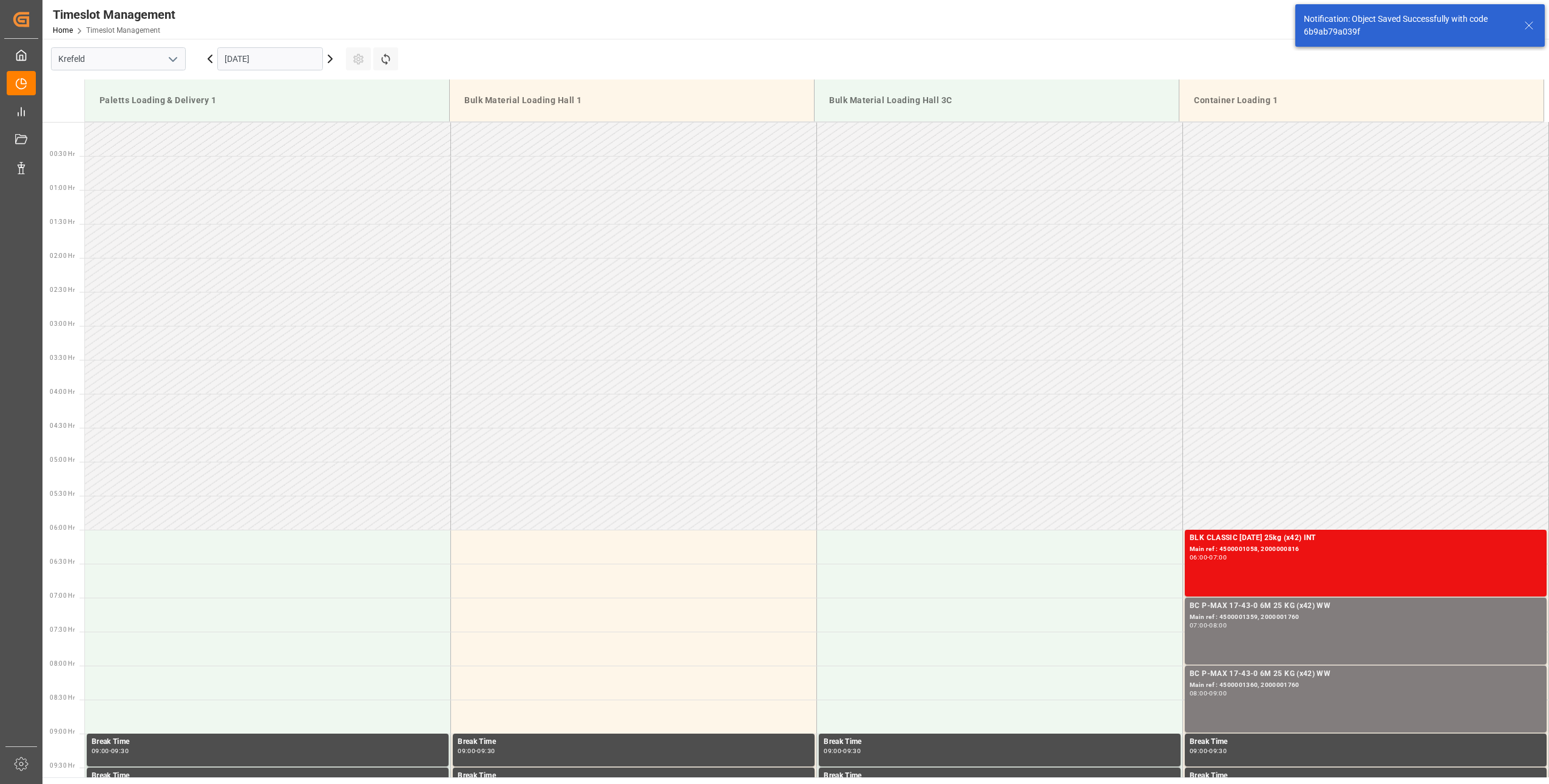
scroll to position [739, 0]
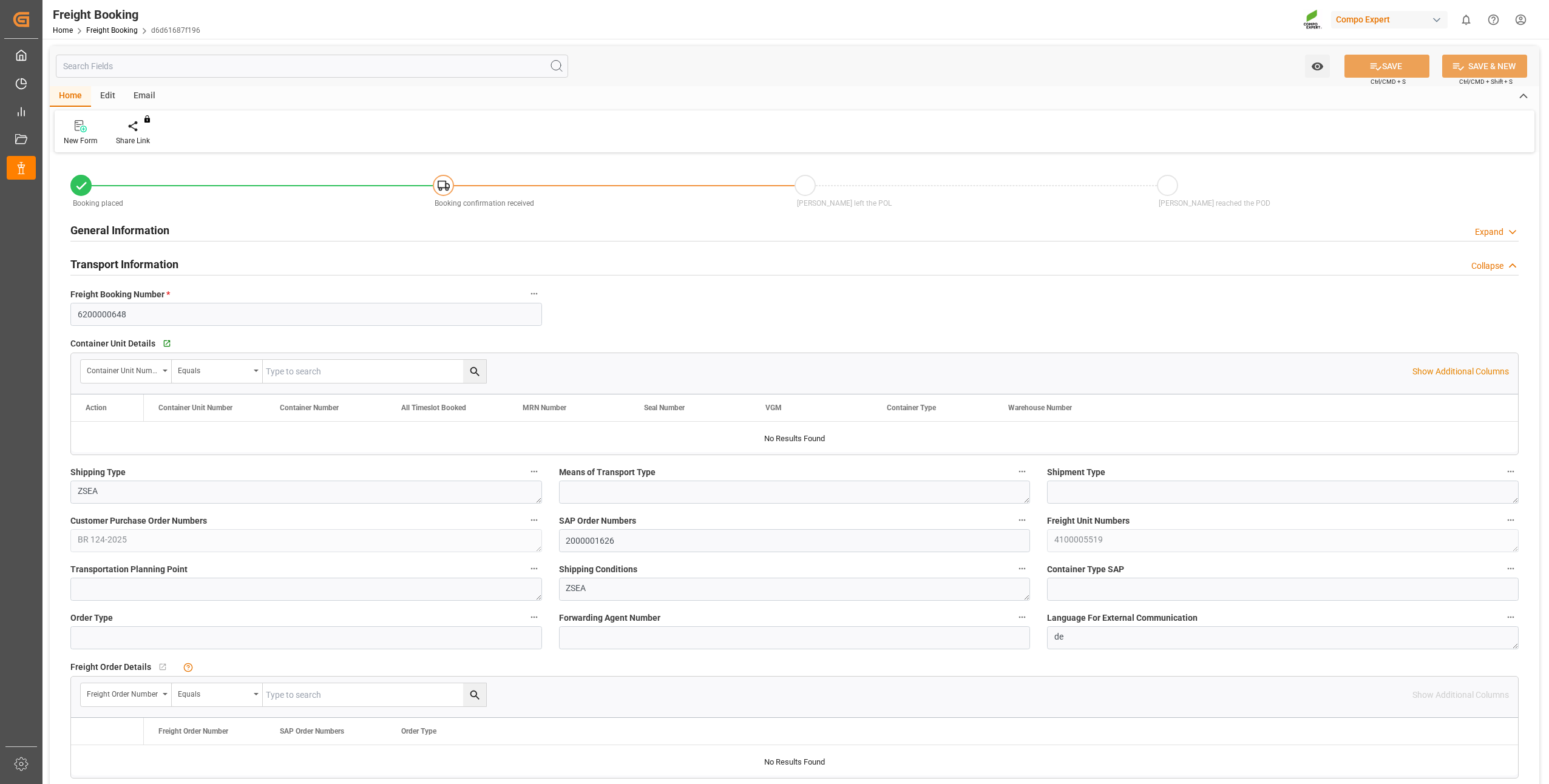
type input "BRPNG"
type input "0"
type input "18368"
type input "06.10.2025 01:00"
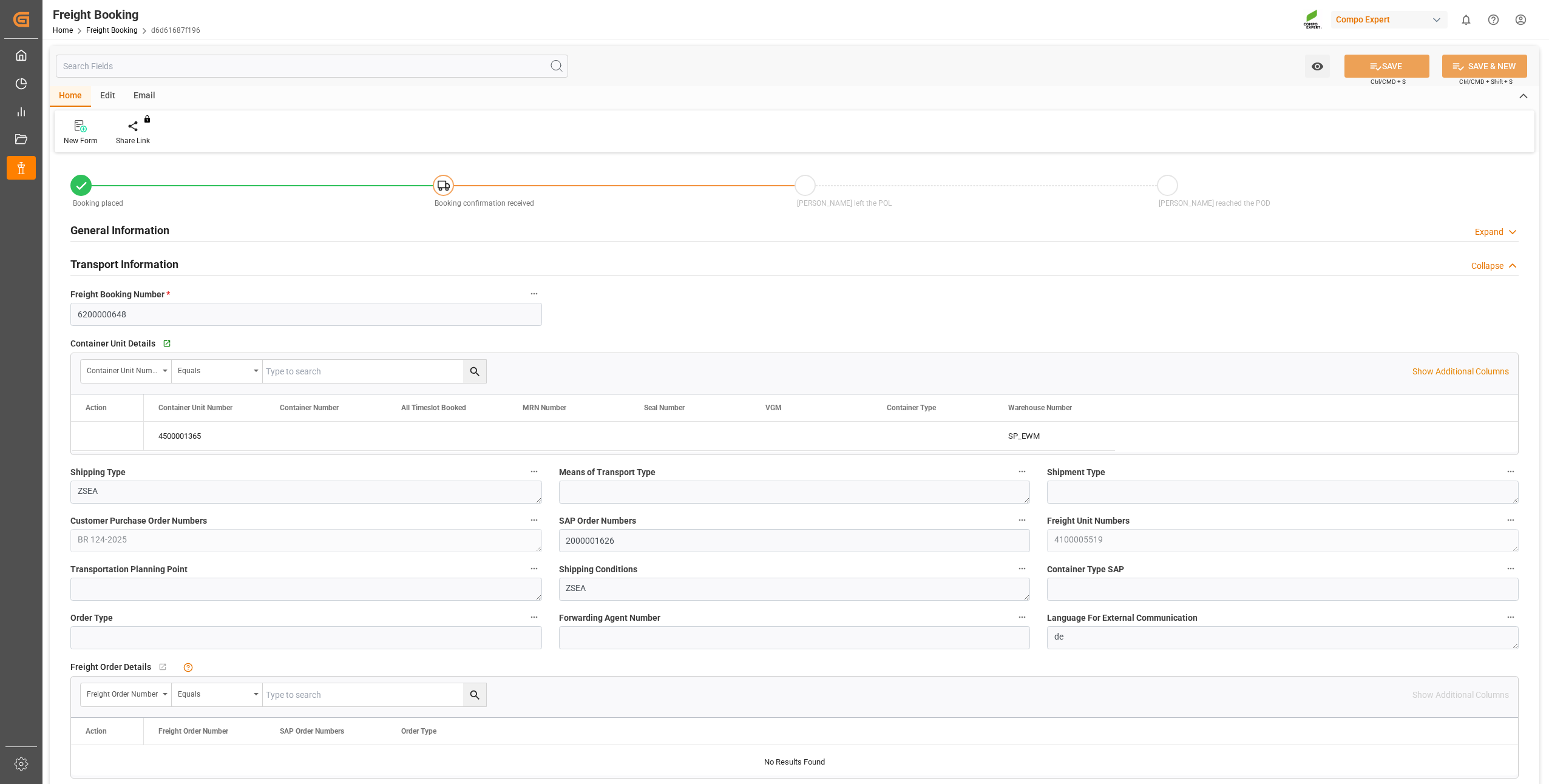
type input "26.09.2025 13:03"
type input "26.09.2025 13:04"
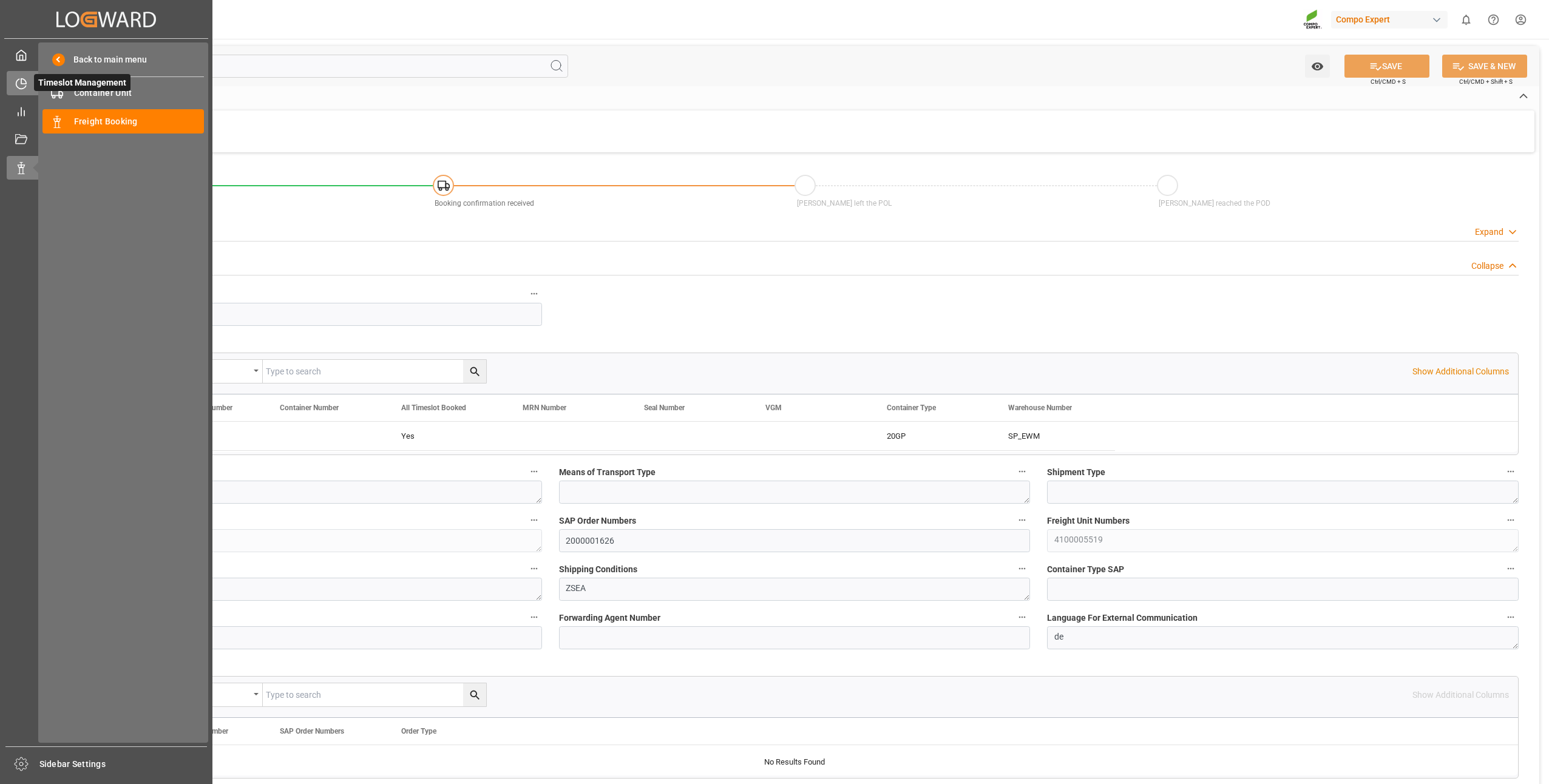
click at [20, 82] on icon at bounding box center [21, 84] width 13 height 13
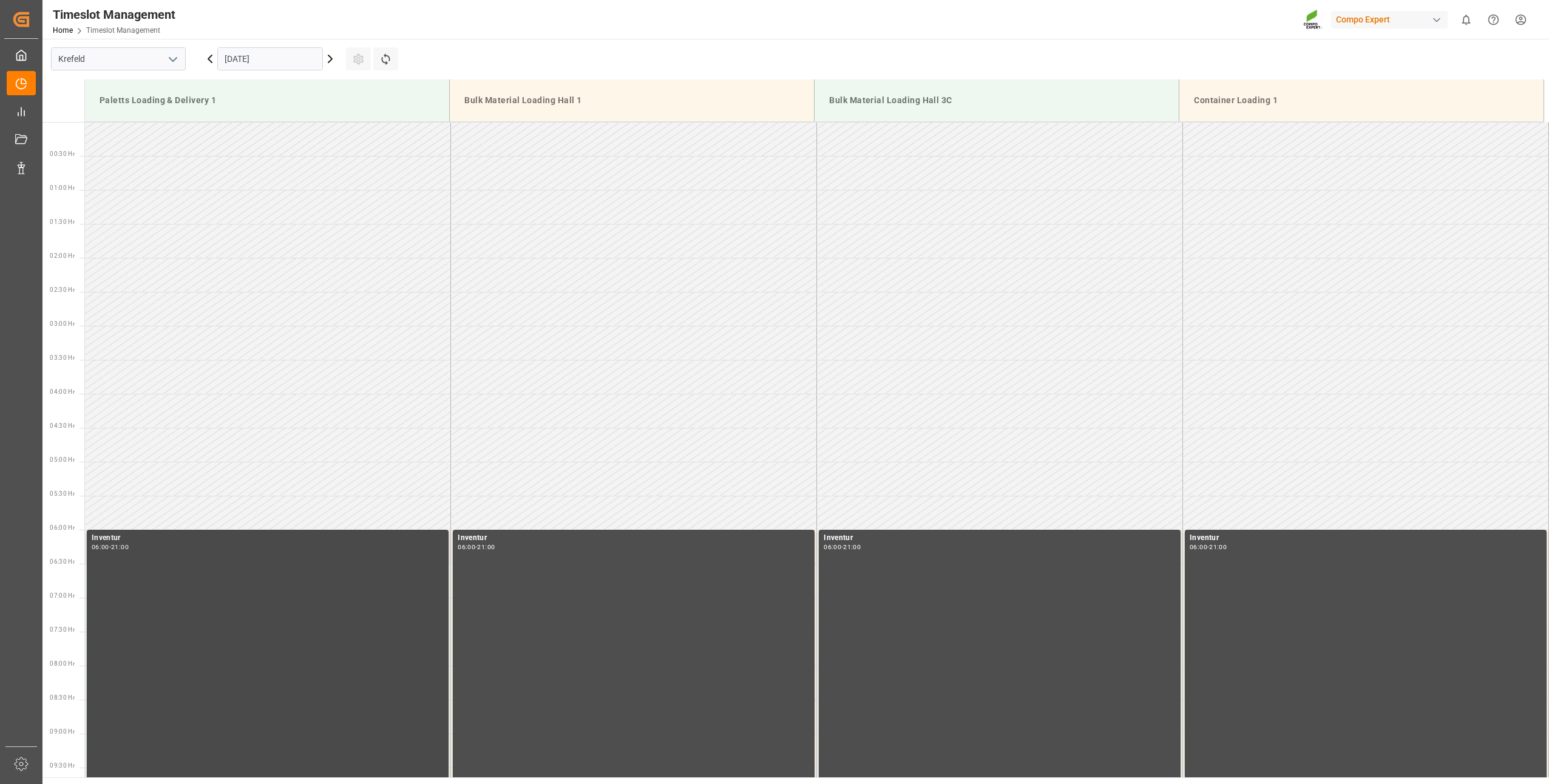
scroll to position [976, 0]
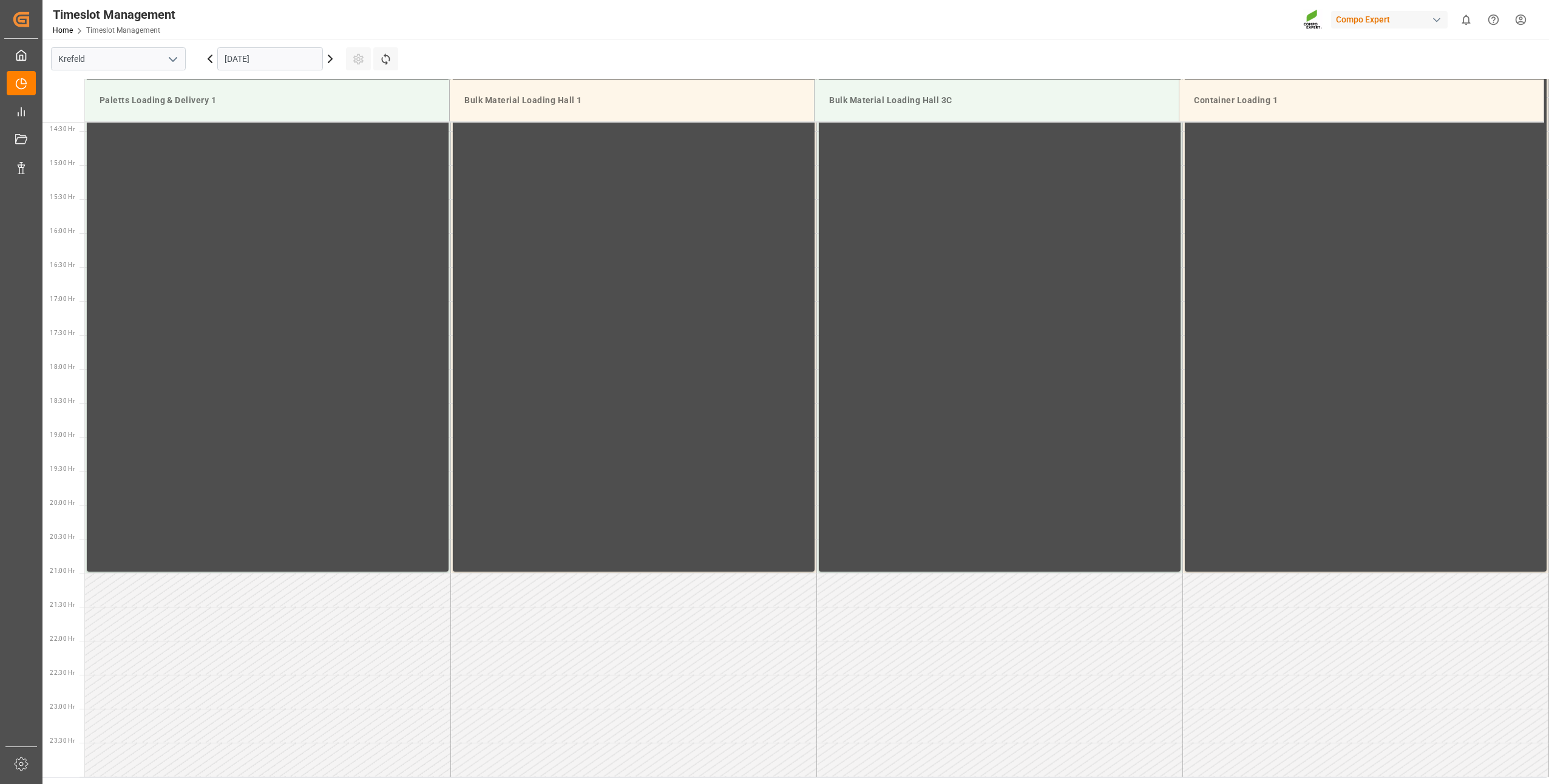
click at [254, 59] on input "01.10.2025" at bounding box center [270, 59] width 106 height 23
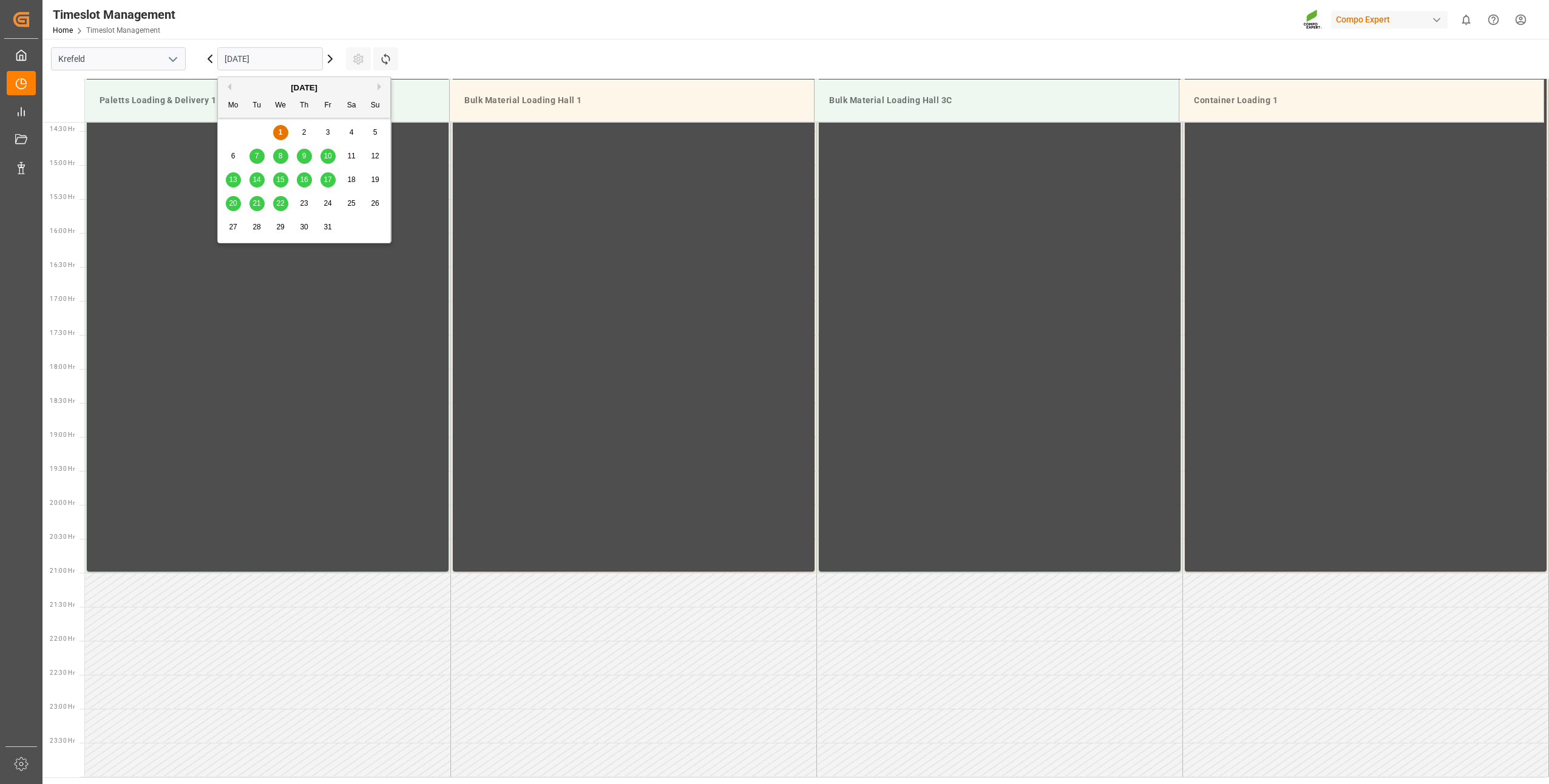
click at [227, 202] on div "20" at bounding box center [233, 204] width 15 height 15
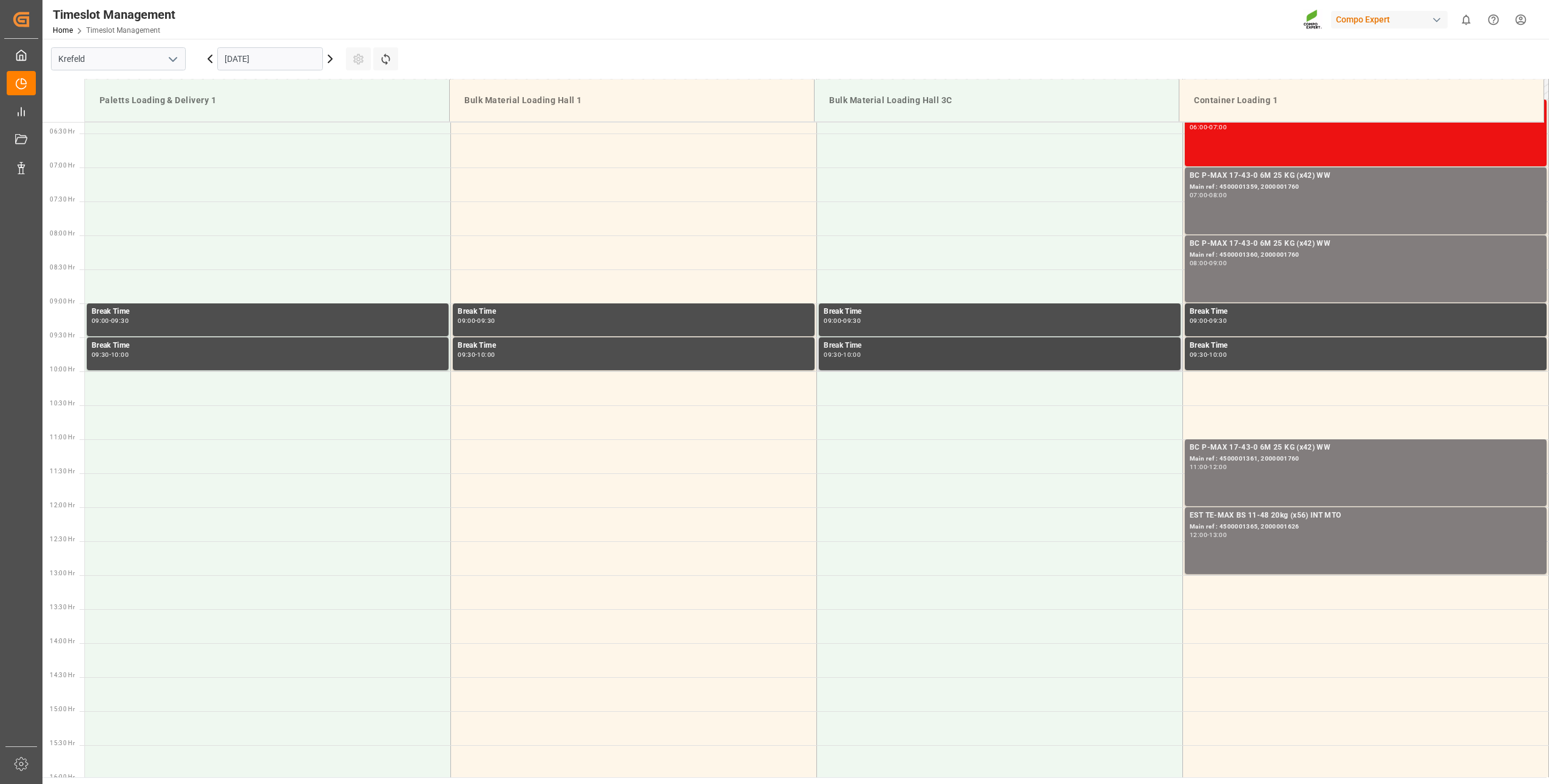
scroll to position [309, 0]
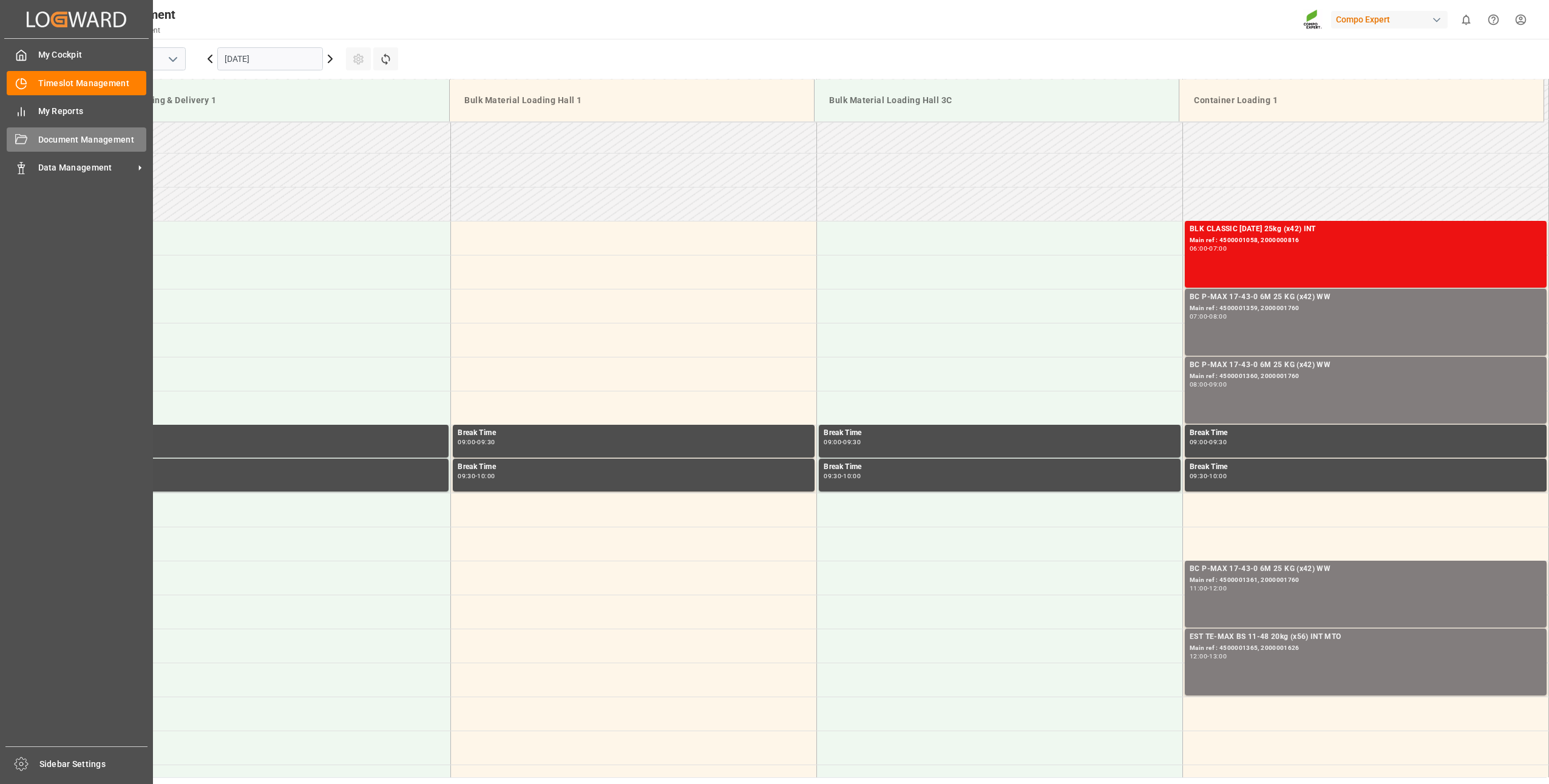
click at [35, 136] on div "Document Management Document Management" at bounding box center [77, 139] width 140 height 23
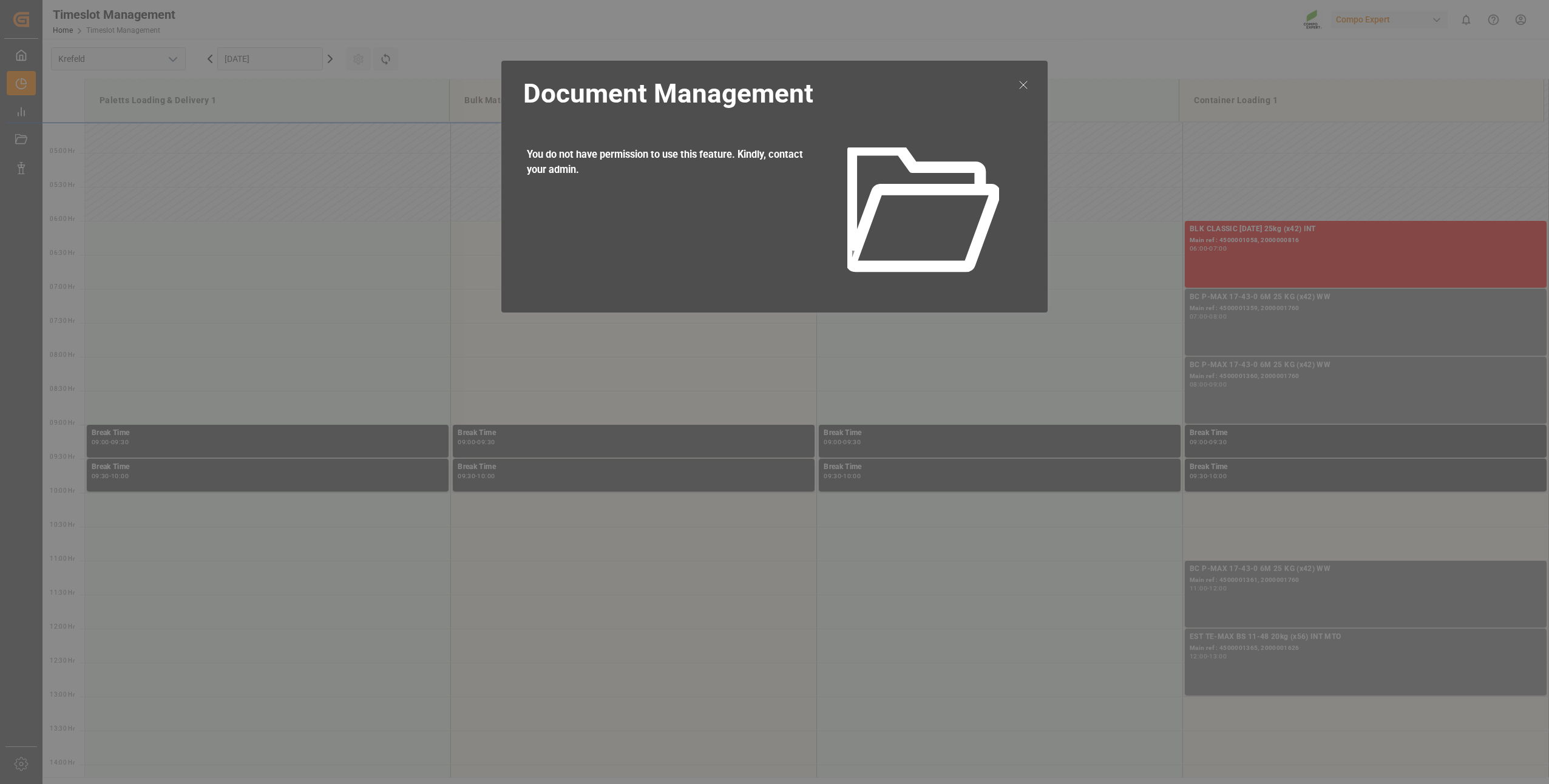
click at [1026, 84] on icon at bounding box center [1024, 84] width 15 height 15
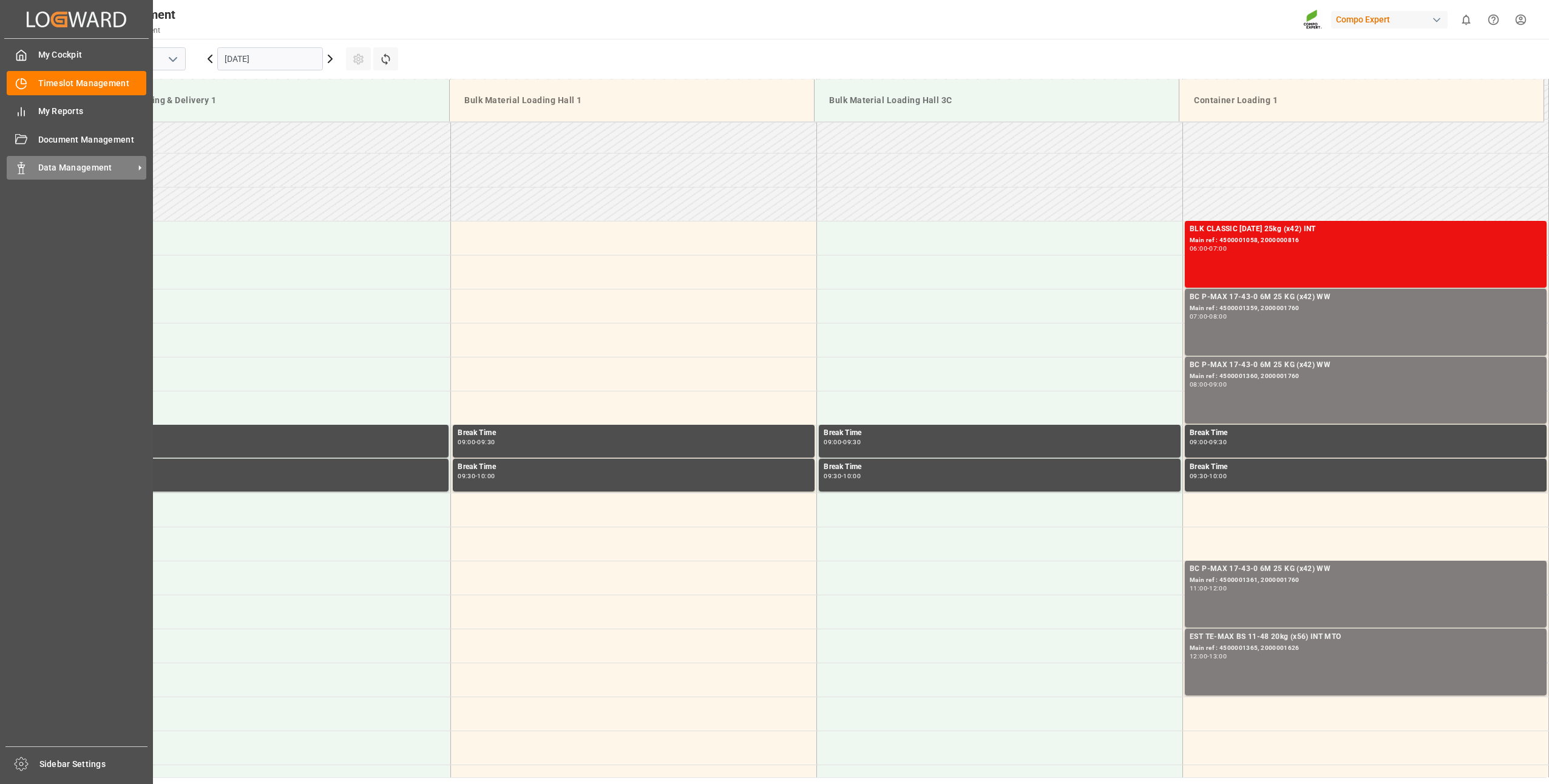
click at [40, 173] on span "Data Management" at bounding box center [86, 167] width 96 height 13
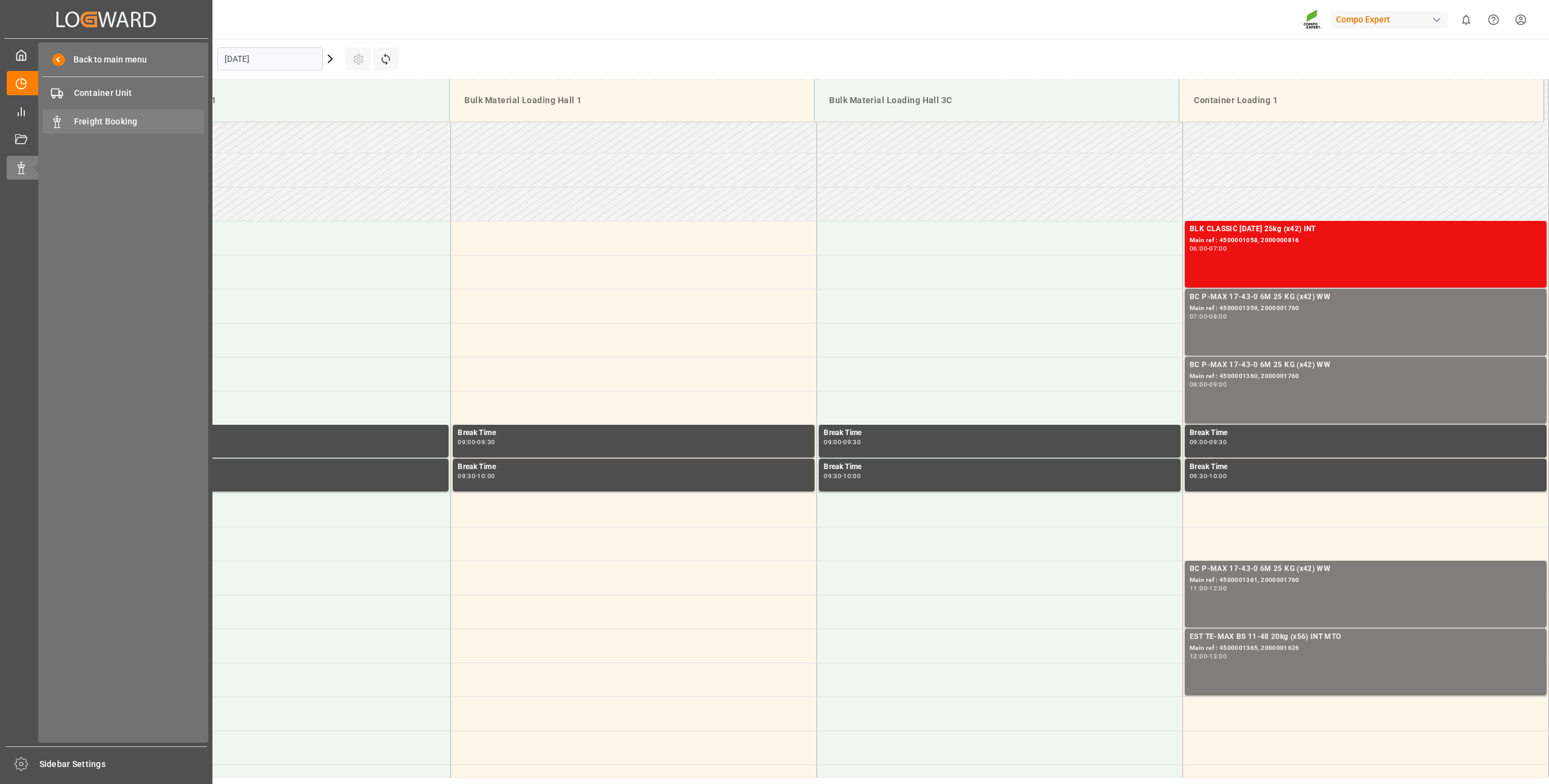
click at [102, 128] on div "Freight Booking Freight Booking" at bounding box center [123, 121] width 161 height 23
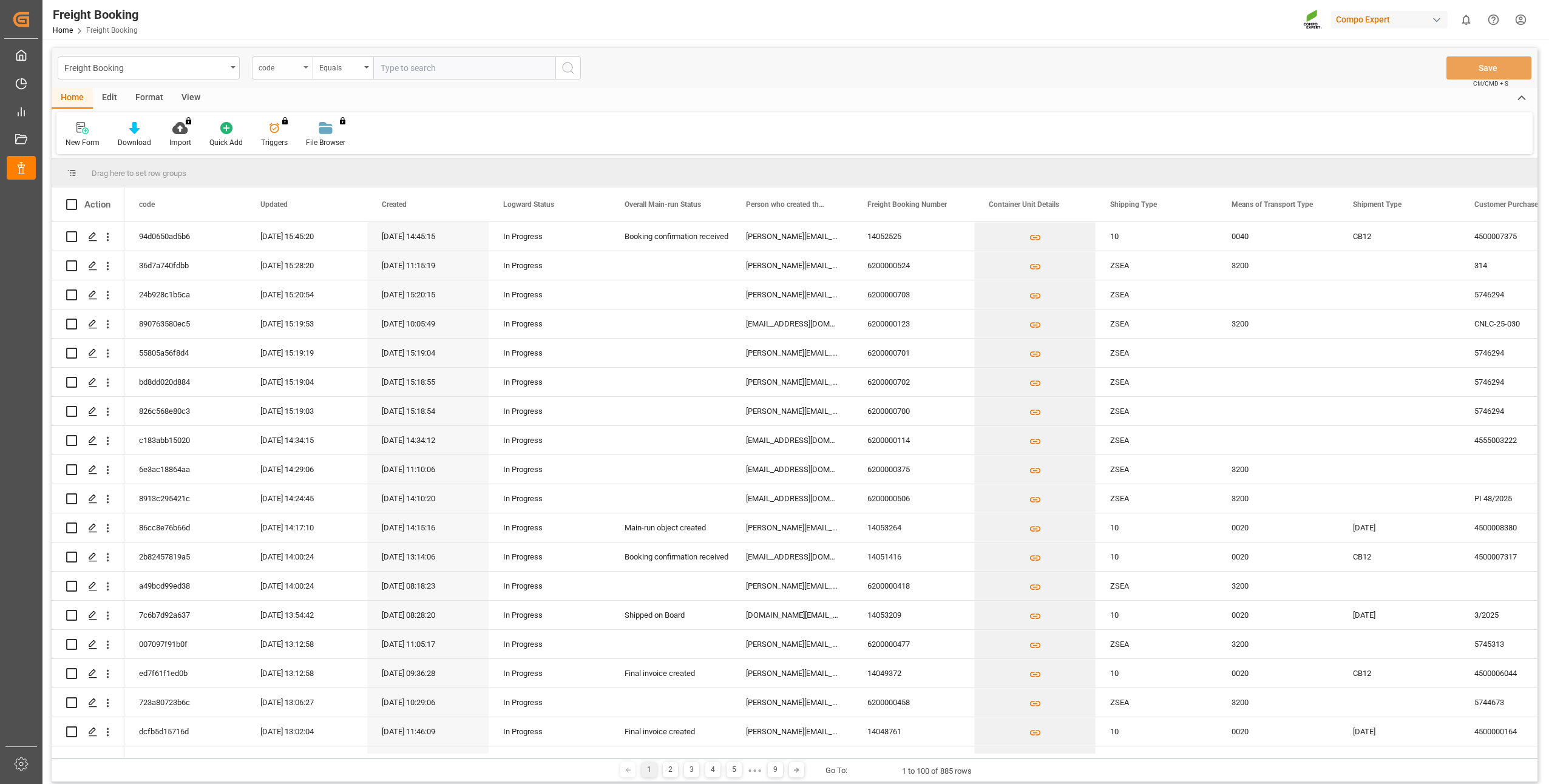
click at [306, 69] on div "code" at bounding box center [282, 67] width 61 height 23
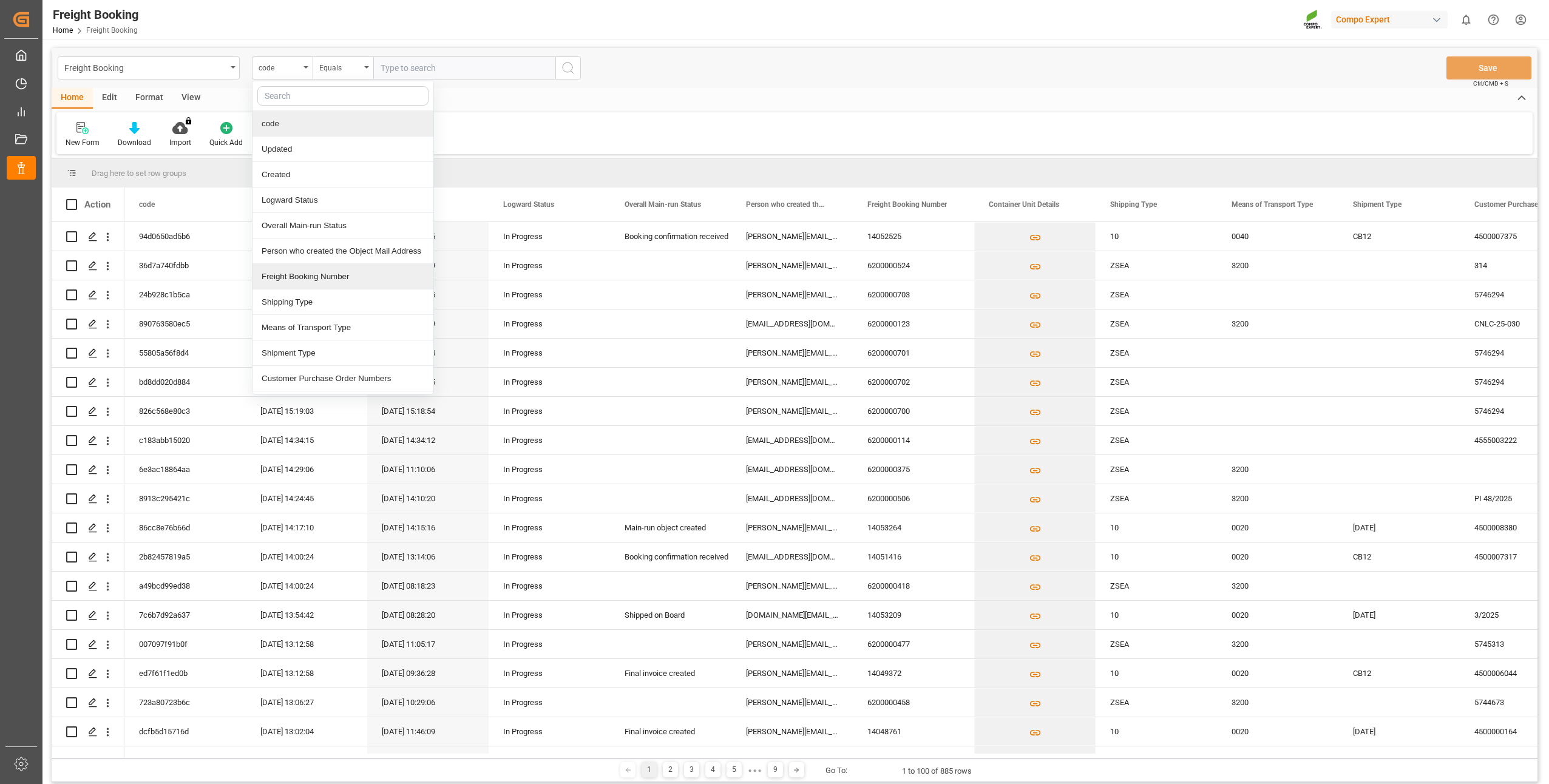
drag, startPoint x: 299, startPoint y: 274, endPoint x: 418, endPoint y: 176, distance: 154.2
click at [299, 274] on div "Freight Booking Number" at bounding box center [342, 277] width 181 height 26
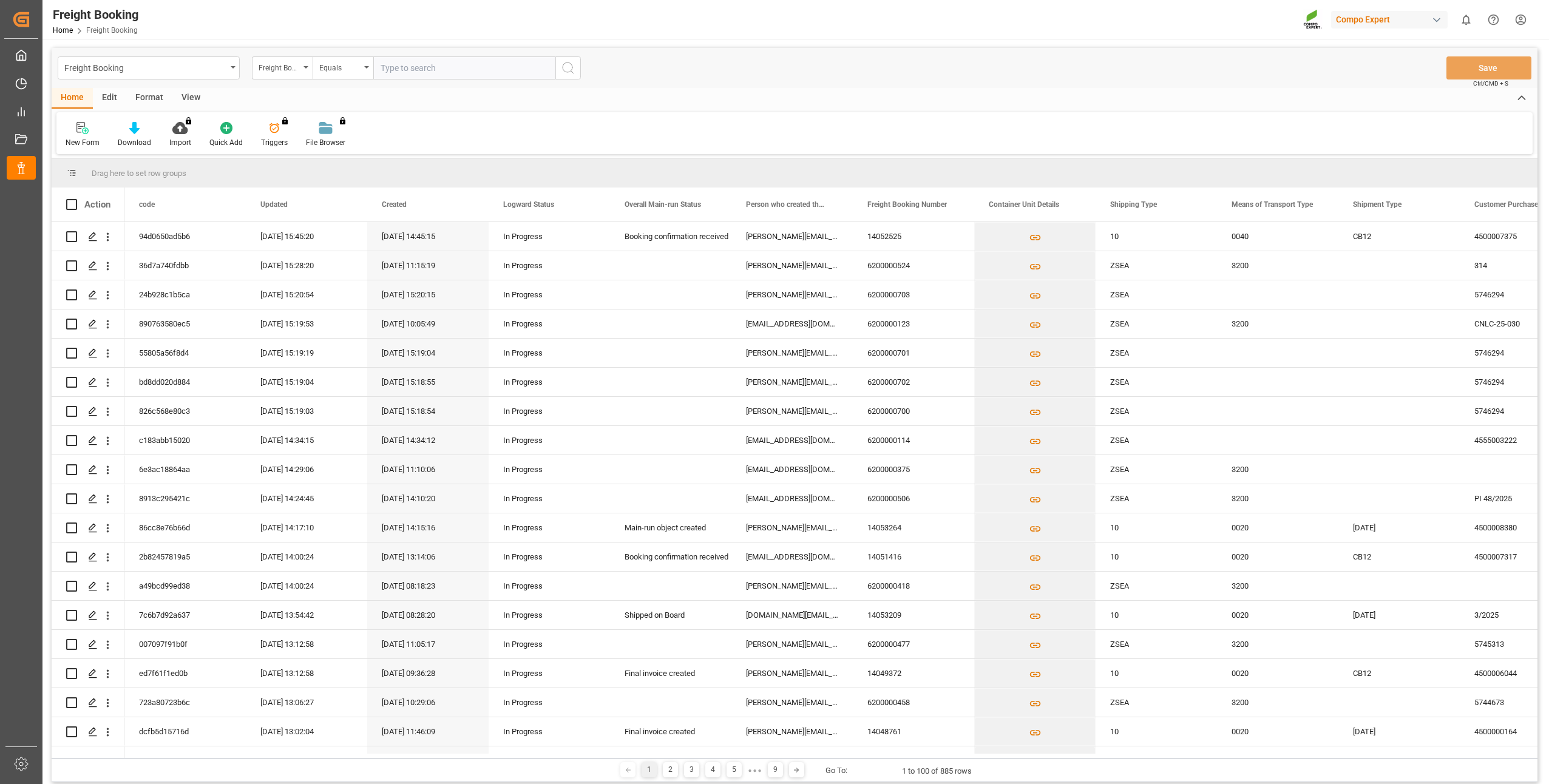
paste input "6200000649"
type input "6200000649"
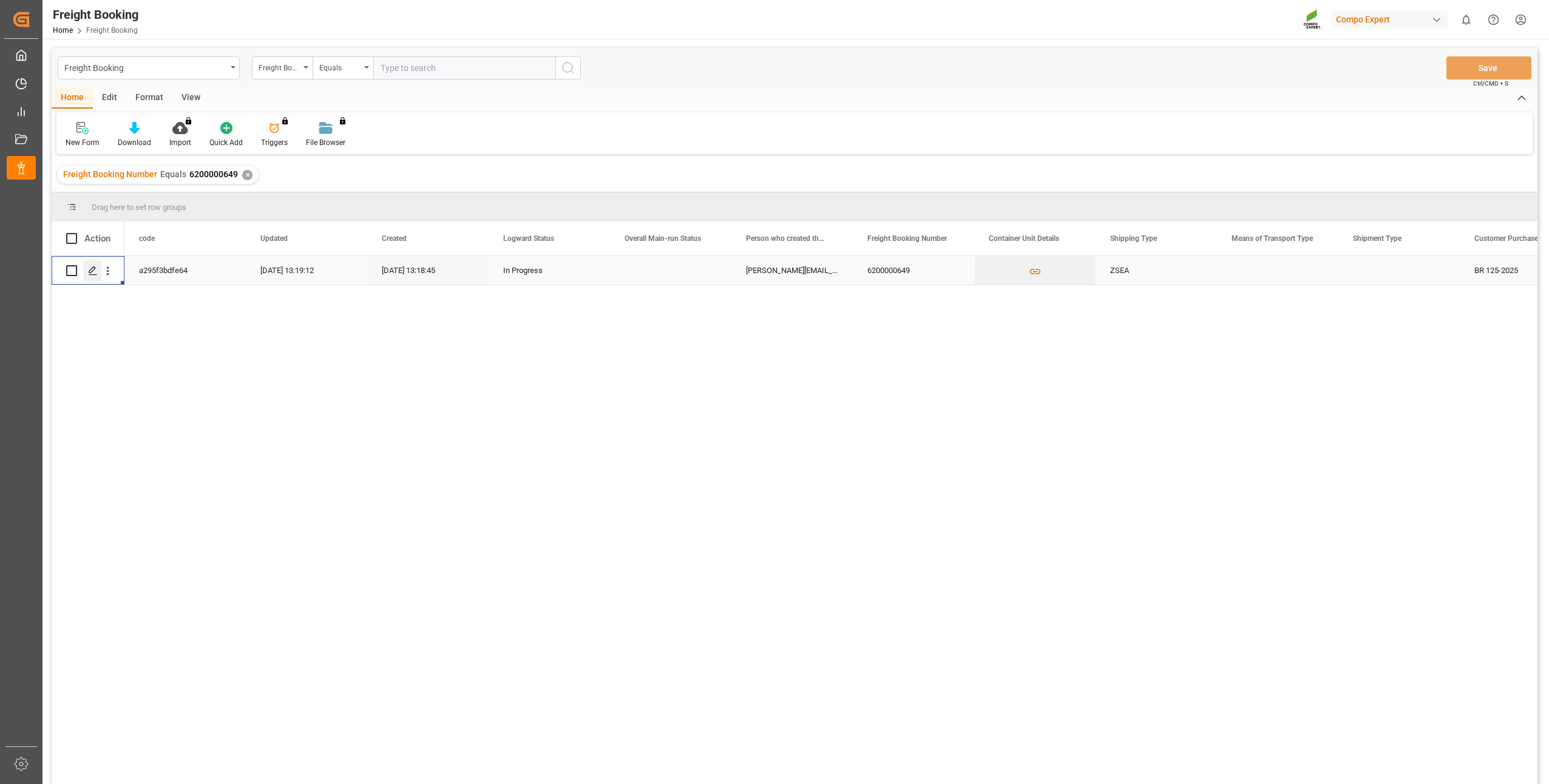
click at [94, 273] on icon "Press SPACE to select this row." at bounding box center [93, 270] width 9 height 9
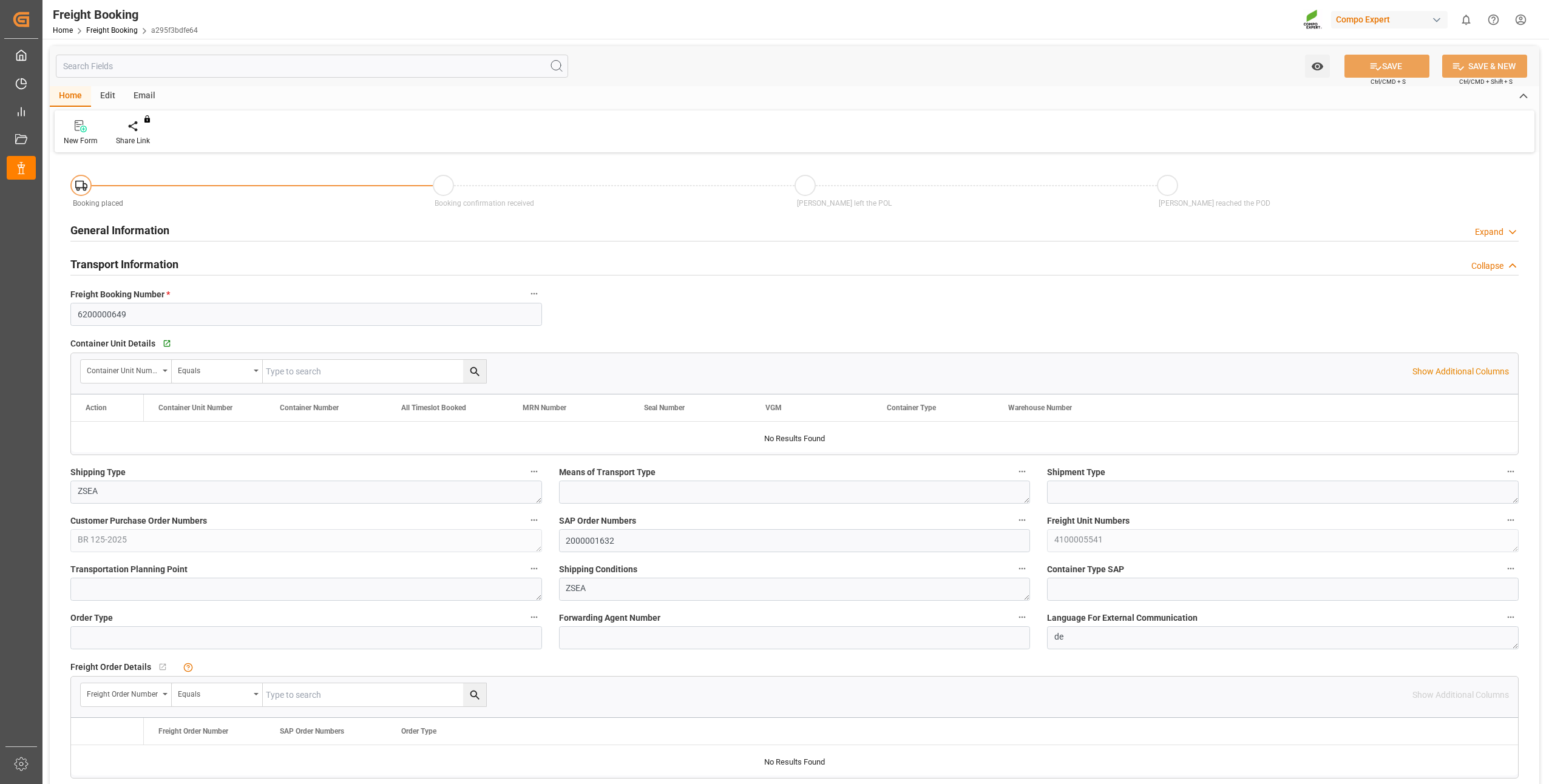
type input "BRPNG"
type input "0"
type input "18360"
type input "02.10.2025 01:00"
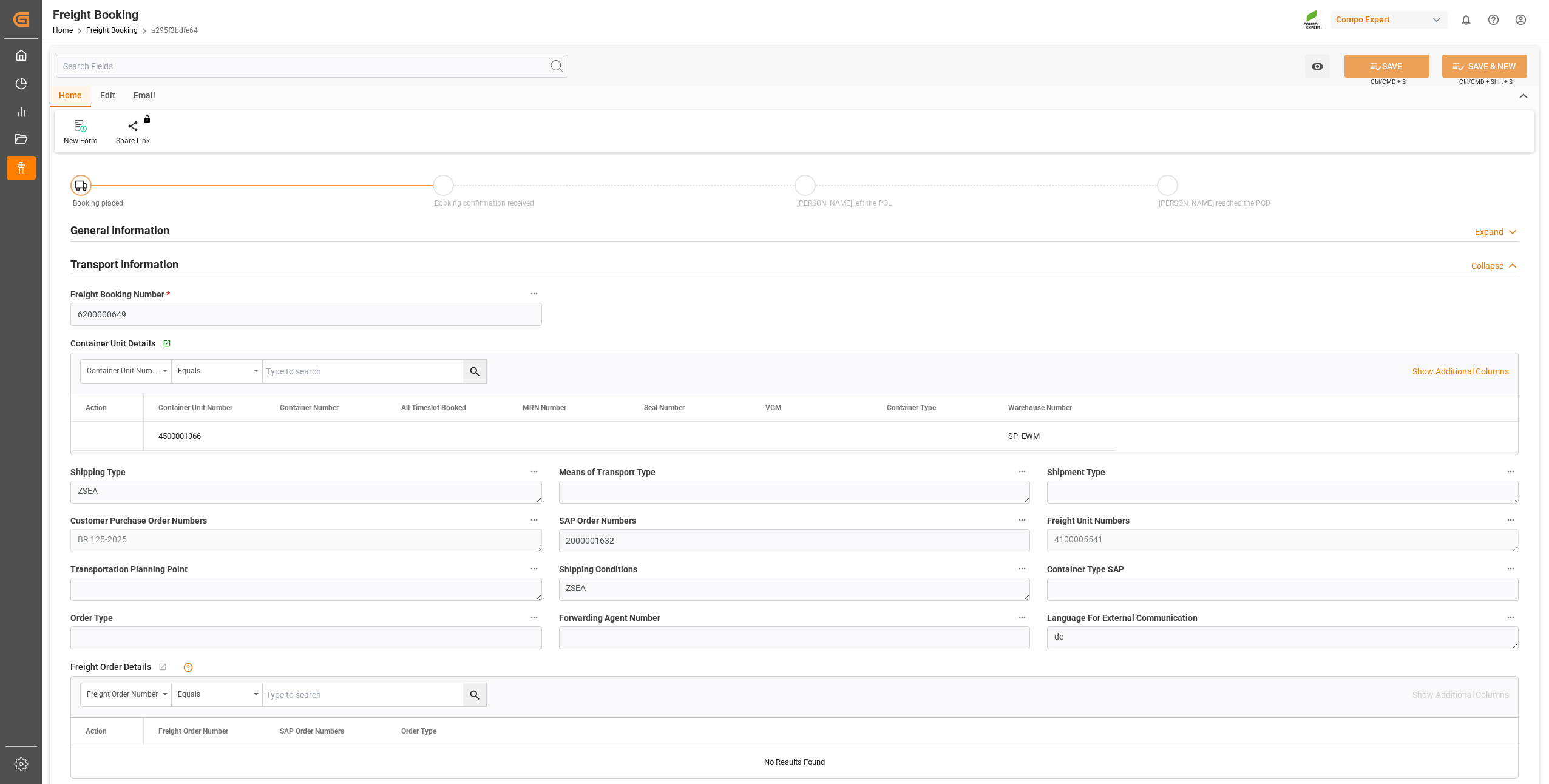
type input "26.09.2025 13:18"
click at [91, 436] on icon "Press SPACE to select this row." at bounding box center [97, 436] width 13 height 13
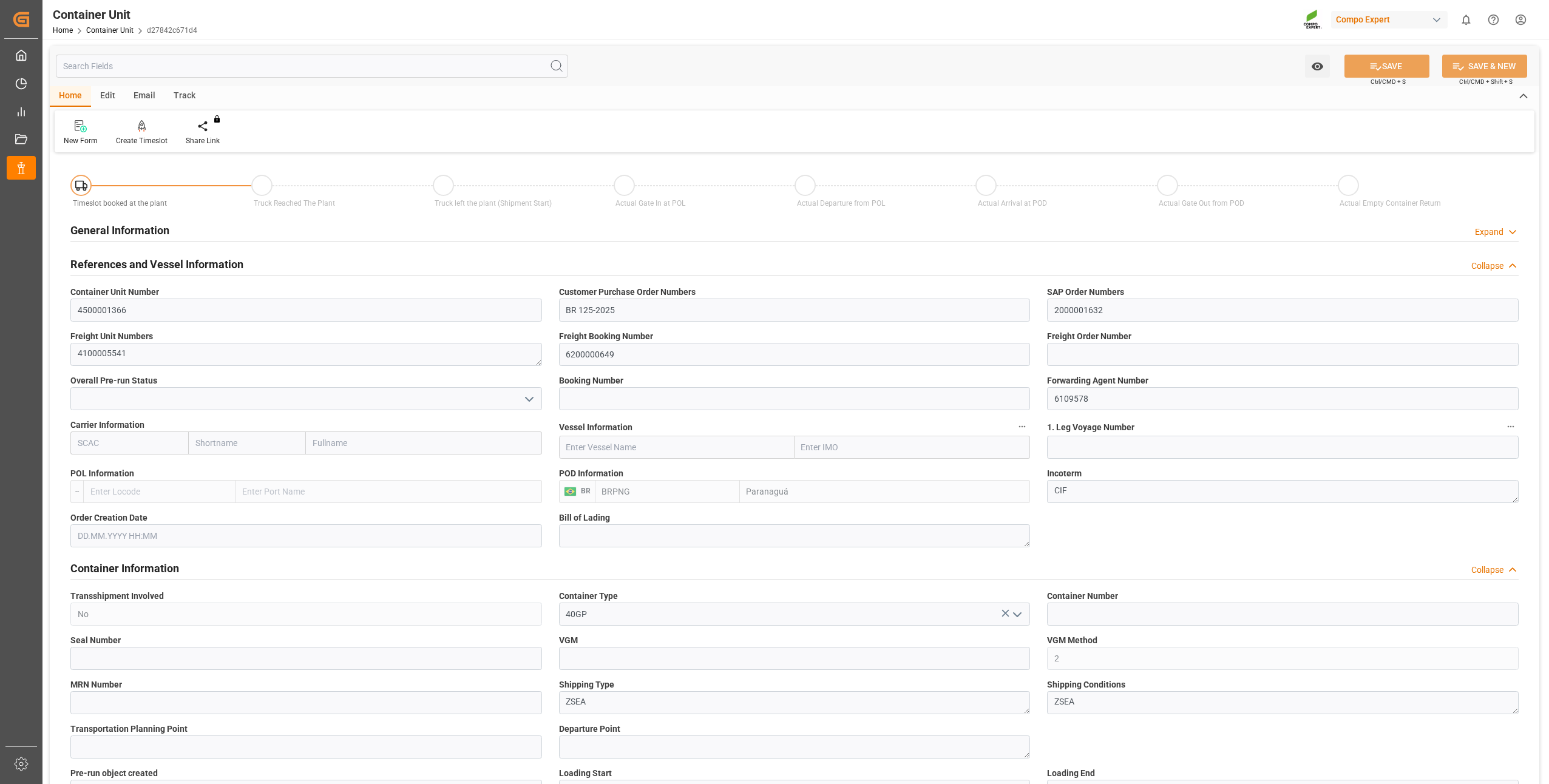
type input "BRPNG"
type input "0"
type input "18360"
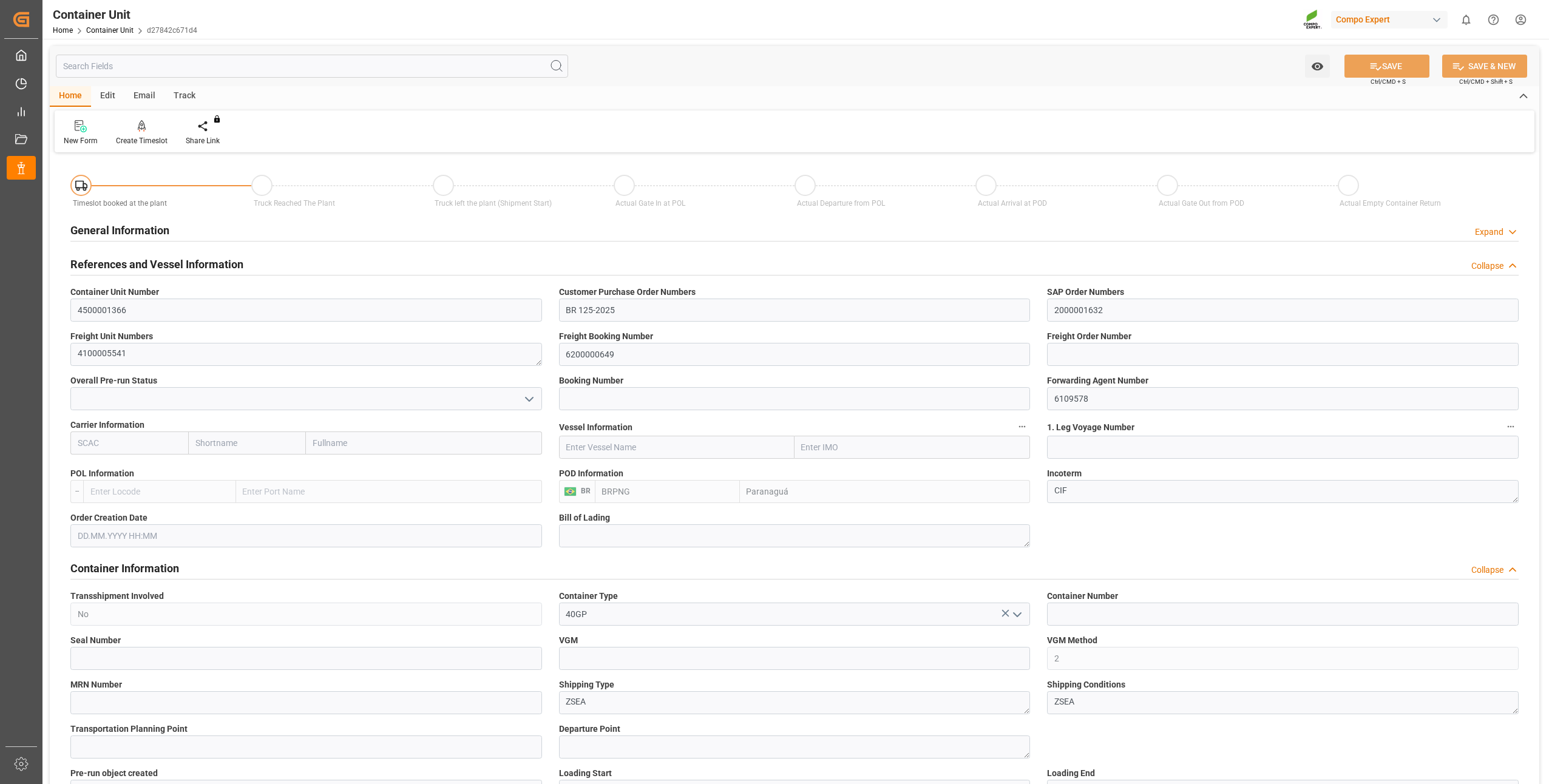
type input "[DATE]"
click at [148, 132] on div at bounding box center [142, 126] width 52 height 13
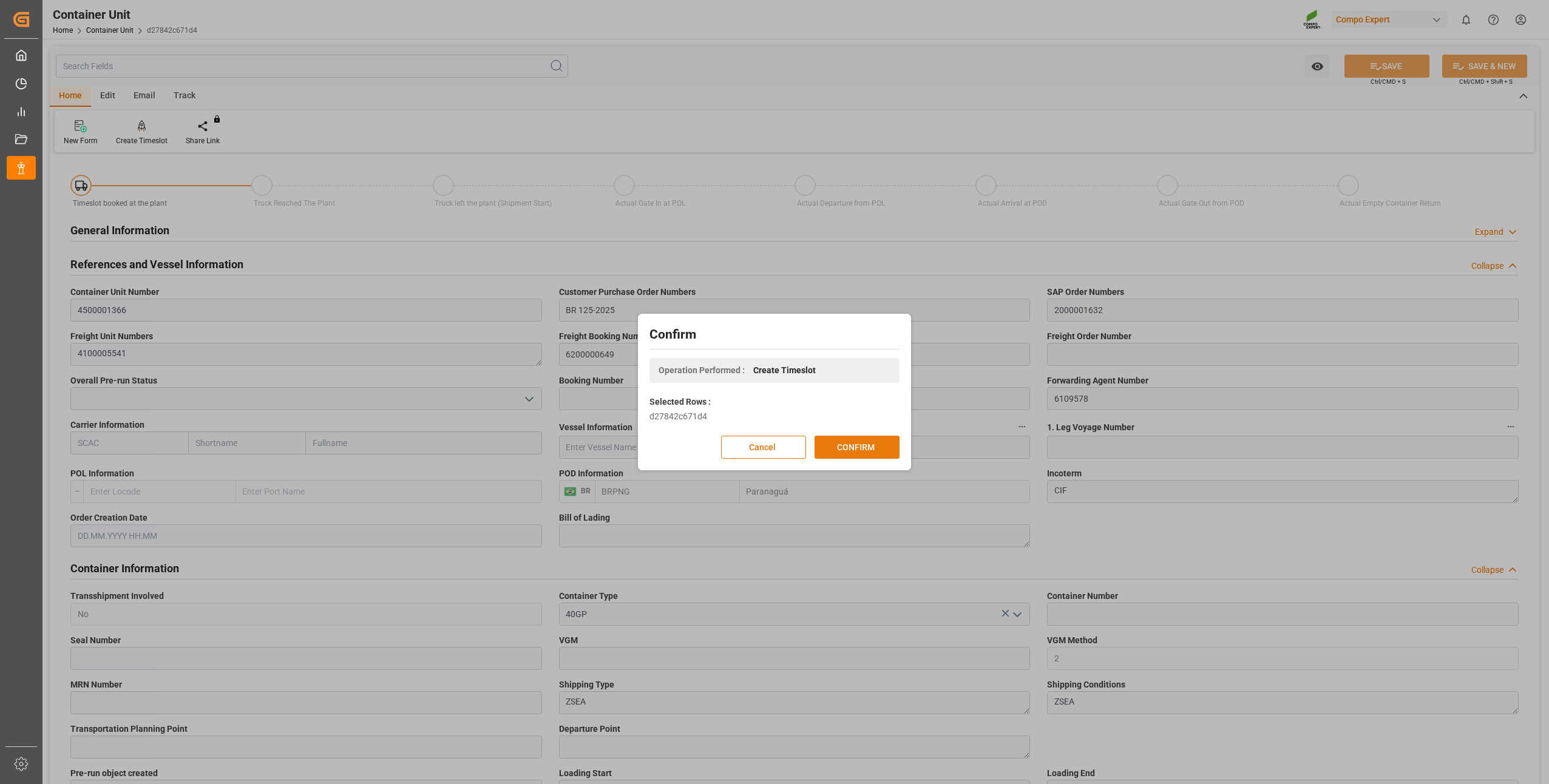
click at [840, 453] on button "CONFIRM" at bounding box center [857, 446] width 85 height 23
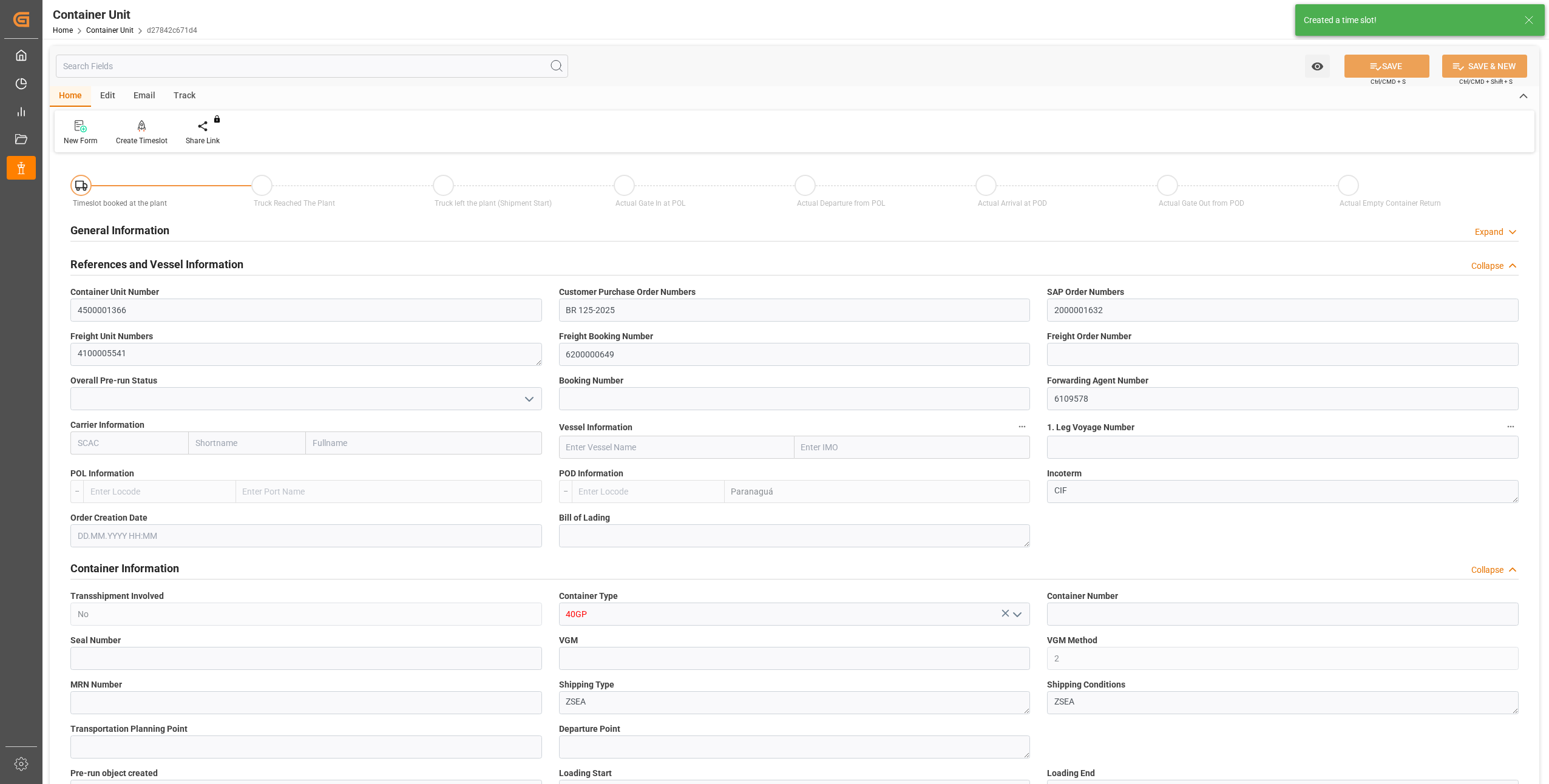
type input "BRPNG"
type input "0"
type input "18360"
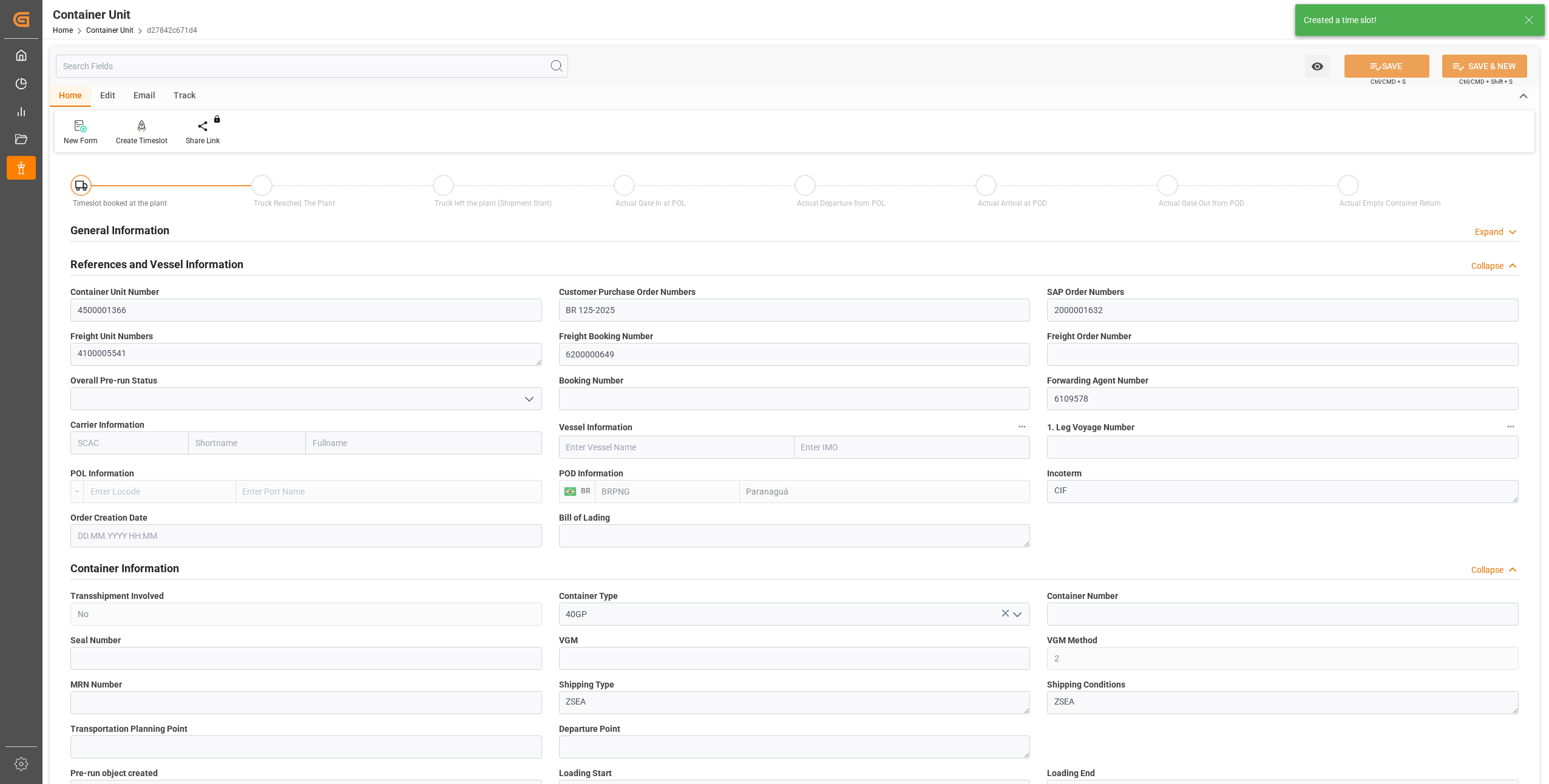
type input "02.10.2025"
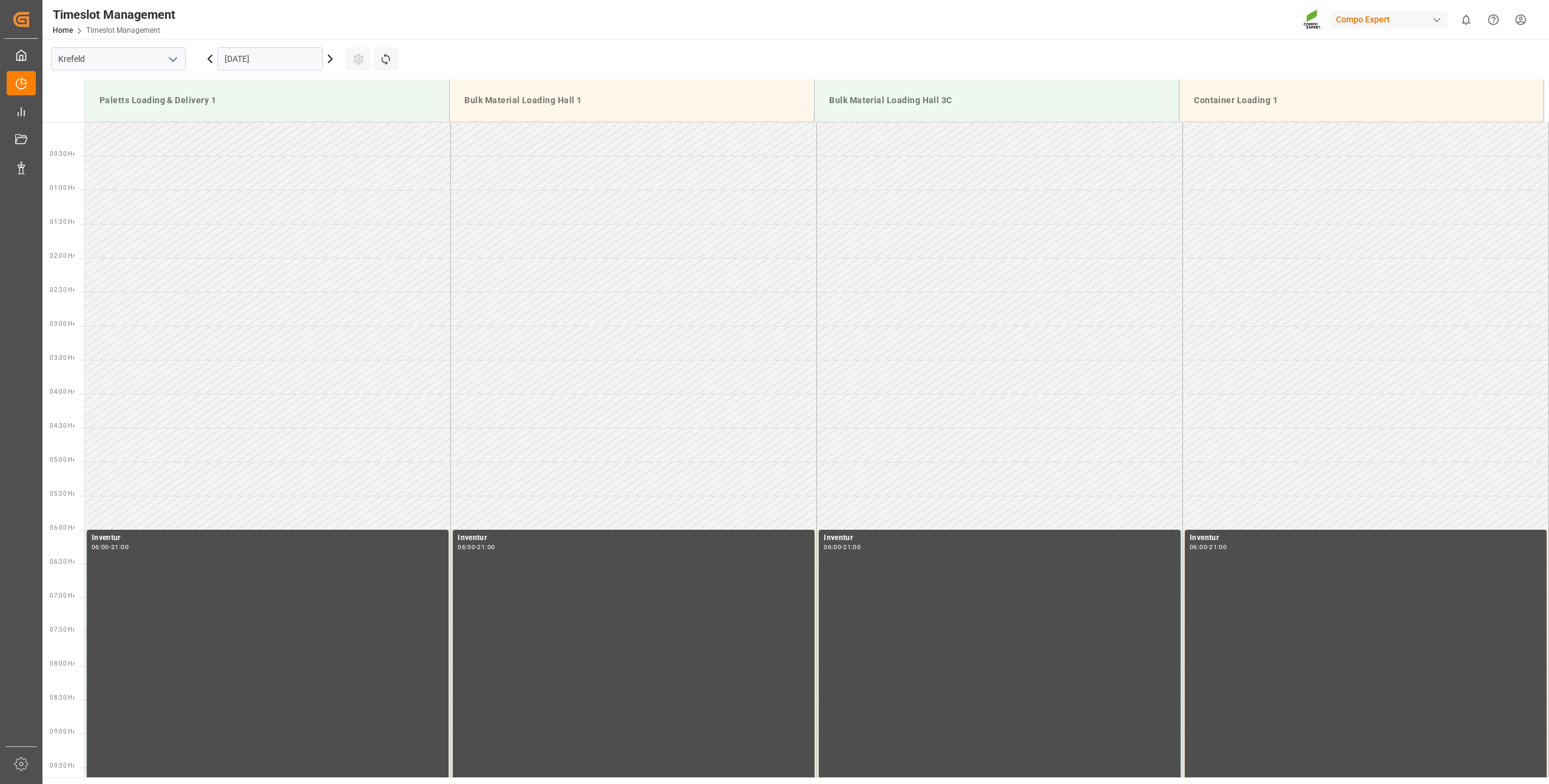
scroll to position [976, 0]
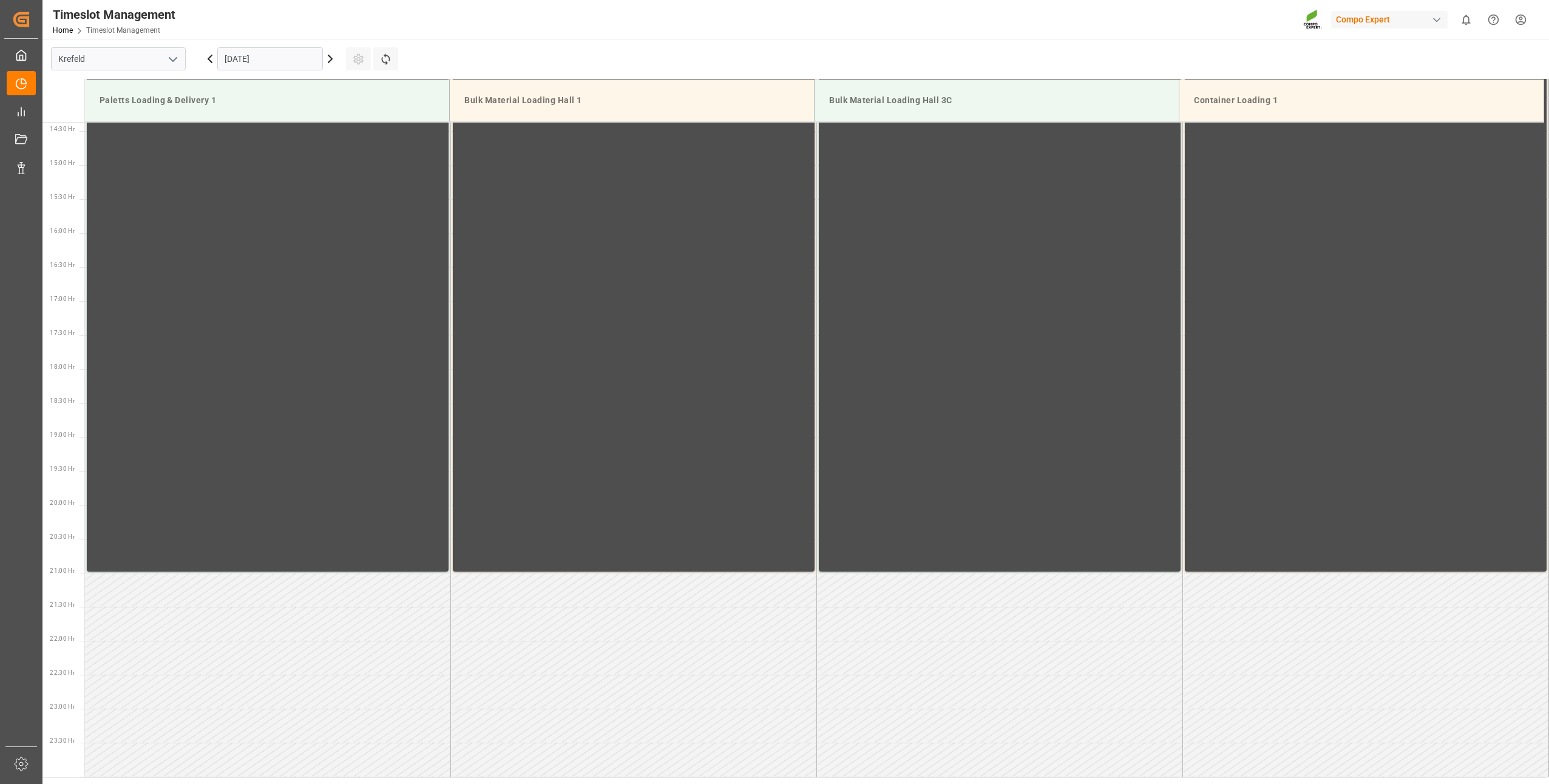
click at [267, 55] on input "[DATE]" at bounding box center [270, 59] width 106 height 23
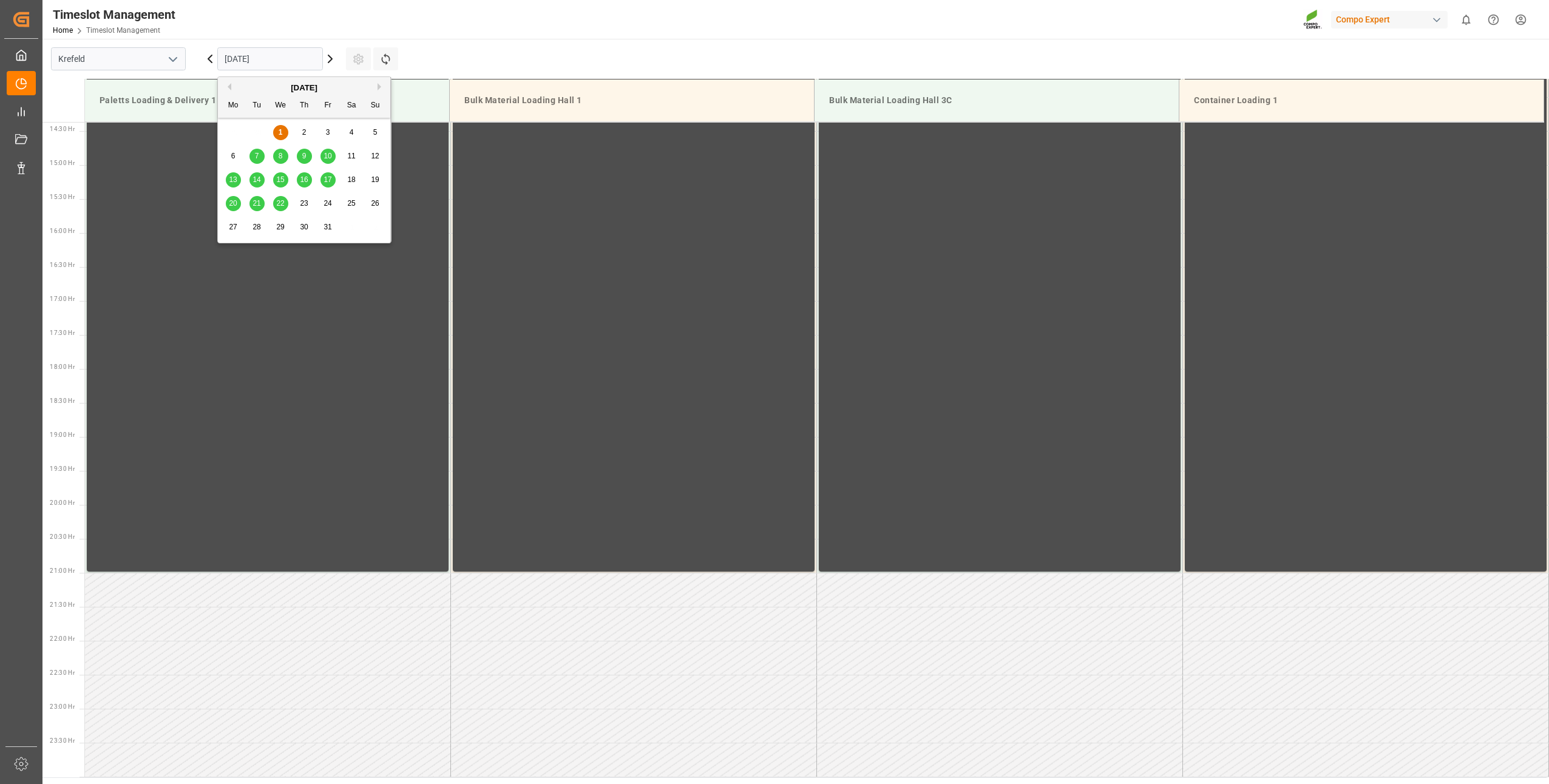
click at [231, 179] on span "13" at bounding box center [233, 179] width 8 height 9
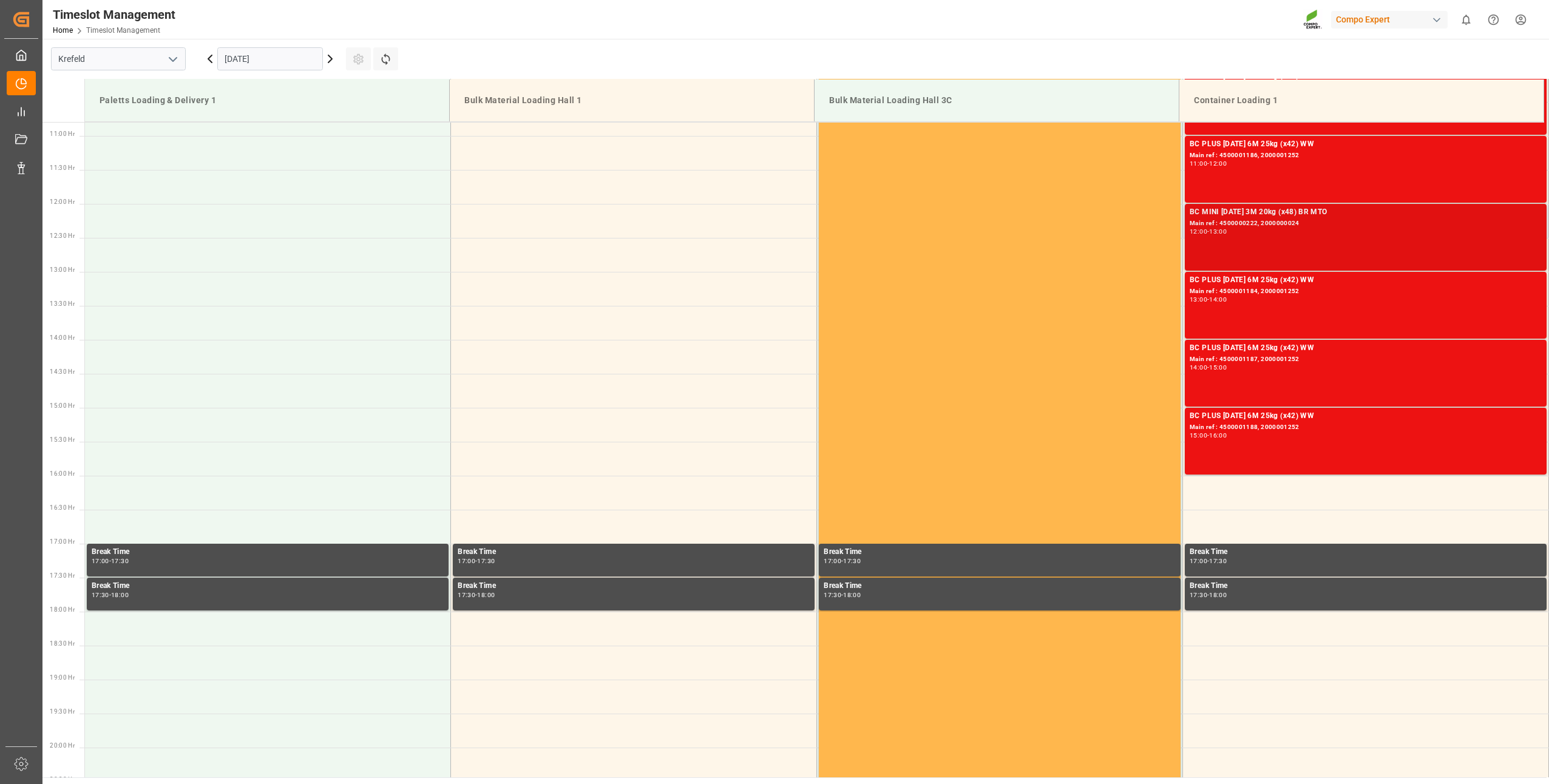
scroll to position [612, 0]
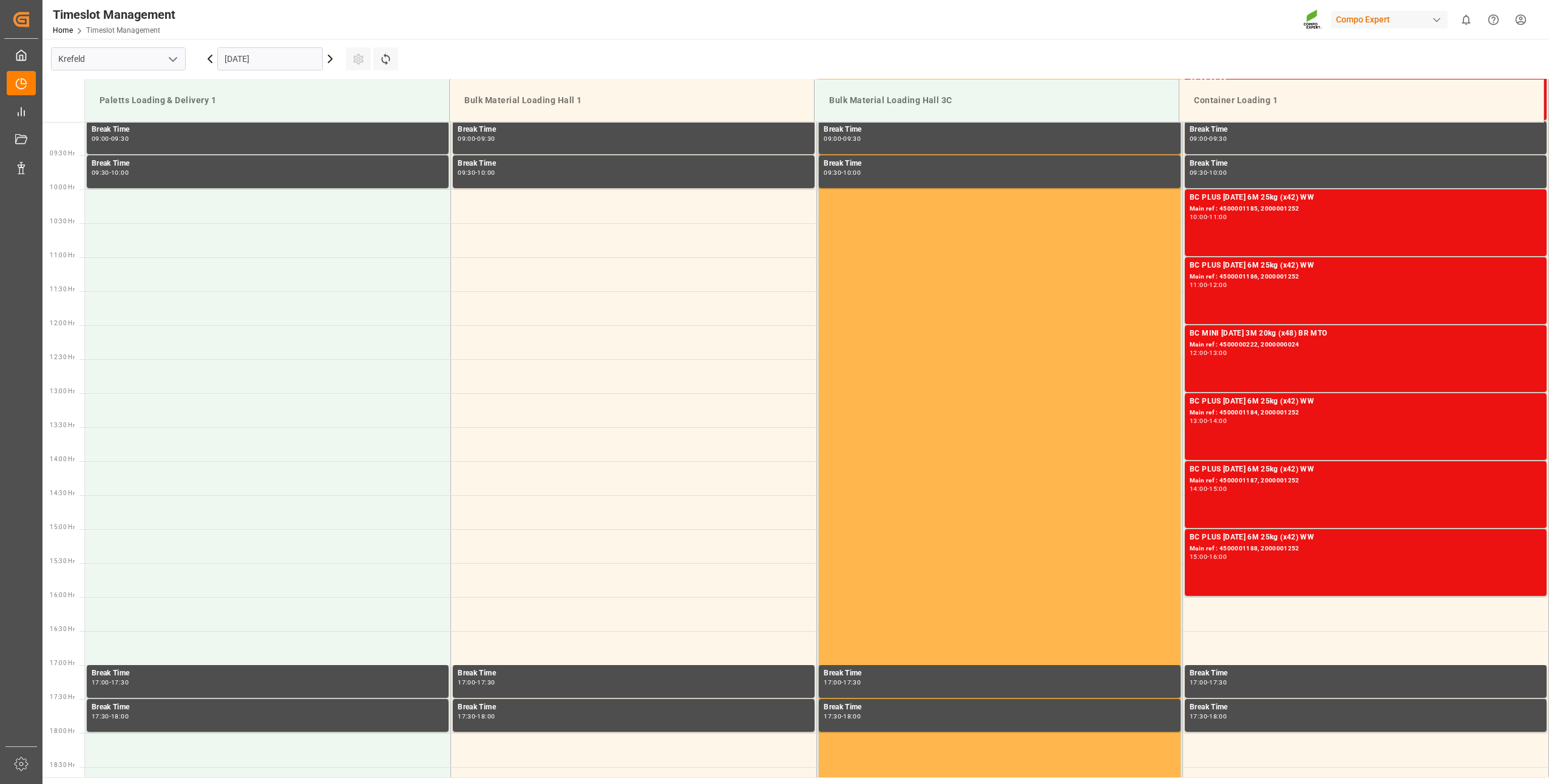
click at [329, 56] on icon at bounding box center [330, 59] width 4 height 7
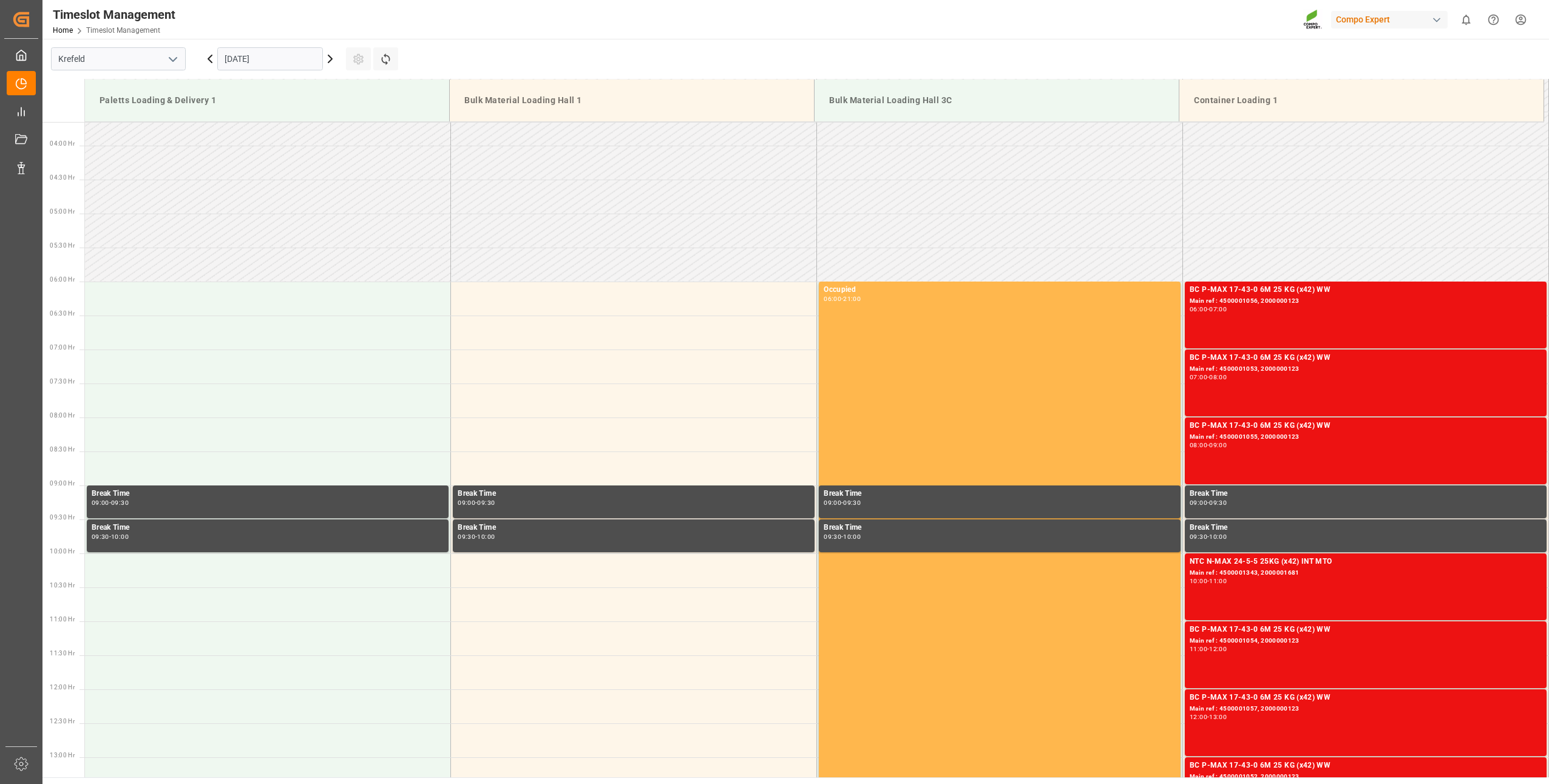
scroll to position [552, 0]
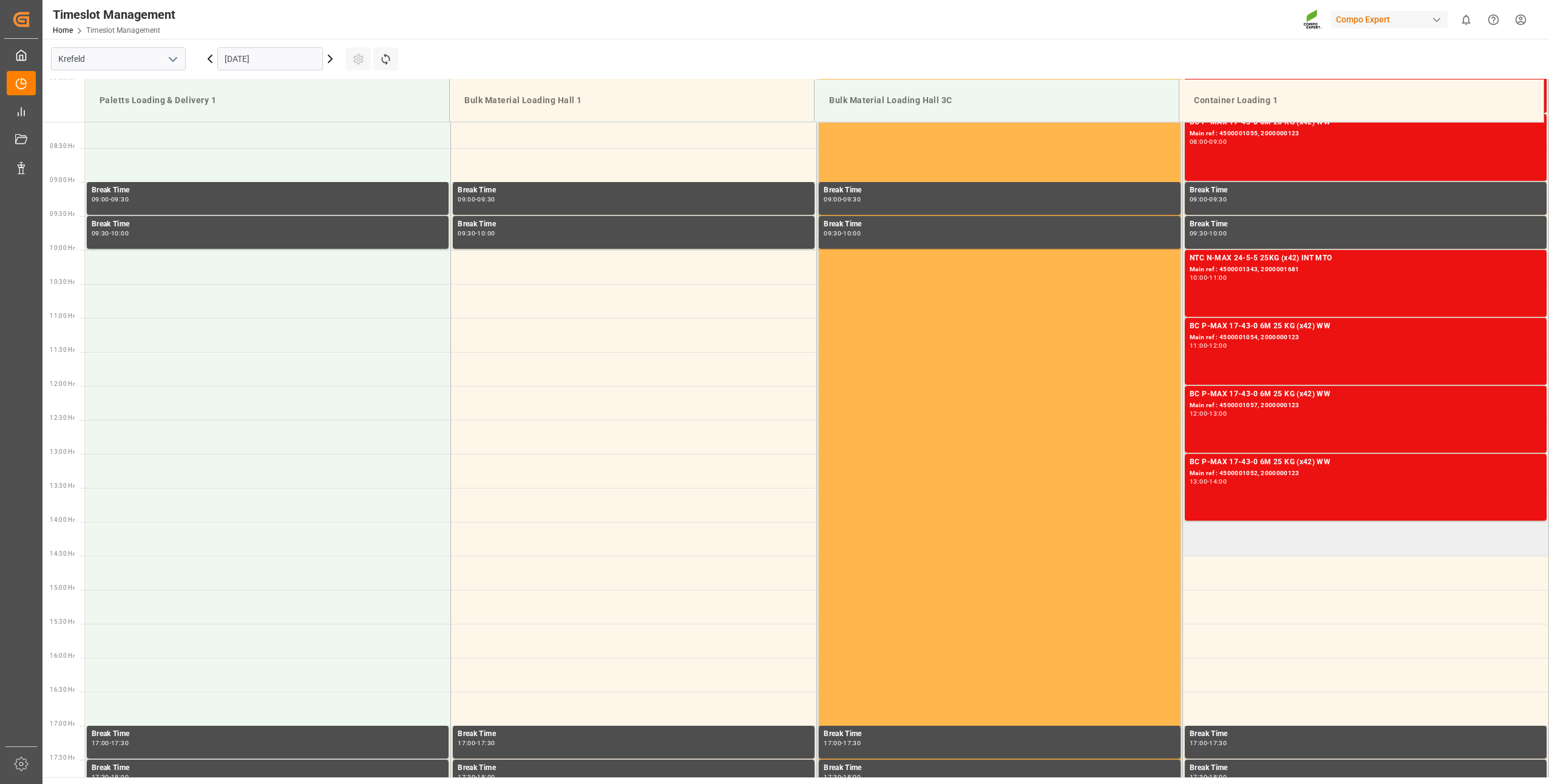
click at [1203, 549] on td at bounding box center [1366, 539] width 366 height 34
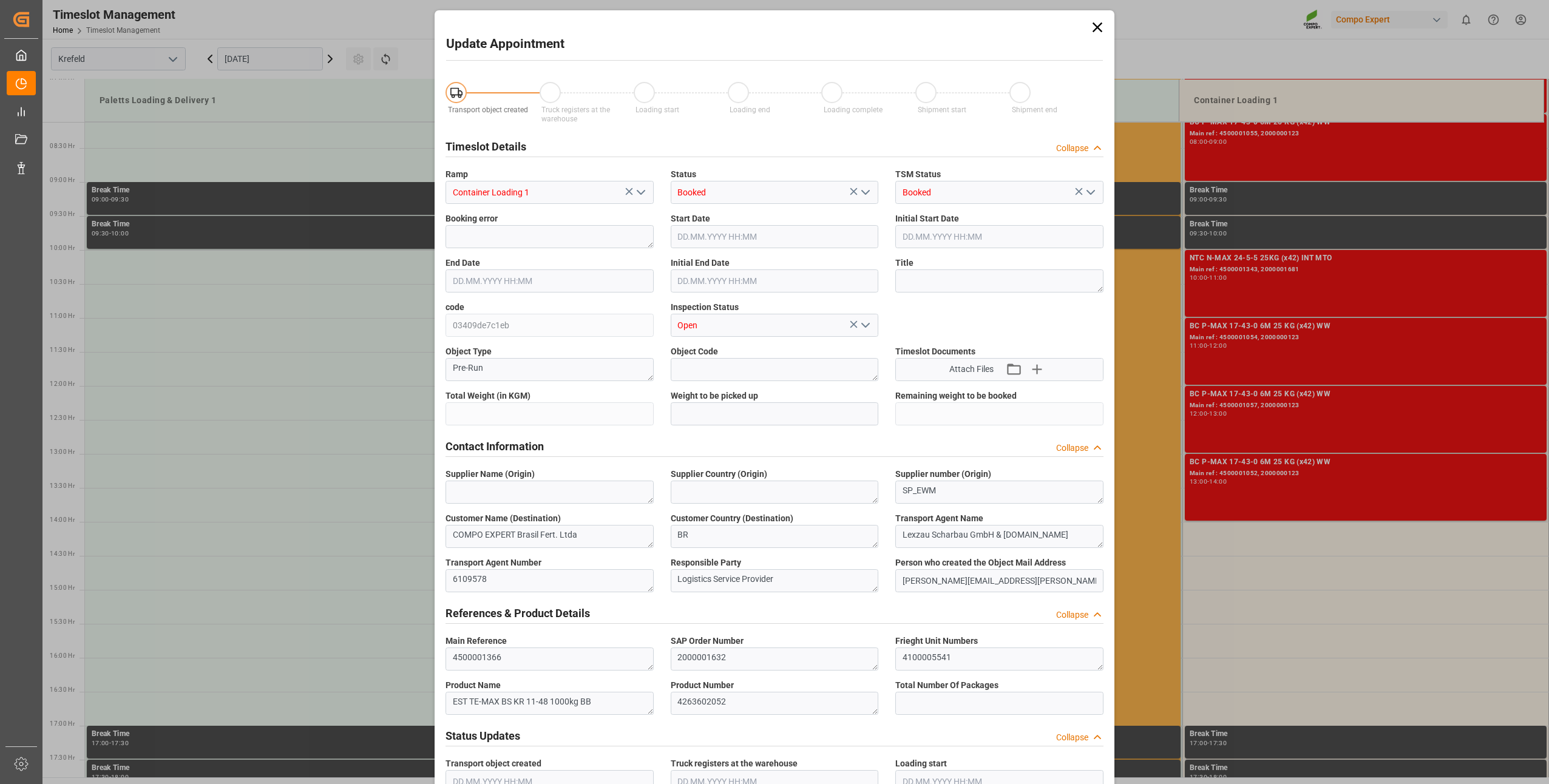
type input "18360"
type input "0"
type input "[DATE] 14:00"
type input "[DATE] 14:30"
type input "[DATE] 13:58"
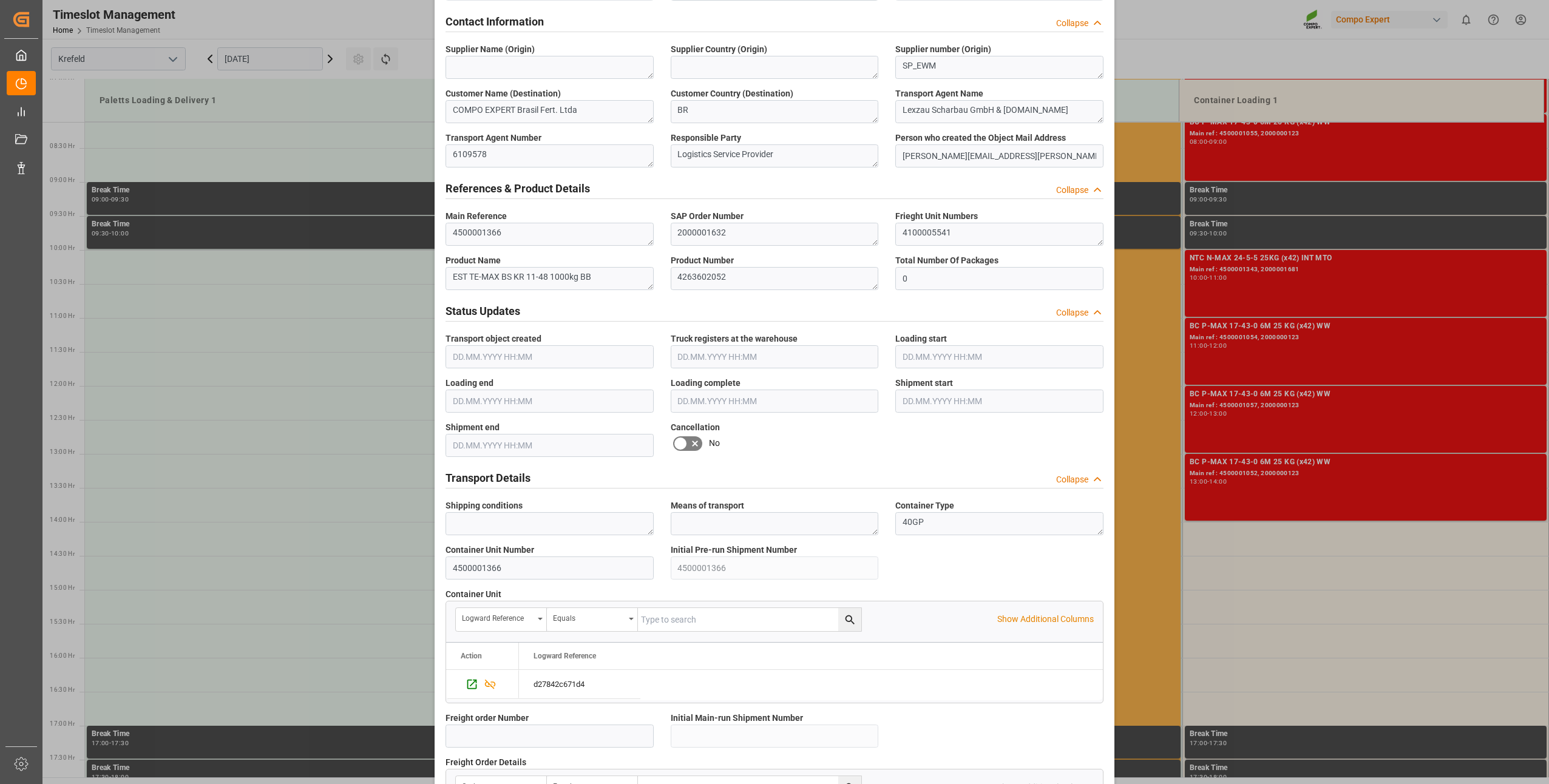
scroll to position [816, 0]
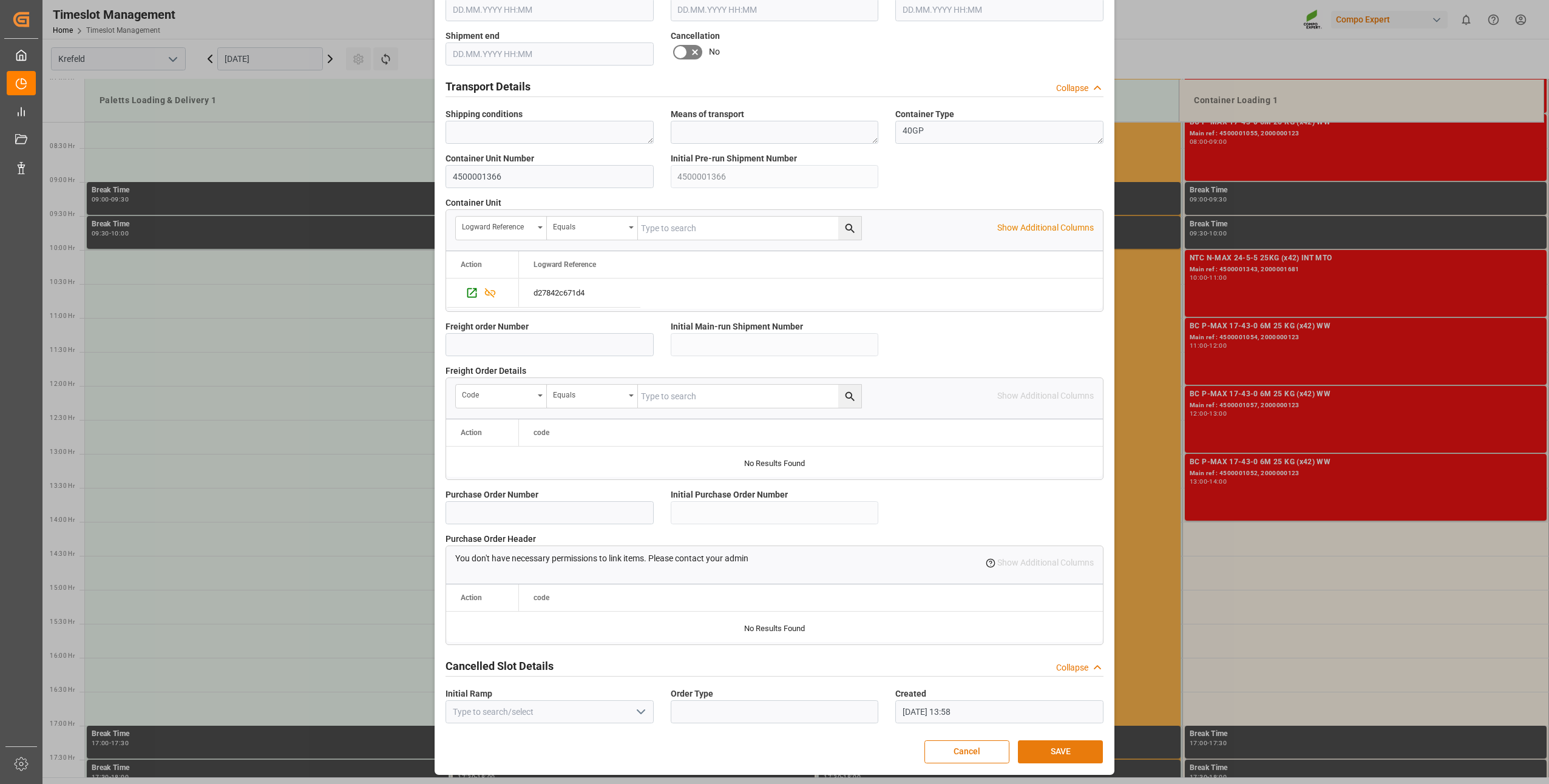
click at [1050, 747] on button "SAVE" at bounding box center [1060, 751] width 85 height 23
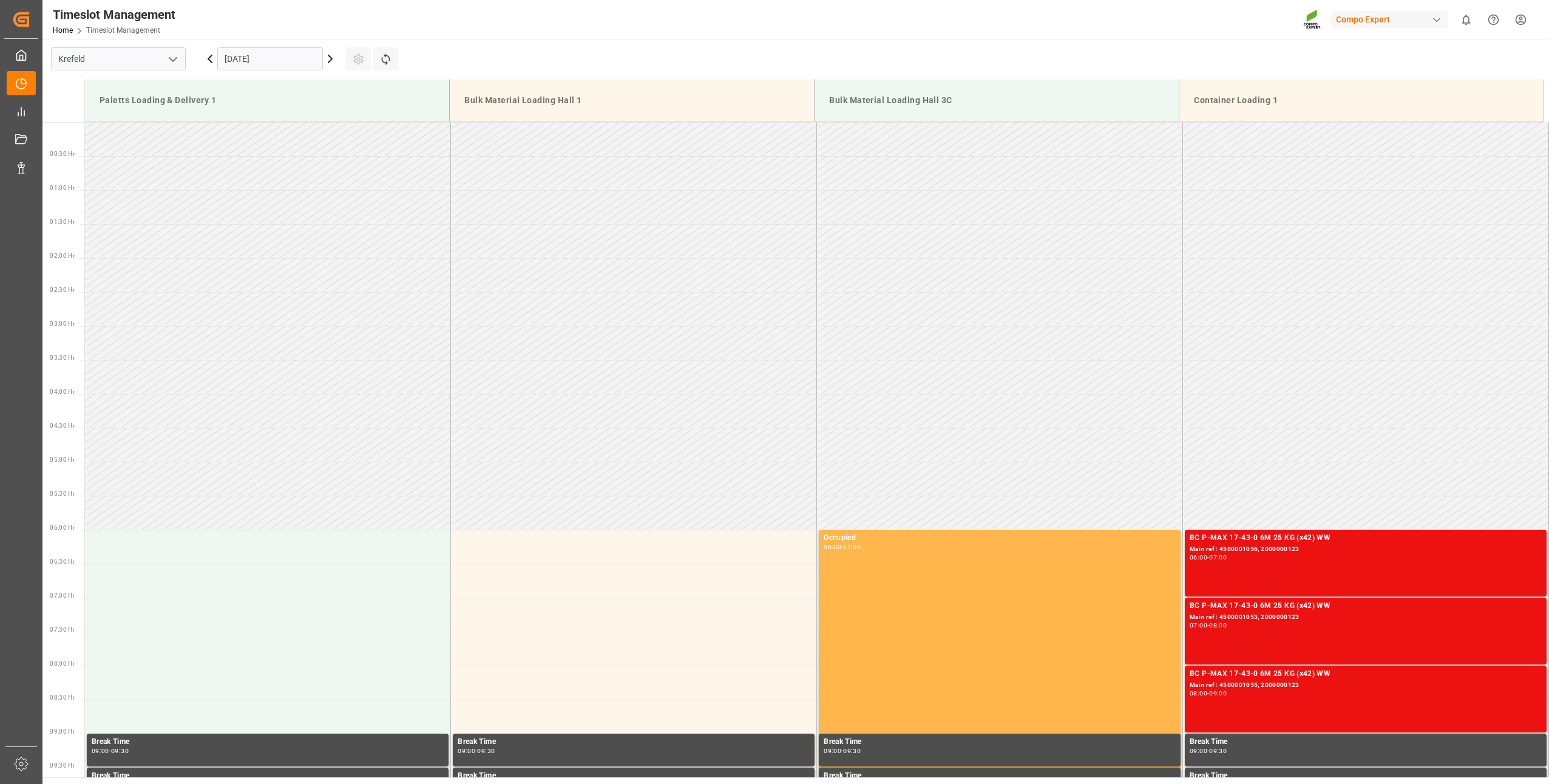
scroll to position [875, 0]
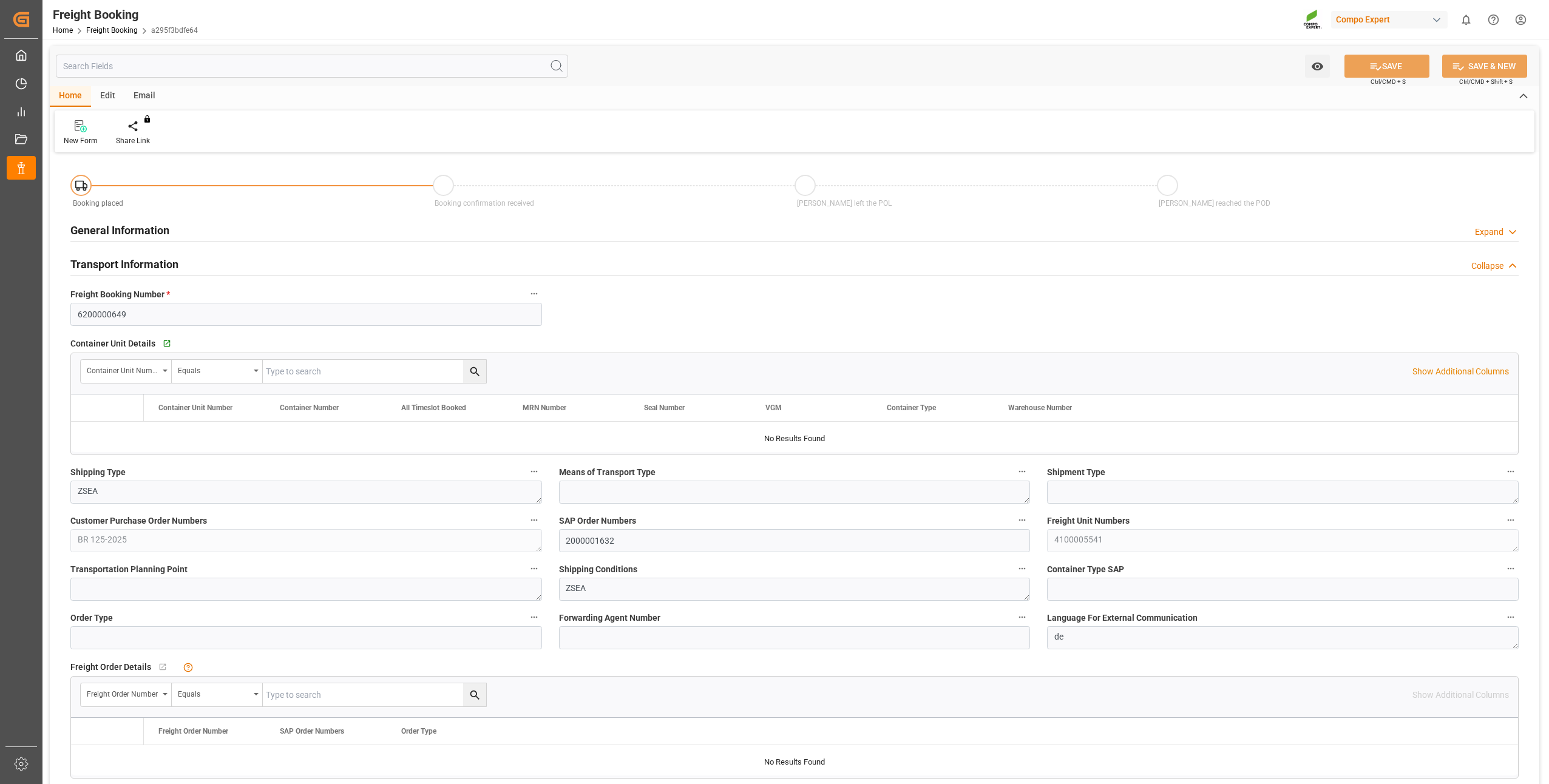
type input "BRPNG"
type input "0"
type input "18360"
type input "[DATE] 01:00"
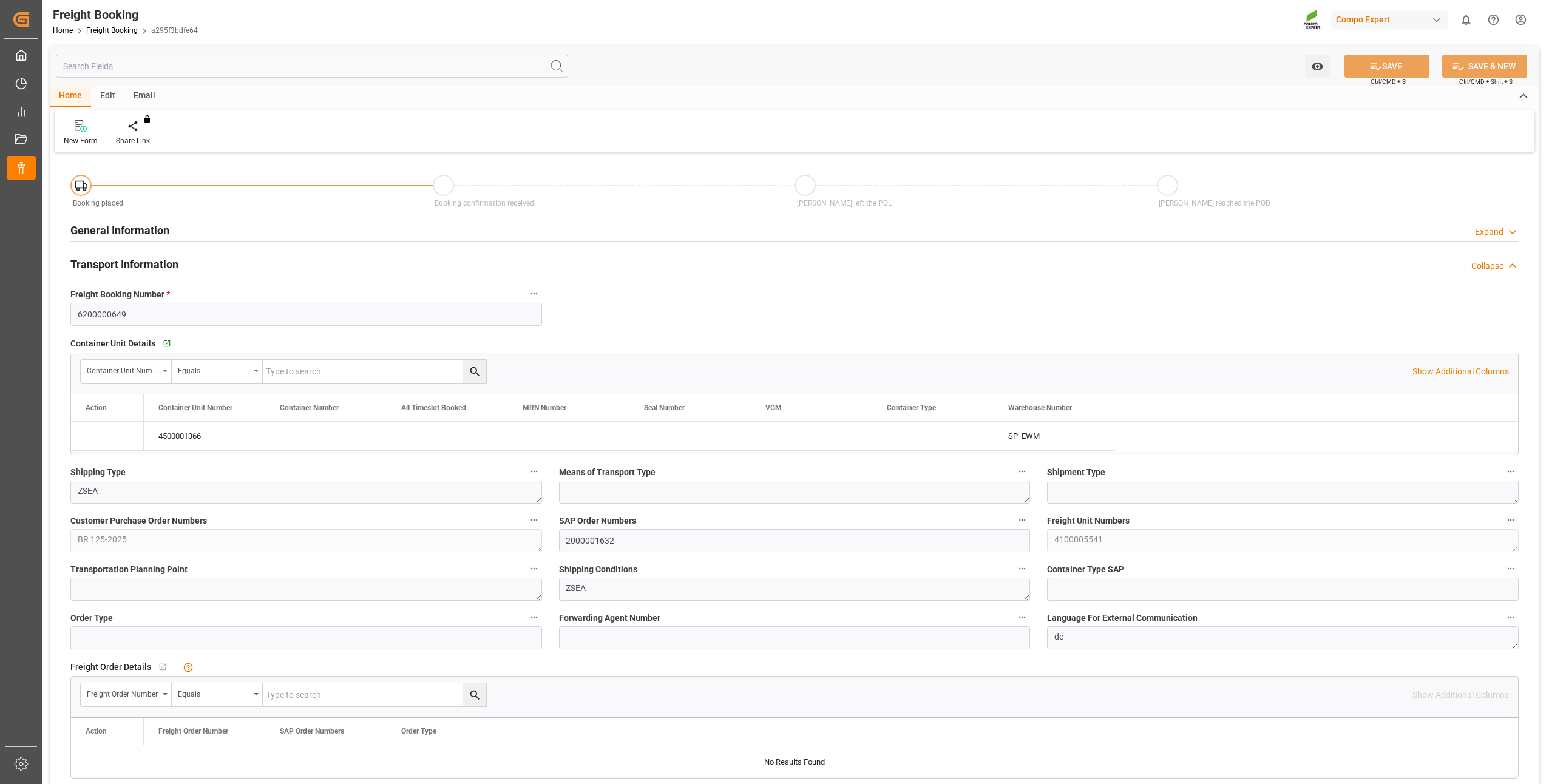
type input "[DATE] 13:18"
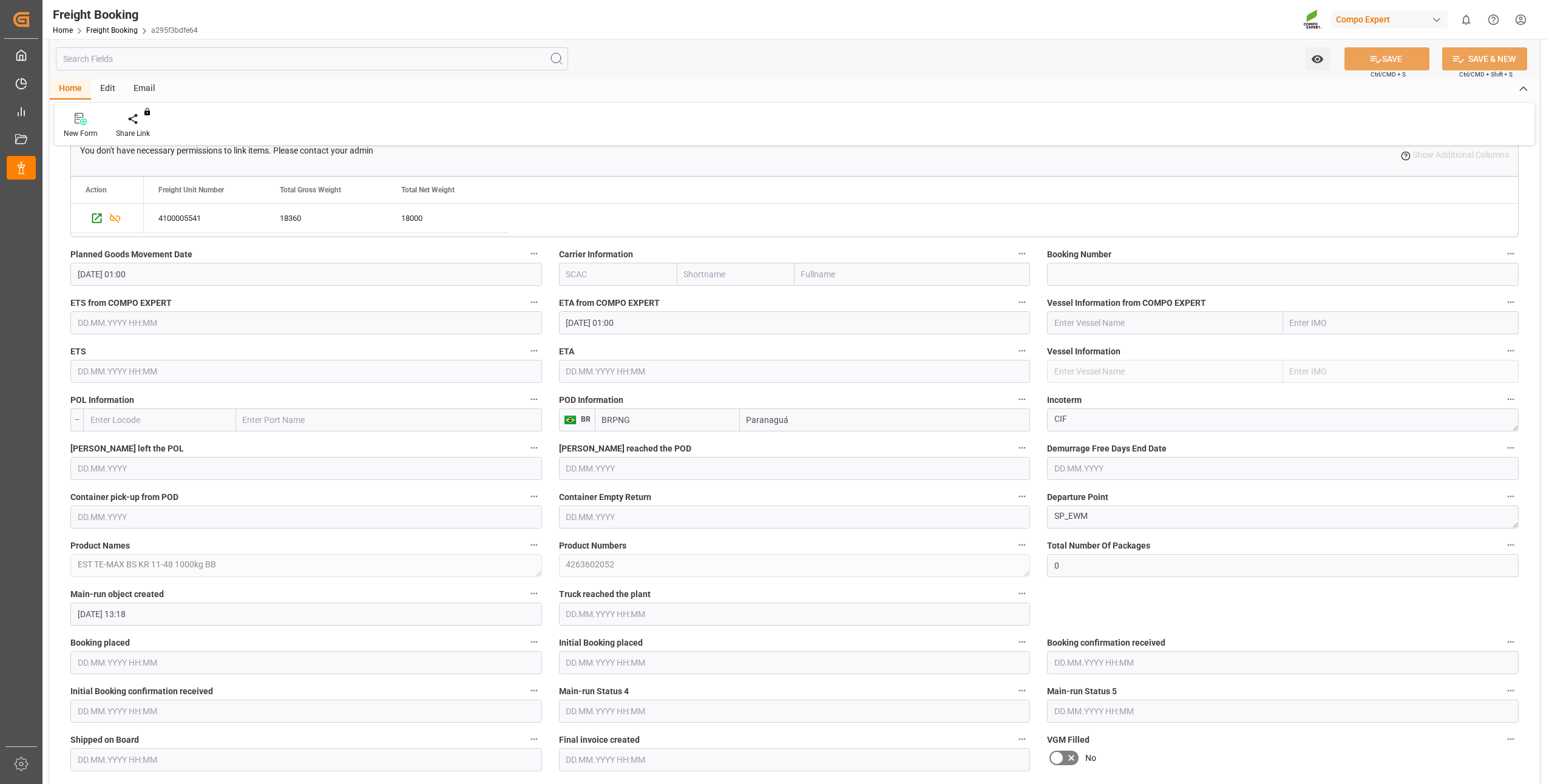
scroll to position [182, 0]
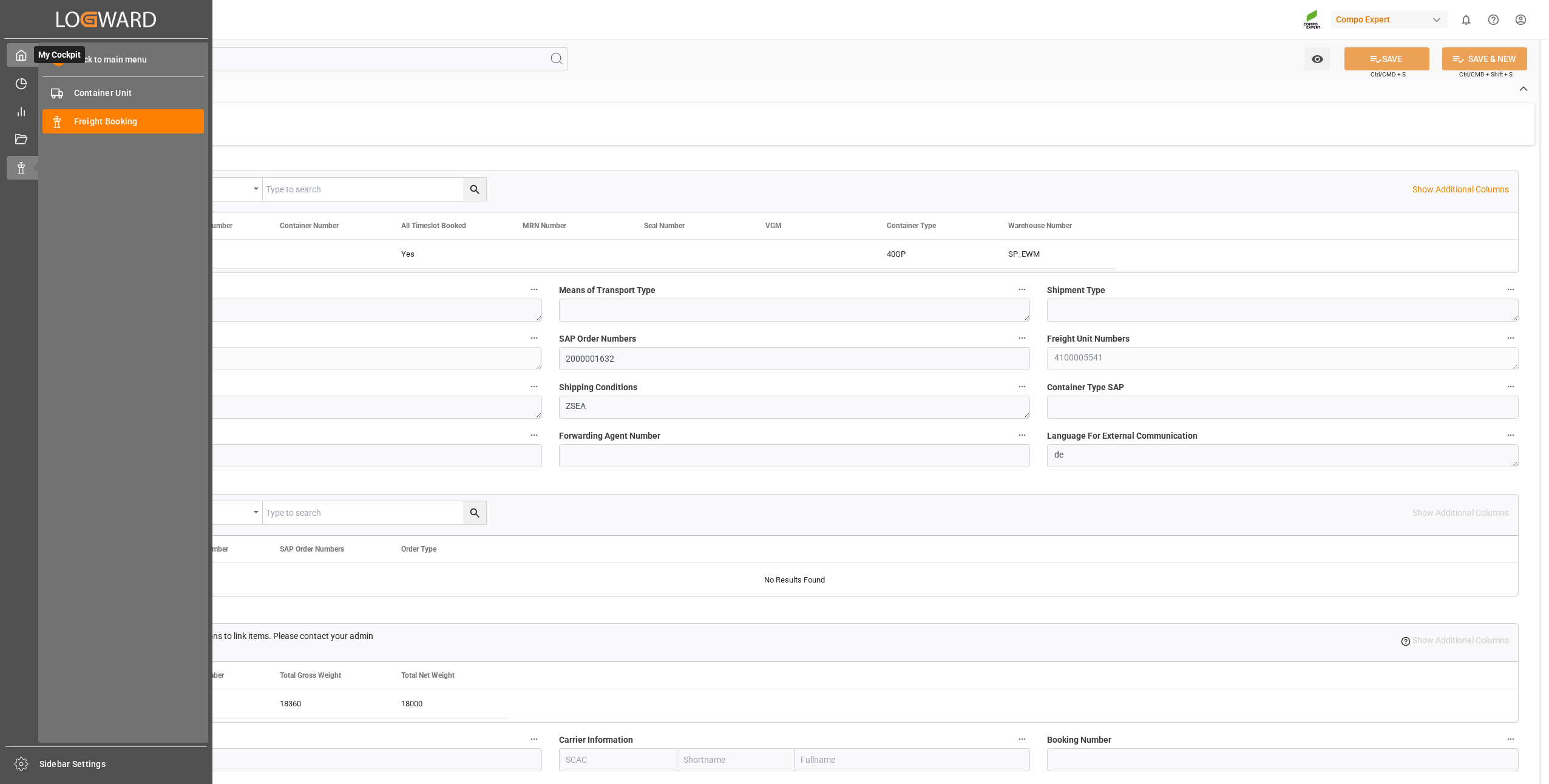
click at [28, 63] on div "My Cockpit My Cockpit" at bounding box center [106, 55] width 199 height 23
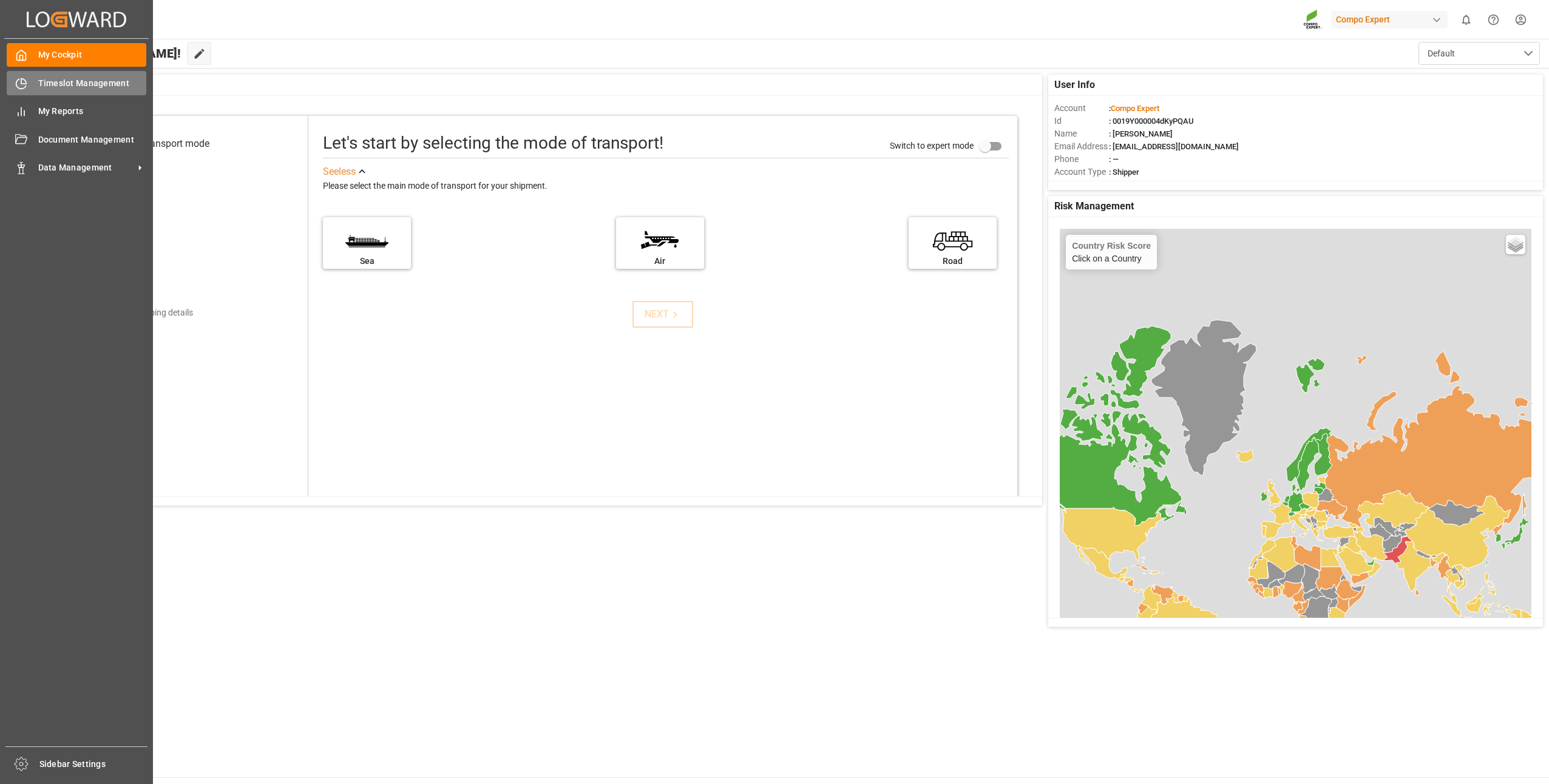
click at [48, 84] on span "Timeslot Management" at bounding box center [92, 84] width 109 height 13
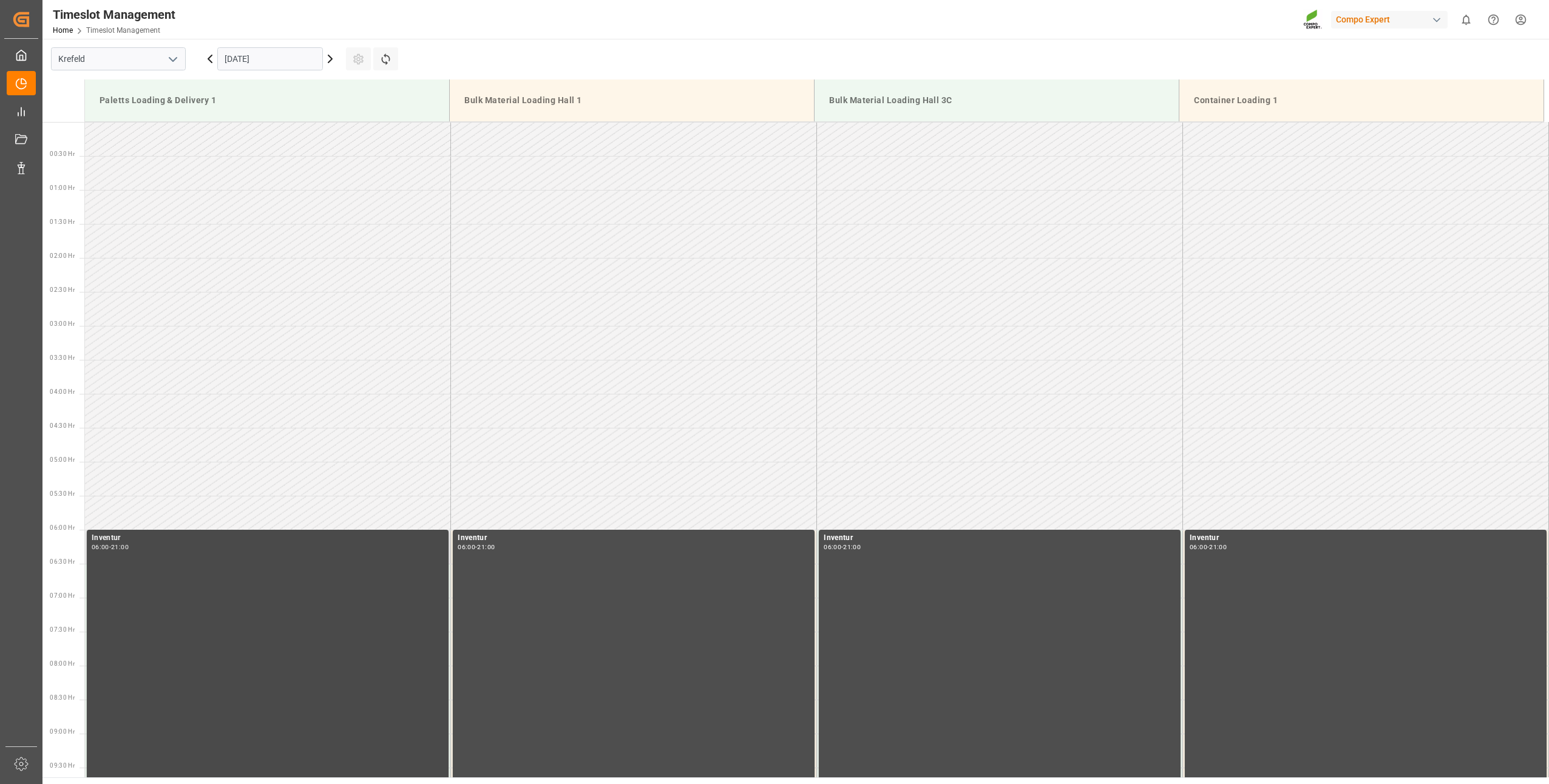
scroll to position [976, 0]
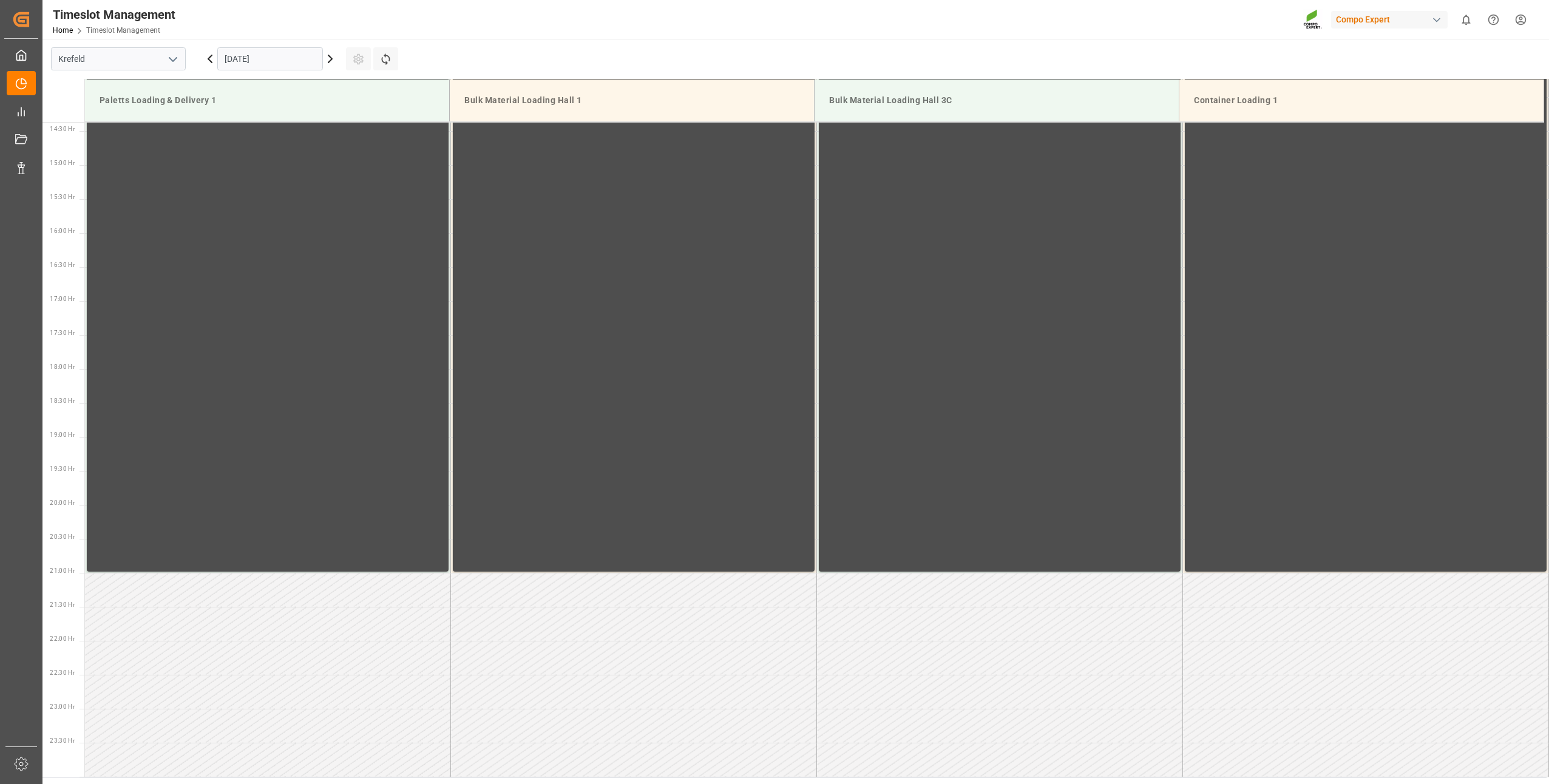
click at [241, 57] on input "[DATE]" at bounding box center [270, 59] width 106 height 23
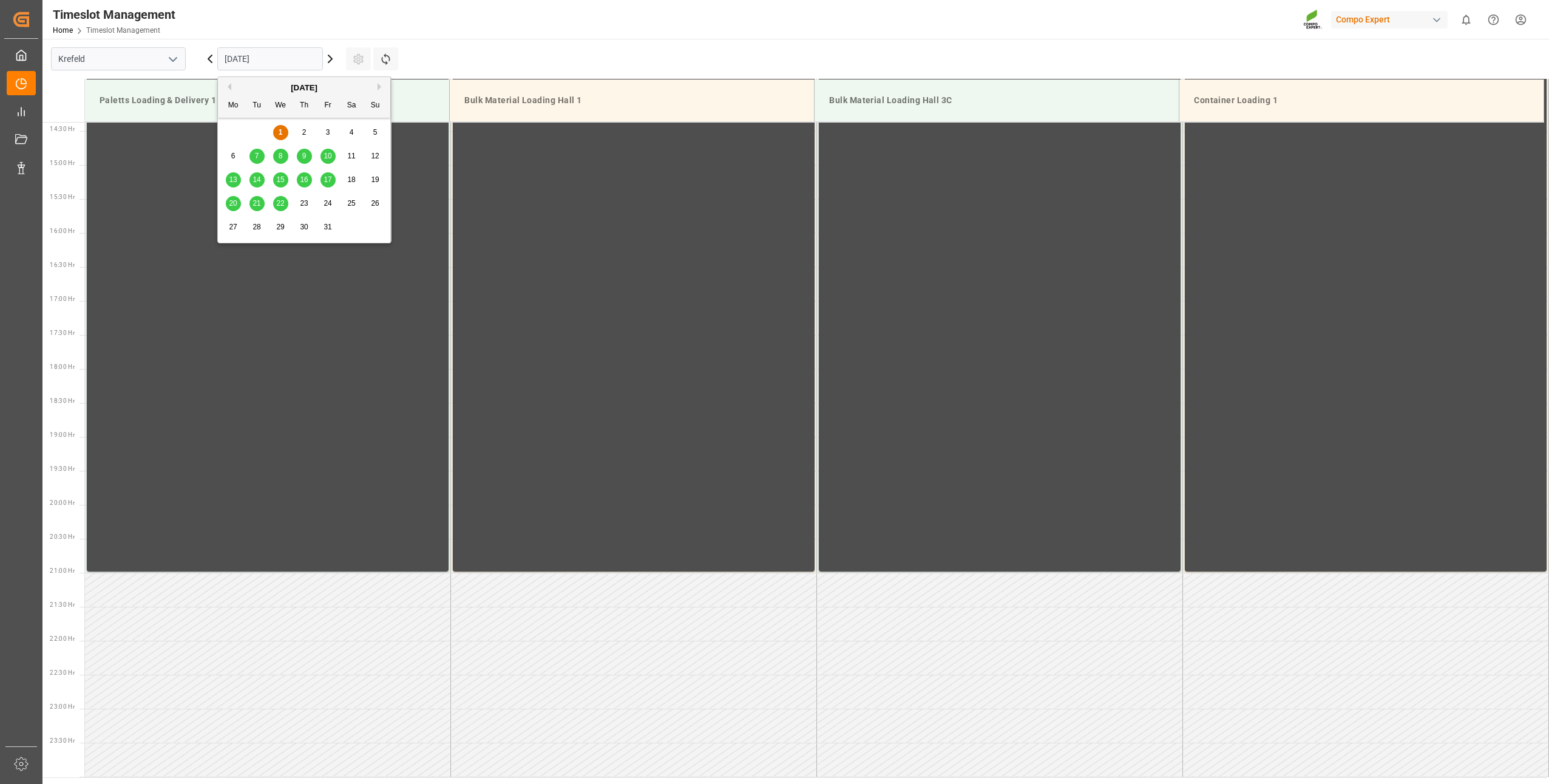
click at [261, 181] on div "14" at bounding box center [256, 180] width 15 height 15
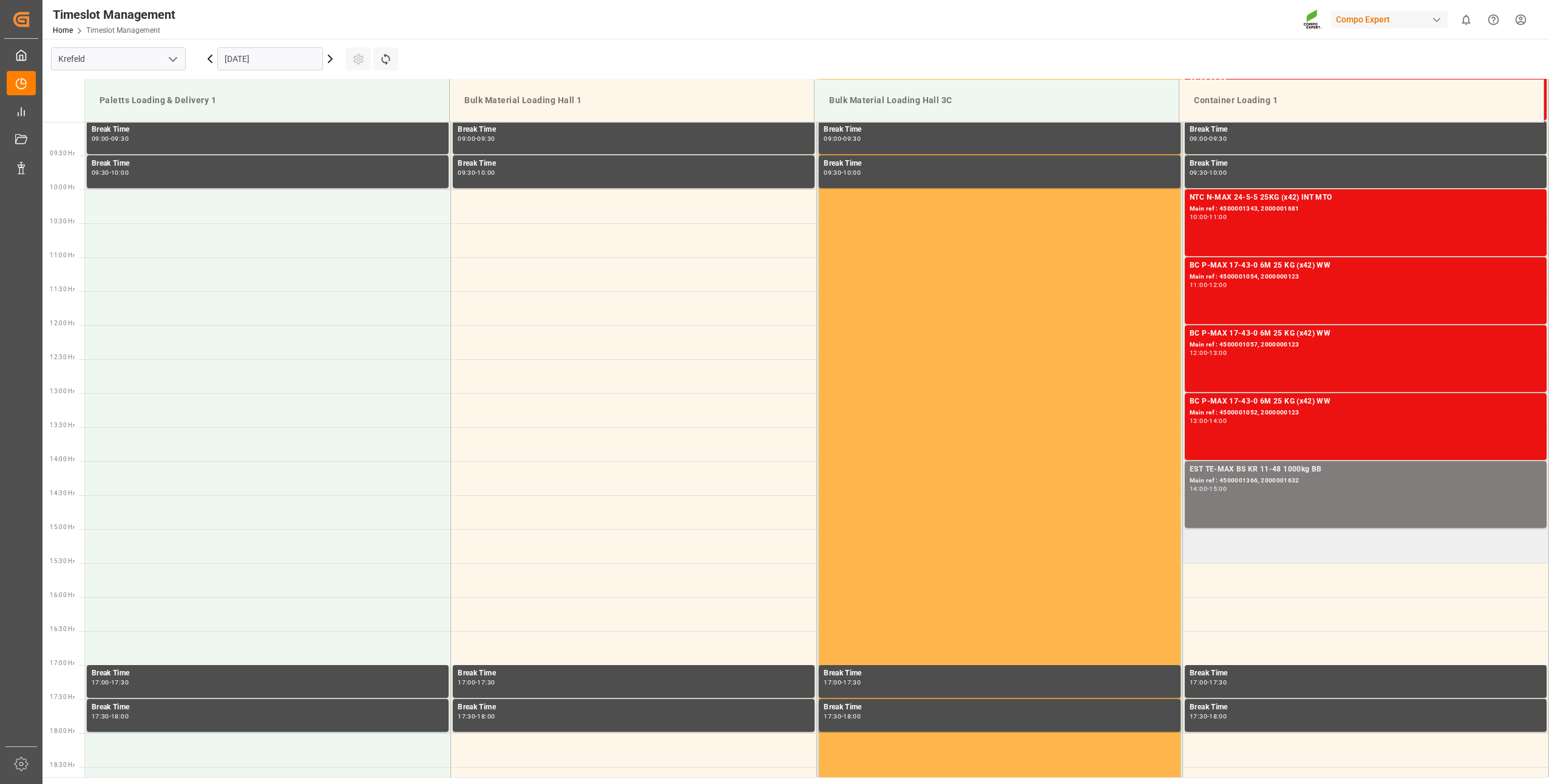
scroll to position [491, 0]
